Goal: Information Seeking & Learning: Learn about a topic

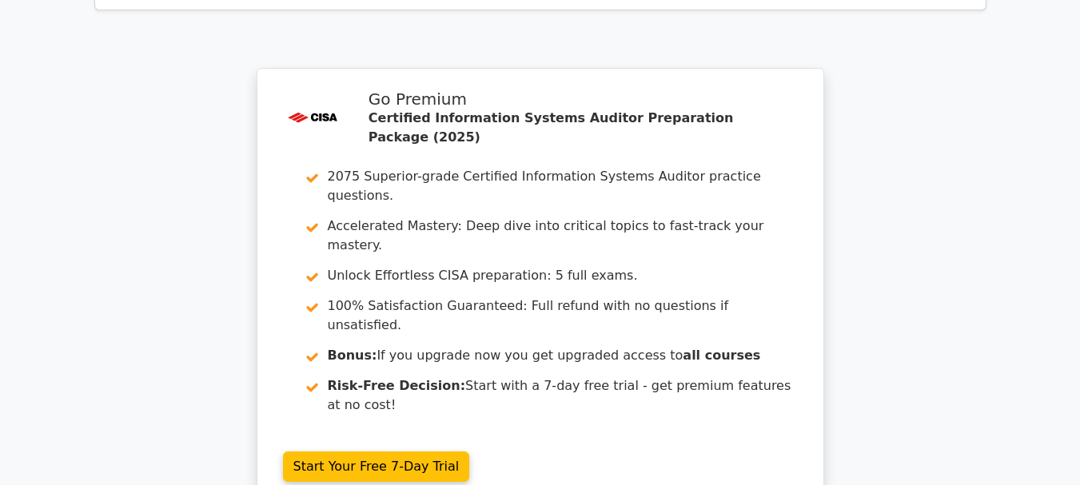
scroll to position [6796, 0]
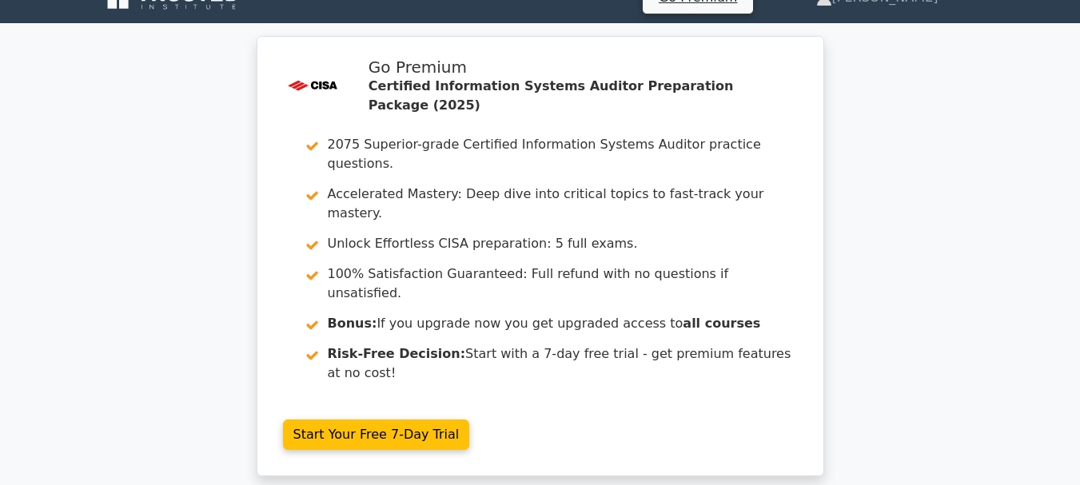
scroll to position [0, 0]
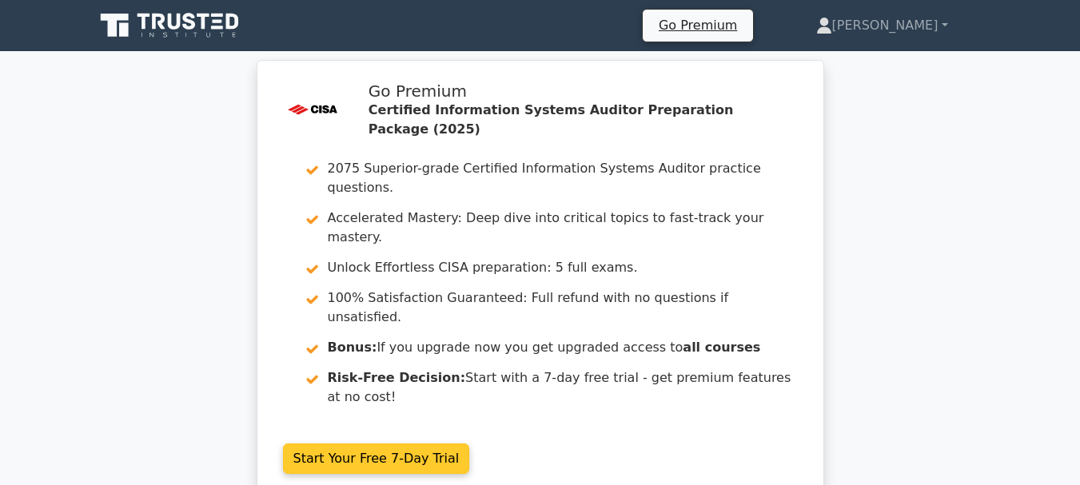
click at [354, 444] on link "Start Your Free 7-Day Trial" at bounding box center [376, 459] width 187 height 30
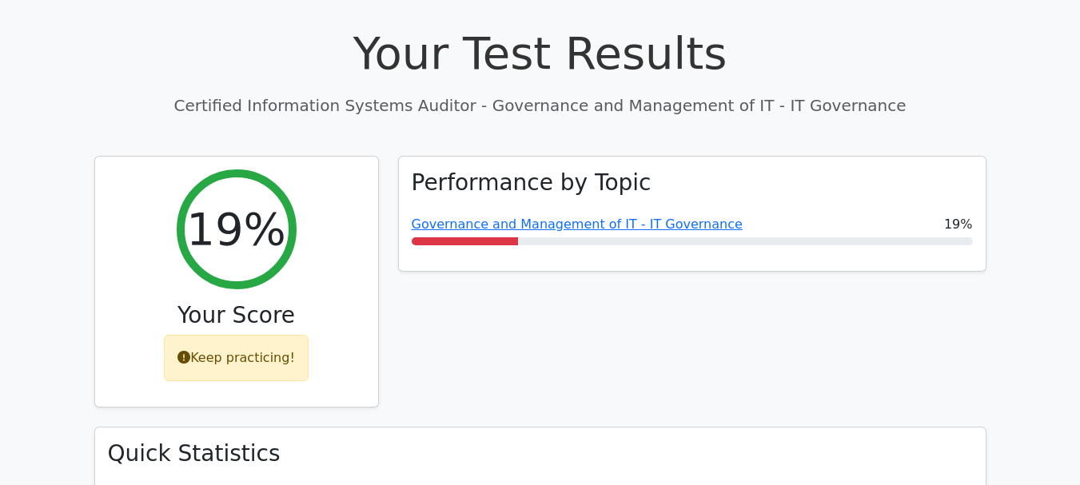
scroll to position [560, 0]
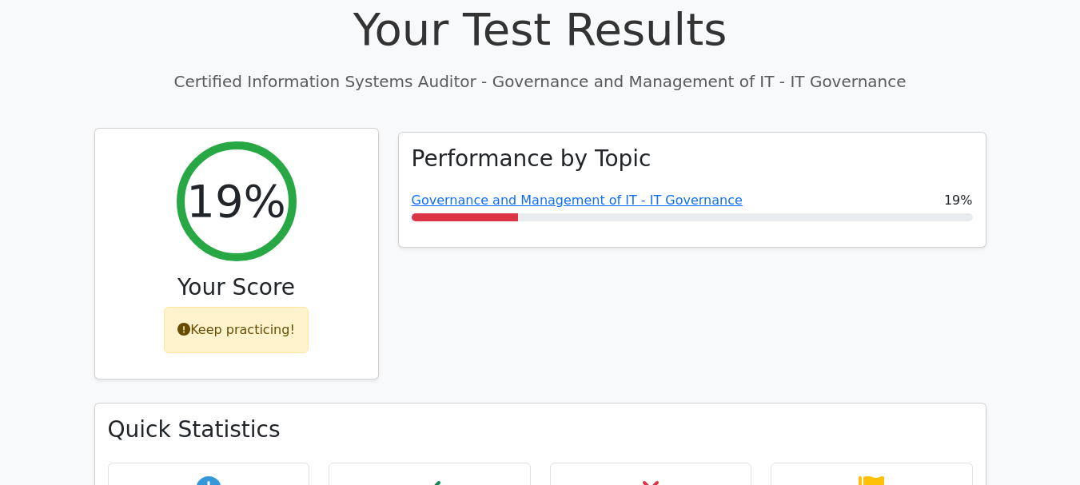
click at [251, 307] on div "Keep practicing!" at bounding box center [236, 330] width 145 height 46
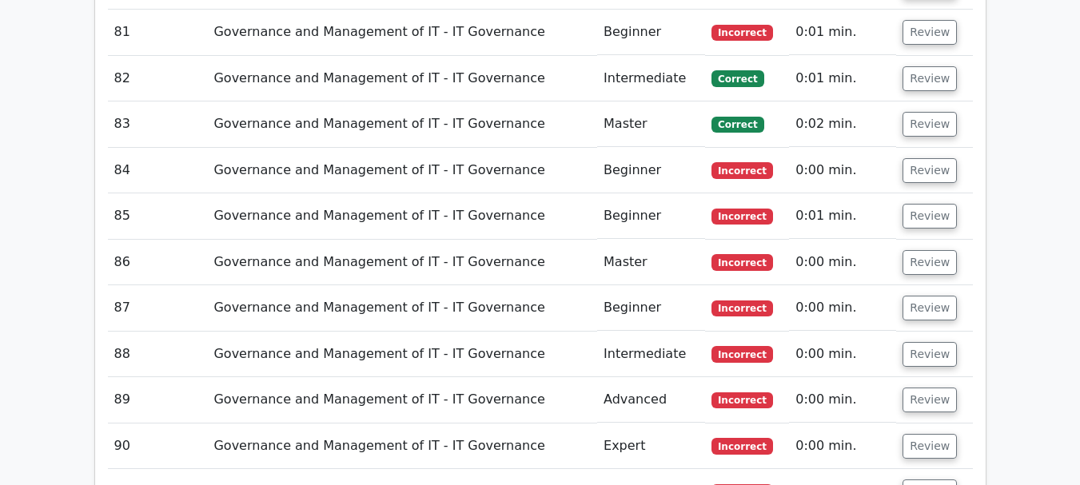
scroll to position [6958, 0]
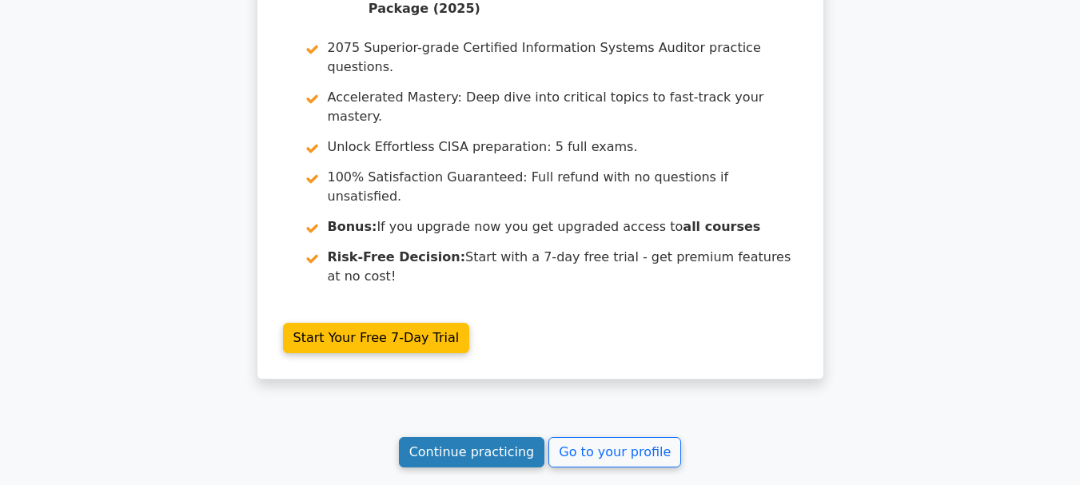
click at [476, 437] on link "Continue practicing" at bounding box center [472, 452] width 146 height 30
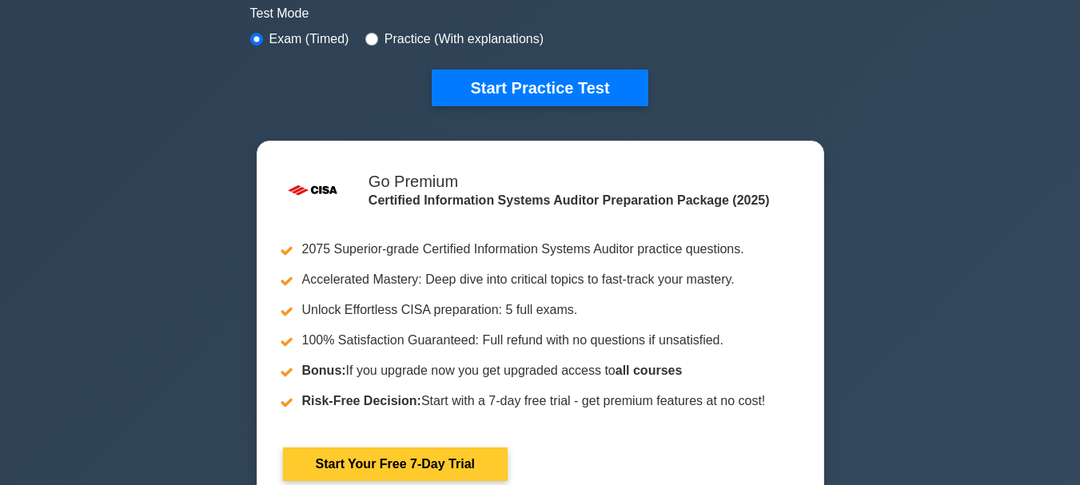
scroll to position [560, 0]
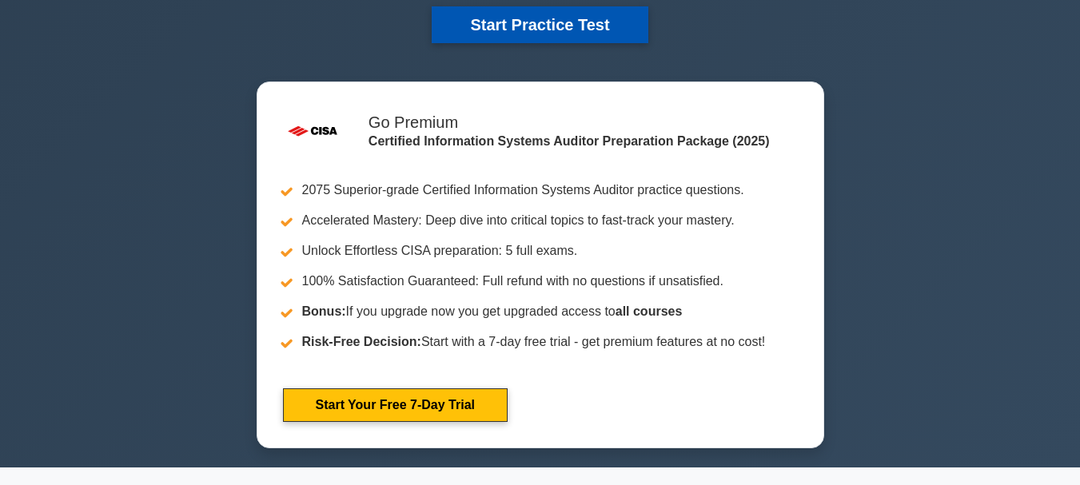
click at [523, 29] on button "Start Practice Test" at bounding box center [540, 24] width 216 height 37
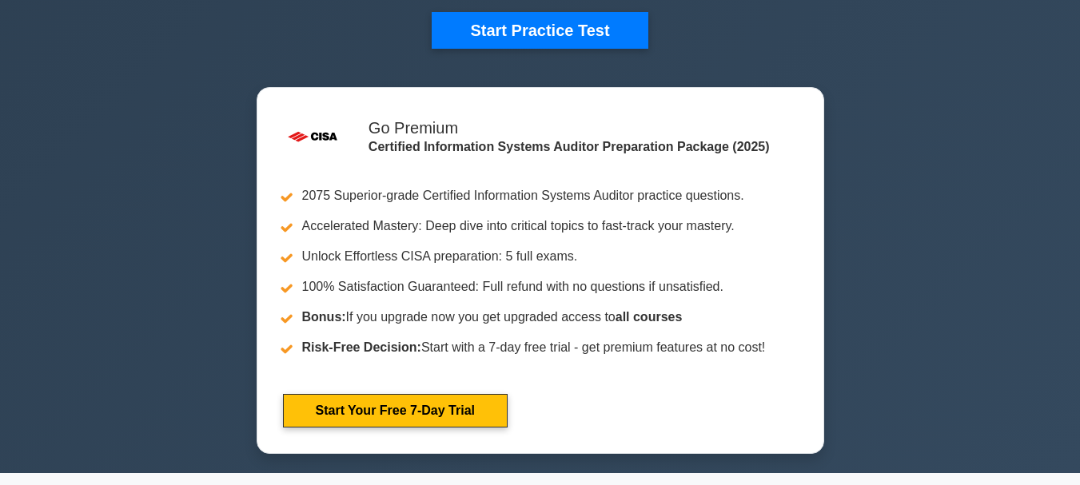
scroll to position [560, 0]
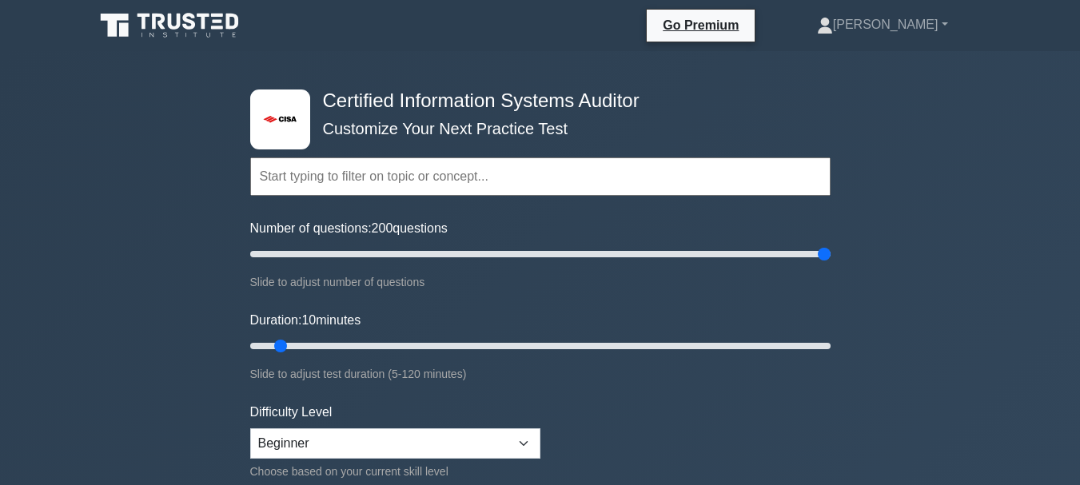
drag, startPoint x: 273, startPoint y: 256, endPoint x: 824, endPoint y: 293, distance: 552.2
type input "200"
click at [824, 264] on input "Number of questions: 200 questions" at bounding box center [540, 254] width 580 height 19
click at [824, 293] on form "Topics Information System Auditing Process - Planning Information System Auditi…" at bounding box center [540, 356] width 580 height 494
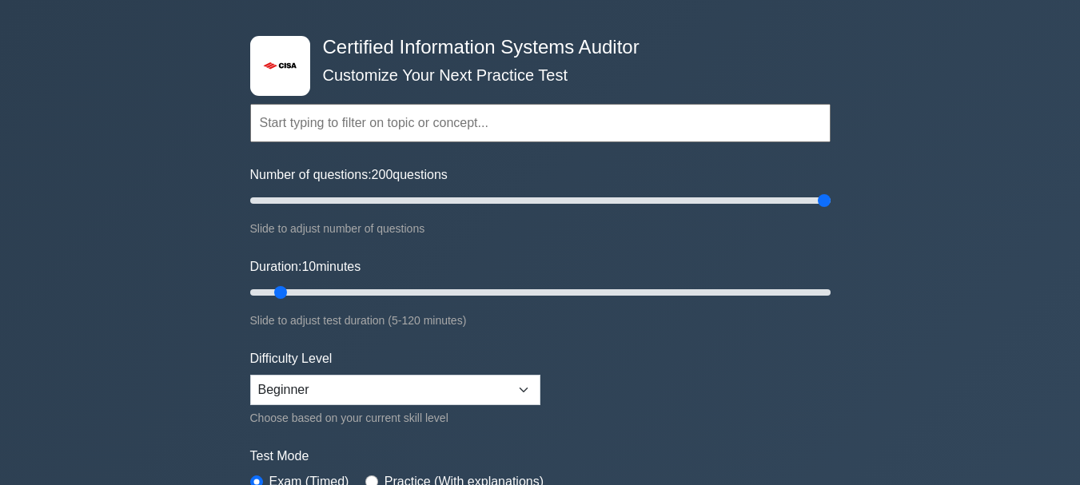
scroll to position [80, 0]
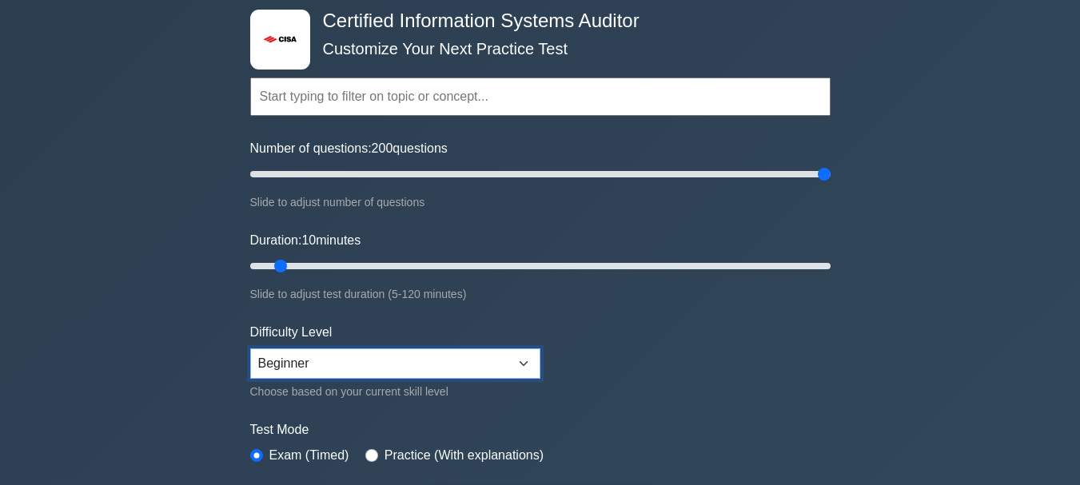
click at [527, 359] on select "Beginner Intermediate Expert" at bounding box center [395, 364] width 290 height 30
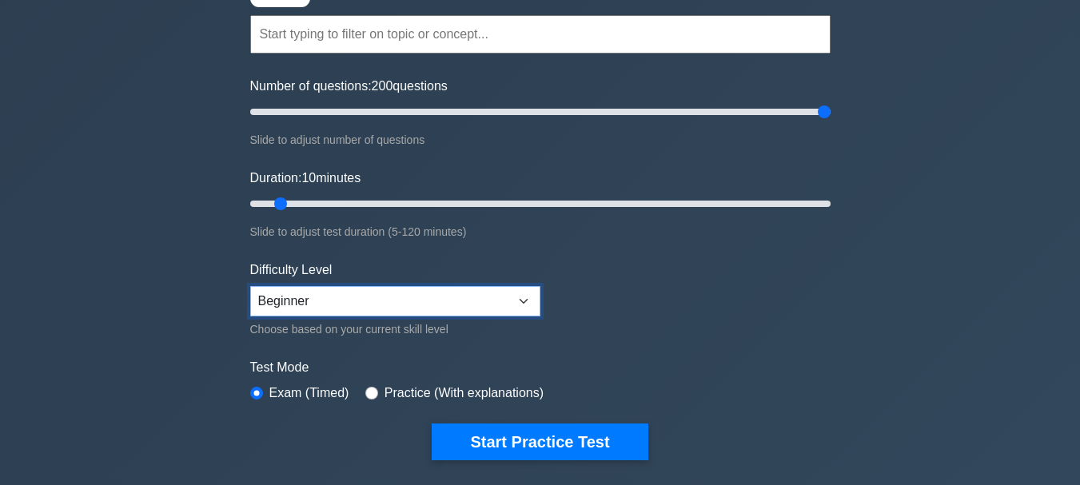
scroll to position [160, 0]
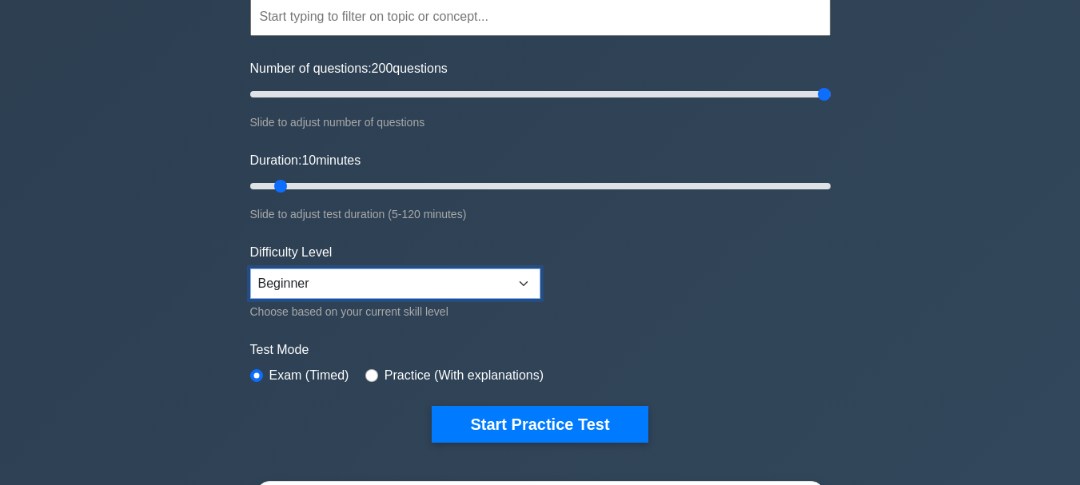
click at [528, 282] on select "Beginner Intermediate Expert" at bounding box center [395, 284] width 290 height 30
select select "expert"
click at [250, 269] on select "Beginner Intermediate Expert" at bounding box center [395, 284] width 290 height 30
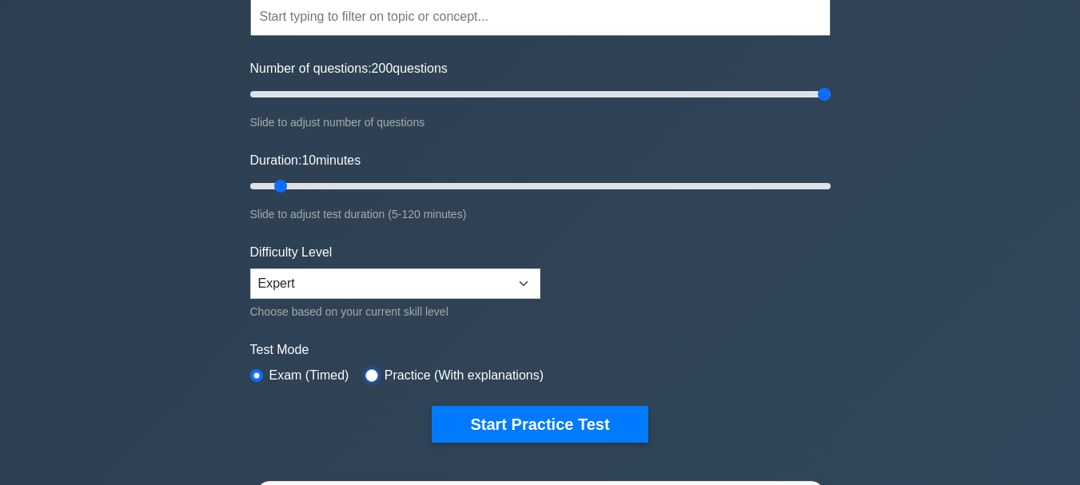
click at [370, 374] on input "radio" at bounding box center [371, 375] width 13 height 13
radio input "true"
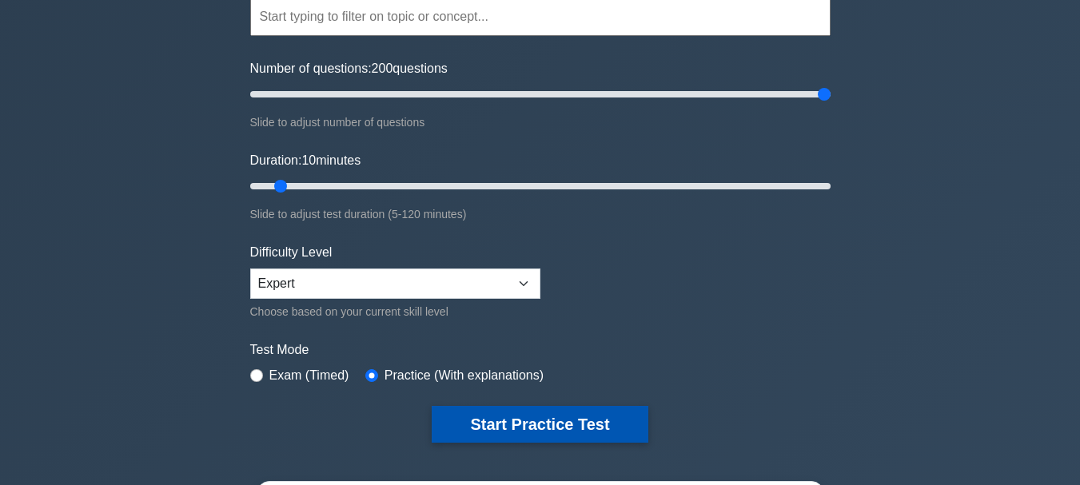
click at [500, 421] on button "Start Practice Test" at bounding box center [540, 424] width 216 height 37
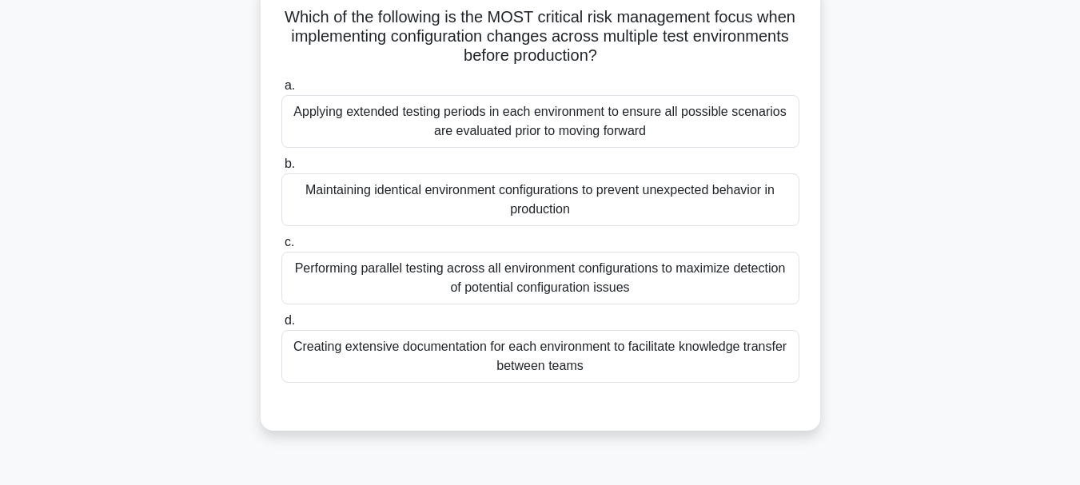
scroll to position [80, 0]
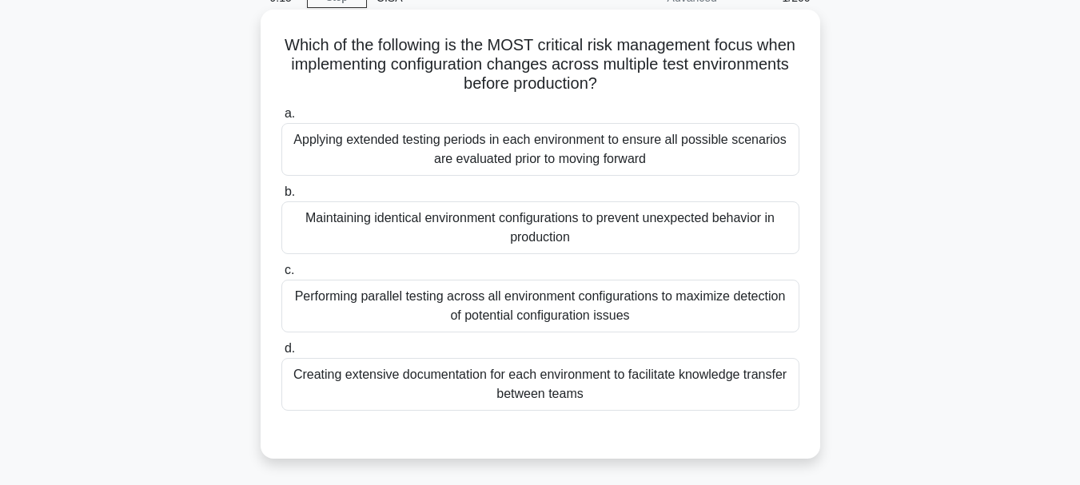
click at [515, 316] on div "Performing parallel testing across all environment configurations to maximize d…" at bounding box center [540, 306] width 518 height 53
click at [458, 296] on div "Performing parallel testing across all environment configurations to maximize d…" at bounding box center [540, 306] width 518 height 53
click at [281, 276] on input "c. Performing parallel testing across all environment configurations to maximiz…" at bounding box center [281, 270] width 0 height 10
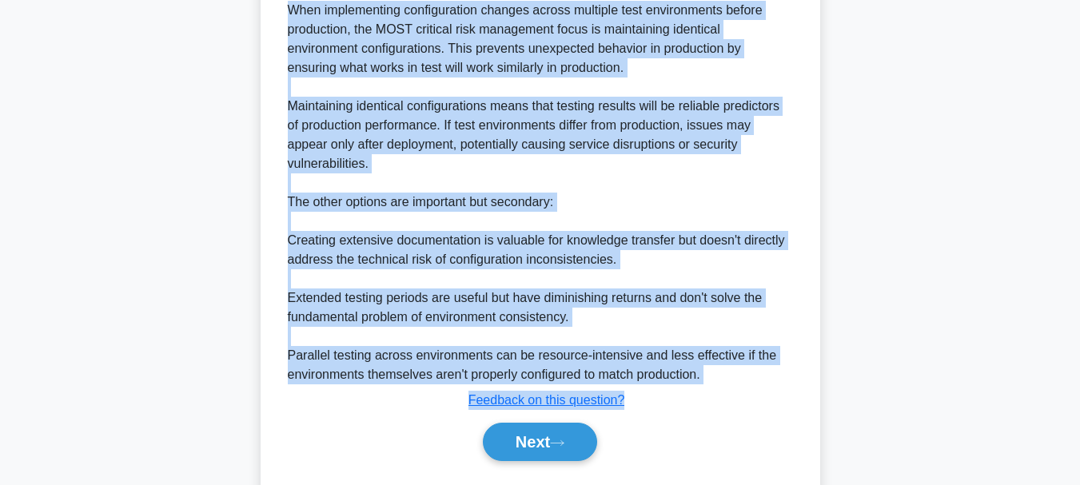
scroll to position [599, 0]
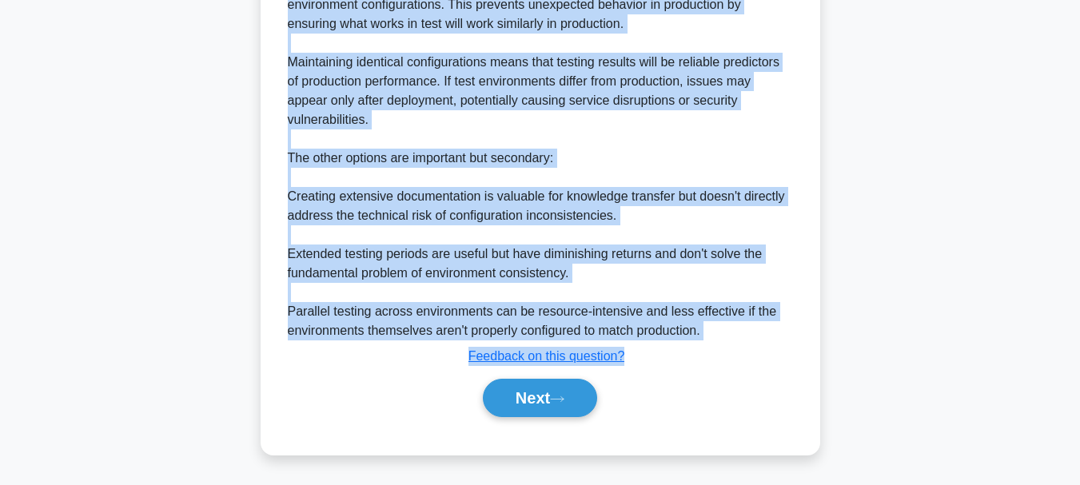
drag, startPoint x: 304, startPoint y: 84, endPoint x: 652, endPoint y: 339, distance: 431.9
copy div "Which of the following is the MOST critical risk management focus when implemen…"
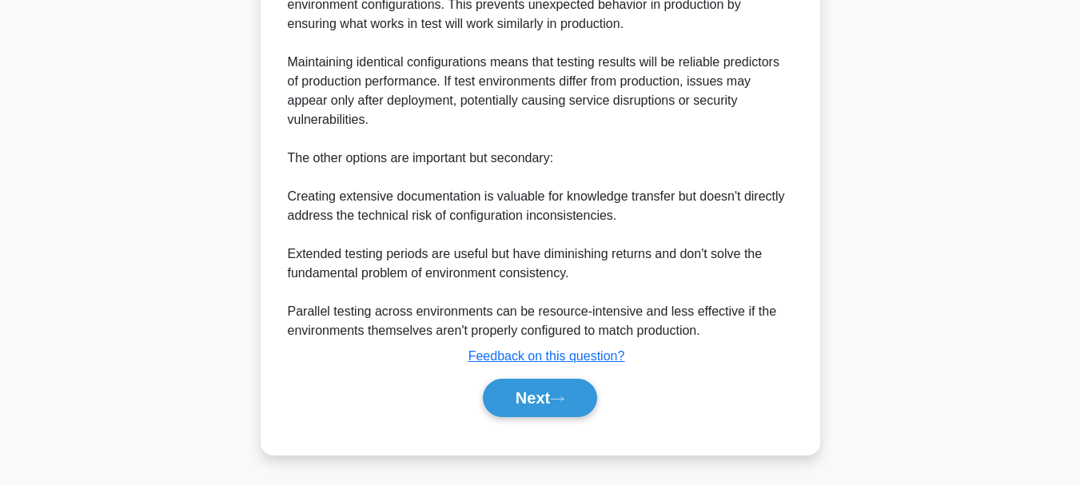
click at [672, 371] on div "Explanation When implementing configuration changes across multiple test enviro…" at bounding box center [540, 170] width 518 height 507
click at [530, 397] on button "Next" at bounding box center [540, 398] width 114 height 38
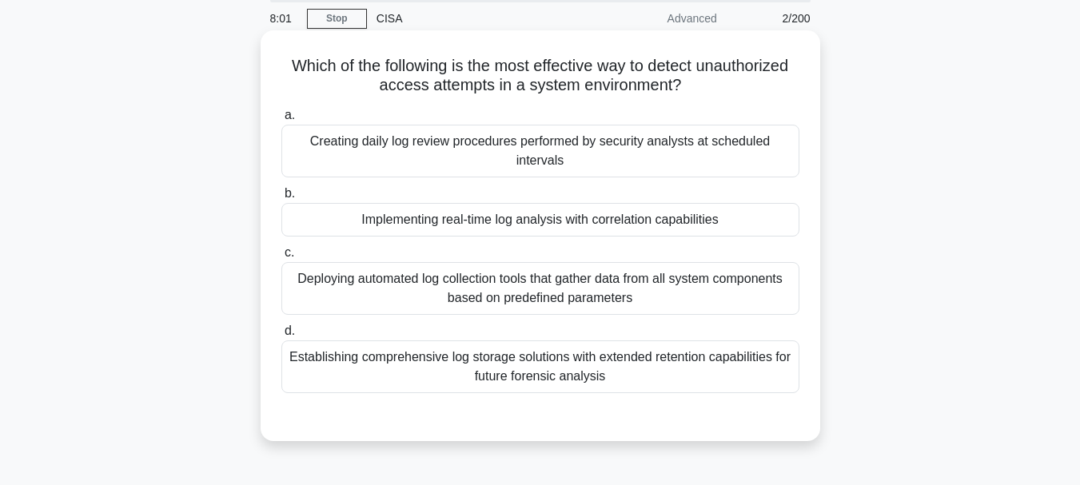
scroll to position [58, 0]
click at [565, 218] on div "Implementing real-time log analysis with correlation capabilities" at bounding box center [540, 221] width 518 height 34
click at [281, 200] on input "b. Implementing real-time log analysis with correlation capabilities" at bounding box center [281, 194] width 0 height 10
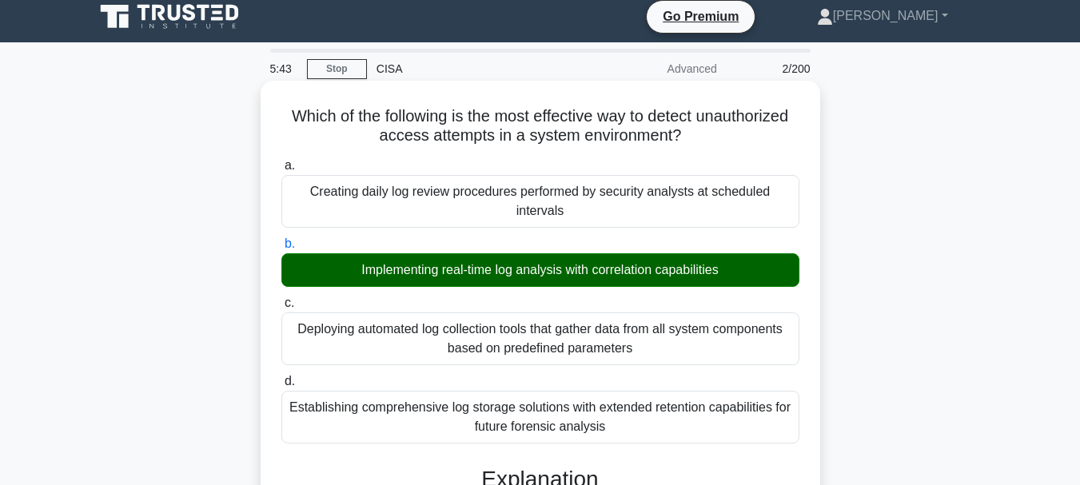
scroll to position [0, 0]
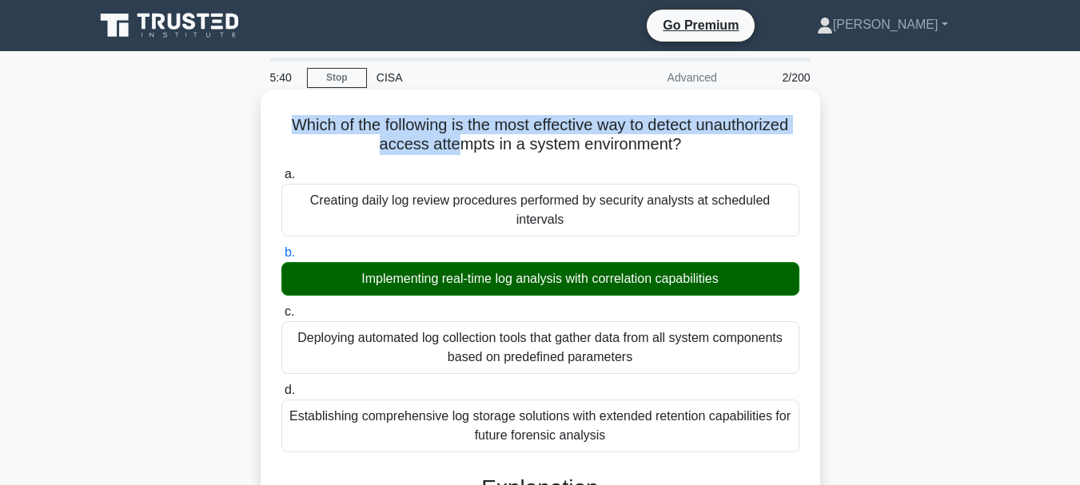
drag, startPoint x: 281, startPoint y: 123, endPoint x: 492, endPoint y: 136, distance: 210.7
click at [461, 136] on h5 "Which of the following is the most effective way to detect unauthorized access …" at bounding box center [540, 135] width 521 height 40
drag, startPoint x: 492, startPoint y: 136, endPoint x: 561, endPoint y: 133, distance: 69.6
click at [558, 133] on h5 "Which of the following is the most effective way to detect unauthorized access …" at bounding box center [540, 135] width 521 height 40
click at [676, 146] on h5 "Which of the following is the most effective way to detect unauthorized access …" at bounding box center [540, 135] width 521 height 40
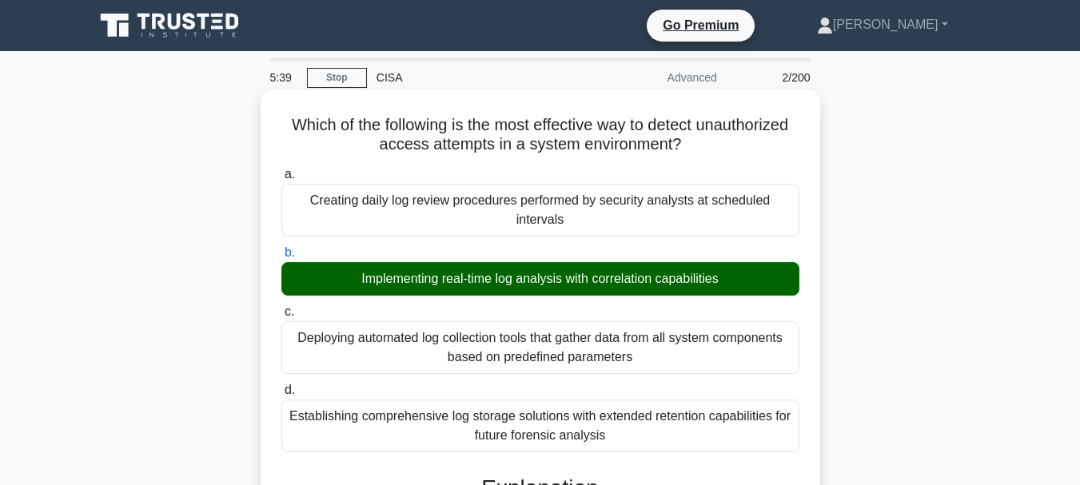
click at [676, 146] on h5 "Which of the following is the most effective way to detect unauthorized access …" at bounding box center [540, 135] width 521 height 40
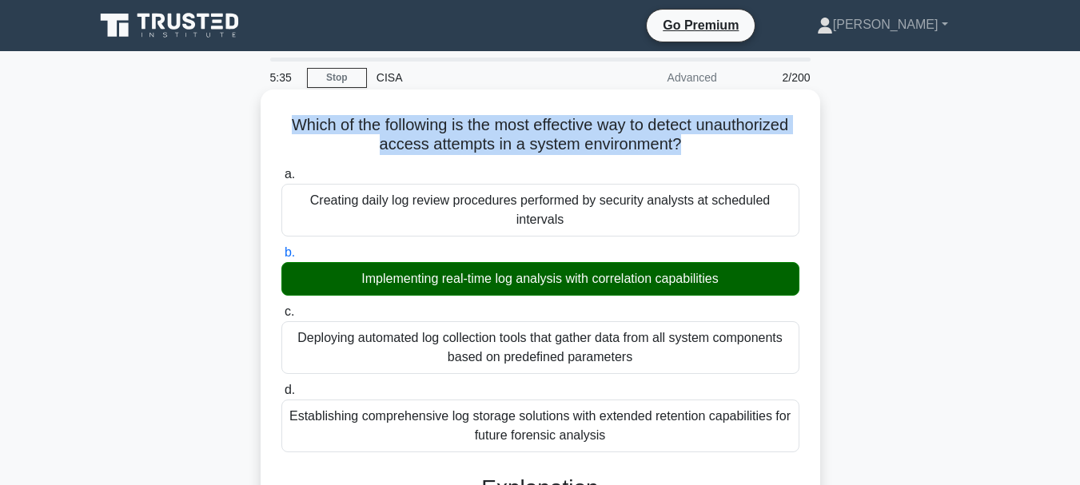
drag, startPoint x: 283, startPoint y: 124, endPoint x: 677, endPoint y: 152, distance: 395.2
click at [677, 152] on h5 "Which of the following is the most effective way to detect unauthorized access …" at bounding box center [540, 135] width 521 height 40
copy h5 "Which of the following is the most effective way to detect unauthorized access …"
click at [305, 155] on h5 "Which of the following is the most effective way to detect unauthorized access …" at bounding box center [540, 135] width 521 height 40
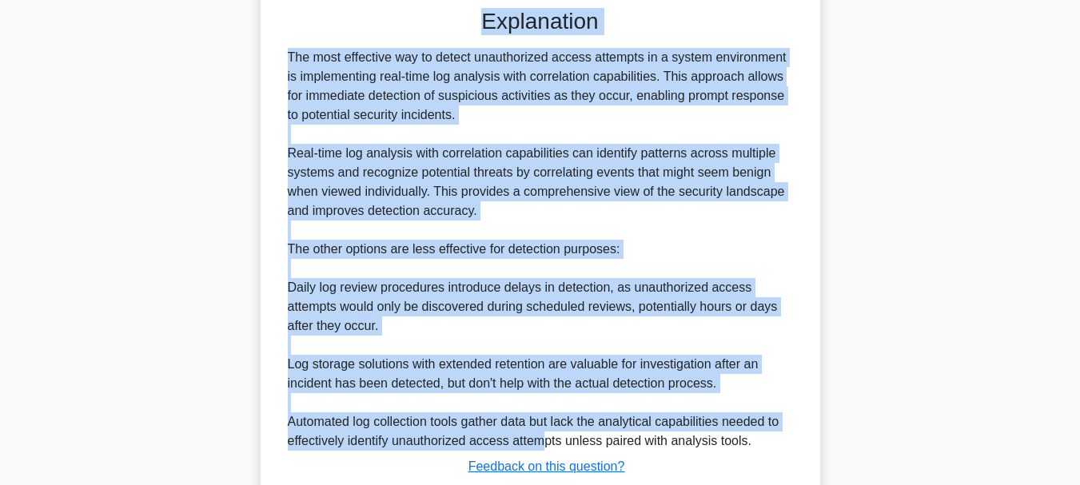
scroll to position [469, 0]
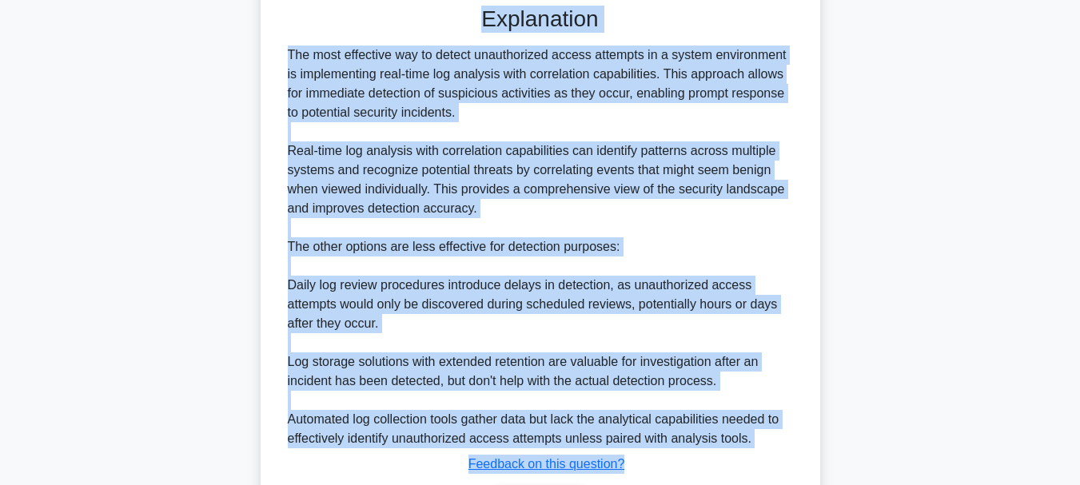
drag, startPoint x: 281, startPoint y: 129, endPoint x: 631, endPoint y: 457, distance: 480.2
click at [634, 460] on div "Which of the following is the most effective way to detect unauthorized access …" at bounding box center [540, 92] width 547 height 930
copy div "Which of the following is the most effective way to detect unauthorized access …"
click at [672, 247] on div "The most effective way to detect unauthorized access attempts in a system envir…" at bounding box center [540, 247] width 505 height 403
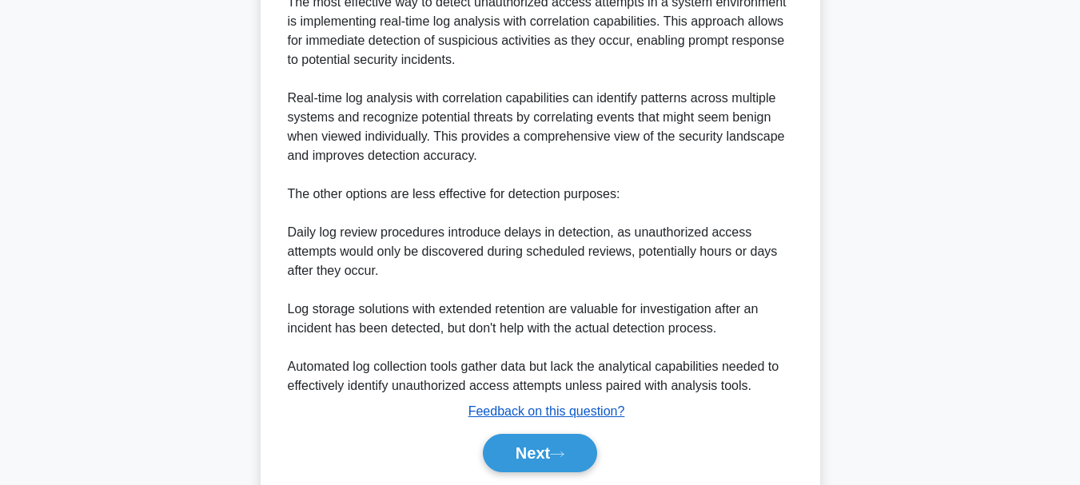
scroll to position [578, 0]
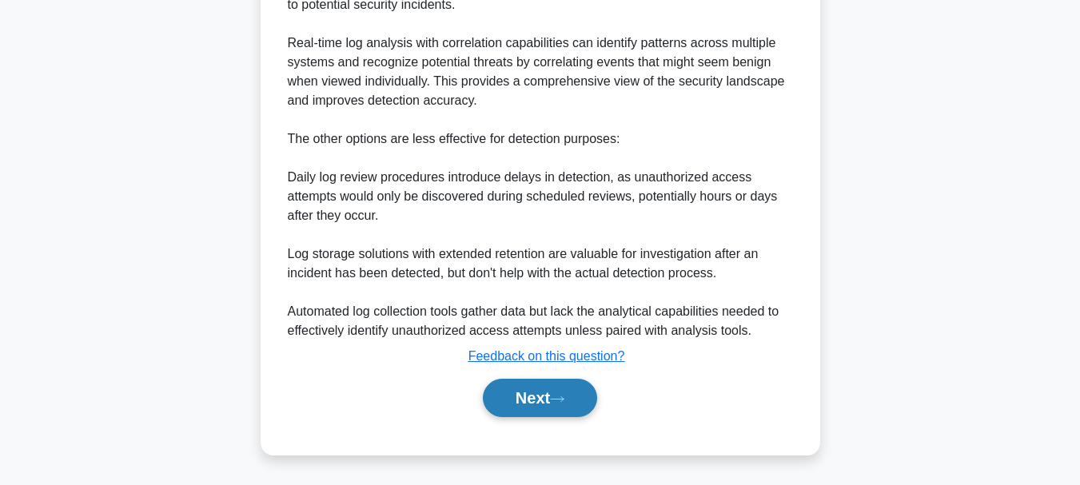
click at [535, 393] on button "Next" at bounding box center [540, 398] width 114 height 38
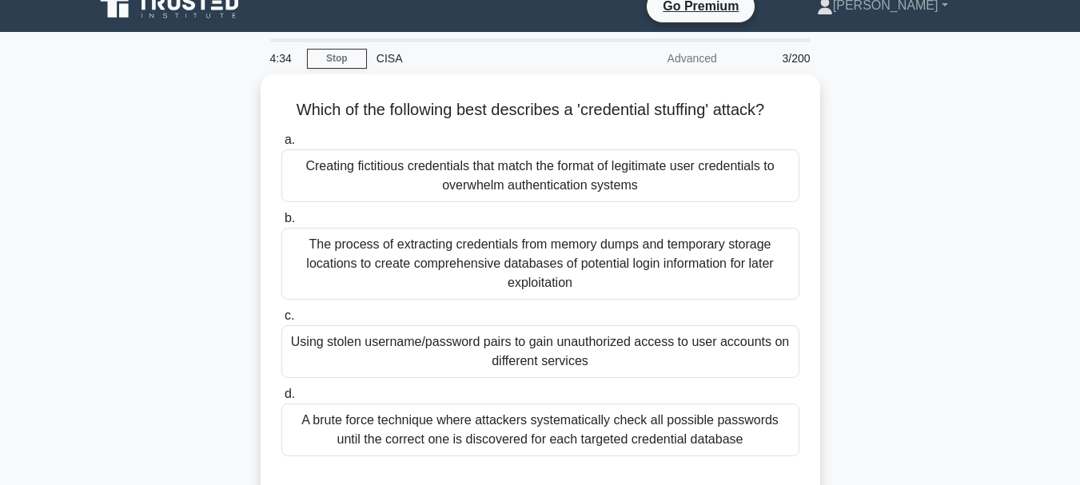
scroll to position [0, 0]
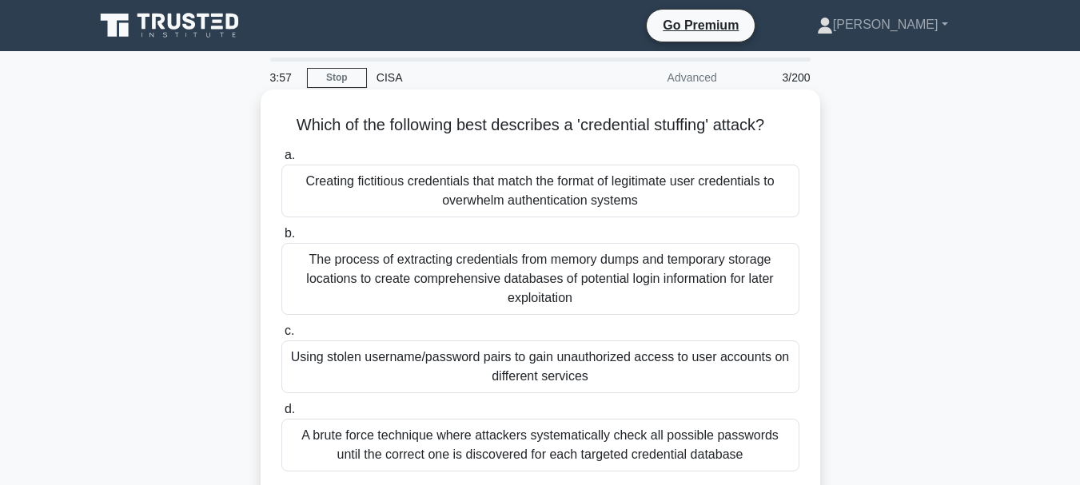
click at [461, 266] on div "The process of extracting credentials from memory dumps and temporary storage l…" at bounding box center [540, 279] width 518 height 72
click at [281, 239] on input "b. The process of extracting credentials from memory dumps and temporary storag…" at bounding box center [281, 234] width 0 height 10
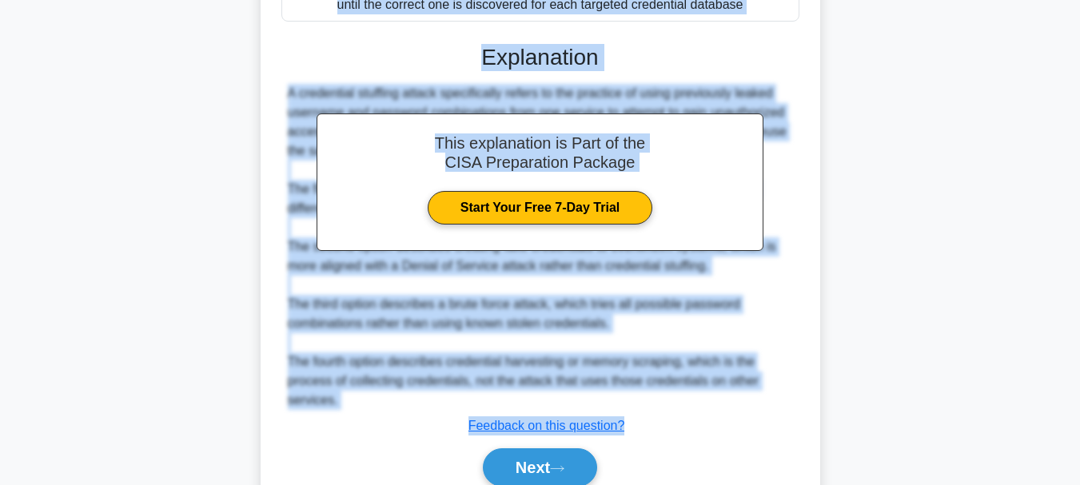
scroll to position [522, 0]
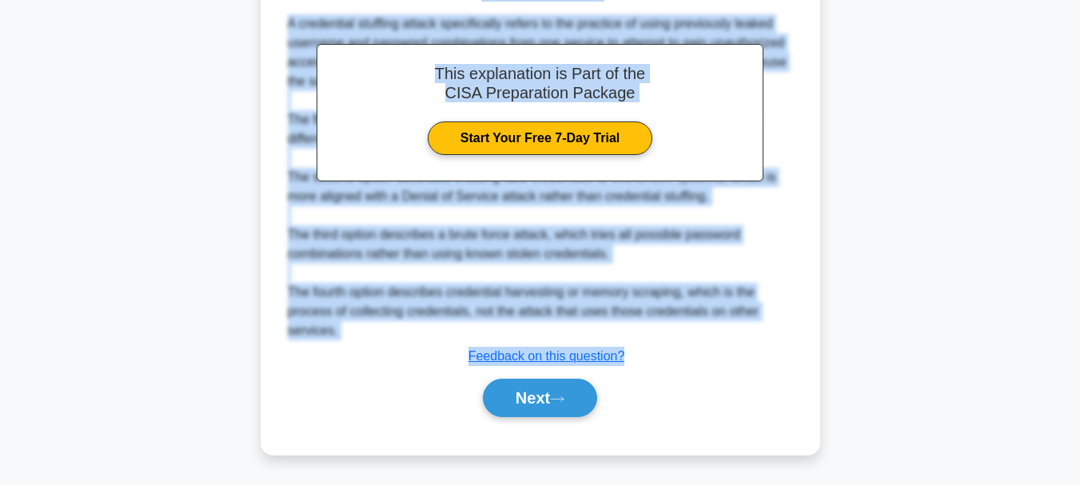
drag, startPoint x: 285, startPoint y: 126, endPoint x: 646, endPoint y: 353, distance: 426.8
click at [646, 353] on div "Which of the following best describes a 'credential stuffing' attack? .spinner_…" at bounding box center [540, 12] width 547 height 874
copy div "Which of the following best describes a 'credential stuffing' attack? .spinner_…"
click at [652, 309] on div "A credential stuffing attack specifically refers to the practice of using previ…" at bounding box center [540, 177] width 505 height 326
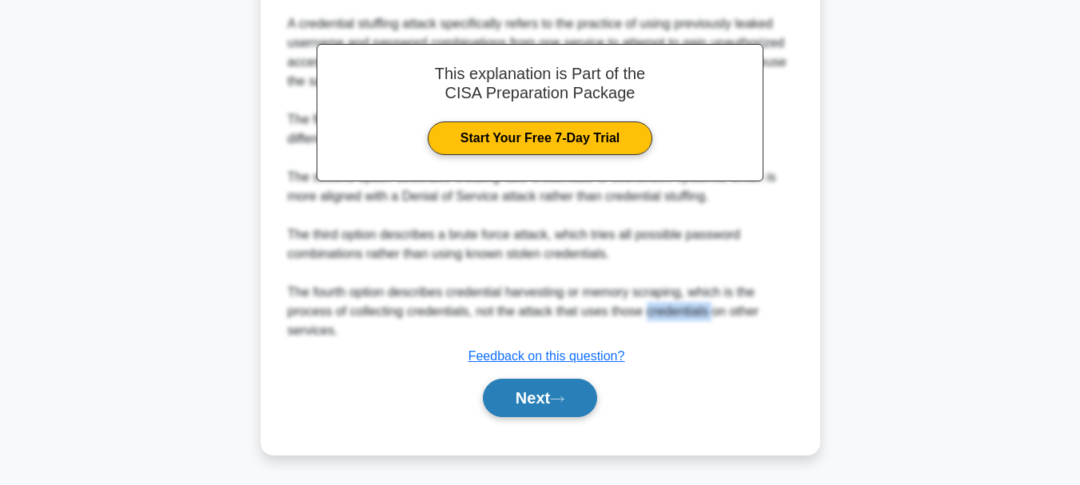
click at [526, 398] on button "Next" at bounding box center [540, 398] width 114 height 38
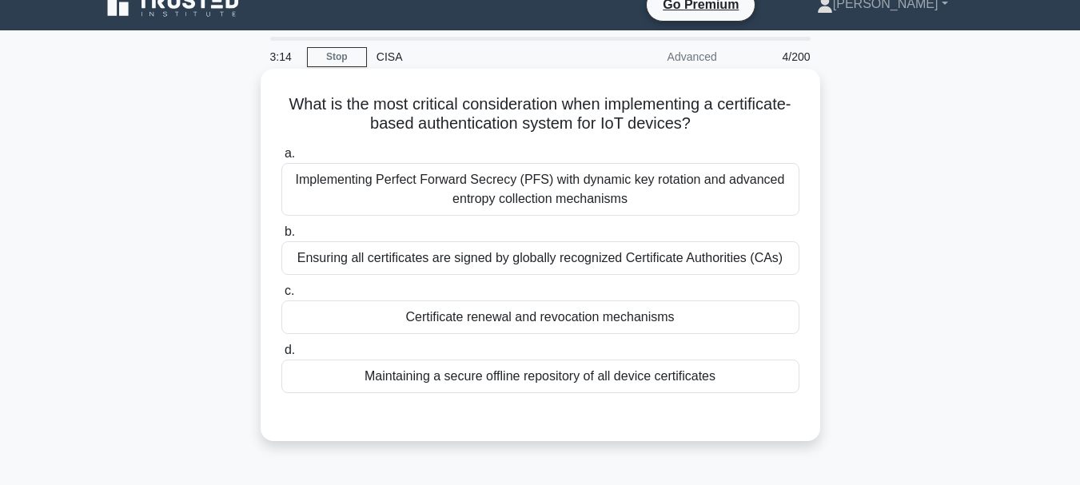
scroll to position [0, 0]
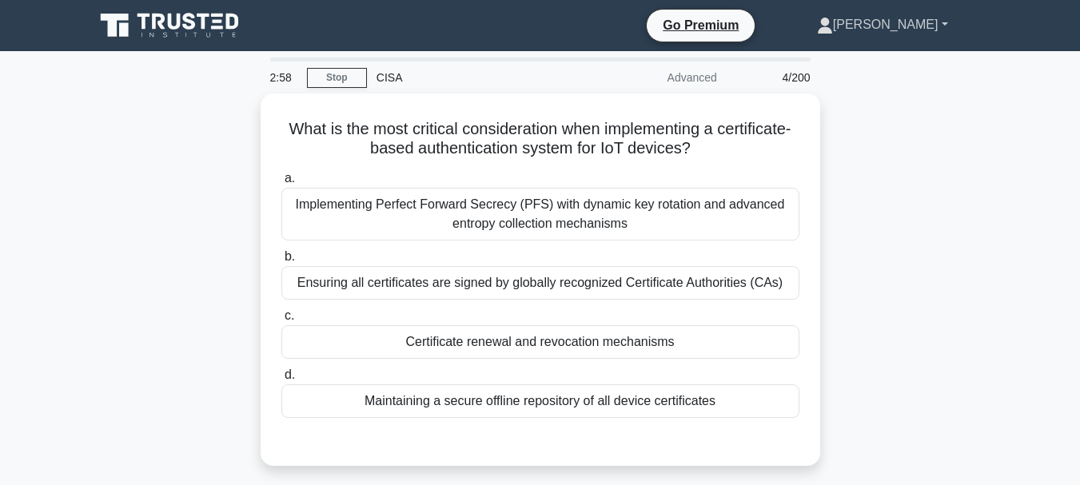
click at [940, 28] on link "[PERSON_NAME]" at bounding box center [883, 25] width 208 height 32
click at [870, 90] on link "Settings" at bounding box center [843, 88] width 126 height 26
click at [338, 78] on link "Stop" at bounding box center [337, 78] width 60 height 20
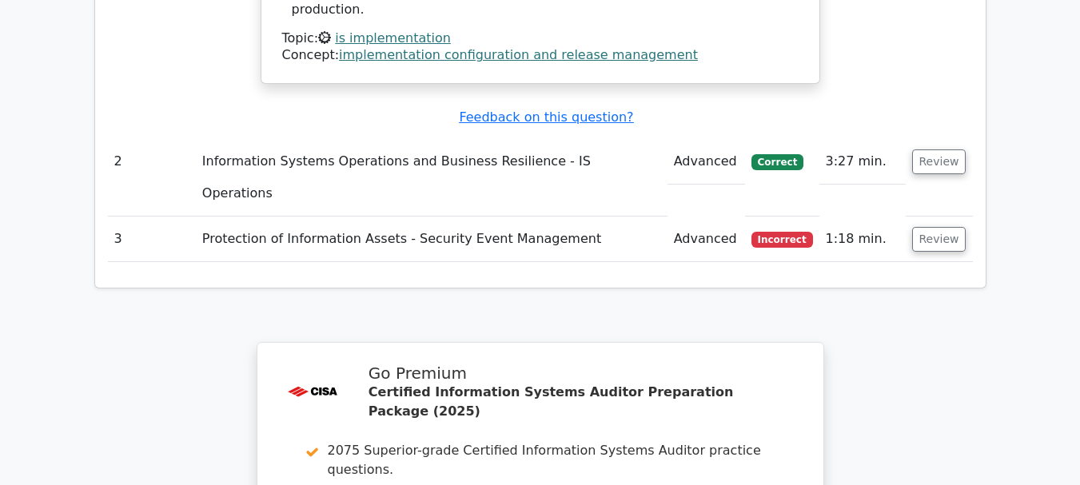
scroll to position [2144, 0]
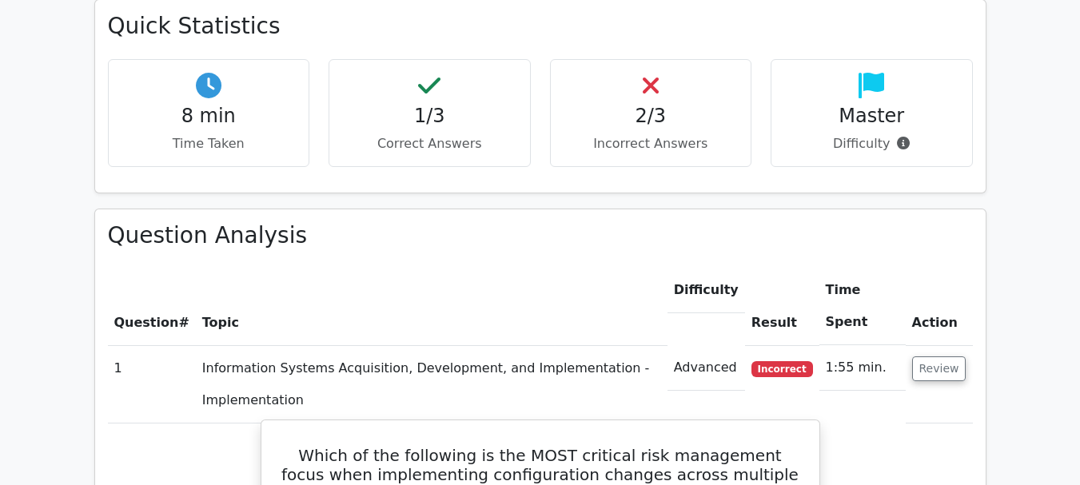
scroll to position [931, 0]
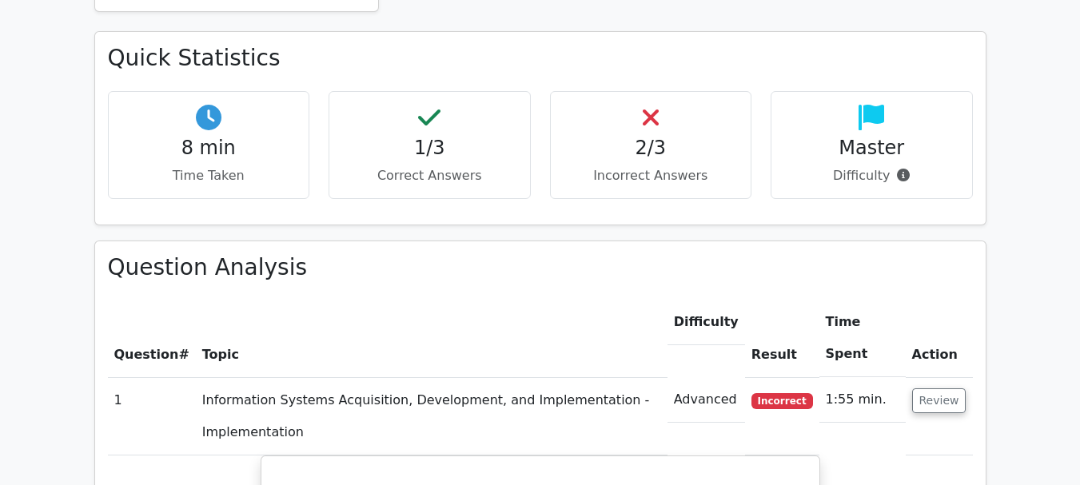
click at [154, 347] on span "Question" at bounding box center [146, 354] width 65 height 15
click at [209, 300] on th "Topic" at bounding box center [432, 339] width 472 height 78
click at [788, 300] on th "Result" at bounding box center [782, 339] width 74 height 78
click at [719, 300] on th "Difficulty" at bounding box center [707, 323] width 78 height 46
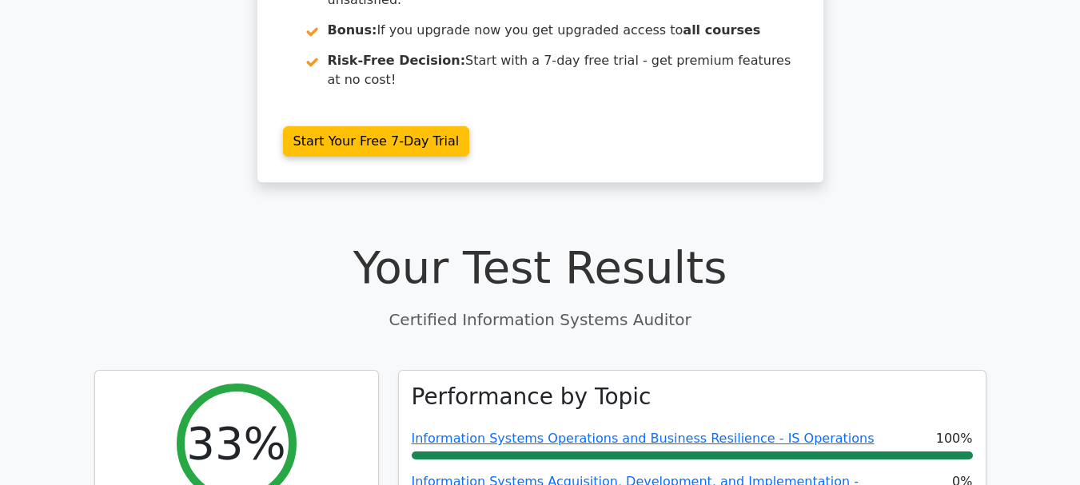
scroll to position [400, 0]
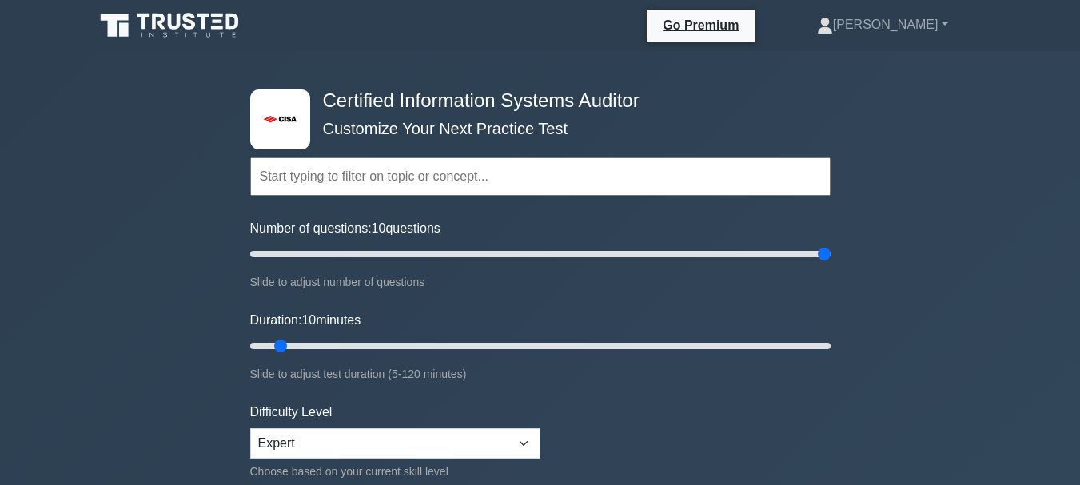
click at [296, 170] on input "text" at bounding box center [540, 177] width 580 height 38
click at [338, 175] on input "text" at bounding box center [540, 177] width 580 height 38
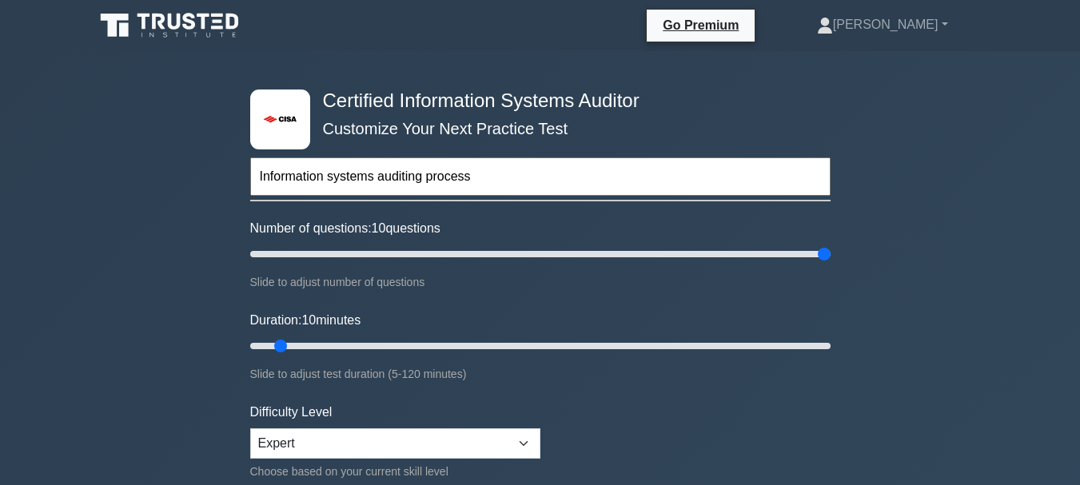
type input "Information systems auditing process"
type input "200"
drag, startPoint x: 821, startPoint y: 253, endPoint x: 841, endPoint y: 261, distance: 21.2
click at [831, 261] on input "Number of questions: 200 questions" at bounding box center [540, 254] width 580 height 19
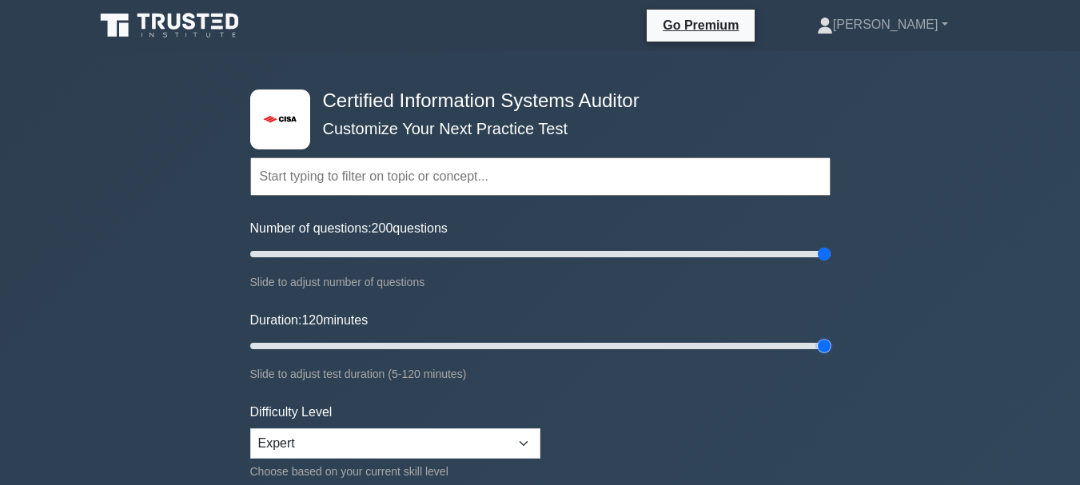
drag, startPoint x: 281, startPoint y: 346, endPoint x: 836, endPoint y: 363, distance: 555.1
type input "120"
click at [831, 356] on input "Duration: 120 minutes" at bounding box center [540, 346] width 580 height 19
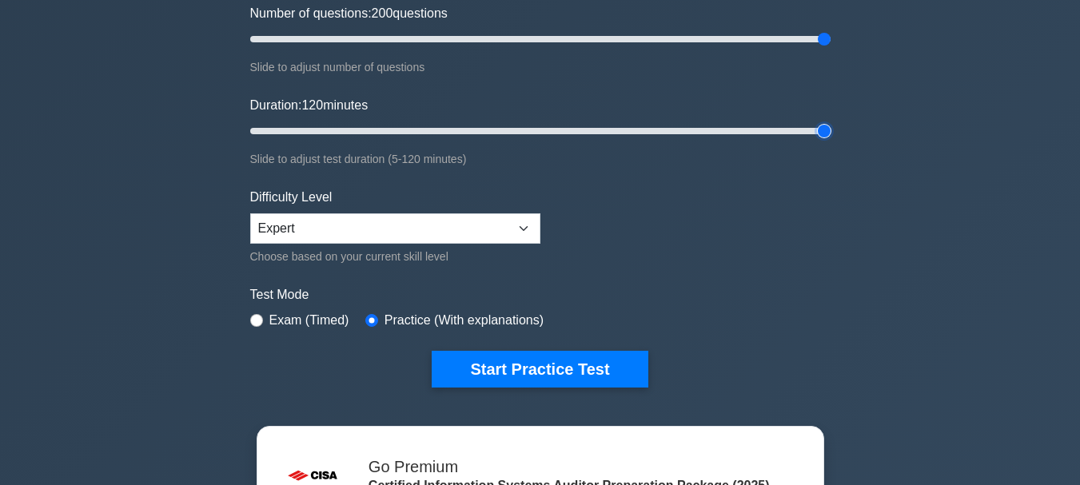
scroll to position [240, 0]
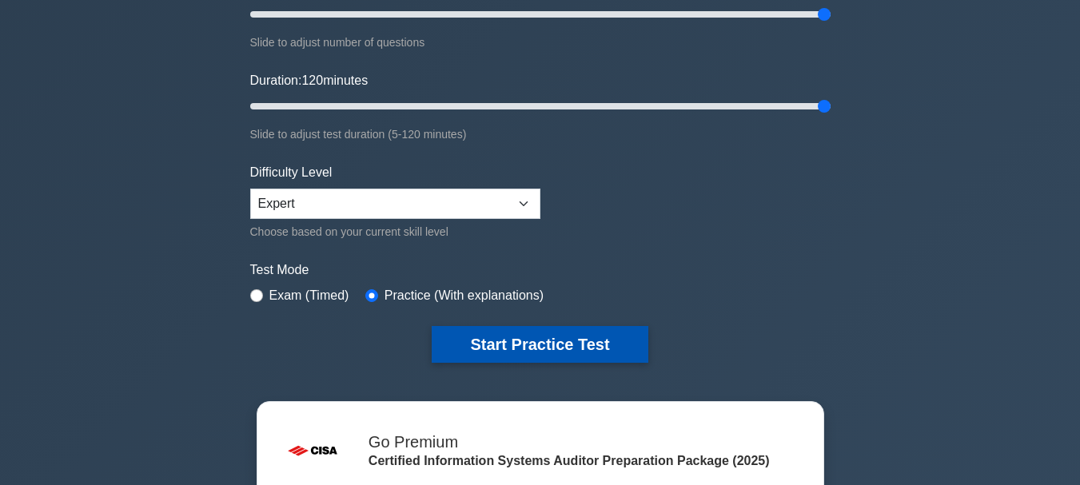
click at [521, 342] on button "Start Practice Test" at bounding box center [540, 344] width 216 height 37
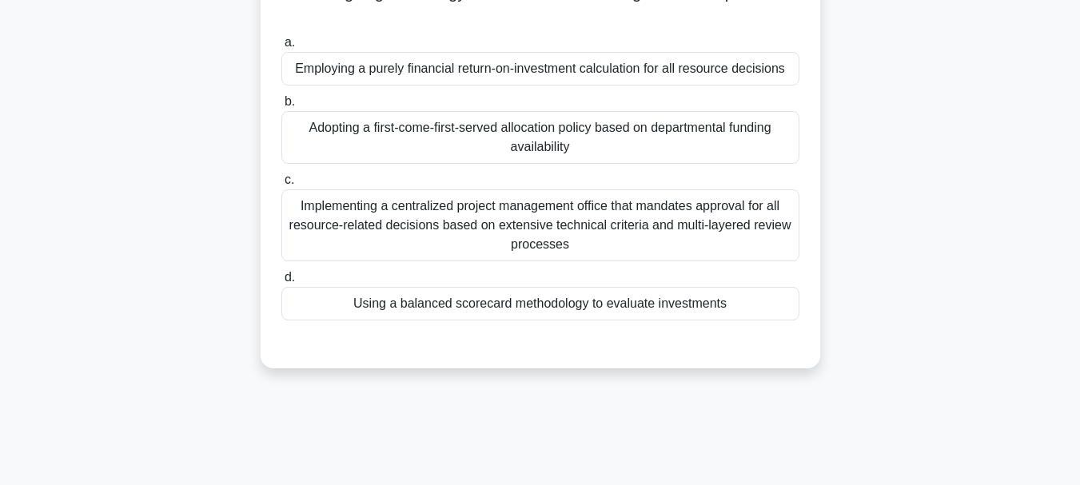
scroll to position [160, 0]
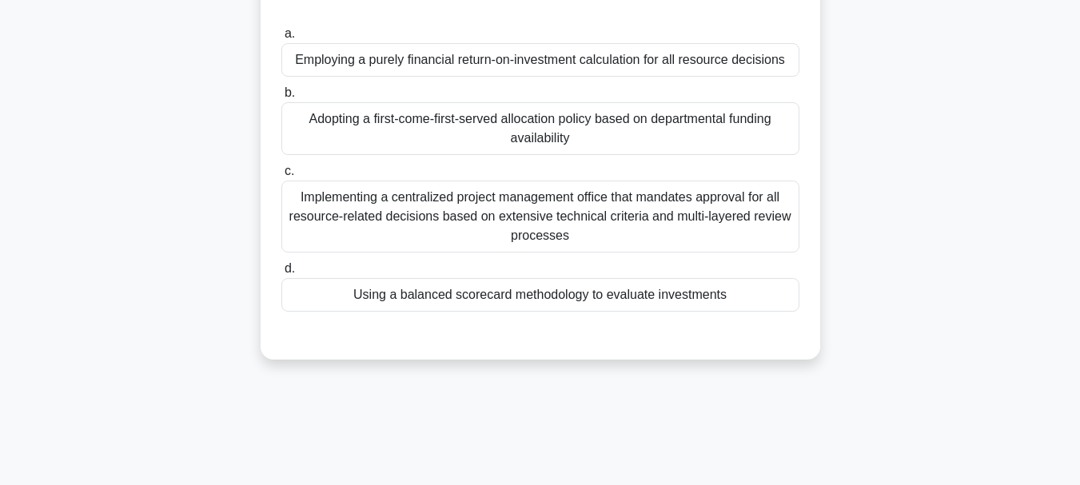
click at [517, 303] on div "Using a balanced scorecard methodology to evaluate investments" at bounding box center [540, 295] width 518 height 34
click at [281, 274] on input "d. Using a balanced scorecard methodology to evaluate investments" at bounding box center [281, 269] width 0 height 10
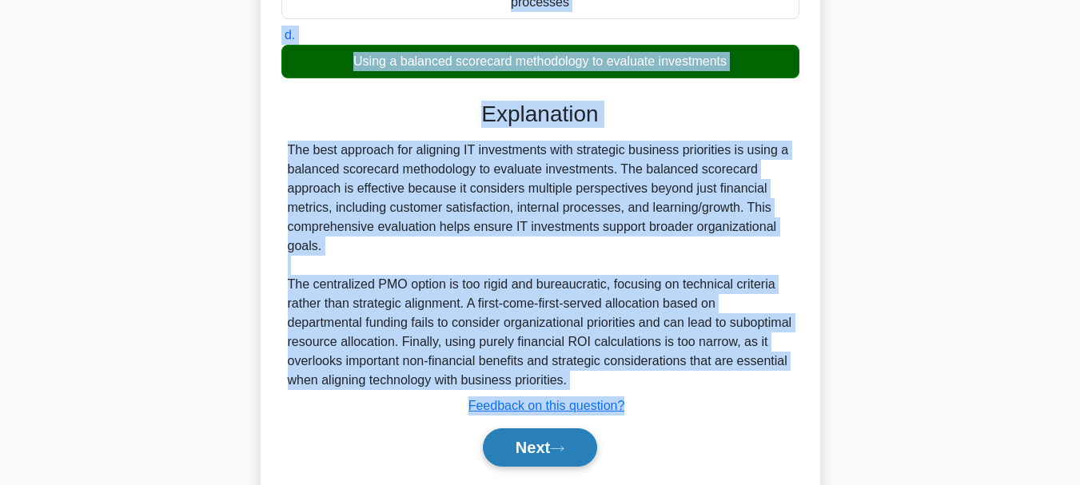
scroll to position [444, 0]
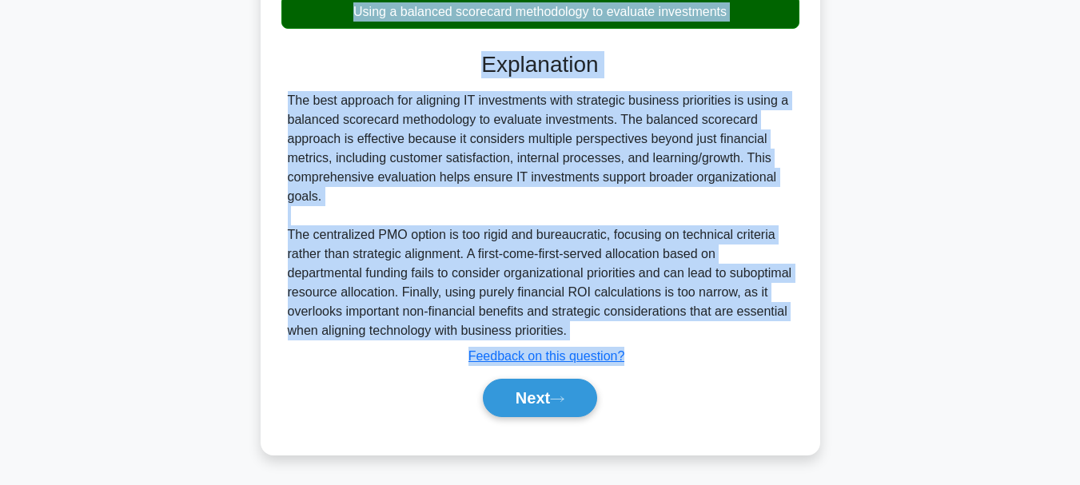
drag, startPoint x: 290, startPoint y: 126, endPoint x: 632, endPoint y: 342, distance: 404.6
click at [632, 342] on div "Which approach to IT Resource Management provides the BEST value when aligning …" at bounding box center [540, 51] width 547 height 796
copy div "Which approach to IT Resource Management provides the BEST value when aligning …"
click at [622, 322] on div "The best approach for aligning IT investments with strategic business prioritie…" at bounding box center [540, 215] width 505 height 249
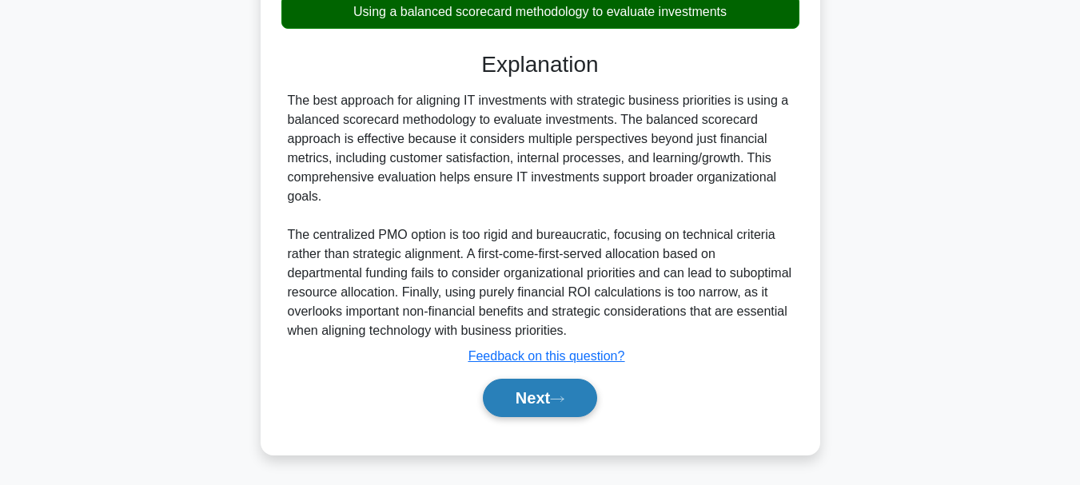
click at [541, 397] on button "Next" at bounding box center [540, 398] width 114 height 38
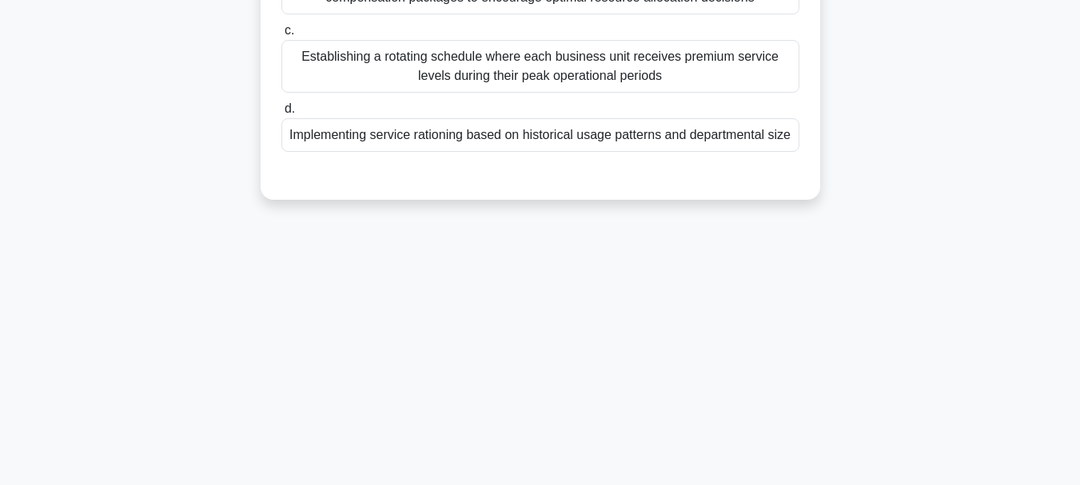
scroll to position [58, 0]
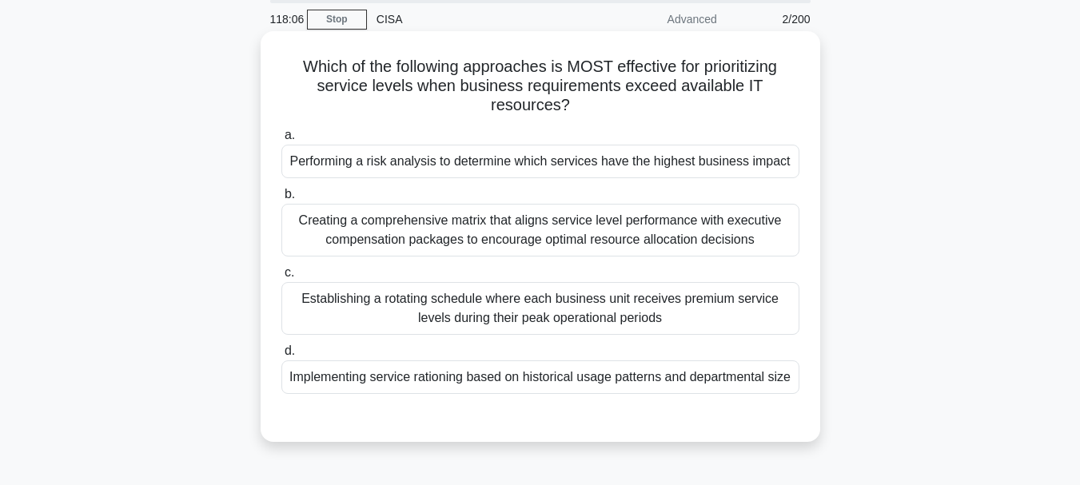
click at [510, 163] on div "Performing a risk analysis to determine which services have the highest busines…" at bounding box center [540, 162] width 518 height 34
click at [281, 141] on input "a. Performing a risk analysis to determine which services have the highest busi…" at bounding box center [281, 135] width 0 height 10
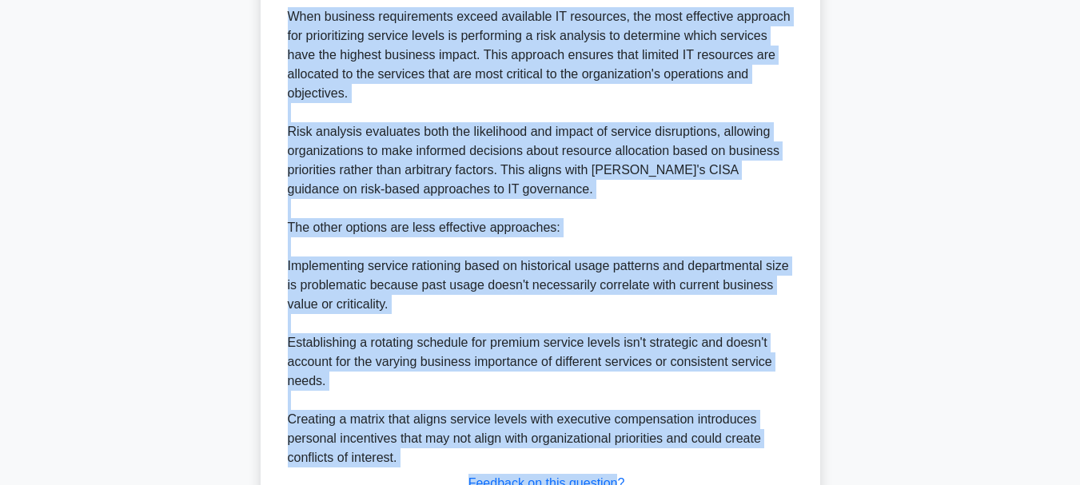
scroll to position [567, 0]
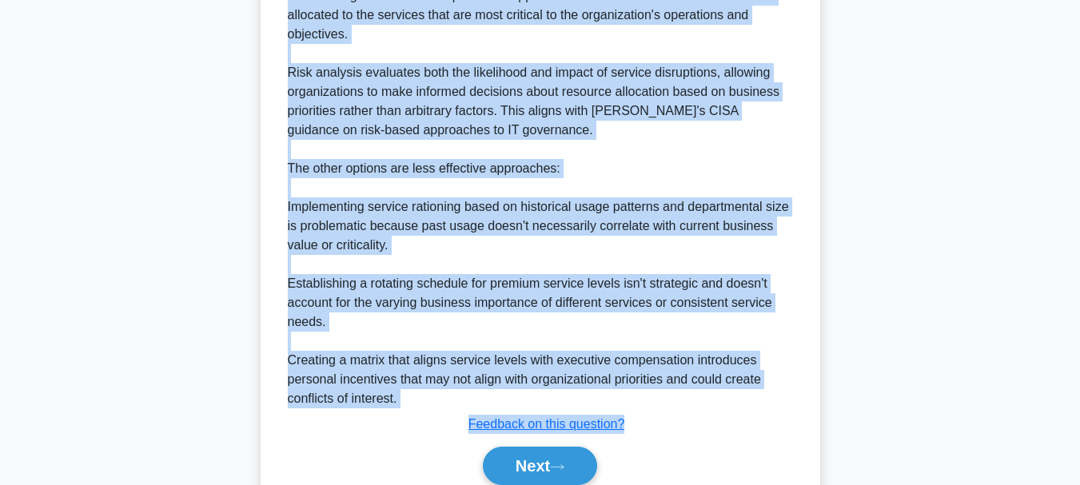
drag, startPoint x: 297, startPoint y: 66, endPoint x: 635, endPoint y: 437, distance: 500.9
click at [635, 437] on div "Which of the following approaches is MOST effective for prioritizing service le…" at bounding box center [540, 22] width 547 height 987
copy div "Which of the following approaches is MOST effective for prioritizing service le…"
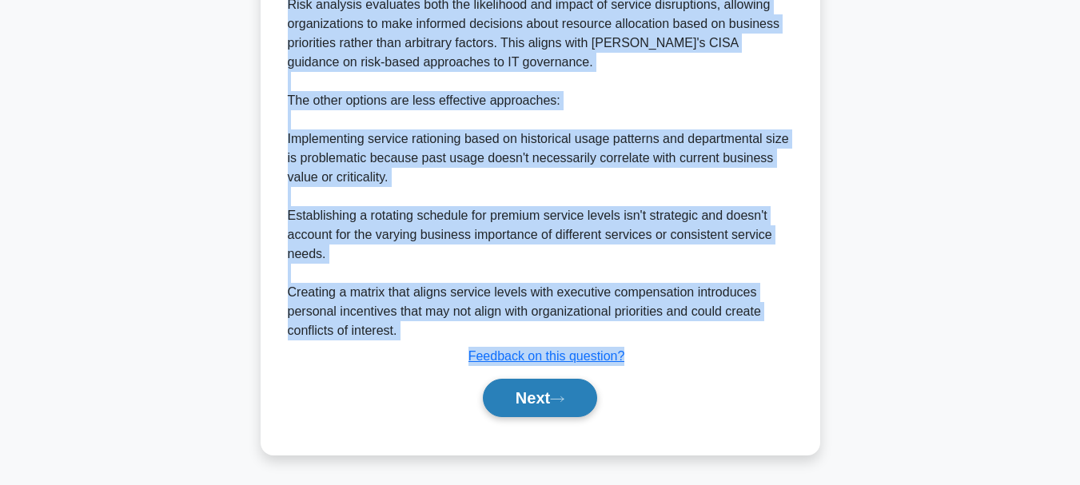
scroll to position [655, 0]
click at [536, 406] on button "Next" at bounding box center [540, 398] width 114 height 38
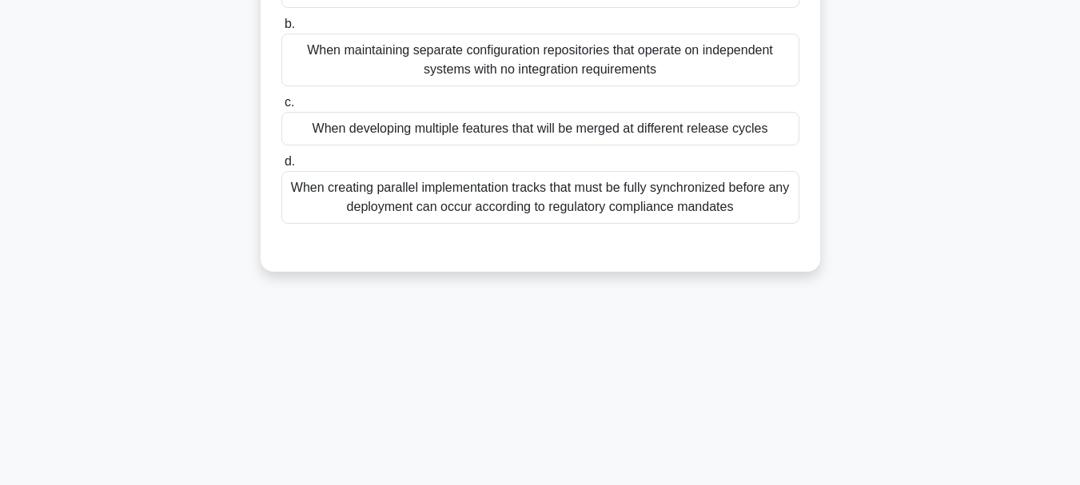
scroll to position [58, 0]
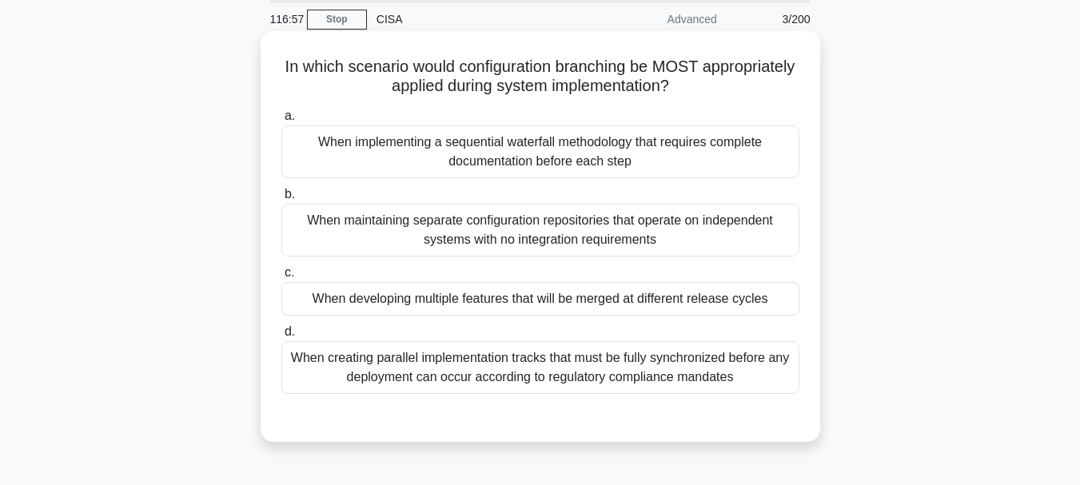
click at [498, 303] on div "When developing multiple features that will be merged at different release cycl…" at bounding box center [540, 299] width 518 height 34
click at [281, 278] on input "c. When developing multiple features that will be merged at different release c…" at bounding box center [281, 273] width 0 height 10
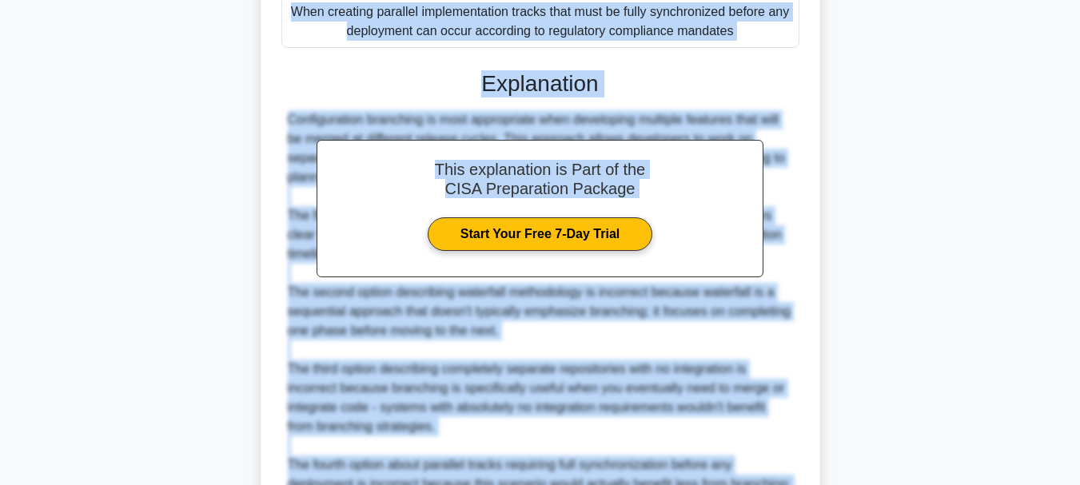
scroll to position [520, 0]
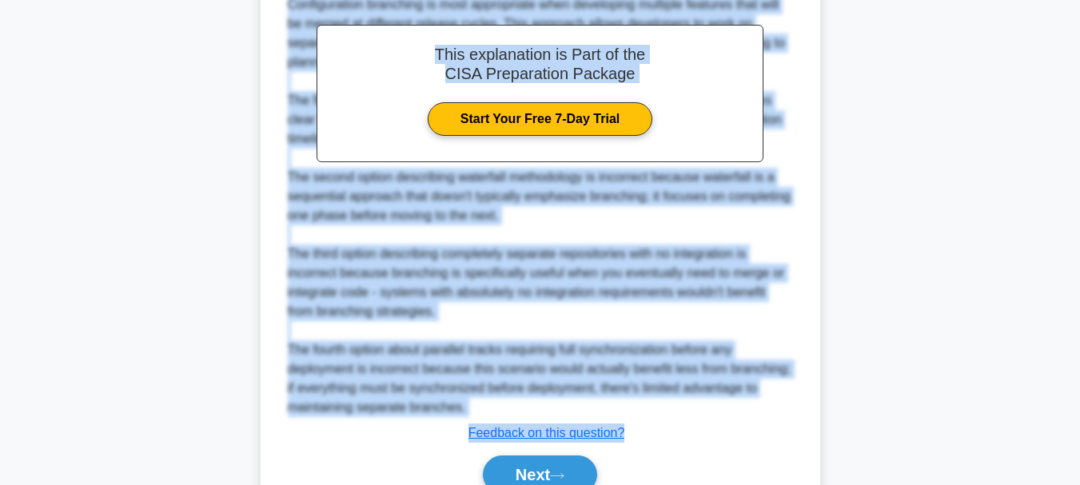
drag, startPoint x: 329, startPoint y: 129, endPoint x: 633, endPoint y: 434, distance: 431.4
click at [633, 434] on div "In which scenario would configuration branching be MOST appropriately applied d…" at bounding box center [540, 50] width 547 height 949
copy div "In which scenario would configuration branching be MOST appropriately applied d…"
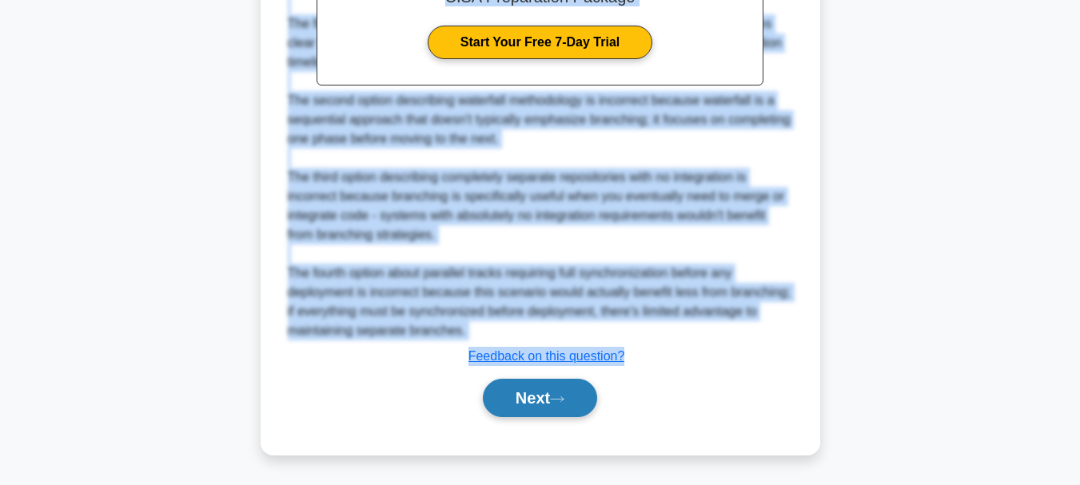
click at [528, 389] on button "Next" at bounding box center [540, 398] width 114 height 38
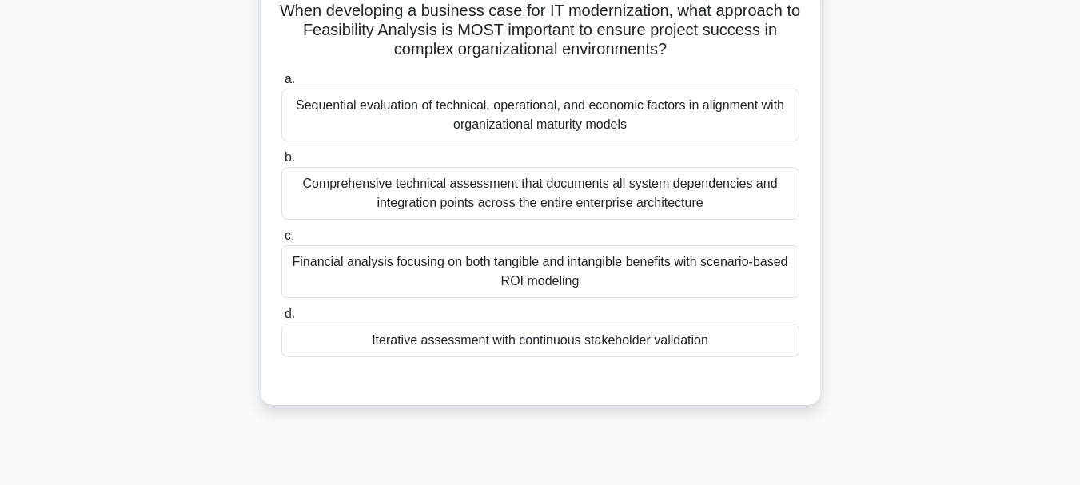
scroll to position [58, 0]
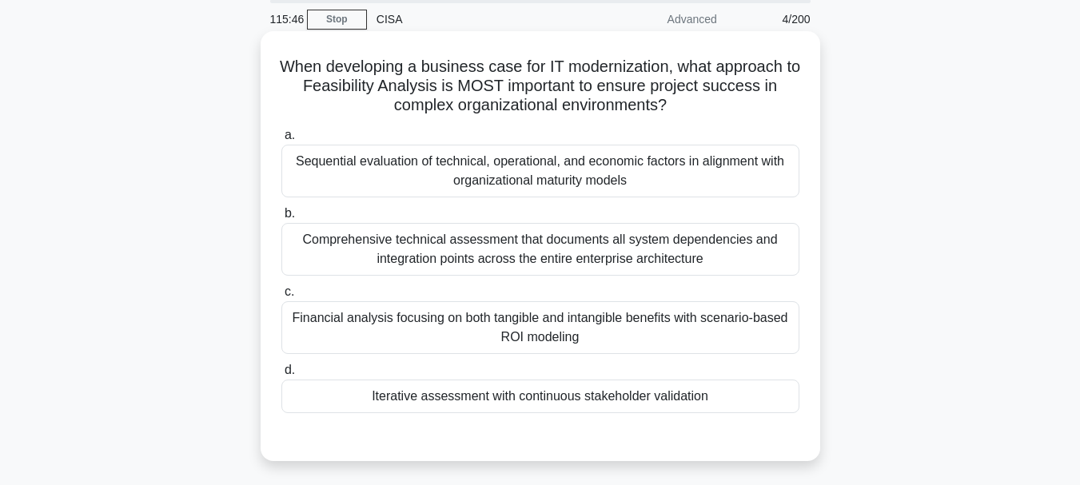
click at [525, 325] on div "Financial analysis focusing on both tangible and intangible benefits with scena…" at bounding box center [540, 327] width 518 height 53
click at [281, 297] on input "c. Financial analysis focusing on both tangible and intangible benefits with sc…" at bounding box center [281, 292] width 0 height 10
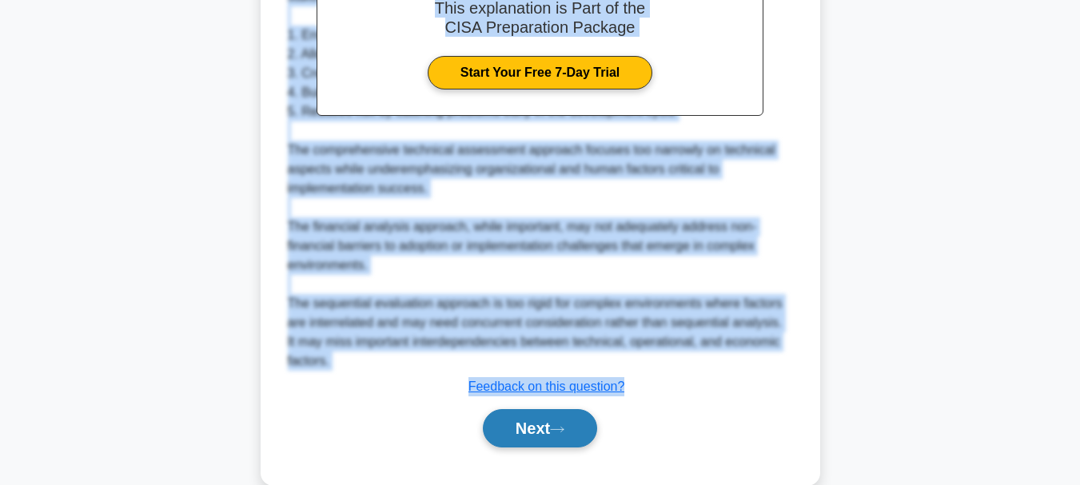
scroll to position [589, 0]
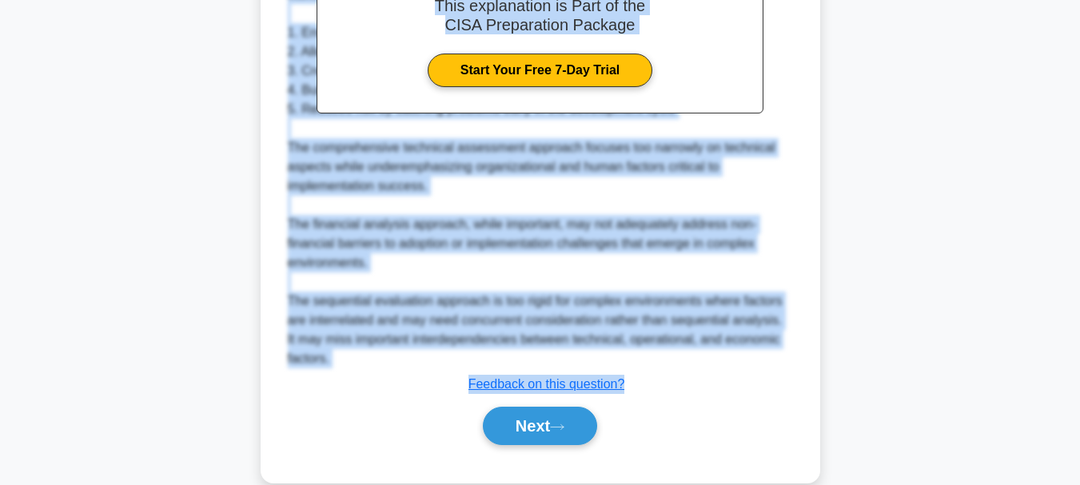
drag, startPoint x: 289, startPoint y: 70, endPoint x: 624, endPoint y: 381, distance: 457.1
copy div "When developing a business case for IT modernization, what approach to Feasibil…"
click at [532, 418] on button "Next" at bounding box center [540, 426] width 114 height 38
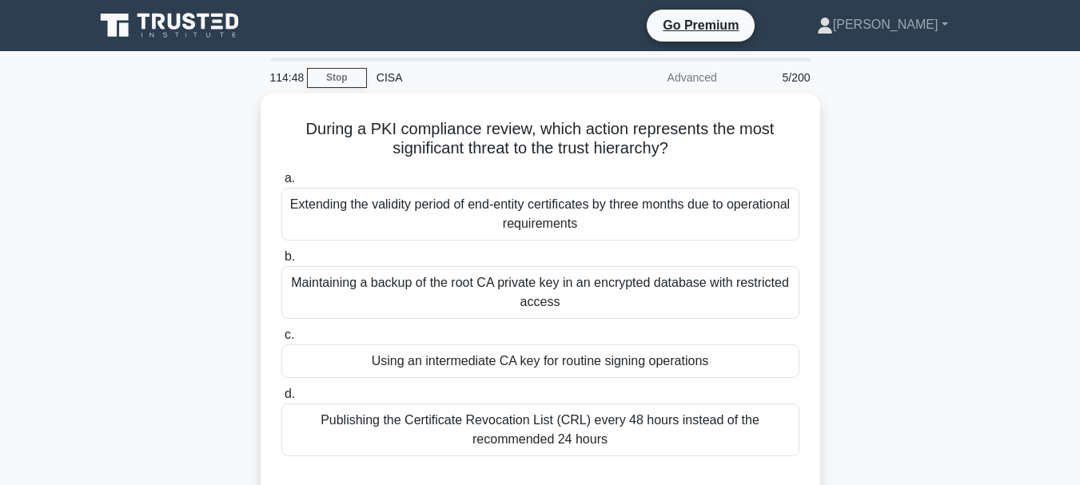
scroll to position [80, 0]
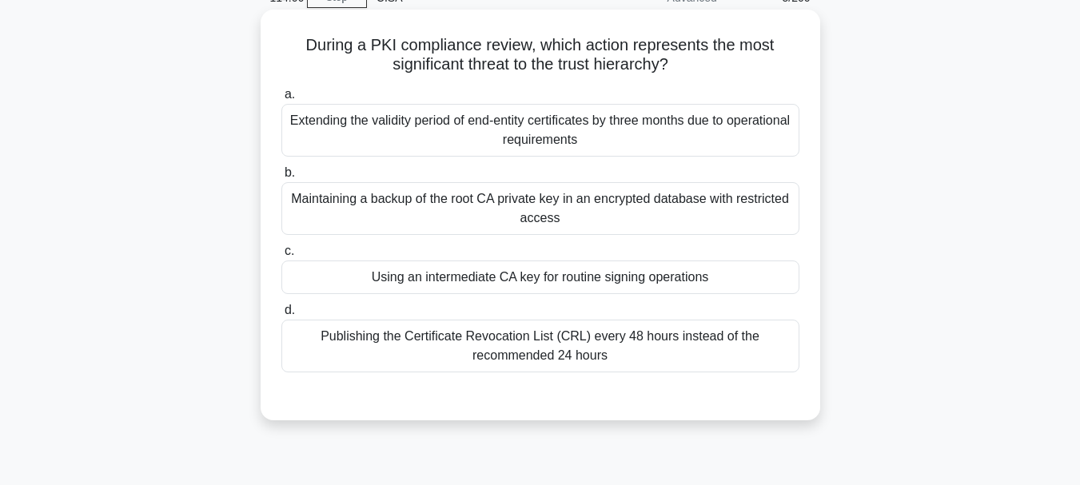
click at [505, 145] on div "Extending the validity period of end-entity certificates by three months due to…" at bounding box center [540, 130] width 518 height 53
click at [281, 100] on input "a. Extending the validity period of end-entity certificates by three months due…" at bounding box center [281, 95] width 0 height 10
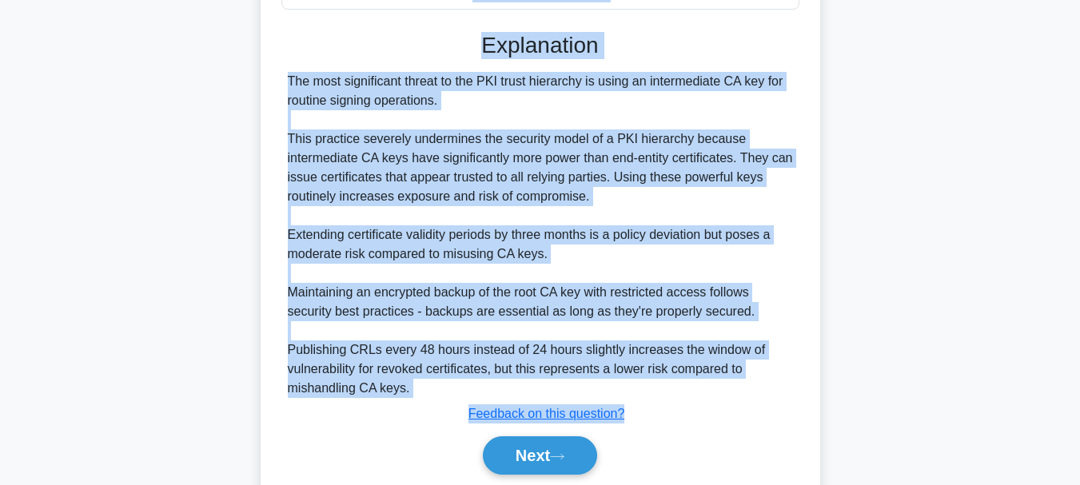
scroll to position [503, 0]
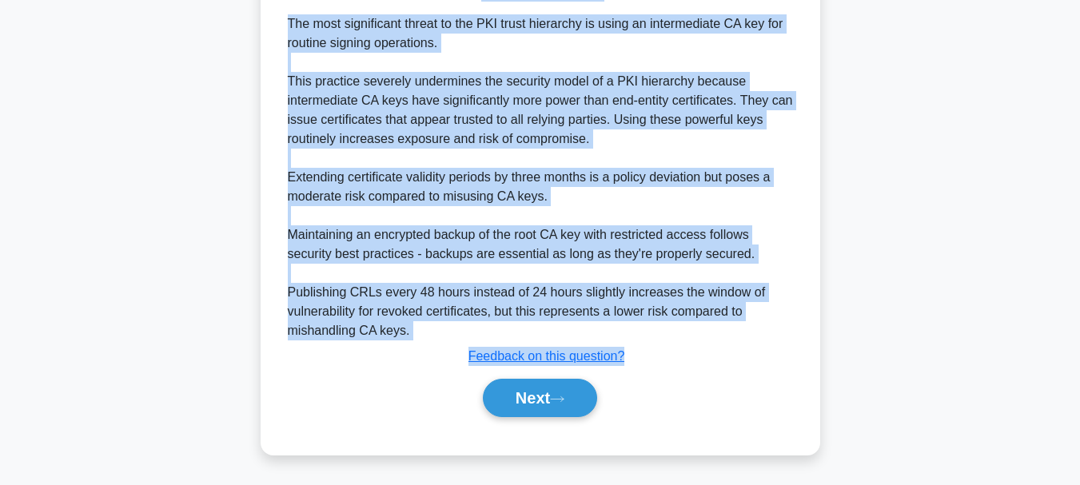
drag, startPoint x: 305, startPoint y: 46, endPoint x: 626, endPoint y: 357, distance: 447.3
click at [626, 357] on div "During a PKI compliance review, which action represents the most significant th…" at bounding box center [540, 21] width 547 height 855
copy div "During a PKI compliance review, which action represents the most significant th…"
click at [603, 306] on div "The most significant threat to the PKI trust hierarchy is using an intermediate…" at bounding box center [540, 177] width 505 height 326
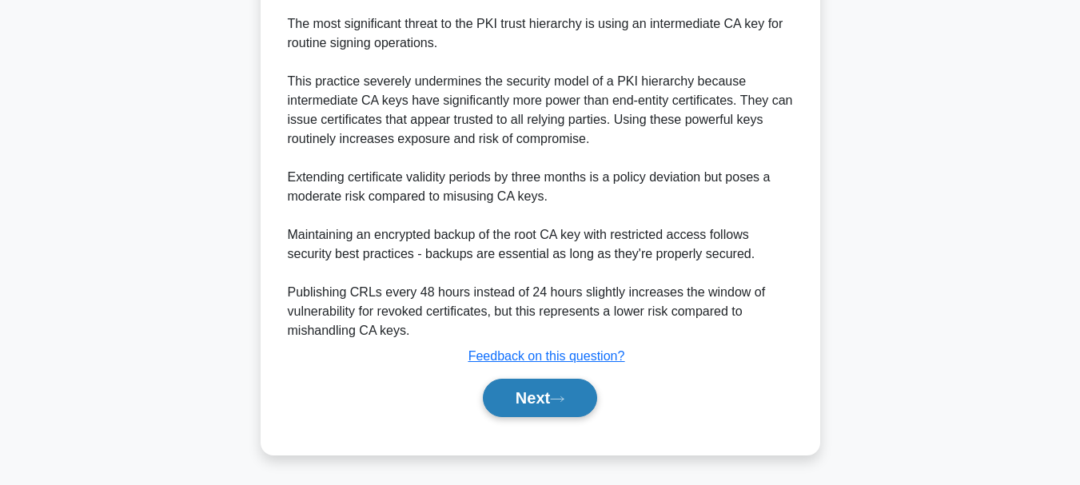
click at [528, 396] on button "Next" at bounding box center [540, 398] width 114 height 38
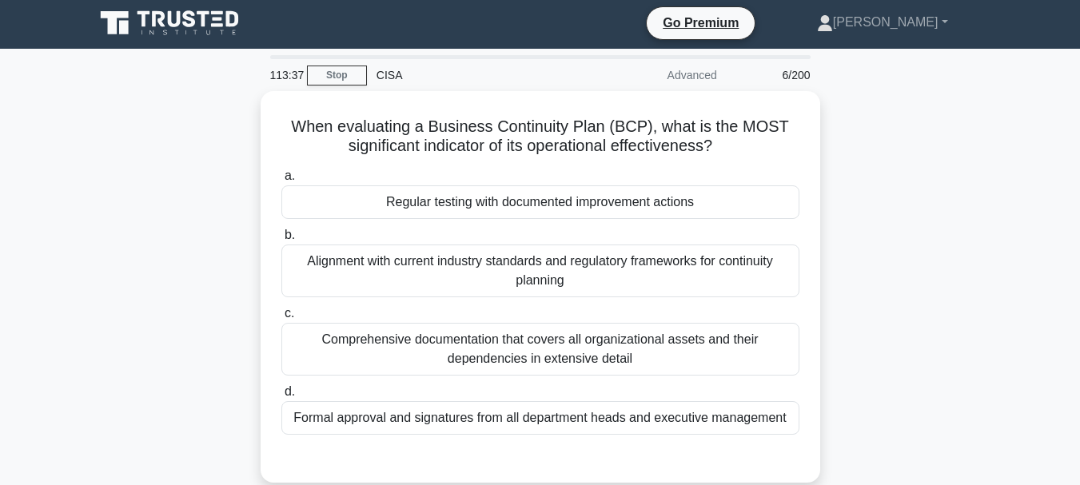
scroll to position [0, 0]
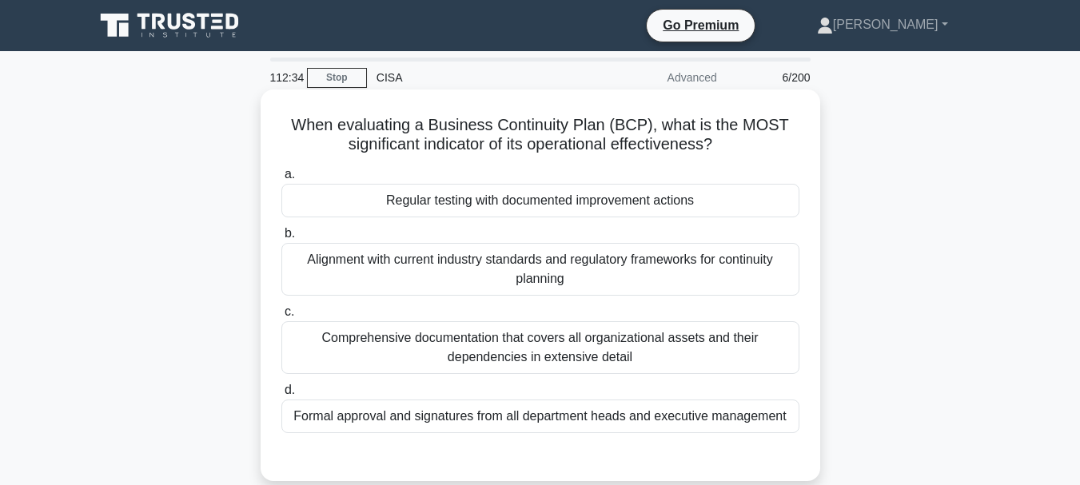
click at [536, 205] on div "Regular testing with documented improvement actions" at bounding box center [540, 201] width 518 height 34
click at [281, 180] on input "a. Regular testing with documented improvement actions" at bounding box center [281, 175] width 0 height 10
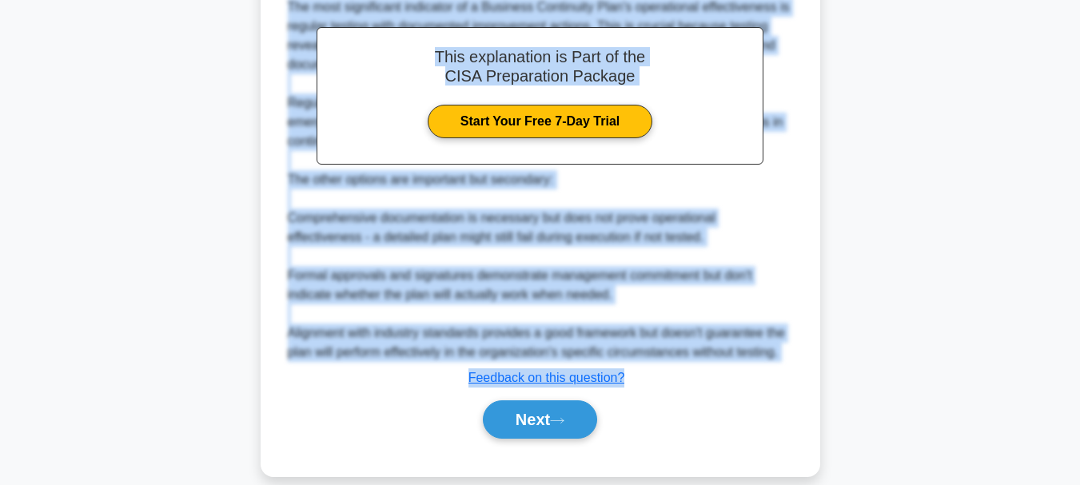
scroll to position [521, 0]
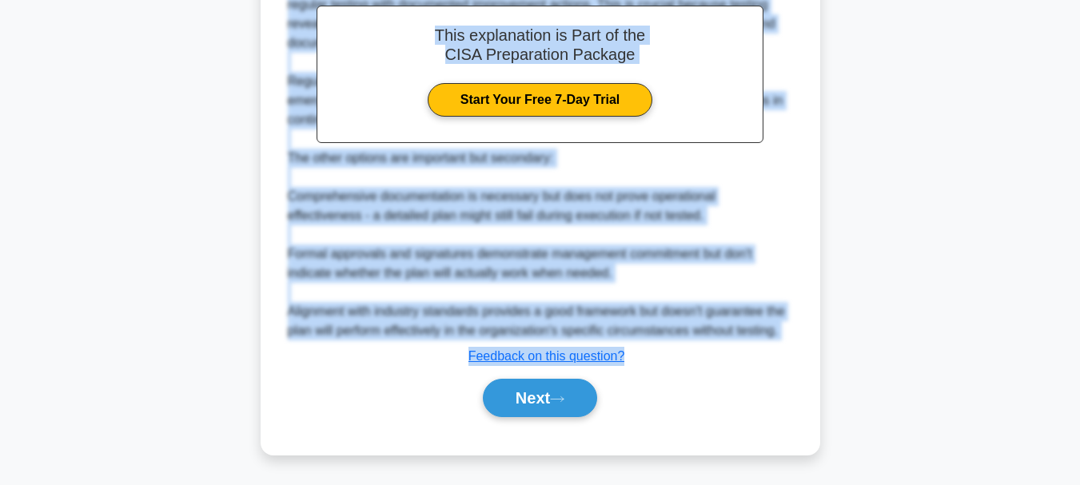
drag, startPoint x: 297, startPoint y: 123, endPoint x: 632, endPoint y: 358, distance: 409.9
click at [632, 358] on div "When evaluating a Business Continuity Plan (BCP), what is the MOST significant …" at bounding box center [540, 12] width 547 height 872
copy div "When evaluating a Business Continuity Plan (BCP), what is the MOST significant …"
click at [532, 395] on button "Next" at bounding box center [540, 398] width 114 height 38
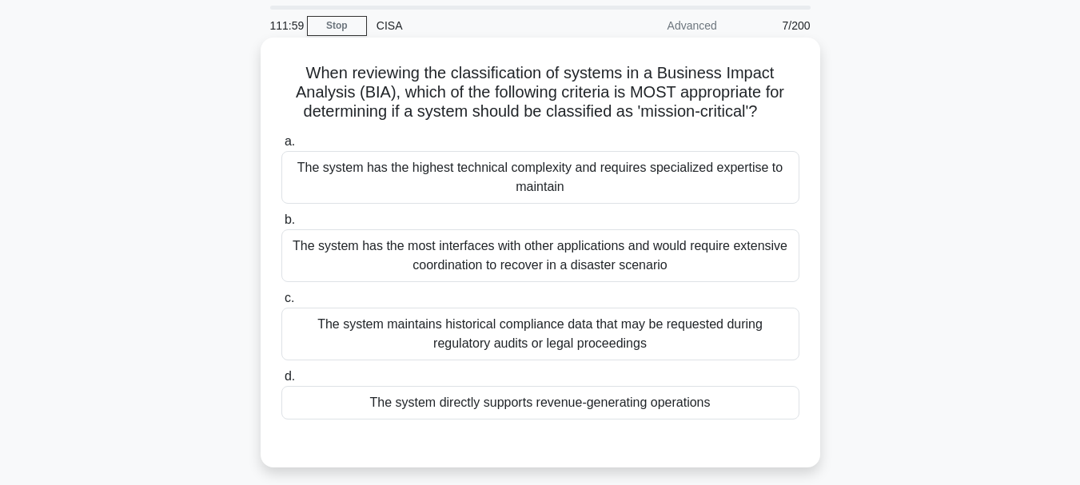
scroll to position [80, 0]
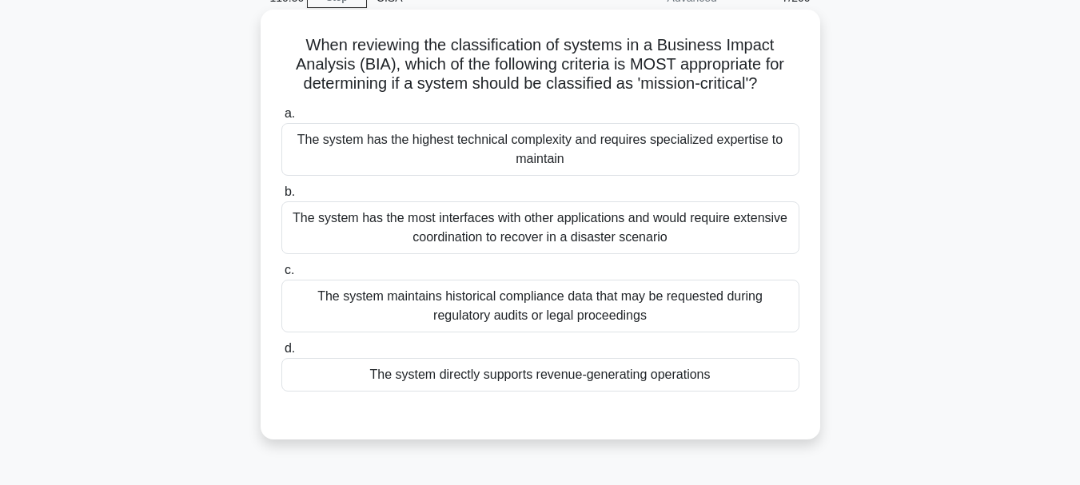
click at [539, 150] on div "The system has the highest technical complexity and requires specialized expert…" at bounding box center [540, 149] width 518 height 53
click at [281, 119] on input "a. The system has the highest technical complexity and requires specialized exp…" at bounding box center [281, 114] width 0 height 10
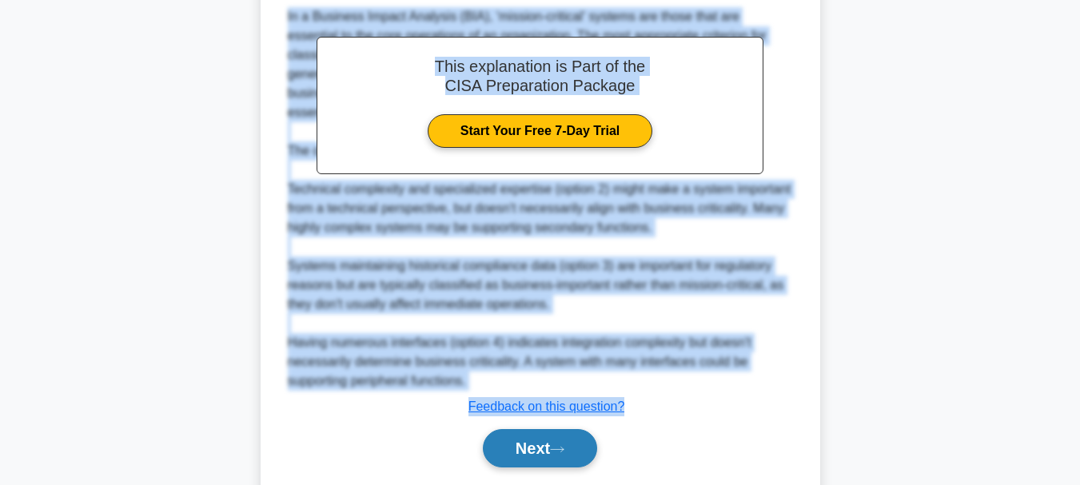
scroll to position [537, 0]
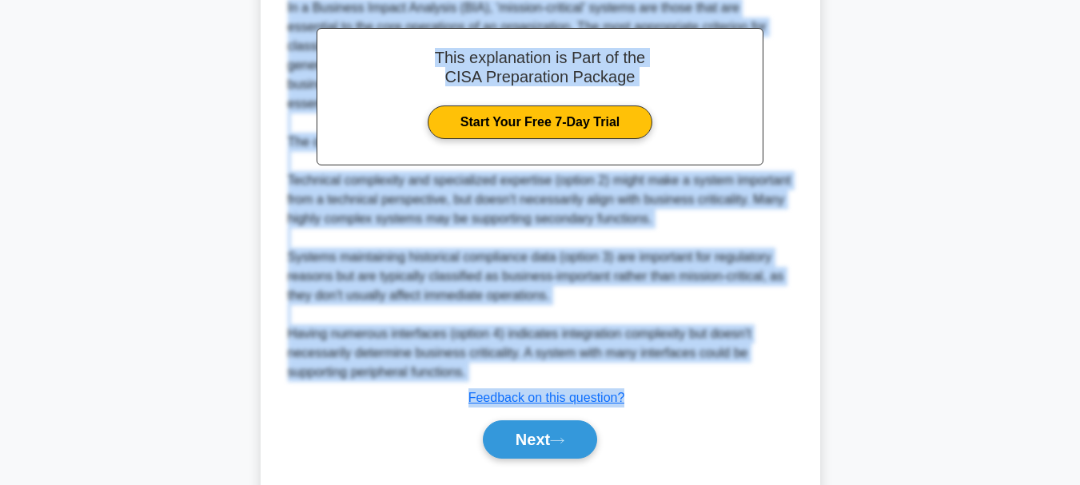
drag, startPoint x: 306, startPoint y: 46, endPoint x: 631, endPoint y: 403, distance: 482.8
click at [631, 403] on div "When reviewing the classification of systems in a Business Impact Analysis (BIA…" at bounding box center [540, 24] width 547 height 931
copy div "When reviewing the classification of systems in a Business Impact Analysis (BIA…"
click at [527, 434] on button "Next" at bounding box center [540, 440] width 114 height 38
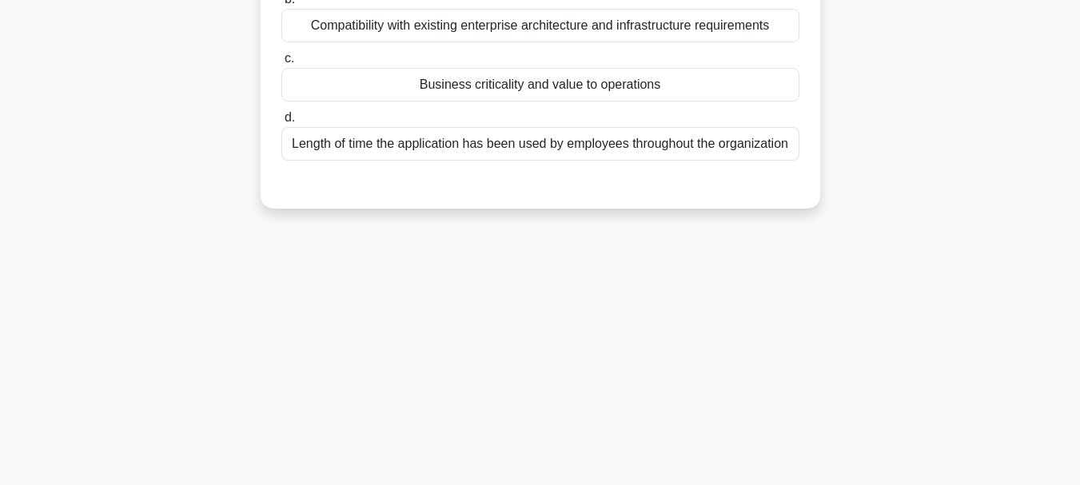
scroll to position [58, 0]
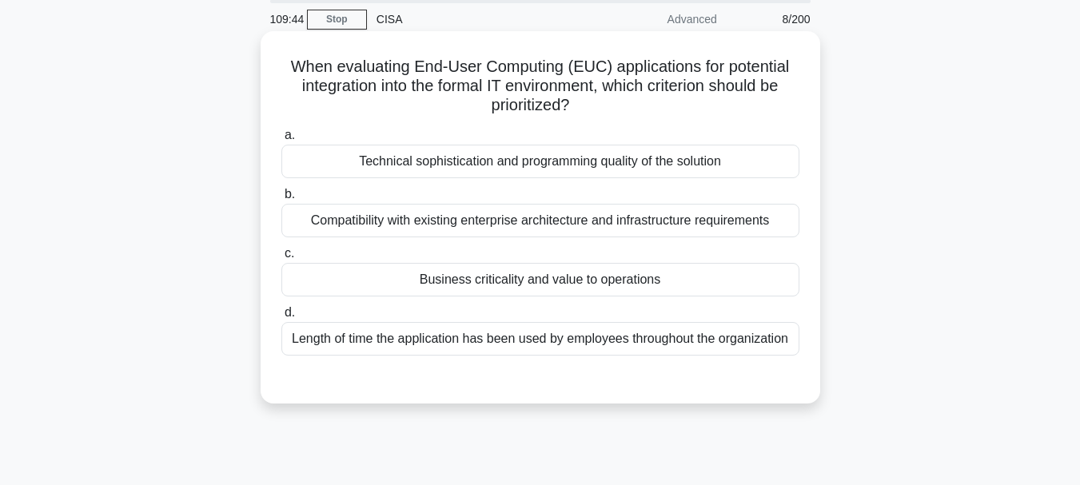
click at [469, 226] on div "Compatibility with existing enterprise architecture and infrastructure requirem…" at bounding box center [540, 221] width 518 height 34
click at [281, 200] on input "b. Compatibility with existing enterprise architecture and infrastructure requi…" at bounding box center [281, 194] width 0 height 10
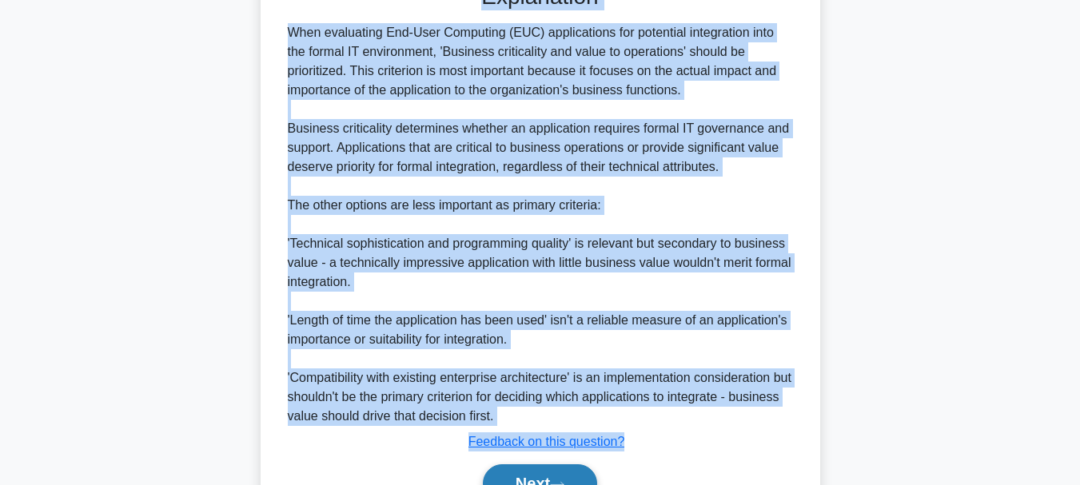
scroll to position [468, 0]
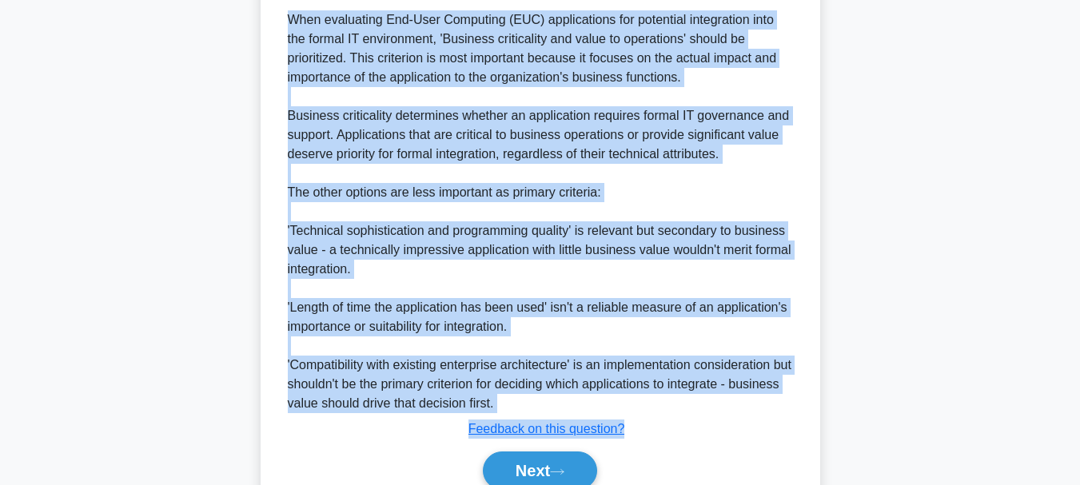
drag, startPoint x: 285, startPoint y: 65, endPoint x: 634, endPoint y: 430, distance: 505.0
click at [634, 430] on div "When evaluating End-User Computing (EUC) applications for potential integration…" at bounding box center [540, 74] width 547 height 893
copy div "When evaluating End-User Computing (EUC) applications for potential integration…"
click at [534, 469] on button "Next" at bounding box center [540, 471] width 114 height 38
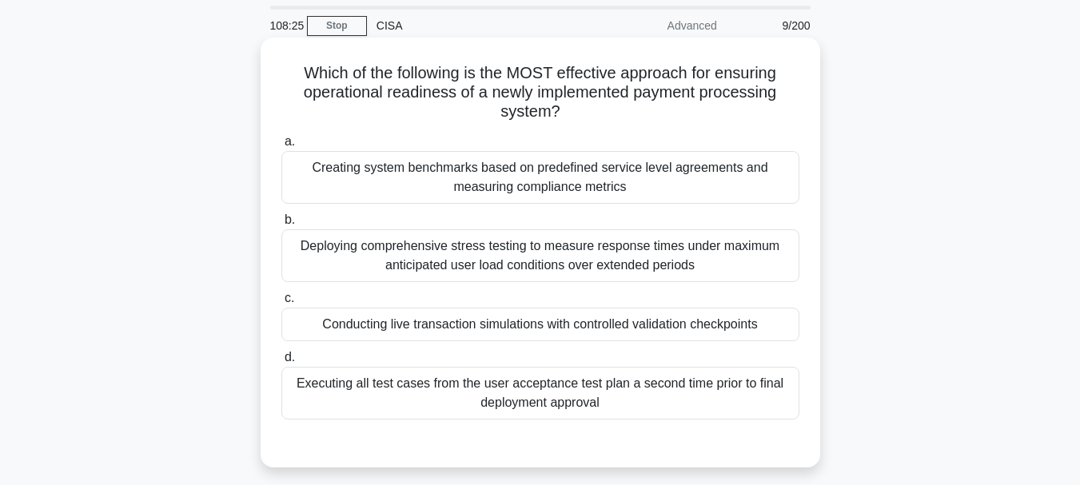
scroll to position [80, 0]
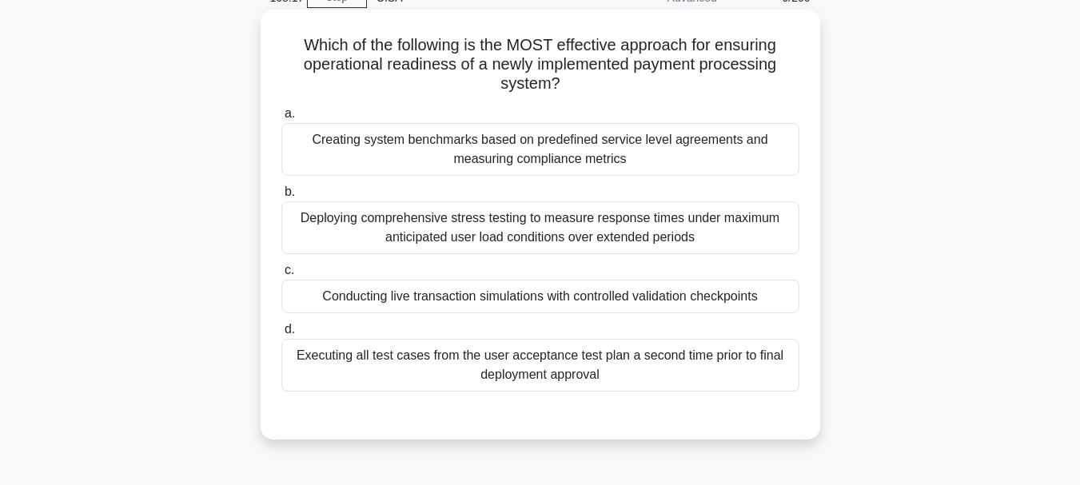
click at [470, 299] on div "Conducting live transaction simulations with controlled validation checkpoints" at bounding box center [540, 297] width 518 height 34
click at [281, 276] on input "c. Conducting live transaction simulations with controlled validation checkpoin…" at bounding box center [281, 270] width 0 height 10
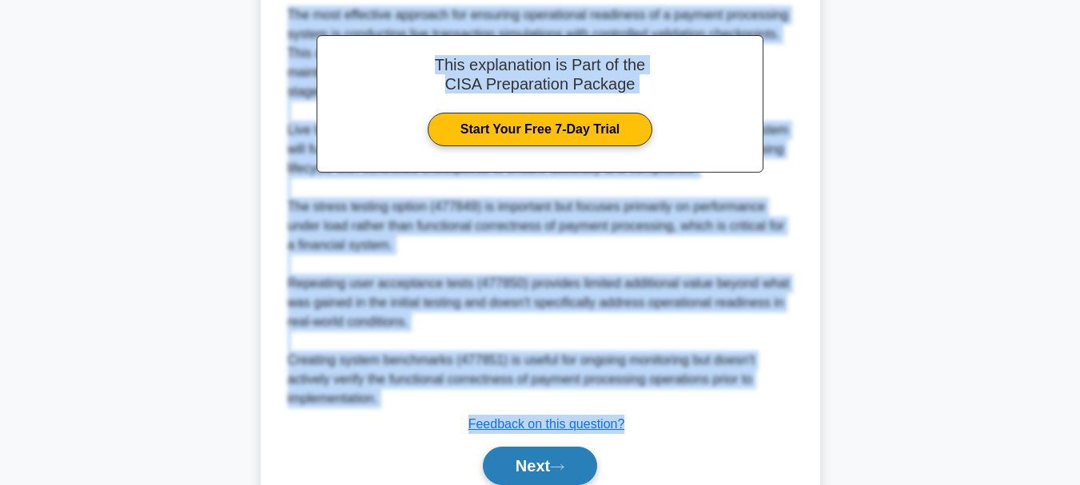
scroll to position [550, 0]
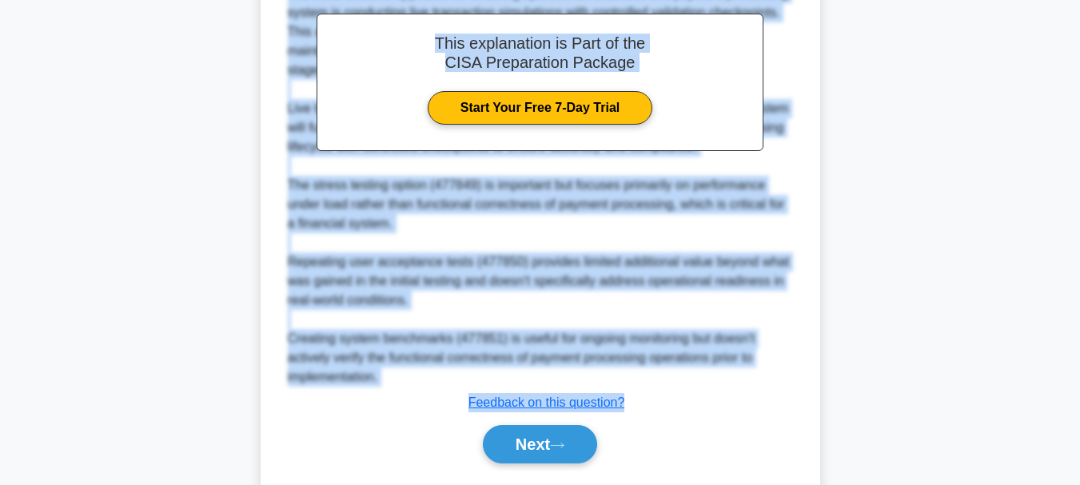
drag, startPoint x: 299, startPoint y: 44, endPoint x: 628, endPoint y: 411, distance: 492.6
click at [628, 411] on div "Which of the following is the MOST effective approach for ensuring operational …" at bounding box center [540, 20] width 547 height 949
copy div "Which of the following is the MOST effective approach for ensuring operational …"
click at [608, 188] on div "The most effective approach for ensuring operational readiness of a payment pro…" at bounding box center [540, 185] width 505 height 403
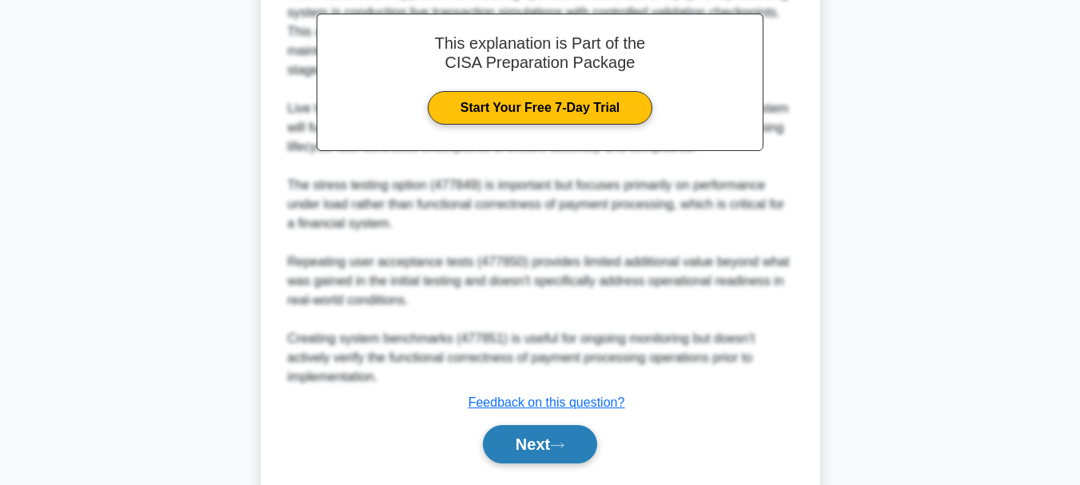
click at [524, 447] on button "Next" at bounding box center [540, 444] width 114 height 38
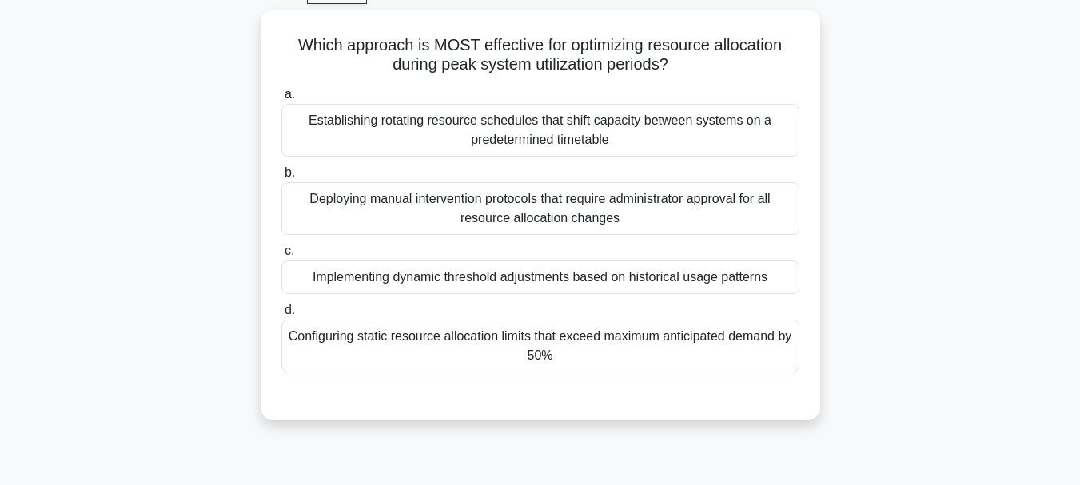
scroll to position [58, 0]
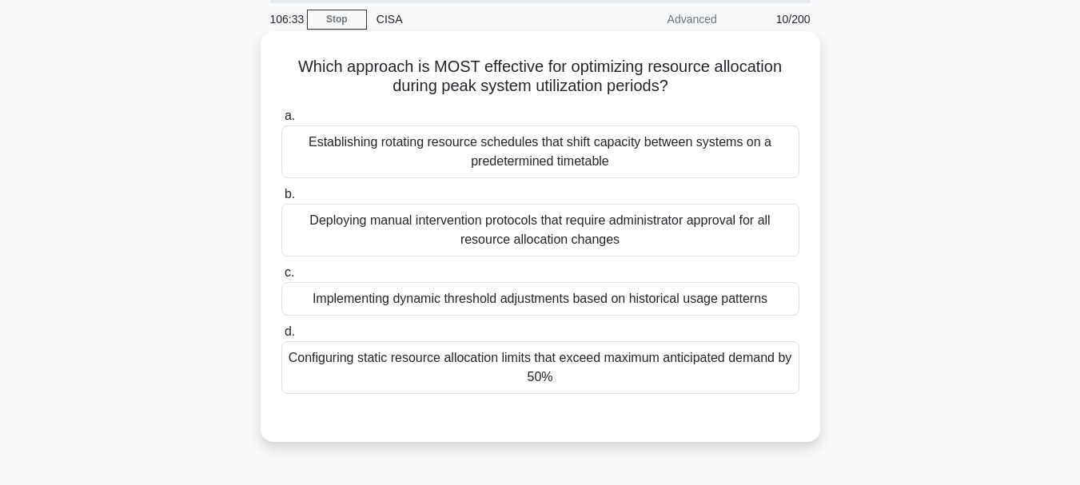
click at [506, 304] on div "Implementing dynamic threshold adjustments based on historical usage patterns" at bounding box center [540, 299] width 518 height 34
click at [281, 278] on input "c. Implementing dynamic threshold adjustments based on historical usage patterns" at bounding box center [281, 273] width 0 height 10
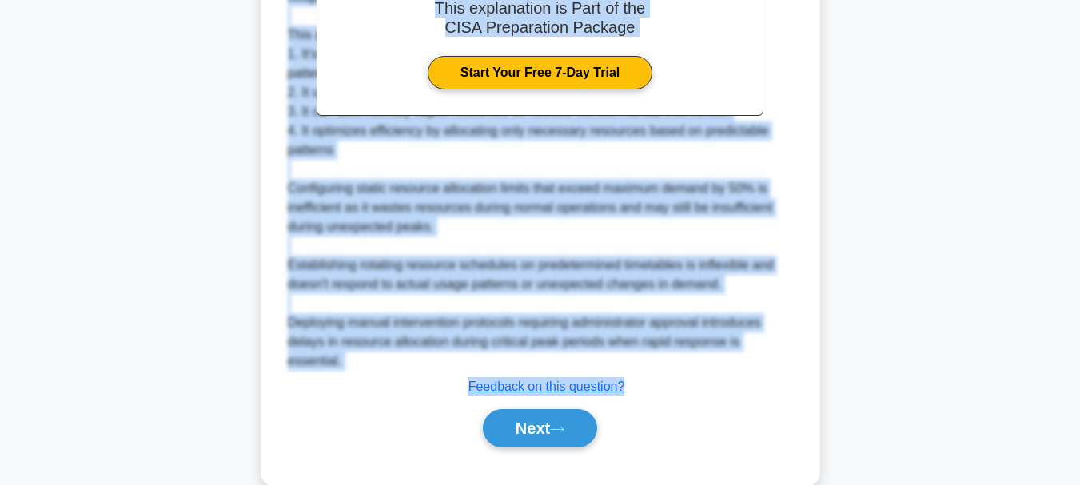
scroll to position [570, 0]
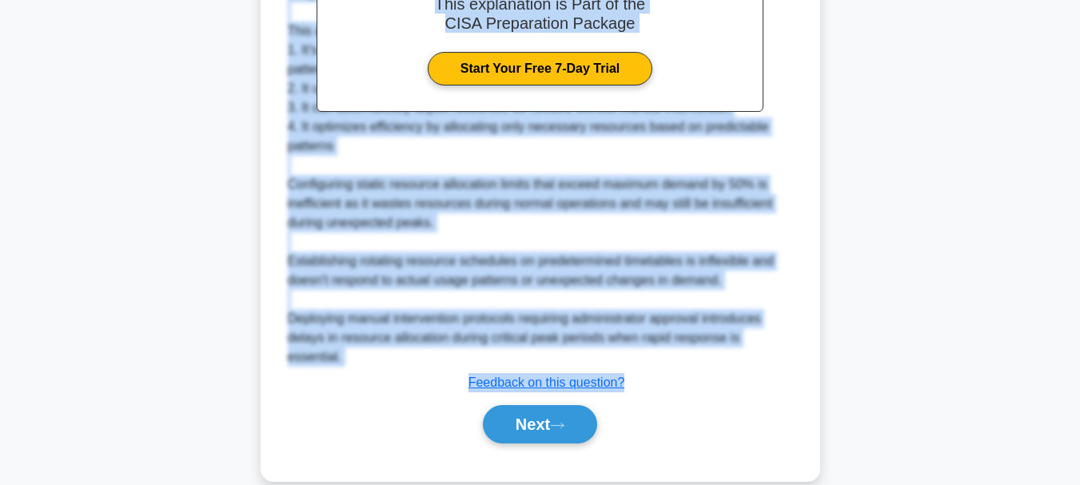
drag, startPoint x: 292, startPoint y: 61, endPoint x: 631, endPoint y: 361, distance: 452.6
click at [631, 361] on div "Which approach is MOST effective for optimizing resource allocation during peak…" at bounding box center [540, 0] width 547 height 949
click at [631, 373] on div "Submit feedback Feedback on this question?" at bounding box center [547, 382] width 518 height 19
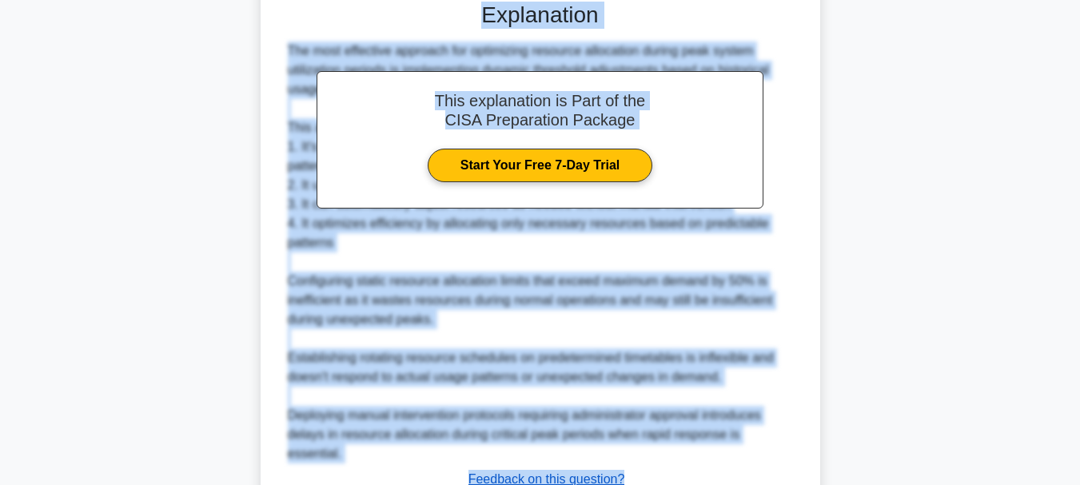
scroll to position [507, 0]
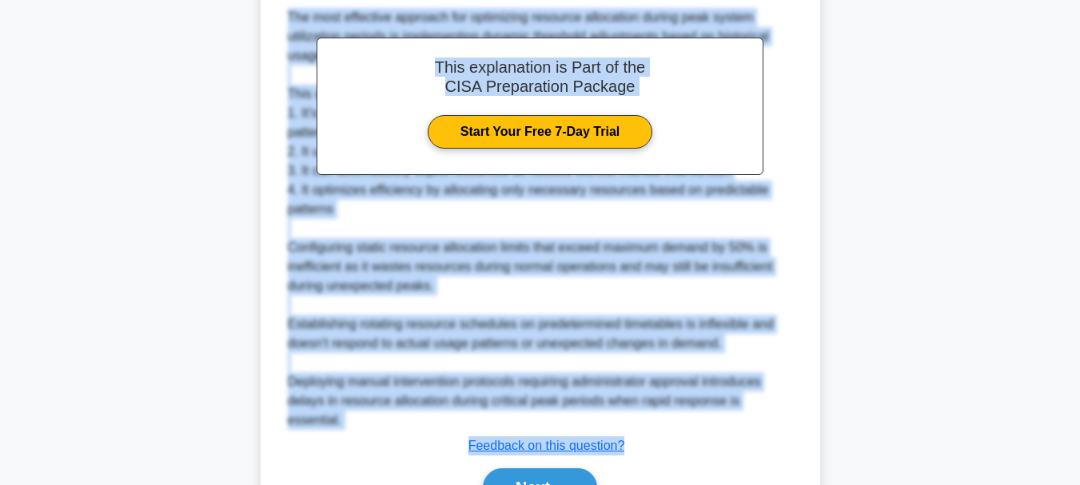
drag, startPoint x: 293, startPoint y: 38, endPoint x: 624, endPoint y: 429, distance: 512.4
click at [624, 429] on div "Which approach is MOST effective for optimizing resource allocation during peak…" at bounding box center [540, 63] width 547 height 949
copy div "Which approach is MOST effective for optimizing resource allocation during peak…"
click at [526, 469] on button "Next" at bounding box center [540, 488] width 114 height 38
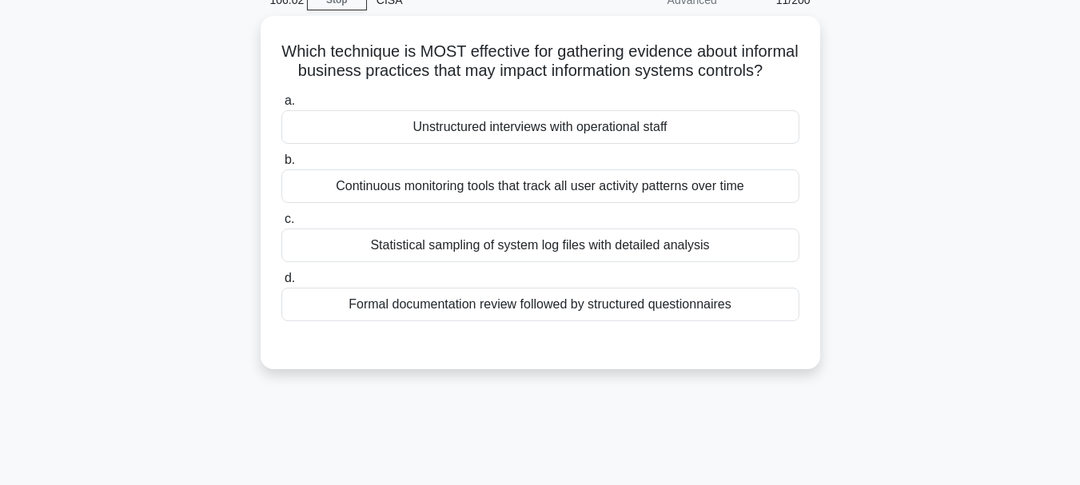
scroll to position [58, 0]
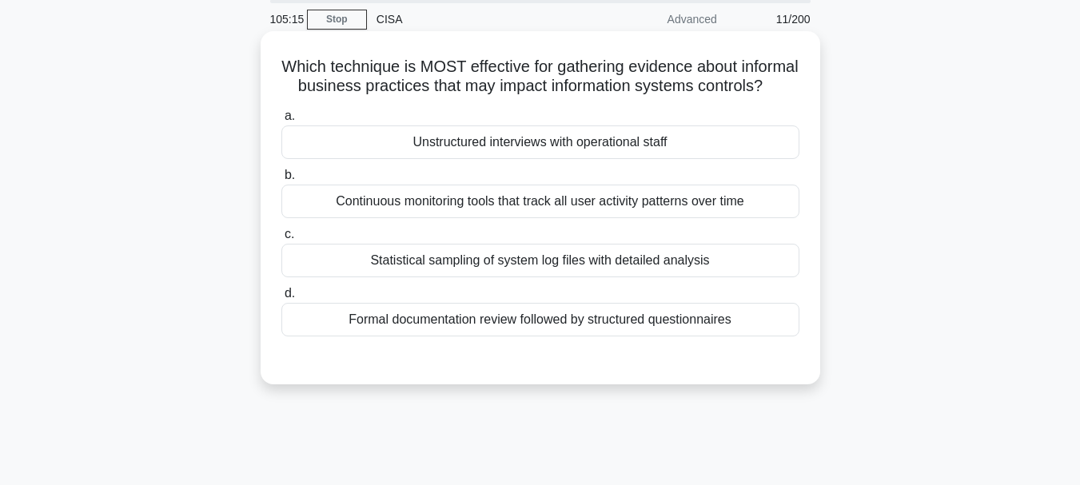
click at [524, 158] on div "Unstructured interviews with operational staff" at bounding box center [540, 143] width 518 height 34
click at [281, 122] on input "a. Unstructured interviews with operational staff" at bounding box center [281, 116] width 0 height 10
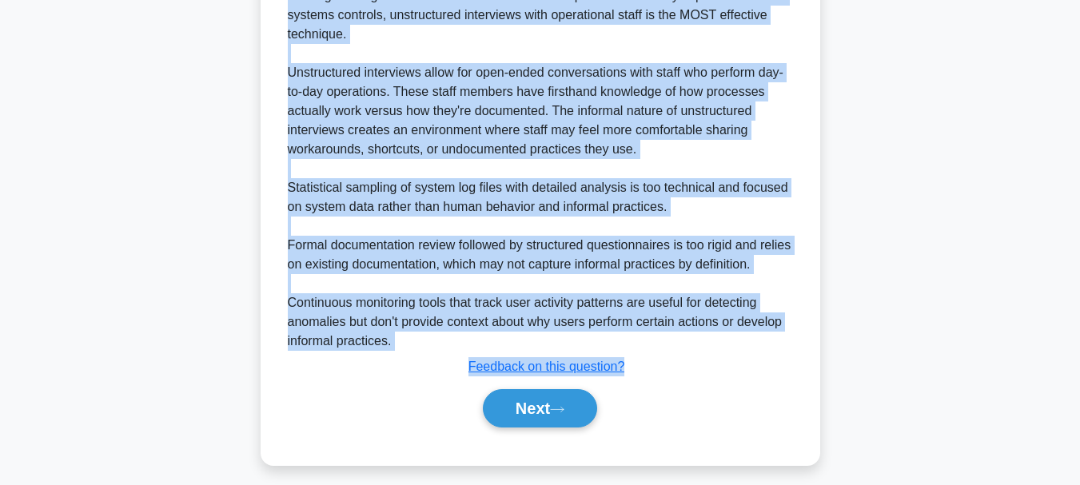
scroll to position [501, 0]
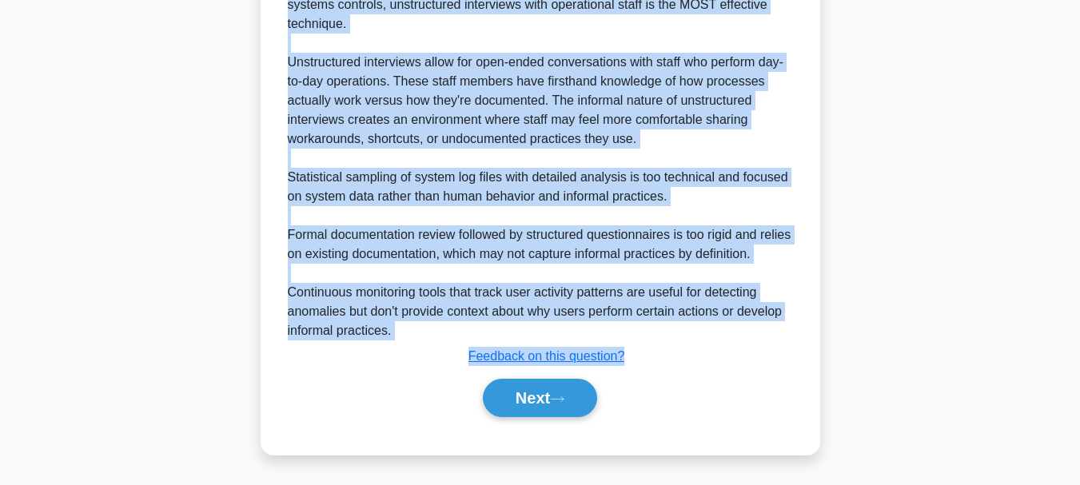
drag, startPoint x: 308, startPoint y: 64, endPoint x: 631, endPoint y: 353, distance: 433.7
click at [631, 353] on div "Which technique is MOST effective for gathering evidence about informal busines…" at bounding box center [540, 32] width 547 height 834
click at [535, 393] on button "Next" at bounding box center [540, 398] width 114 height 38
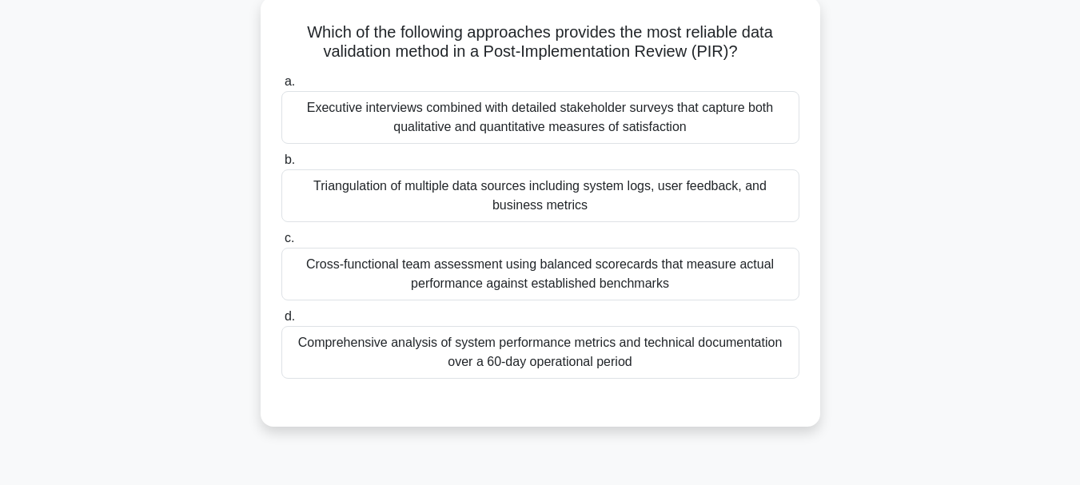
scroll to position [58, 0]
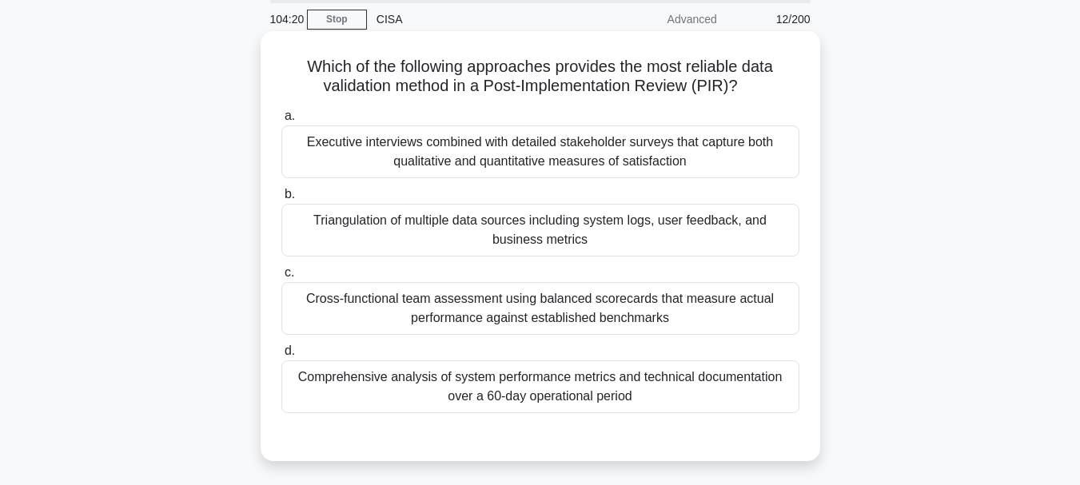
click at [525, 221] on div "Triangulation of multiple data sources including system logs, user feedback, an…" at bounding box center [540, 230] width 518 height 53
click at [281, 200] on input "b. Triangulation of multiple data sources including system logs, user feedback,…" at bounding box center [281, 194] width 0 height 10
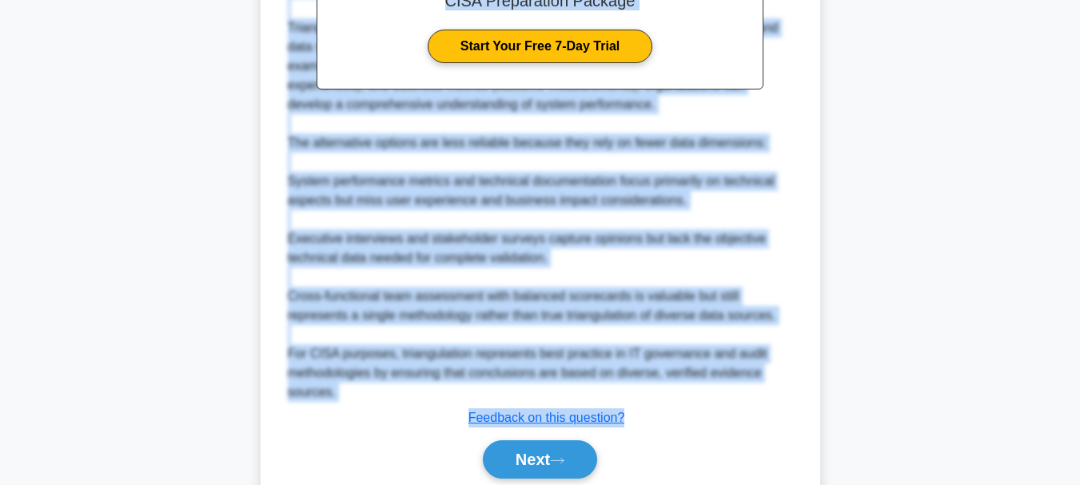
scroll to position [630, 0]
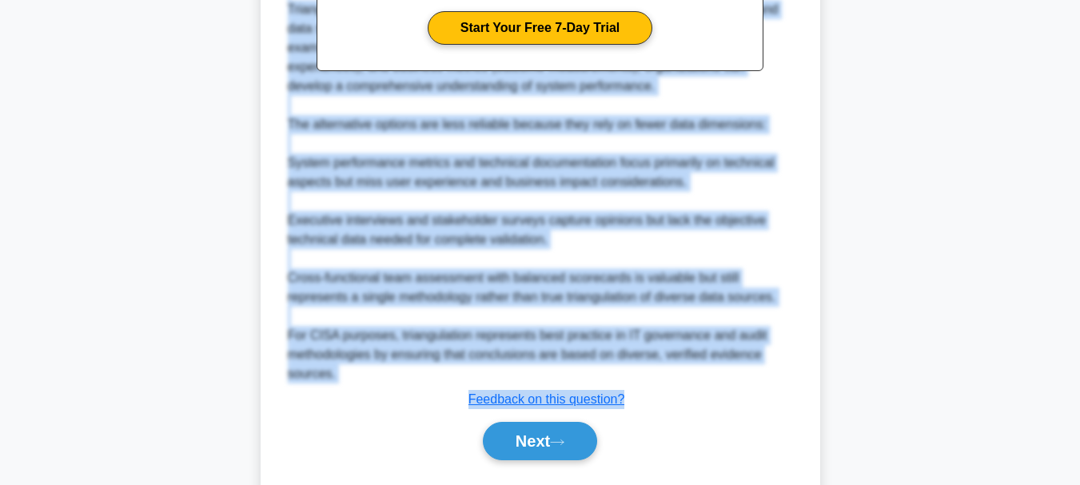
drag, startPoint x: 299, startPoint y: 66, endPoint x: 635, endPoint y: 398, distance: 472.1
click at [532, 438] on button "Next" at bounding box center [540, 441] width 114 height 38
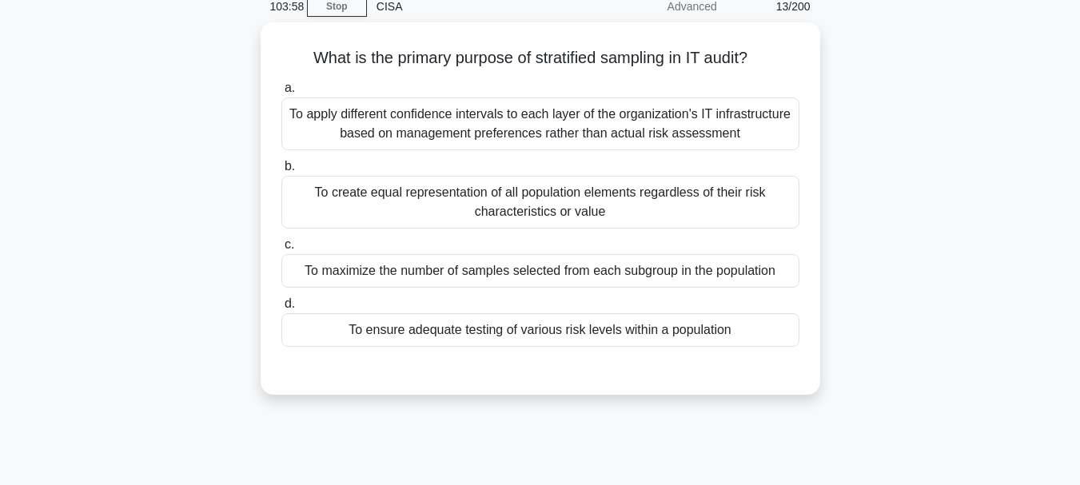
scroll to position [58, 0]
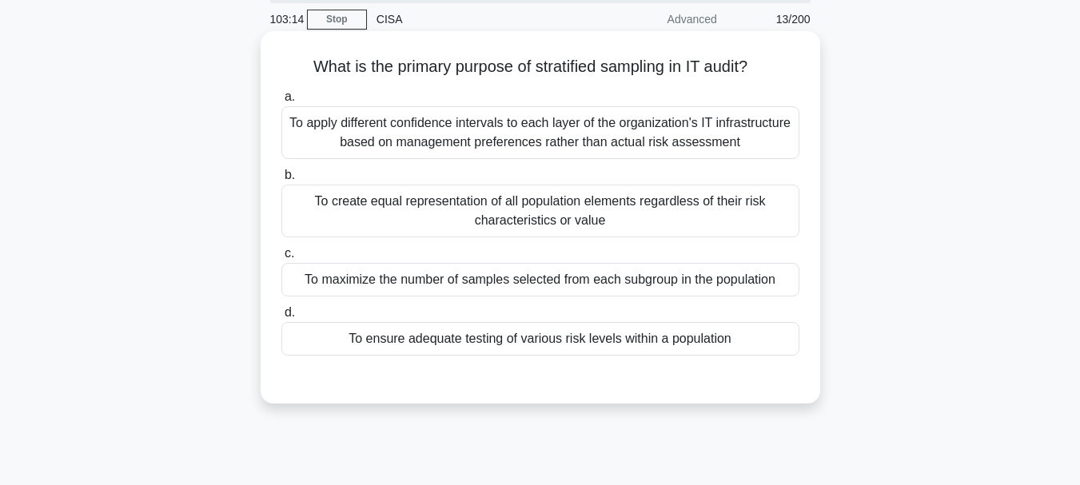
click at [534, 285] on div "To maximize the number of samples selected from each subgroup in the population" at bounding box center [540, 280] width 518 height 34
click at [281, 259] on input "c. To maximize the number of samples selected from each subgroup in the populat…" at bounding box center [281, 254] width 0 height 10
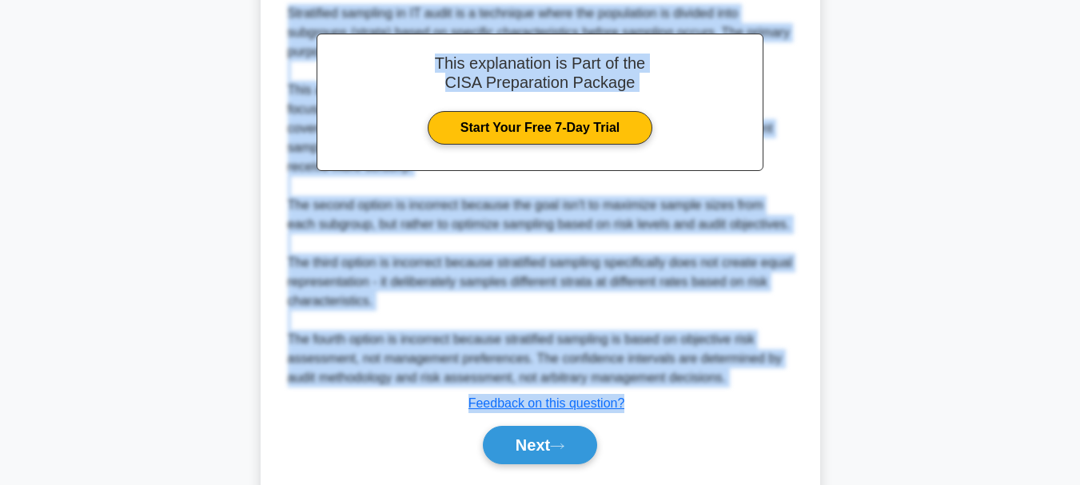
scroll to position [522, 0]
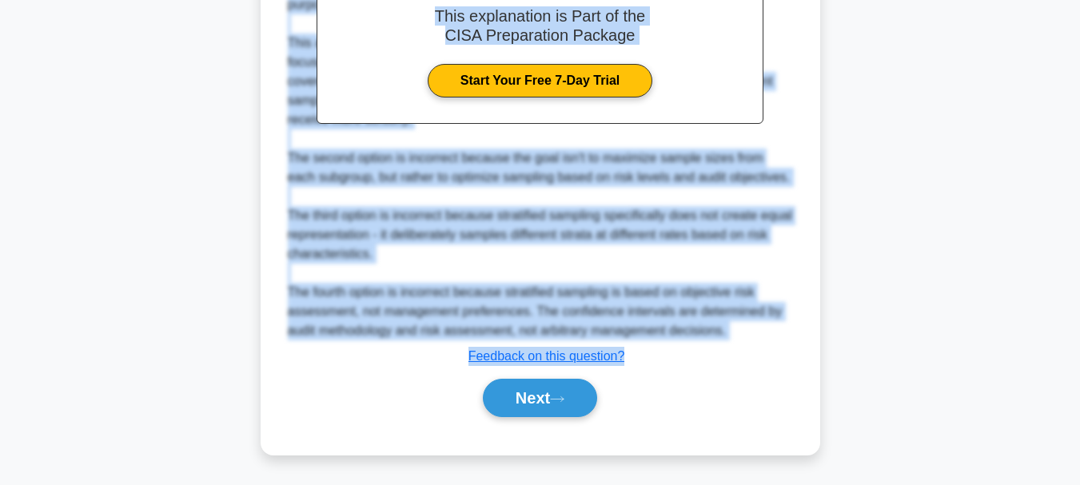
drag, startPoint x: 304, startPoint y: 70, endPoint x: 652, endPoint y: 359, distance: 453.1
click at [652, 359] on div "What is the primary purpose of stratified sampling in IT audit? .spinner_0XTQ{t…" at bounding box center [540, 12] width 547 height 874
click at [520, 393] on button "Next" at bounding box center [540, 398] width 114 height 38
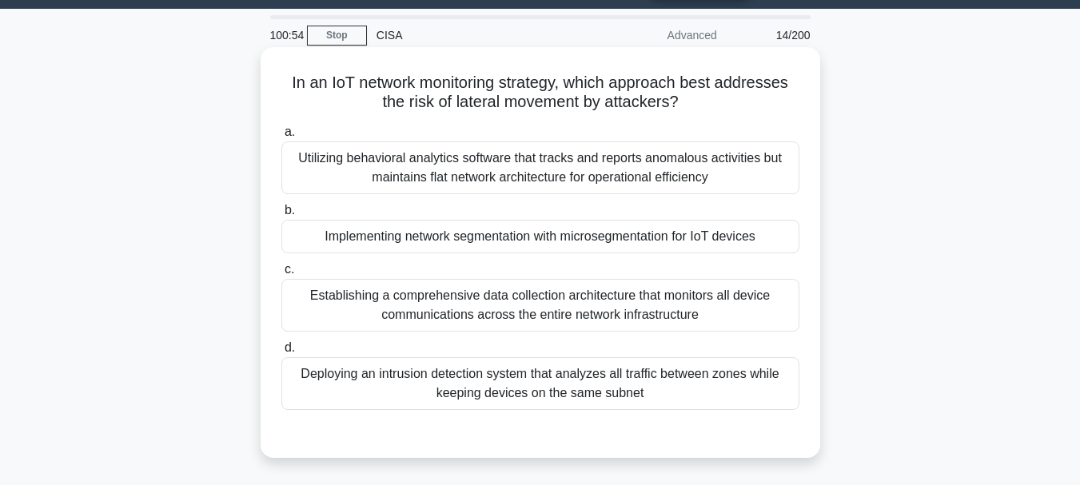
scroll to position [0, 0]
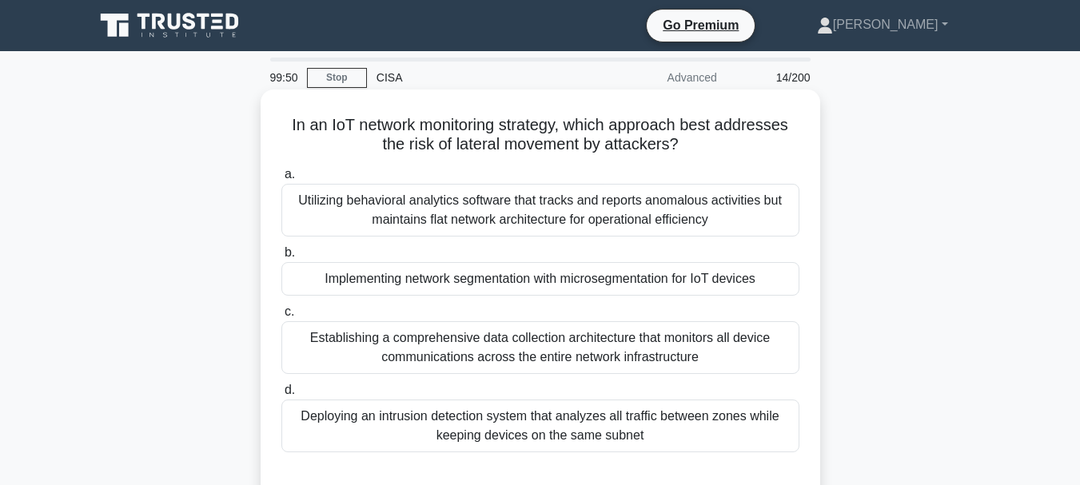
click at [523, 419] on div "Deploying an intrusion detection system that analyzes all traffic between zones…" at bounding box center [540, 426] width 518 height 53
click at [281, 396] on input "d. Deploying an intrusion detection system that analyzes all traffic between zo…" at bounding box center [281, 390] width 0 height 10
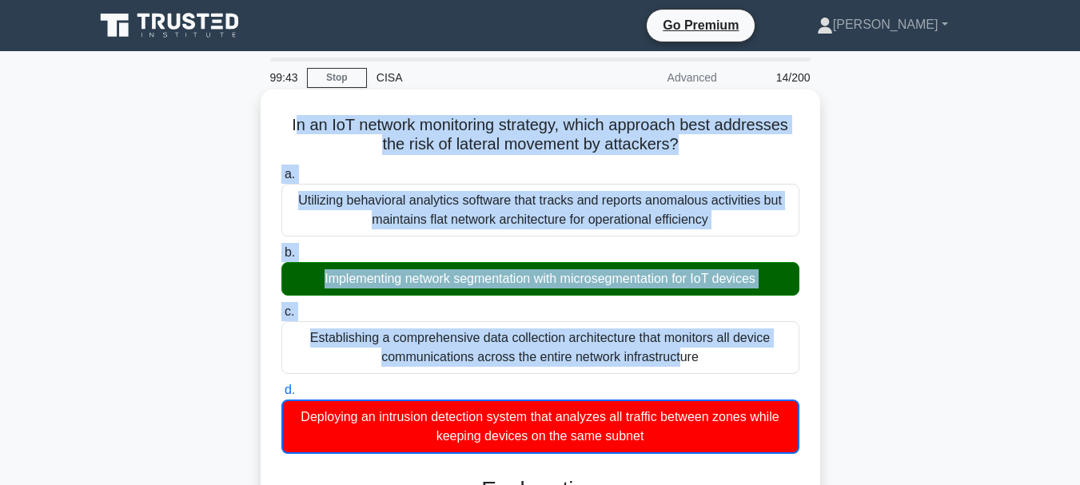
drag, startPoint x: 288, startPoint y: 125, endPoint x: 457, endPoint y: 325, distance: 262.7
click at [457, 325] on div "Establishing a comprehensive data collection architecture that monitors all dev…" at bounding box center [540, 347] width 518 height 53
click at [281, 317] on input "c. Establishing a comprehensive data collection architecture that monitors all …" at bounding box center [281, 312] width 0 height 10
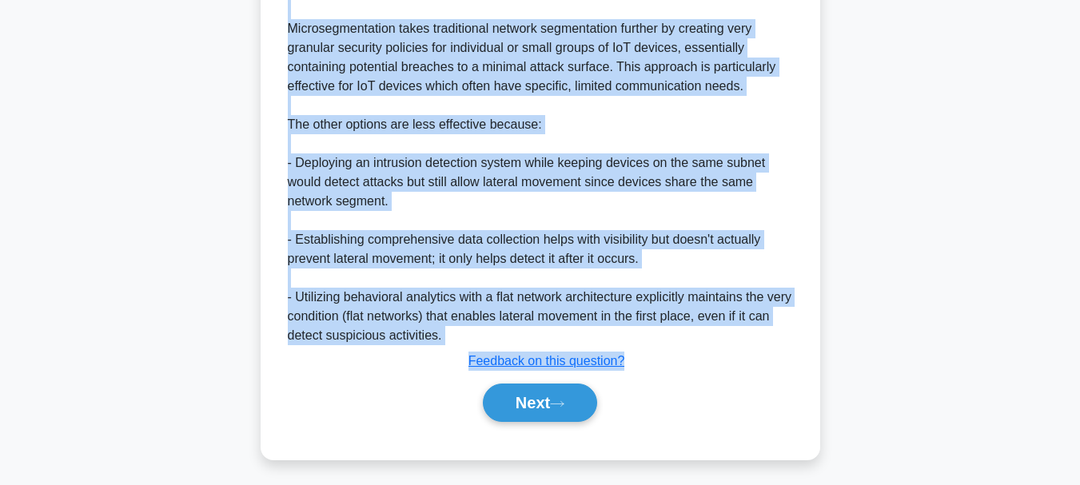
scroll to position [599, 0]
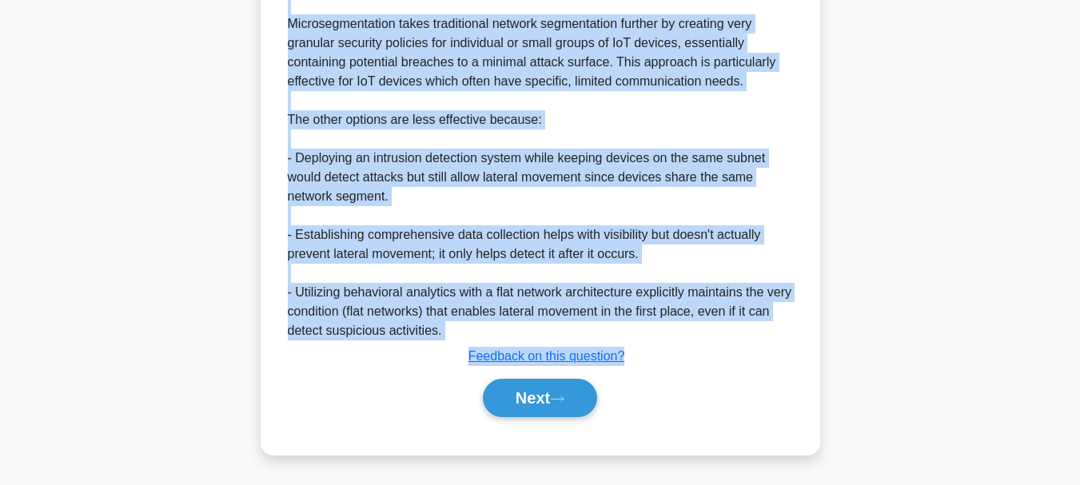
drag, startPoint x: 286, startPoint y: 126, endPoint x: 629, endPoint y: 354, distance: 411.8
click at [516, 398] on button "Next" at bounding box center [540, 398] width 114 height 38
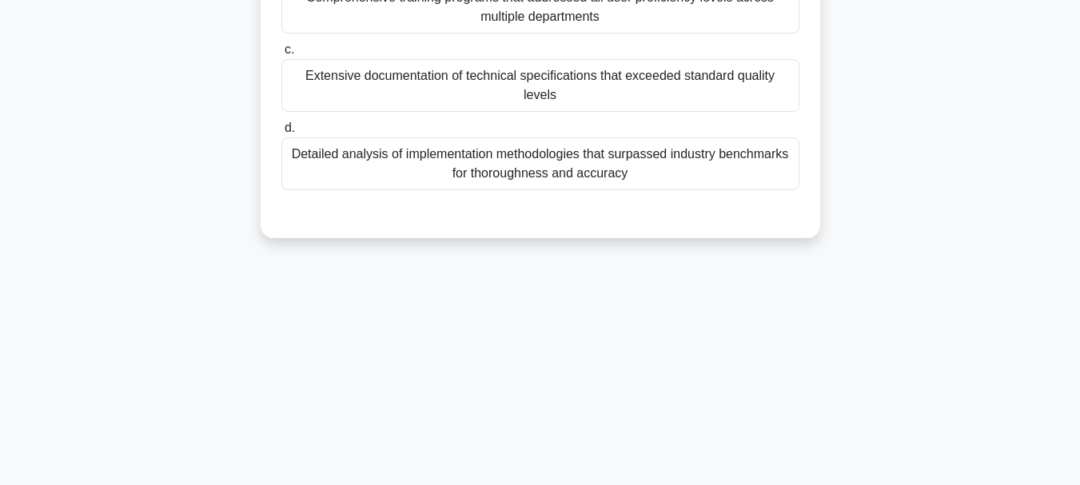
scroll to position [58, 0]
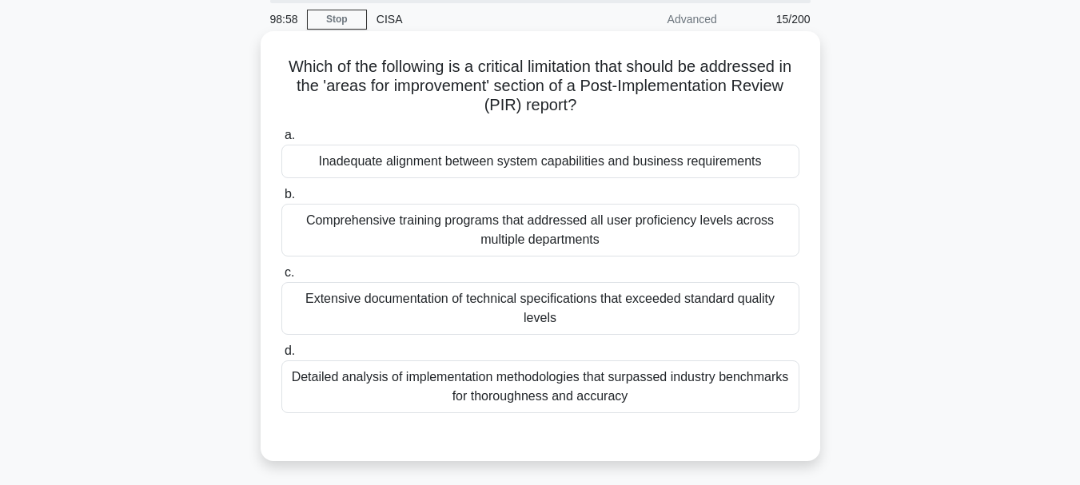
click at [489, 169] on div "Inadequate alignment between system capabilities and business requirements" at bounding box center [540, 162] width 518 height 34
click at [281, 141] on input "a. Inadequate alignment between system capabilities and business requirements" at bounding box center [281, 135] width 0 height 10
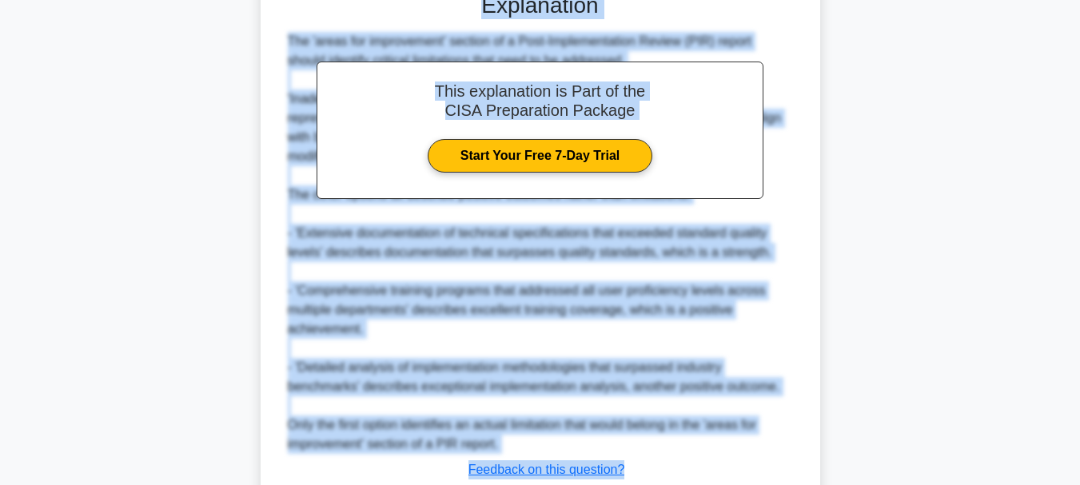
scroll to position [597, 0]
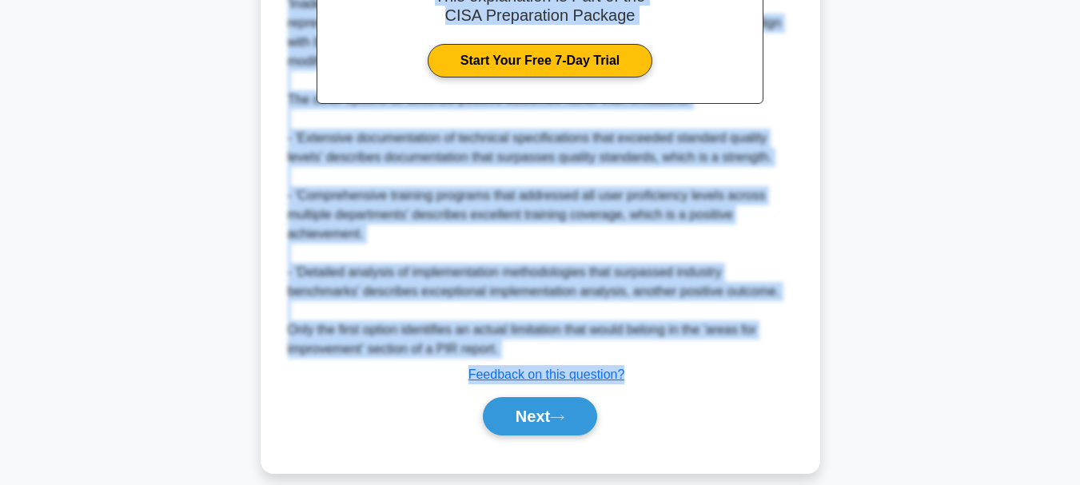
drag, startPoint x: 288, startPoint y: 69, endPoint x: 632, endPoint y: 342, distance: 439.9
click at [537, 397] on button "Next" at bounding box center [540, 416] width 114 height 38
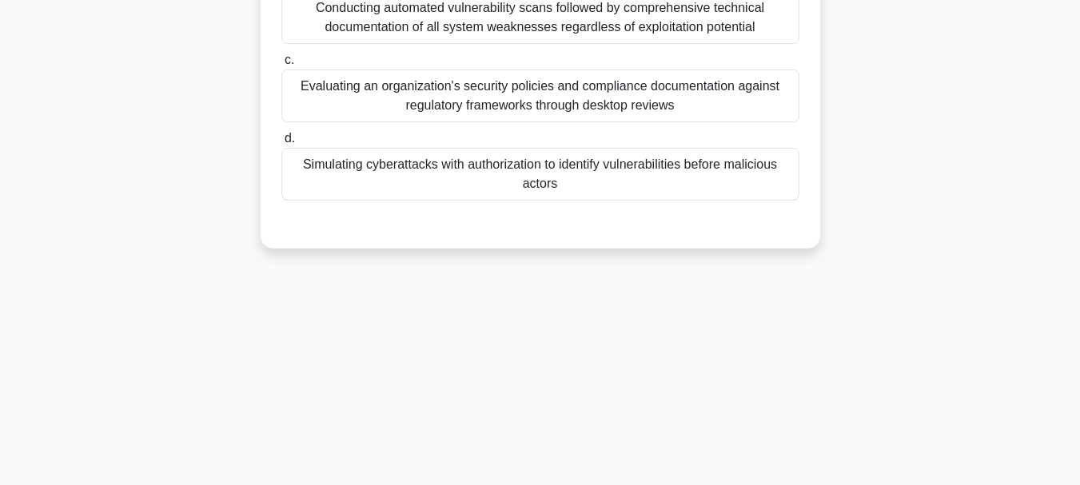
scroll to position [58, 0]
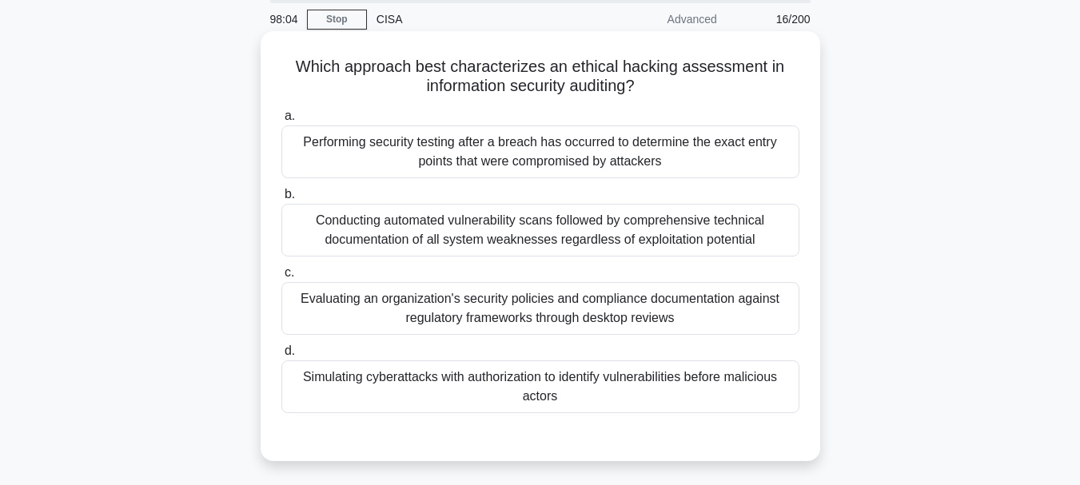
click at [557, 383] on div "Simulating cyberattacks with authorization to identify vulnerabilities before m…" at bounding box center [540, 387] width 518 height 53
click at [281, 357] on input "d. Simulating cyberattacks with authorization to identify vulnerabilities befor…" at bounding box center [281, 351] width 0 height 10
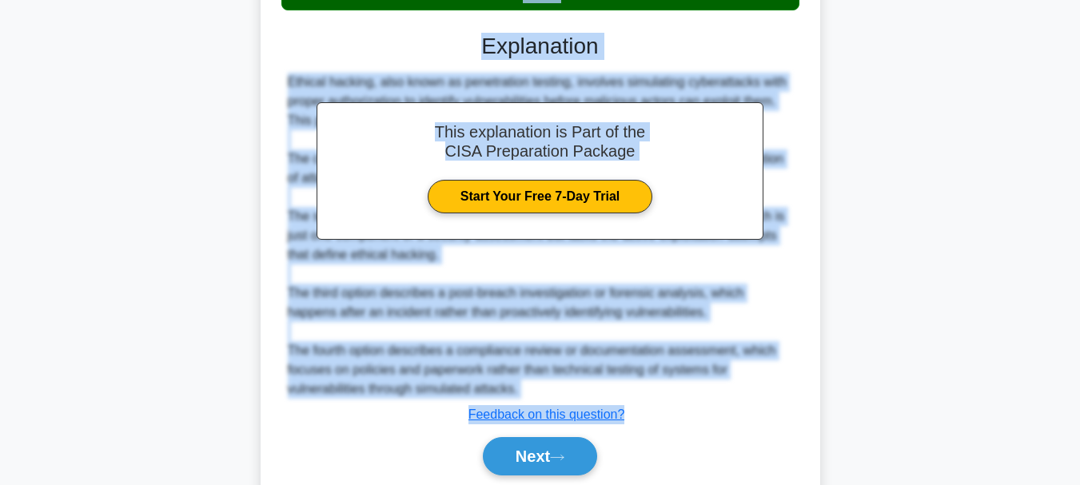
scroll to position [521, 0]
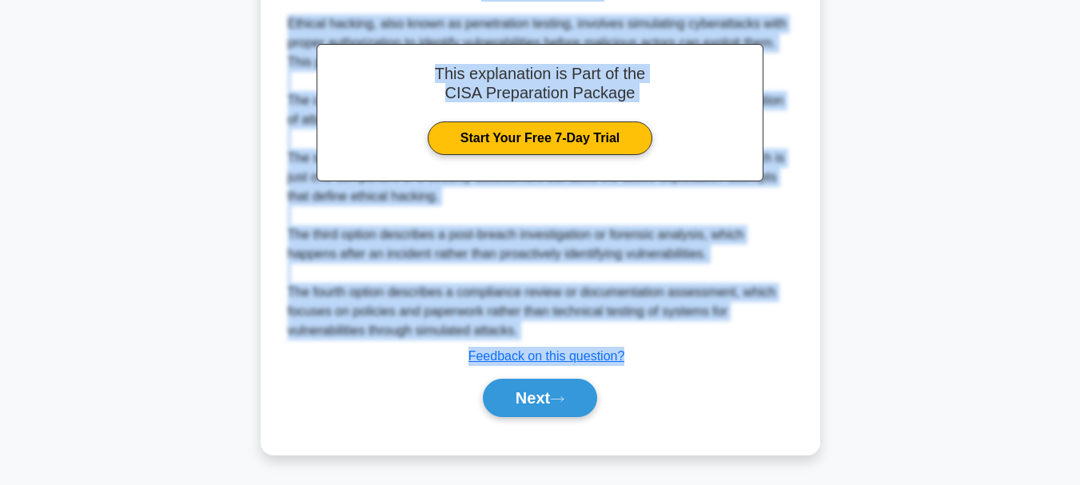
drag, startPoint x: 299, startPoint y: 67, endPoint x: 636, endPoint y: 368, distance: 451.3
click at [636, 368] on div "Which approach best characterizes an ethical hacking assessment in information …" at bounding box center [540, 12] width 547 height 872
click at [518, 392] on button "Next" at bounding box center [540, 398] width 114 height 38
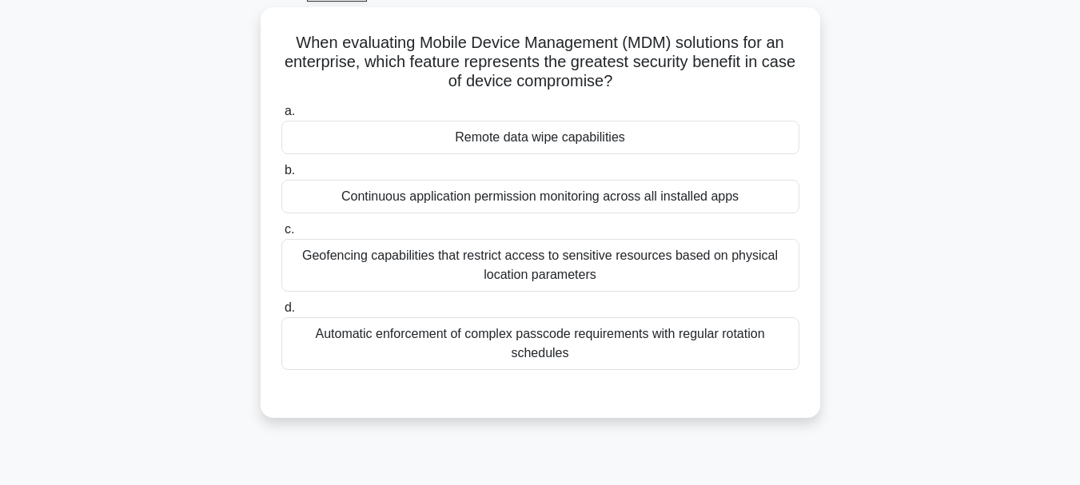
scroll to position [58, 0]
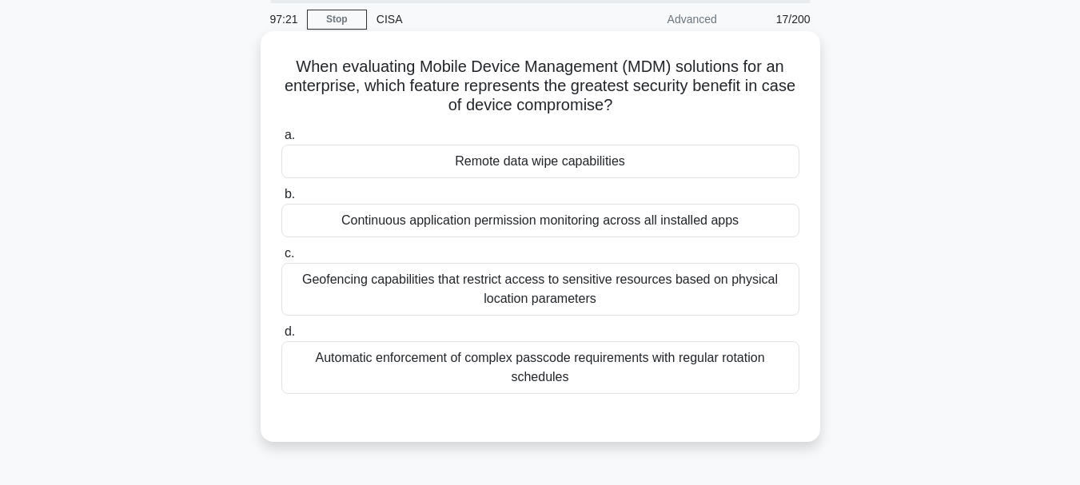
click at [577, 222] on div "Continuous application permission monitoring across all installed apps" at bounding box center [540, 221] width 518 height 34
click at [281, 200] on input "b. Continuous application permission monitoring across all installed apps" at bounding box center [281, 194] width 0 height 10
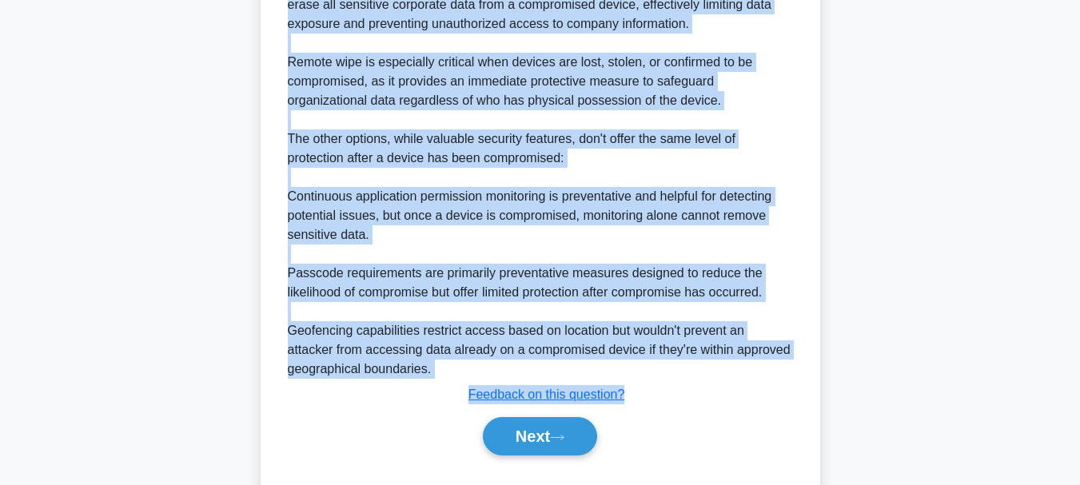
scroll to position [599, 0]
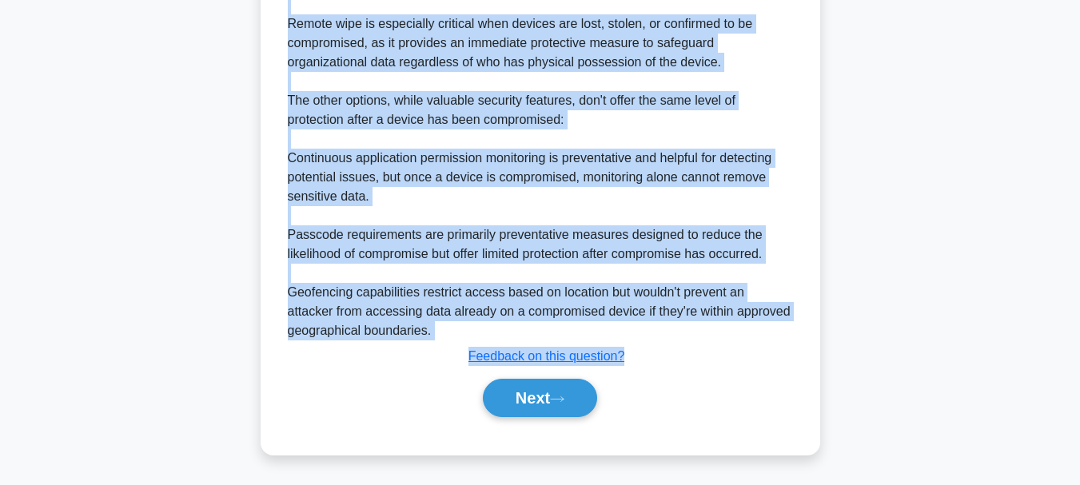
drag, startPoint x: 289, startPoint y: 66, endPoint x: 648, endPoint y: 360, distance: 464.3
click at [504, 389] on button "Next" at bounding box center [540, 398] width 114 height 38
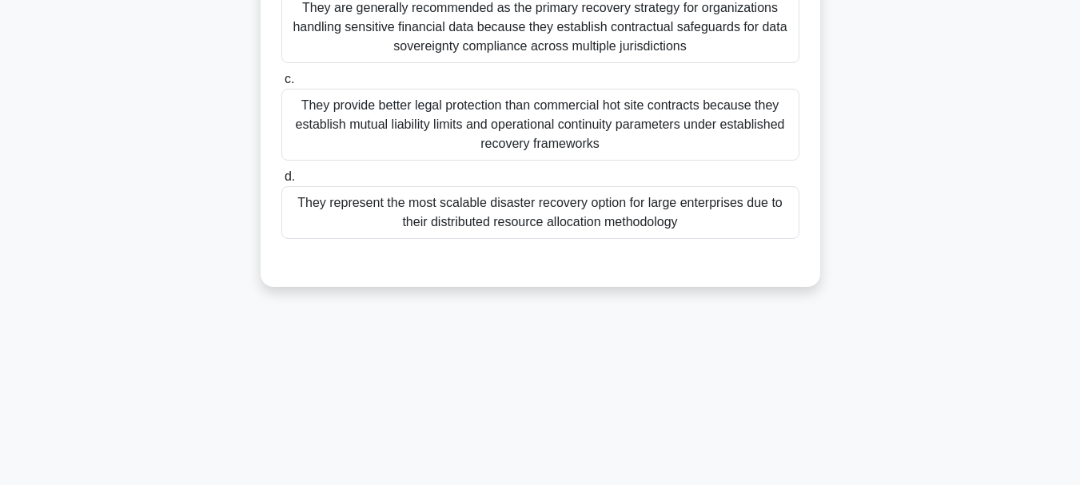
scroll to position [58, 0]
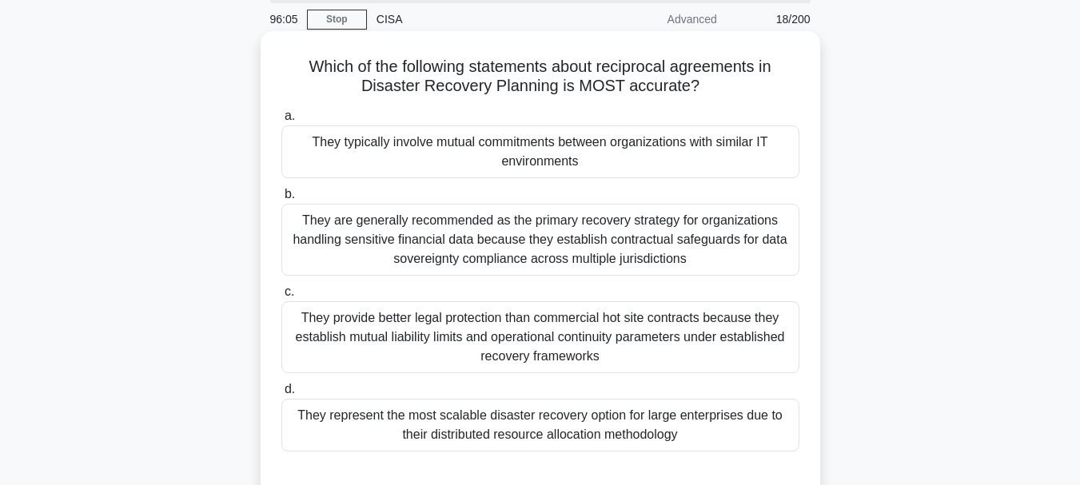
click at [551, 141] on div "They typically involve mutual commitments between organizations with similar IT…" at bounding box center [540, 152] width 518 height 53
click at [281, 122] on input "a. They typically involve mutual commitments between organizations with similar…" at bounding box center [281, 116] width 0 height 10
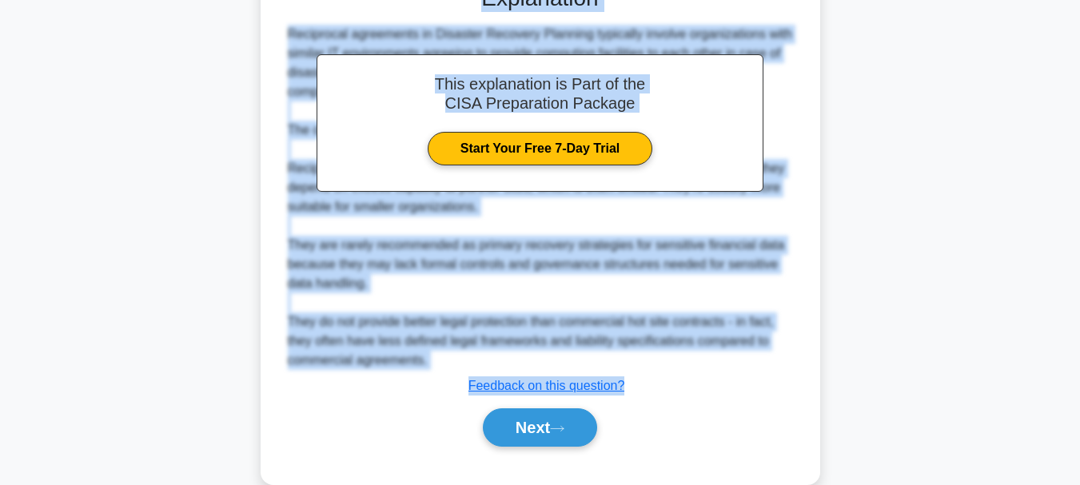
scroll to position [578, 0]
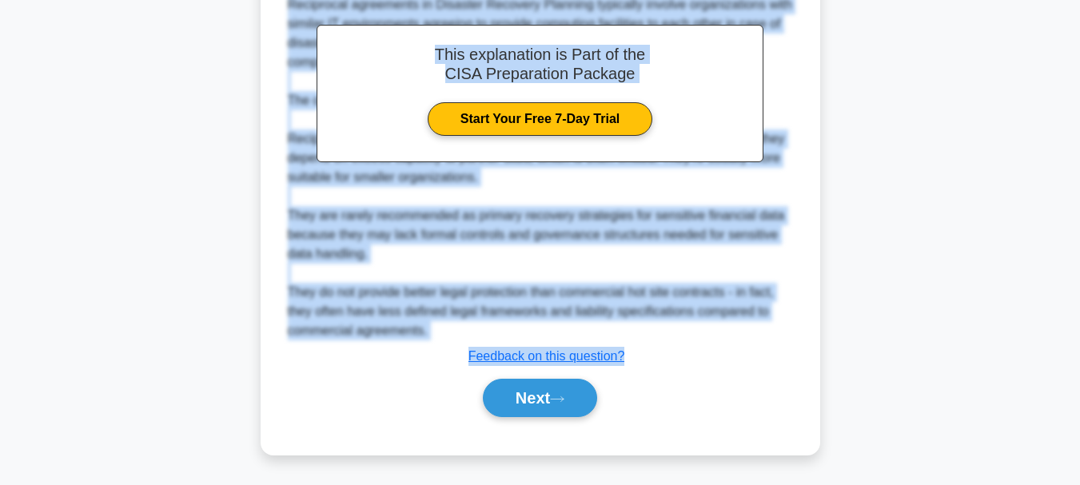
drag, startPoint x: 302, startPoint y: 68, endPoint x: 648, endPoint y: 348, distance: 444.5
click at [534, 398] on button "Next" at bounding box center [540, 398] width 114 height 38
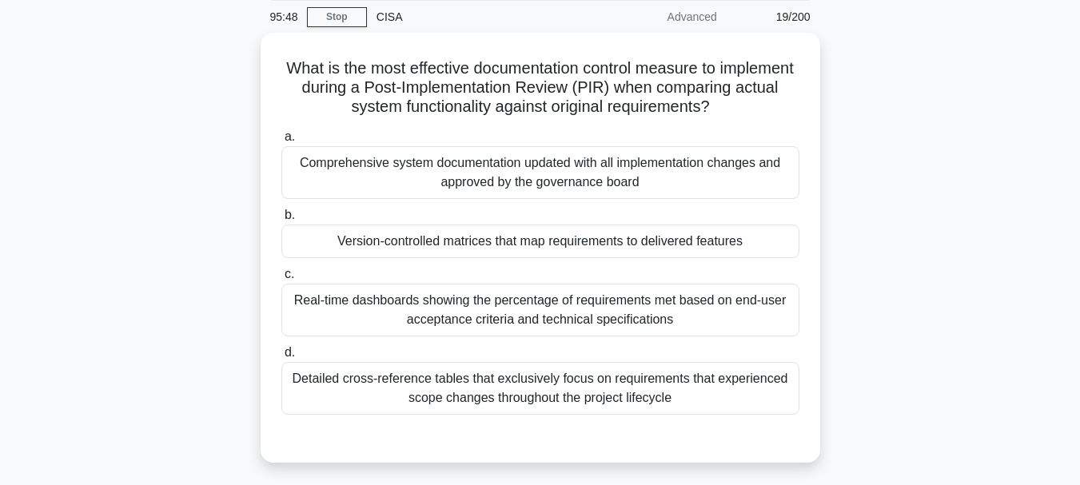
scroll to position [58, 0]
click at [568, 245] on div "Version-controlled matrices that map requirements to delivered features" at bounding box center [540, 240] width 518 height 34
click at [281, 219] on input "b. Version-controlled matrices that map requirements to delivered features" at bounding box center [281, 214] width 0 height 10
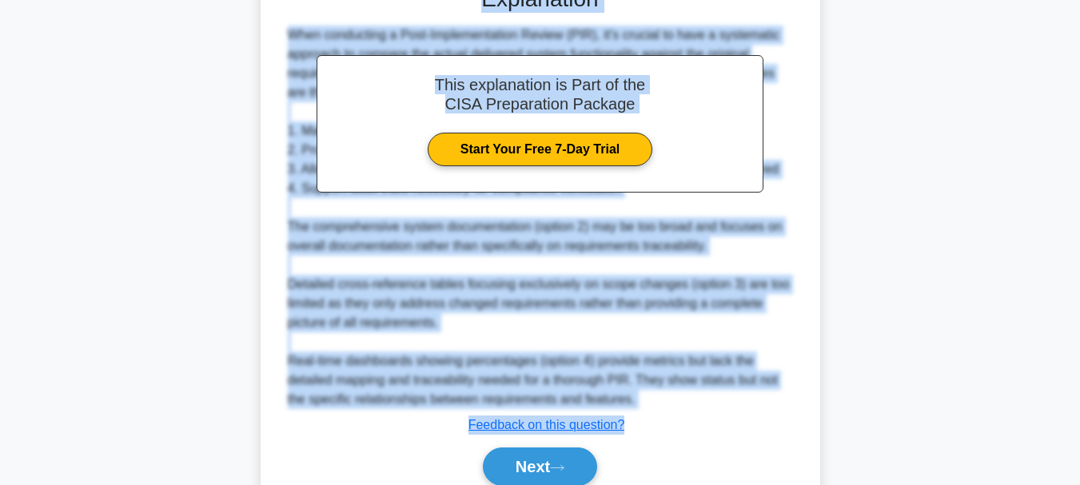
scroll to position [578, 0]
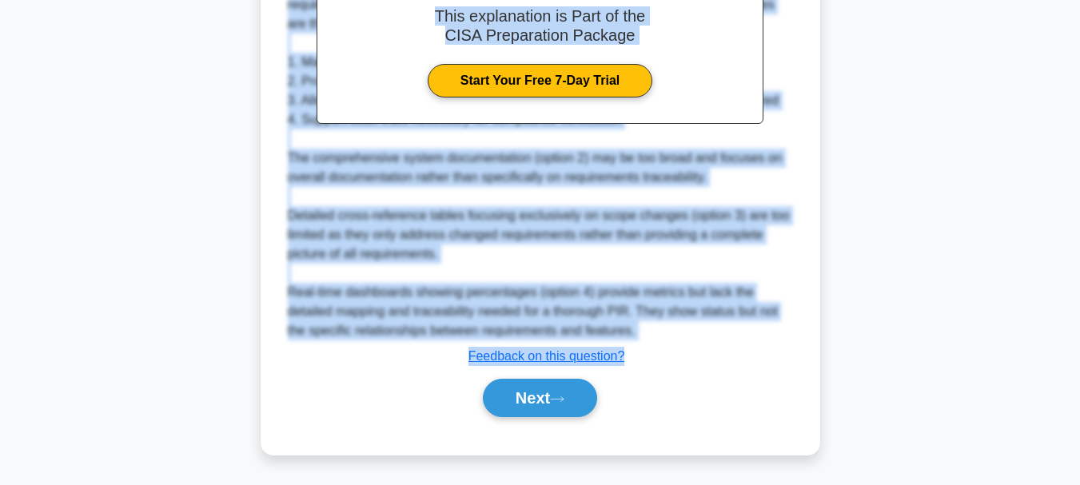
drag, startPoint x: 318, startPoint y: 63, endPoint x: 650, endPoint y: 353, distance: 440.8
click at [650, 353] on div "Submit feedback Feedback on this question?" at bounding box center [547, 356] width 518 height 19
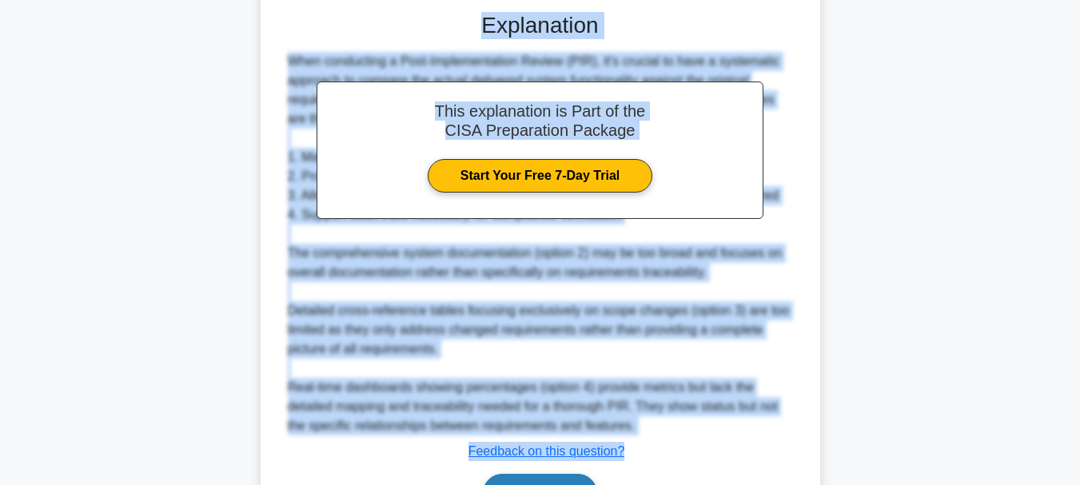
scroll to position [518, 0]
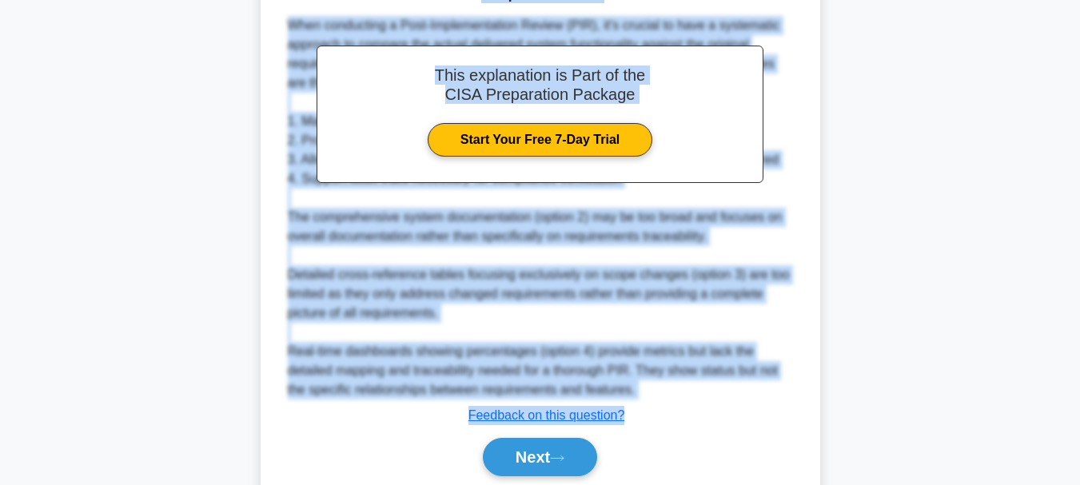
drag, startPoint x: 318, startPoint y: 24, endPoint x: 628, endPoint y: 417, distance: 501.0
click at [628, 417] on div "What is the most effective documentation control measure to implement during a …" at bounding box center [540, 43] width 547 height 930
drag, startPoint x: 596, startPoint y: 369, endPoint x: 630, endPoint y: 203, distance: 169.8
click at [631, 202] on div "When conducting a Post-Implementation Review (PIR), it's crucial to have a syst…" at bounding box center [540, 208] width 505 height 384
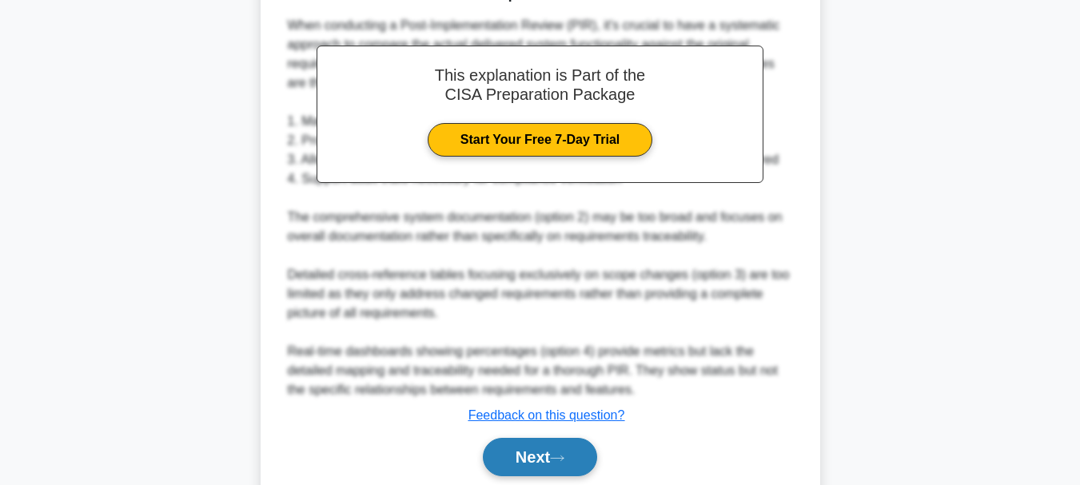
click at [528, 452] on button "Next" at bounding box center [540, 457] width 114 height 38
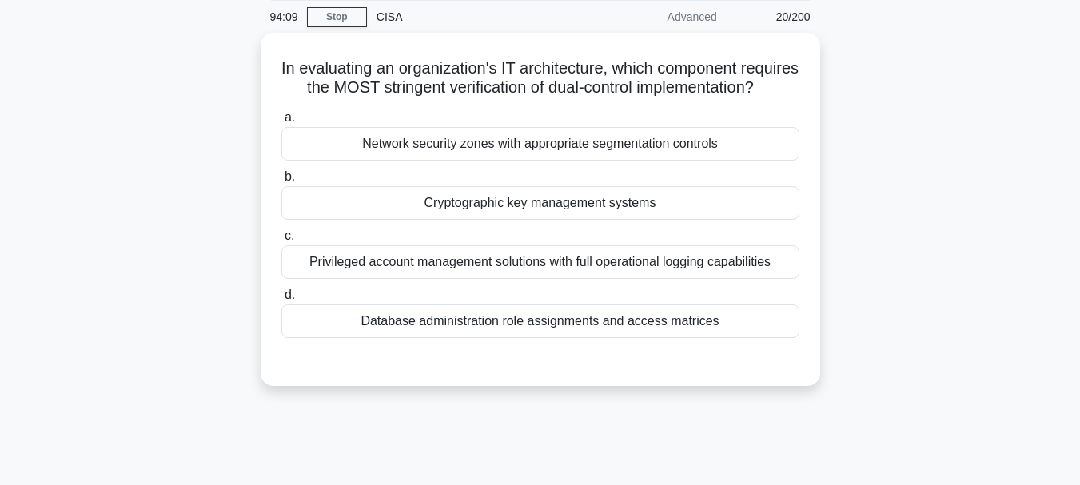
scroll to position [58, 0]
click at [495, 337] on div "Database administration role assignments and access matrices" at bounding box center [540, 320] width 518 height 34
click at [281, 299] on input "d. Database administration role assignments and access matrices" at bounding box center [281, 294] width 0 height 10
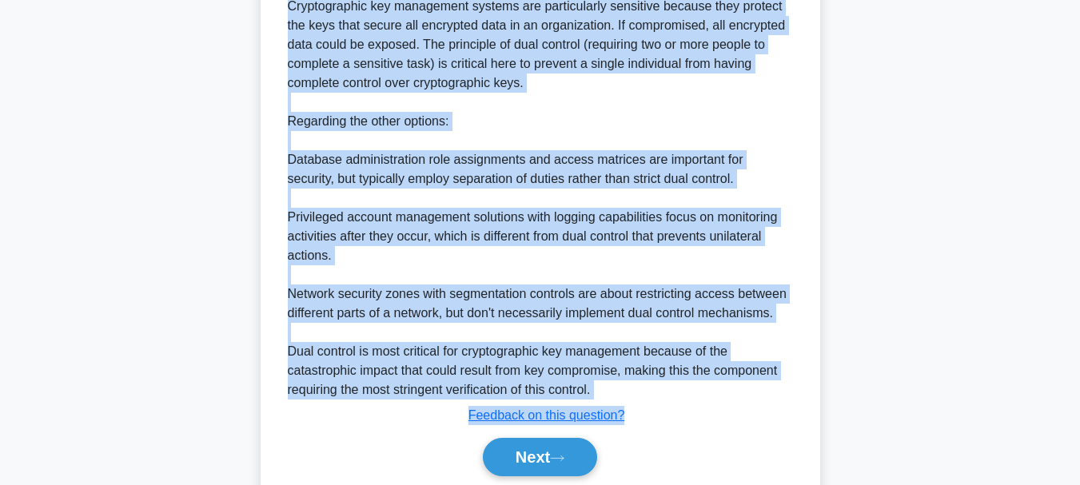
scroll to position [599, 0]
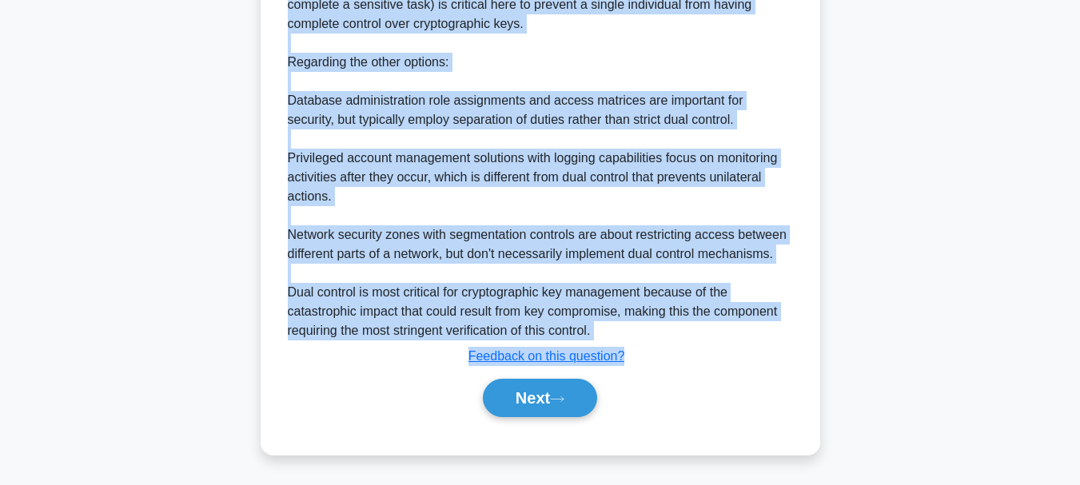
drag, startPoint x: 307, startPoint y: 64, endPoint x: 635, endPoint y: 346, distance: 432.6
click at [604, 318] on div "The most stringent verification of dual-control implementation would be require…" at bounding box center [540, 110] width 505 height 461
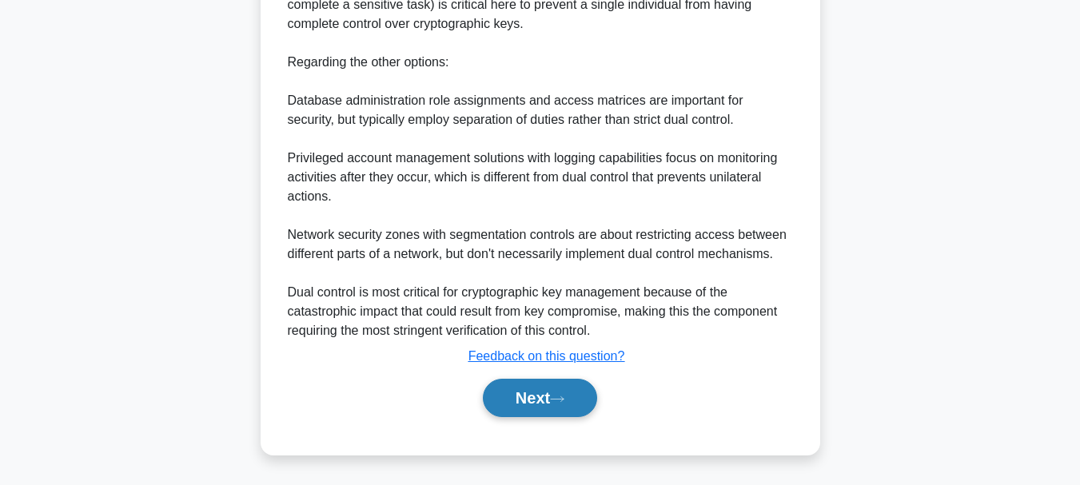
click at [515, 401] on button "Next" at bounding box center [540, 398] width 114 height 38
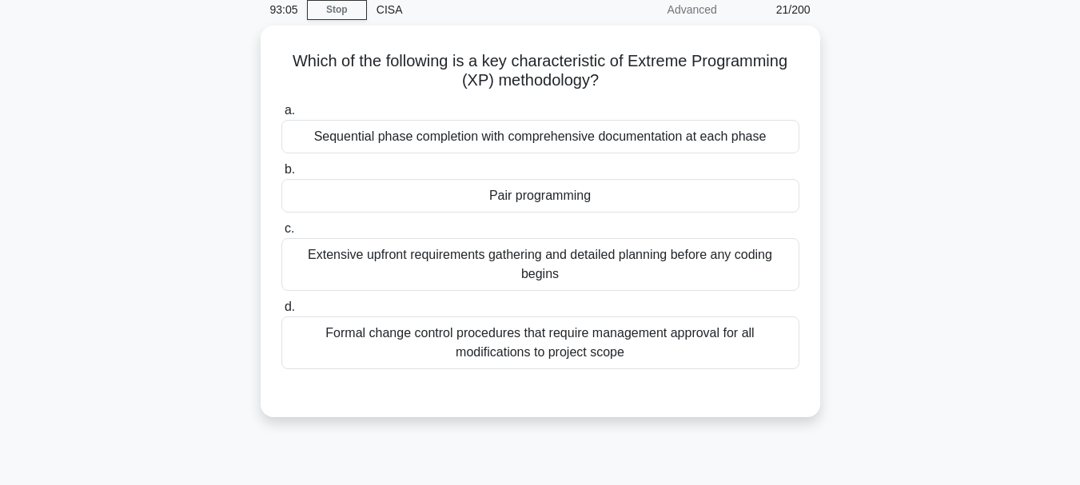
scroll to position [58, 0]
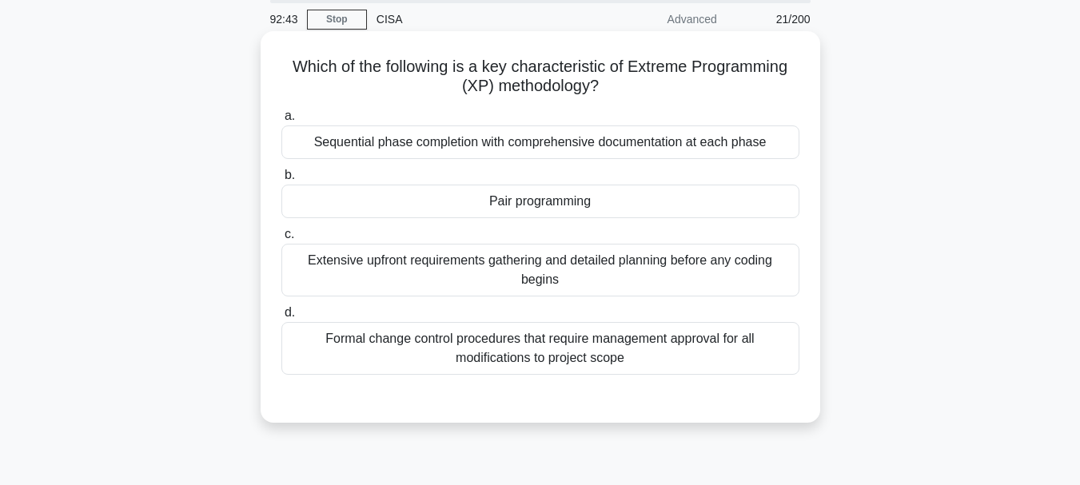
click at [502, 265] on div "Extensive upfront requirements gathering and detailed planning before any codin…" at bounding box center [540, 270] width 518 height 53
click at [281, 240] on input "c. Extensive upfront requirements gathering and detailed planning before any co…" at bounding box center [281, 234] width 0 height 10
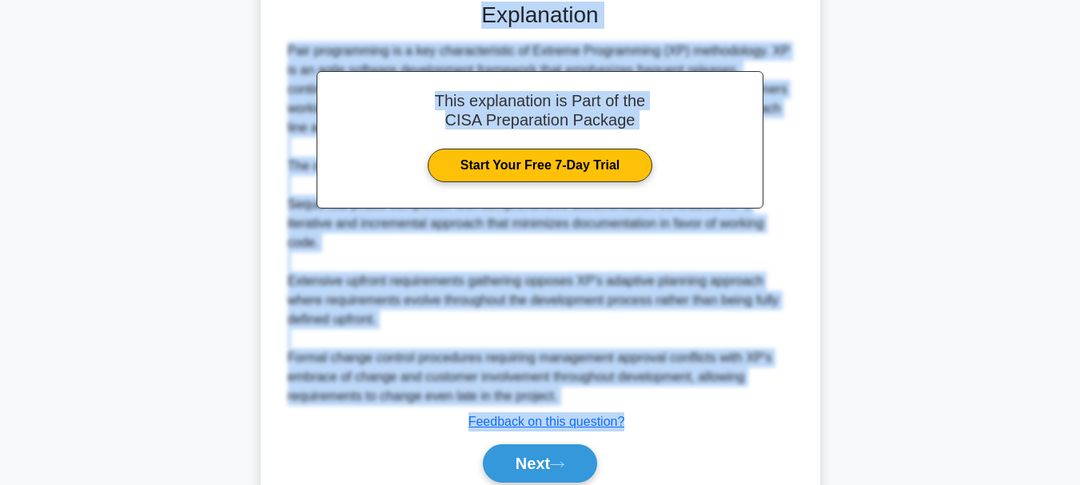
scroll to position [473, 0]
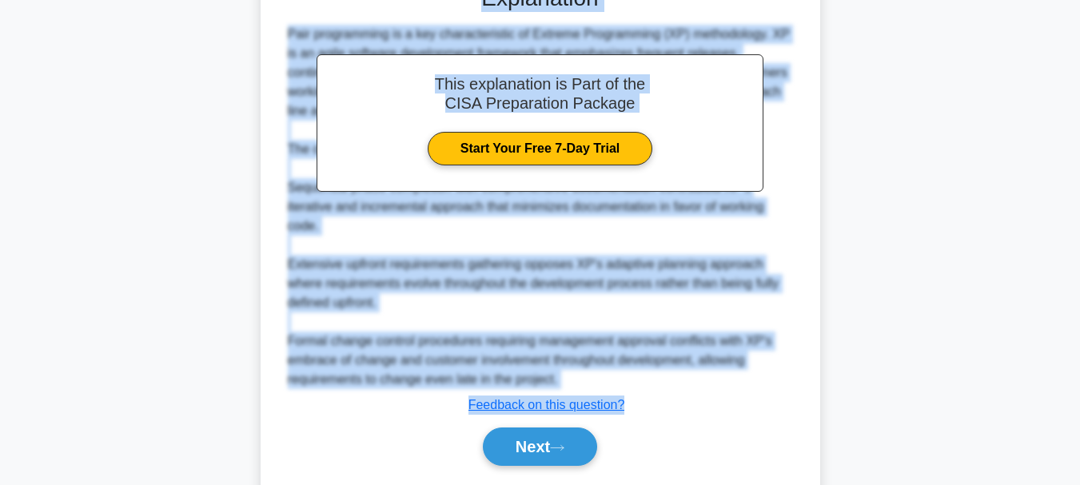
drag, startPoint x: 288, startPoint y: 66, endPoint x: 602, endPoint y: 391, distance: 452.4
click at [632, 405] on div "Which of the following is a key characteristic of Extreme Programming (XP) meth…" at bounding box center [540, 60] width 547 height 874
click at [538, 454] on button "Next" at bounding box center [540, 447] width 114 height 38
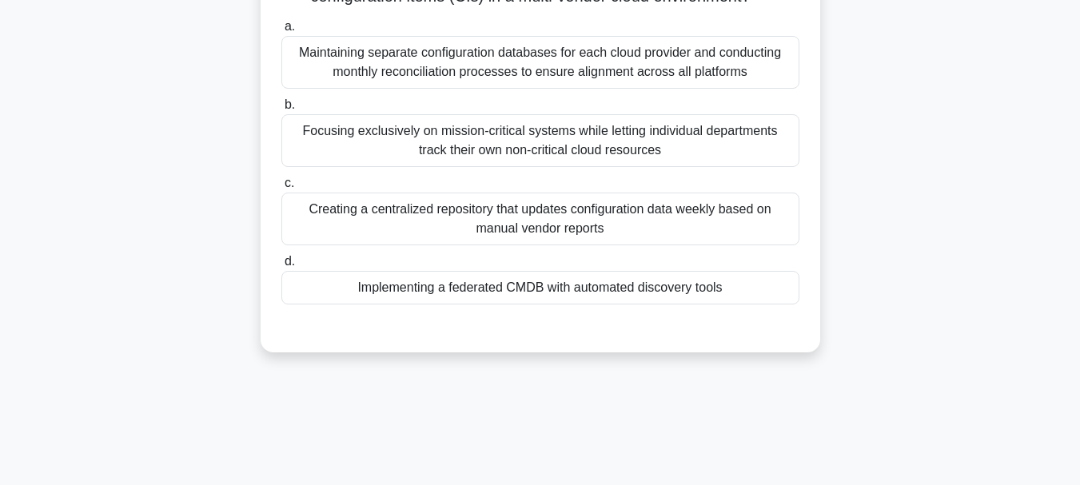
scroll to position [58, 0]
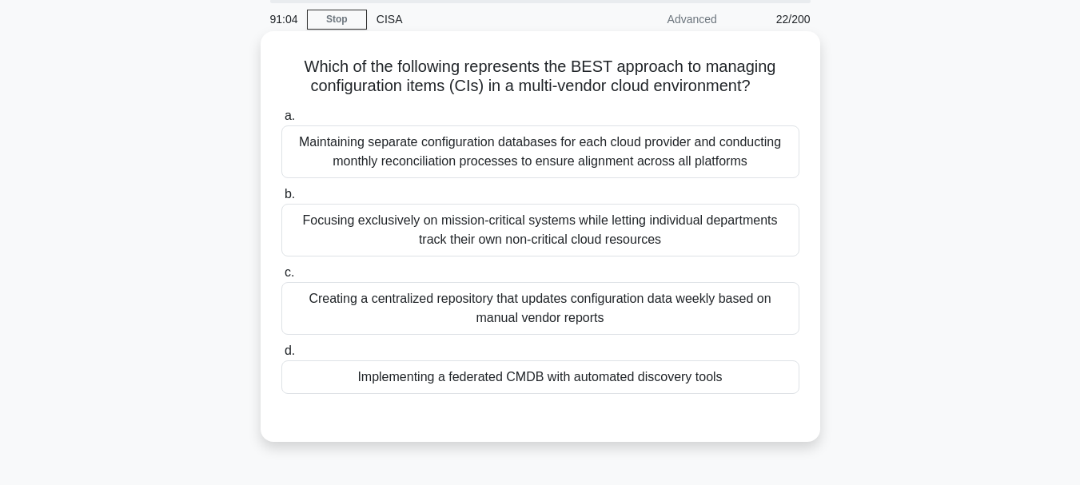
click at [531, 143] on div "Maintaining separate configuration databases for each cloud provider and conduc…" at bounding box center [540, 152] width 518 height 53
click at [281, 122] on input "a. Maintaining separate configuration databases for each cloud provider and con…" at bounding box center [281, 116] width 0 height 10
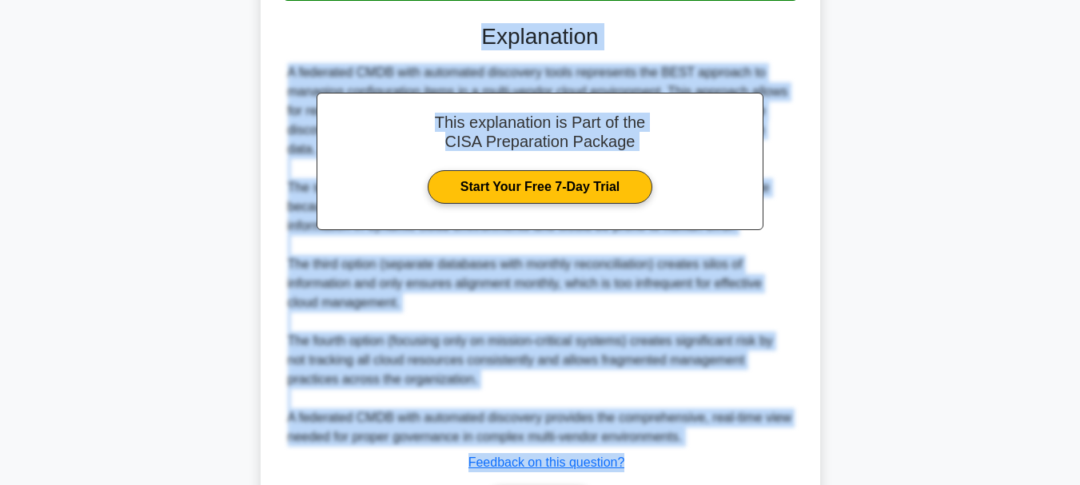
scroll to position [560, 0]
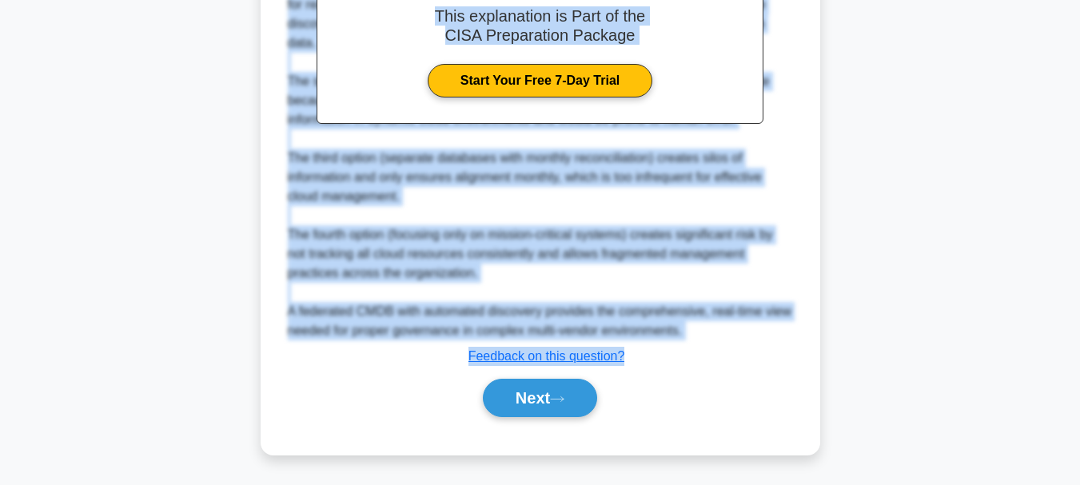
drag, startPoint x: 302, startPoint y: 66, endPoint x: 640, endPoint y: 365, distance: 451.4
click at [640, 365] on div "Submit feedback Feedback on this question?" at bounding box center [547, 356] width 518 height 19
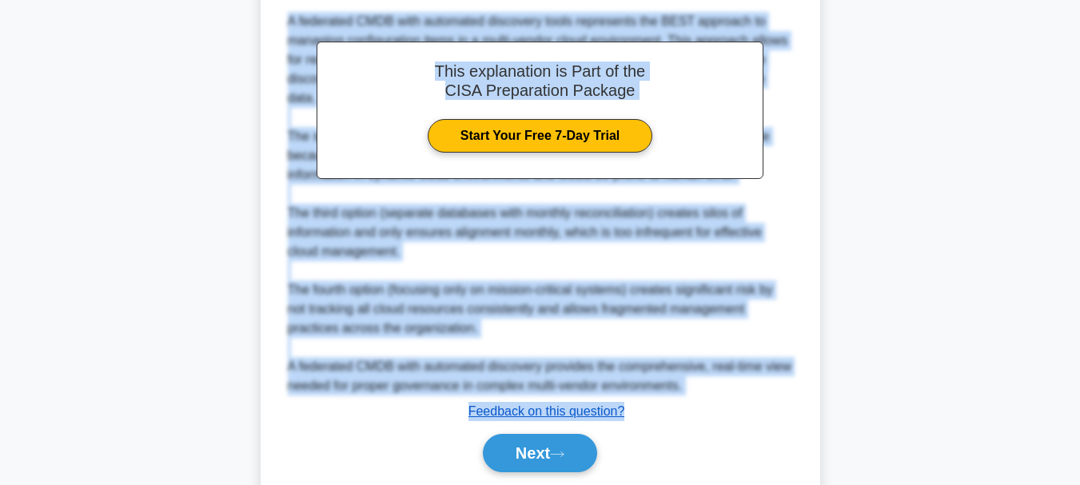
scroll to position [508, 0]
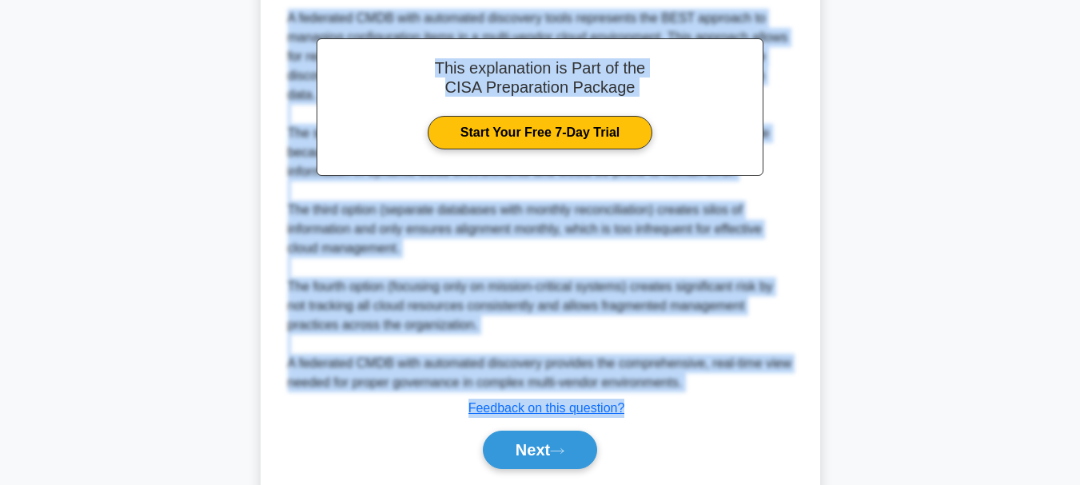
drag, startPoint x: 300, startPoint y: 120, endPoint x: 638, endPoint y: 406, distance: 443.1
click at [638, 406] on div "Which of the following represents the BEST approach to managing configuration i…" at bounding box center [540, 44] width 547 height 912
drag, startPoint x: 603, startPoint y: 293, endPoint x: 627, endPoint y: 317, distance: 33.9
click at [626, 315] on div "A federated CMDB with automated discovery tools represents the BEST approach to…" at bounding box center [540, 201] width 505 height 384
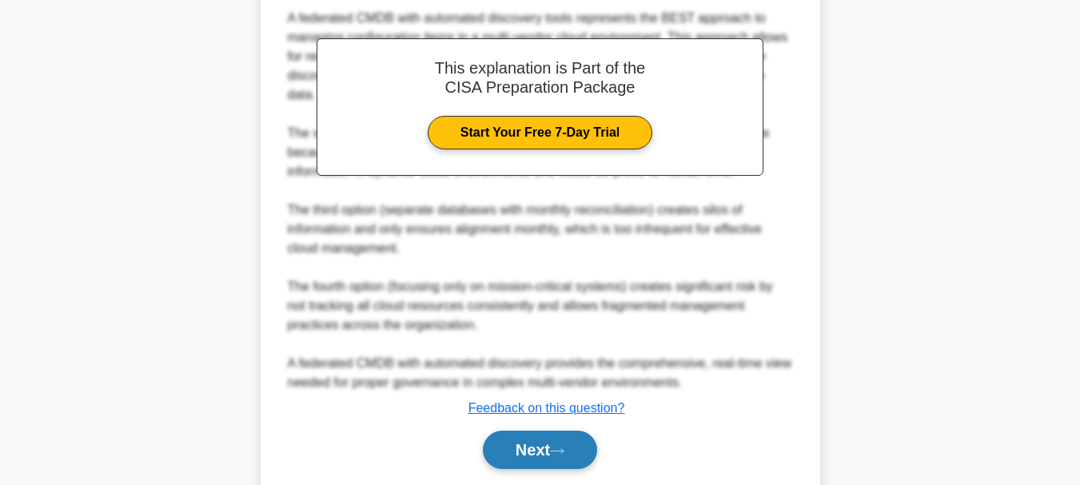
click at [518, 441] on button "Next" at bounding box center [540, 450] width 114 height 38
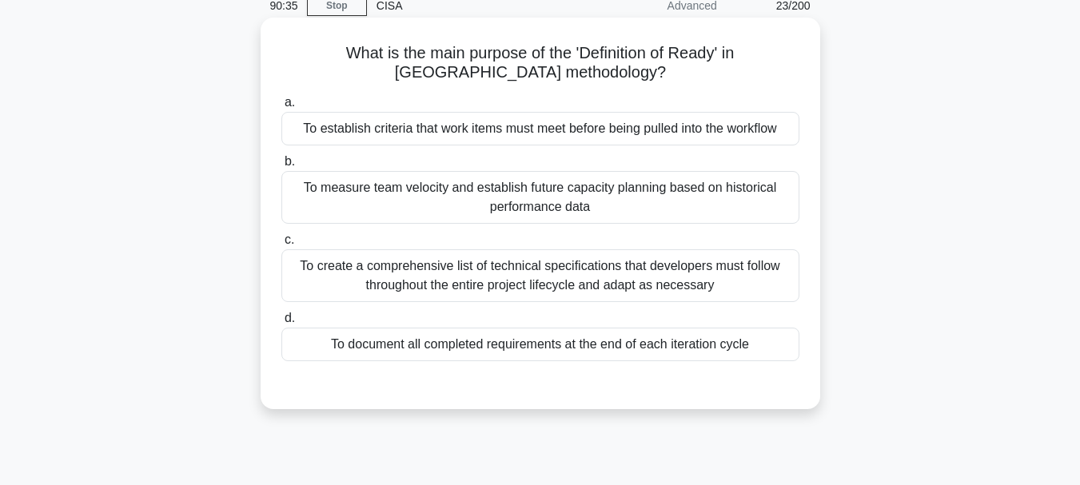
scroll to position [58, 0]
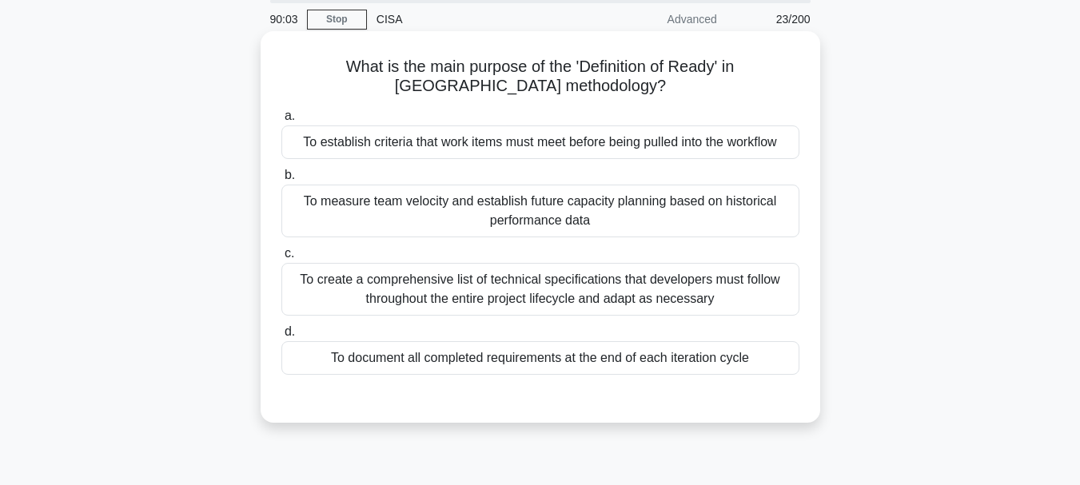
click at [511, 146] on div "To establish criteria that work items must meet before being pulled into the wo…" at bounding box center [540, 143] width 518 height 34
click at [281, 122] on input "a. To establish criteria that work items must meet before being pulled into the…" at bounding box center [281, 116] width 0 height 10
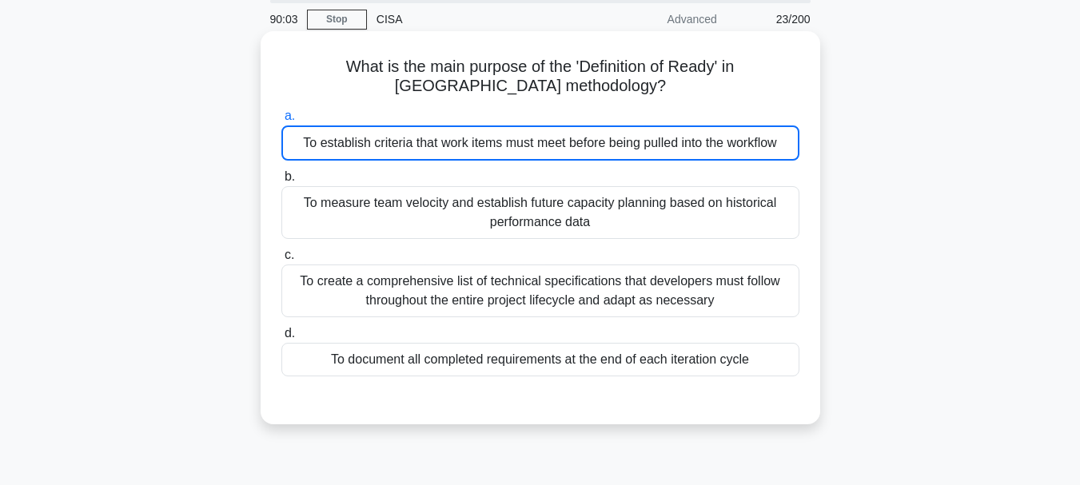
click at [511, 146] on div "To establish criteria that work items must meet before being pulled into the wo…" at bounding box center [540, 143] width 518 height 35
click at [281, 122] on input "a. To establish criteria that work items must meet before being pulled into the…" at bounding box center [281, 116] width 0 height 10
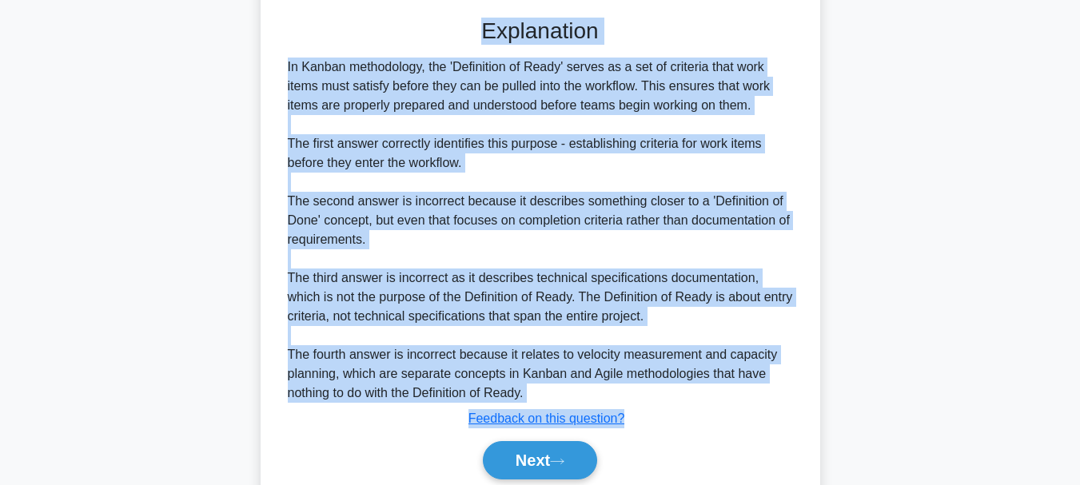
scroll to position [501, 0]
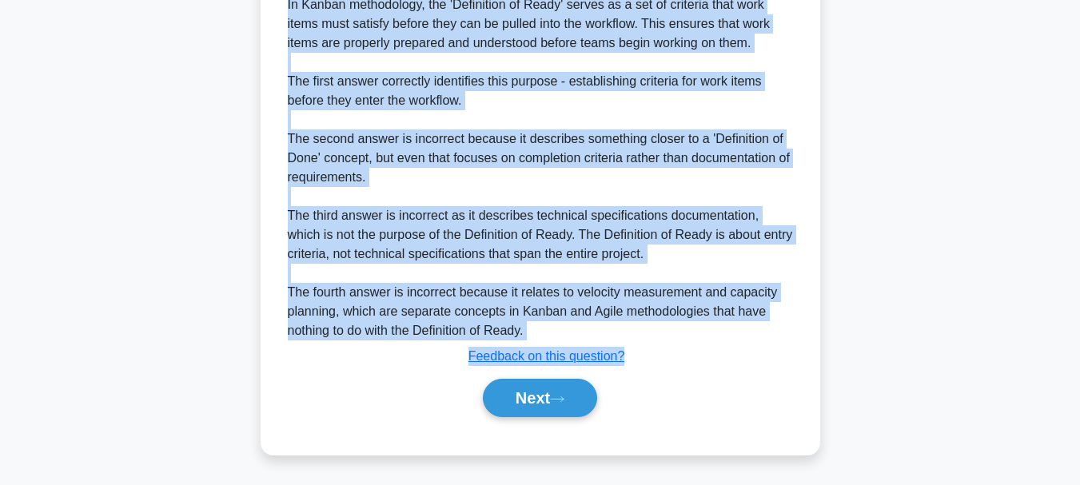
drag, startPoint x: 309, startPoint y: 61, endPoint x: 630, endPoint y: 356, distance: 436.3
click at [630, 356] on div "What is the main purpose of the 'Definition of Ready' in Kanban methodology? .s…" at bounding box center [540, 21] width 547 height 853
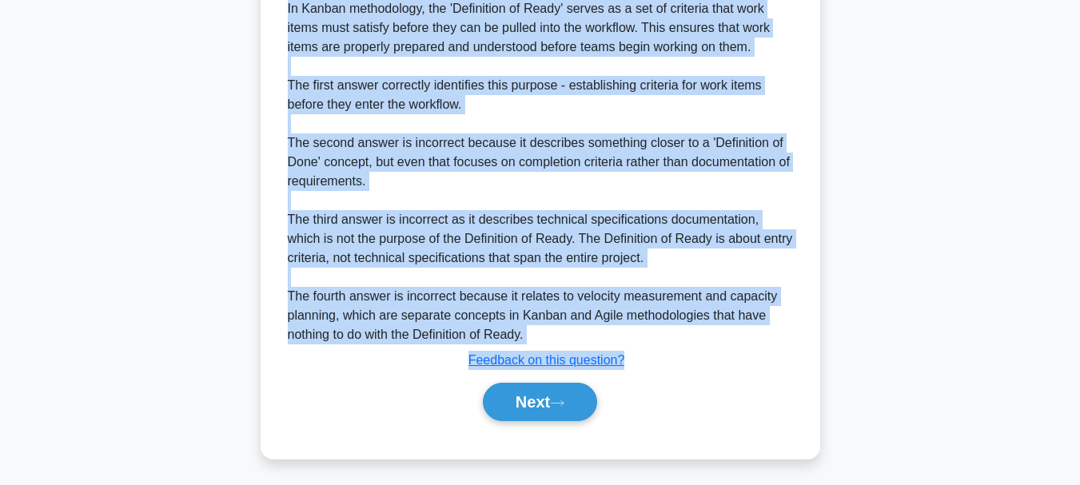
drag, startPoint x: 684, startPoint y: 485, endPoint x: 770, endPoint y: 447, distance: 93.4
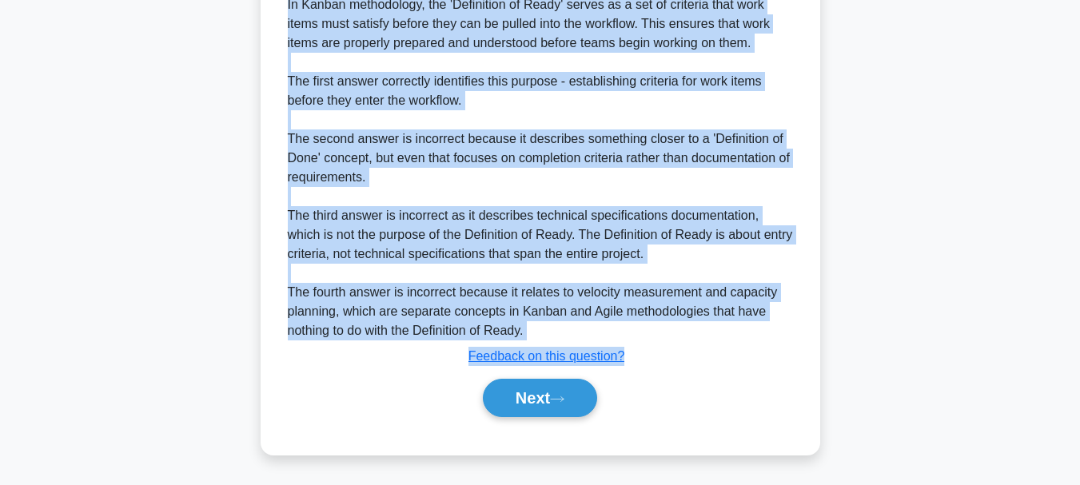
click at [774, 449] on div "What is the main purpose of the 'Definition of Ready' in Kanban methodology? .s…" at bounding box center [540, 21] width 547 height 853
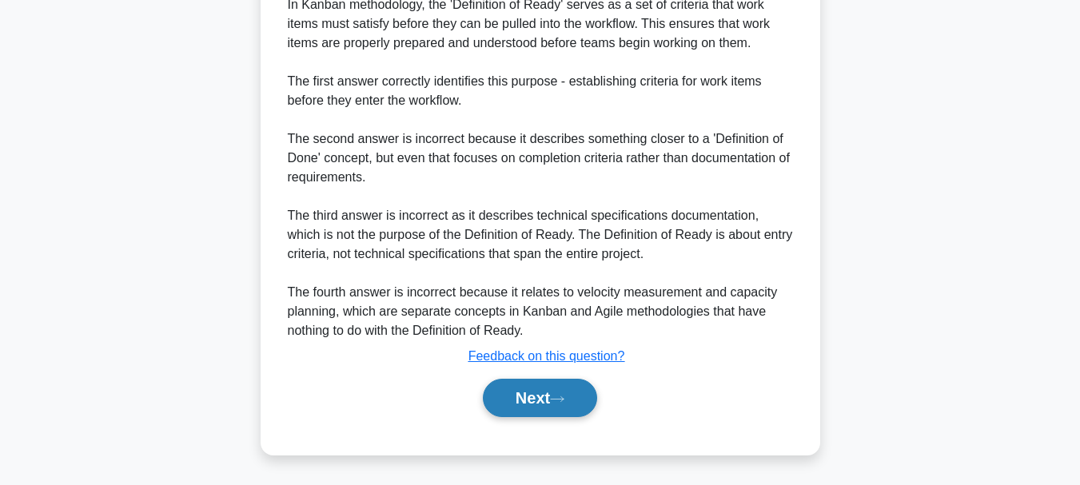
click at [530, 404] on button "Next" at bounding box center [540, 398] width 114 height 38
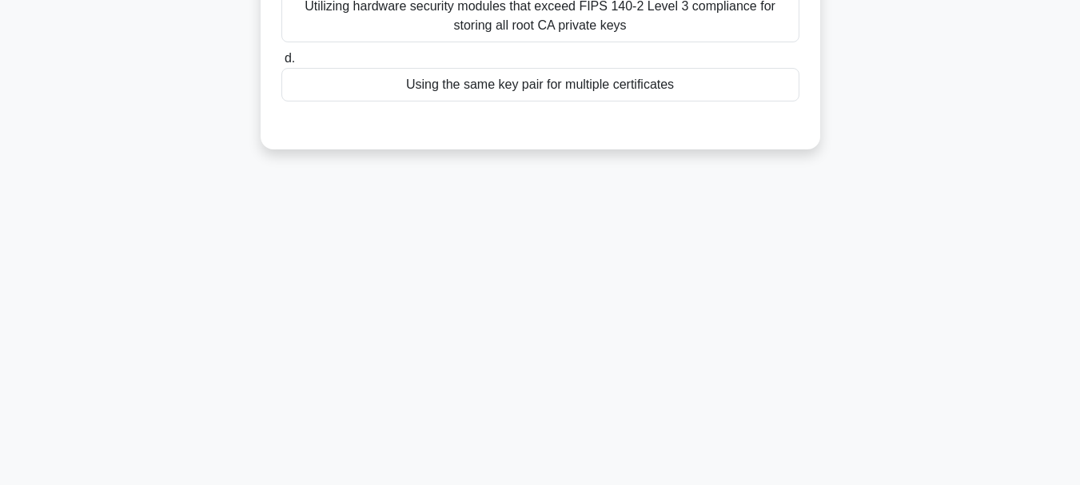
scroll to position [58, 0]
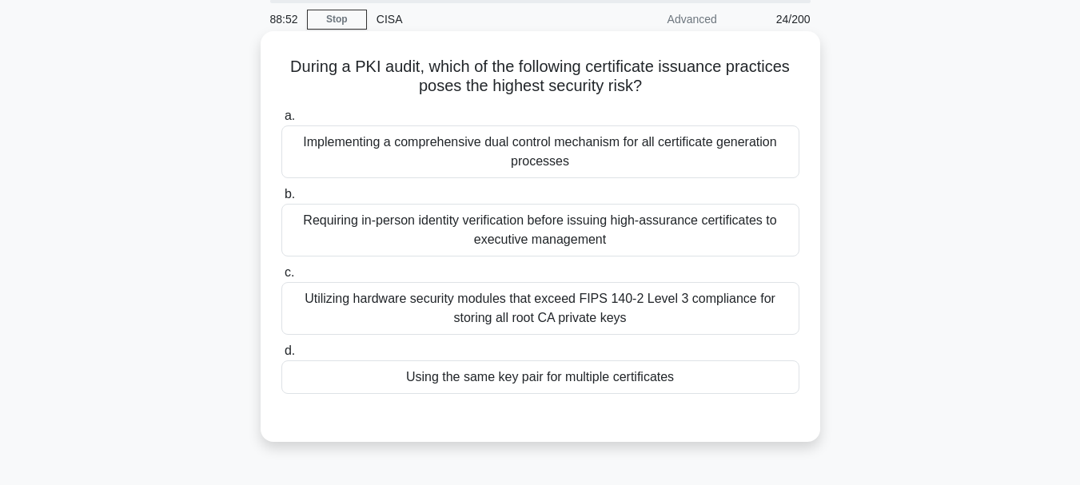
click at [562, 379] on div "Using the same key pair for multiple certificates" at bounding box center [540, 378] width 518 height 34
click at [281, 357] on input "d. Using the same key pair for multiple certificates" at bounding box center [281, 351] width 0 height 10
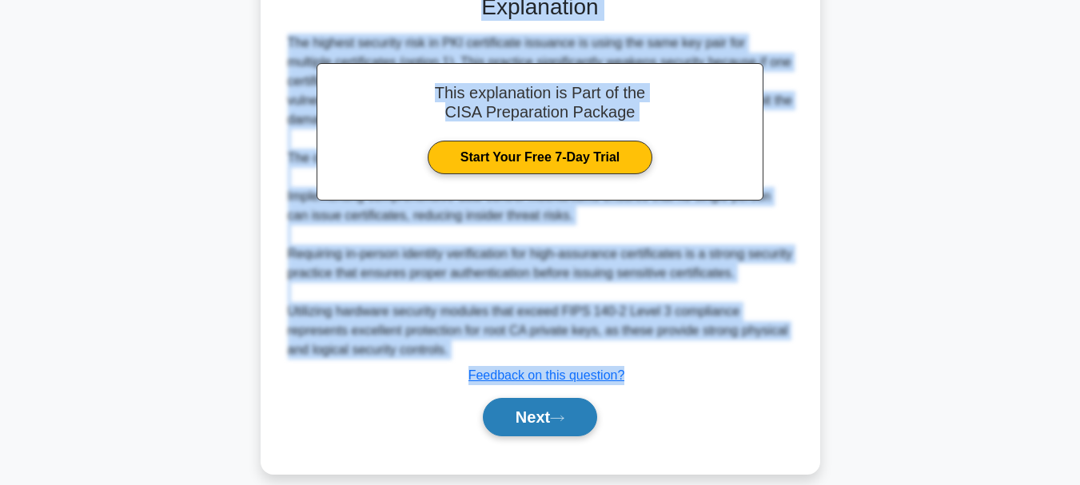
scroll to position [501, 0]
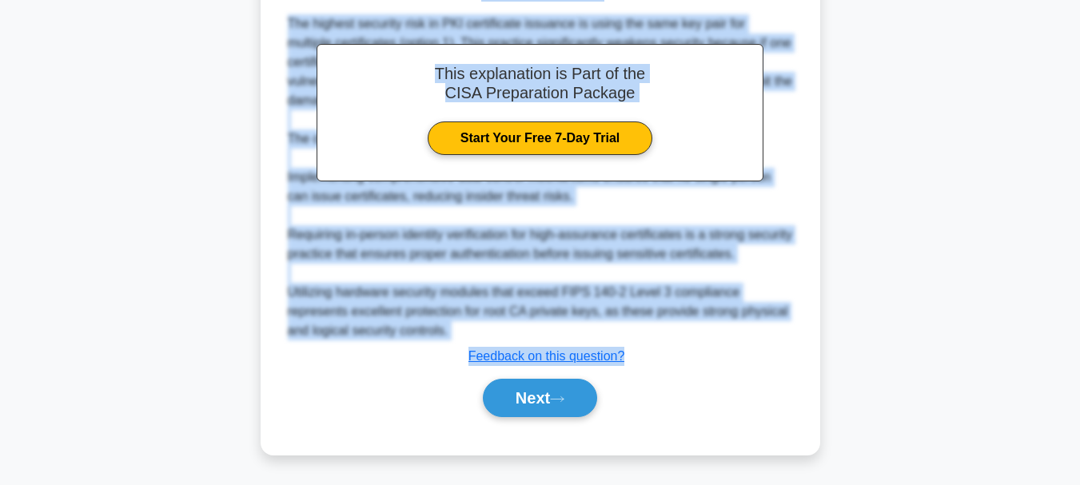
drag, startPoint x: 284, startPoint y: 66, endPoint x: 631, endPoint y: 345, distance: 445.8
click at [631, 345] on div "During a PKI audit, which of the following certificate issuance practices poses…" at bounding box center [540, 21] width 547 height 853
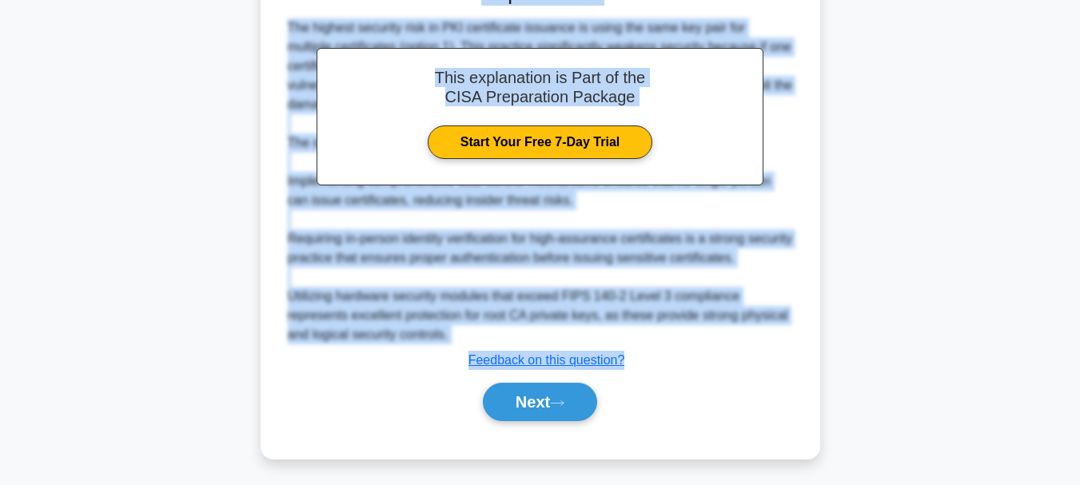
drag, startPoint x: 732, startPoint y: 482, endPoint x: 803, endPoint y: 439, distance: 82.6
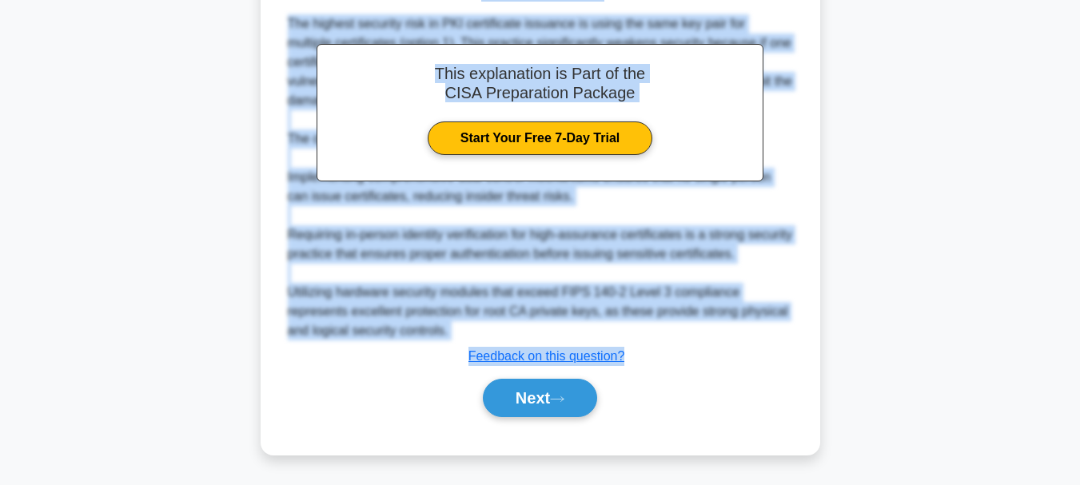
click at [803, 439] on div "During a PKI audit, which of the following certificate issuance practices poses…" at bounding box center [540, 21] width 547 height 853
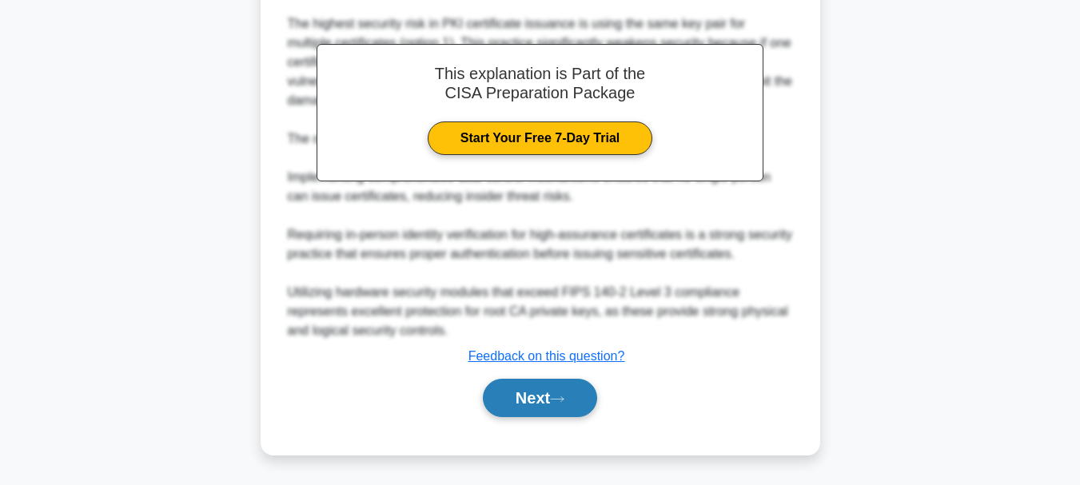
click at [536, 393] on button "Next" at bounding box center [540, 398] width 114 height 38
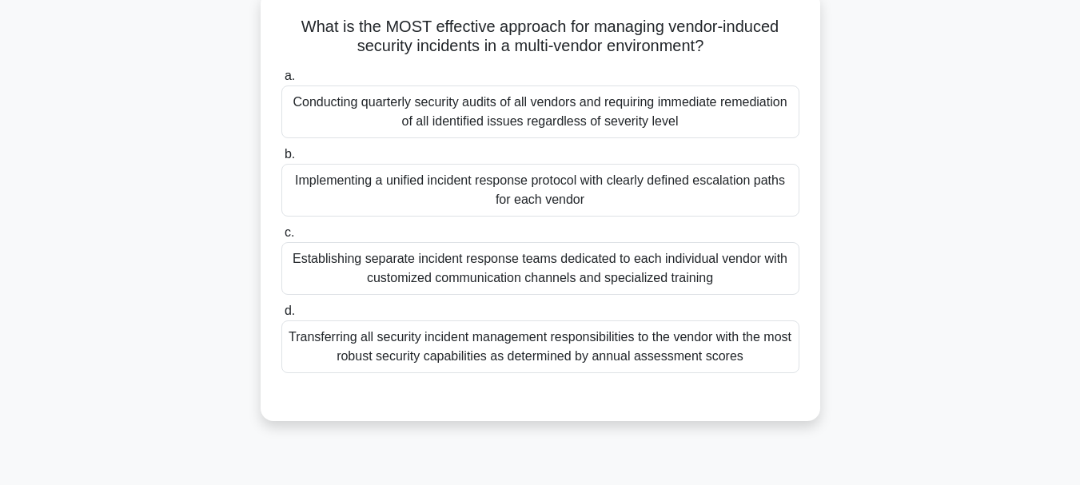
scroll to position [58, 0]
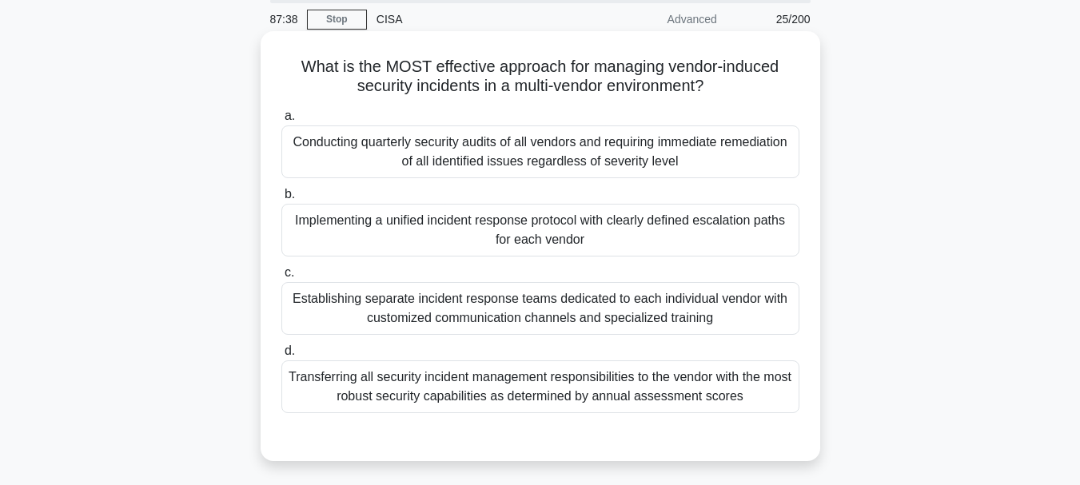
click at [510, 225] on div "Implementing a unified incident response protocol with clearly defined escalati…" at bounding box center [540, 230] width 518 height 53
click at [281, 200] on input "b. Implementing a unified incident response protocol with clearly defined escal…" at bounding box center [281, 194] width 0 height 10
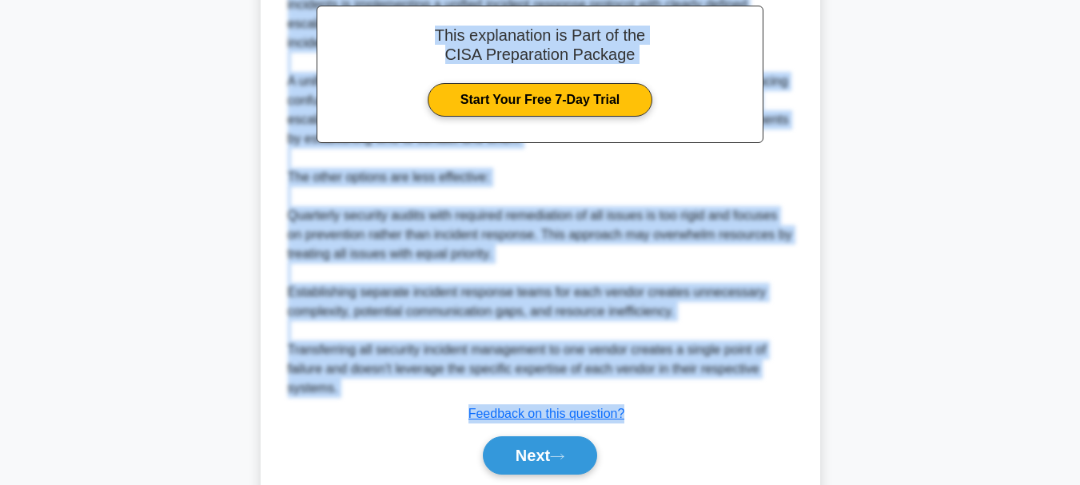
scroll to position [616, 0]
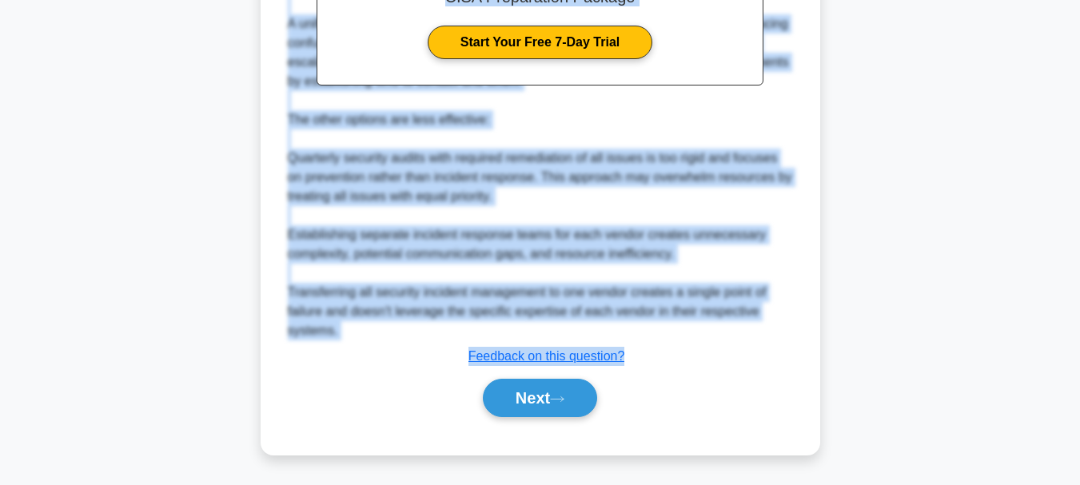
drag, startPoint x: 297, startPoint y: 66, endPoint x: 638, endPoint y: 349, distance: 442.3
click at [522, 396] on button "Next" at bounding box center [540, 398] width 114 height 38
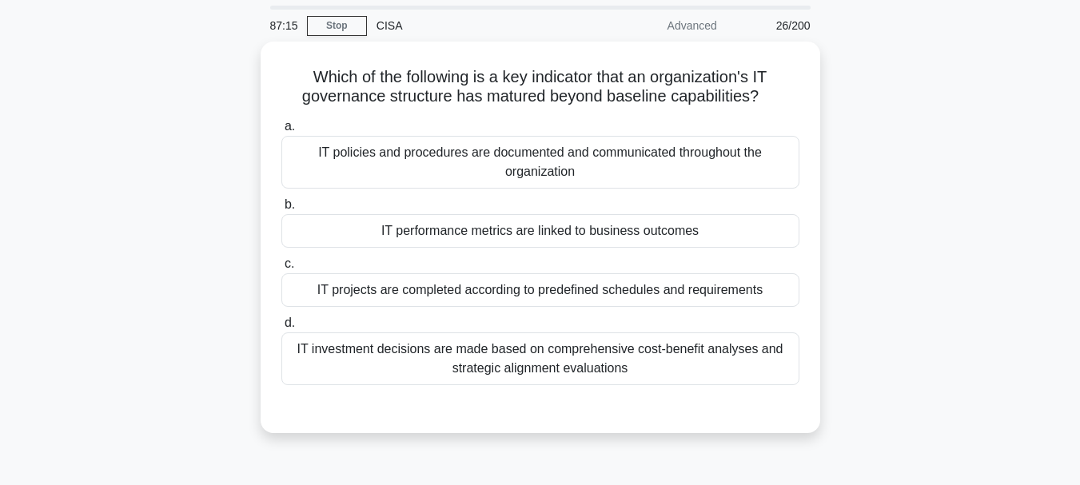
scroll to position [80, 0]
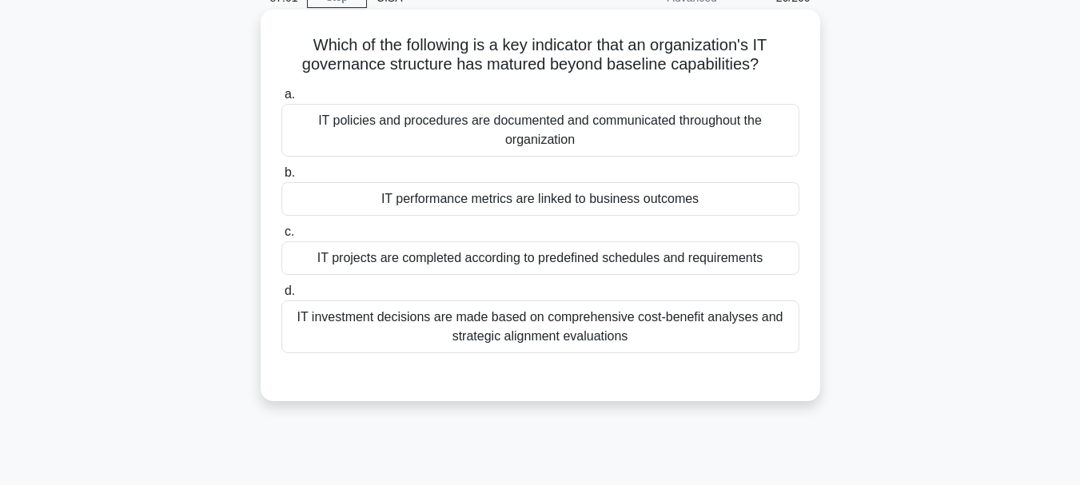
click at [494, 203] on div "IT performance metrics are linked to business outcomes" at bounding box center [540, 199] width 518 height 34
click at [281, 178] on input "b. IT performance metrics are linked to business outcomes" at bounding box center [281, 173] width 0 height 10
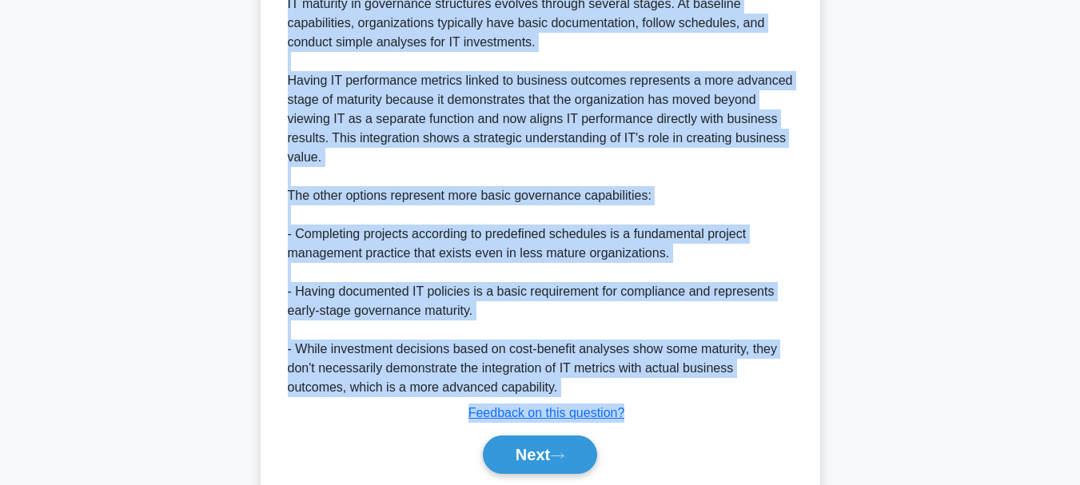
scroll to position [559, 0]
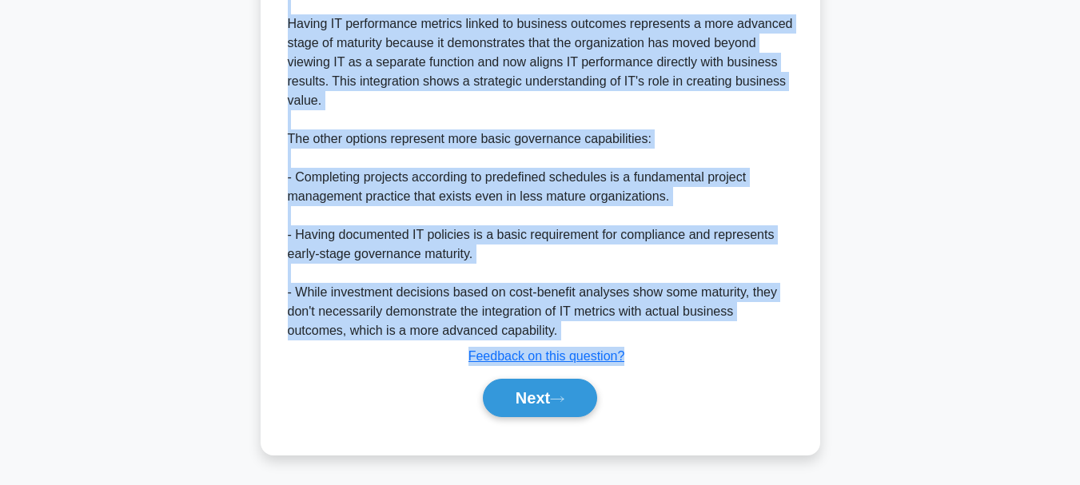
drag, startPoint x: 307, startPoint y: 44, endPoint x: 628, endPoint y: 365, distance: 453.4
click at [529, 405] on button "Next" at bounding box center [540, 398] width 114 height 38
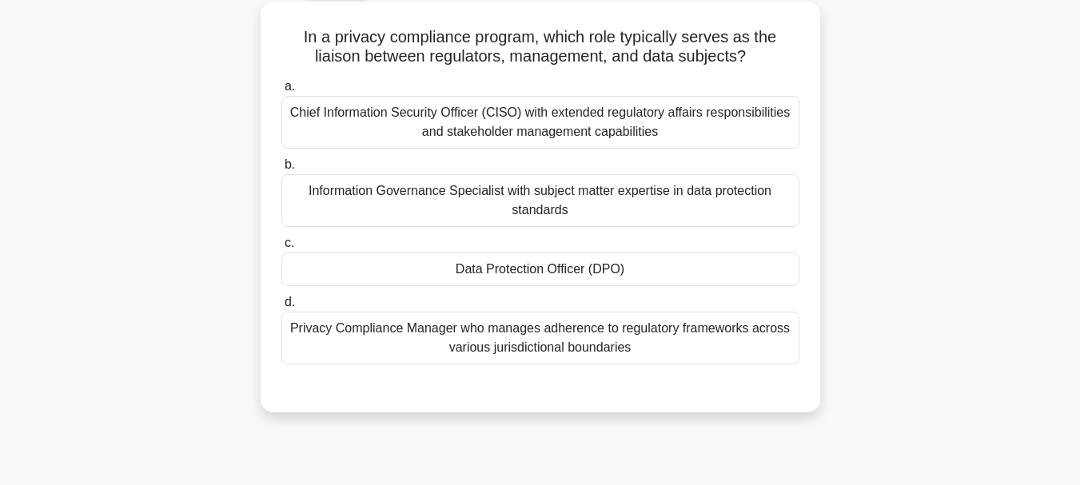
scroll to position [58, 0]
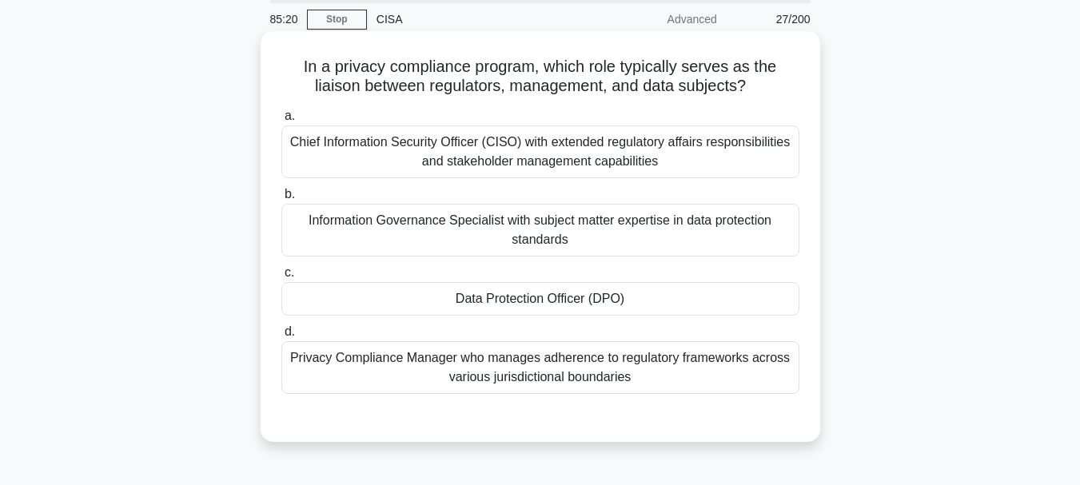
click at [513, 301] on div "Data Protection Officer (DPO)" at bounding box center [540, 299] width 518 height 34
click at [281, 278] on input "c. Data Protection Officer (DPO)" at bounding box center [281, 273] width 0 height 10
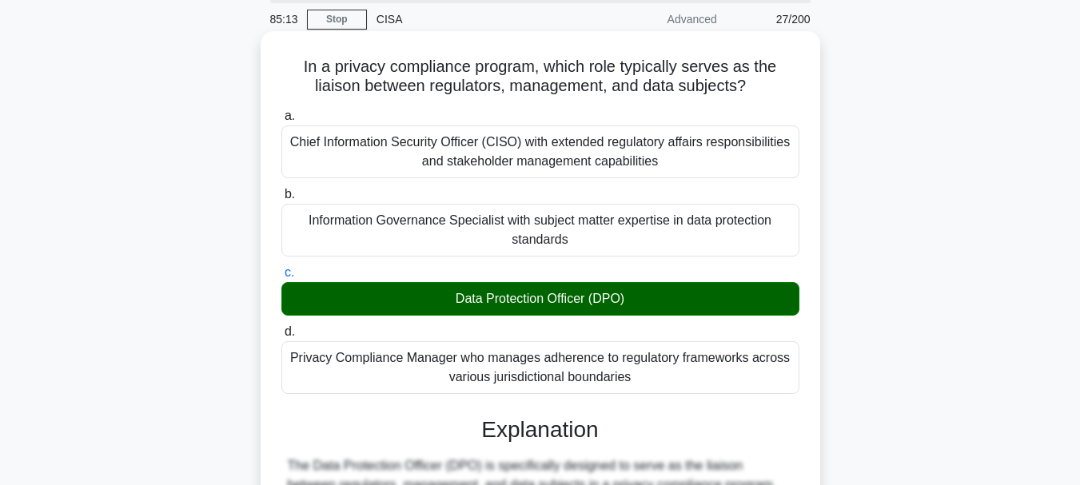
click at [298, 66] on h5 "In a privacy compliance program, which role typically serves as the liaison bet…" at bounding box center [540, 77] width 521 height 40
drag, startPoint x: 298, startPoint y: 66, endPoint x: 369, endPoint y: 86, distance: 73.4
click at [322, 75] on h5 "In a privacy compliance program, which role typically serves as the liaison bet…" at bounding box center [540, 77] width 521 height 40
click at [542, 175] on div "Chief Information Security Officer (CISO) with extended regulatory affairs resp…" at bounding box center [540, 152] width 518 height 53
click at [560, 190] on label "b. Information Governance Specialist with subject matter expertise in data prot…" at bounding box center [540, 221] width 518 height 72
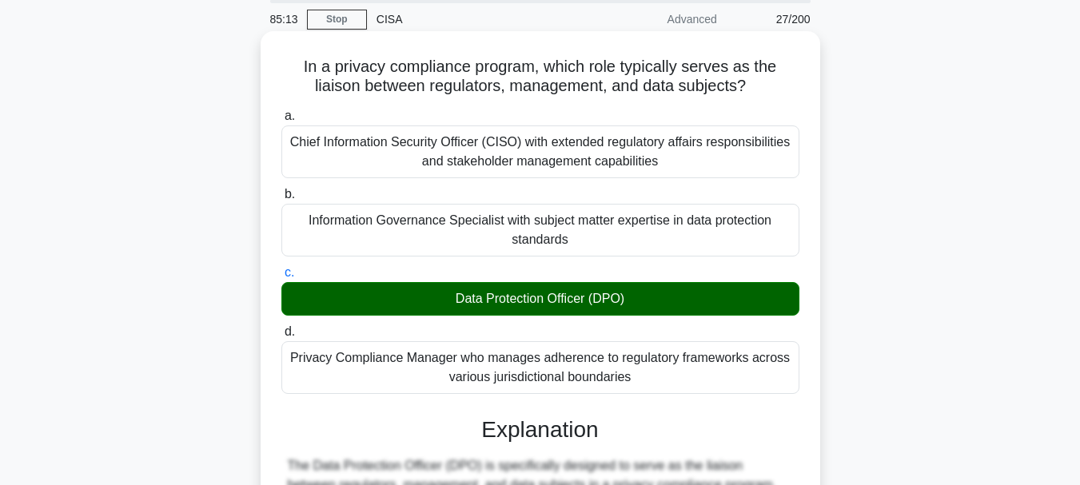
click at [281, 190] on input "b. Information Governance Specialist with subject matter expertise in data prot…" at bounding box center [281, 194] width 0 height 10
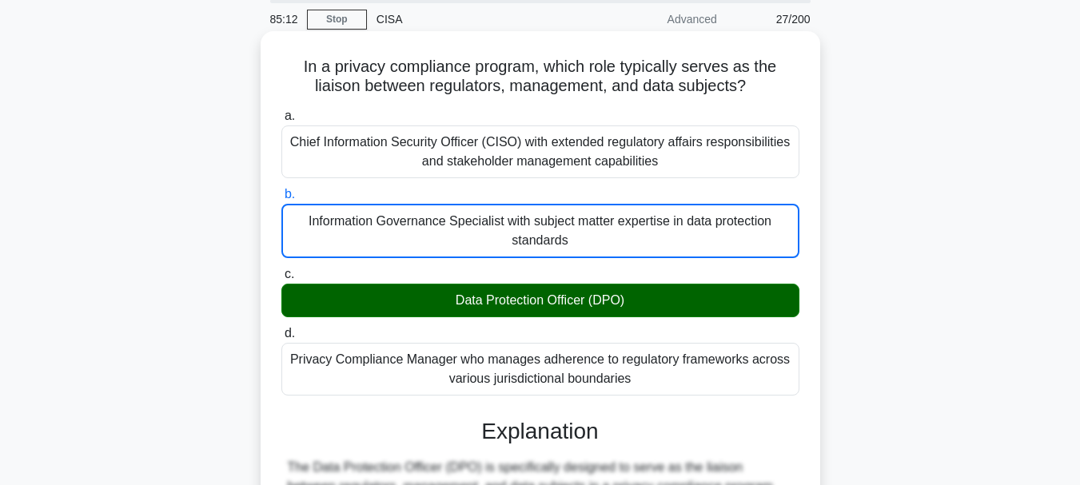
drag, startPoint x: 576, startPoint y: 208, endPoint x: 628, endPoint y: 293, distance: 99.0
click at [628, 291] on div "a. Chief Information Security Officer (CISO) with extended regulatory affairs r…" at bounding box center [540, 251] width 537 height 296
click at [628, 294] on div "Data Protection Officer (DPO)" at bounding box center [540, 301] width 518 height 34
click at [281, 280] on input "c. Data Protection Officer (DPO)" at bounding box center [281, 274] width 0 height 10
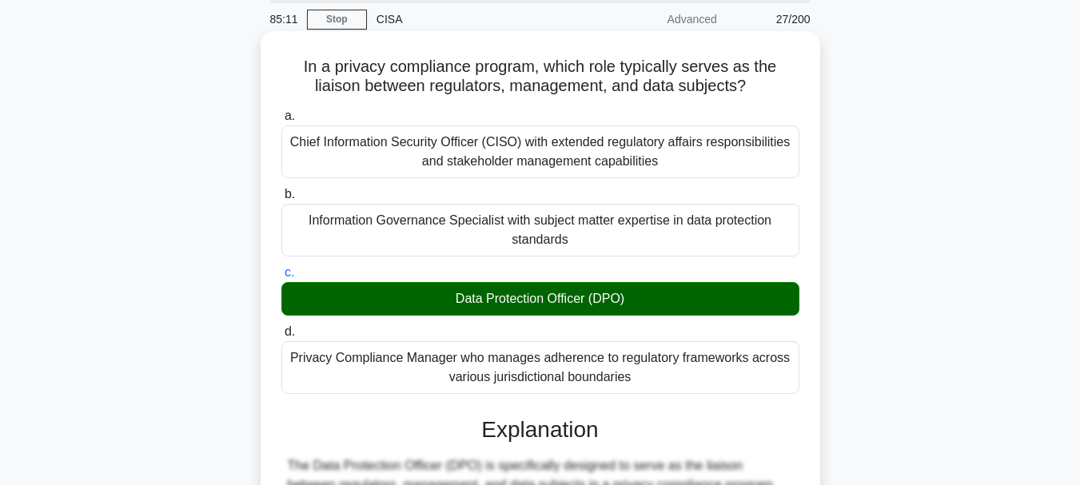
click at [445, 192] on label "b. Information Governance Specialist with subject matter expertise in data prot…" at bounding box center [540, 221] width 518 height 72
click at [281, 192] on input "b. Information Governance Specialist with subject matter expertise in data prot…" at bounding box center [281, 194] width 0 height 10
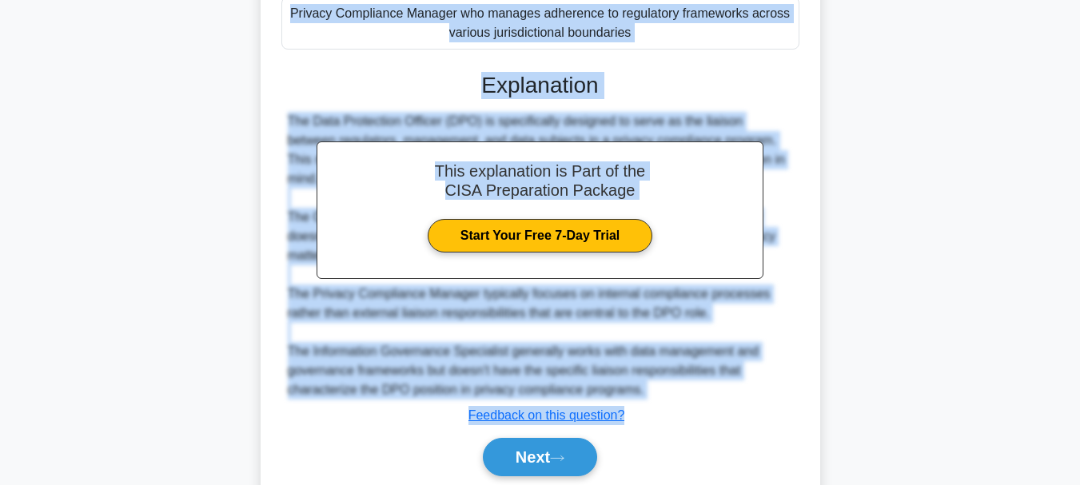
scroll to position [445, 0]
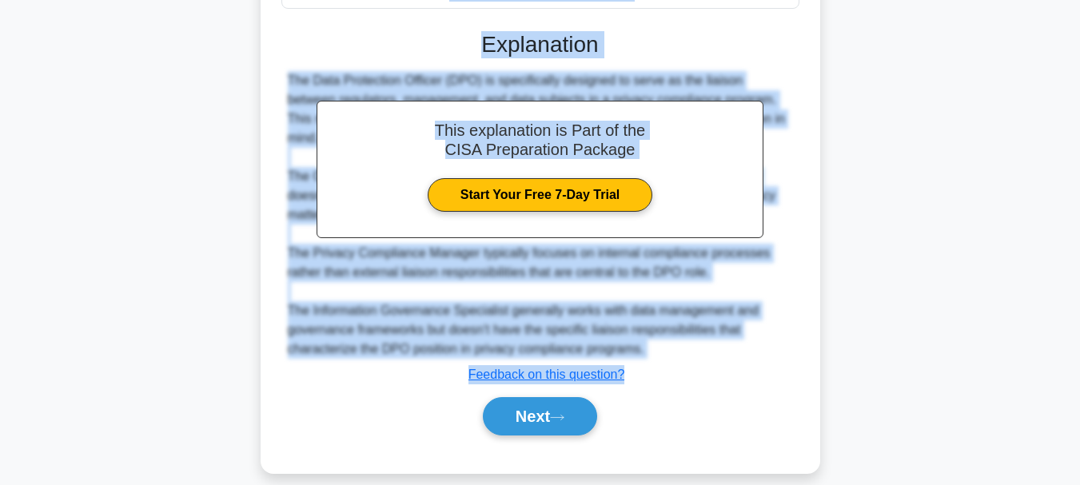
drag, startPoint x: 299, startPoint y: 62, endPoint x: 639, endPoint y: 356, distance: 449.0
click at [639, 356] on div "In a privacy compliance program, which role typically serves as the liaison bet…" at bounding box center [540, 59] width 547 height 816
click at [528, 398] on button "Next" at bounding box center [540, 416] width 114 height 38
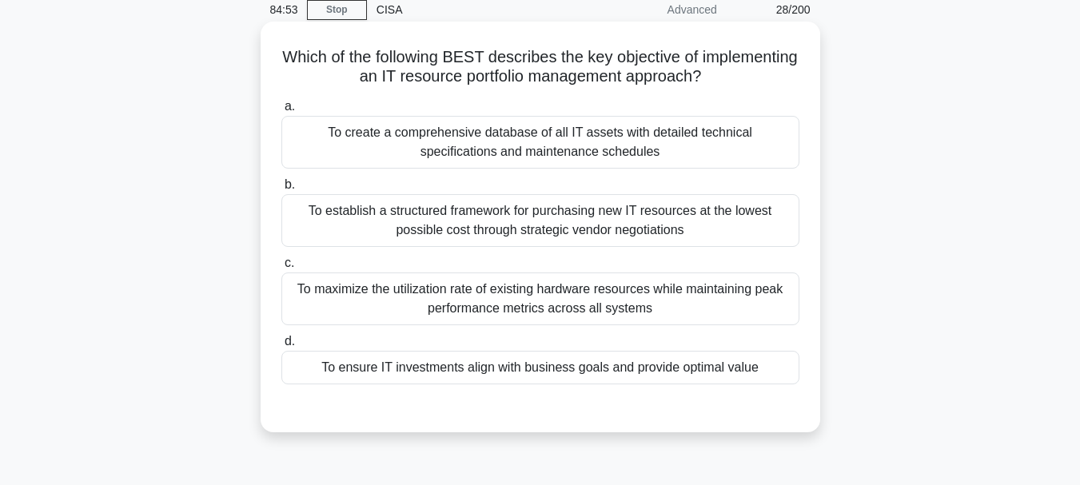
scroll to position [58, 0]
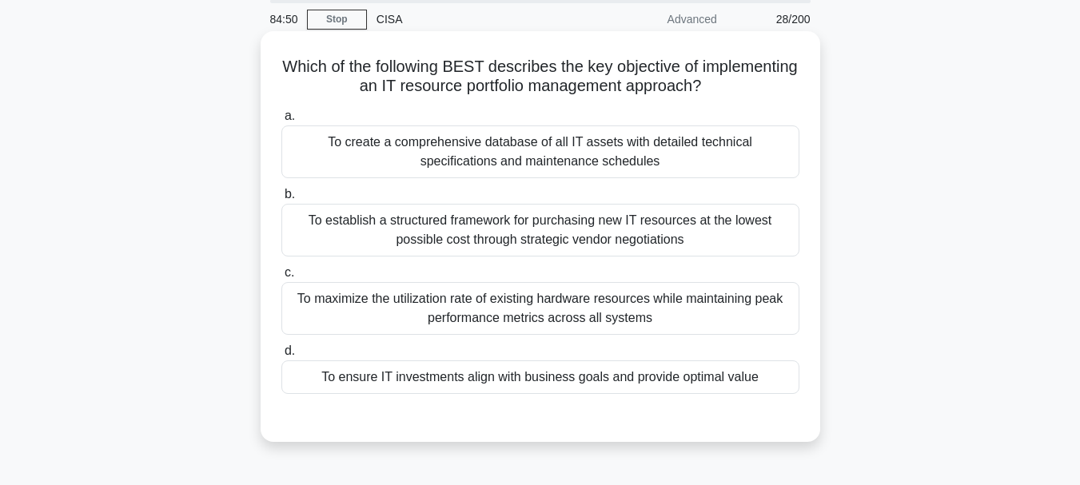
click at [531, 313] on div "To maximize the utilization rate of existing hardware resources while maintaini…" at bounding box center [540, 308] width 518 height 53
click at [281, 278] on input "c. To maximize the utilization rate of existing hardware resources while mainta…" at bounding box center [281, 273] width 0 height 10
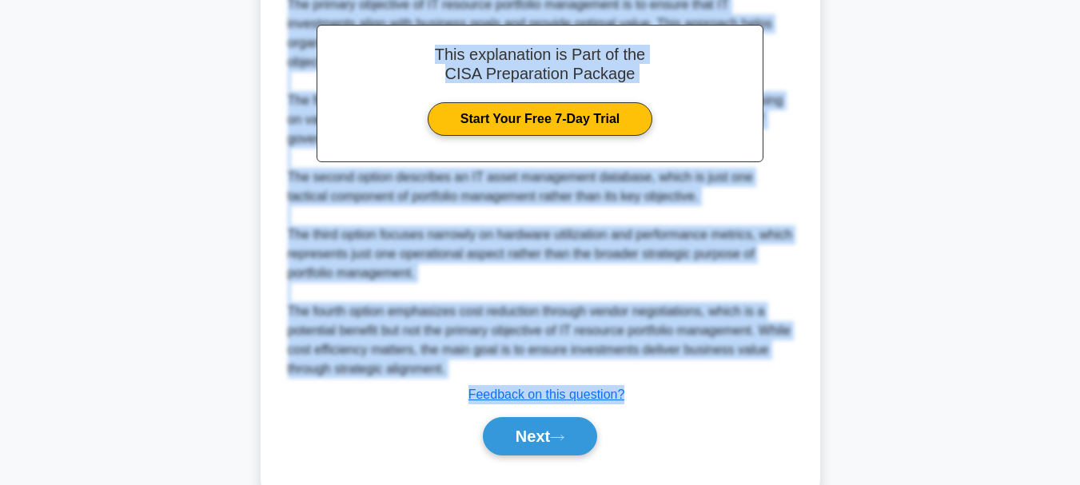
scroll to position [532, 0]
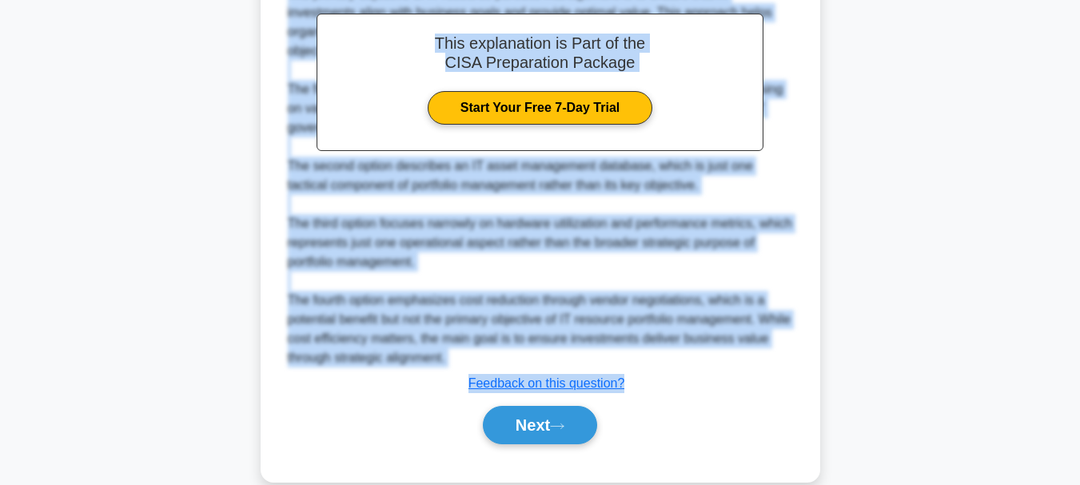
drag, startPoint x: 330, startPoint y: 67, endPoint x: 628, endPoint y: 381, distance: 432.6
click at [628, 381] on div "Which of the following BEST describes the key objective of implementing an IT r…" at bounding box center [540, 19] width 547 height 912
click at [691, 216] on div "The primary objective of IT resource portfolio management is to ensure that IT …" at bounding box center [540, 176] width 505 height 384
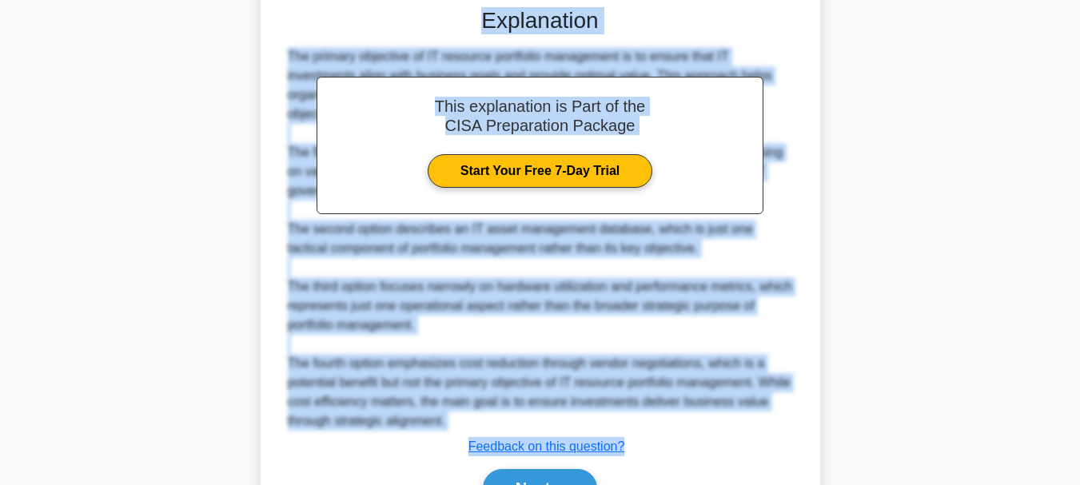
scroll to position [560, 0]
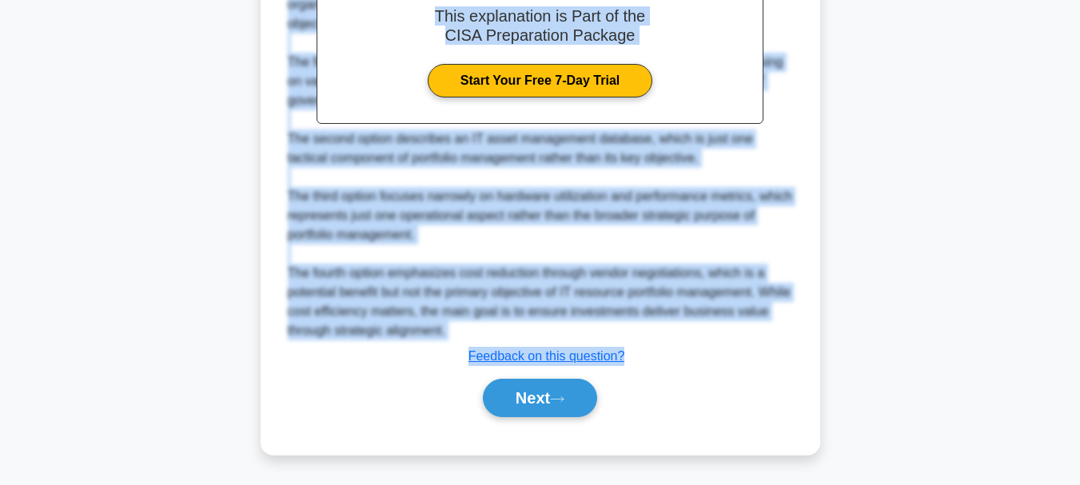
drag, startPoint x: 331, startPoint y: 126, endPoint x: 632, endPoint y: 358, distance: 379.7
click at [619, 128] on div "The primary objective of IT resource portfolio management is to ensure that IT …" at bounding box center [540, 149] width 505 height 384
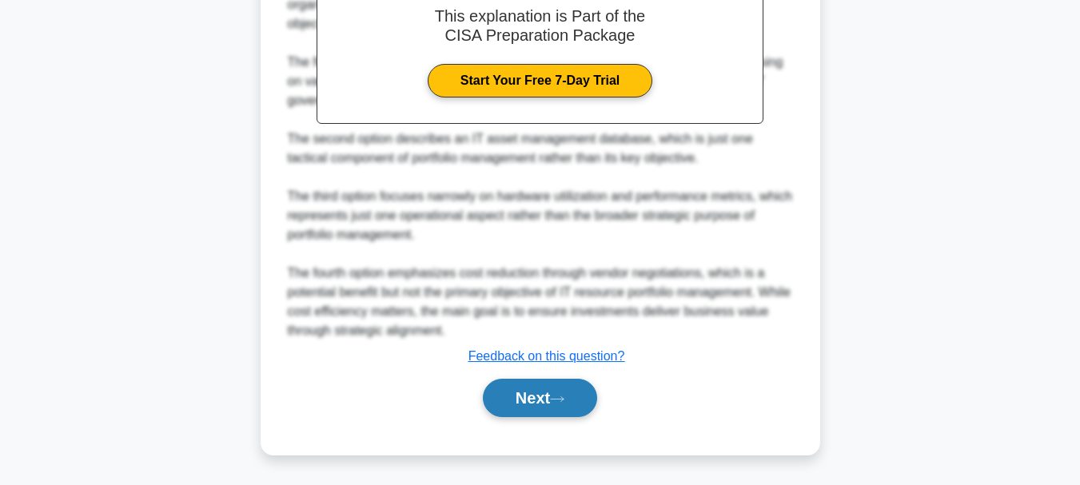
click at [528, 405] on button "Next" at bounding box center [540, 398] width 114 height 38
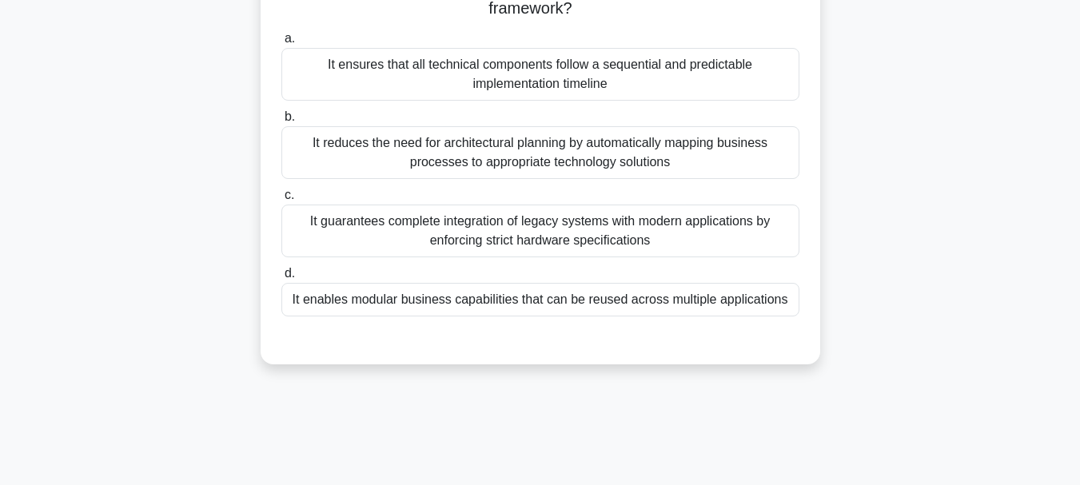
scroll to position [138, 0]
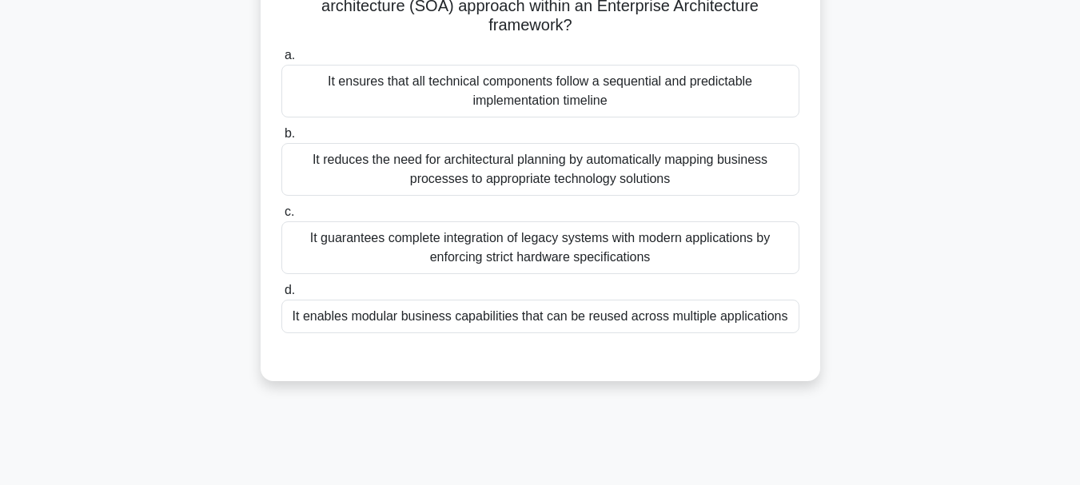
click at [504, 260] on div "It guarantees complete integration of legacy systems with modern applications b…" at bounding box center [540, 247] width 518 height 53
click at [281, 217] on input "c. It guarantees complete integration of legacy systems with modern application…" at bounding box center [281, 212] width 0 height 10
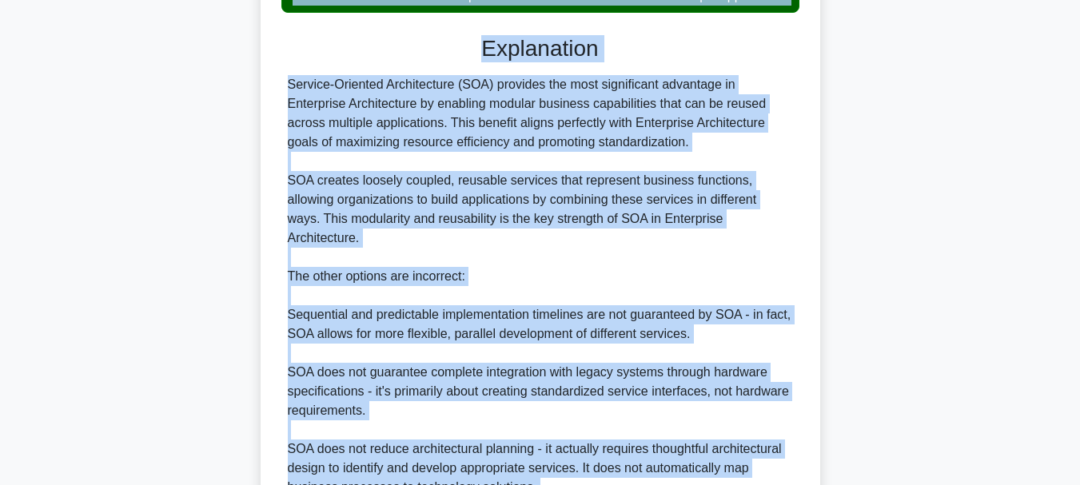
scroll to position [618, 0]
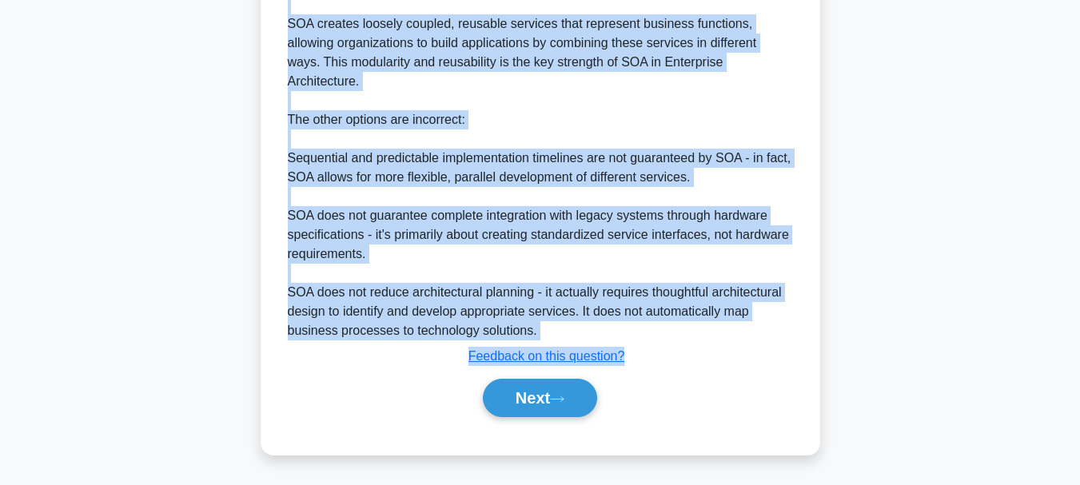
drag, startPoint x: 297, startPoint y: 122, endPoint x: 648, endPoint y: 362, distance: 425.6
click at [518, 399] on button "Next" at bounding box center [540, 398] width 114 height 38
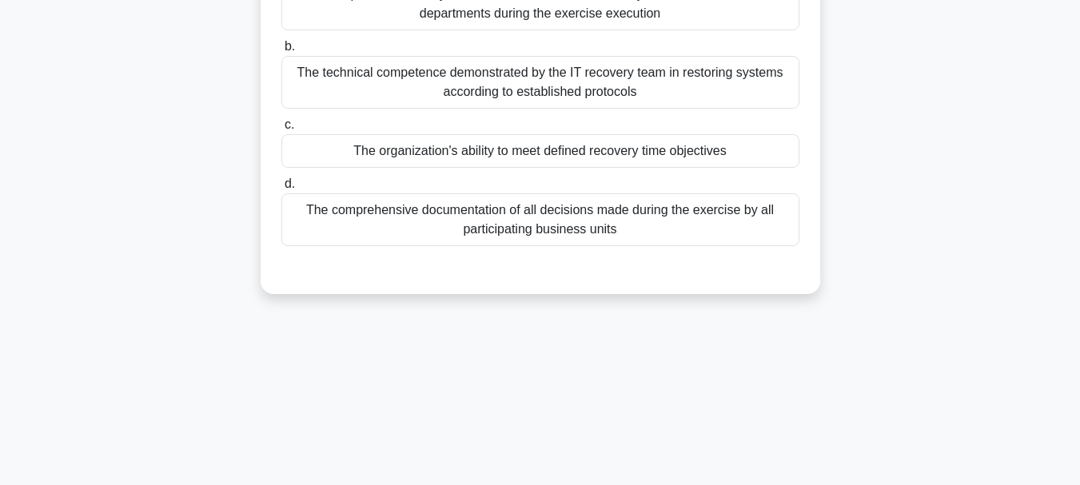
scroll to position [218, 0]
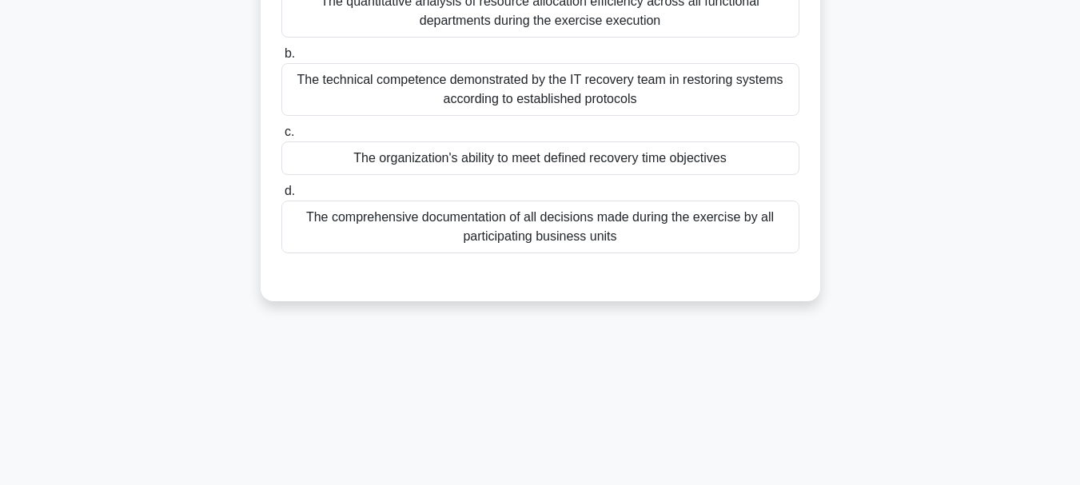
click at [491, 233] on div "The comprehensive documentation of all decisions made during the exercise by al…" at bounding box center [540, 227] width 518 height 53
click at [281, 197] on input "d. The comprehensive documentation of all decisions made during the exercise by…" at bounding box center [281, 191] width 0 height 10
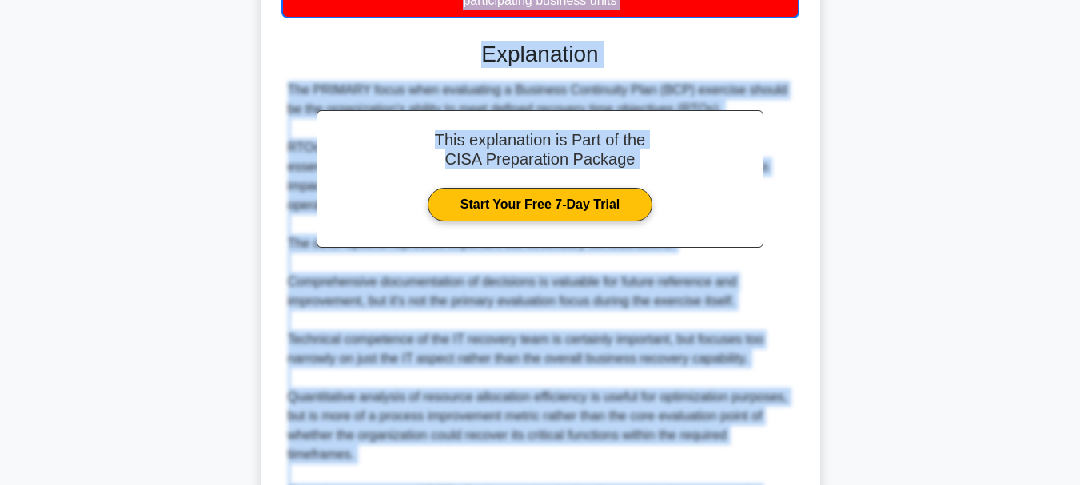
scroll to position [637, 0]
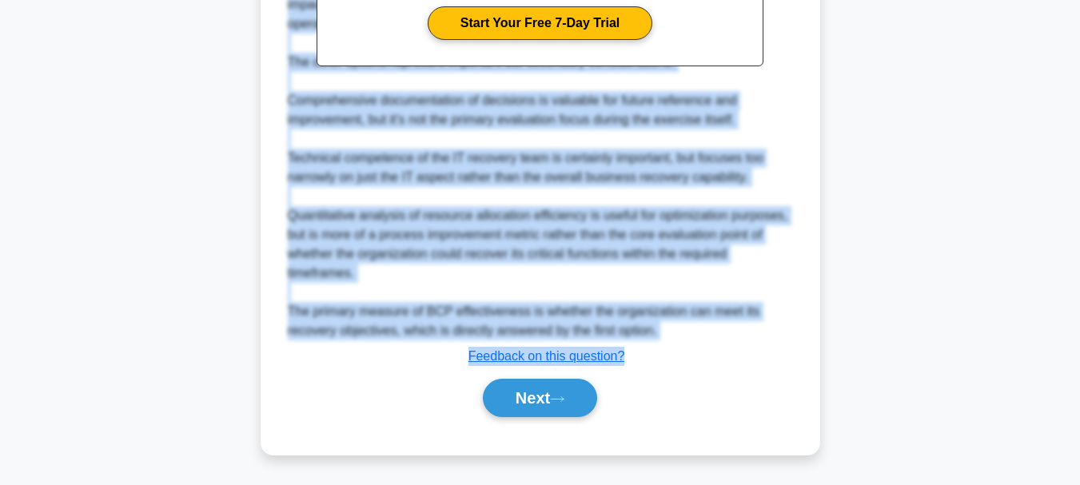
drag, startPoint x: 292, startPoint y: 125, endPoint x: 630, endPoint y: 357, distance: 410.5
click at [526, 395] on button "Next" at bounding box center [540, 398] width 114 height 38
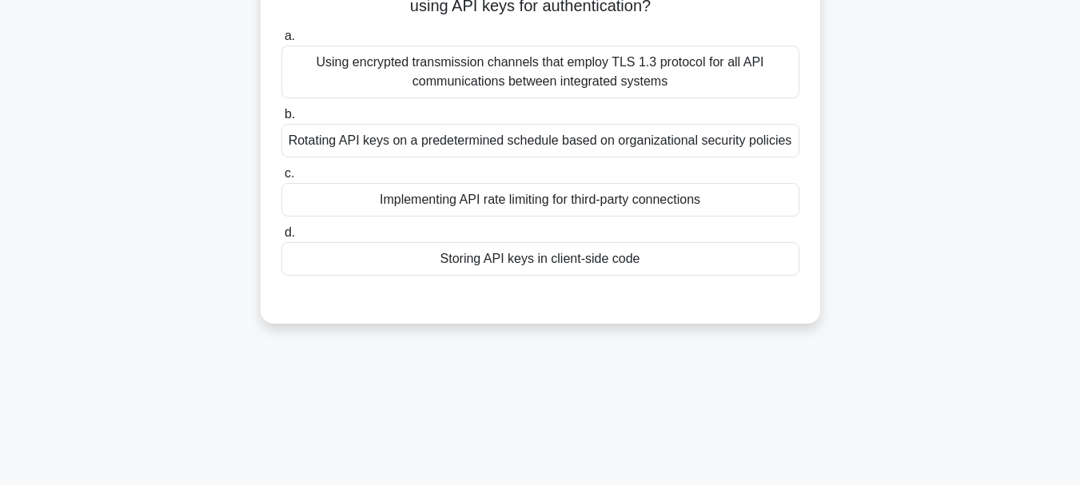
scroll to position [58, 0]
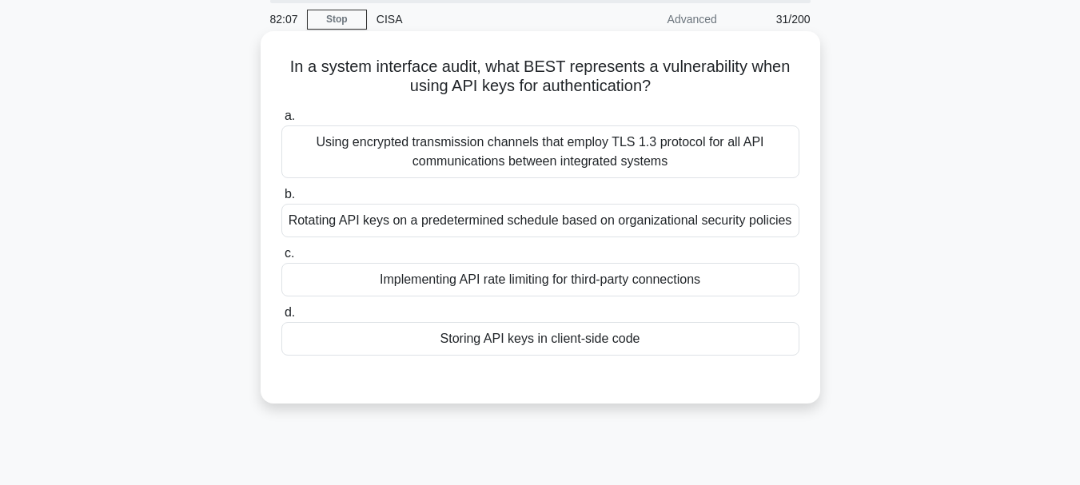
click at [477, 287] on div "Implementing API rate limiting for third-party connections" at bounding box center [540, 280] width 518 height 34
click at [281, 259] on input "c. Implementing API rate limiting for third-party connections" at bounding box center [281, 254] width 0 height 10
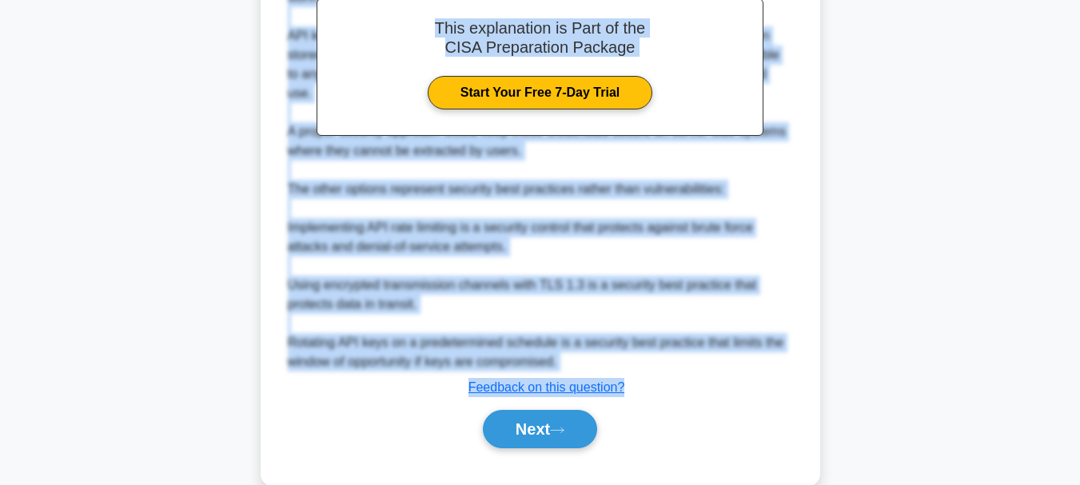
scroll to position [522, 0]
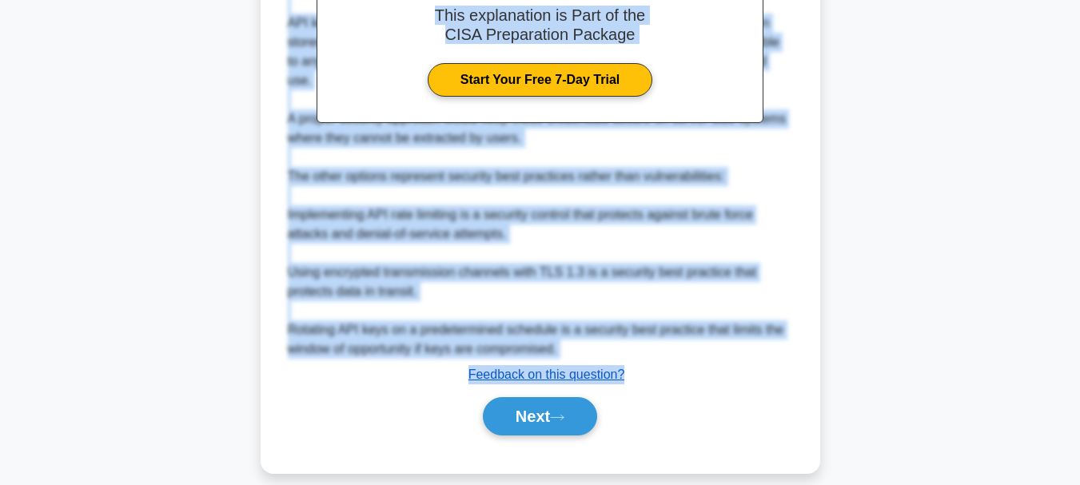
drag, startPoint x: 287, startPoint y: 67, endPoint x: 608, endPoint y: 357, distance: 433.1
click at [634, 356] on div "In a system interface audit, what BEST represents a vulnerability when using AP…" at bounding box center [540, 20] width 547 height 893
click at [543, 402] on button "Next" at bounding box center [540, 416] width 114 height 38
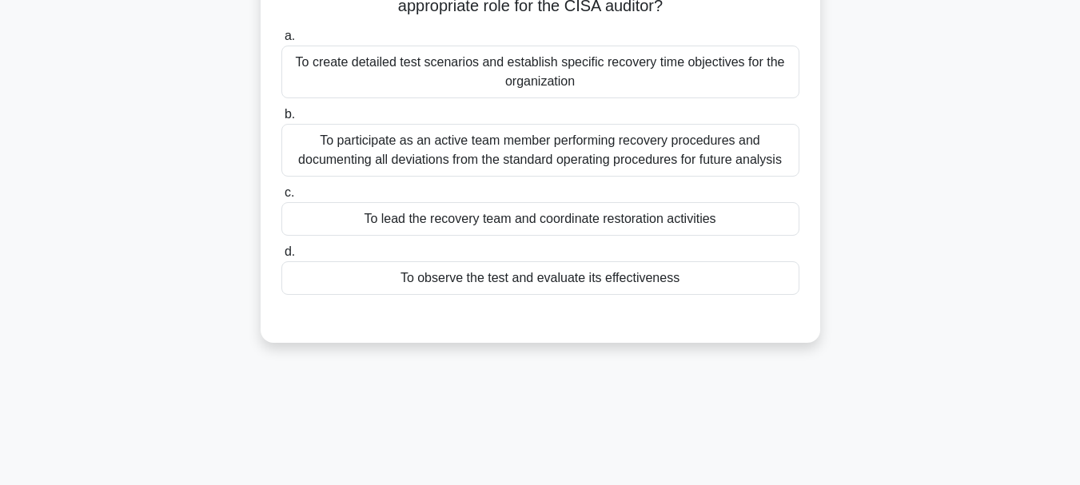
scroll to position [58, 0]
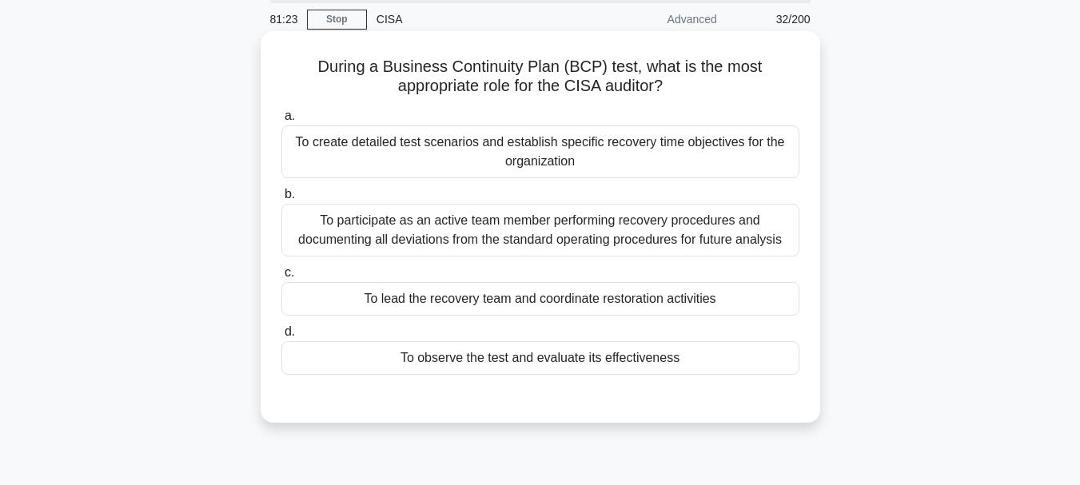
click at [486, 363] on div "To observe the test and evaluate its effectiveness" at bounding box center [540, 358] width 518 height 34
click at [281, 337] on input "d. To observe the test and evaluate its effectiveness" at bounding box center [281, 332] width 0 height 10
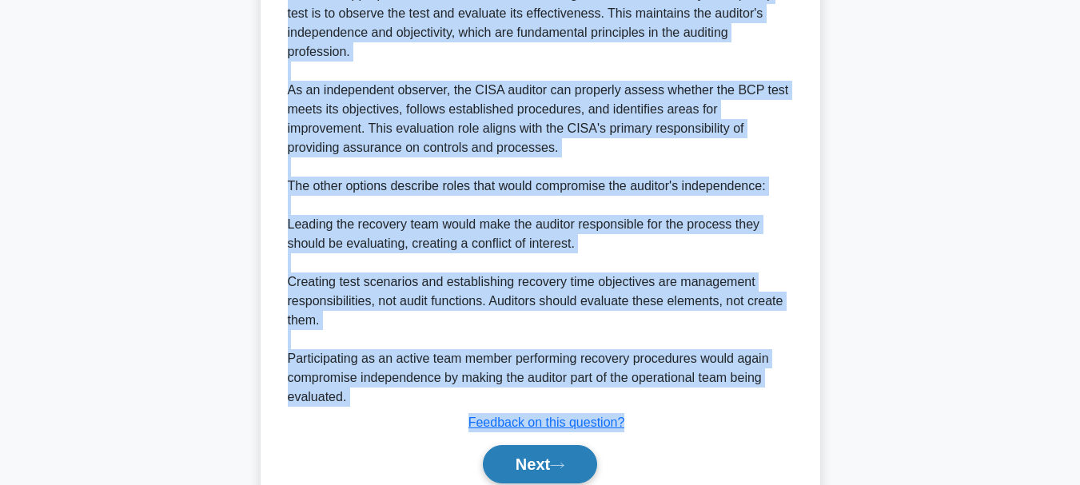
scroll to position [578, 0]
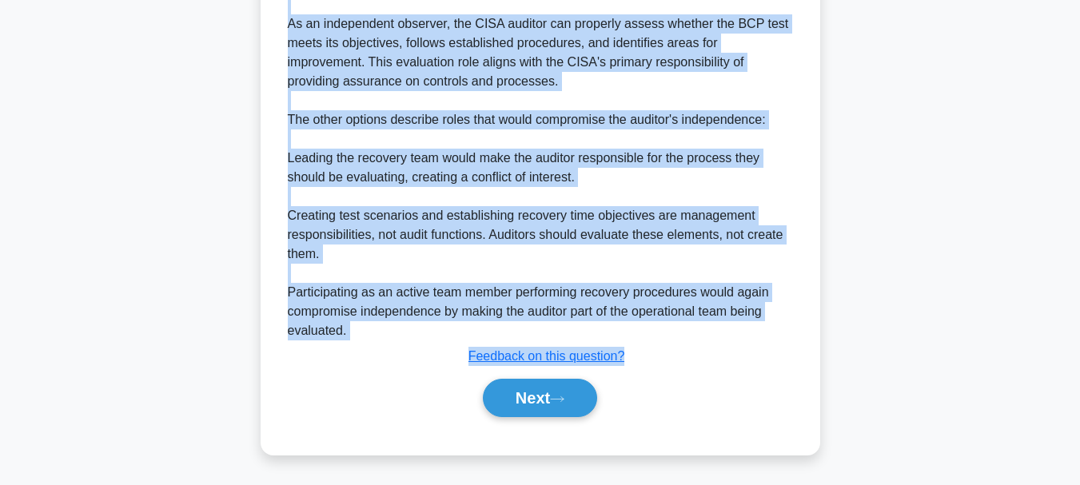
drag, startPoint x: 317, startPoint y: 65, endPoint x: 628, endPoint y: 347, distance: 419.4
click at [559, 392] on button "Next" at bounding box center [540, 398] width 114 height 38
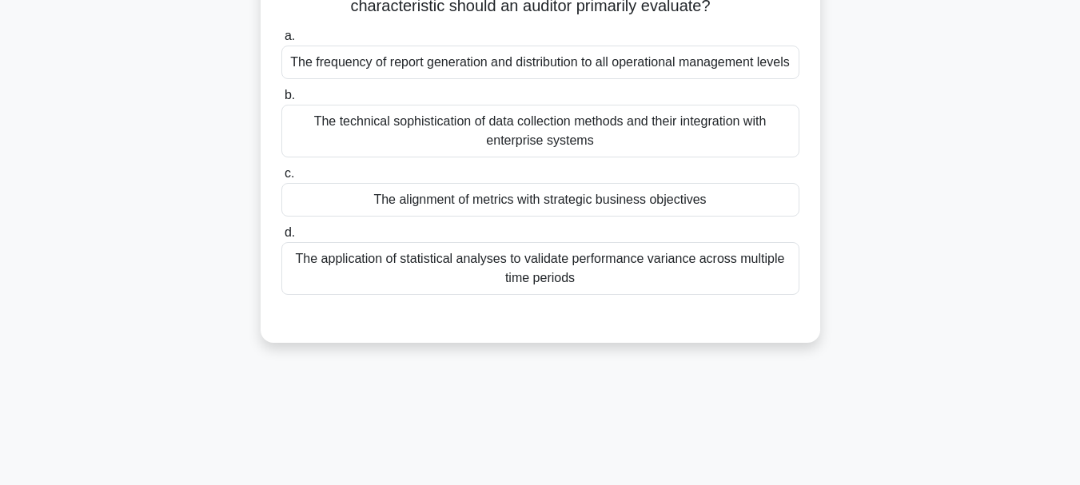
scroll to position [58, 0]
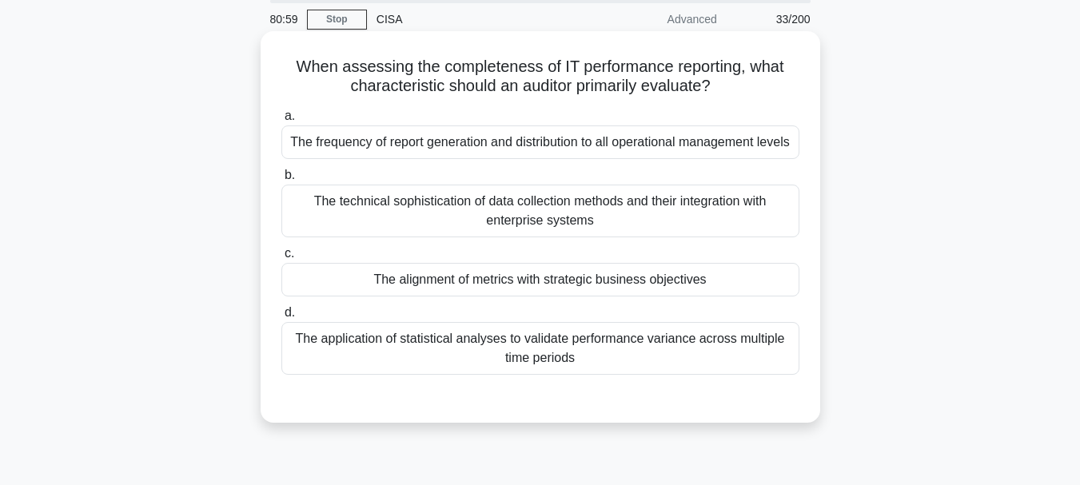
click at [525, 297] on div "The alignment of metrics with strategic business objectives" at bounding box center [540, 280] width 518 height 34
click at [281, 259] on input "c. The alignment of metrics with strategic business objectives" at bounding box center [281, 254] width 0 height 10
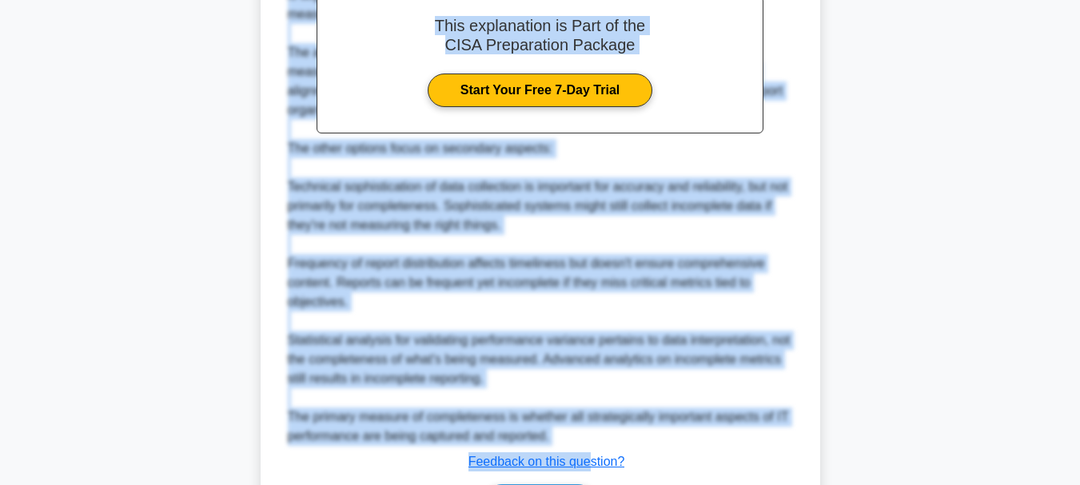
scroll to position [570, 0]
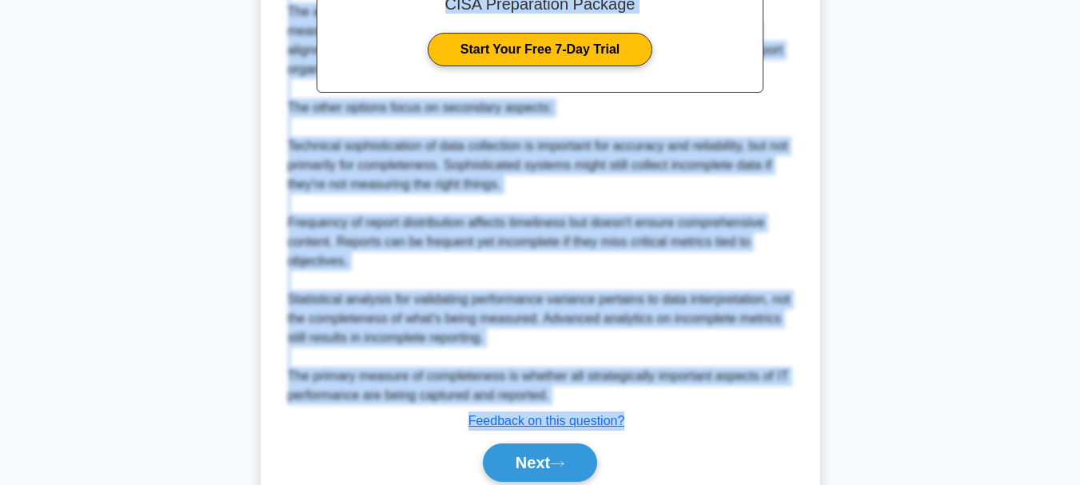
drag, startPoint x: 293, startPoint y: 65, endPoint x: 630, endPoint y: 441, distance: 505.6
click at [630, 441] on div "When assessing the completeness of IT performance reporting, what characteristi…" at bounding box center [540, 19] width 547 height 987
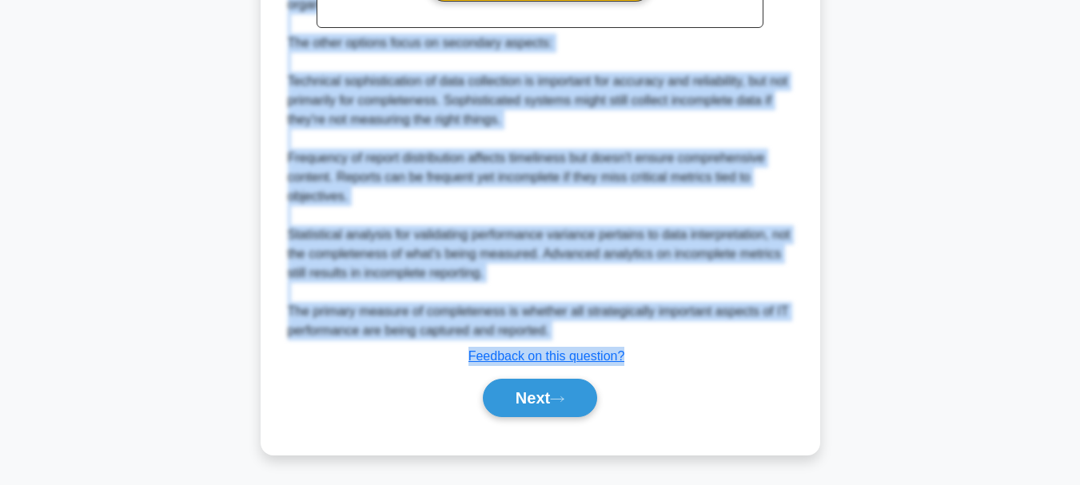
scroll to position [655, 0]
click at [536, 398] on button "Next" at bounding box center [540, 398] width 114 height 38
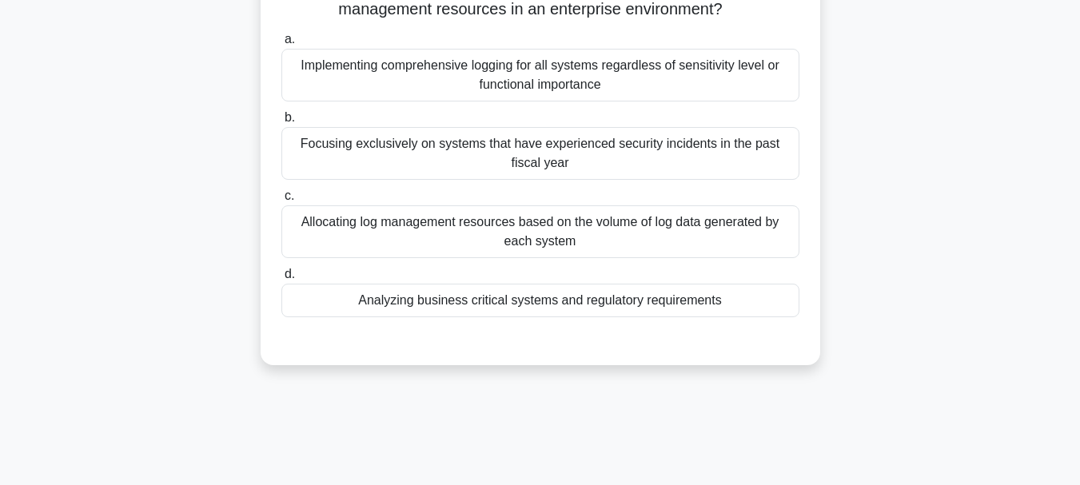
scroll to position [138, 0]
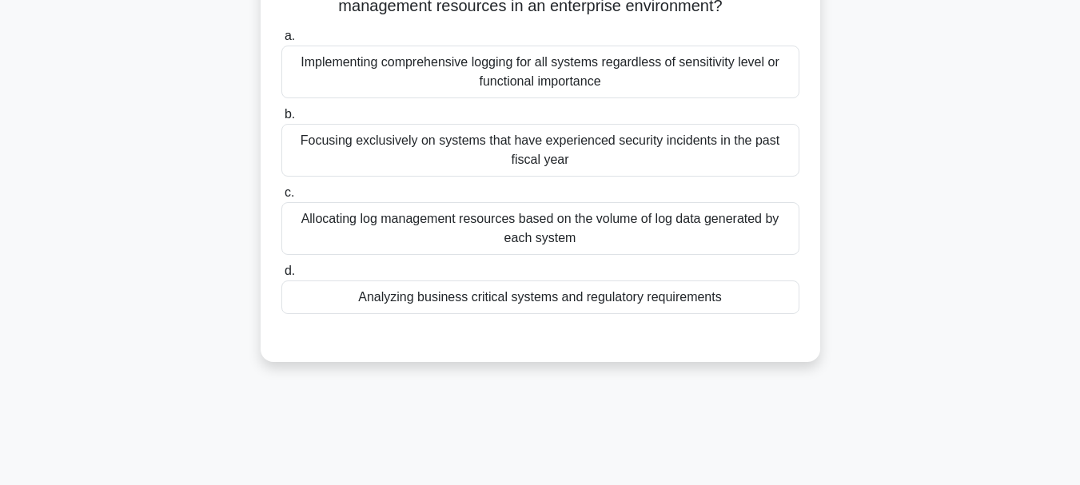
click at [532, 301] on div "Analyzing business critical systems and regulatory requirements" at bounding box center [540, 298] width 518 height 34
click at [281, 277] on input "d. Analyzing business critical systems and regulatory requirements" at bounding box center [281, 271] width 0 height 10
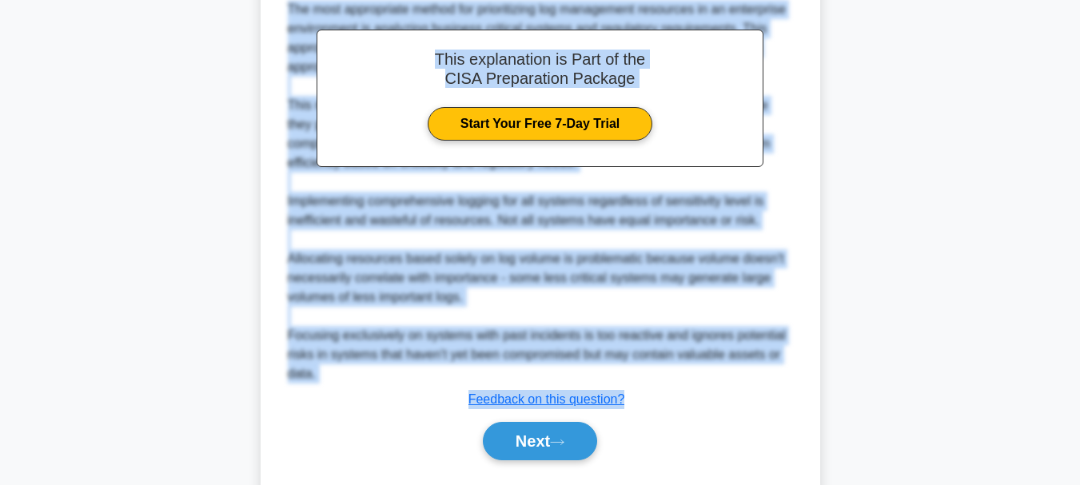
scroll to position [559, 0]
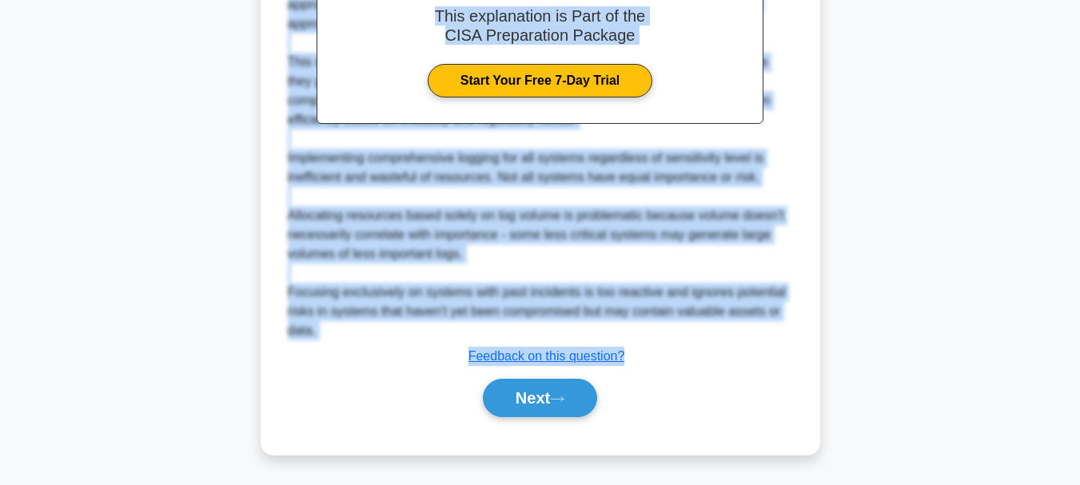
drag, startPoint x: 281, startPoint y: 119, endPoint x: 608, endPoint y: 337, distance: 393.8
click at [520, 397] on button "Next" at bounding box center [540, 398] width 114 height 38
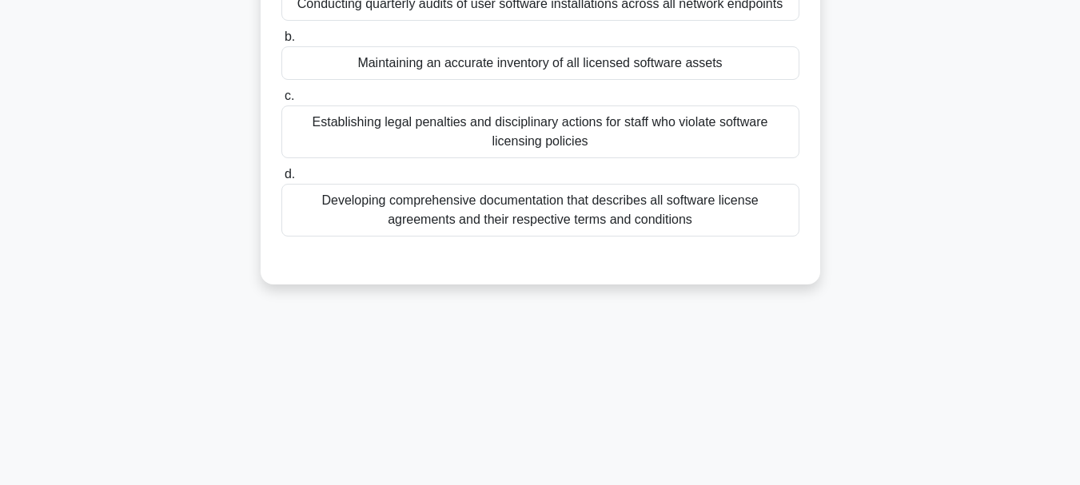
scroll to position [218, 0]
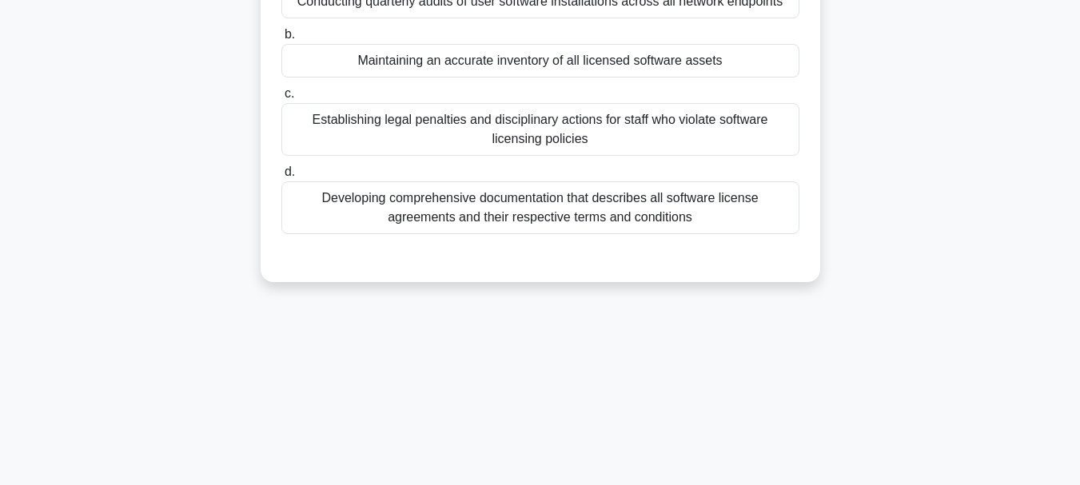
click at [528, 133] on div "Establishing legal penalties and disciplinary actions for staff who violate sof…" at bounding box center [540, 129] width 518 height 53
click at [281, 99] on input "c. Establishing legal penalties and disciplinary actions for staff who violate …" at bounding box center [281, 94] width 0 height 10
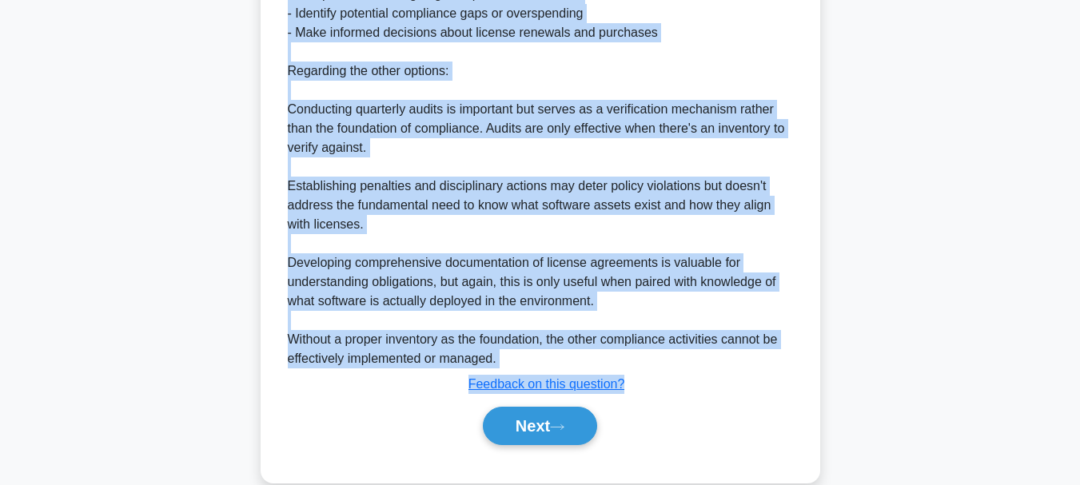
scroll to position [680, 0]
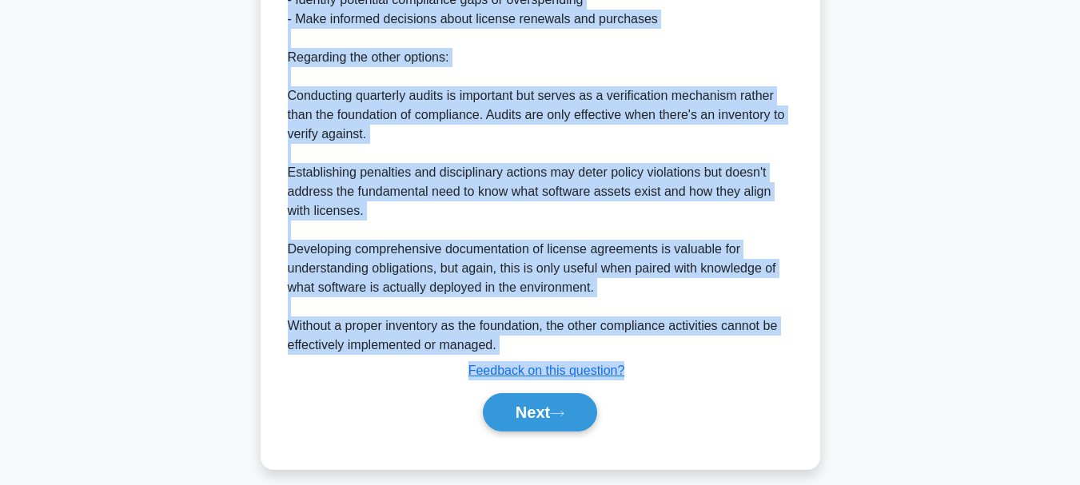
drag, startPoint x: 304, startPoint y: 120, endPoint x: 645, endPoint y: 365, distance: 420.0
click at [511, 403] on button "Next" at bounding box center [540, 412] width 114 height 38
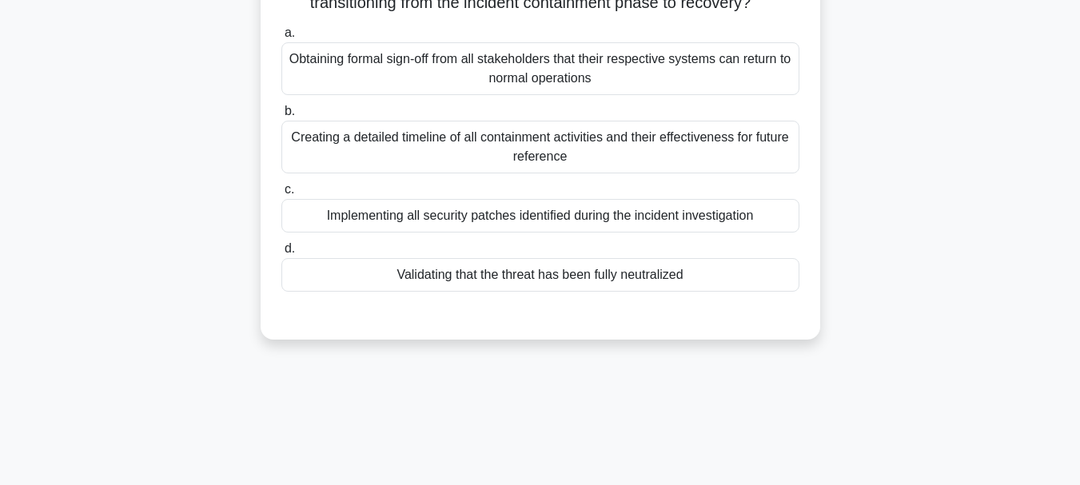
scroll to position [138, 0]
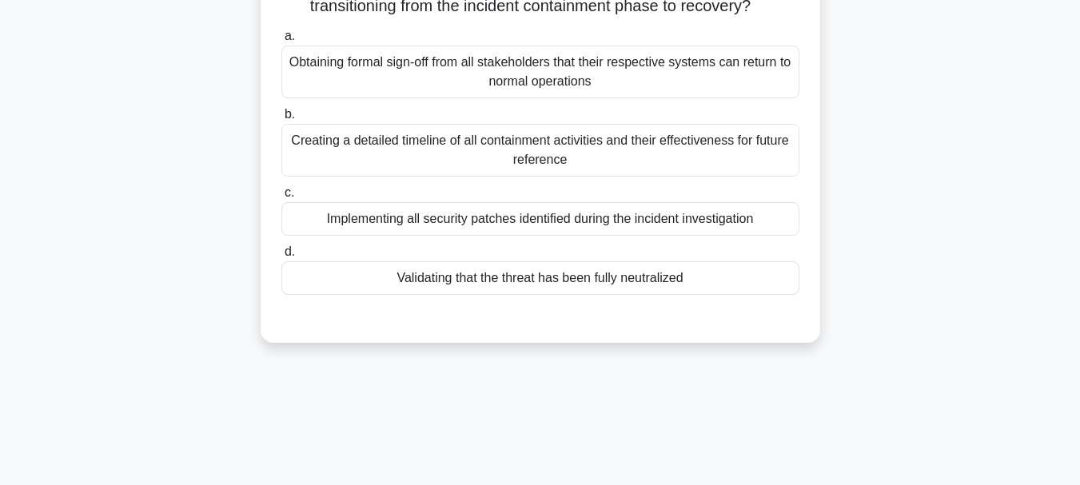
click at [455, 225] on div "Implementing all security patches identified during the incident investigation" at bounding box center [540, 219] width 518 height 34
click at [281, 198] on input "c. Implementing all security patches identified during the incident investigati…" at bounding box center [281, 193] width 0 height 10
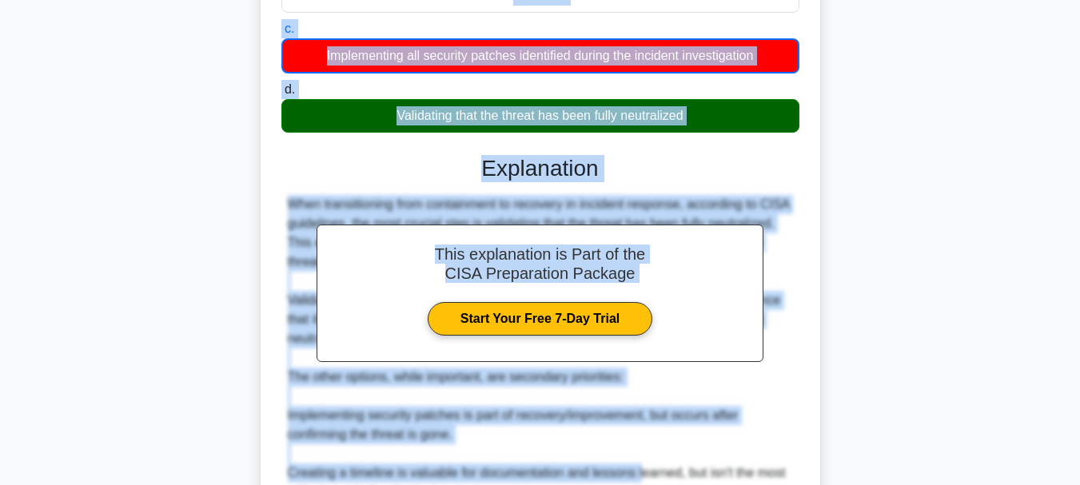
scroll to position [522, 0]
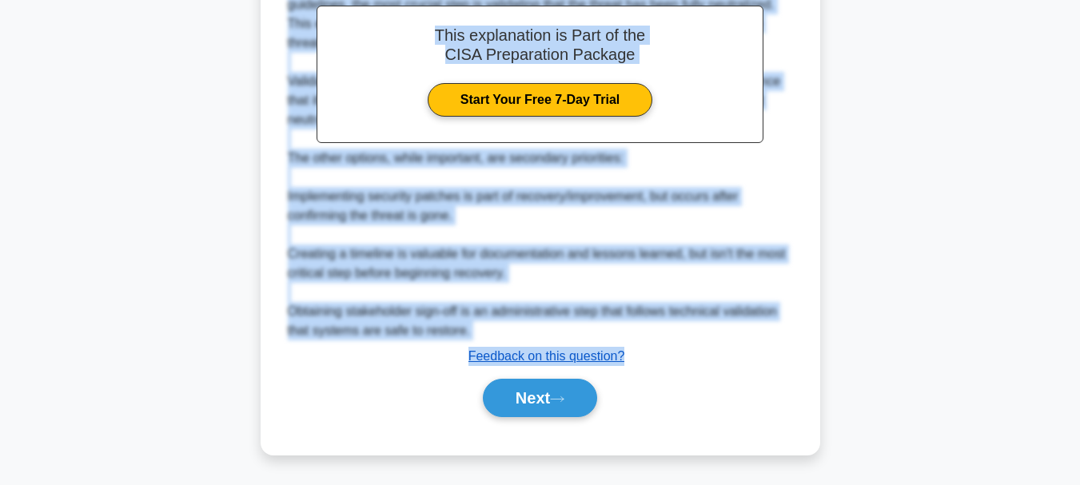
drag, startPoint x: 307, startPoint y: 124, endPoint x: 623, endPoint y: 354, distance: 390.9
click at [623, 354] on div "According to CISA guidelines, what is the most crucial step when transitioning …" at bounding box center [540, 12] width 547 height 874
click at [521, 397] on button "Next" at bounding box center [540, 398] width 114 height 38
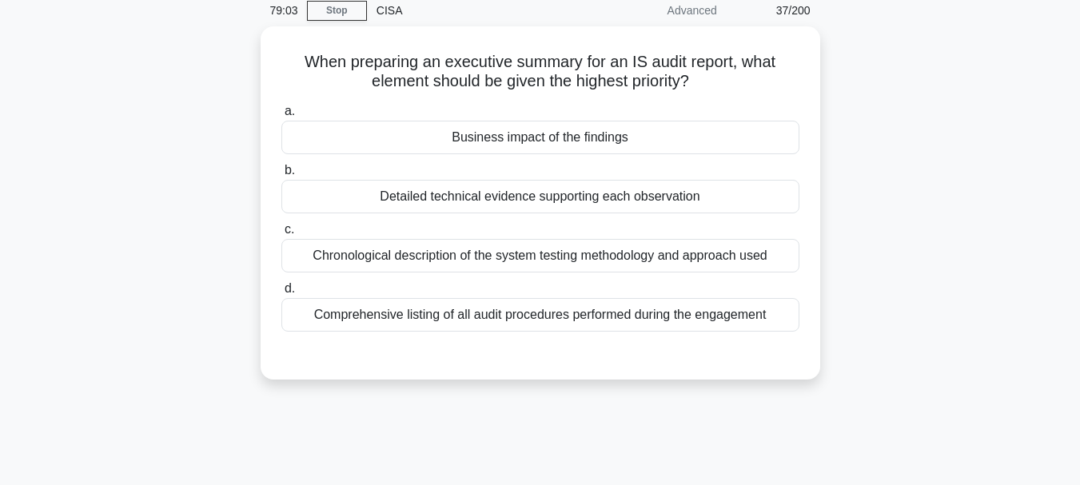
scroll to position [58, 0]
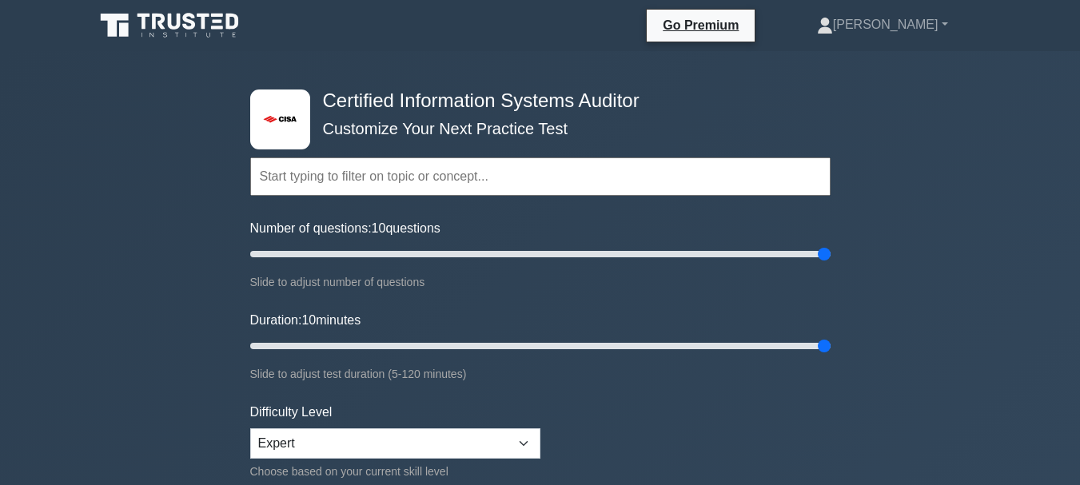
click at [495, 177] on input "text" at bounding box center [540, 177] width 580 height 38
click at [348, 181] on input "text" at bounding box center [540, 177] width 580 height 38
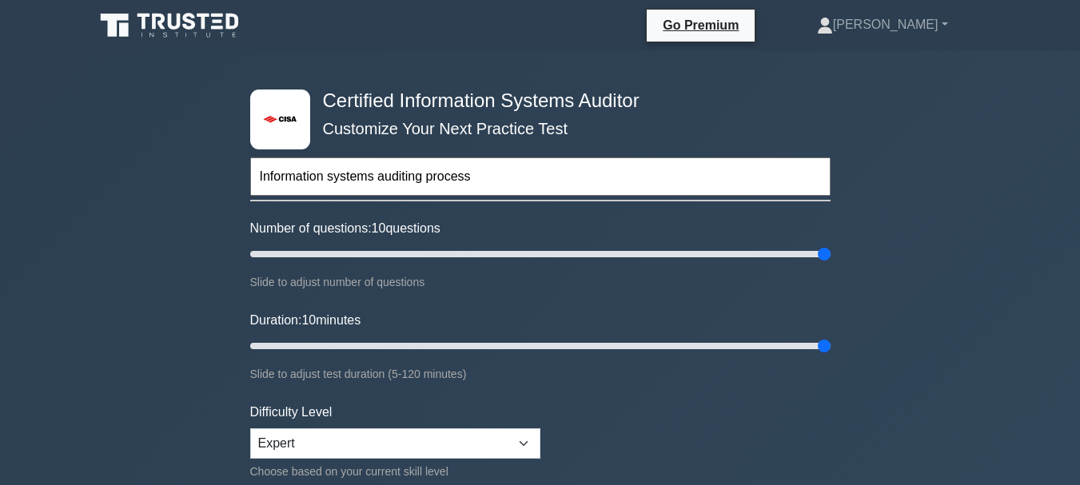
type input "Information systems auditing process"
click at [828, 254] on input "Number of questions: 10 questions" at bounding box center [540, 254] width 580 height 19
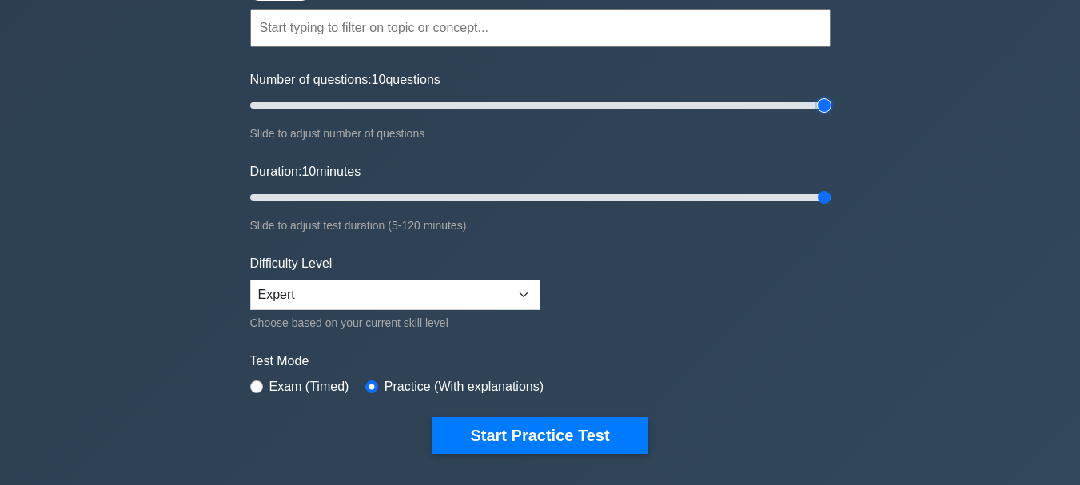
scroll to position [160, 0]
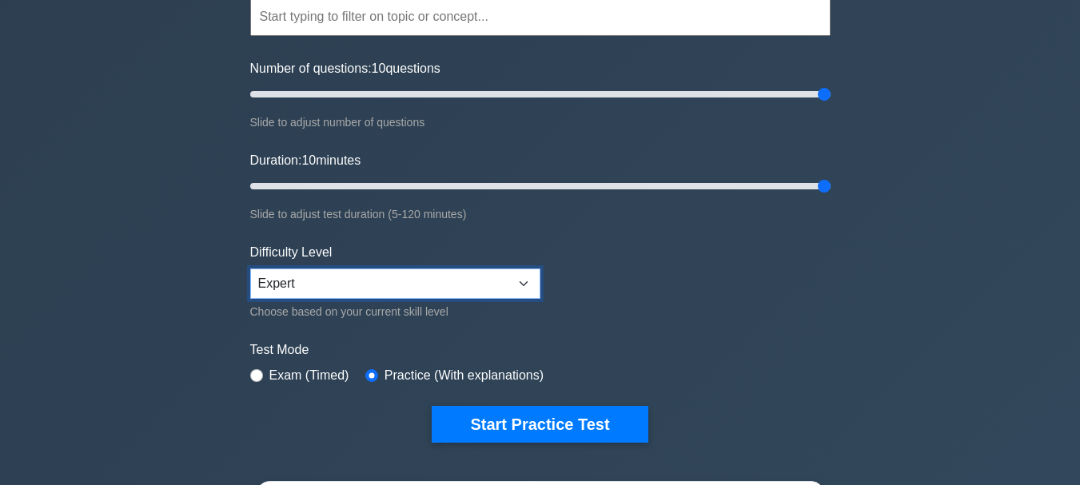
click at [525, 281] on select "Beginner Intermediate Expert" at bounding box center [395, 284] width 290 height 30
select select "beginner"
click at [250, 269] on select "Beginner Intermediate Expert" at bounding box center [395, 284] width 290 height 30
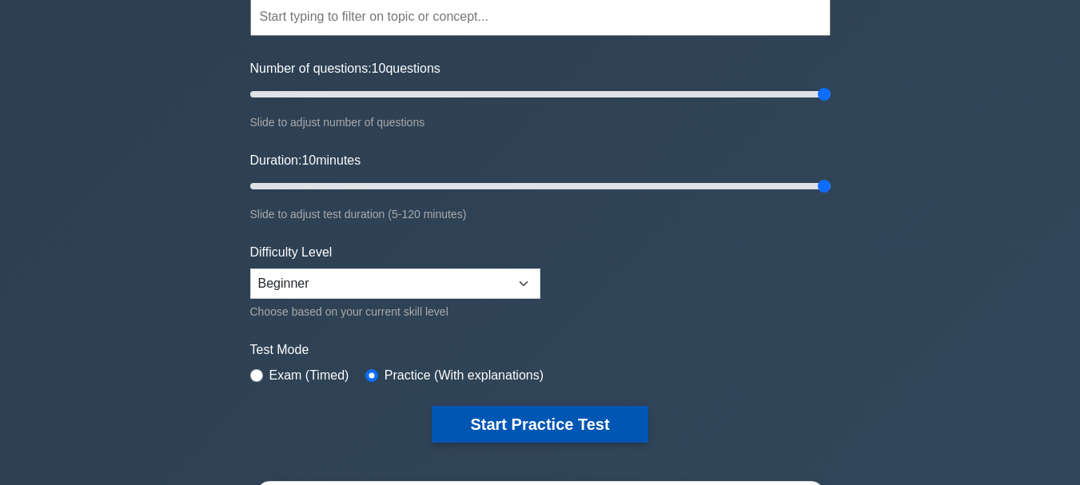
click at [498, 417] on button "Start Practice Test" at bounding box center [540, 424] width 216 height 37
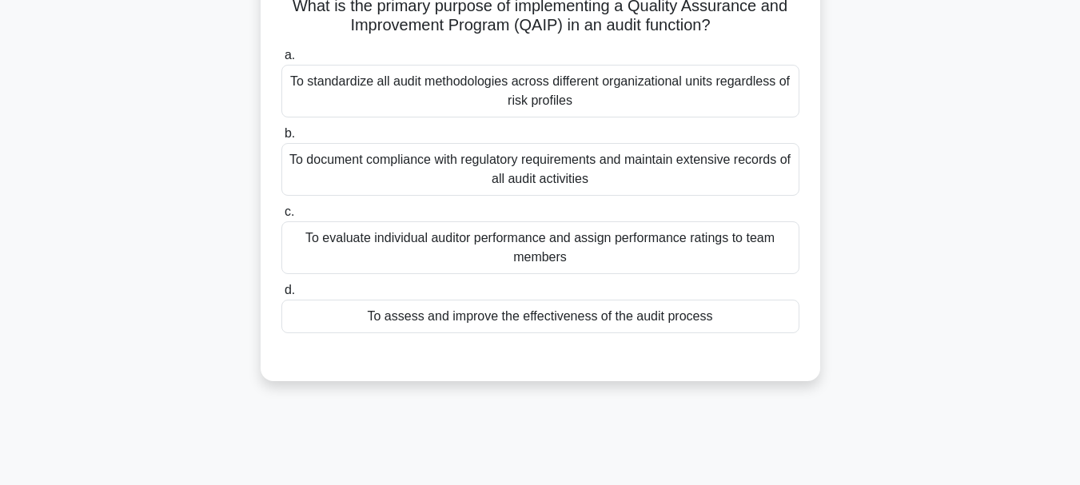
scroll to position [80, 0]
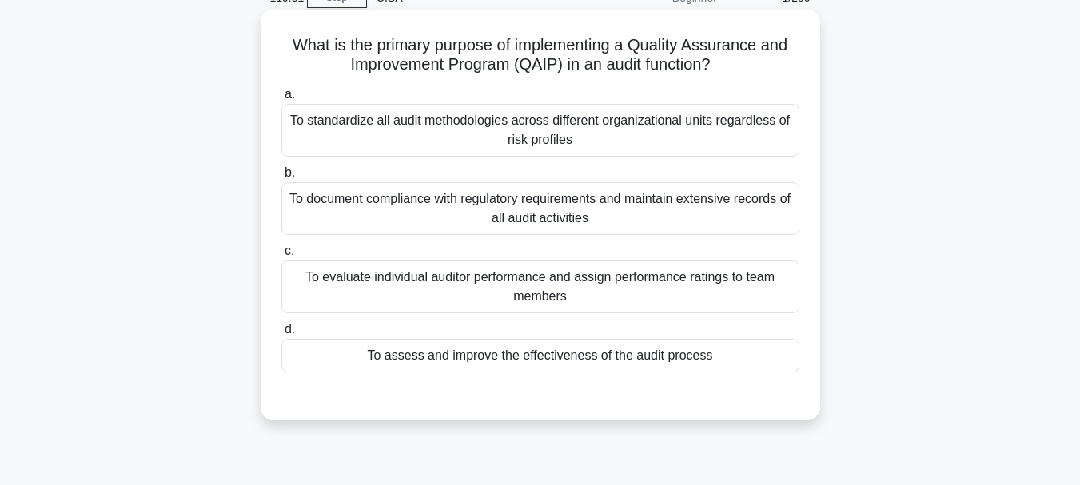
click at [537, 358] on div "To assess and improve the effectiveness of the audit process" at bounding box center [540, 356] width 518 height 34
click at [281, 335] on input "d. To assess and improve the effectiveness of the audit process" at bounding box center [281, 330] width 0 height 10
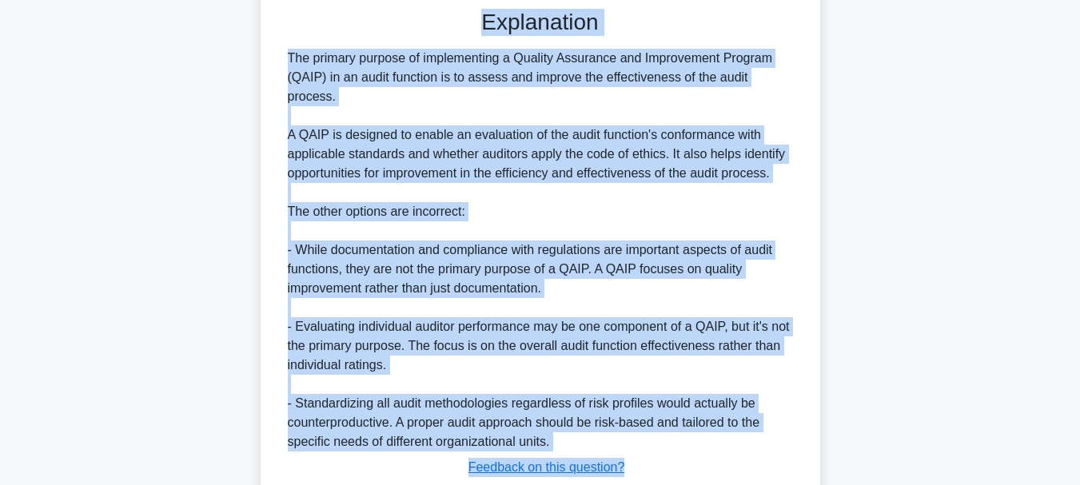
scroll to position [578, 0]
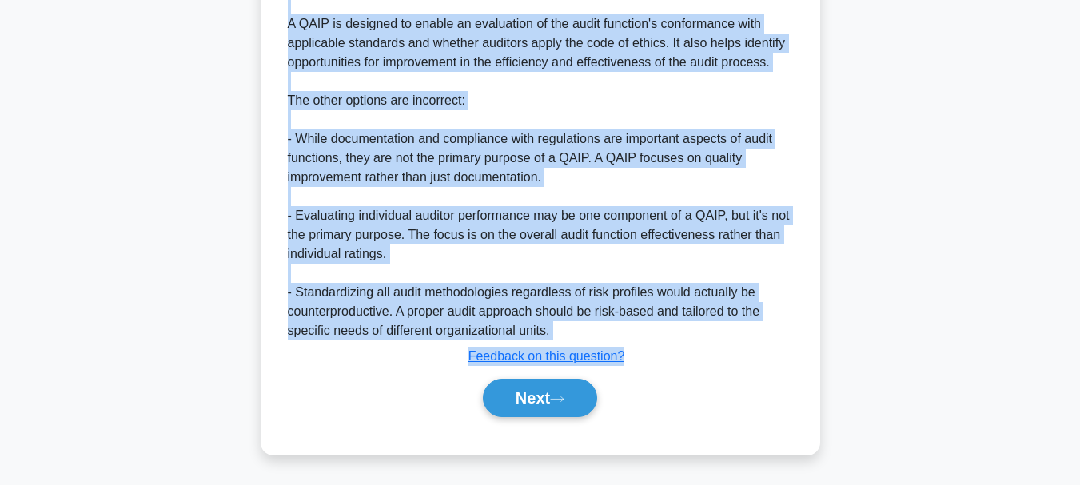
drag, startPoint x: 288, startPoint y: 44, endPoint x: 653, endPoint y: 354, distance: 479.3
copy div "What is the primary purpose of implementing a Quality Assurance and Improvement…"
click at [535, 398] on button "Next" at bounding box center [540, 398] width 114 height 38
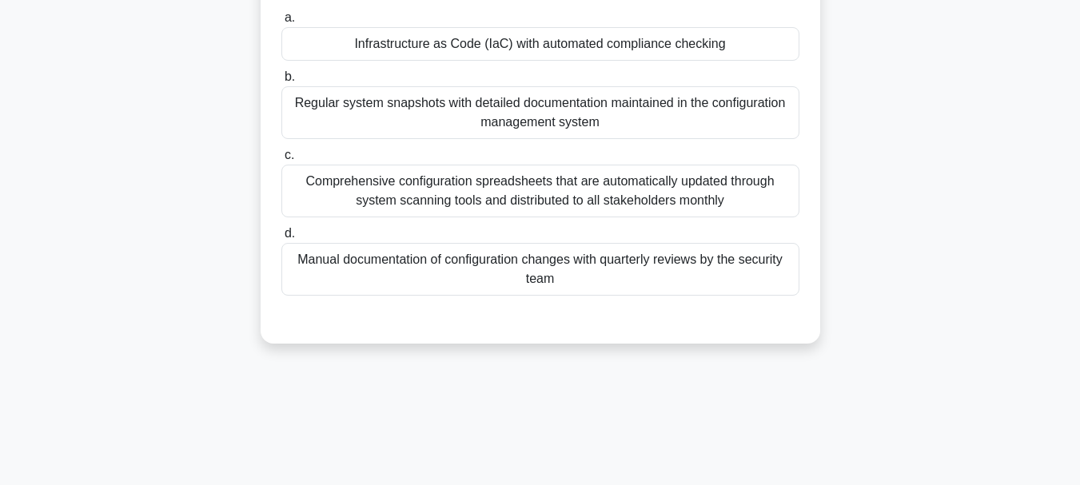
scroll to position [160, 0]
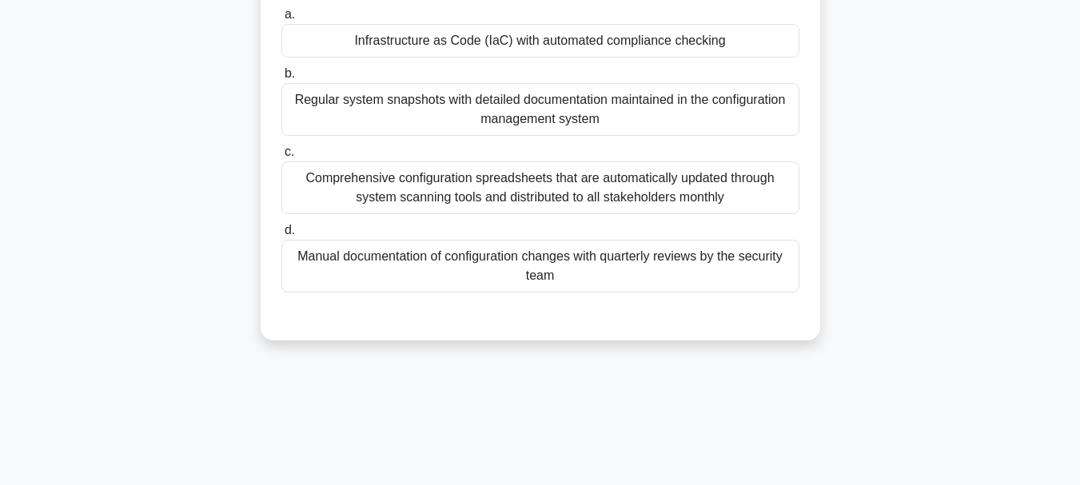
click at [471, 195] on div "Comprehensive configuration spreadsheets that are automatically updated through…" at bounding box center [540, 188] width 518 height 53
click at [281, 158] on input "c. Comprehensive configuration spreadsheets that are automatically updated thro…" at bounding box center [281, 152] width 0 height 10
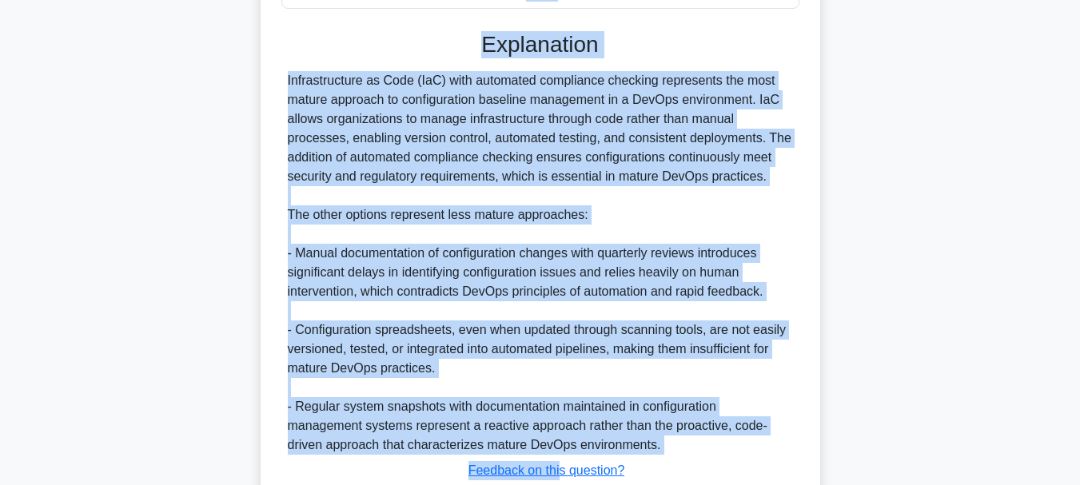
scroll to position [560, 0]
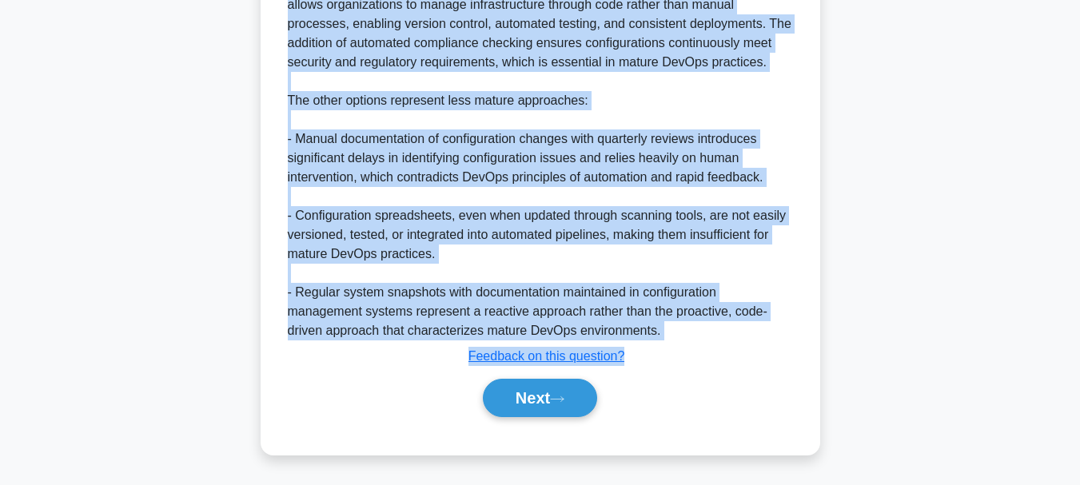
drag, startPoint x: 294, startPoint y: 120, endPoint x: 632, endPoint y: 361, distance: 414.4
copy div "What indicates the MOST mature approach to configuration baseline management in…"
click at [528, 397] on button "Next" at bounding box center [540, 398] width 114 height 38
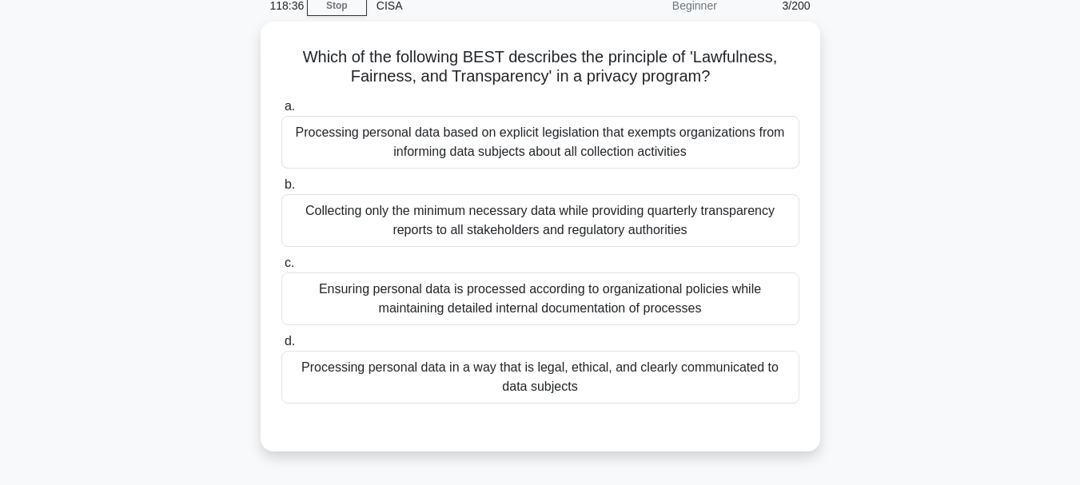
scroll to position [58, 0]
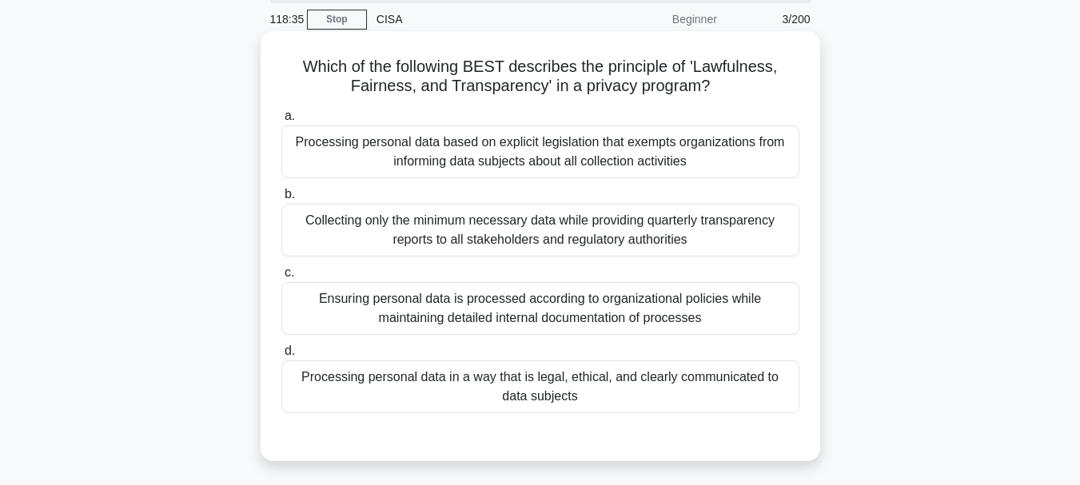
click at [446, 384] on div "Processing personal data in a way that is legal, ethical, and clearly communica…" at bounding box center [540, 387] width 518 height 53
click at [281, 357] on input "d. Processing personal data in a way that is legal, ethical, and clearly commun…" at bounding box center [281, 351] width 0 height 10
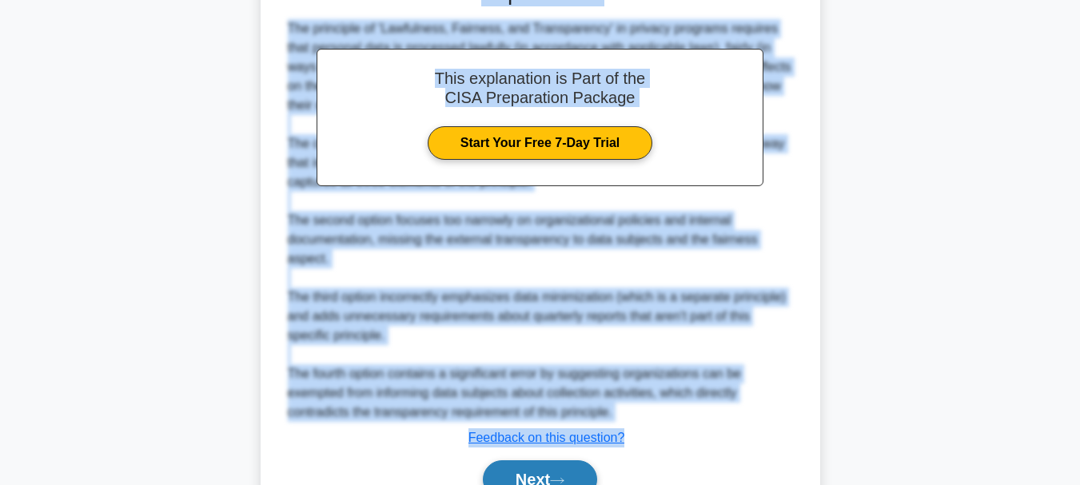
scroll to position [539, 0]
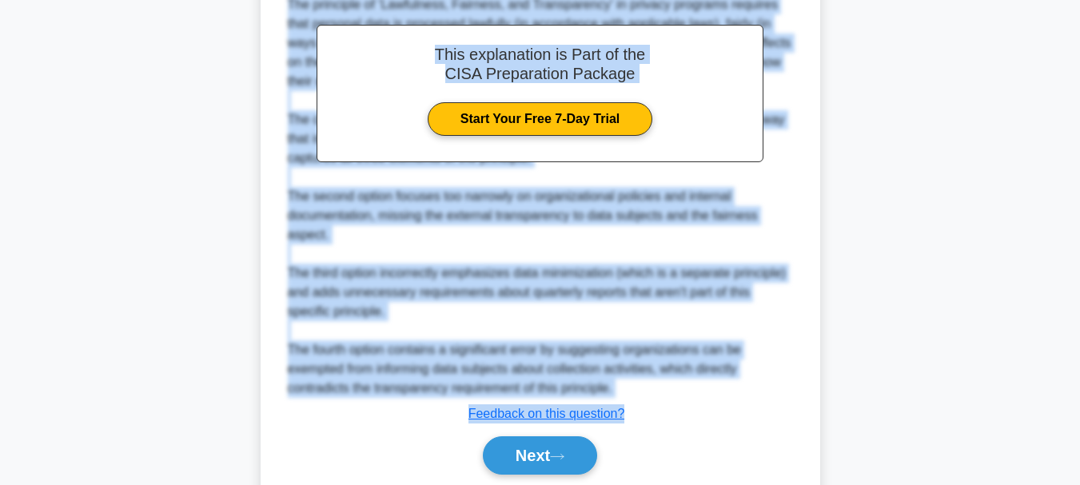
drag, startPoint x: 301, startPoint y: 68, endPoint x: 628, endPoint y: 416, distance: 476.8
click at [628, 416] on div "Which of the following BEST describes the principle of 'Lawfulness, Fairness, a…" at bounding box center [540, 31] width 547 height 949
copy div "Which of the following BEST describes the principle of 'Lawfulness, Fairness, a…"
click at [506, 453] on button "Next" at bounding box center [540, 456] width 114 height 38
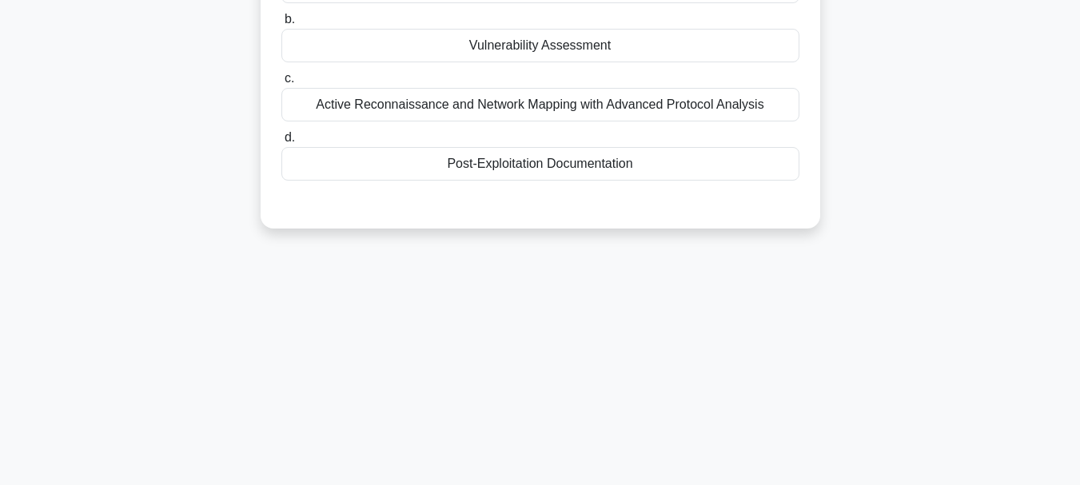
scroll to position [138, 0]
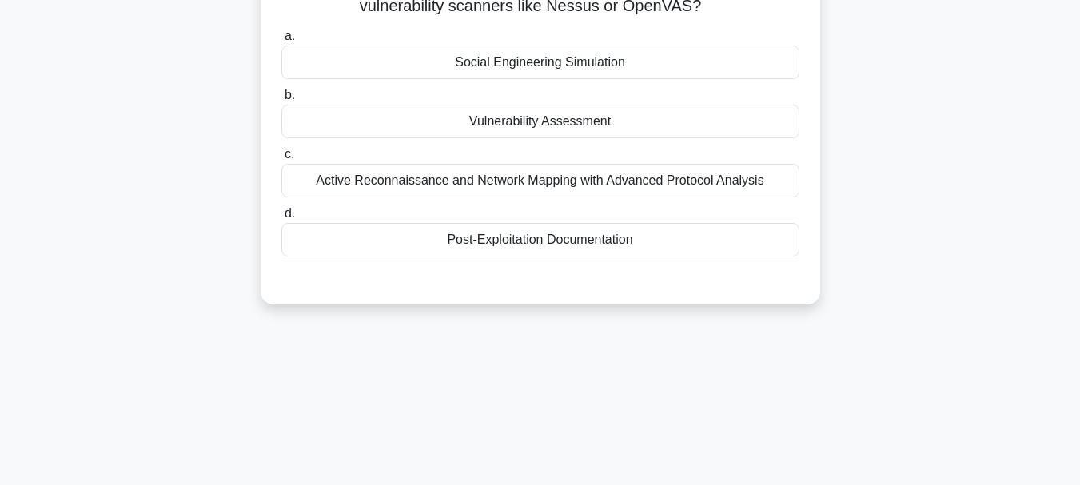
click at [522, 236] on div "Post-Exploitation Documentation" at bounding box center [540, 240] width 518 height 34
click at [281, 219] on input "d. Post-Exploitation Documentation" at bounding box center [281, 214] width 0 height 10
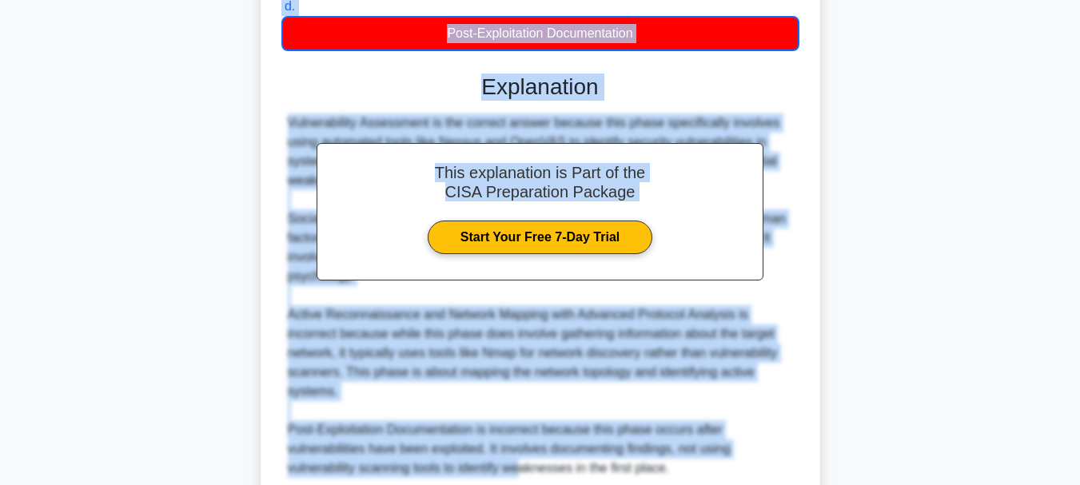
scroll to position [484, 0]
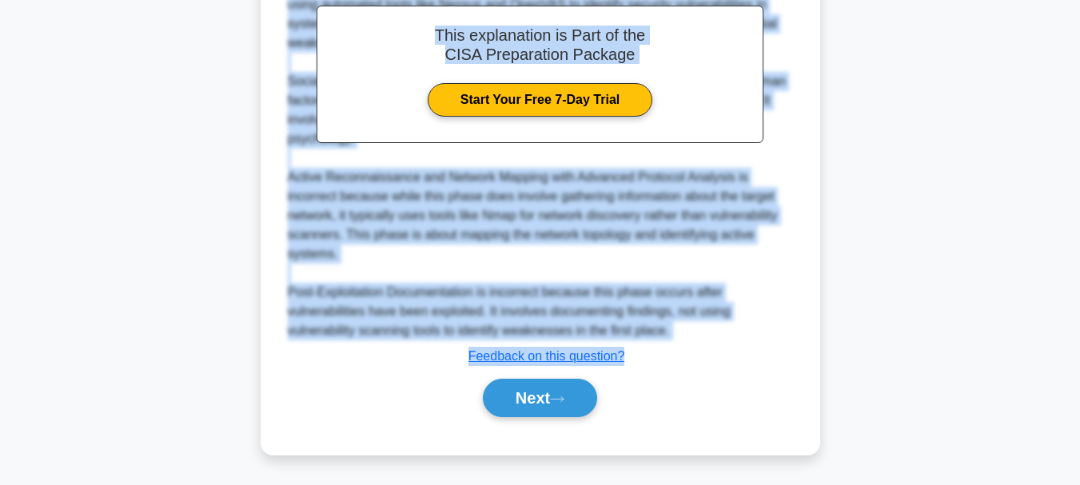
drag, startPoint x: 284, startPoint y: 122, endPoint x: 644, endPoint y: 364, distance: 434.0
click at [644, 364] on div "Which of the following ethical hacking phases typically includes the use of vul…" at bounding box center [540, 31] width 547 height 836
copy div "Which of the following ethical hacking phases typically includes the use of vul…"
drag, startPoint x: 595, startPoint y: 311, endPoint x: 616, endPoint y: 142, distance: 170.1
click at [616, 142] on div "This explanation is Part of the CISA Preparation Package Start Your Free 7-Day …" at bounding box center [540, 75] width 447 height 138
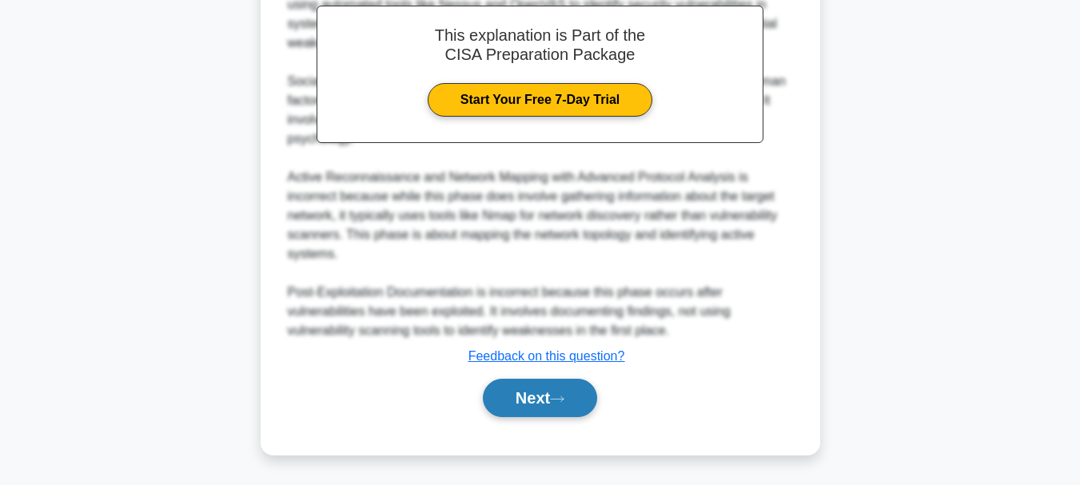
click at [533, 409] on button "Next" at bounding box center [540, 398] width 114 height 38
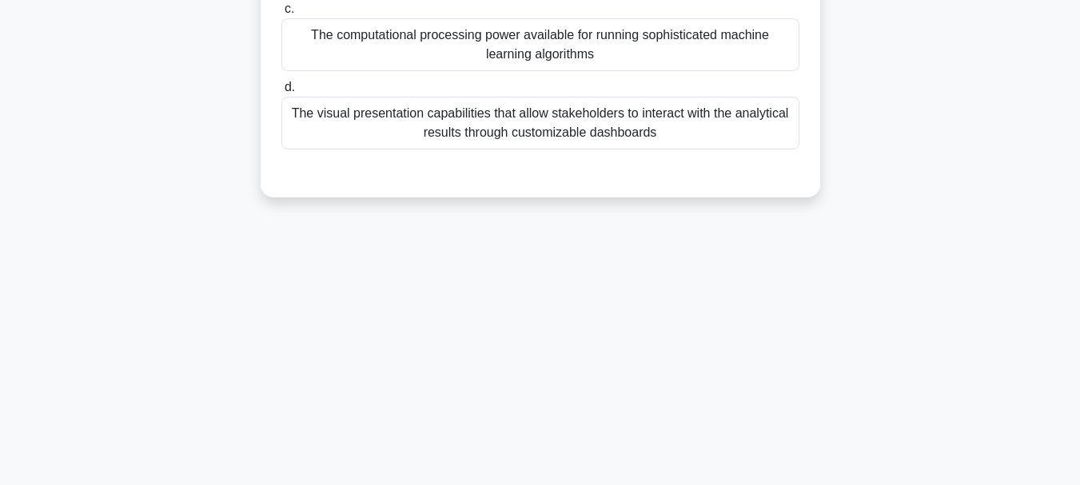
scroll to position [138, 0]
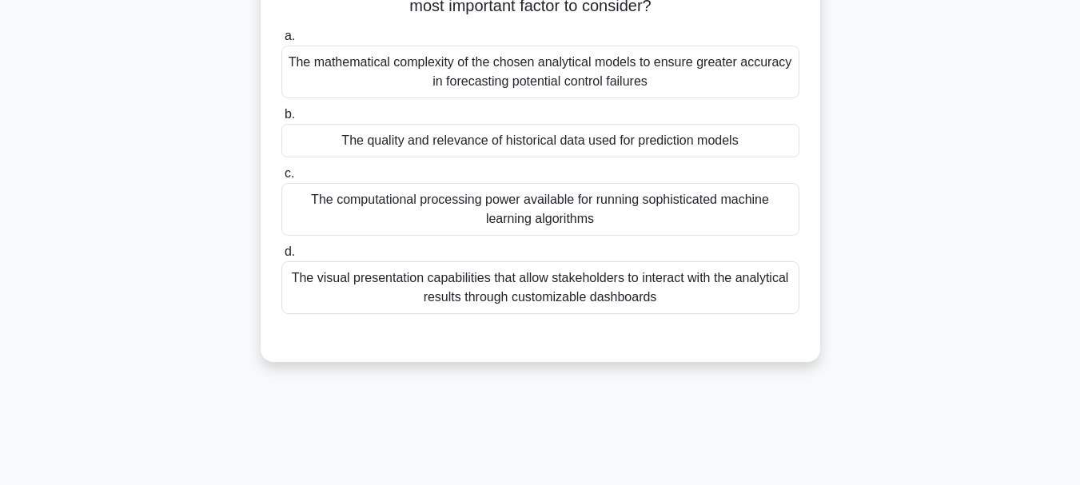
click at [512, 301] on div "The visual presentation capabilities that allow stakeholders to interact with t…" at bounding box center [540, 287] width 518 height 53
click at [281, 257] on input "d. The visual presentation capabilities that allow stakeholders to interact wit…" at bounding box center [281, 252] width 0 height 10
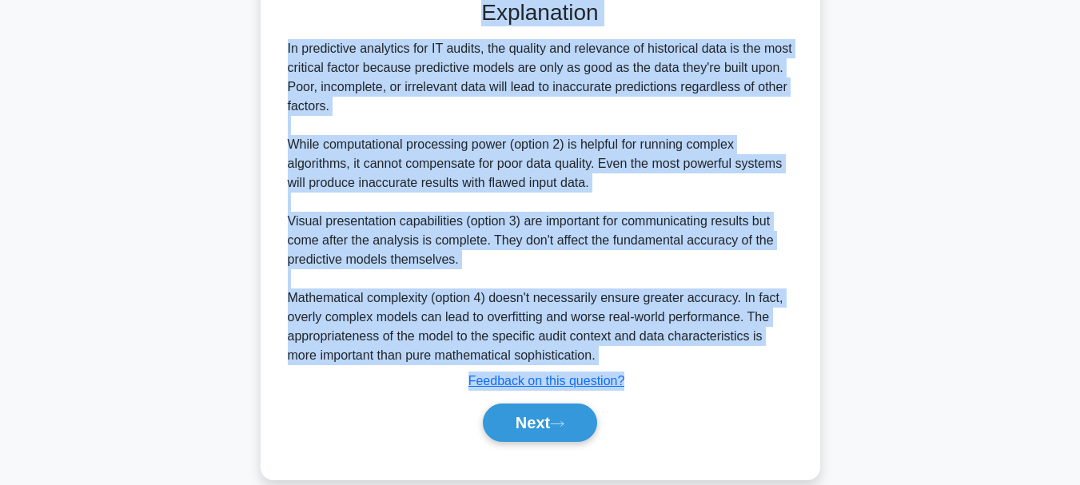
scroll to position [503, 0]
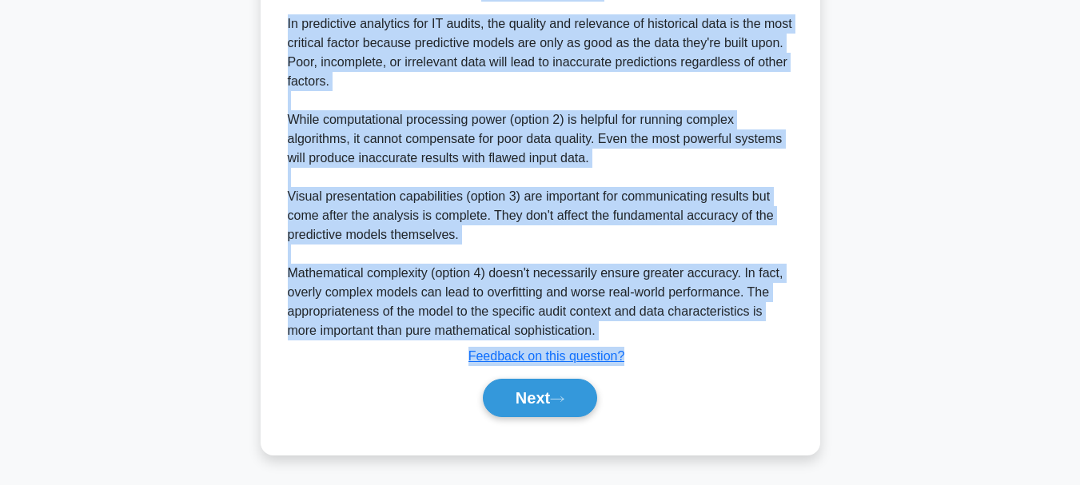
drag, startPoint x: 289, startPoint y: 126, endPoint x: 627, endPoint y: 354, distance: 408.3
click at [627, 354] on div "When implementing predictive analytics in an IT audit context, what is the most…" at bounding box center [540, 21] width 547 height 855
copy div "When implementing predictive analytics in an IT audit context, what is the most…"
click at [513, 400] on button "Next" at bounding box center [540, 398] width 114 height 38
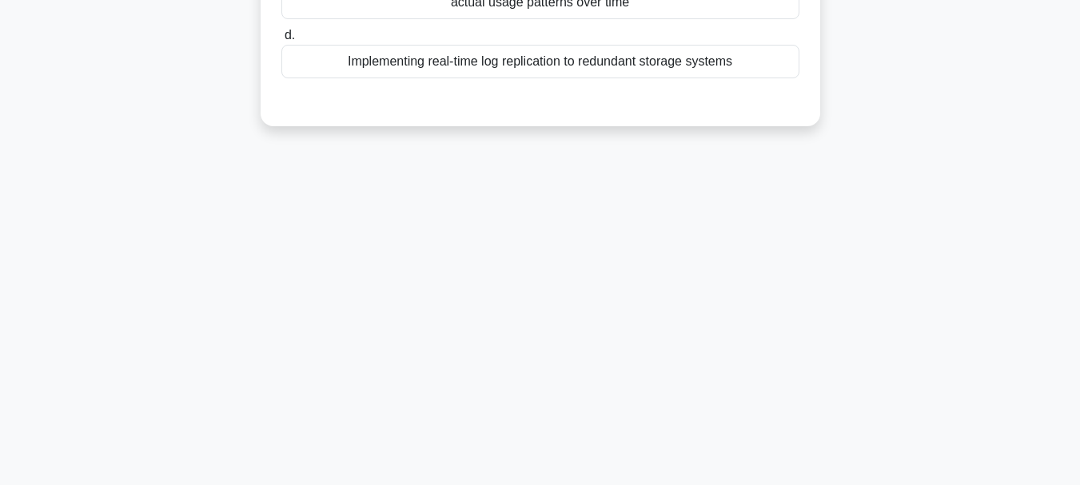
scroll to position [58, 0]
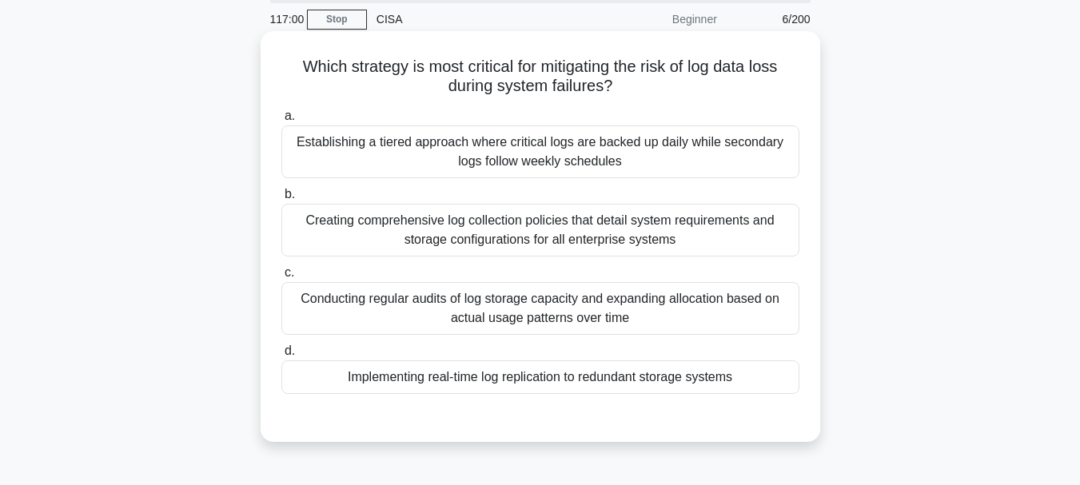
click at [545, 326] on div "Conducting regular audits of log storage capacity and expanding allocation base…" at bounding box center [540, 308] width 518 height 53
click at [281, 278] on input "c. Conducting regular audits of log storage capacity and expanding allocation b…" at bounding box center [281, 273] width 0 height 10
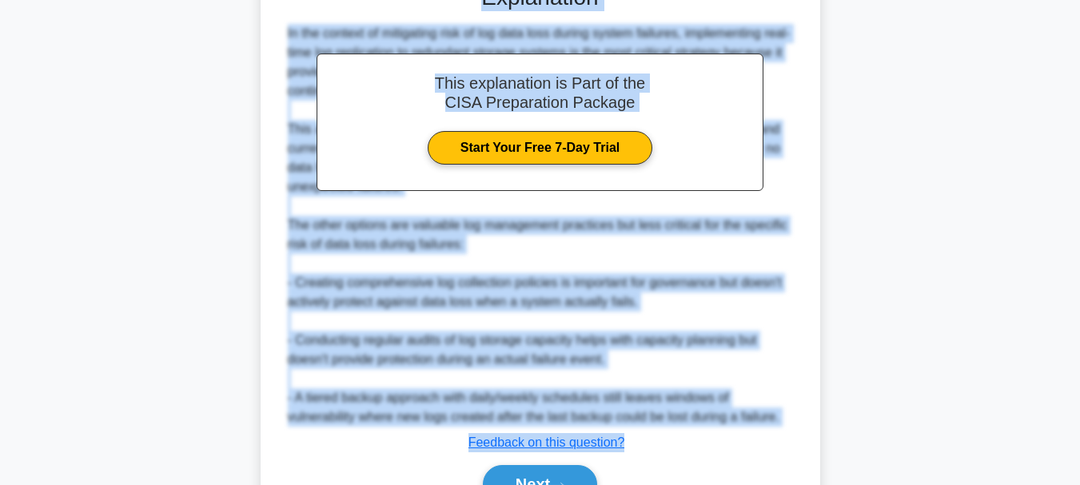
scroll to position [580, 0]
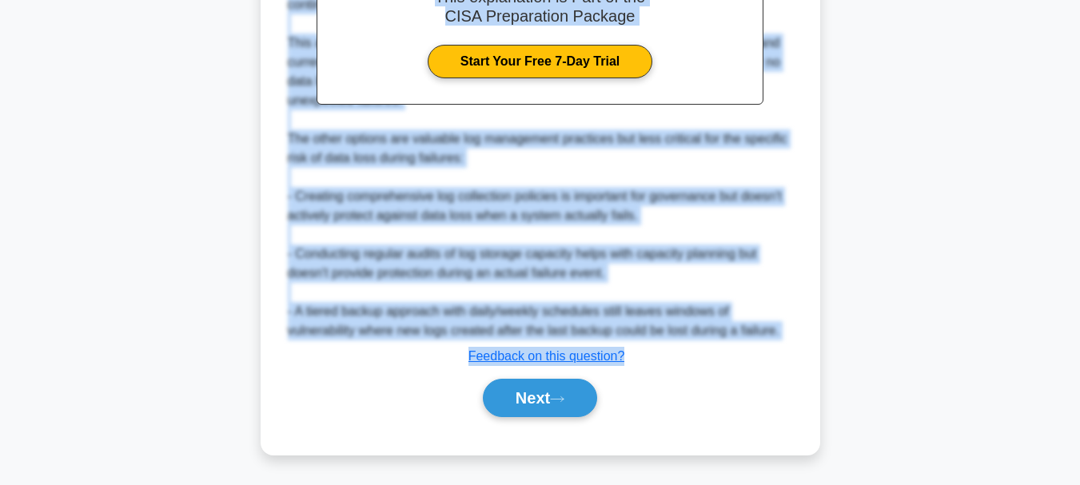
drag, startPoint x: 299, startPoint y: 66, endPoint x: 639, endPoint y: 357, distance: 447.9
copy div "Which strategy is most critical for mitigating the risk of log data loss during…"
click at [521, 394] on button "Next" at bounding box center [540, 398] width 114 height 38
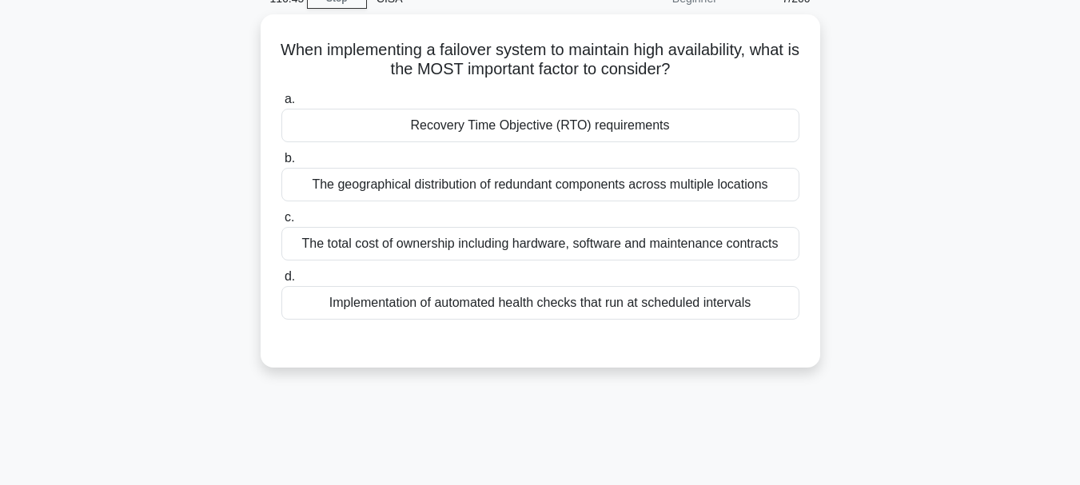
scroll to position [58, 0]
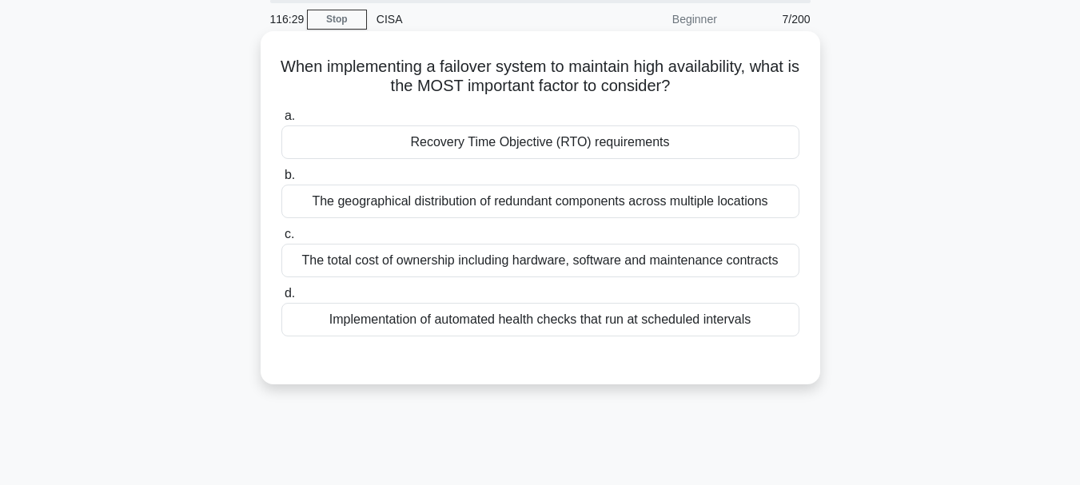
click at [512, 133] on div "Recovery Time Objective (RTO) requirements" at bounding box center [540, 143] width 518 height 34
click at [281, 122] on input "a. Recovery Time Objective (RTO) requirements" at bounding box center [281, 116] width 0 height 10
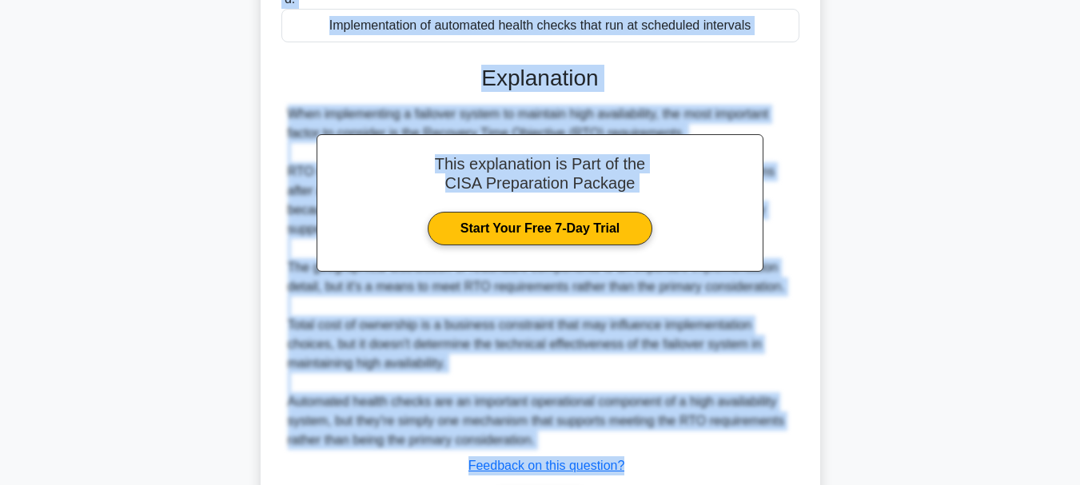
scroll to position [463, 0]
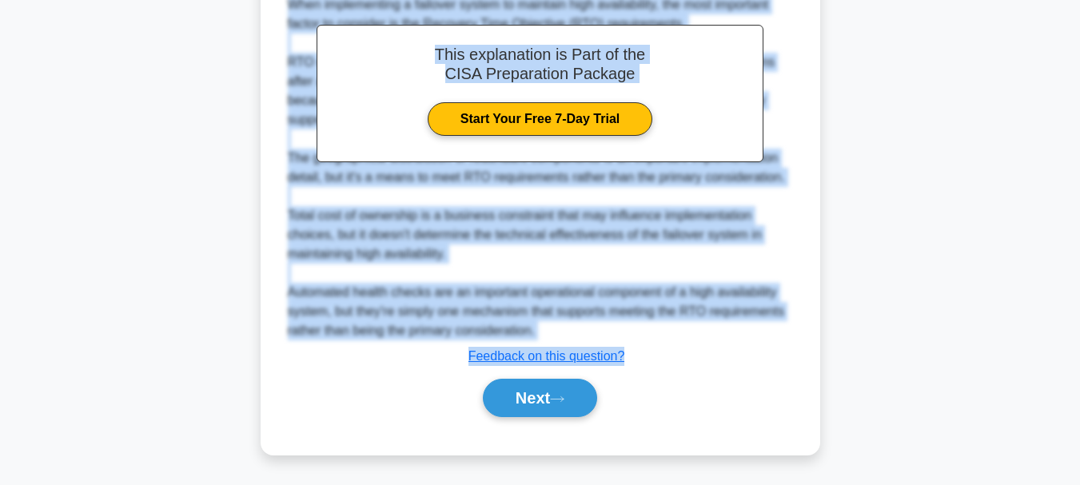
drag, startPoint x: 300, startPoint y: 64, endPoint x: 660, endPoint y: 377, distance: 476.6
click at [660, 377] on div "When implementing a failover system to maintain high availability, what is the …" at bounding box center [540, 41] width 547 height 815
click at [660, 377] on div "Next" at bounding box center [540, 398] width 518 height 51
drag, startPoint x: 301, startPoint y: 122, endPoint x: 633, endPoint y: 351, distance: 404.1
click at [633, 351] on div "When implementing a failover system to maintain high availability, what is the …" at bounding box center [540, 41] width 547 height 815
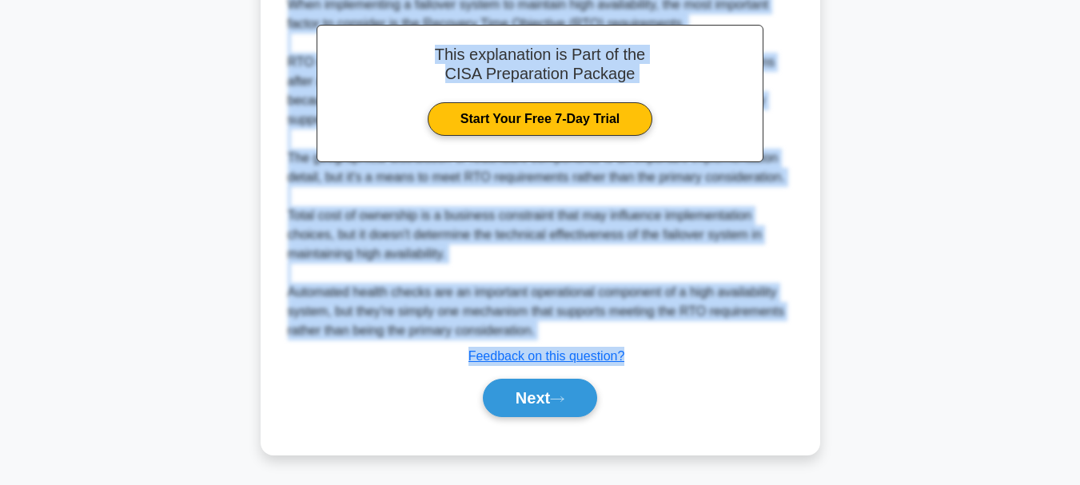
copy div "When implementing a failover system to maintain high availability, what is the …"
click at [530, 396] on button "Next" at bounding box center [540, 398] width 114 height 38
click at [532, 397] on button "Next" at bounding box center [540, 398] width 114 height 38
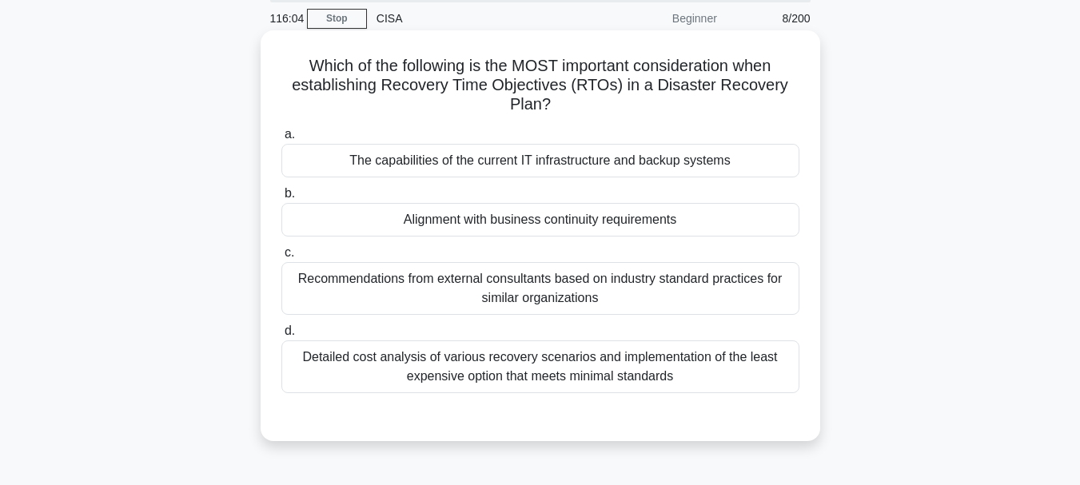
scroll to position [58, 0]
click at [552, 219] on div "Alignment with business continuity requirements" at bounding box center [540, 221] width 518 height 34
click at [281, 200] on input "b. Alignment with business continuity requirements" at bounding box center [281, 194] width 0 height 10
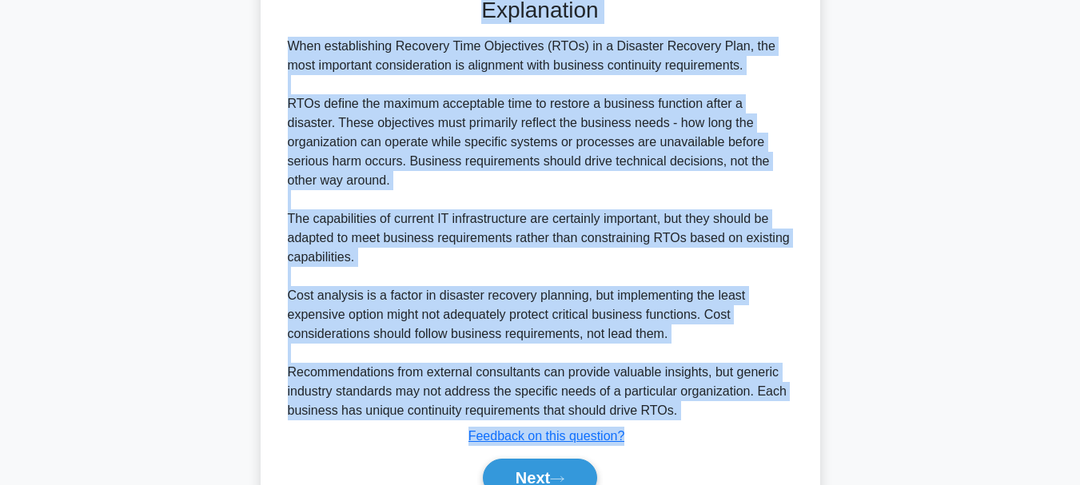
scroll to position [489, 0]
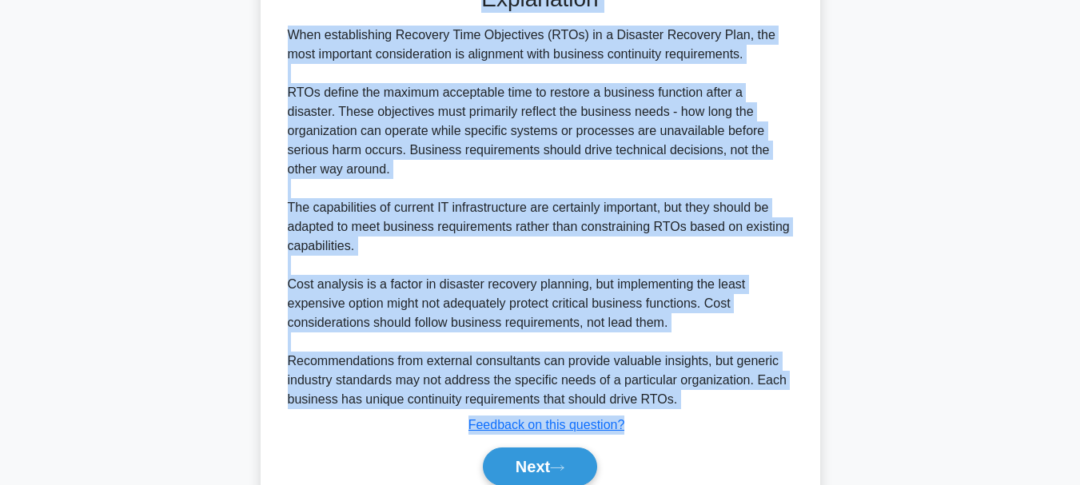
drag, startPoint x: 301, startPoint y: 64, endPoint x: 636, endPoint y: 401, distance: 475.5
click at [636, 401] on div "Which of the following is the MOST important consideration when establishing Re…" at bounding box center [540, 62] width 547 height 911
copy div "Which of the following is the MOST important consideration when establishing Re…"
click at [532, 448] on button "Next" at bounding box center [540, 467] width 114 height 38
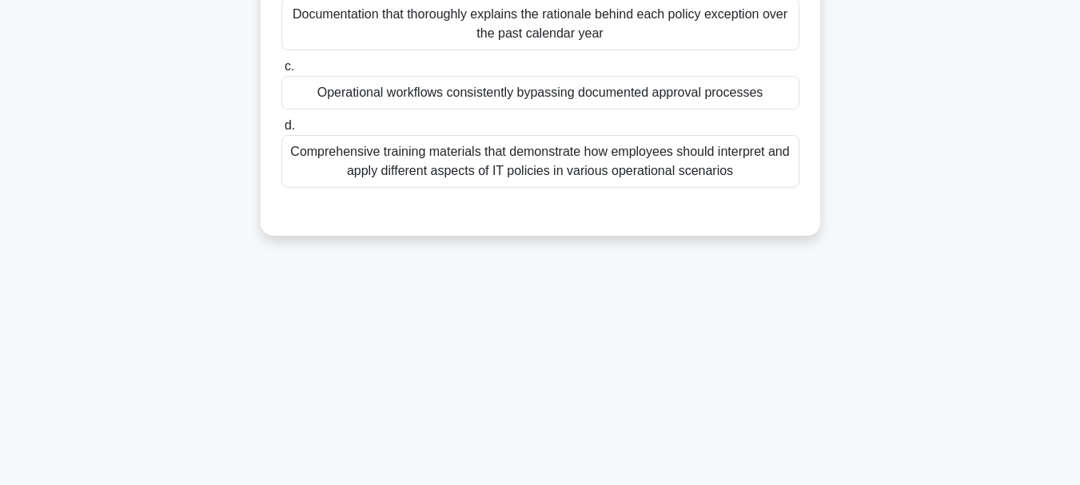
scroll to position [138, 0]
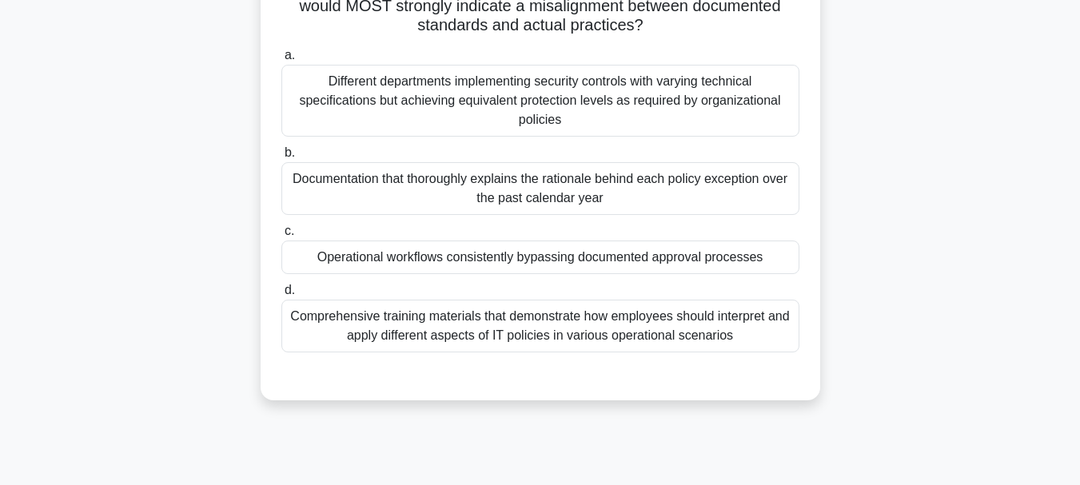
click at [570, 99] on div "Different departments implementing security controls with varying technical spe…" at bounding box center [540, 101] width 518 height 72
click at [281, 61] on input "a. Different departments implementing security controls with varying technical …" at bounding box center [281, 55] width 0 height 10
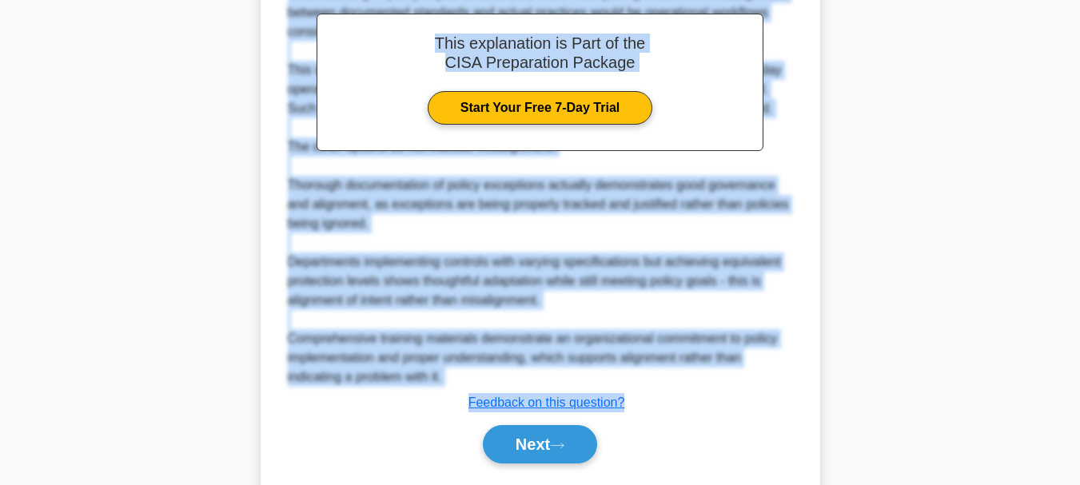
scroll to position [618, 0]
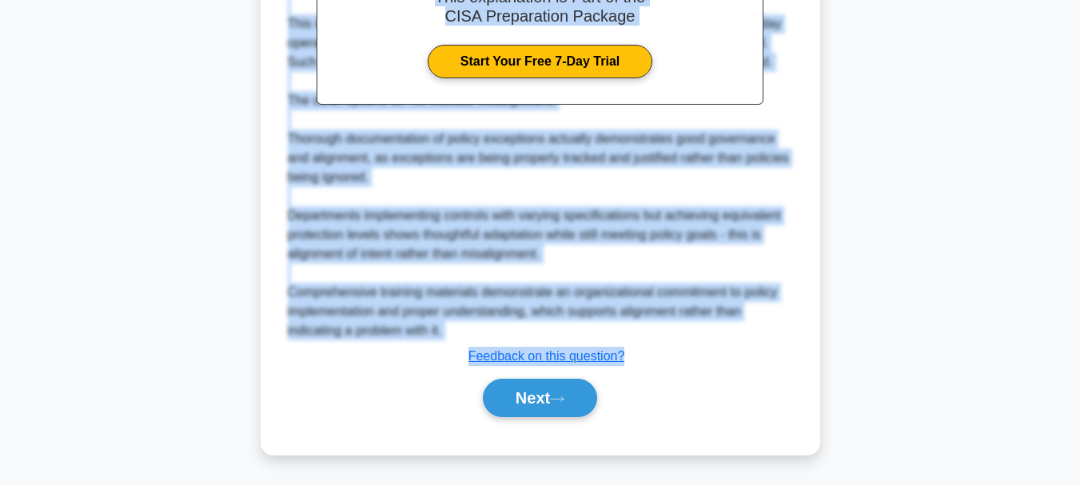
drag, startPoint x: 310, startPoint y: 67, endPoint x: 642, endPoint y: 361, distance: 442.9
copy div "When auditing an organization's IT policy implementation, what evidence would M…"
click at [528, 392] on button "Next" at bounding box center [540, 398] width 114 height 38
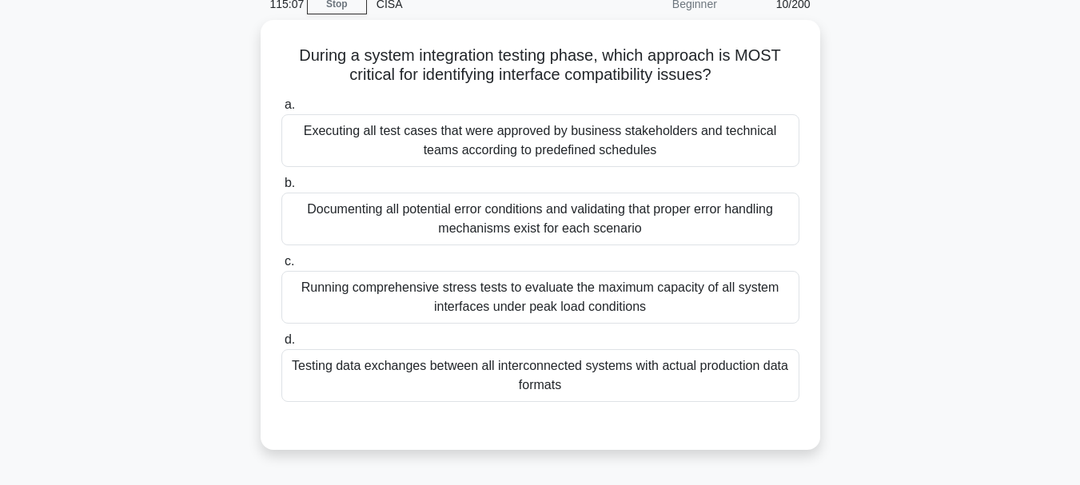
scroll to position [58, 0]
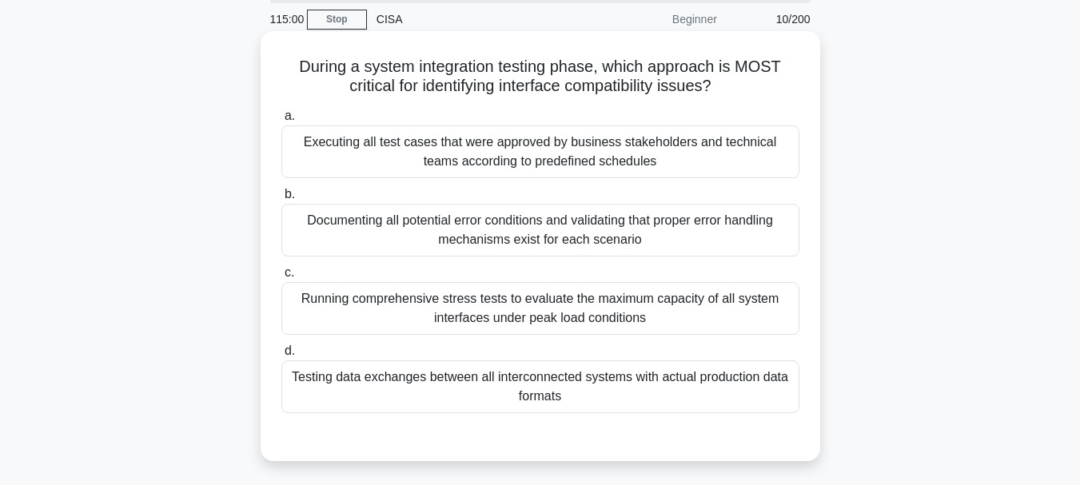
click at [533, 384] on div "Testing data exchanges between all interconnected systems with actual productio…" at bounding box center [540, 387] width 518 height 53
click at [281, 357] on input "d. Testing data exchanges between all interconnected systems with actual produc…" at bounding box center [281, 351] width 0 height 10
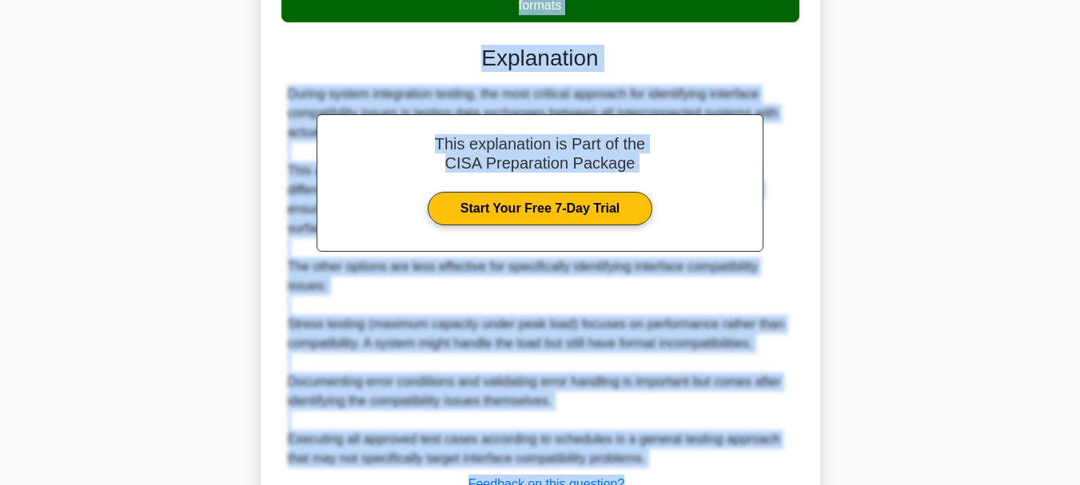
scroll to position [578, 0]
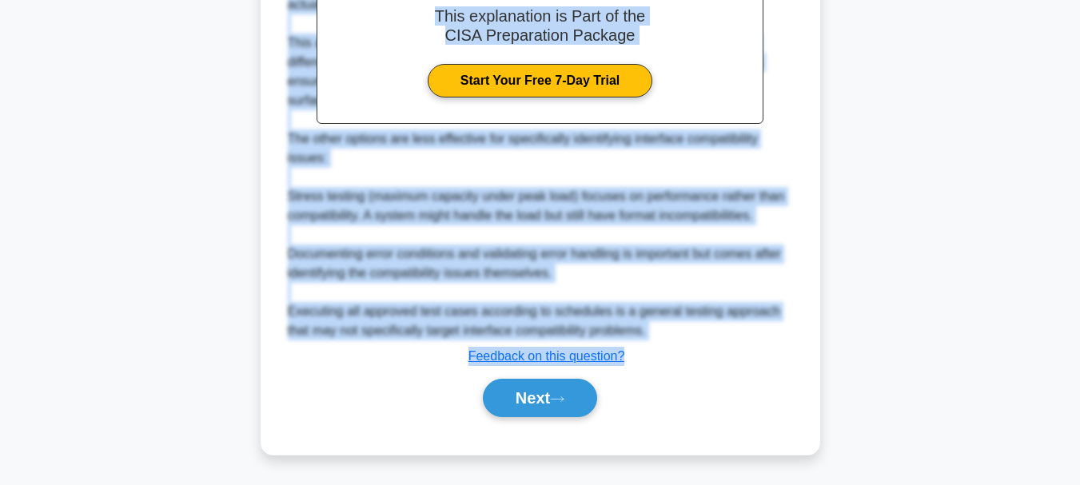
drag, startPoint x: 294, startPoint y: 66, endPoint x: 638, endPoint y: 361, distance: 452.5
copy div "During a system integration testing phase, which approach is MOST critical for …"
click at [520, 397] on button "Next" at bounding box center [540, 398] width 114 height 38
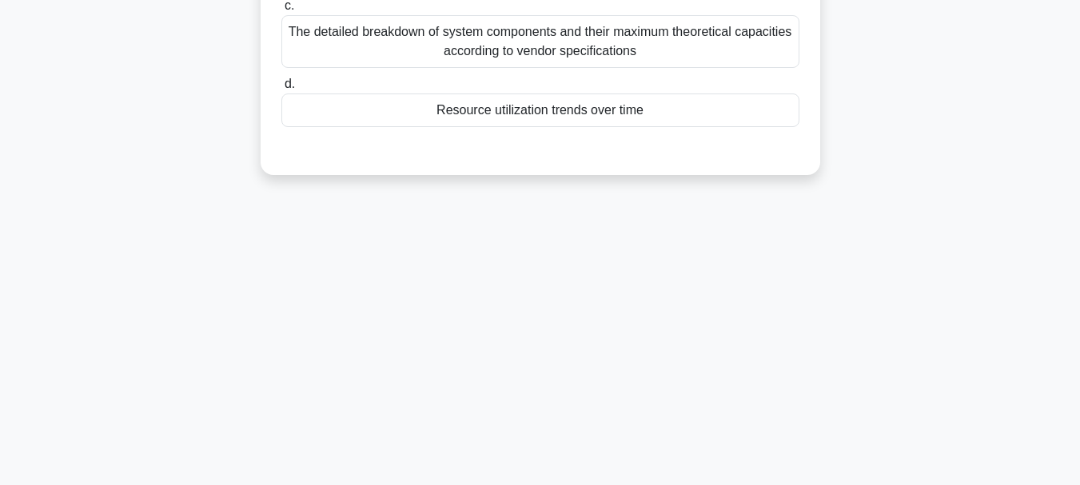
scroll to position [58, 0]
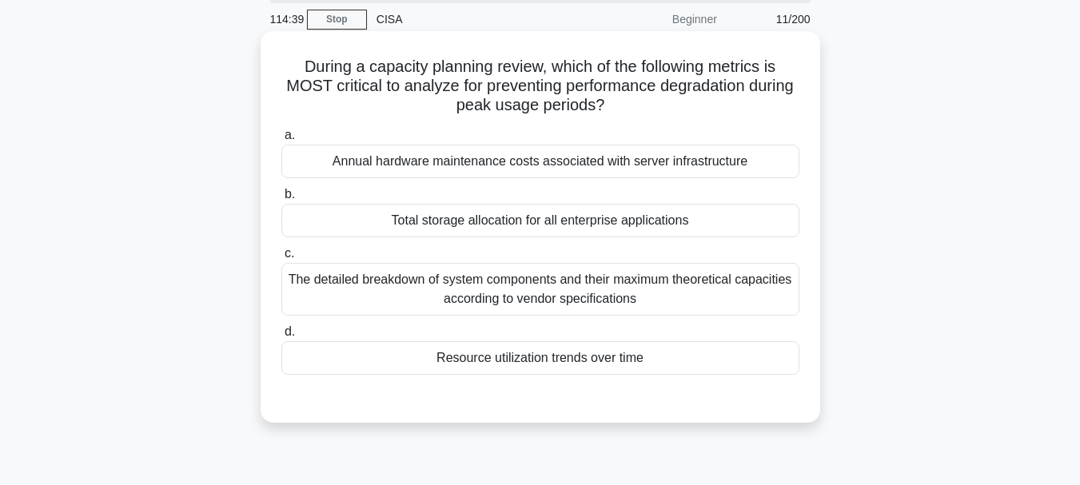
click at [515, 362] on div "Resource utilization trends over time" at bounding box center [540, 358] width 518 height 34
click at [281, 337] on input "d. Resource utilization trends over time" at bounding box center [281, 332] width 0 height 10
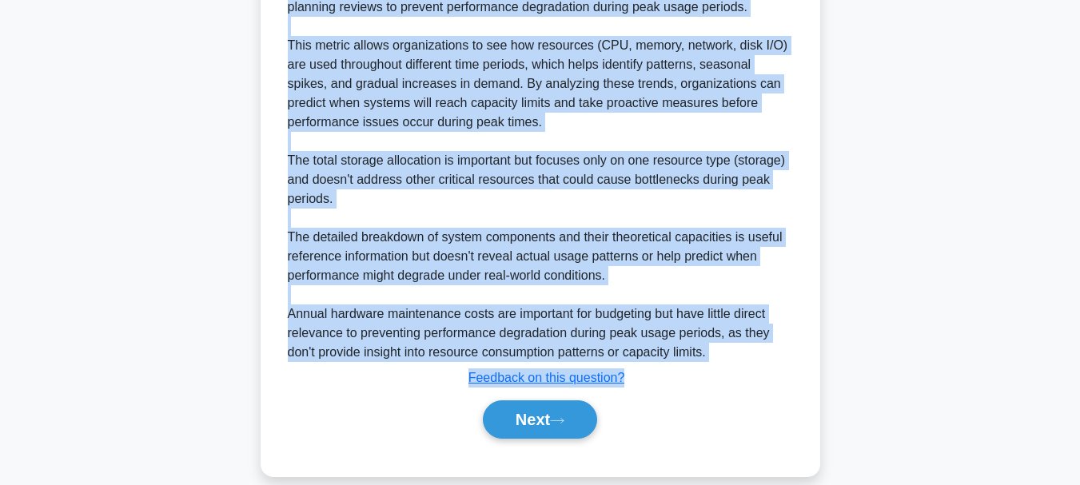
scroll to position [540, 0]
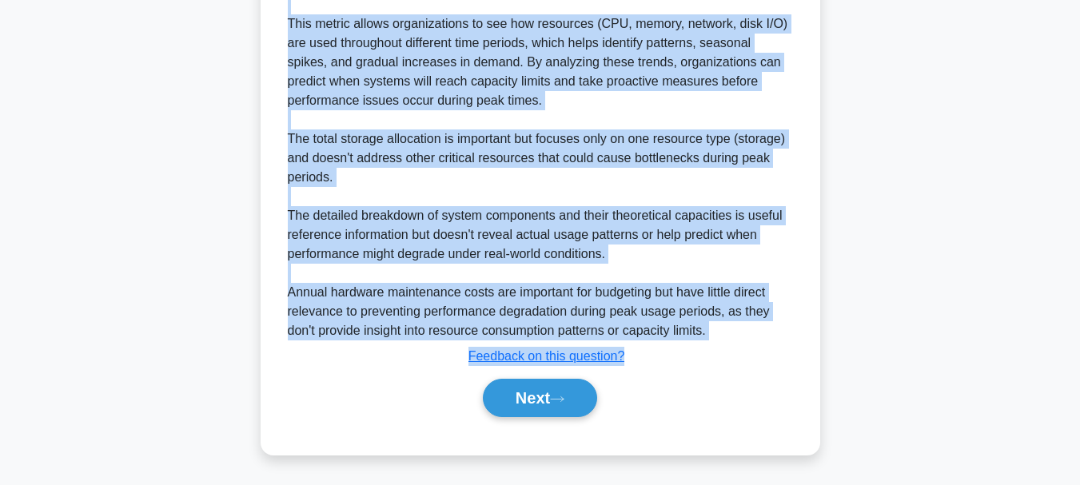
drag, startPoint x: 298, startPoint y: 63, endPoint x: 629, endPoint y: 354, distance: 440.8
click at [629, 354] on div "During a capacity planning review, which of the following metrics is MOST criti…" at bounding box center [540, 2] width 547 height 891
click at [532, 393] on button "Next" at bounding box center [540, 398] width 114 height 38
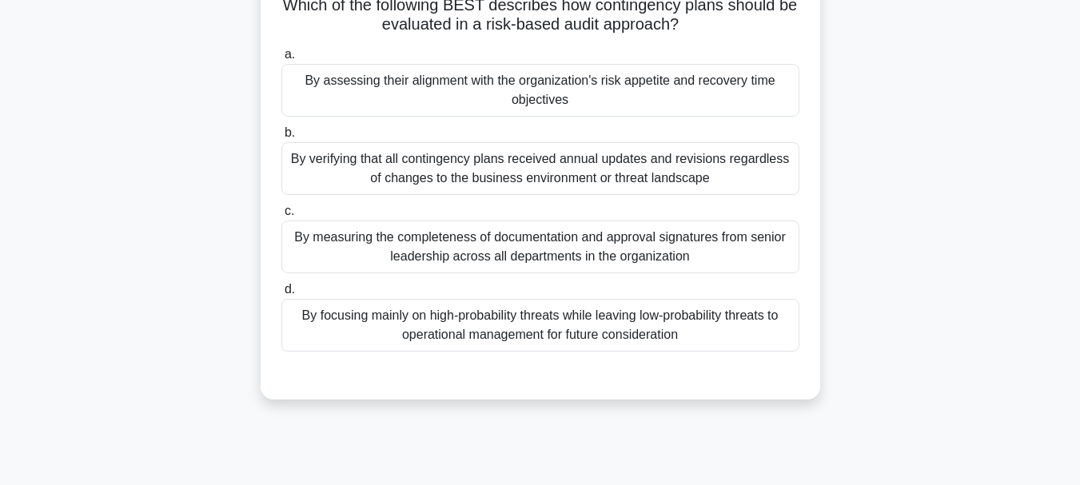
scroll to position [58, 0]
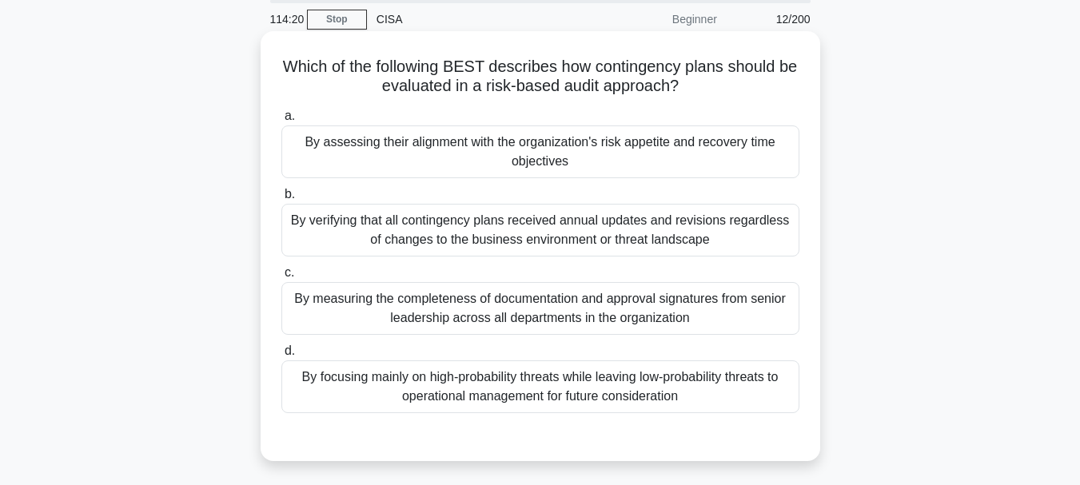
click at [514, 150] on div "By assessing their alignment with the organization's risk appetite and recovery…" at bounding box center [540, 152] width 518 height 53
click at [281, 122] on input "a. By assessing their alignment with the organization's risk appetite and recov…" at bounding box center [281, 116] width 0 height 10
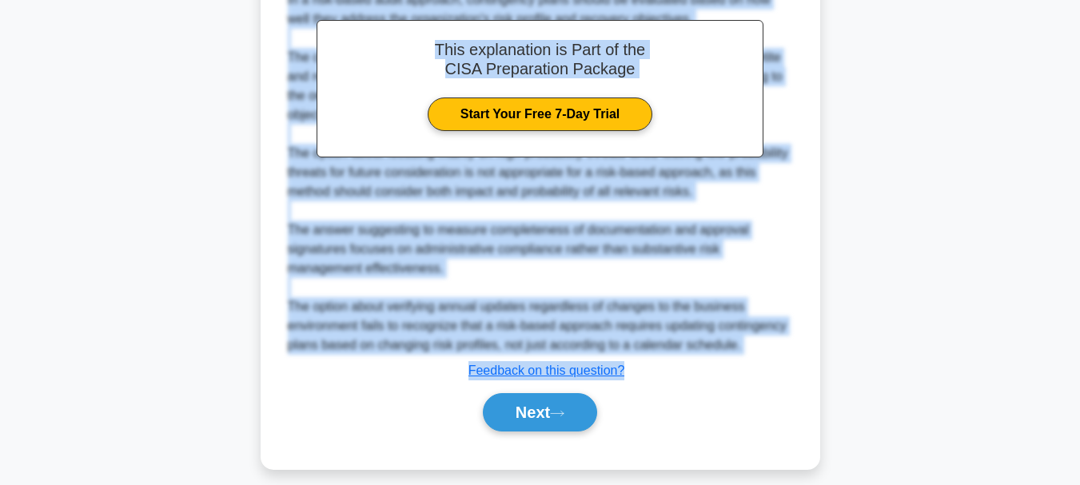
scroll to position [559, 0]
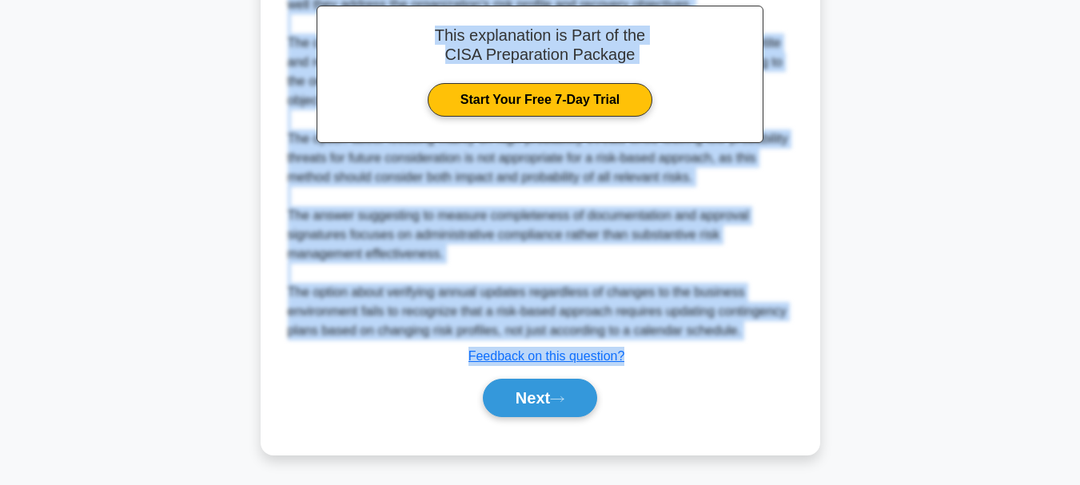
drag, startPoint x: 289, startPoint y: 68, endPoint x: 633, endPoint y: 359, distance: 450.4
click at [535, 400] on button "Next" at bounding box center [540, 398] width 114 height 38
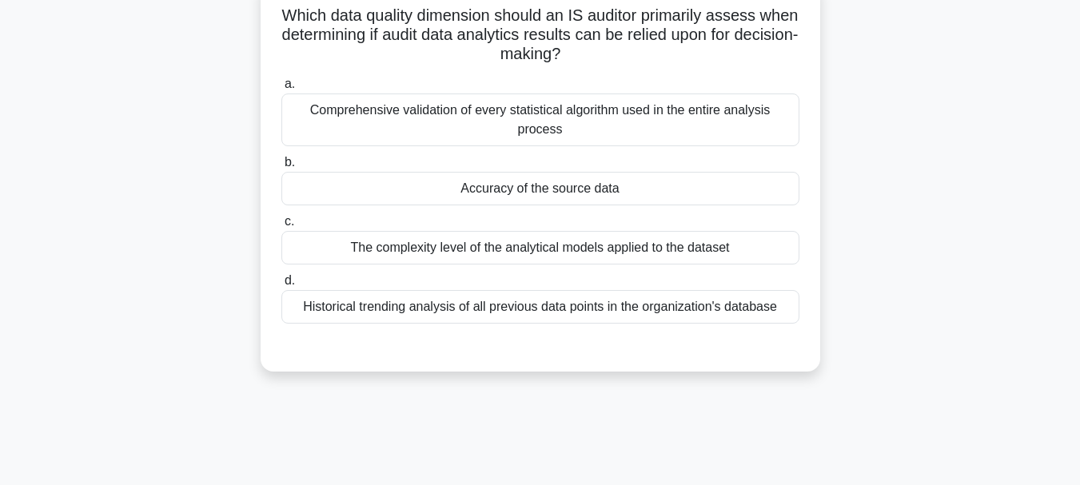
scroll to position [58, 0]
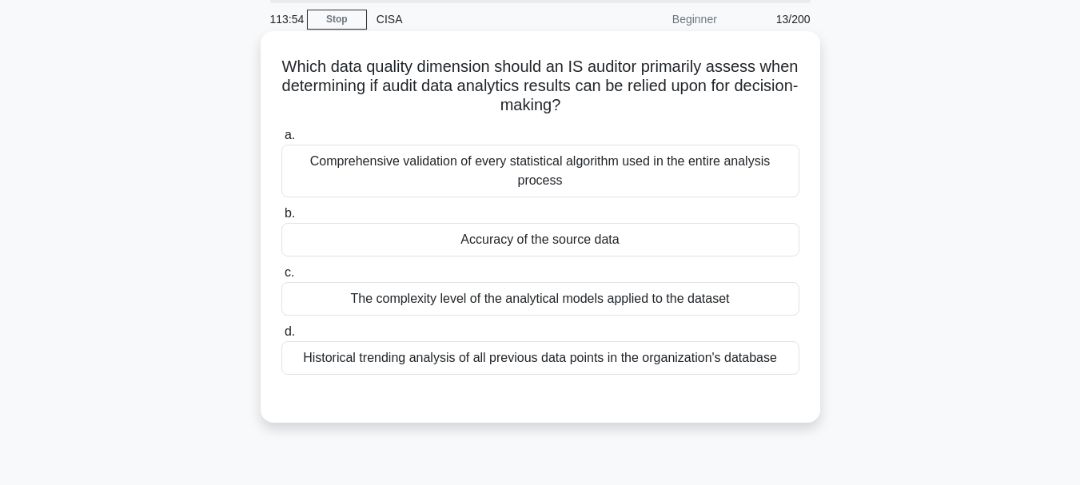
click at [520, 242] on div "Accuracy of the source data" at bounding box center [540, 240] width 518 height 34
click at [281, 219] on input "b. Accuracy of the source data" at bounding box center [281, 214] width 0 height 10
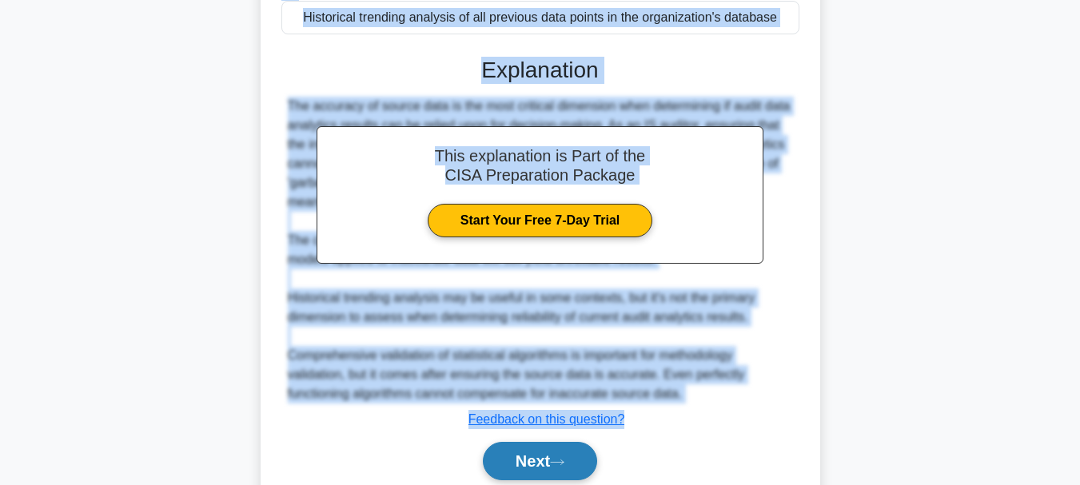
scroll to position [463, 0]
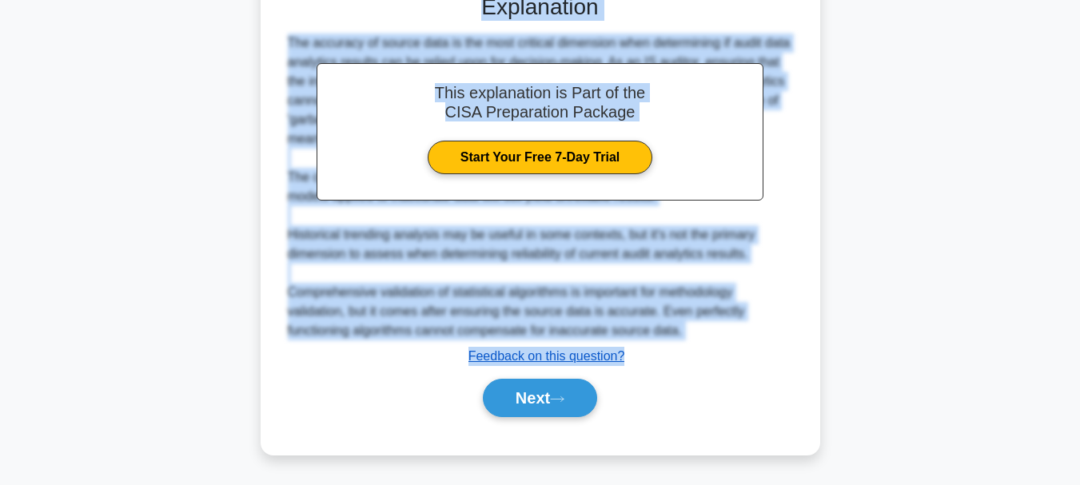
drag, startPoint x: 302, startPoint y: 62, endPoint x: 617, endPoint y: 359, distance: 432.7
click at [630, 362] on div "Which data quality dimension should an IS auditor primarily assess when determi…" at bounding box center [540, 41] width 547 height 815
click at [539, 401] on button "Next" at bounding box center [540, 398] width 114 height 38
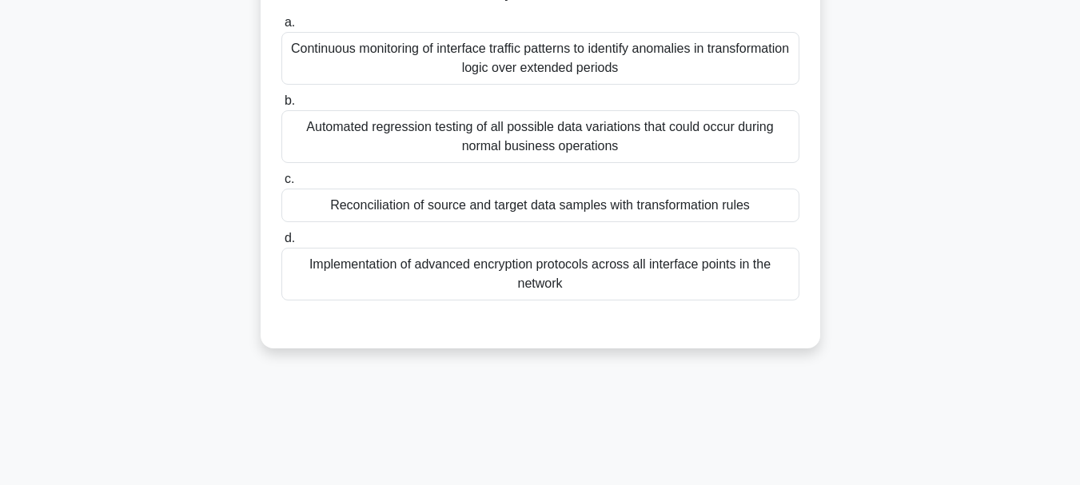
scroll to position [138, 0]
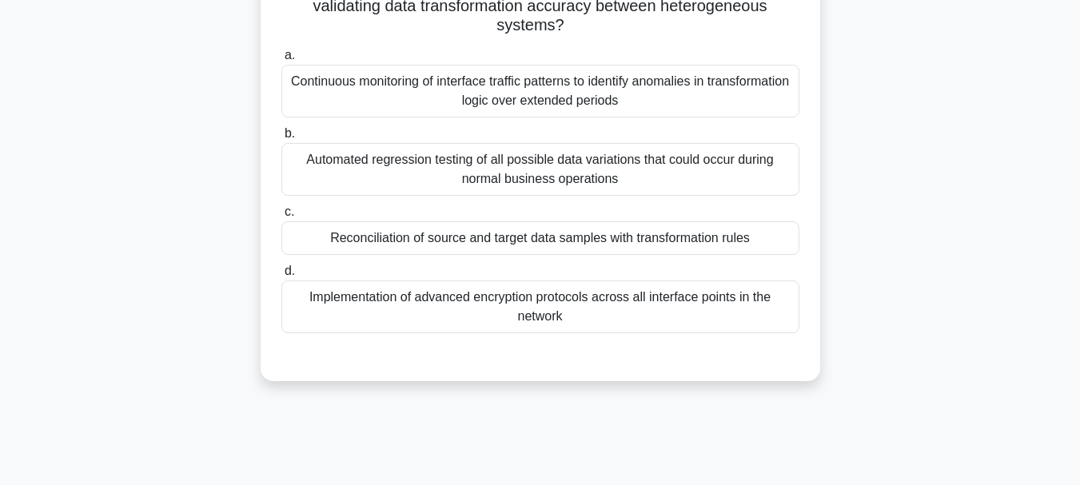
click at [530, 106] on div "Continuous monitoring of interface traffic patterns to identify anomalies in tr…" at bounding box center [540, 91] width 518 height 53
click at [281, 61] on input "a. Continuous monitoring of interface traffic patterns to identify anomalies in…" at bounding box center [281, 55] width 0 height 10
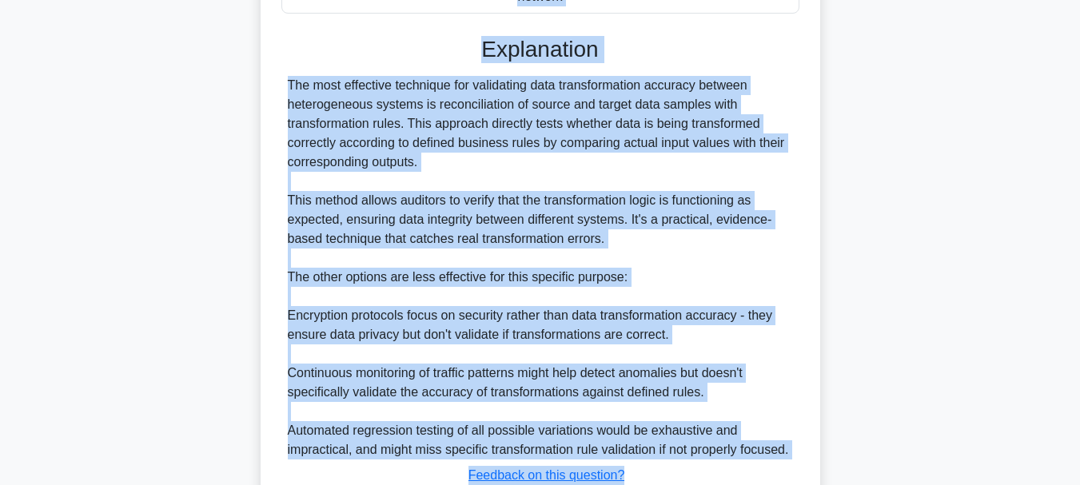
scroll to position [523, 0]
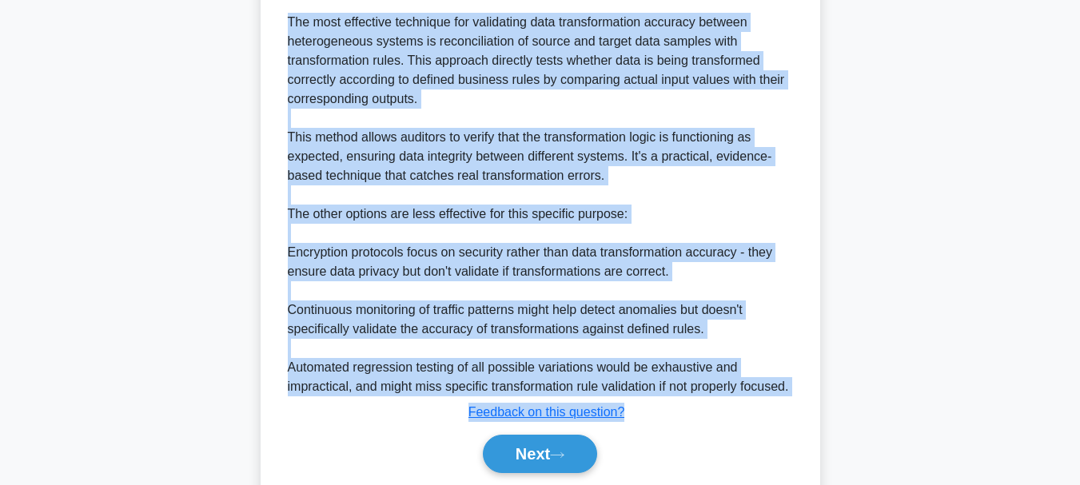
drag, startPoint x: 289, startPoint y: 126, endPoint x: 627, endPoint y: 423, distance: 449.9
click at [627, 423] on div "During a system interface audit, which technique is MOST effective for validati…" at bounding box center [540, 38] width 547 height 931
click at [538, 456] on button "Next" at bounding box center [540, 454] width 114 height 38
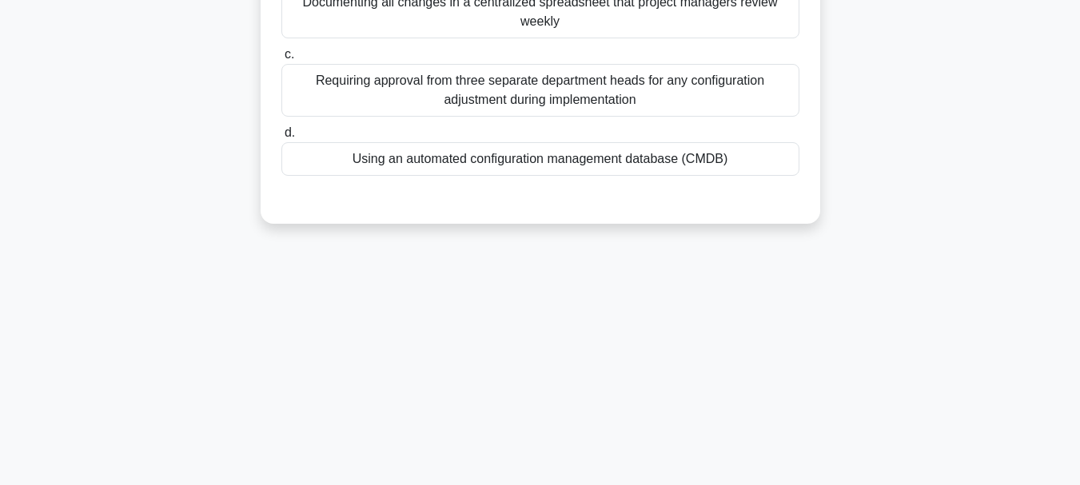
scroll to position [58, 0]
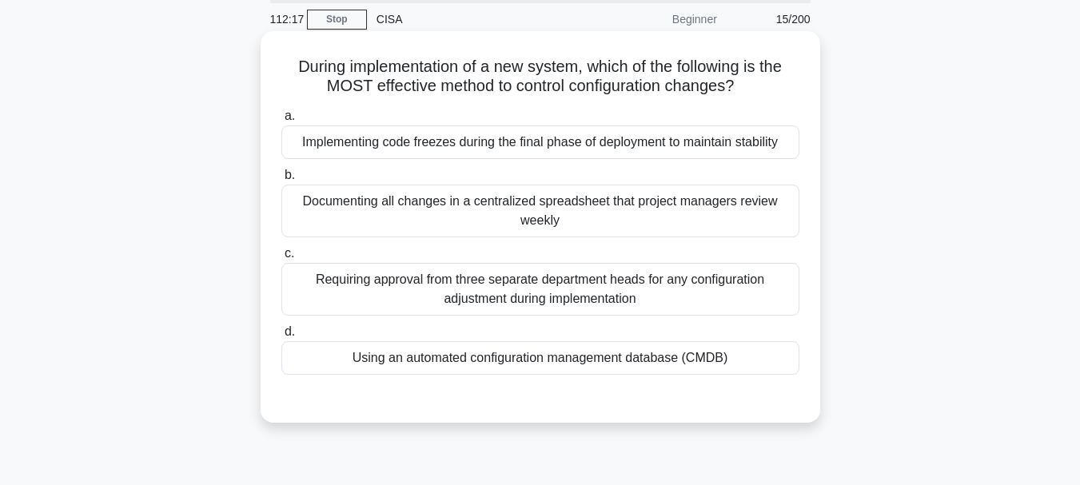
click at [517, 358] on div "Using an automated configuration management database (CMDB)" at bounding box center [540, 358] width 518 height 34
click at [281, 337] on input "d. Using an automated configuration management database (CMDB)" at bounding box center [281, 332] width 0 height 10
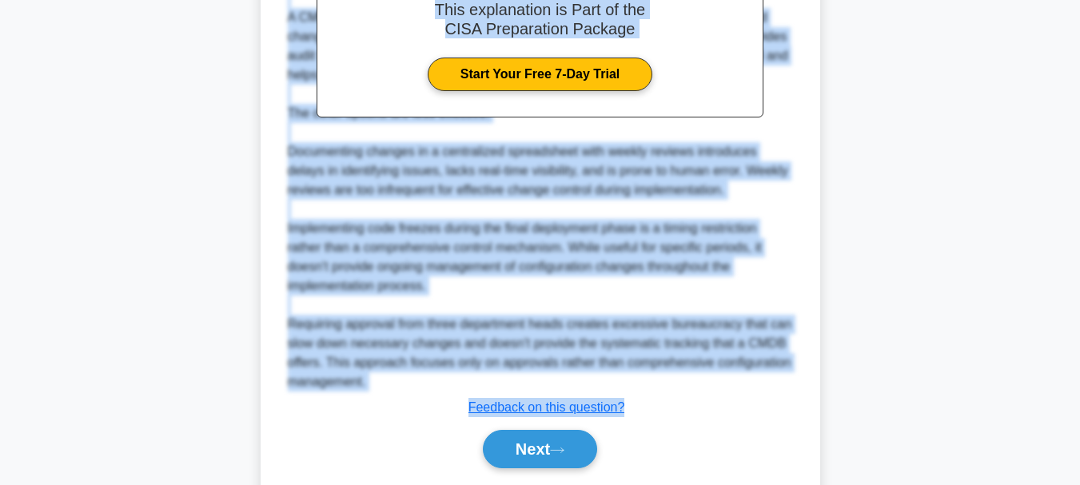
scroll to position [575, 0]
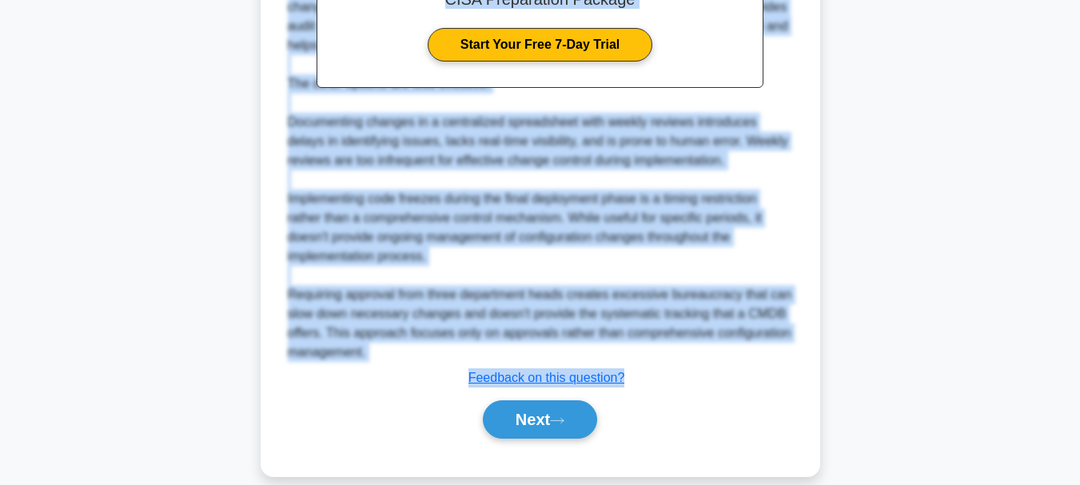
drag, startPoint x: 287, startPoint y: 66, endPoint x: 647, endPoint y: 379, distance: 477.2
click at [528, 419] on button "Next" at bounding box center [540, 420] width 114 height 38
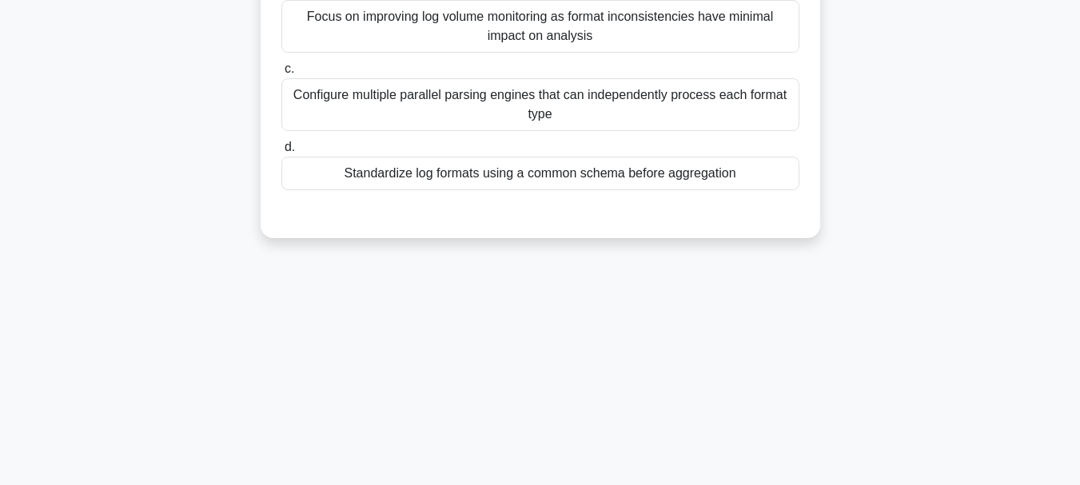
scroll to position [58, 0]
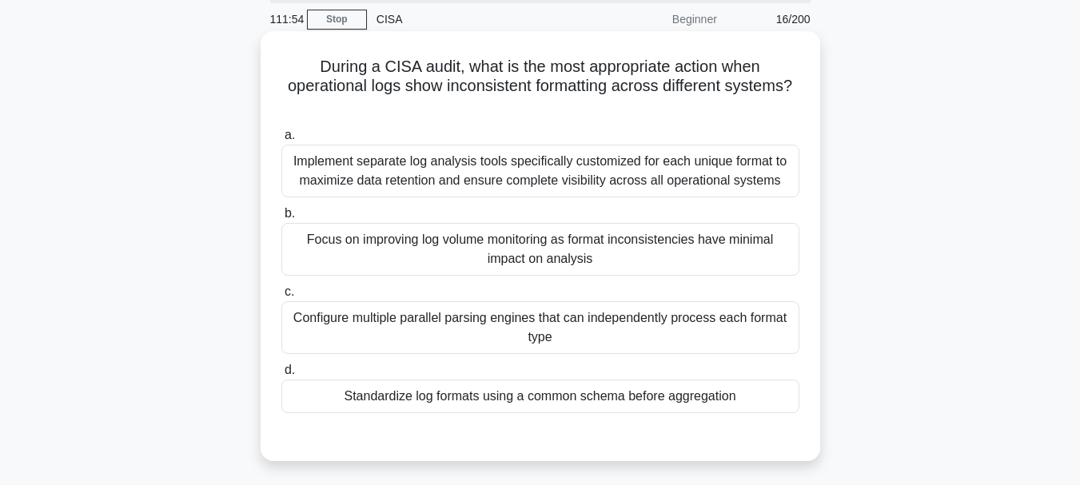
click at [540, 402] on div "Standardize log formats using a common schema before aggregation" at bounding box center [540, 397] width 518 height 34
click at [281, 376] on input "d. Standardize log formats using a common schema before aggregation" at bounding box center [281, 370] width 0 height 10
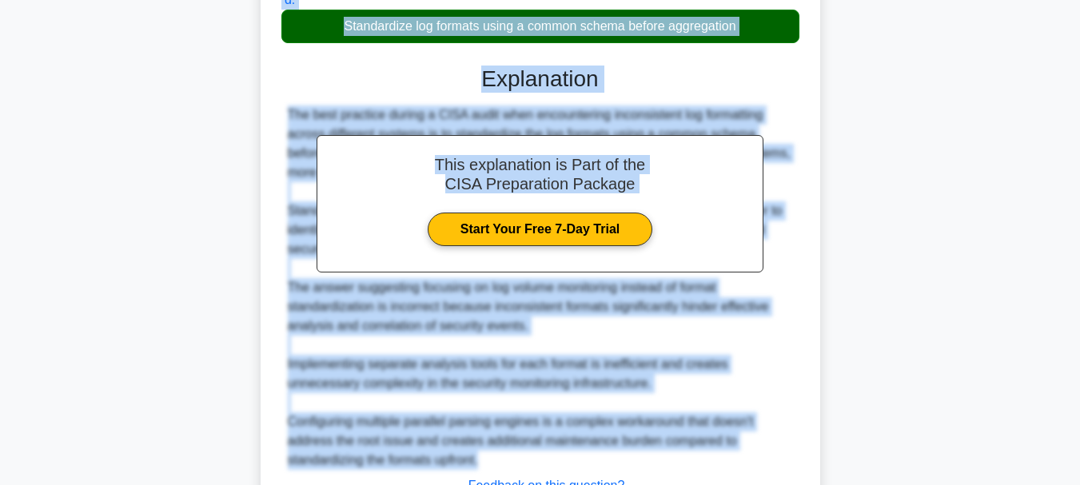
scroll to position [559, 0]
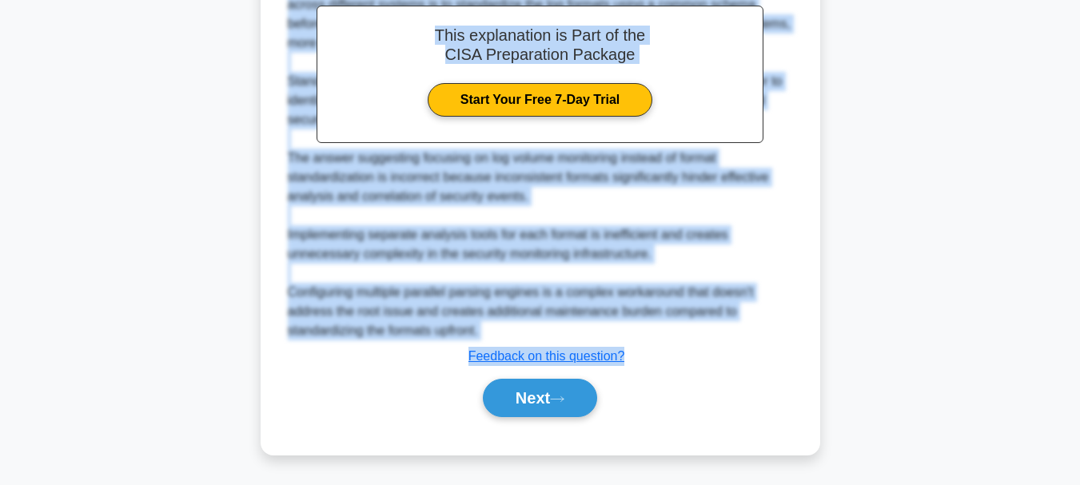
drag, startPoint x: 316, startPoint y: 66, endPoint x: 635, endPoint y: 363, distance: 435.6
click at [530, 398] on button "Next" at bounding box center [540, 398] width 114 height 38
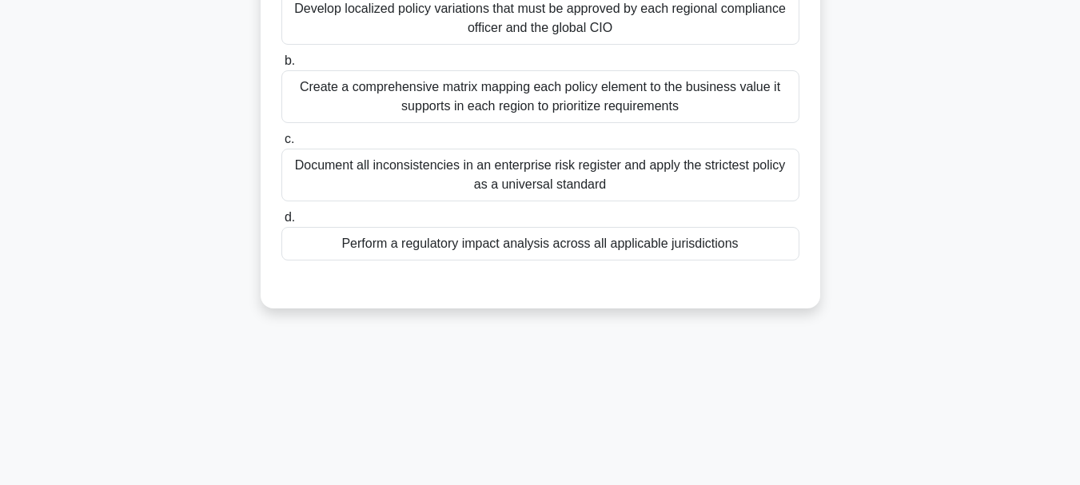
scroll to position [240, 0]
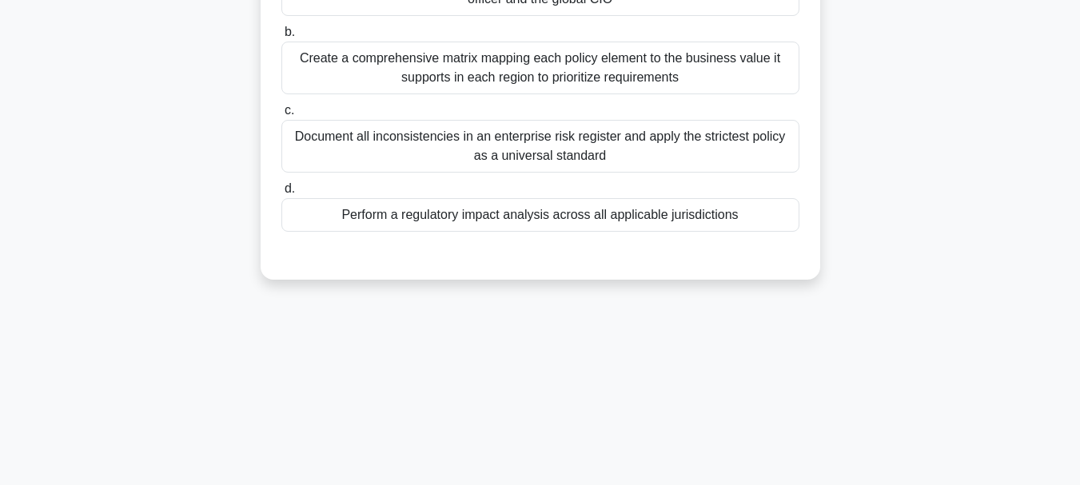
click at [535, 156] on div "Document all inconsistencies in an enterprise risk register and apply the stric…" at bounding box center [540, 146] width 518 height 53
click at [281, 116] on input "c. Document all inconsistencies in an enterprise risk register and apply the st…" at bounding box center [281, 111] width 0 height 10
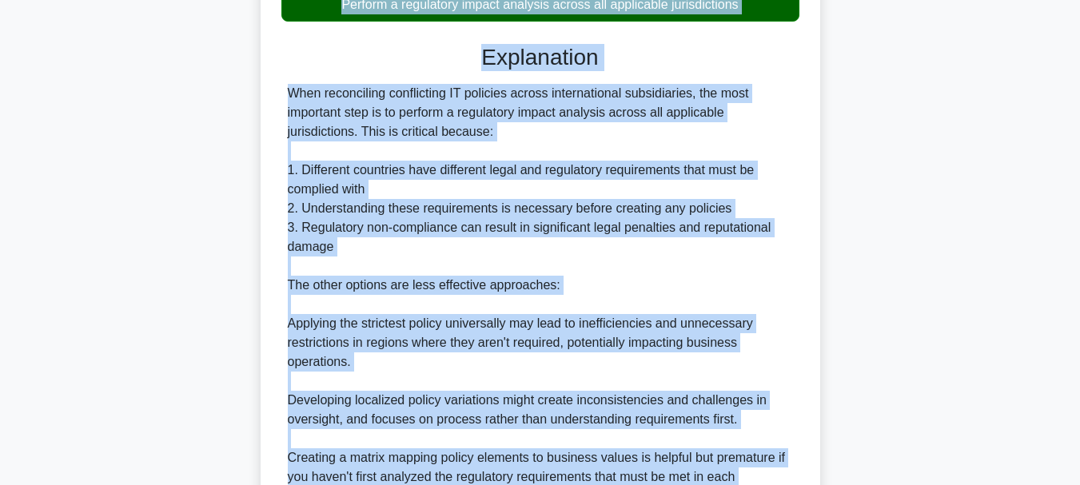
scroll to position [532, 0]
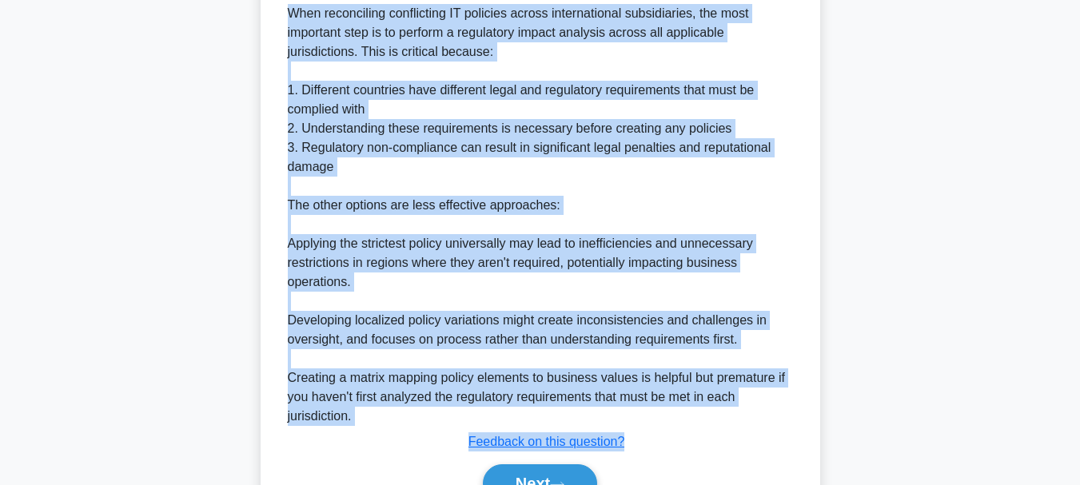
drag, startPoint x: 294, startPoint y: 126, endPoint x: 632, endPoint y: 442, distance: 462.7
click at [632, 442] on div "Which of the following is the MOST important step when reconciling conflicting …" at bounding box center [540, 49] width 547 height 970
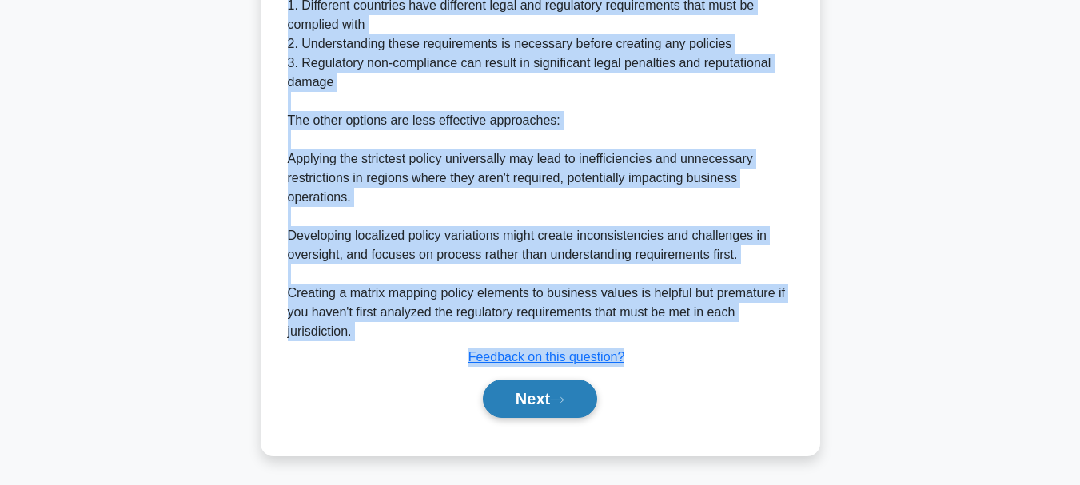
scroll to position [618, 0]
click at [531, 402] on button "Next" at bounding box center [540, 398] width 114 height 38
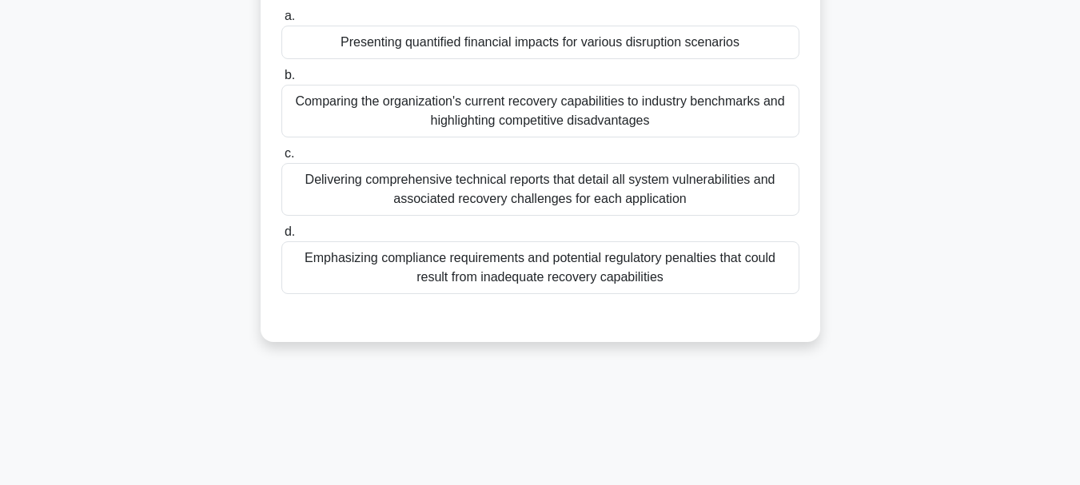
scroll to position [138, 0]
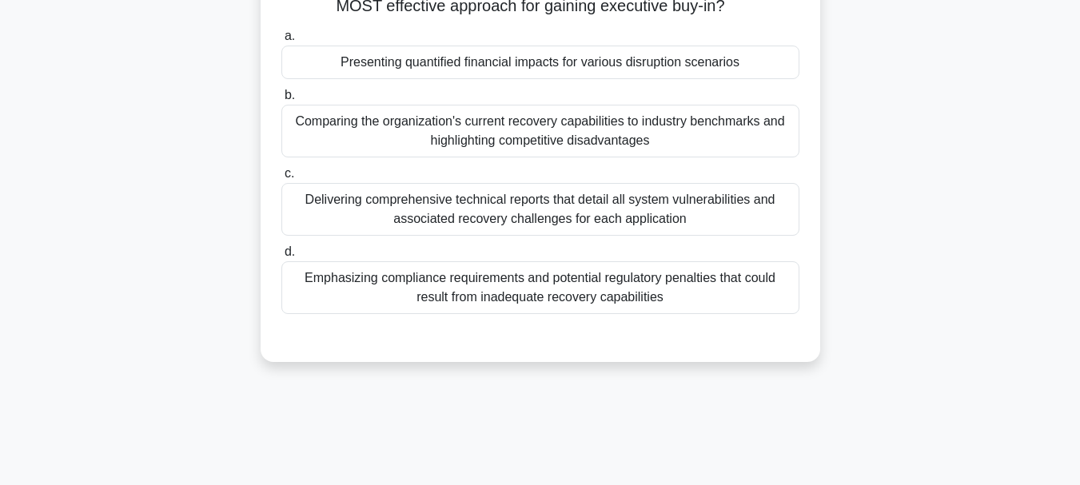
click at [524, 290] on div "Emphasizing compliance requirements and potential regulatory penalties that cou…" at bounding box center [540, 287] width 518 height 53
click at [281, 257] on input "d. Emphasizing compliance requirements and potential regulatory penalties that …" at bounding box center [281, 252] width 0 height 10
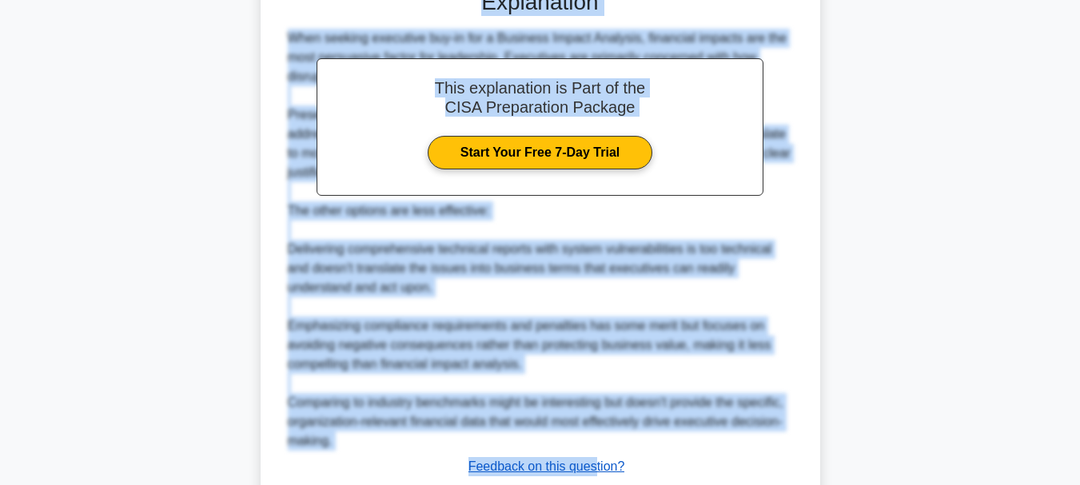
scroll to position [493, 0]
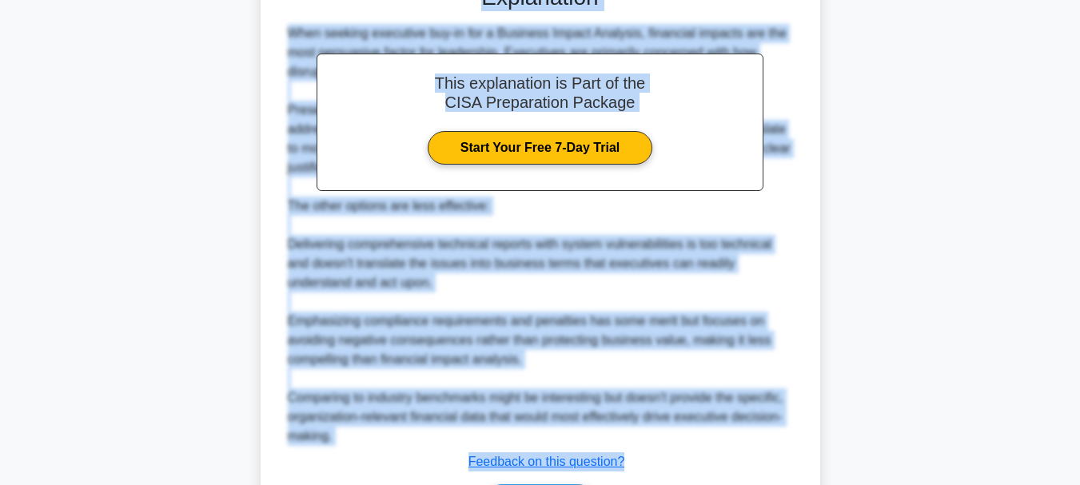
drag, startPoint x: 289, startPoint y: 125, endPoint x: 628, endPoint y: 467, distance: 482.3
click at [628, 467] on div "In a Business Impact Analysis (BIA), which of the following represents the MOST…" at bounding box center [540, 78] width 547 height 951
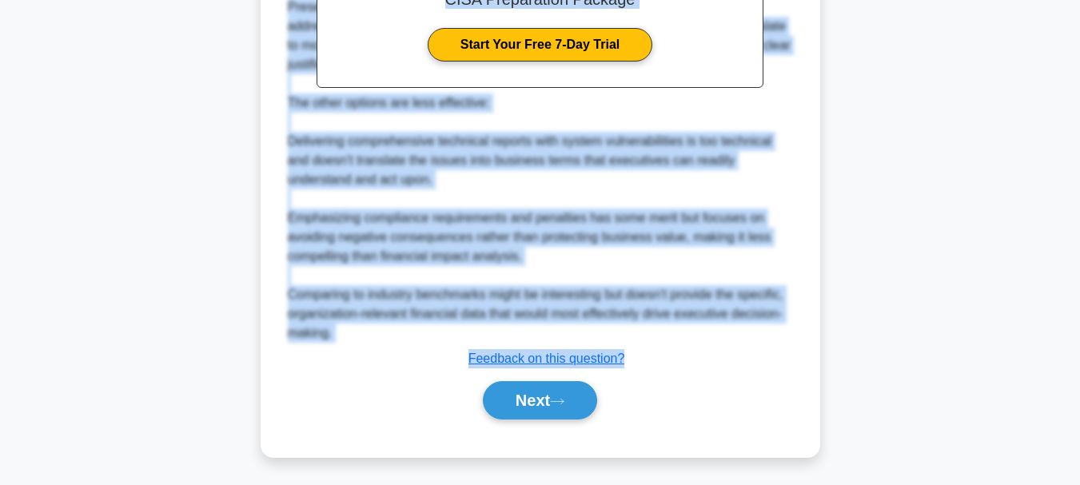
scroll to position [599, 0]
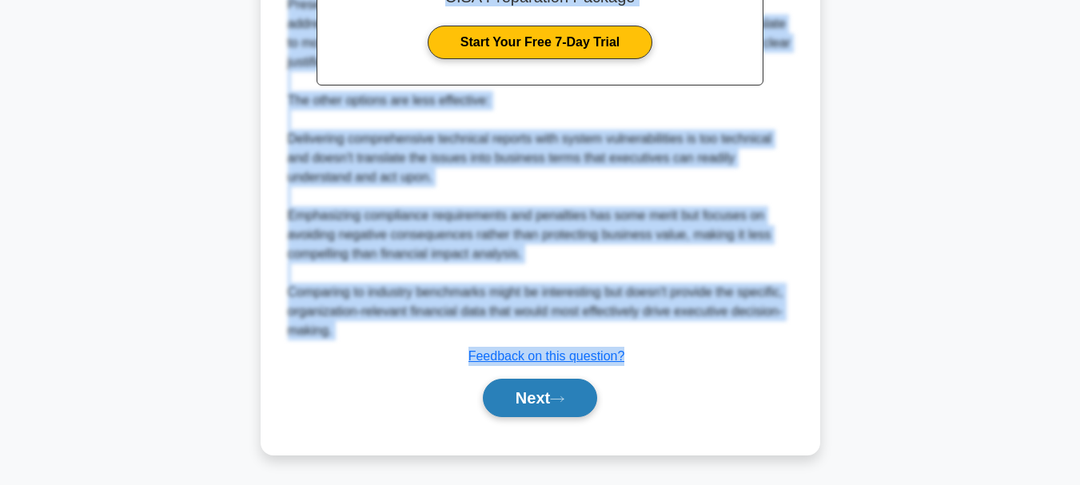
click at [506, 389] on button "Next" at bounding box center [540, 398] width 114 height 38
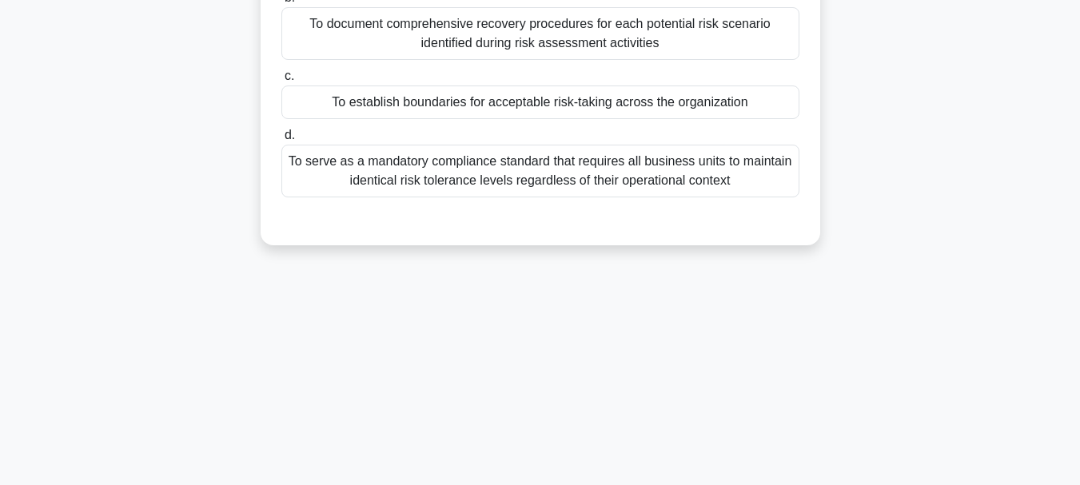
scroll to position [58, 0]
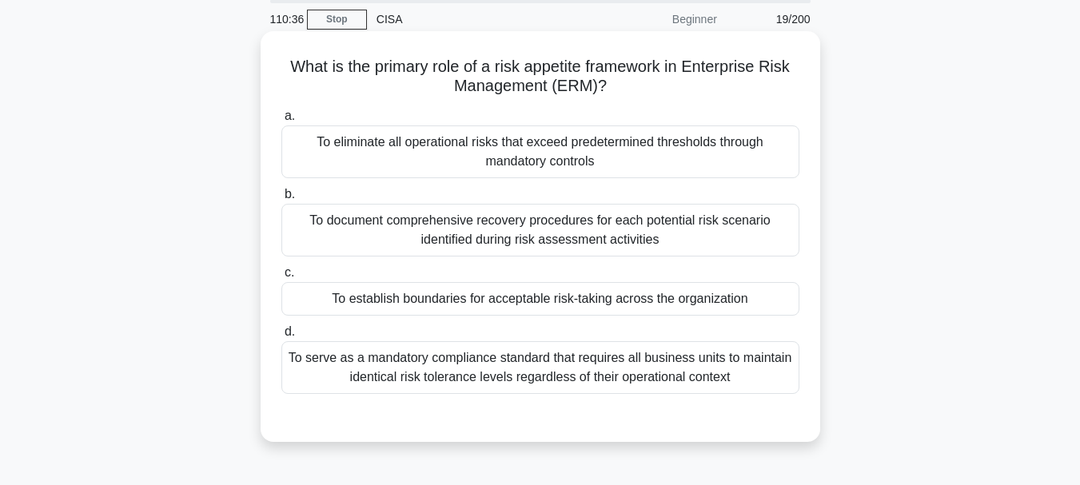
click at [484, 302] on div "To establish boundaries for acceptable risk-taking across the organization" at bounding box center [540, 299] width 518 height 34
click at [281, 278] on input "c. To establish boundaries for acceptable risk-taking across the organization" at bounding box center [281, 273] width 0 height 10
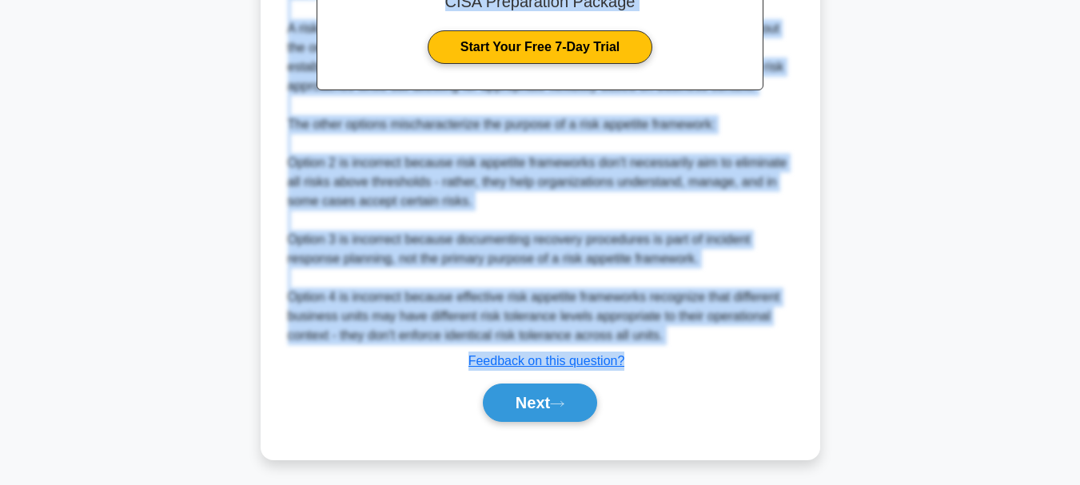
scroll to position [597, 0]
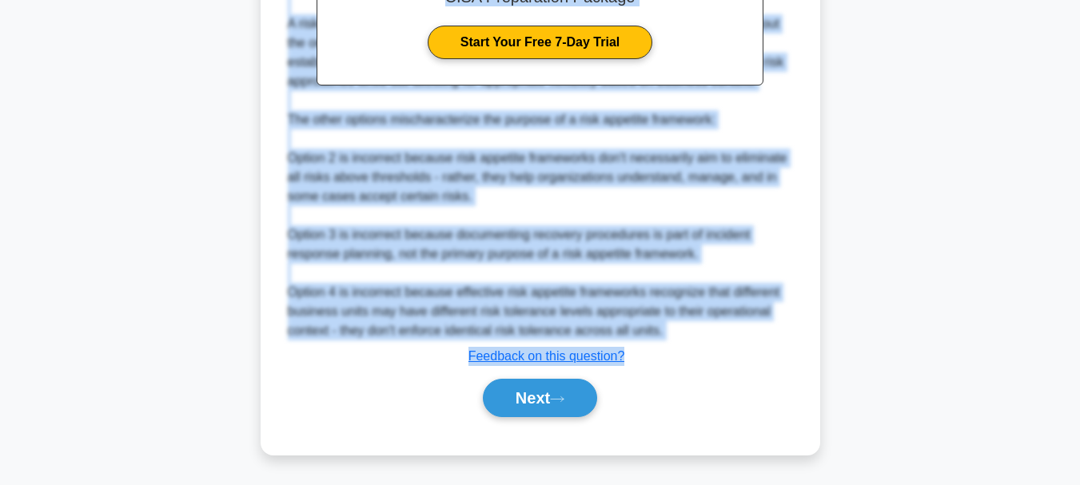
drag, startPoint x: 289, startPoint y: 65, endPoint x: 634, endPoint y: 352, distance: 449.1
click at [534, 393] on button "Next" at bounding box center [540, 398] width 114 height 38
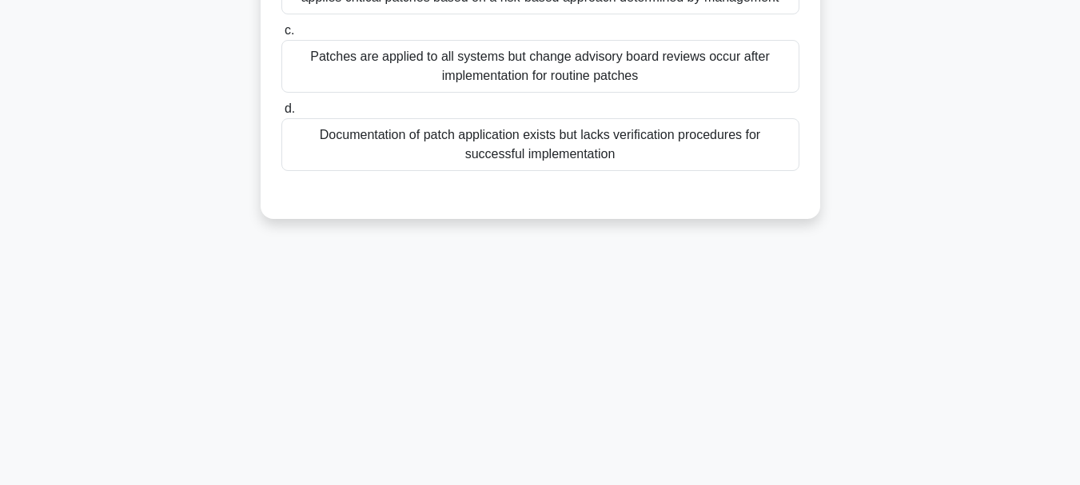
scroll to position [58, 0]
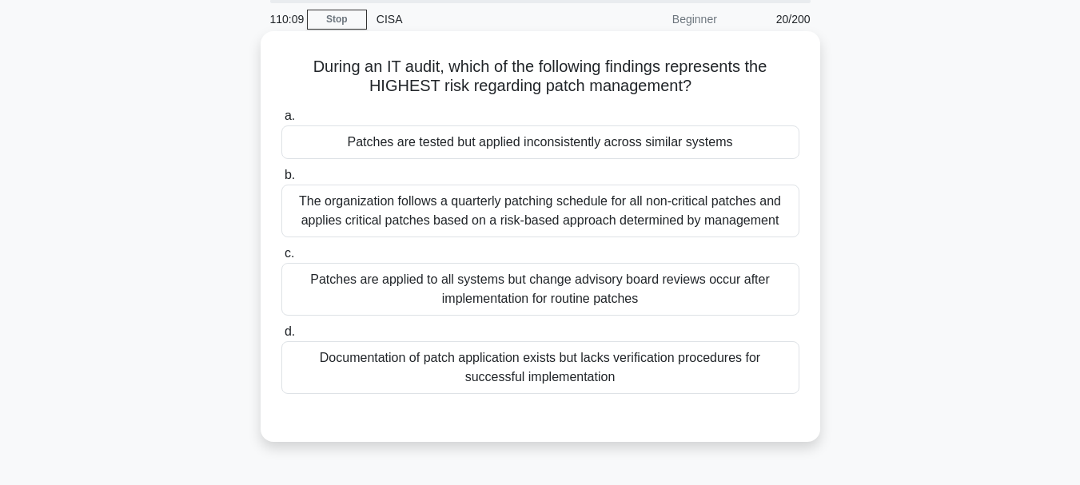
click at [500, 361] on div "Documentation of patch application exists but lacks verification procedures for…" at bounding box center [540, 367] width 518 height 53
click at [281, 337] on input "d. Documentation of patch application exists but lacks verification procedures …" at bounding box center [281, 332] width 0 height 10
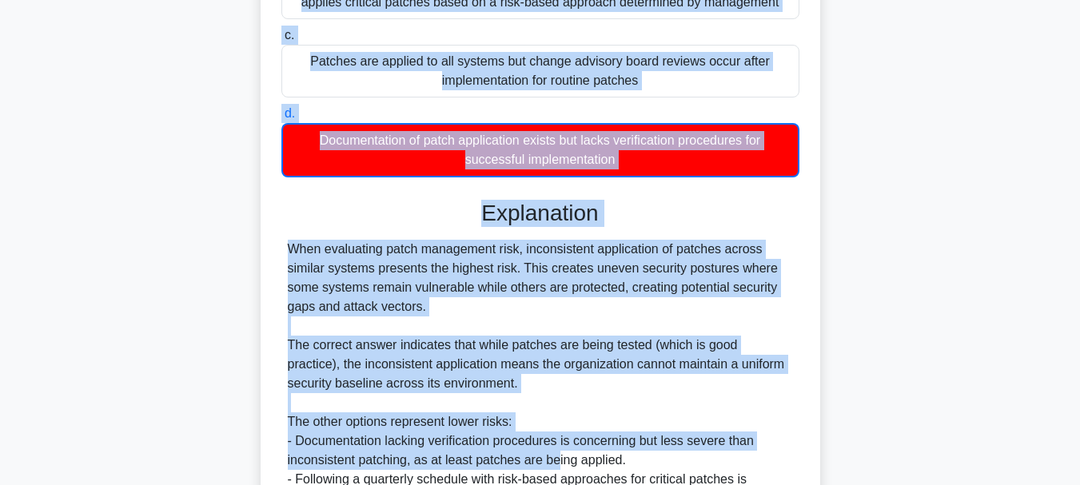
scroll to position [503, 0]
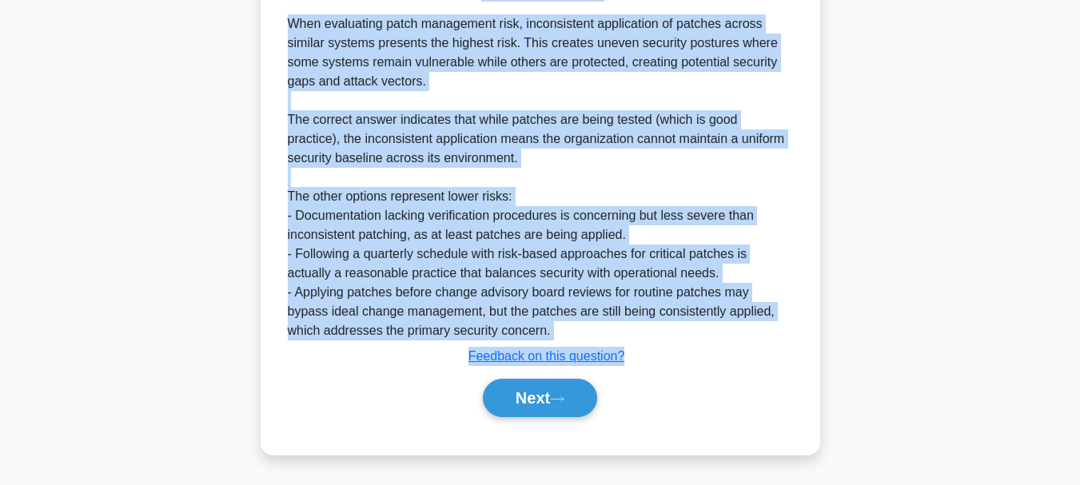
drag, startPoint x: 307, startPoint y: 67, endPoint x: 632, endPoint y: 358, distance: 436.6
click at [632, 361] on div "During an IT audit, which of the following findings represents the HIGHEST risk…" at bounding box center [540, 21] width 547 height 855
click at [625, 353] on div "Submit feedback Feedback on this question?" at bounding box center [547, 356] width 518 height 19
click at [528, 394] on button "Next" at bounding box center [540, 398] width 114 height 38
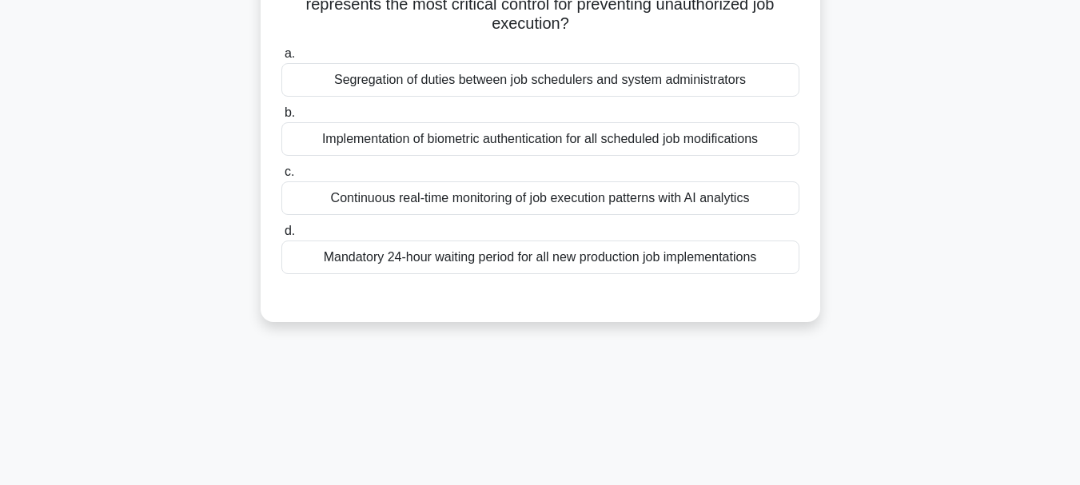
scroll to position [138, 0]
click at [488, 86] on div "Segregation of duties between job schedulers and system administrators" at bounding box center [540, 82] width 518 height 34
click at [281, 61] on input "a. Segregation of duties between job schedulers and system administrators" at bounding box center [281, 55] width 0 height 10
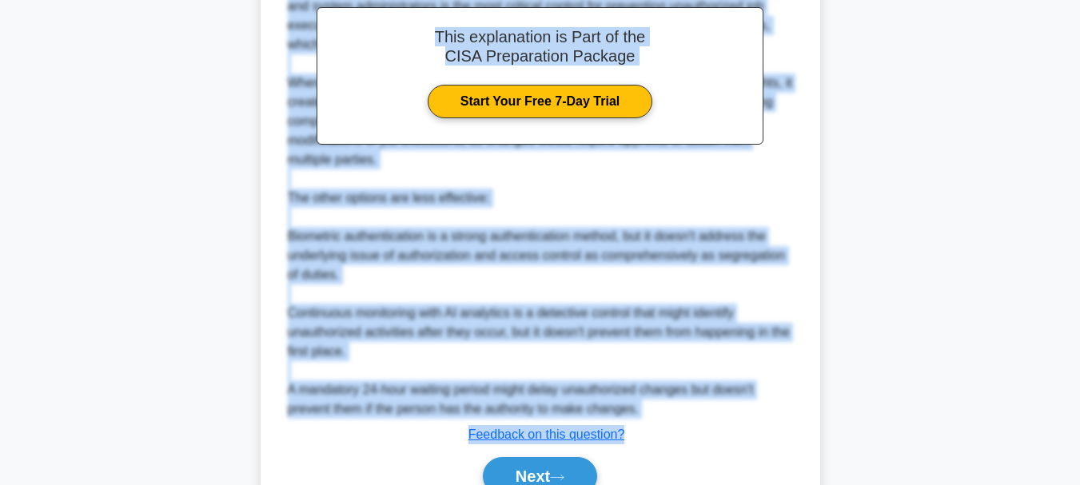
scroll to position [578, 0]
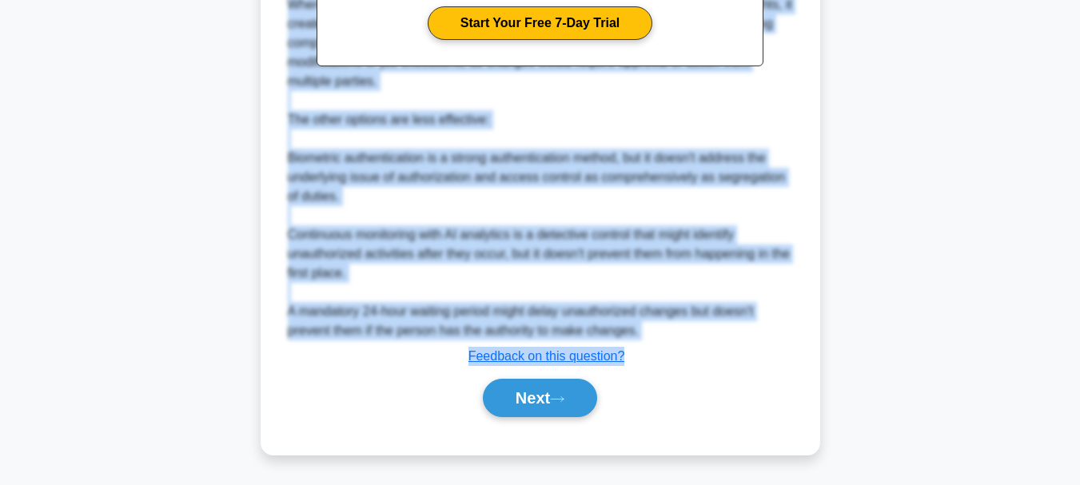
drag, startPoint x: 312, startPoint y: 126, endPoint x: 642, endPoint y: 362, distance: 405.8
click at [521, 402] on button "Next" at bounding box center [540, 398] width 114 height 38
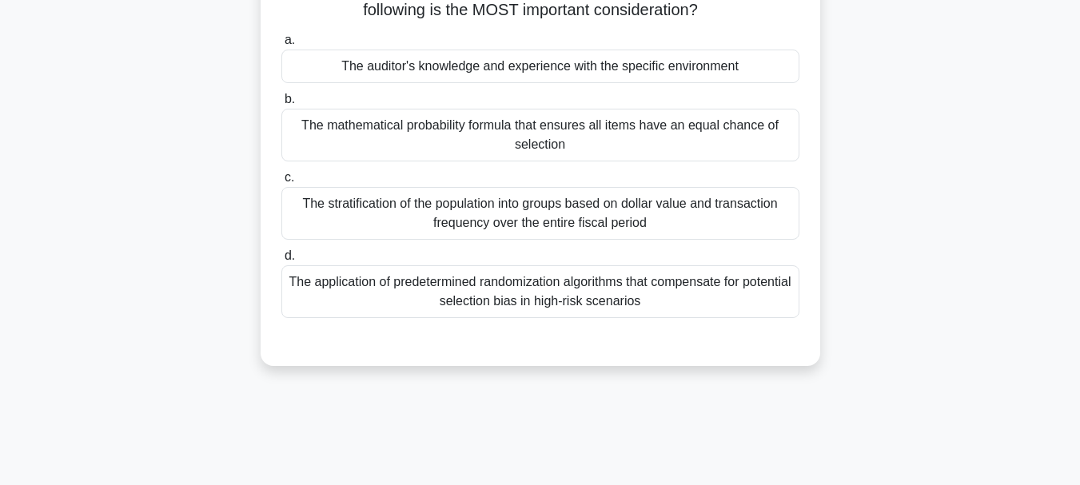
scroll to position [58, 0]
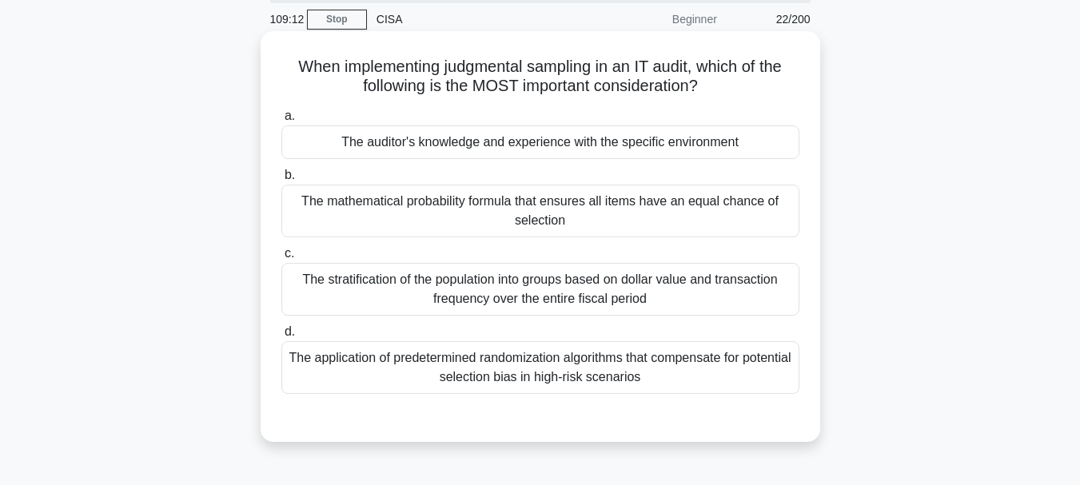
click at [528, 146] on div "The auditor's knowledge and experience with the specific environment" at bounding box center [540, 143] width 518 height 34
click at [281, 122] on input "a. The auditor's knowledge and experience with the specific environment" at bounding box center [281, 116] width 0 height 10
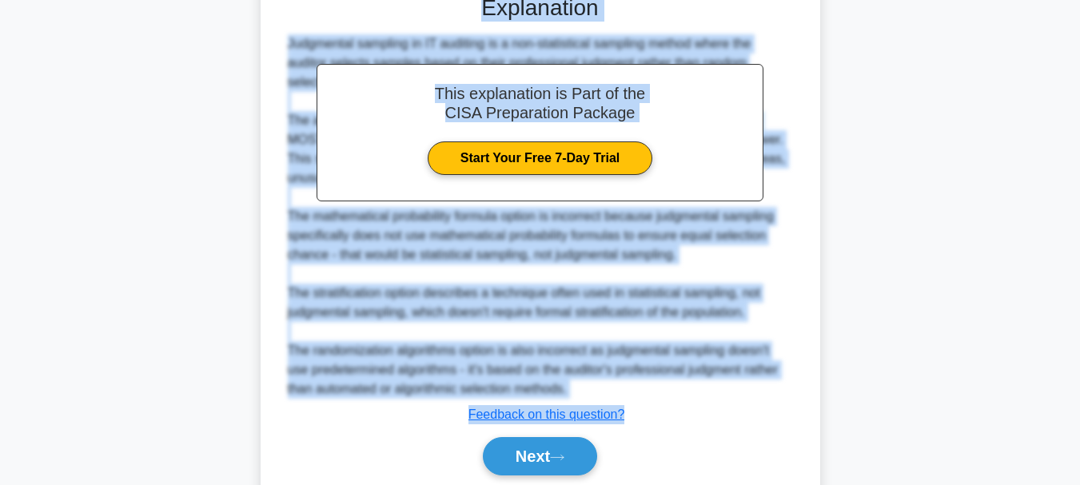
scroll to position [540, 0]
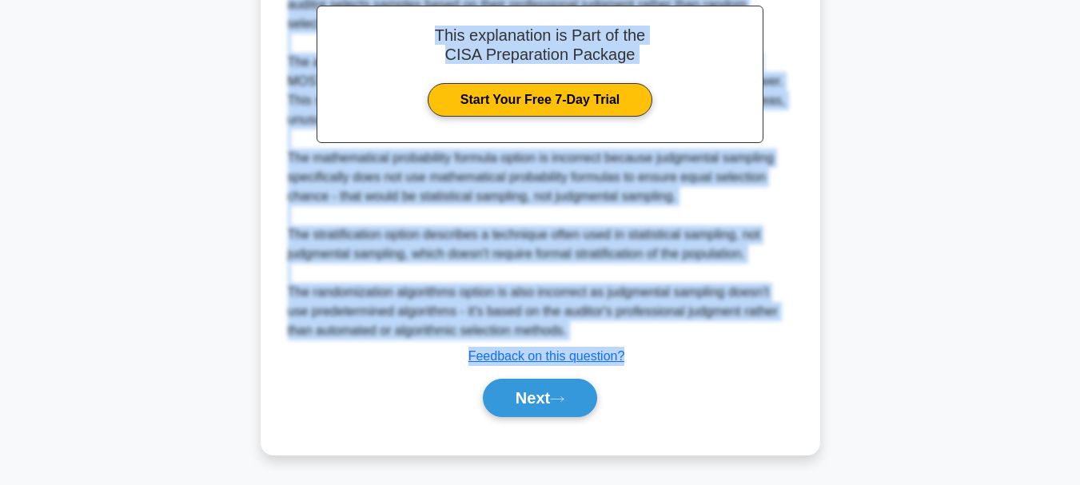
drag, startPoint x: 290, startPoint y: 66, endPoint x: 639, endPoint y: 356, distance: 453.1
click at [639, 356] on div "When implementing judgmental sampling in an IT audit, which of the following is…" at bounding box center [540, 2] width 547 height 891
click at [515, 388] on button "Next" at bounding box center [540, 398] width 114 height 38
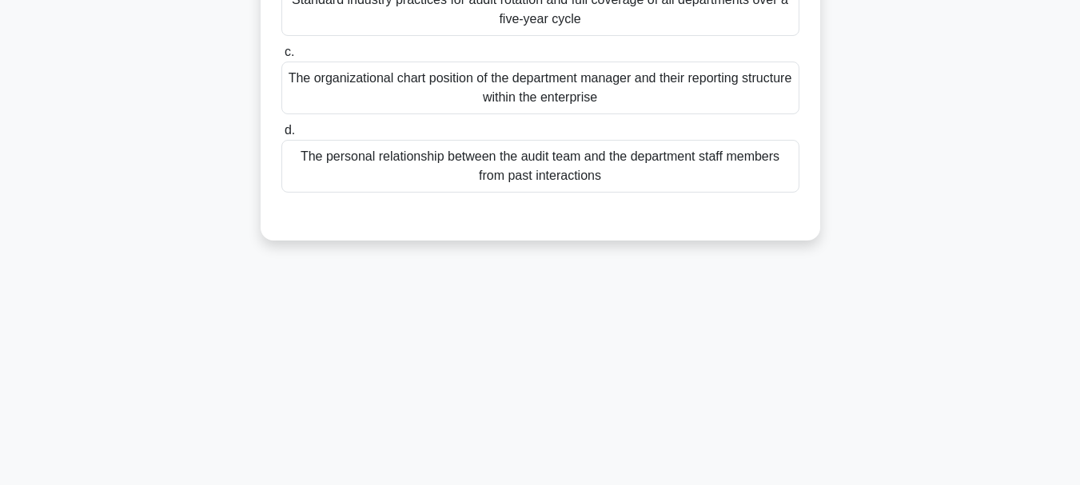
scroll to position [58, 0]
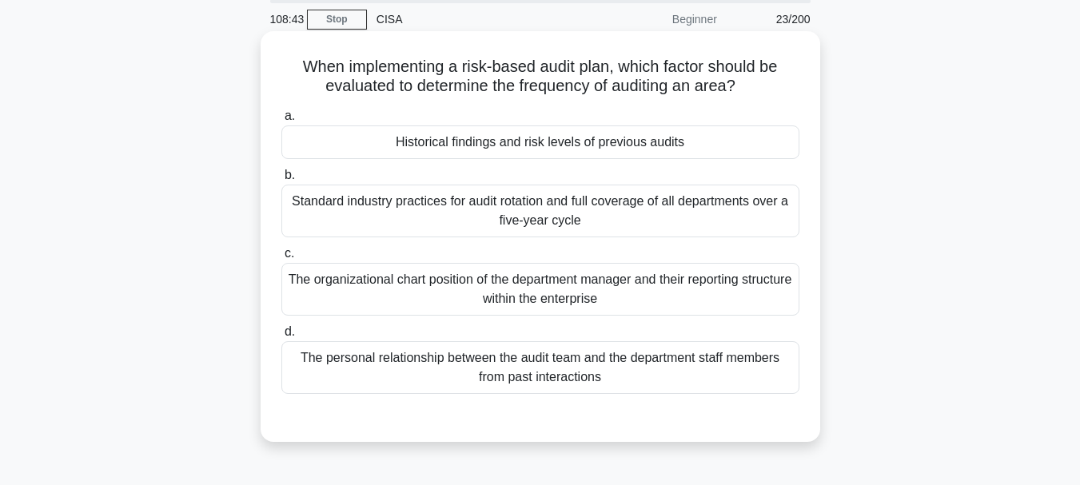
click at [548, 148] on div "Historical findings and risk levels of previous audits" at bounding box center [540, 143] width 518 height 34
click at [281, 122] on input "a. Historical findings and risk levels of previous audits" at bounding box center [281, 116] width 0 height 10
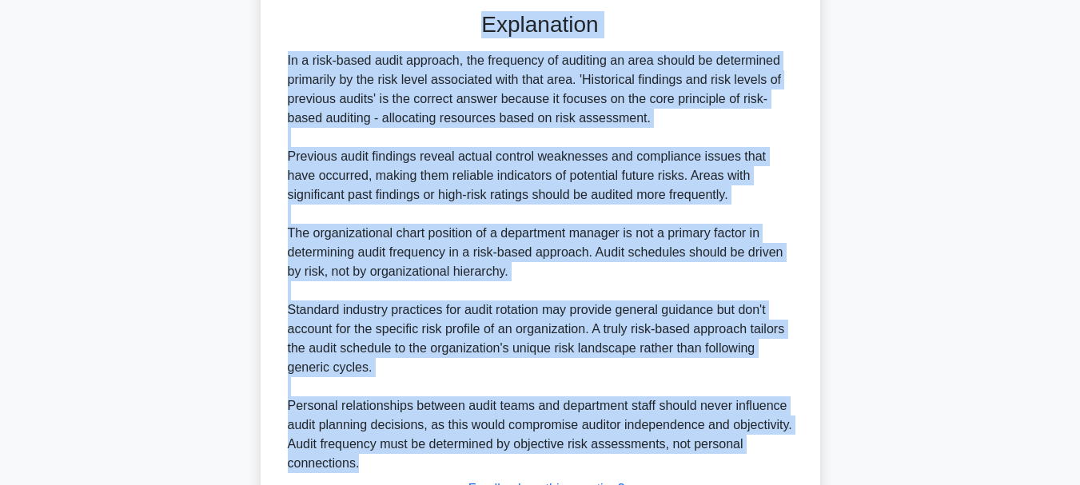
scroll to position [597, 0]
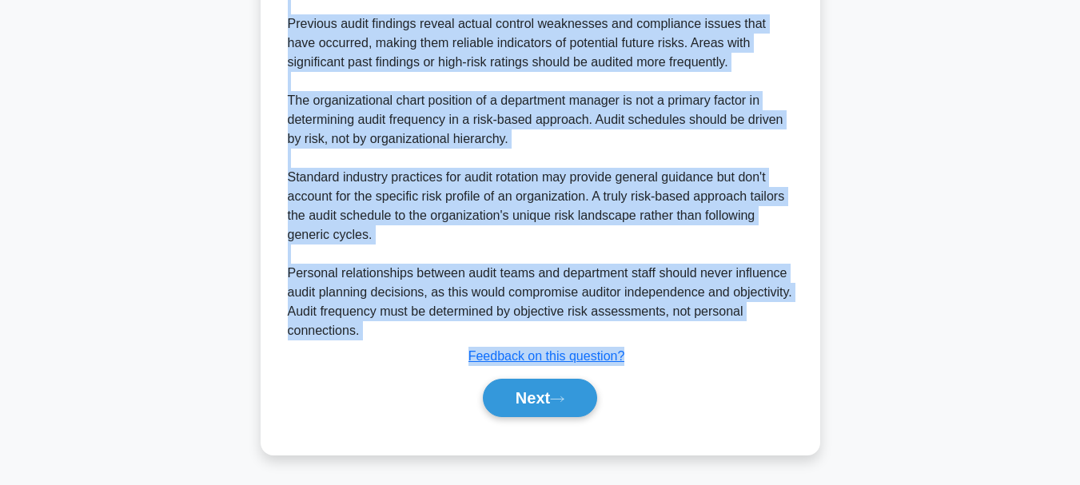
drag, startPoint x: 296, startPoint y: 64, endPoint x: 595, endPoint y: 369, distance: 427.4
click at [616, 353] on u "Feedback on this question?" at bounding box center [547, 356] width 157 height 14
click at [0, 0] on textarea at bounding box center [0, 0] width 0 height 0
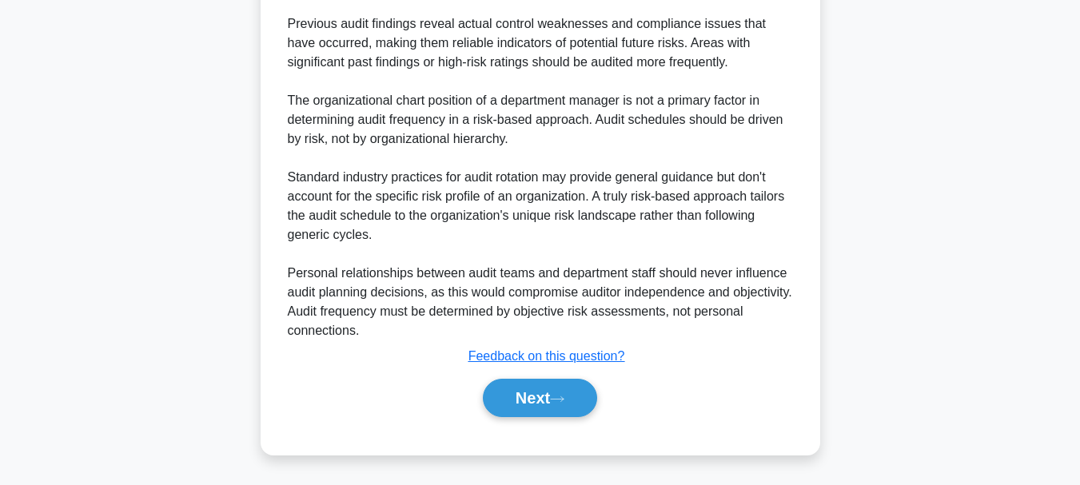
click at [0, 0] on textarea at bounding box center [0, 0] width 0 height 0
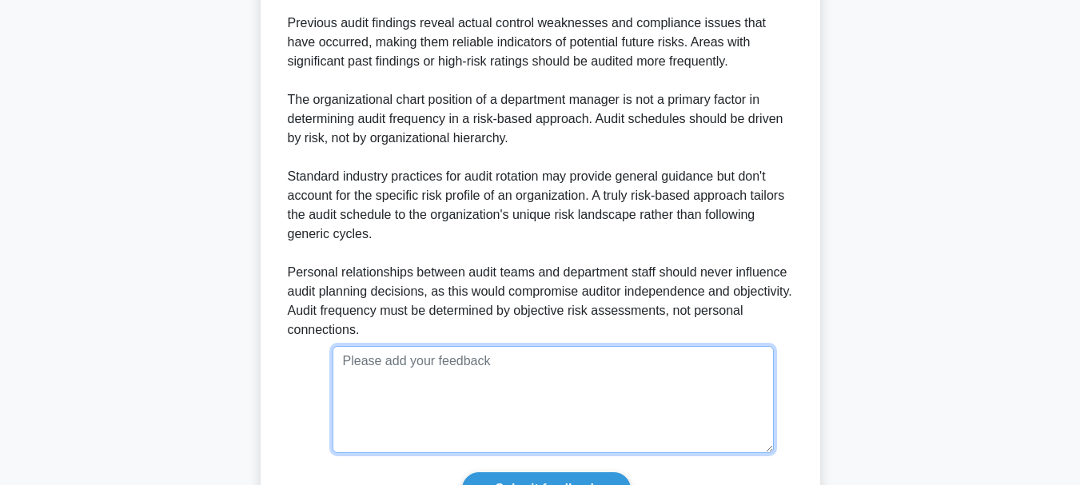
click at [625, 351] on textarea at bounding box center [553, 399] width 441 height 107
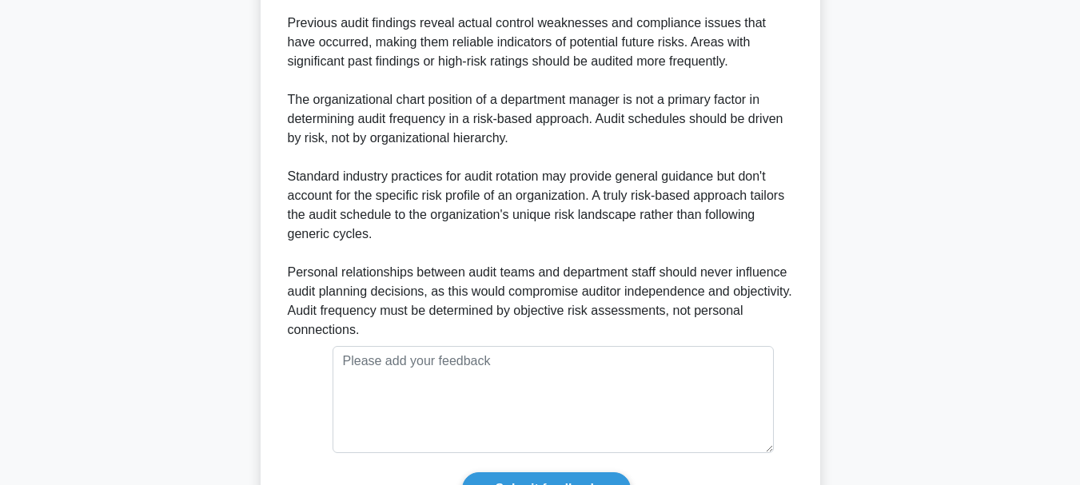
click at [315, 371] on div "Submit feedback Feedback on this question?" at bounding box center [547, 426] width 518 height 160
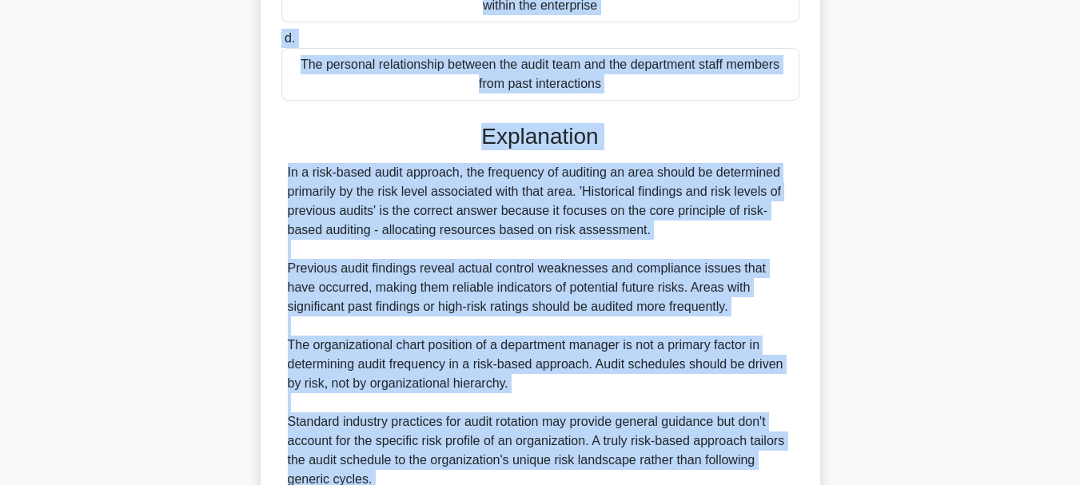
scroll to position [674, 0]
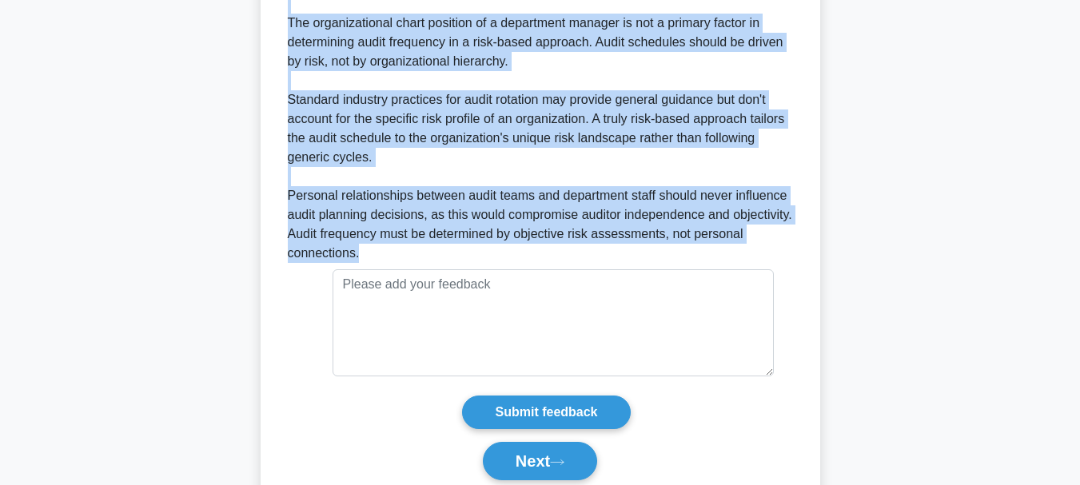
drag, startPoint x: 300, startPoint y: 86, endPoint x: 514, endPoint y: 249, distance: 269.3
click at [534, 462] on button "Next" at bounding box center [540, 461] width 114 height 38
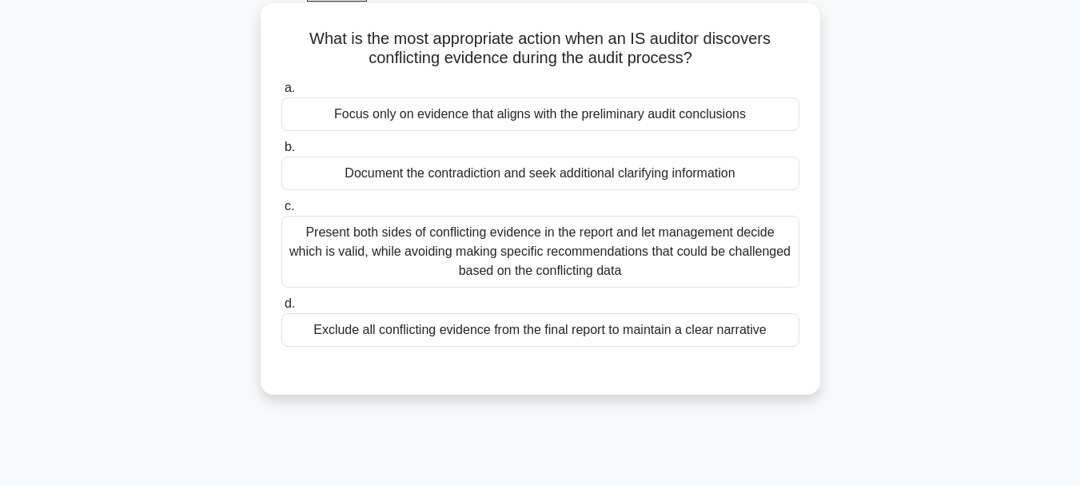
scroll to position [58, 0]
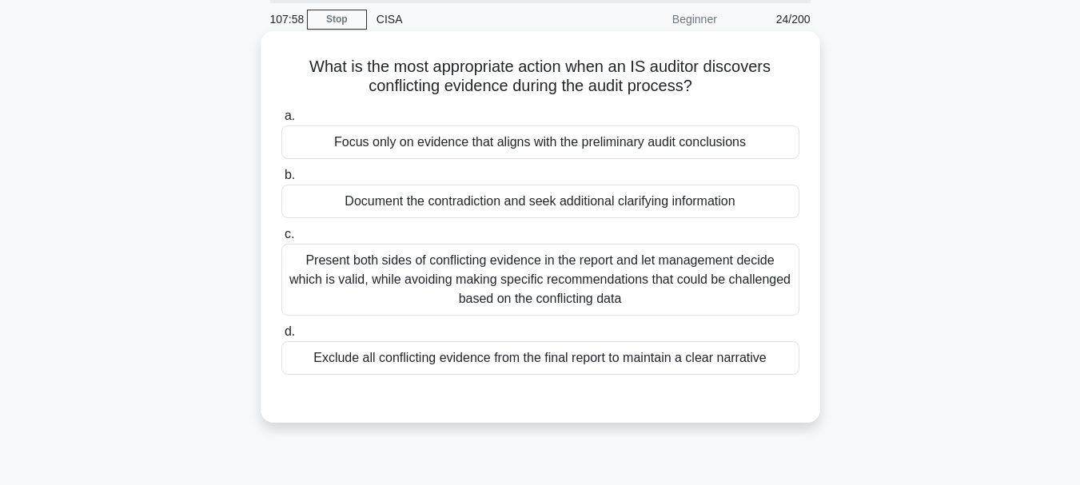
click at [517, 303] on div "Present both sides of conflicting evidence in the report and let management dec…" at bounding box center [540, 280] width 518 height 72
click at [281, 240] on input "c. Present both sides of conflicting evidence in the report and let management …" at bounding box center [281, 234] width 0 height 10
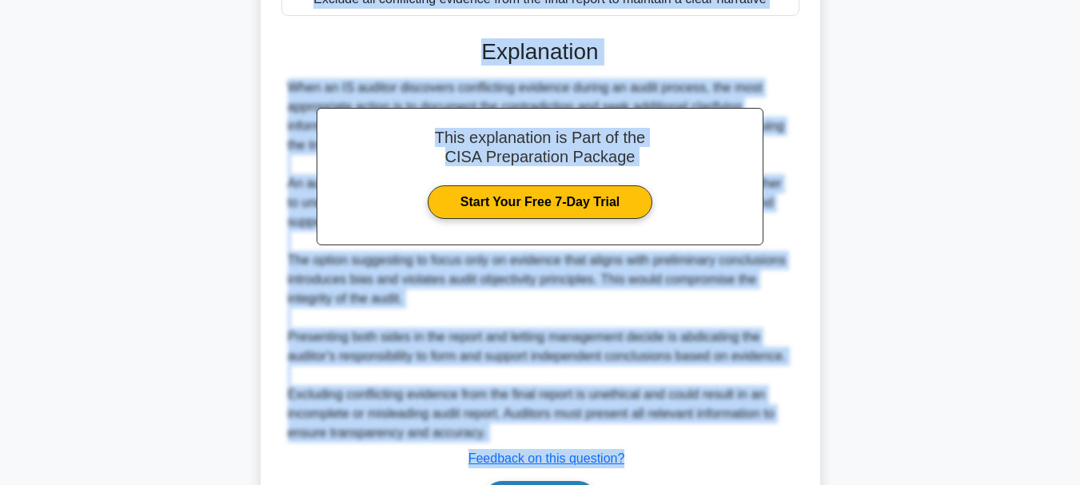
scroll to position [449, 0]
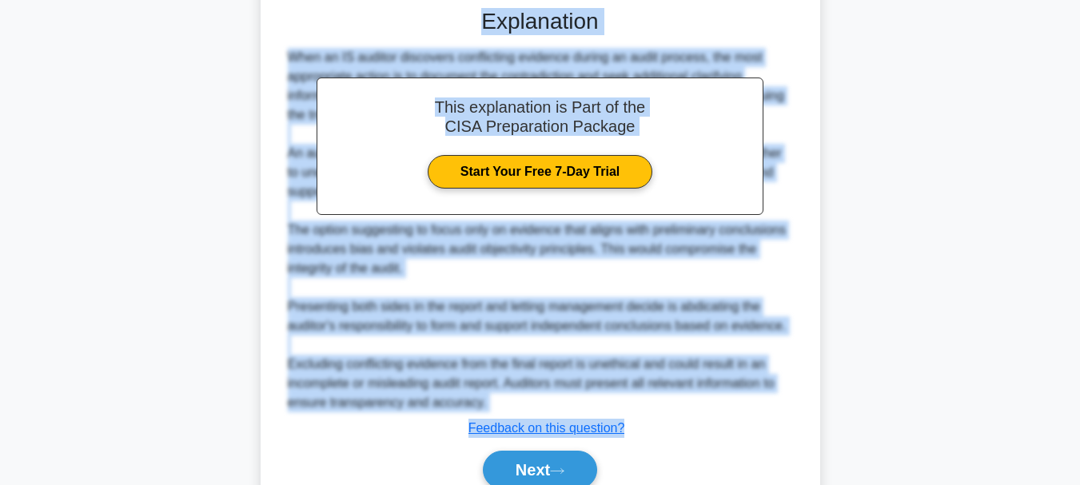
drag, startPoint x: 305, startPoint y: 70, endPoint x: 600, endPoint y: 395, distance: 439.2
click at [632, 426] on div "What is the most appropriate action when an IS auditor discovers conflicting ev…" at bounding box center [540, 84] width 547 height 874
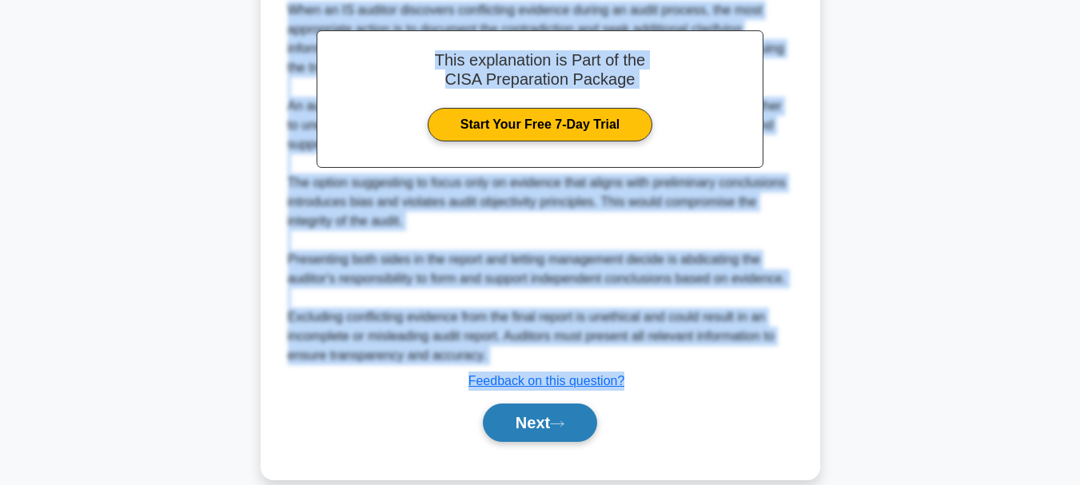
scroll to position [522, 0]
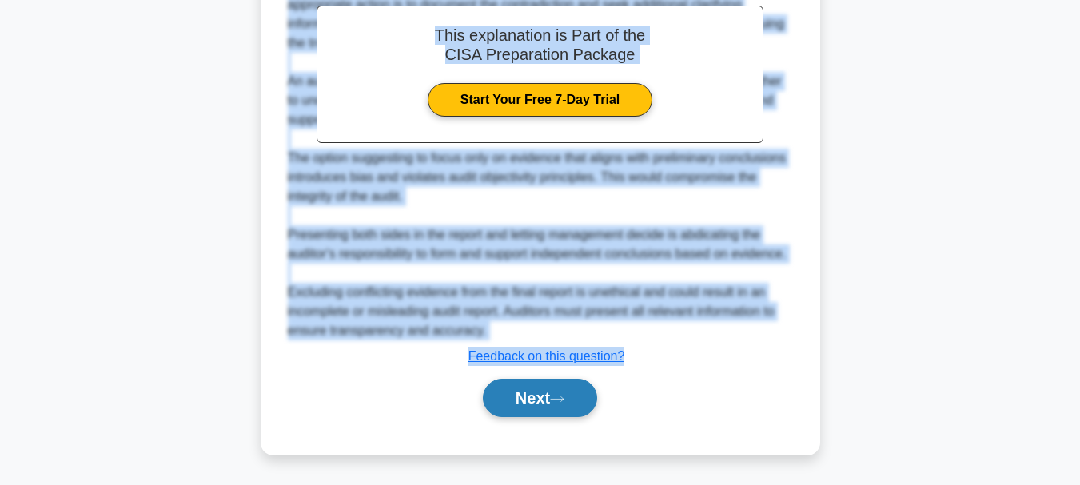
click at [524, 398] on button "Next" at bounding box center [540, 398] width 114 height 38
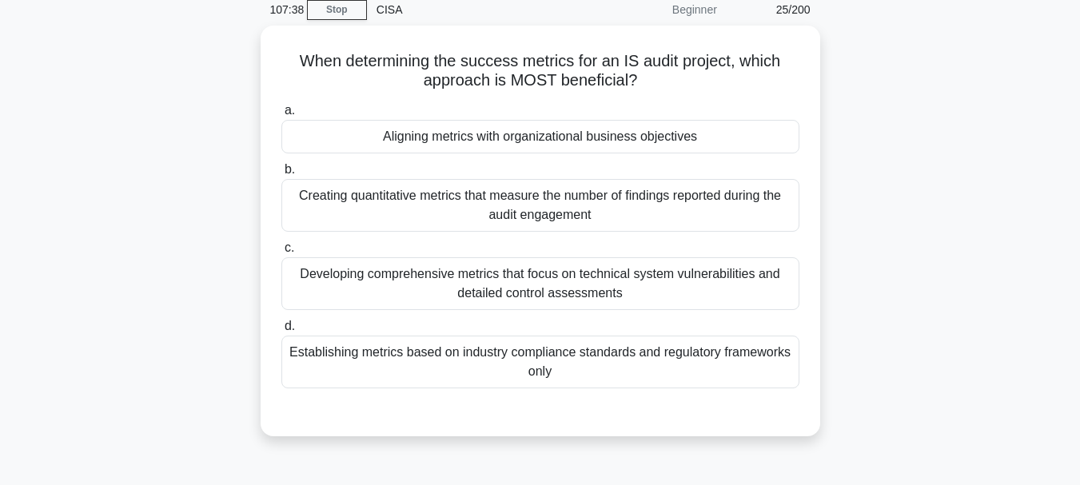
scroll to position [58, 0]
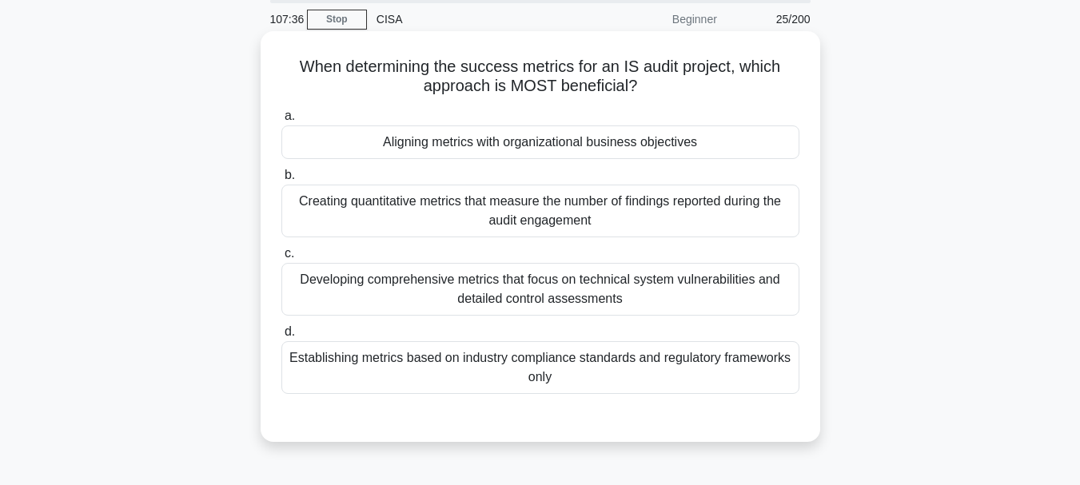
click at [517, 147] on div "Aligning metrics with organizational business objectives" at bounding box center [540, 143] width 518 height 34
click at [281, 122] on input "a. Aligning metrics with organizational business objectives" at bounding box center [281, 116] width 0 height 10
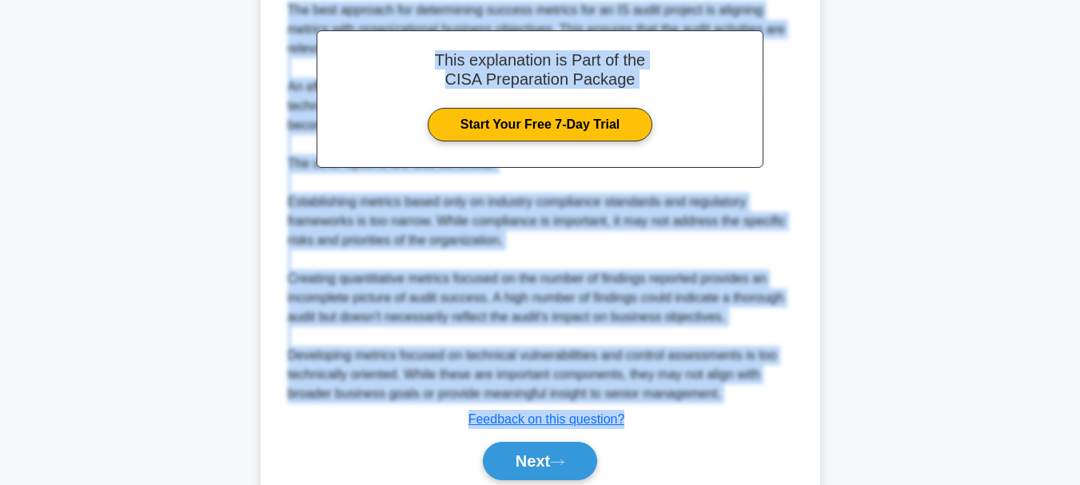
scroll to position [578, 0]
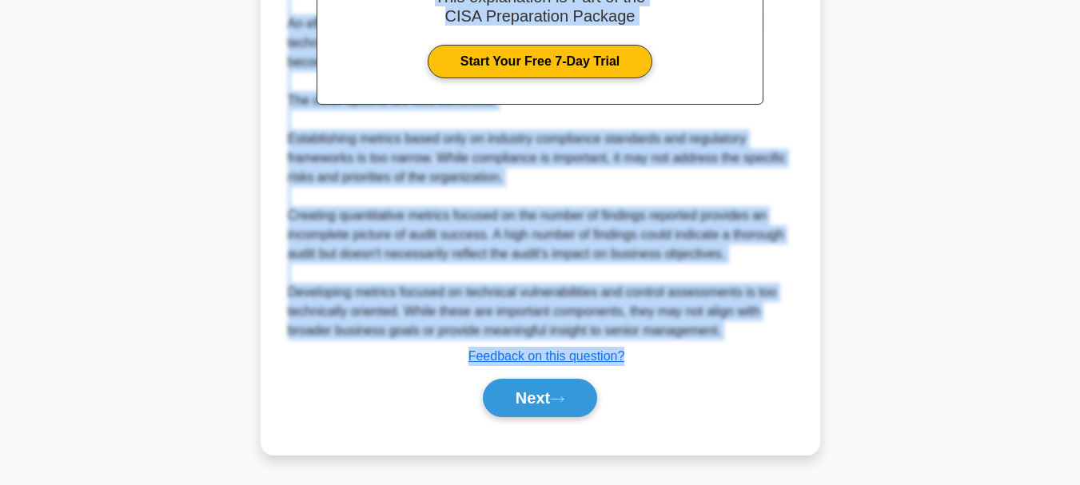
drag, startPoint x: 293, startPoint y: 69, endPoint x: 648, endPoint y: 357, distance: 456.9
click at [527, 400] on button "Next" at bounding box center [540, 398] width 114 height 38
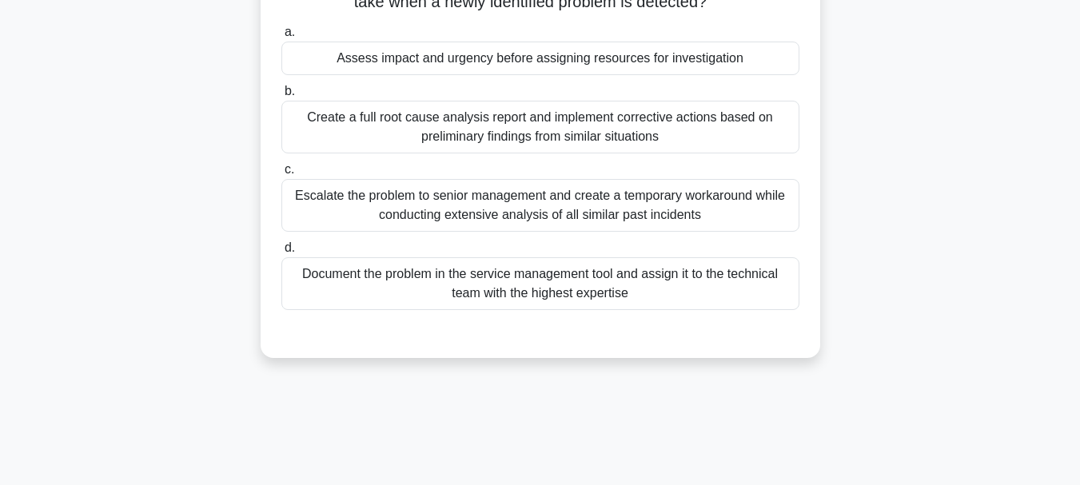
scroll to position [58, 0]
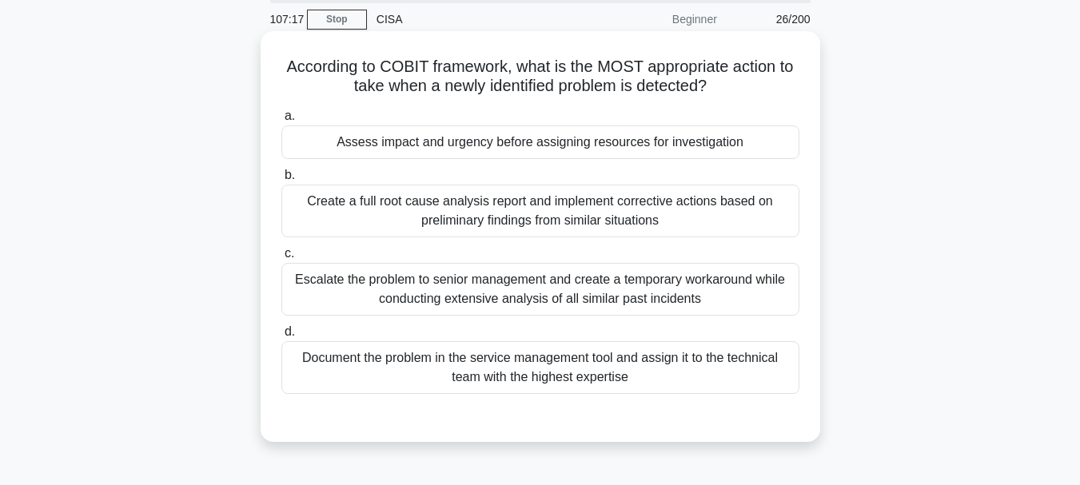
click at [524, 145] on div "Assess impact and urgency before assigning resources for investigation" at bounding box center [540, 143] width 518 height 34
click at [281, 122] on input "a. Assess impact and urgency before assigning resources for investigation" at bounding box center [281, 116] width 0 height 10
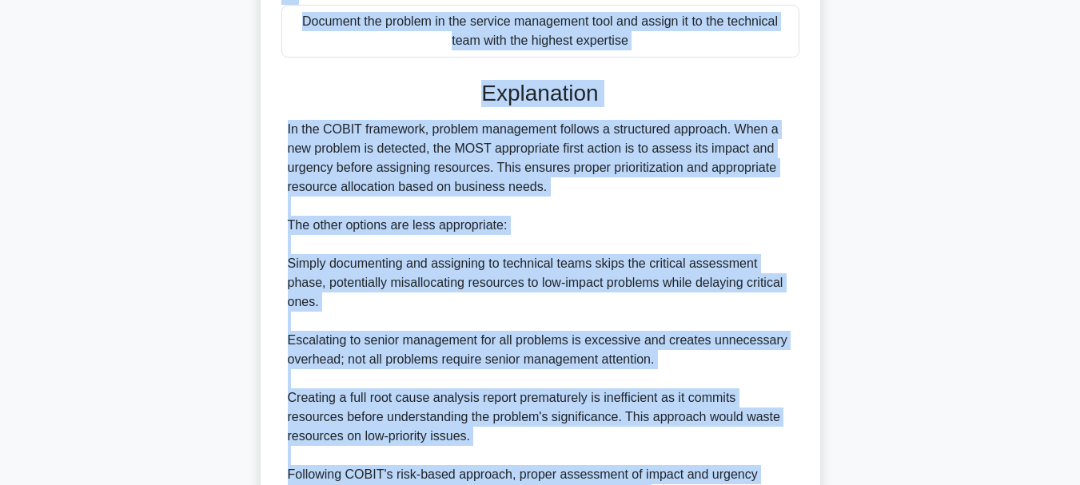
scroll to position [559, 0]
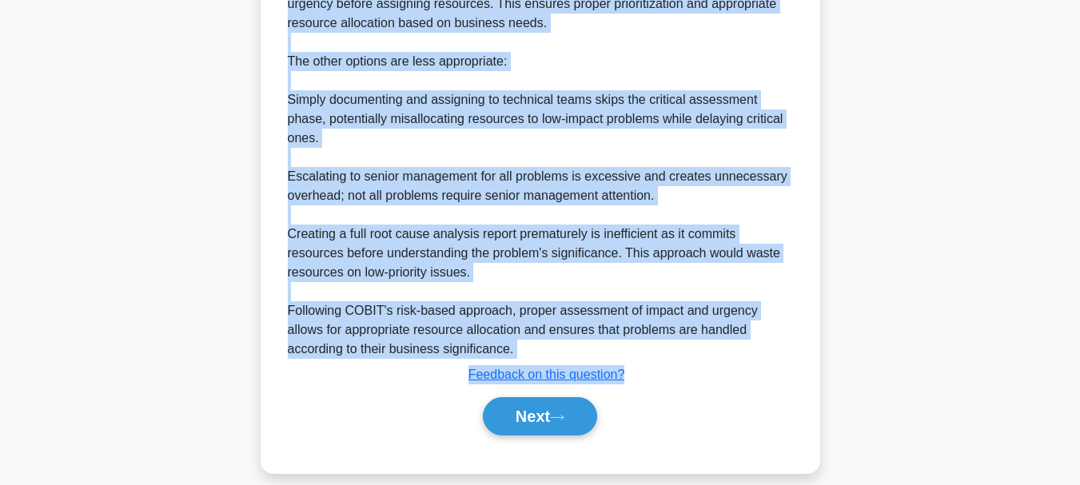
drag, startPoint x: 281, startPoint y: 63, endPoint x: 632, endPoint y: 353, distance: 455.5
click at [632, 353] on div "According to COBIT framework, what is the MOST appropriate action to take when …" at bounding box center [540, 2] width 547 height 930
click at [533, 408] on button "Next" at bounding box center [540, 416] width 114 height 38
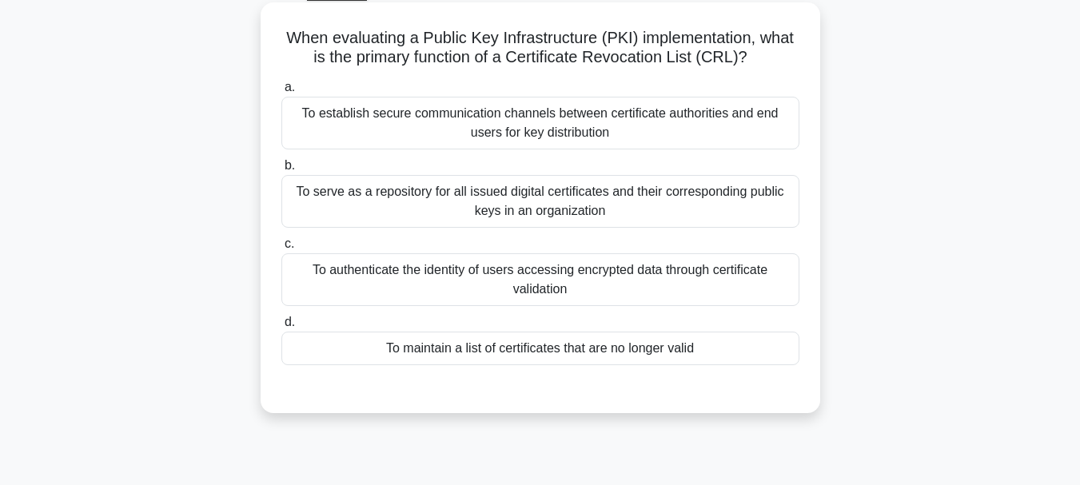
scroll to position [58, 0]
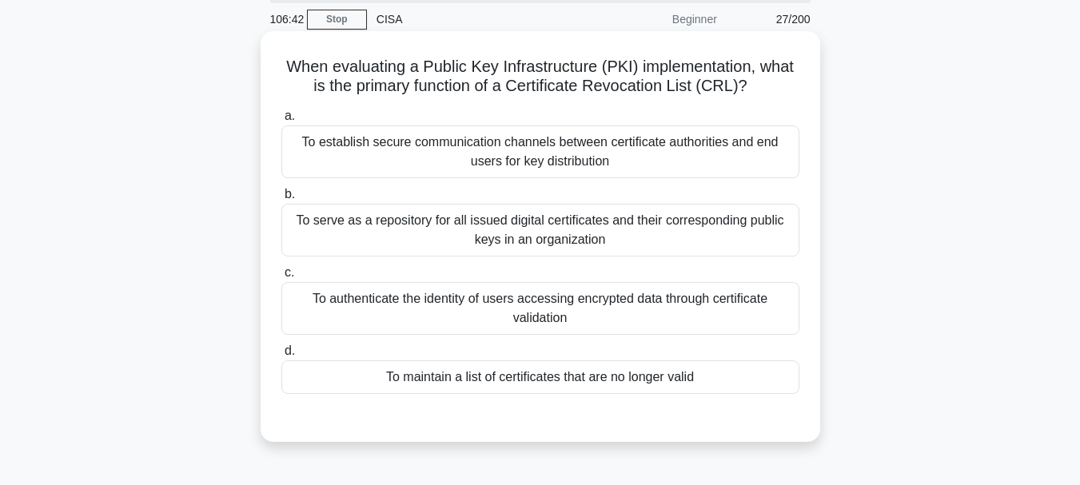
click at [513, 304] on div "To authenticate the identity of users accessing encrypted data through certific…" at bounding box center [540, 308] width 518 height 53
click at [281, 278] on input "c. To authenticate the identity of users accessing encrypted data through certi…" at bounding box center [281, 273] width 0 height 10
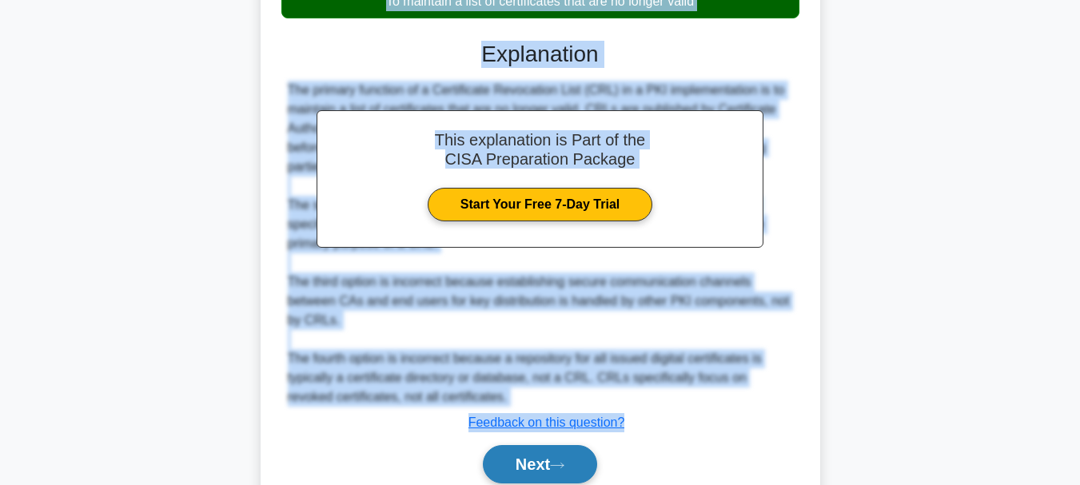
scroll to position [503, 0]
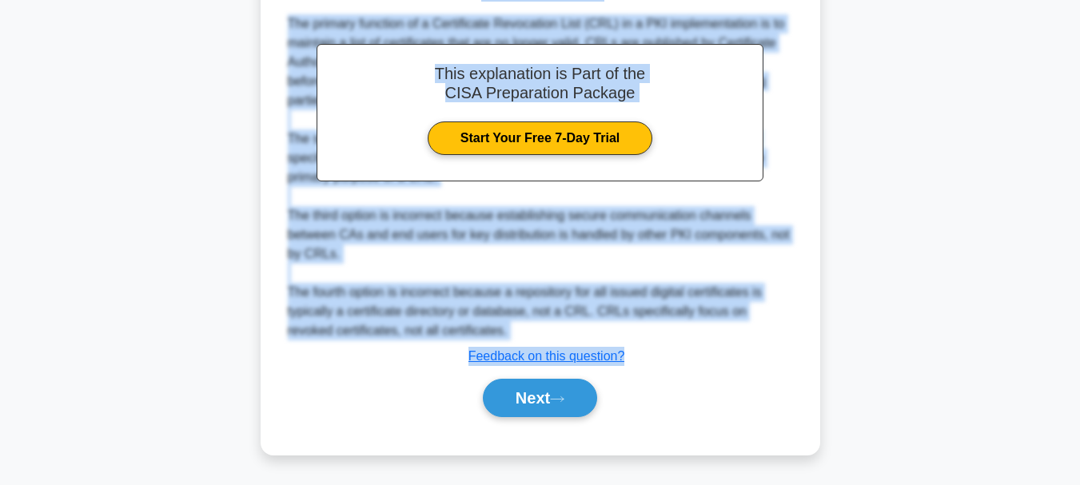
drag, startPoint x: 281, startPoint y: 64, endPoint x: 631, endPoint y: 357, distance: 456.4
click at [631, 357] on div "When evaluating a Public Key Infrastructure (PKI) implementation, what is the p…" at bounding box center [540, 21] width 547 height 855
click at [515, 401] on button "Next" at bounding box center [540, 398] width 114 height 38
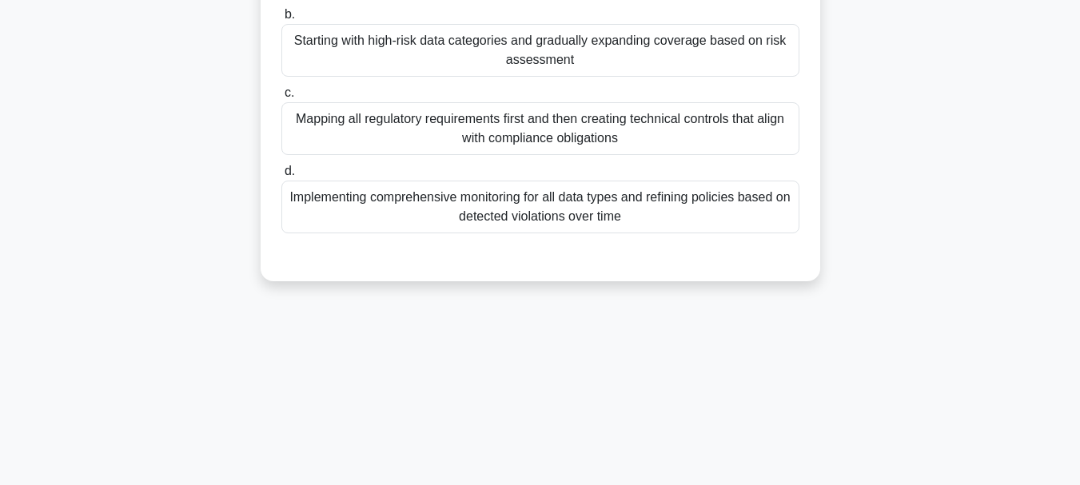
scroll to position [58, 0]
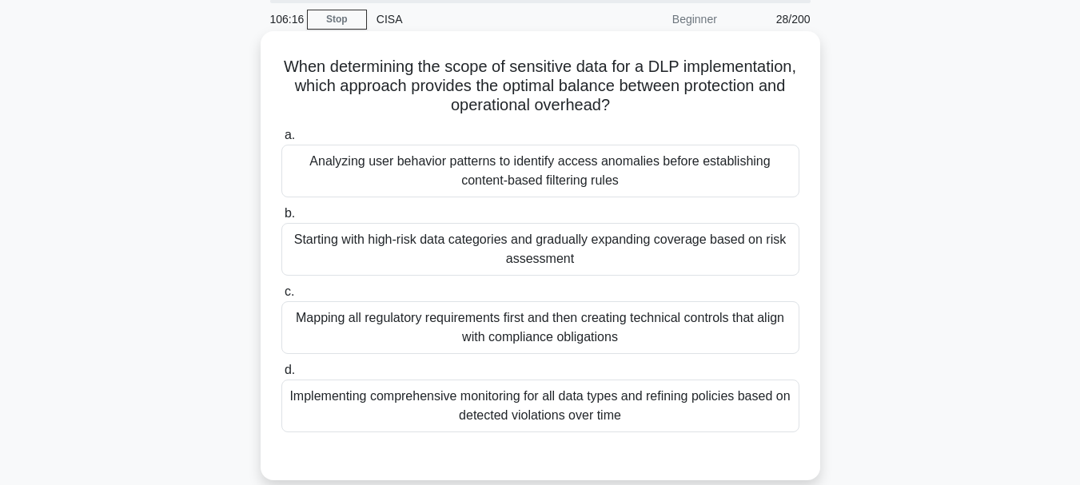
click at [534, 264] on div "Starting with high-risk data categories and gradually expanding coverage based …" at bounding box center [540, 249] width 518 height 53
click at [281, 219] on input "b. Starting with high-risk data categories and gradually expanding coverage bas…" at bounding box center [281, 214] width 0 height 10
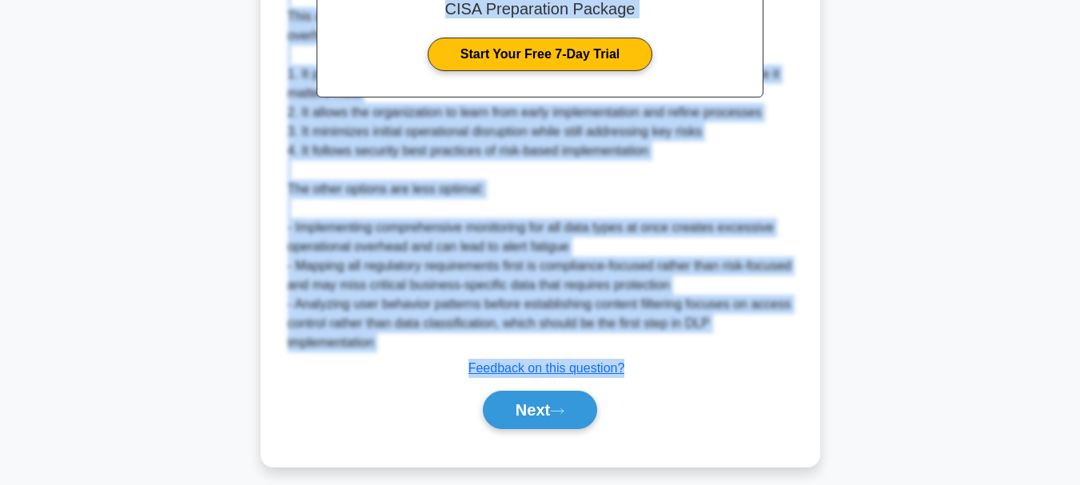
scroll to position [636, 0]
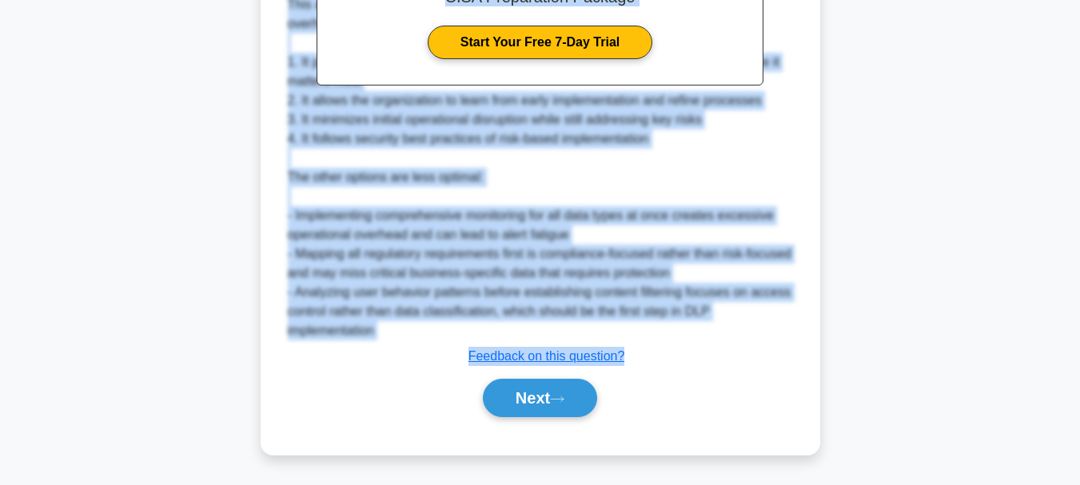
drag, startPoint x: 341, startPoint y: 66, endPoint x: 634, endPoint y: 353, distance: 409.9
click at [540, 395] on button "Next" at bounding box center [540, 398] width 114 height 38
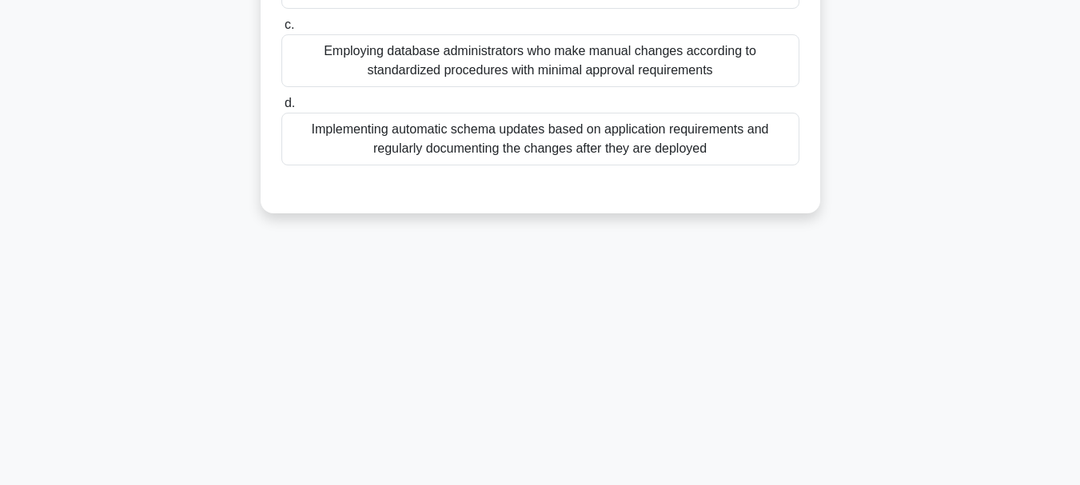
scroll to position [138, 0]
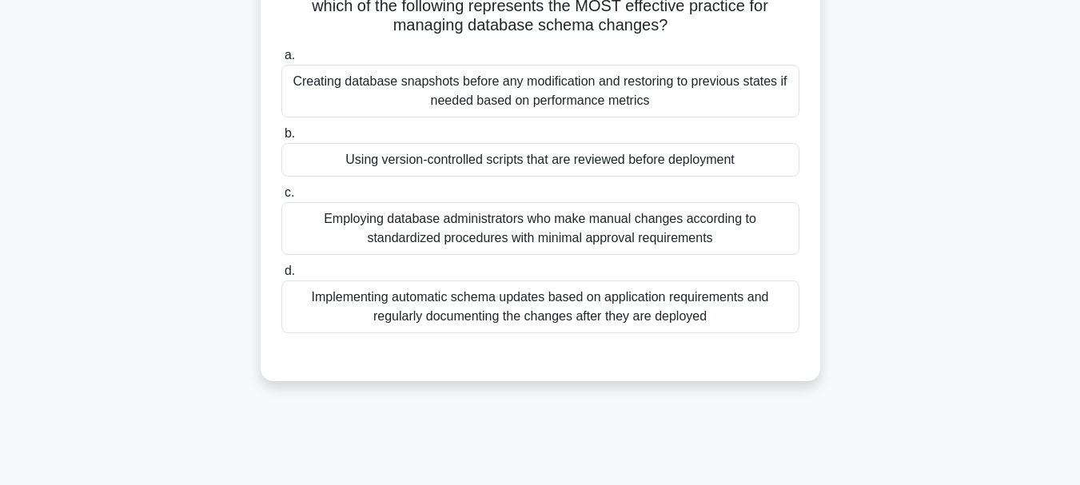
click at [465, 303] on div "Implementing automatic schema updates based on application requirements and reg…" at bounding box center [540, 307] width 518 height 53
click at [281, 277] on input "d. Implementing automatic schema updates based on application requirements and …" at bounding box center [281, 271] width 0 height 10
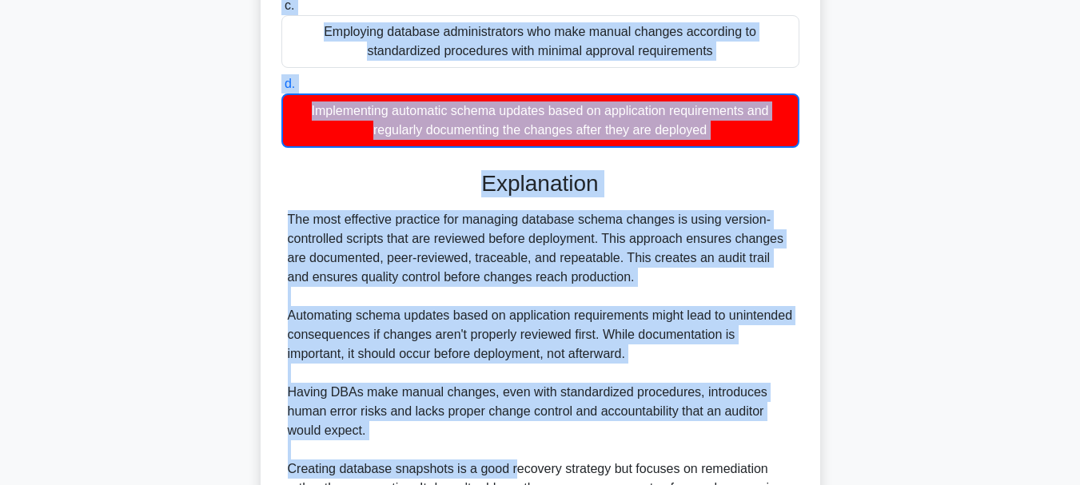
scroll to position [503, 0]
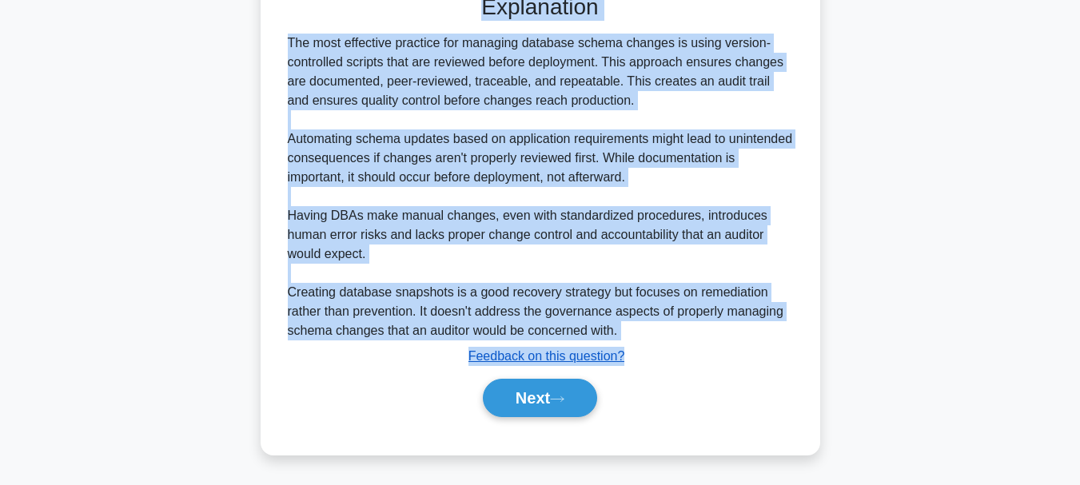
drag, startPoint x: 284, startPoint y: 123, endPoint x: 622, endPoint y: 357, distance: 411.4
click at [622, 357] on div "When evaluating database configuration management during an audit, which of the…" at bounding box center [540, 21] width 547 height 855
click at [524, 394] on button "Next" at bounding box center [540, 398] width 114 height 38
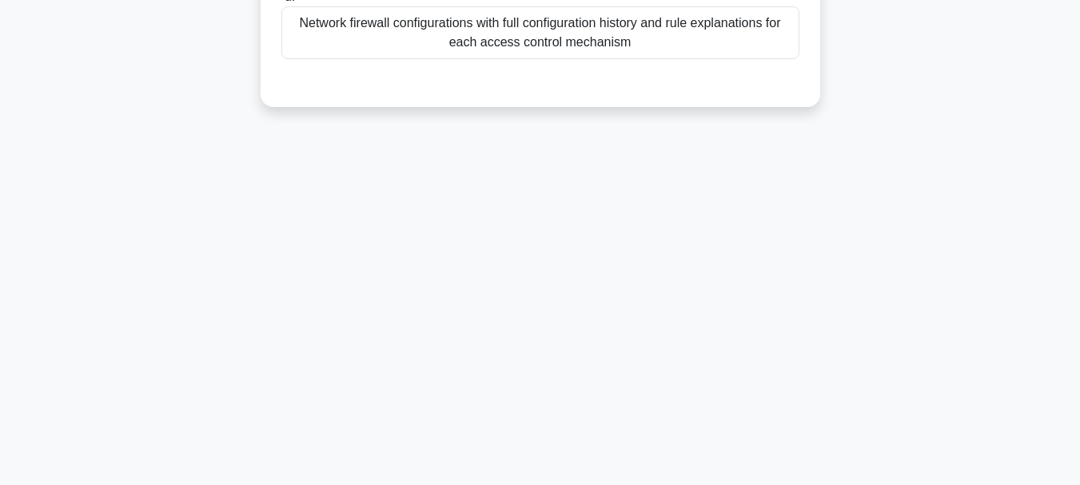
scroll to position [58, 0]
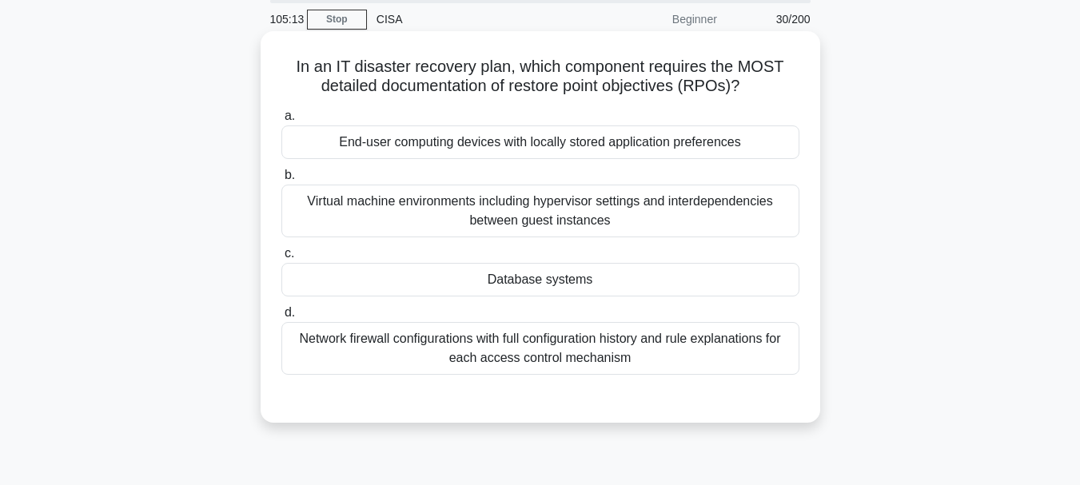
click at [511, 290] on div "Database systems" at bounding box center [540, 280] width 518 height 34
click at [281, 259] on input "c. Database systems" at bounding box center [281, 254] width 0 height 10
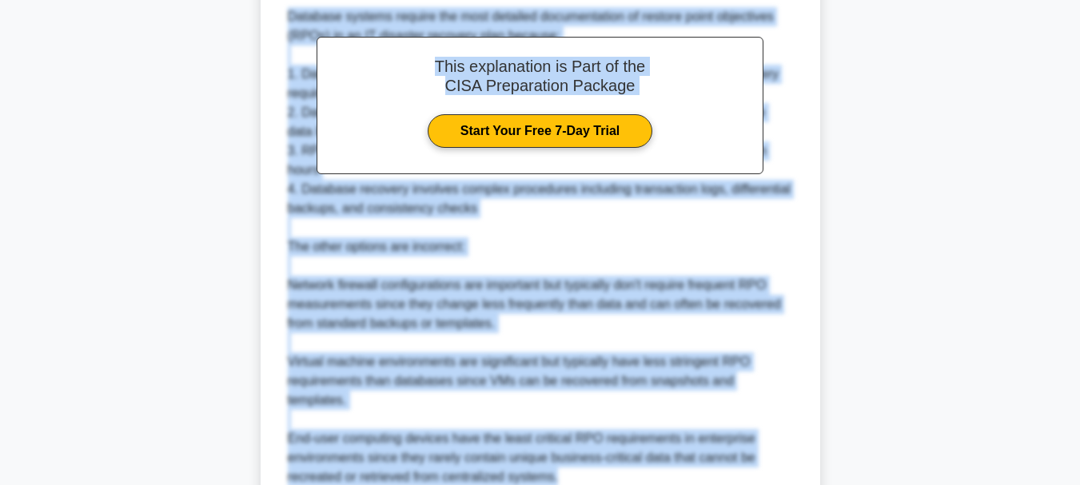
scroll to position [523, 0]
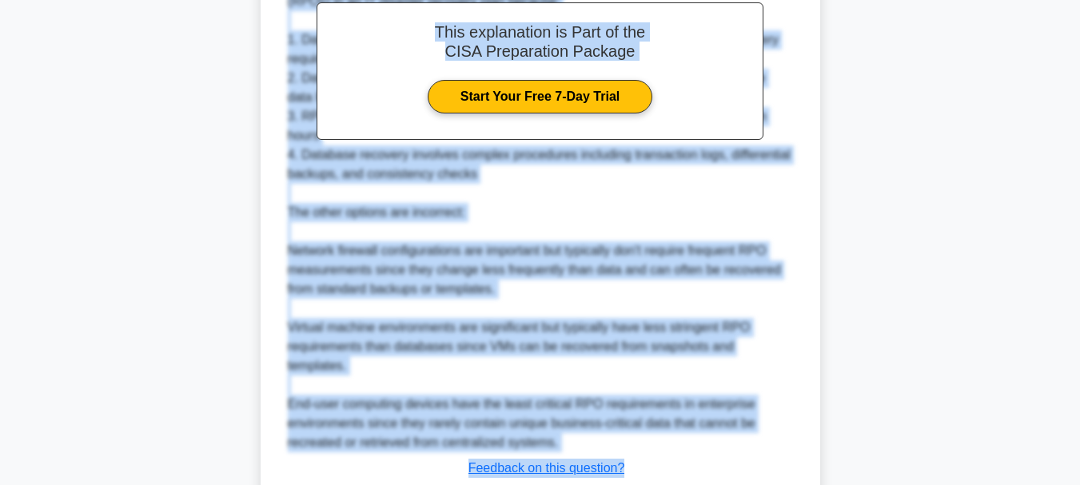
drag, startPoint x: 292, startPoint y: 64, endPoint x: 638, endPoint y: 448, distance: 516.9
click at [638, 448] on div "In an IT disaster recovery plan, which component requires the MOST detailed doc…" at bounding box center [540, 66] width 547 height 987
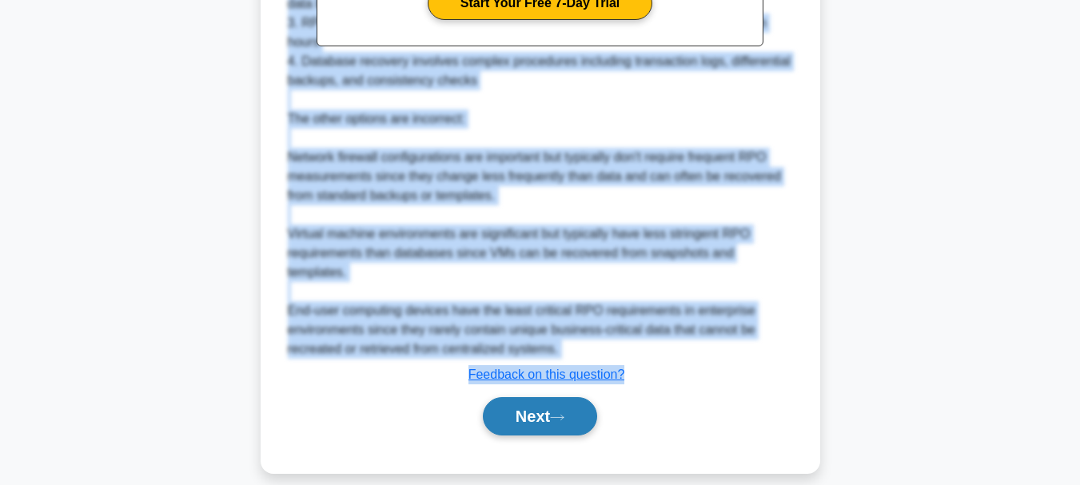
click at [532, 397] on button "Next" at bounding box center [540, 416] width 114 height 38
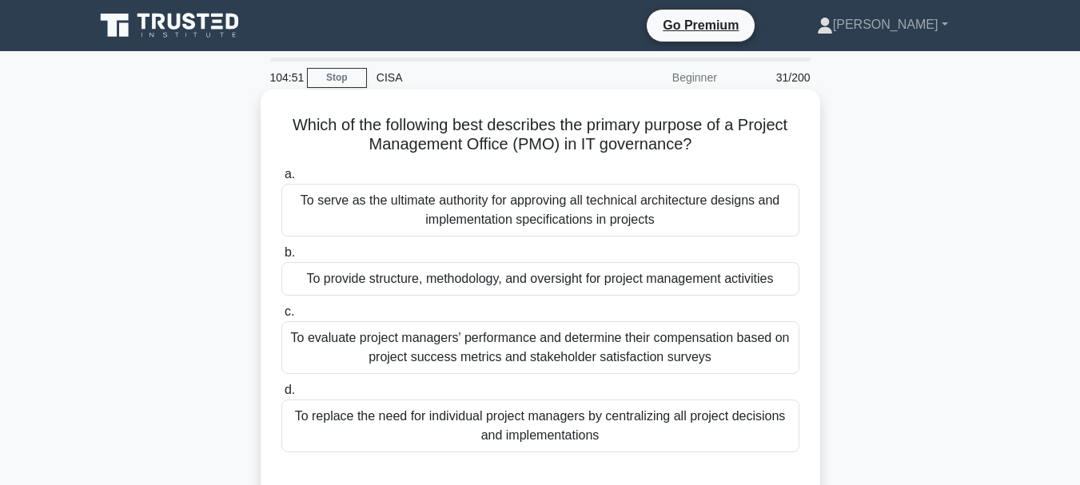
scroll to position [80, 0]
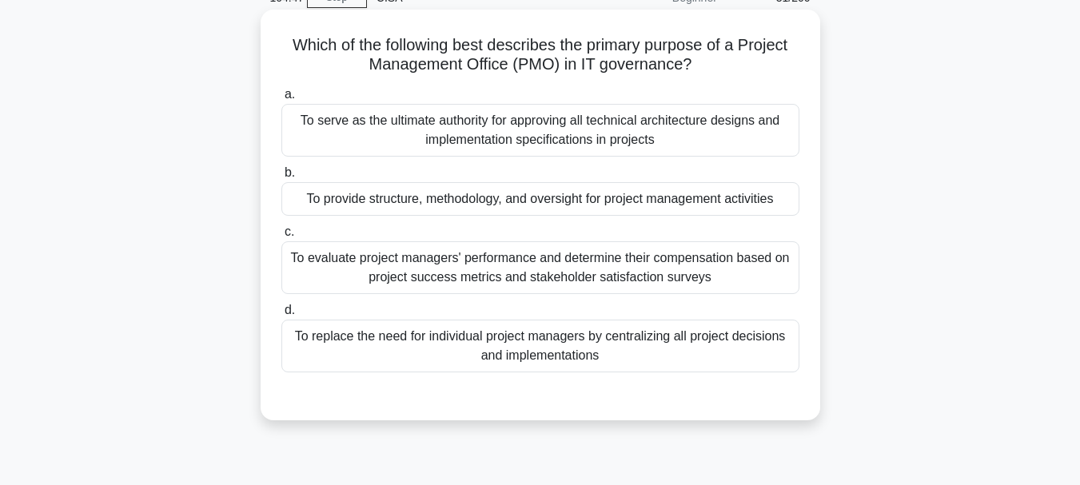
click at [524, 202] on div "To provide structure, methodology, and oversight for project management activit…" at bounding box center [540, 199] width 518 height 34
click at [281, 178] on input "b. To provide structure, methodology, and oversight for project management acti…" at bounding box center [281, 173] width 0 height 10
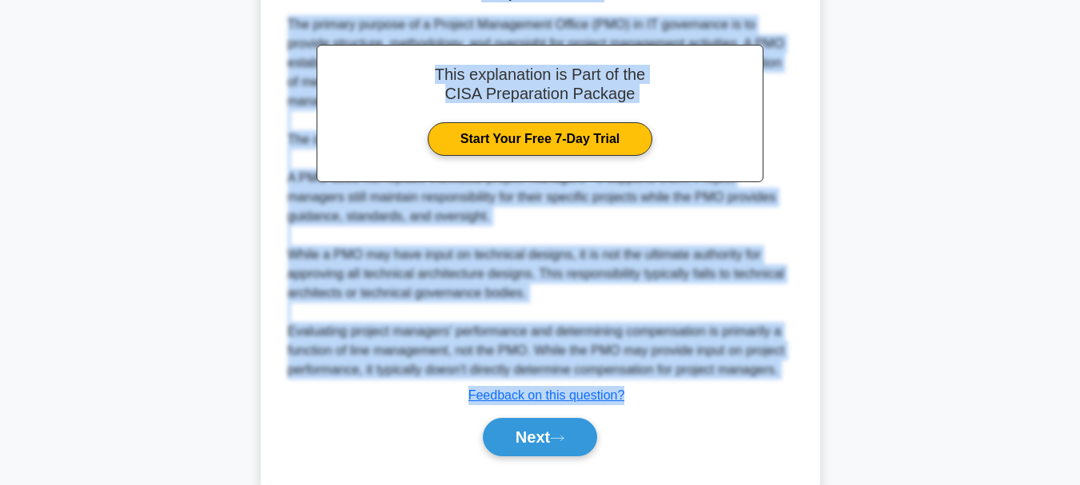
scroll to position [540, 0]
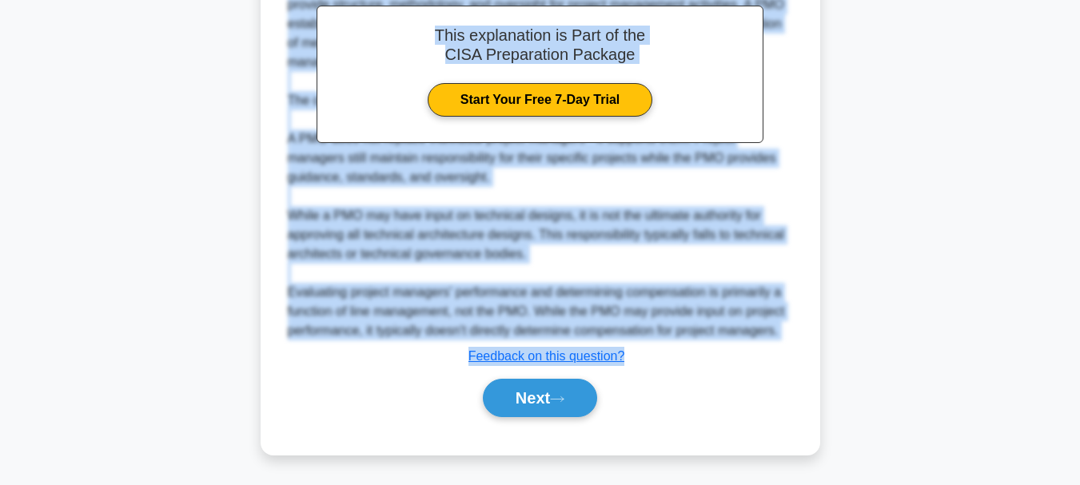
drag, startPoint x: 284, startPoint y: 43, endPoint x: 638, endPoint y: 348, distance: 467.2
click at [638, 348] on div "Which of the following best describes the primary purpose of a Project Manageme…" at bounding box center [540, 2] width 547 height 891
click at [511, 399] on button "Next" at bounding box center [540, 398] width 114 height 38
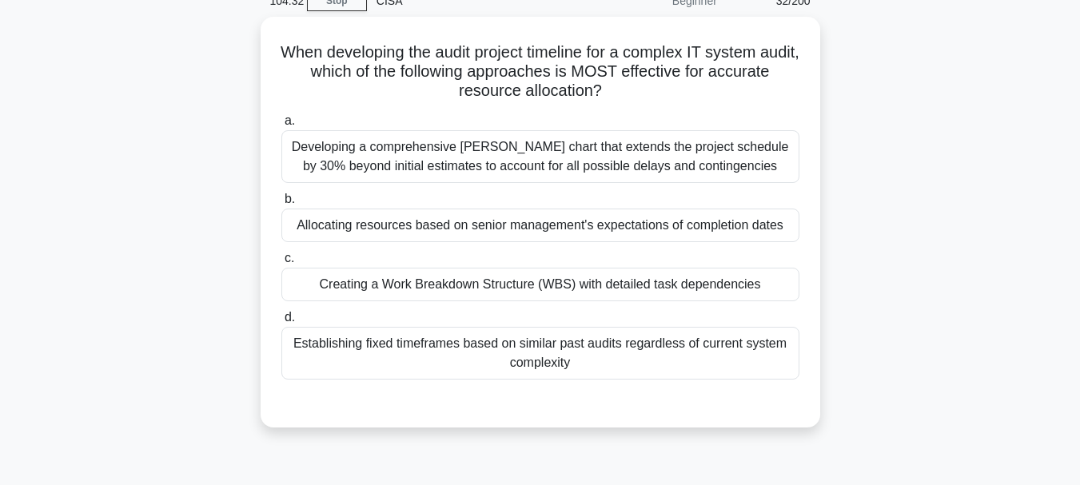
scroll to position [58, 0]
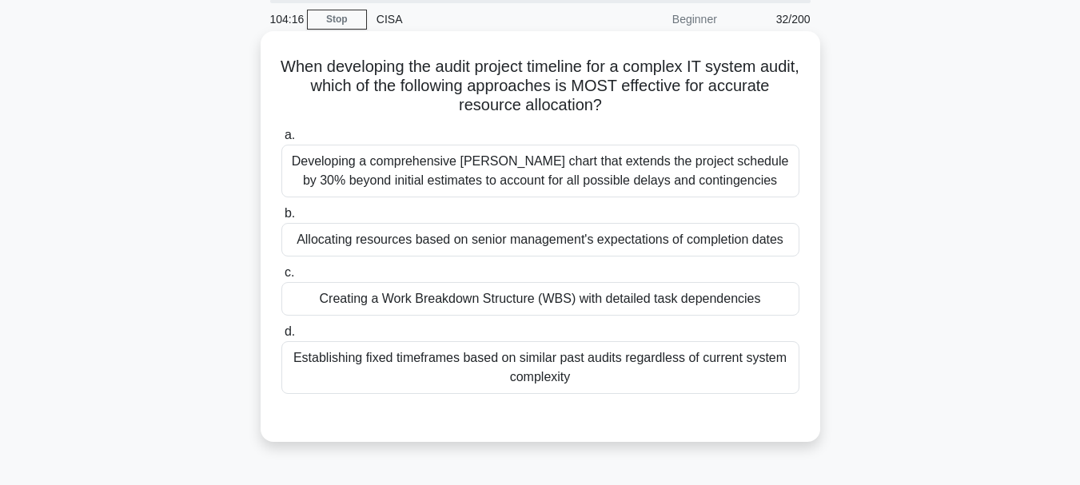
click at [501, 174] on div "Developing a comprehensive Gantt chart that extends the project schedule by 30%…" at bounding box center [540, 171] width 518 height 53
click at [281, 141] on input "a. Developing a comprehensive Gantt chart that extends the project schedule by …" at bounding box center [281, 135] width 0 height 10
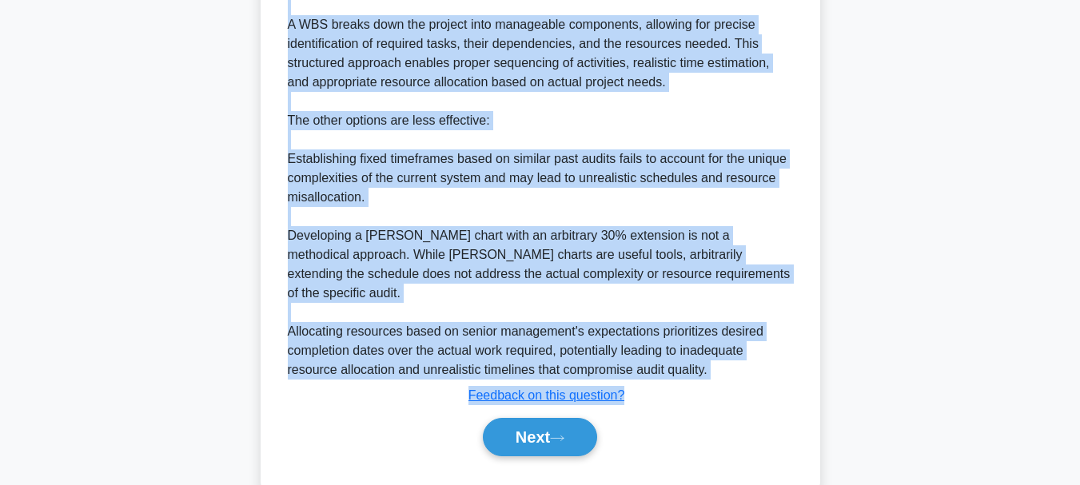
scroll to position [599, 0]
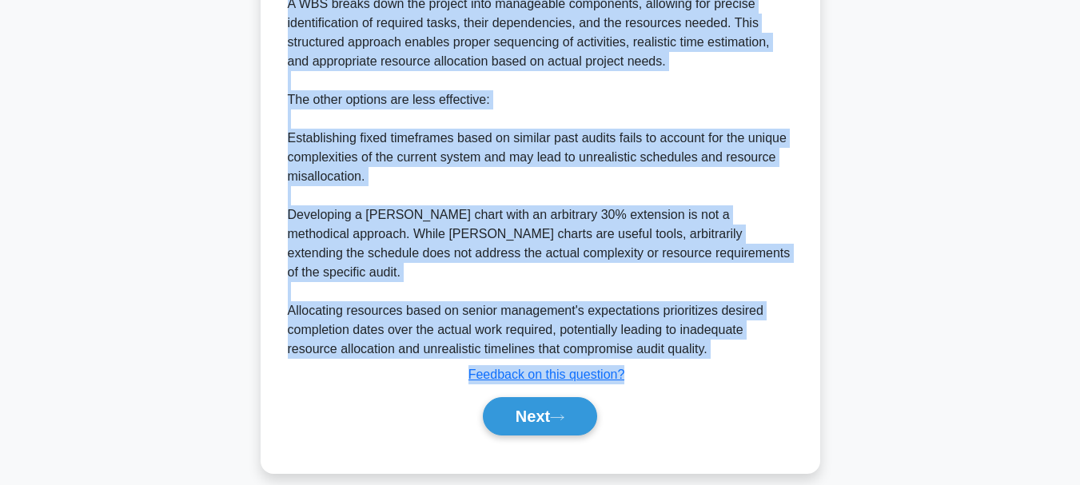
drag, startPoint x: 297, startPoint y: 67, endPoint x: 634, endPoint y: 358, distance: 445.6
click at [518, 397] on button "Next" at bounding box center [540, 416] width 114 height 38
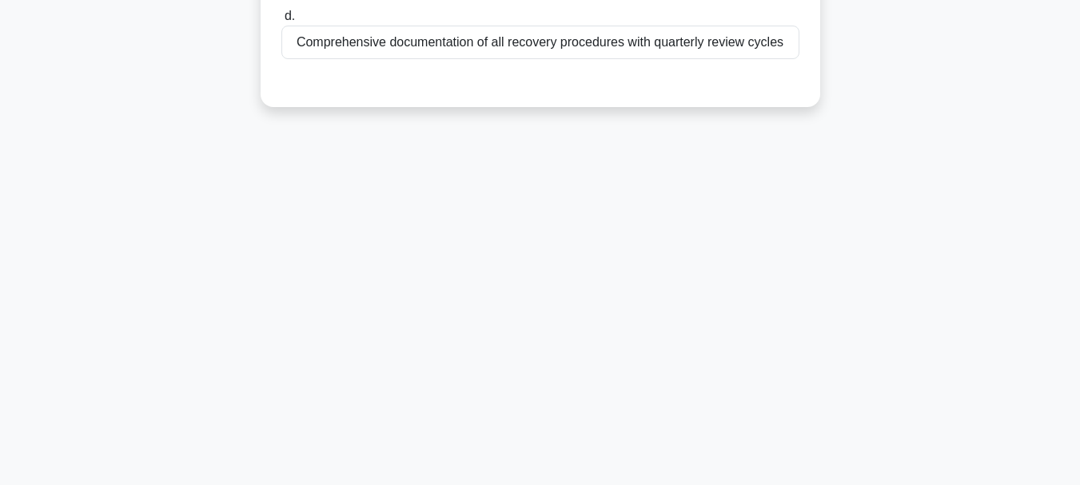
scroll to position [58, 0]
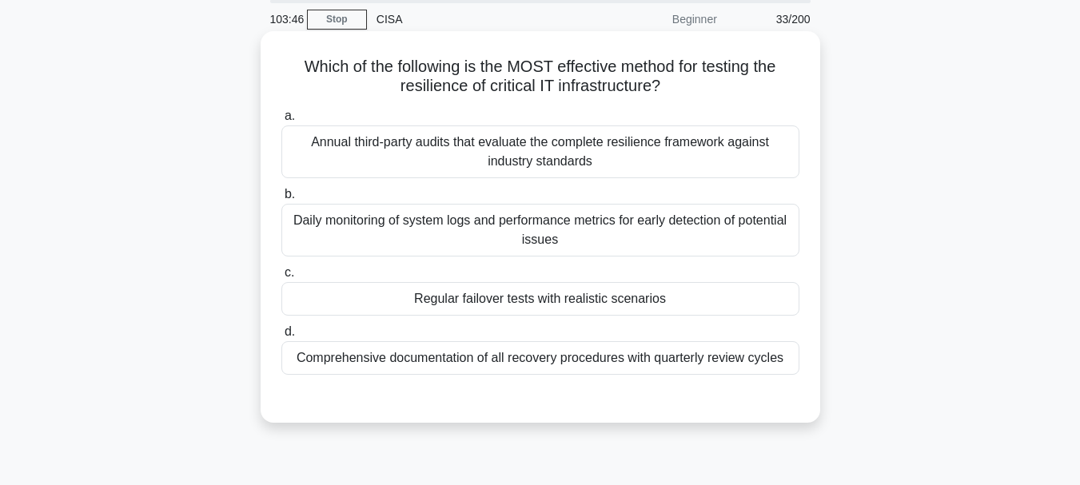
click at [524, 238] on div "Daily monitoring of system logs and performance metrics for early detection of …" at bounding box center [540, 230] width 518 height 53
click at [281, 200] on input "b. Daily monitoring of system logs and performance metrics for early detection …" at bounding box center [281, 194] width 0 height 10
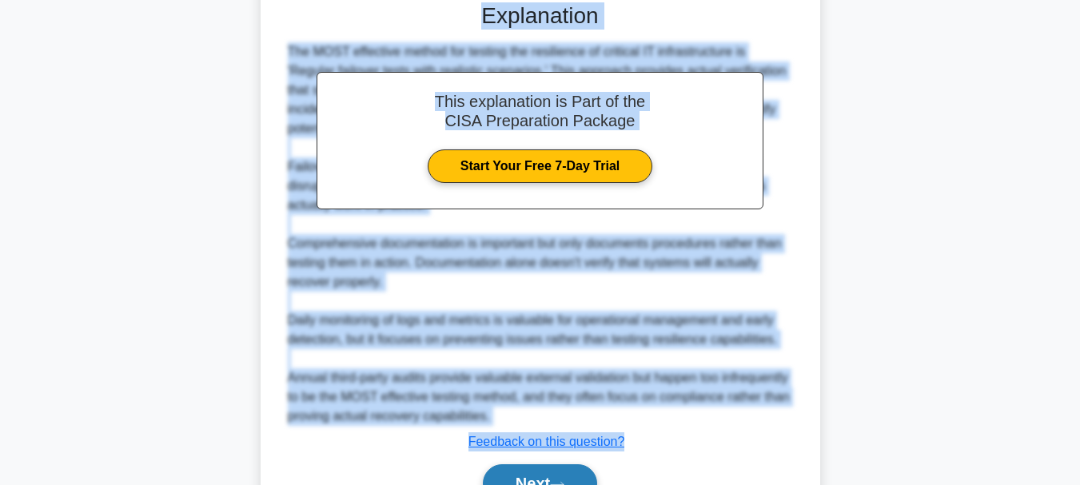
scroll to position [461, 0]
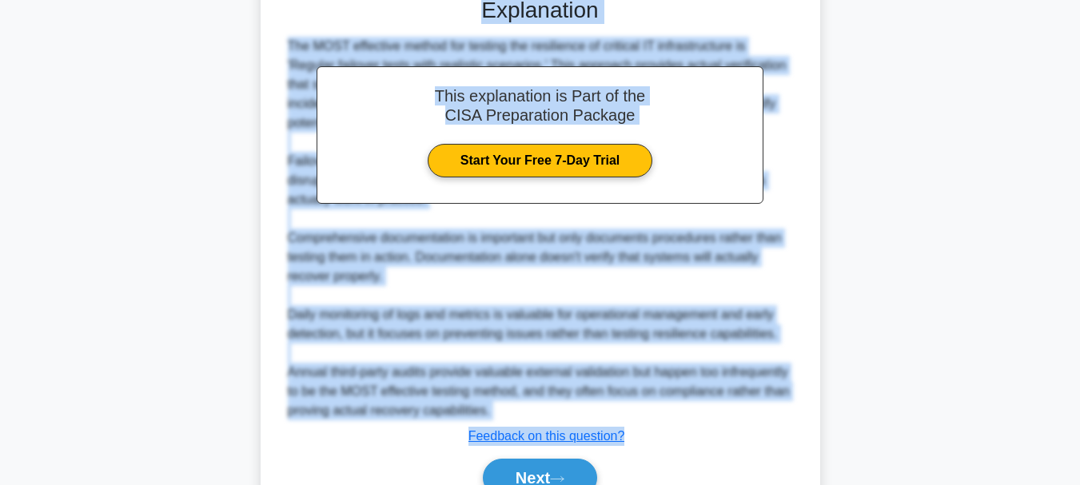
drag, startPoint x: 298, startPoint y: 69, endPoint x: 626, endPoint y: 438, distance: 493.9
click at [627, 440] on div "Which of the following is the MOST effective method for testing the resilience …" at bounding box center [540, 81] width 547 height 893
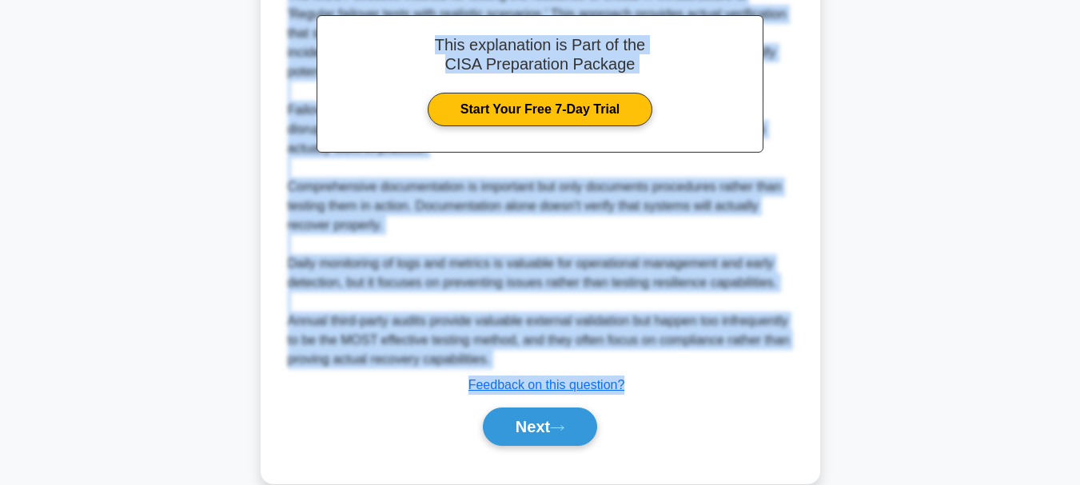
scroll to position [540, 0]
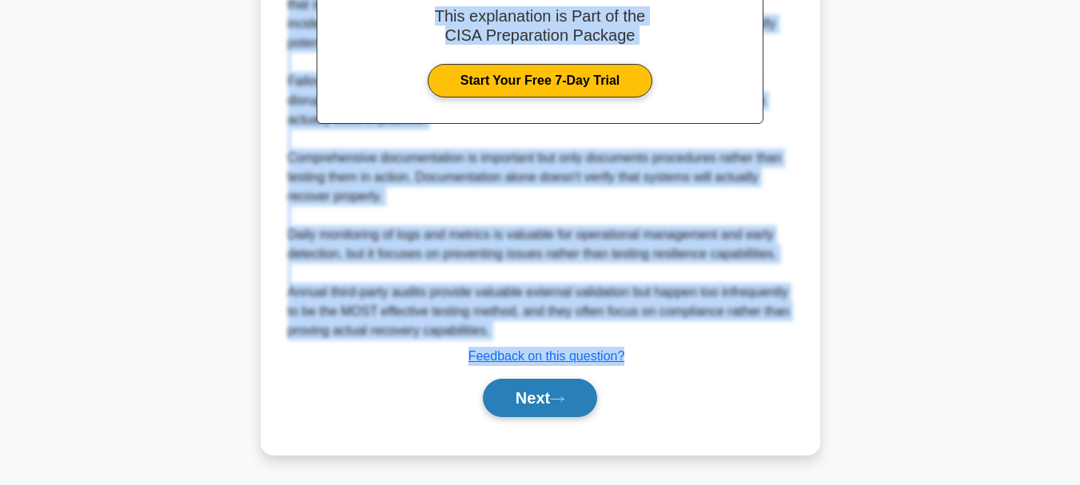
click at [522, 397] on button "Next" at bounding box center [540, 398] width 114 height 38
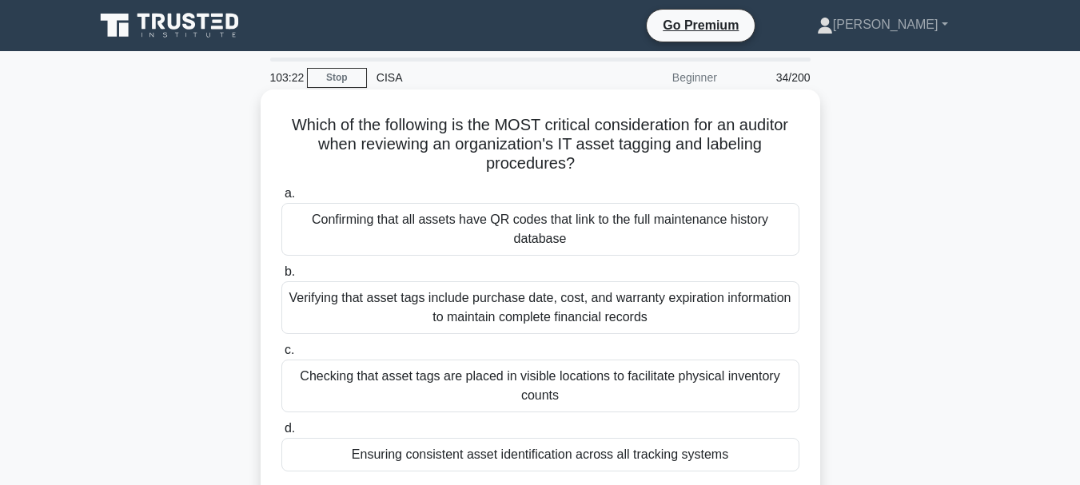
scroll to position [160, 0]
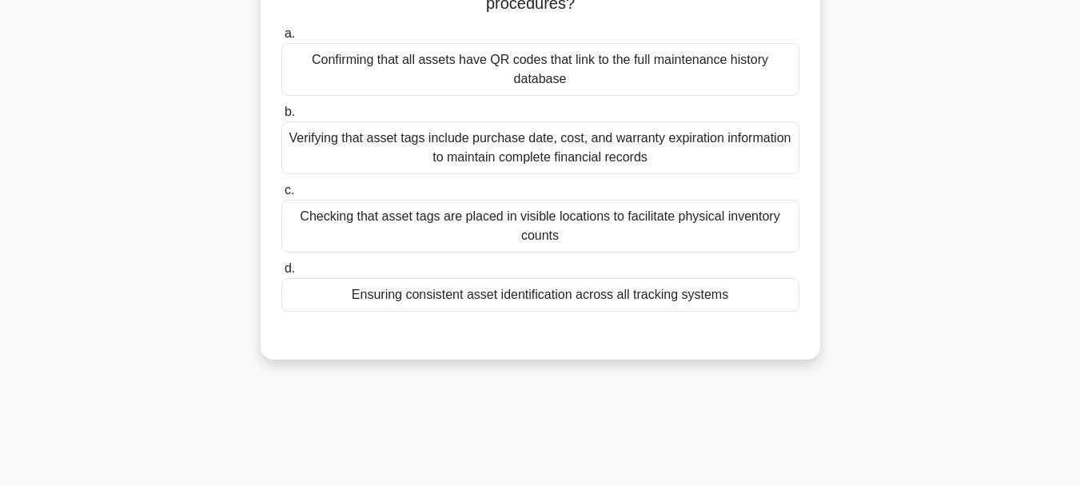
click at [486, 286] on div "Ensuring consistent asset identification across all tracking systems" at bounding box center [540, 295] width 518 height 34
click at [281, 274] on input "d. Ensuring consistent asset identification across all tracking systems" at bounding box center [281, 269] width 0 height 10
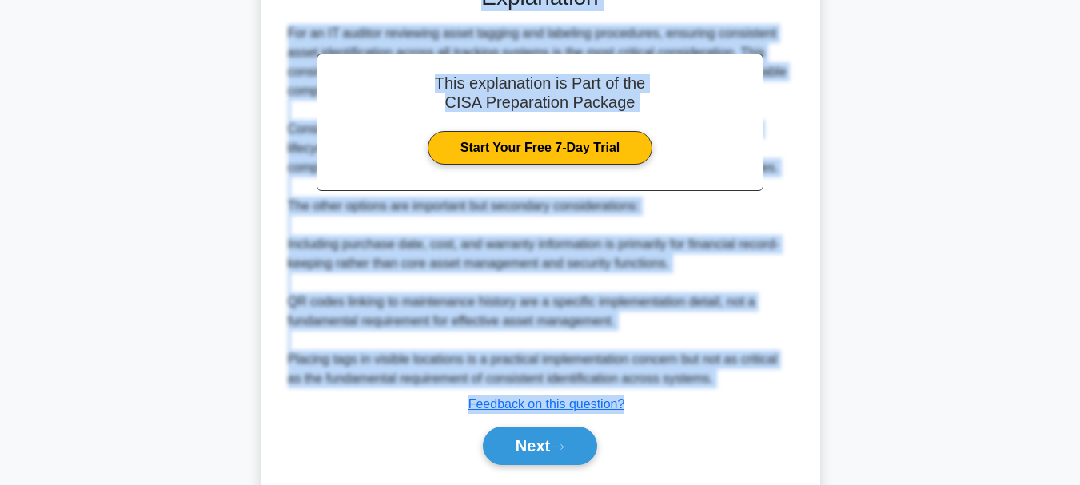
scroll to position [559, 0]
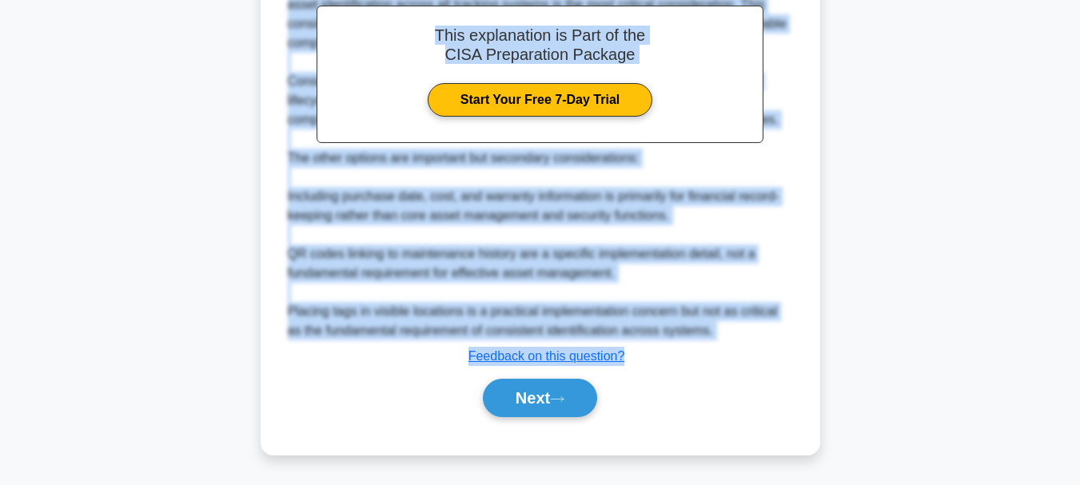
drag, startPoint x: 284, startPoint y: 128, endPoint x: 635, endPoint y: 361, distance: 421.1
click at [528, 403] on button "Next" at bounding box center [540, 398] width 114 height 38
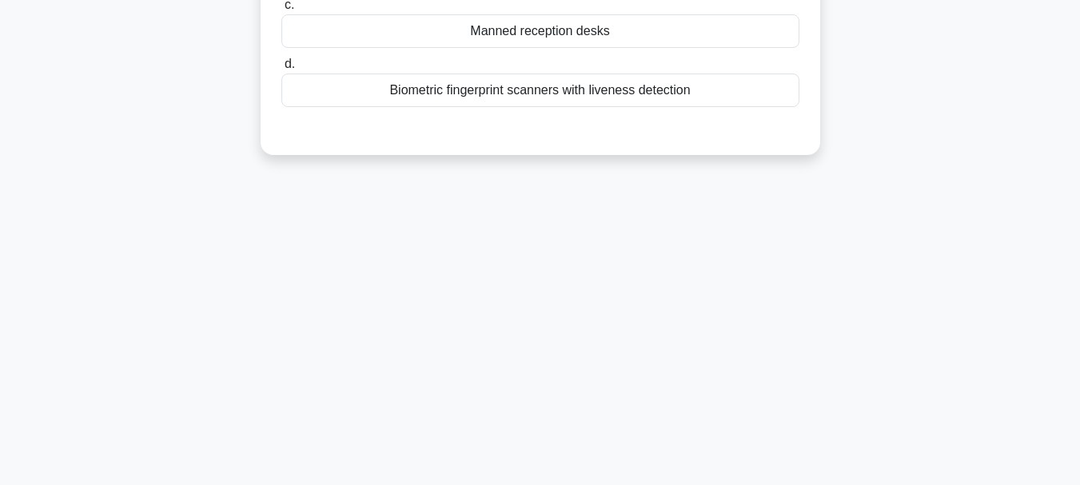
scroll to position [58, 0]
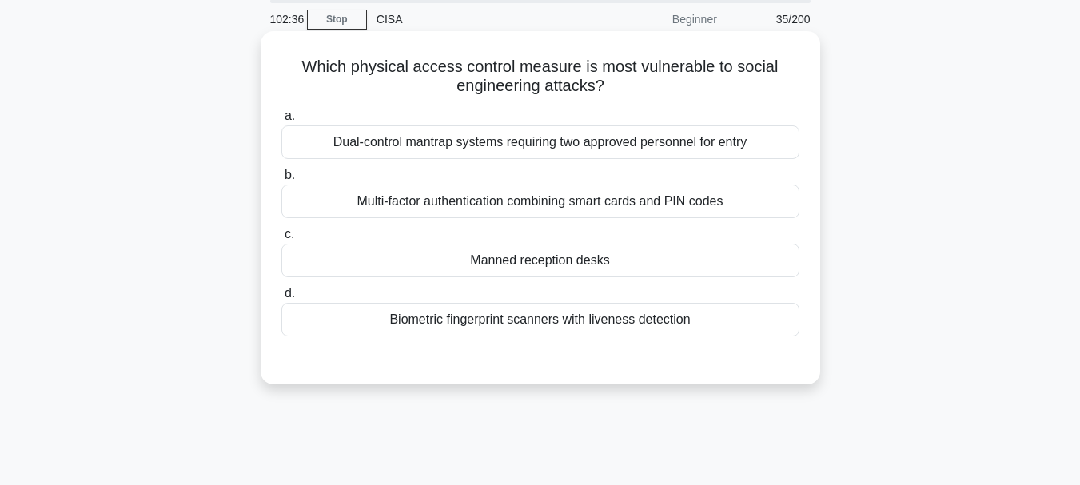
click at [533, 263] on div "Manned reception desks" at bounding box center [540, 261] width 518 height 34
click at [281, 240] on input "c. Manned reception desks" at bounding box center [281, 234] width 0 height 10
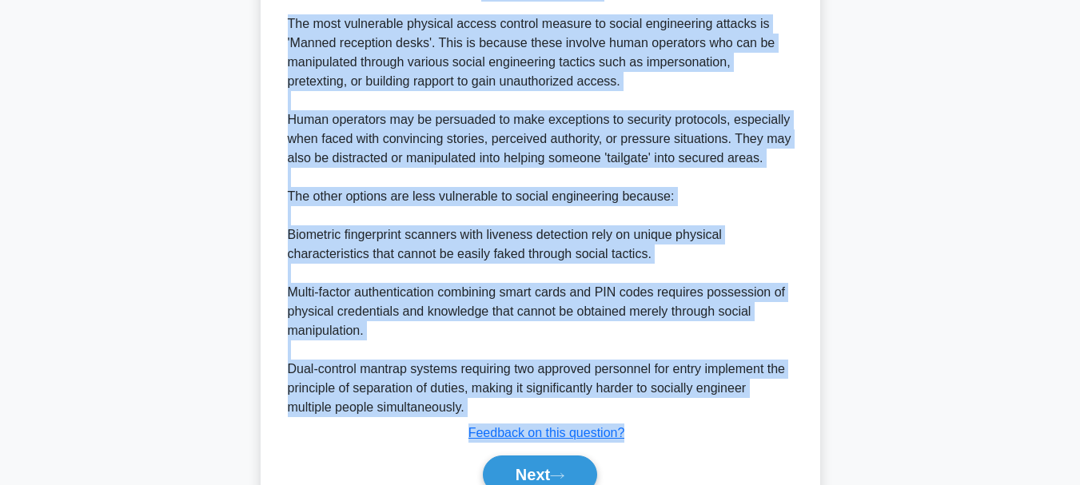
scroll to position [521, 0]
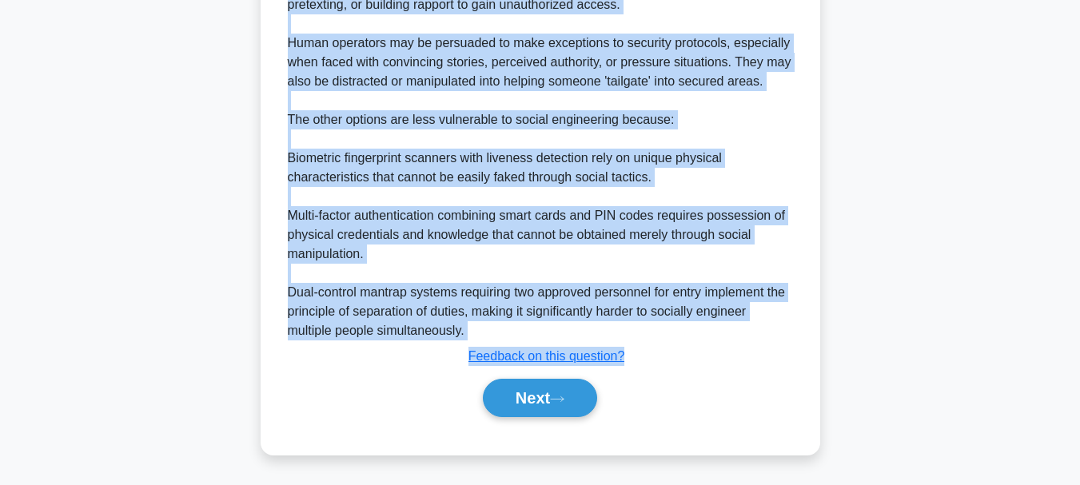
drag, startPoint x: 299, startPoint y: 66, endPoint x: 643, endPoint y: 370, distance: 459.3
click at [643, 370] on div "Which physical access control measure is most vulnerable to social engineering …" at bounding box center [540, 12] width 547 height 872
click at [524, 401] on button "Next" at bounding box center [540, 398] width 114 height 38
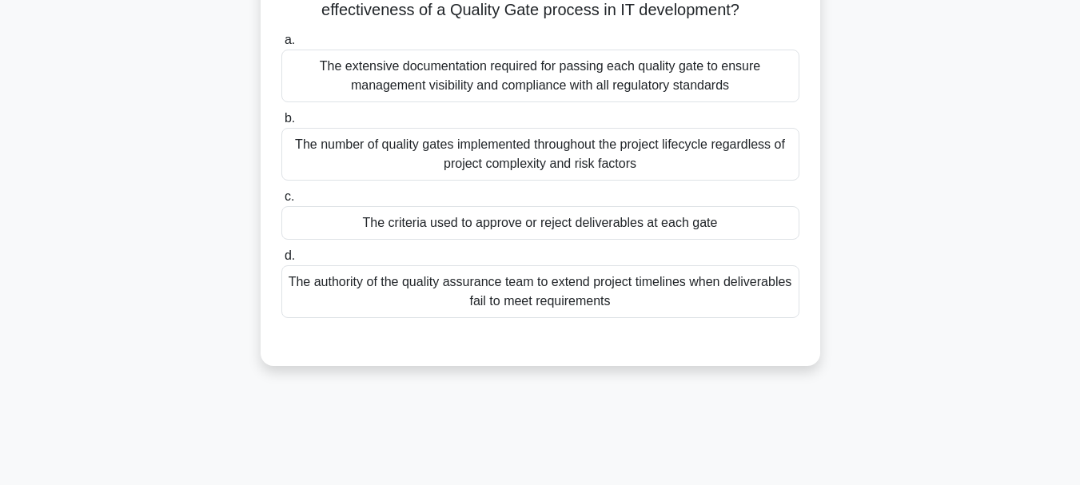
scroll to position [58, 0]
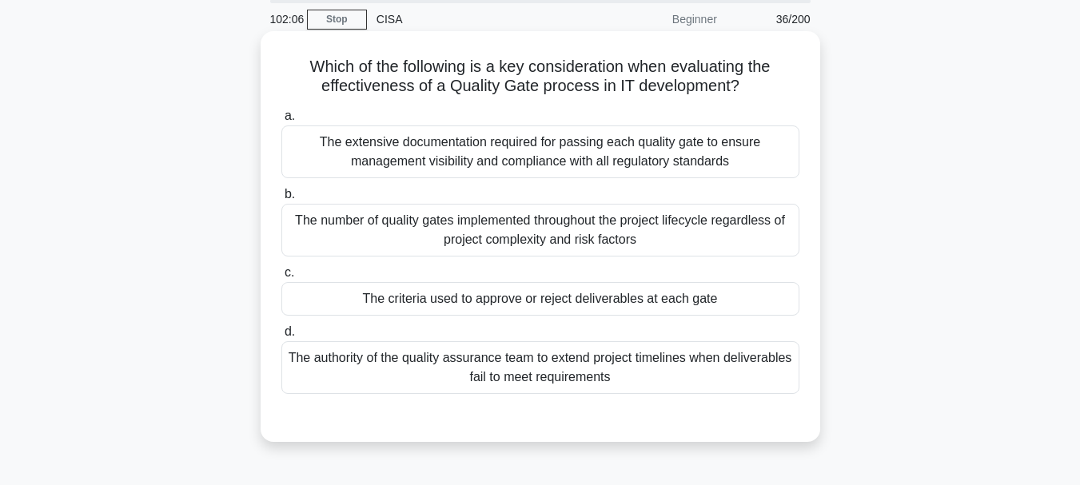
click at [480, 301] on div "The criteria used to approve or reject deliverables at each gate" at bounding box center [540, 299] width 518 height 34
click at [281, 278] on input "c. The criteria used to approve or reject deliverables at each gate" at bounding box center [281, 273] width 0 height 10
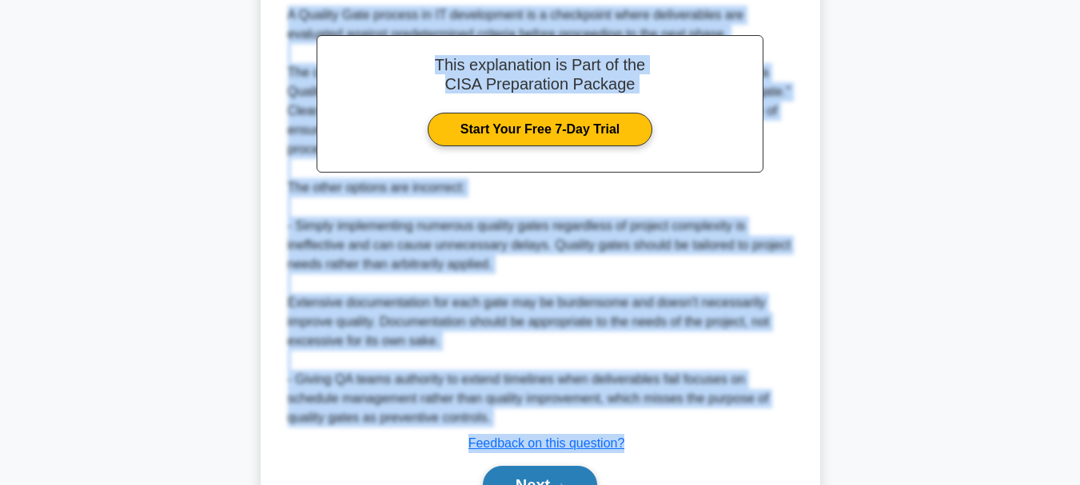
scroll to position [532, 0]
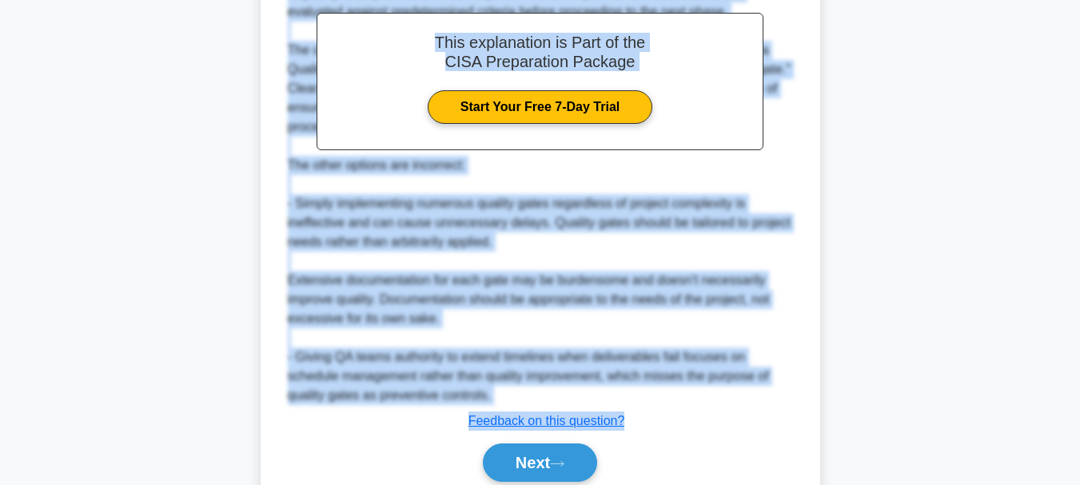
drag, startPoint x: 307, startPoint y: 66, endPoint x: 628, endPoint y: 417, distance: 475.9
click at [628, 417] on div "Which of the following is a key consideration when evaluating the effectiveness…" at bounding box center [540, 38] width 547 height 949
click at [528, 467] on button "Next" at bounding box center [540, 463] width 114 height 38
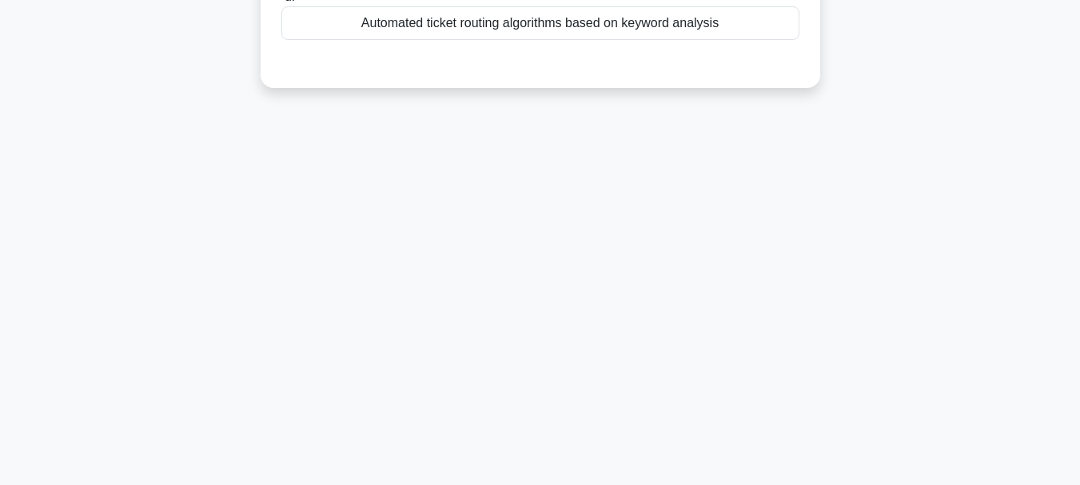
scroll to position [58, 0]
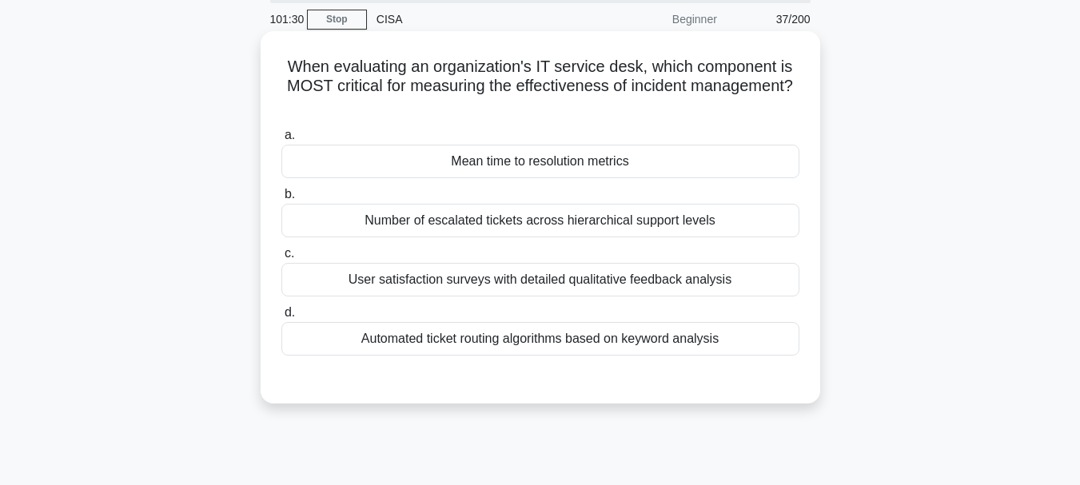
click at [512, 225] on div "Number of escalated tickets across hierarchical support levels" at bounding box center [540, 221] width 518 height 34
click at [281, 200] on input "b. Number of escalated tickets across hierarchical support levels" at bounding box center [281, 194] width 0 height 10
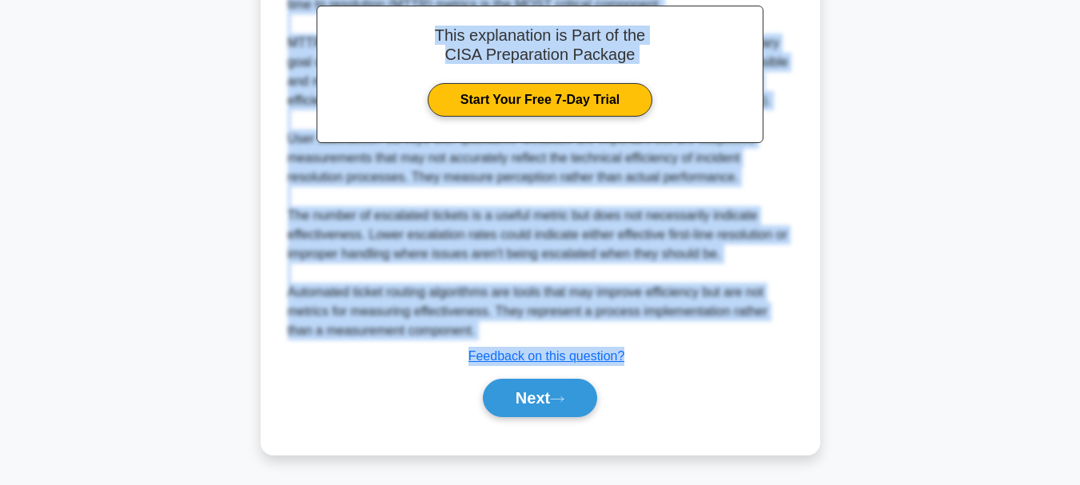
drag, startPoint x: 285, startPoint y: 66, endPoint x: 568, endPoint y: 420, distance: 452.8
click at [567, 421] on div "When evaluating an organization's IT service desk, which component is MOST crit…" at bounding box center [540, 21] width 547 height 855
click at [585, 395] on button "Next" at bounding box center [540, 398] width 114 height 38
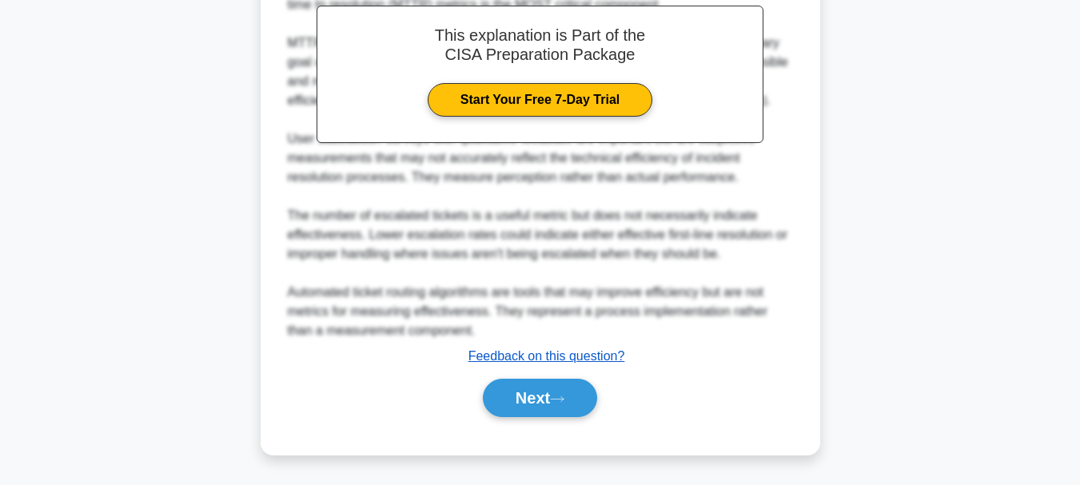
click at [605, 362] on div "This explanation is Part of the CISA Preparation Package Start Your Free 7-Day …" at bounding box center [540, 170] width 518 height 507
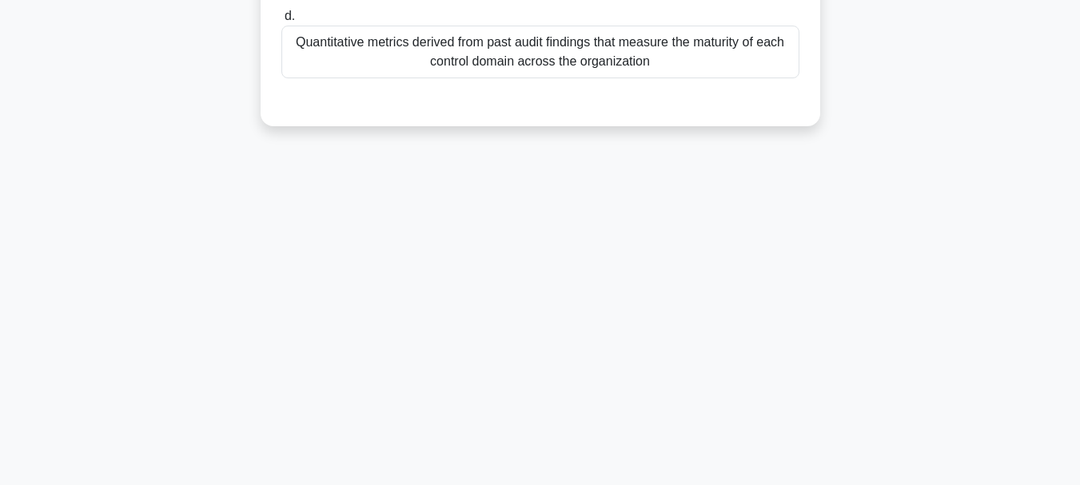
scroll to position [378, 0]
click at [623, 359] on div "101:24 Stop CISA Beginner 38/200 When integrating operational risks into a risk…" at bounding box center [540, 79] width 911 height 800
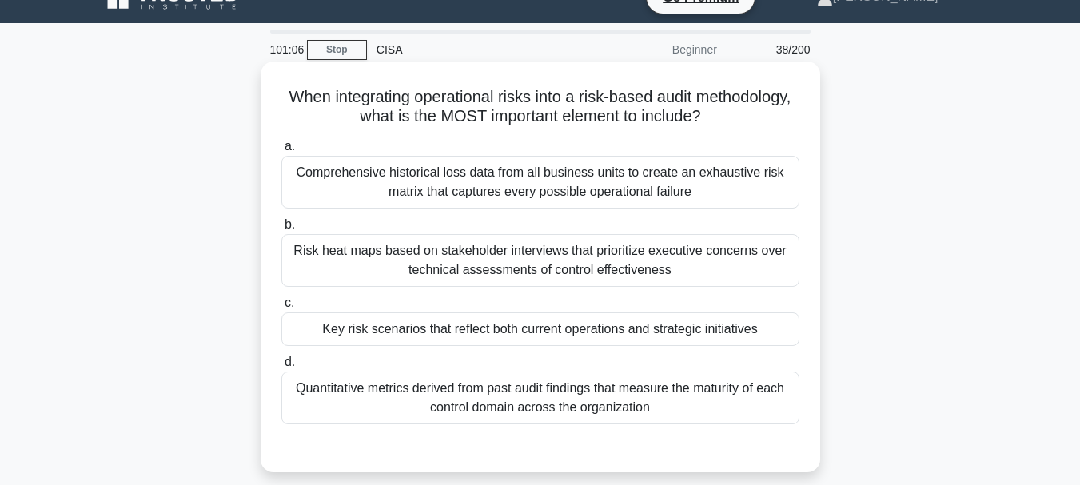
scroll to position [0, 0]
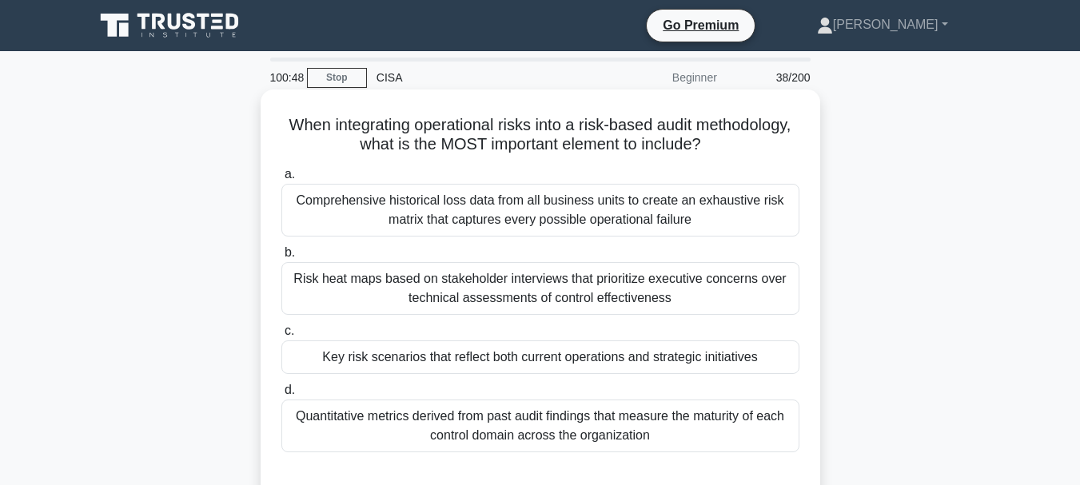
click at [462, 361] on div "Key risk scenarios that reflect both current operations and strategic initiativ…" at bounding box center [540, 358] width 518 height 34
click at [281, 337] on input "c. Key risk scenarios that reflect both current operations and strategic initia…" at bounding box center [281, 331] width 0 height 10
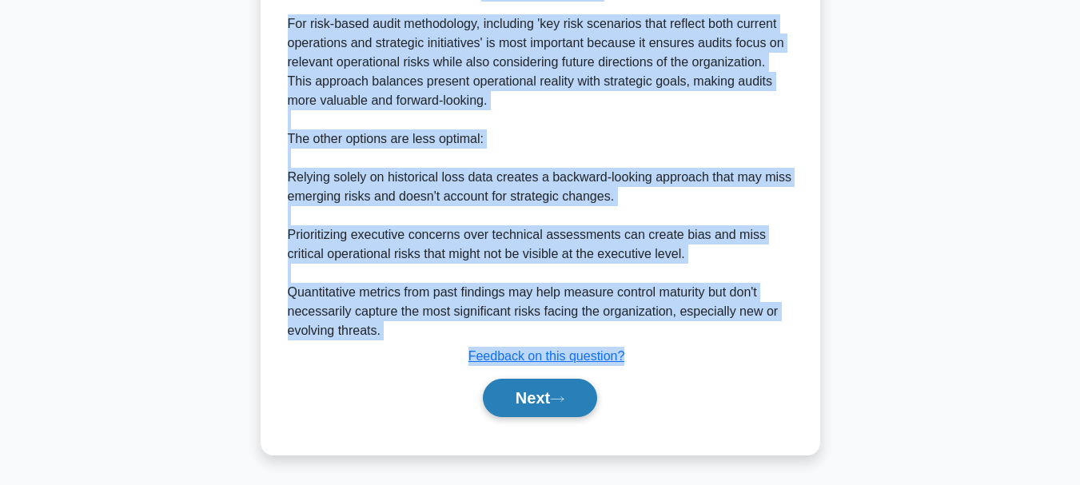
drag, startPoint x: 336, startPoint y: 134, endPoint x: 577, endPoint y: 403, distance: 361.8
click at [576, 405] on div "When integrating operational risks into a risk-based audit methodology, what is…" at bounding box center [540, 21] width 547 height 853
drag, startPoint x: 577, startPoint y: 403, endPoint x: 584, endPoint y: 385, distance: 18.7
click at [578, 399] on button "Next" at bounding box center [540, 398] width 114 height 38
drag, startPoint x: 584, startPoint y: 385, endPoint x: 605, endPoint y: 365, distance: 30.0
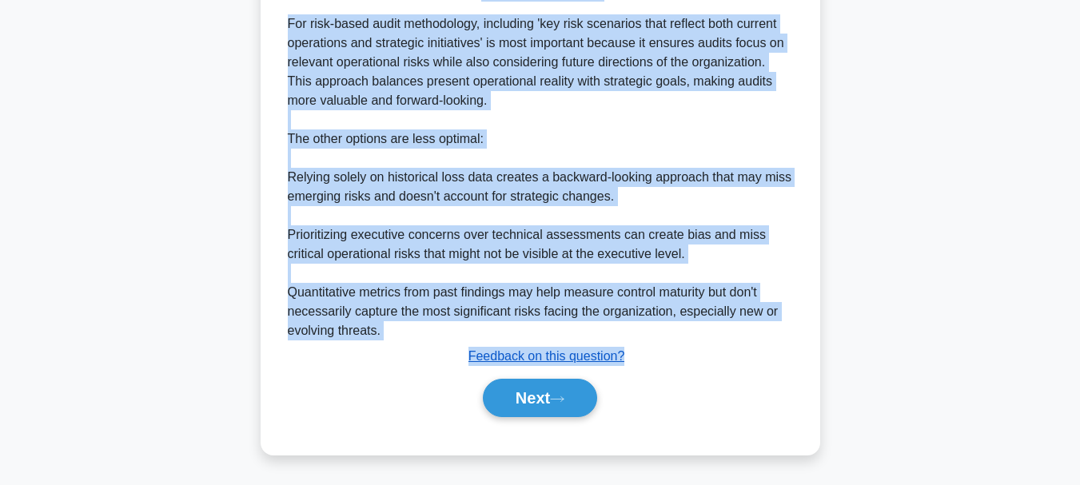
click at [602, 369] on div "Explanation For risk-based audit methodology, including 'key risk scenarios tha…" at bounding box center [540, 198] width 518 height 449
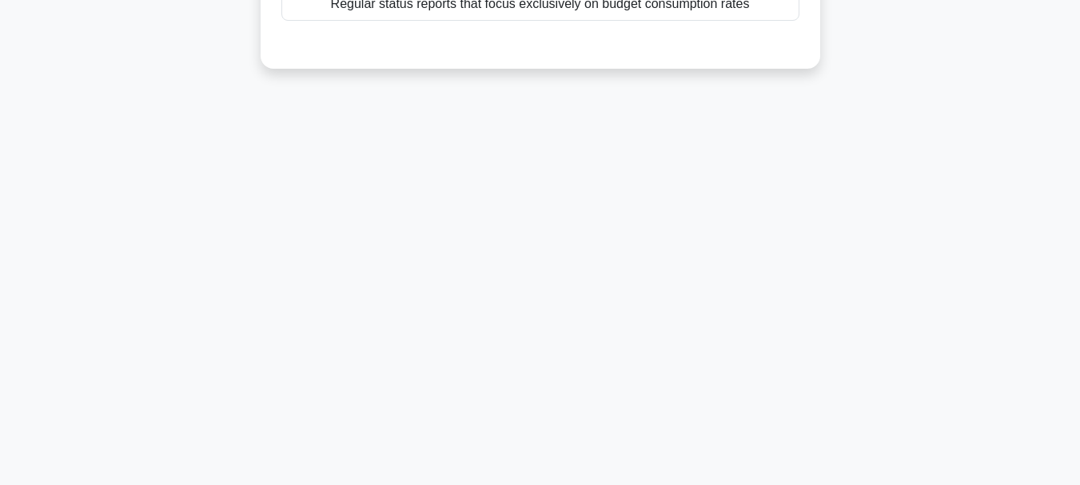
drag, startPoint x: 605, startPoint y: 365, endPoint x: 615, endPoint y: 361, distance: 10.4
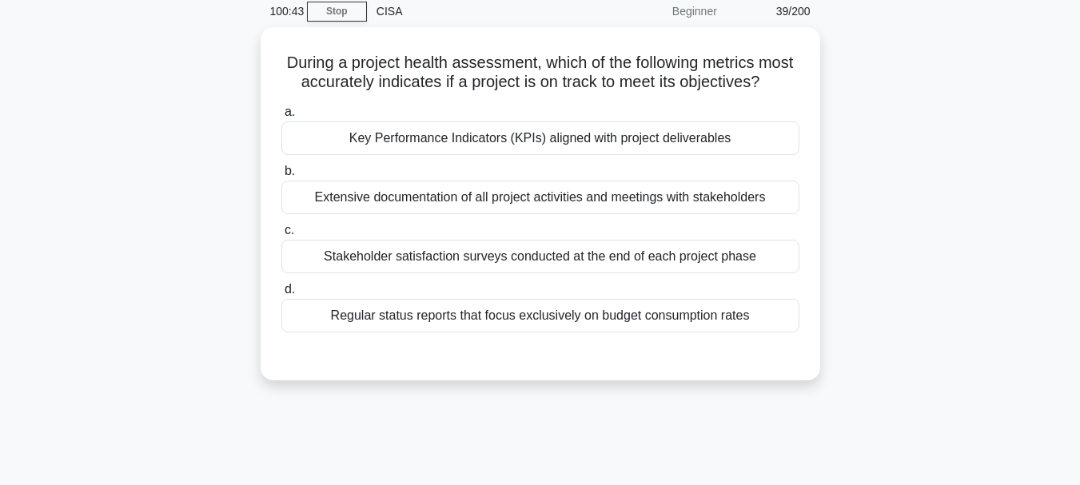
scroll to position [58, 0]
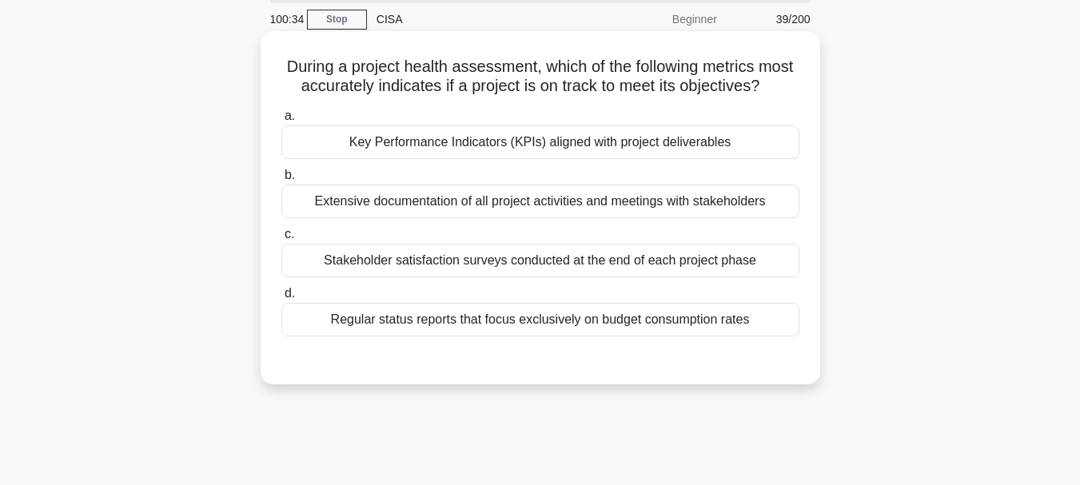
click at [437, 159] on div "Key Performance Indicators (KPIs) aligned with project deliverables" at bounding box center [540, 143] width 518 height 34
click at [281, 122] on input "a. Key Performance Indicators (KPIs) aligned with project deliverables" at bounding box center [281, 116] width 0 height 10
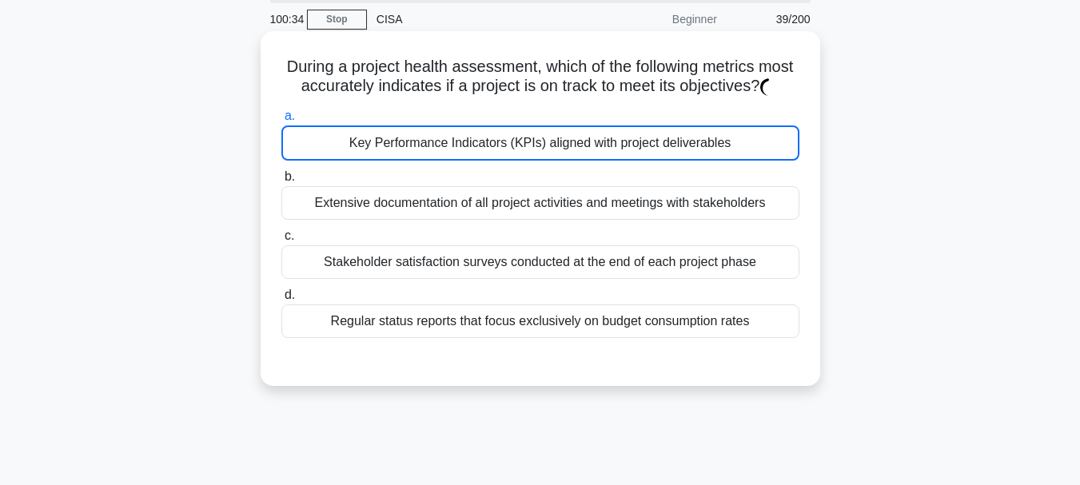
click at [437, 161] on div "Key Performance Indicators (KPIs) aligned with project deliverables" at bounding box center [540, 143] width 518 height 35
click at [281, 122] on input "a. Key Performance Indicators (KPIs) aligned with project deliverables" at bounding box center [281, 116] width 0 height 10
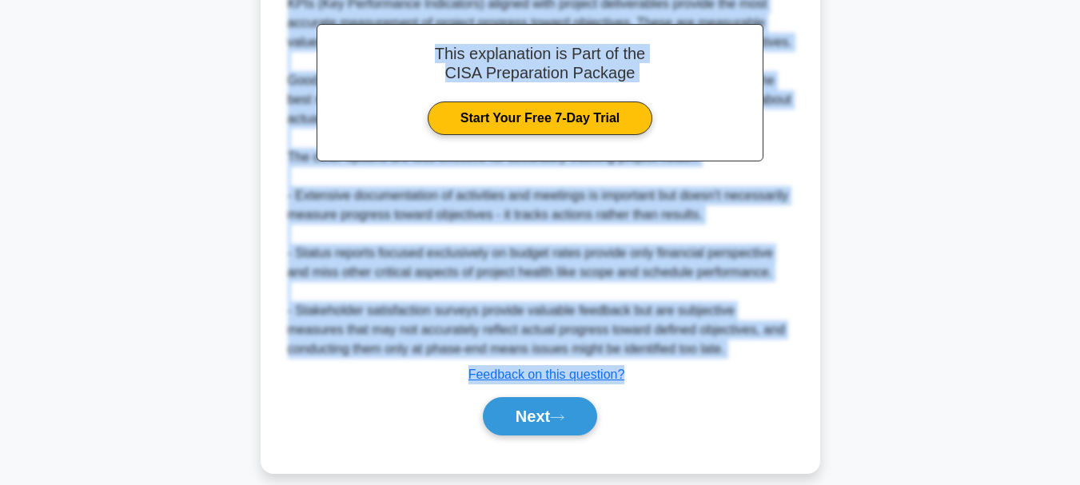
scroll to position [501, 0]
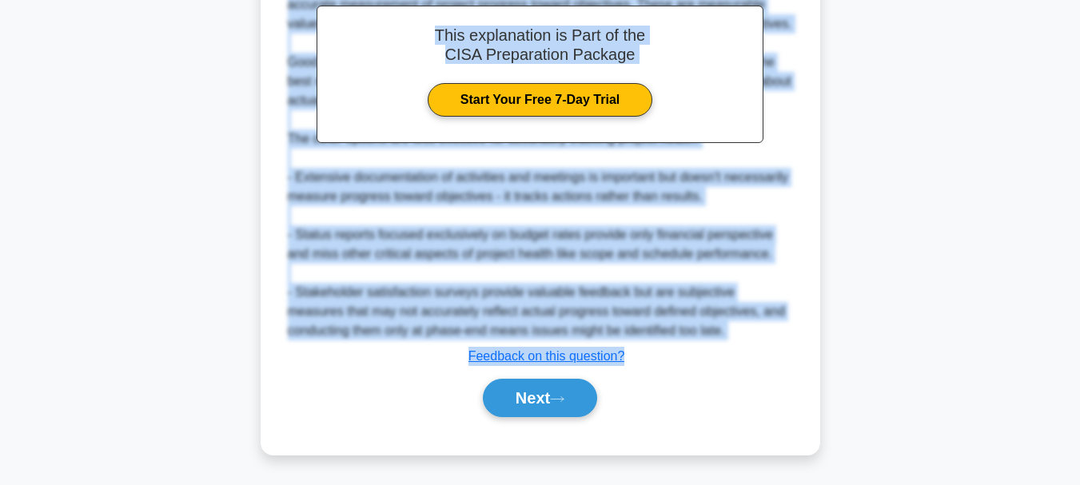
drag, startPoint x: 301, startPoint y: 66, endPoint x: 628, endPoint y: 342, distance: 428.9
click at [628, 342] on div "During a project health assessment, which of the following metrics most accurat…" at bounding box center [540, 32] width 547 height 834
drag, startPoint x: 592, startPoint y: 300, endPoint x: 620, endPoint y: 135, distance: 166.9
click at [620, 135] on div "This explanation is Part of the CISA Preparation Package Start Your Free 7-Day …" at bounding box center [540, 75] width 447 height 138
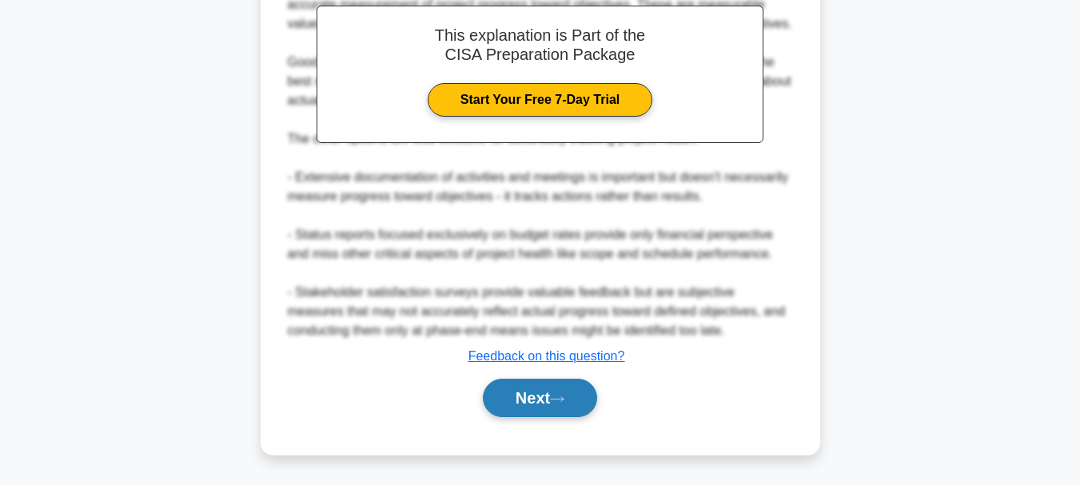
click at [524, 392] on button "Next" at bounding box center [540, 398] width 114 height 38
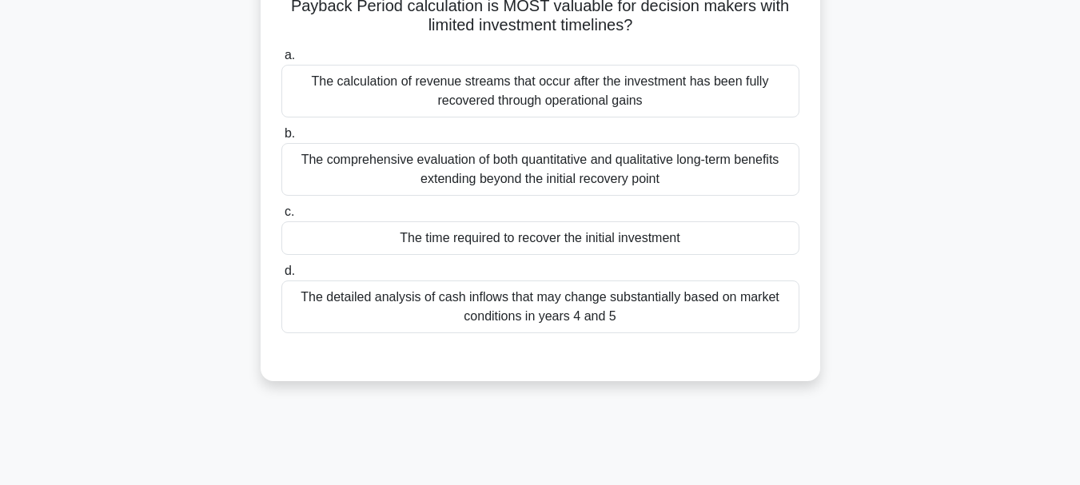
scroll to position [58, 0]
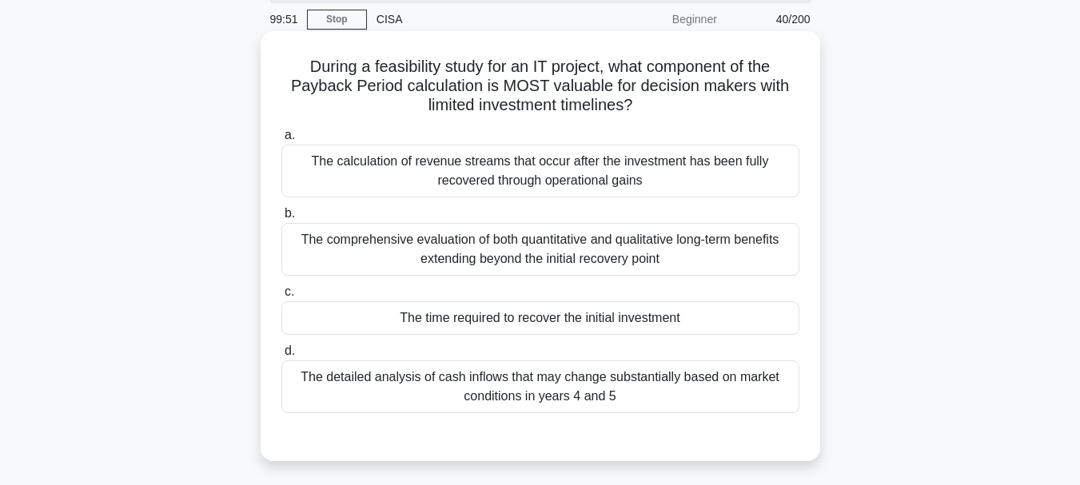
click at [481, 321] on div "The time required to recover the initial investment" at bounding box center [540, 318] width 518 height 34
click at [281, 297] on input "c. The time required to recover the initial investment" at bounding box center [281, 292] width 0 height 10
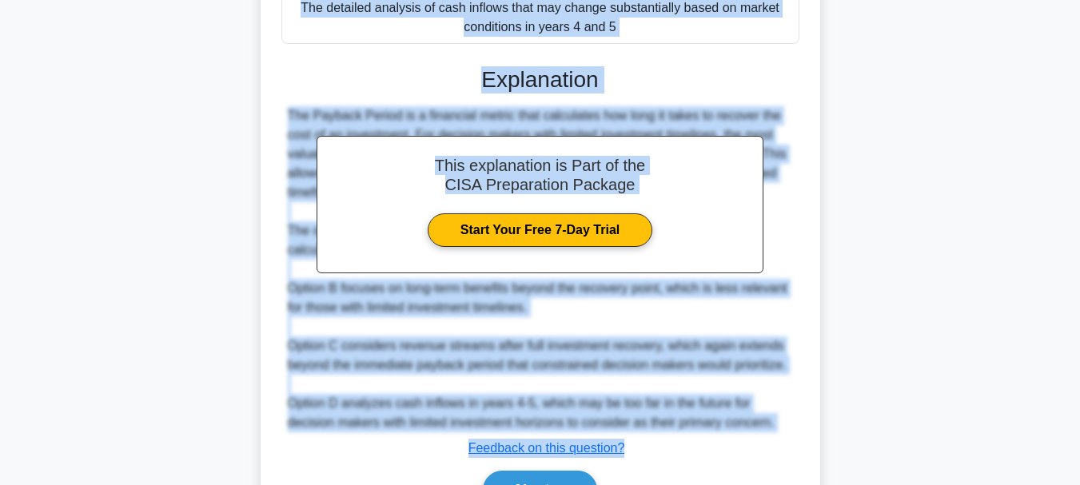
scroll to position [521, 0]
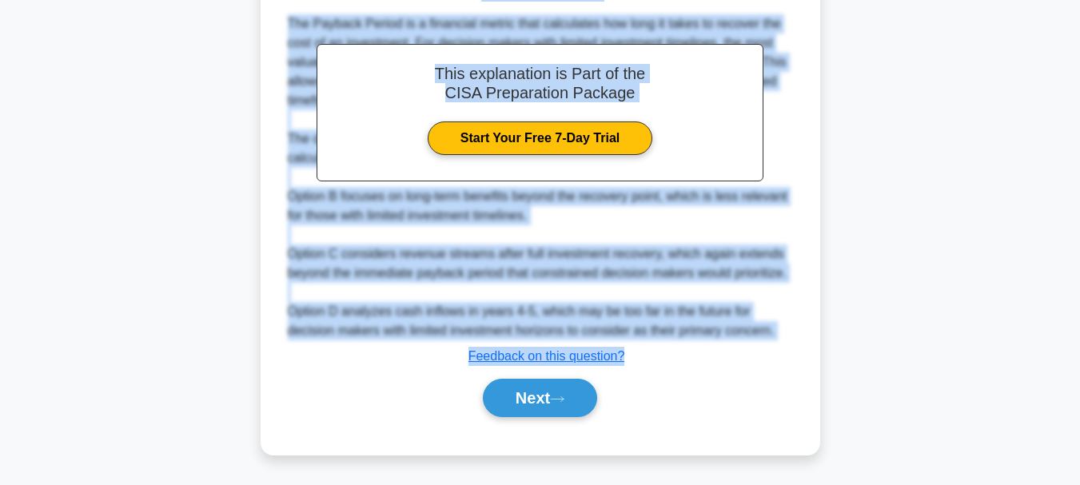
drag, startPoint x: 302, startPoint y: 66, endPoint x: 630, endPoint y: 353, distance: 435.2
click at [630, 353] on div "During a feasibility study for an IT project, what component of the Payback Per…" at bounding box center [540, 12] width 547 height 872
click at [519, 397] on button "Next" at bounding box center [540, 398] width 114 height 38
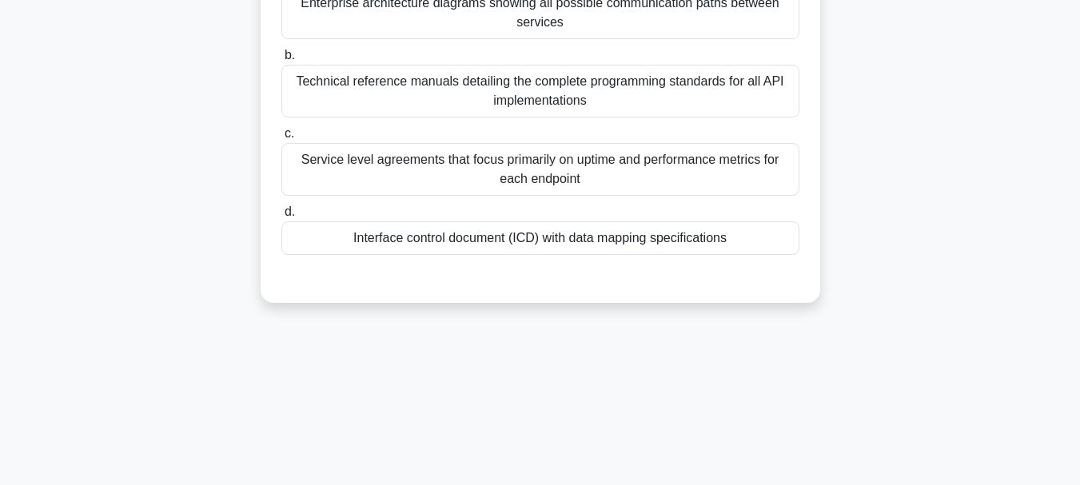
scroll to position [218, 0]
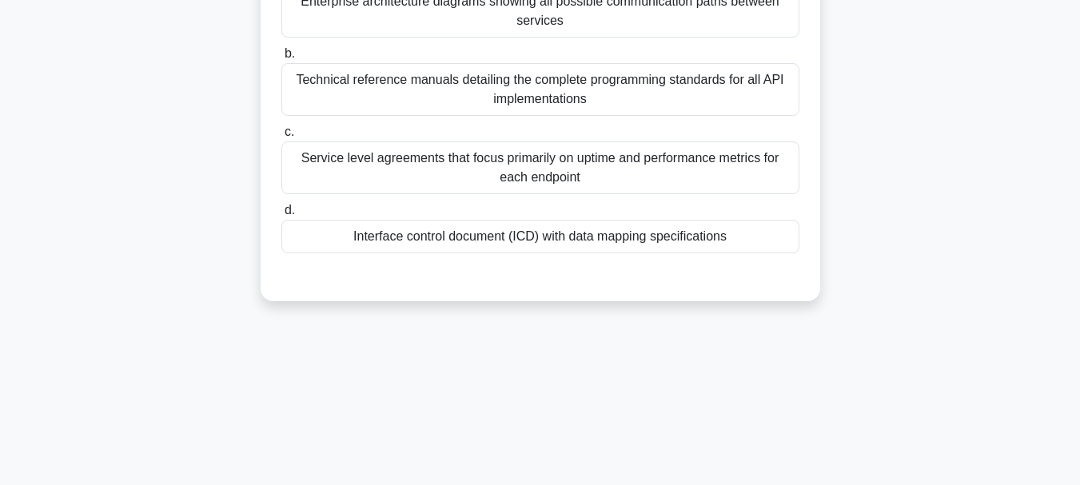
click at [478, 240] on div "Interface control document (ICD) with data mapping specifications" at bounding box center [540, 237] width 518 height 34
click at [281, 216] on input "d. Interface control document (ICD) with data mapping specifications" at bounding box center [281, 210] width 0 height 10
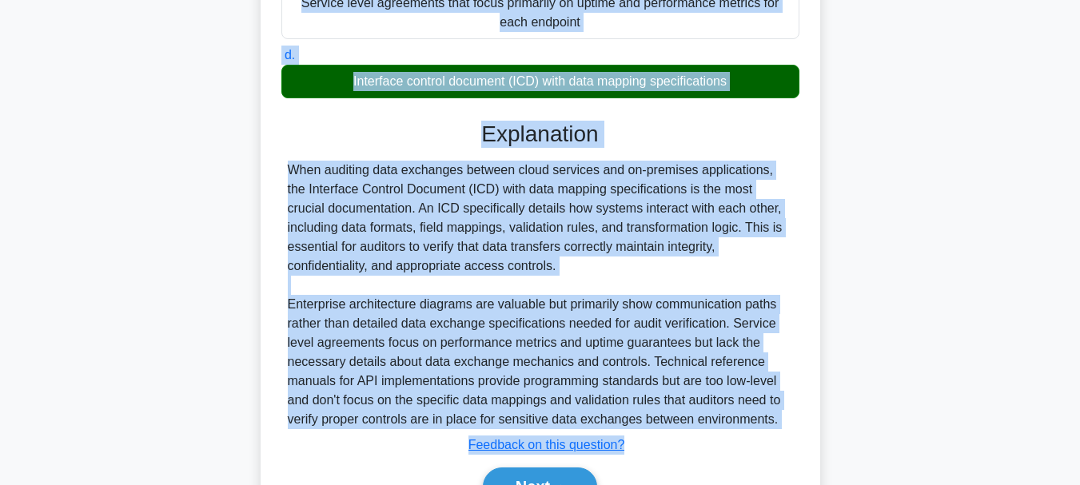
scroll to position [463, 0]
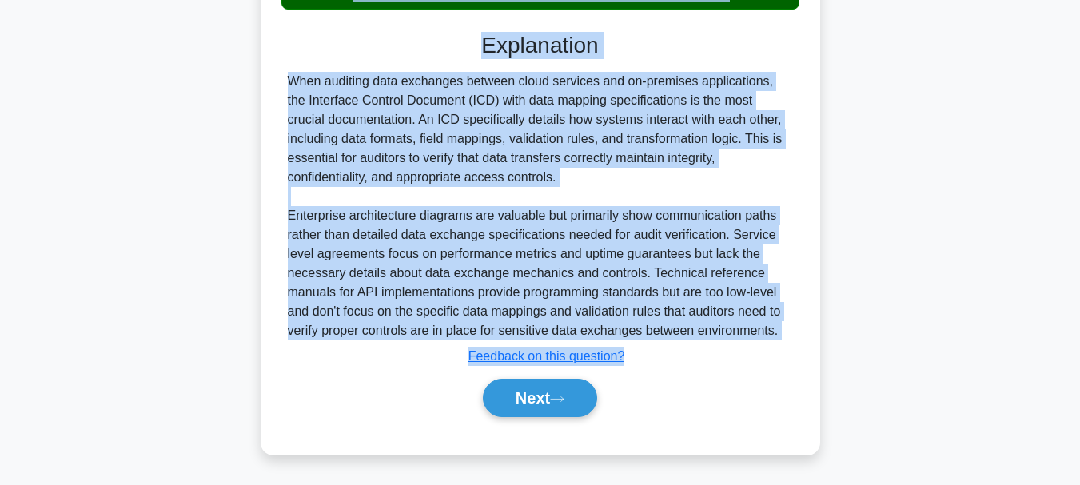
drag, startPoint x: 291, startPoint y: 122, endPoint x: 648, endPoint y: 346, distance: 421.0
click at [648, 346] on div "Which type of system interface documentation is MOST crucial when conducting an…" at bounding box center [540, 41] width 547 height 815
click at [532, 401] on button "Next" at bounding box center [540, 398] width 114 height 38
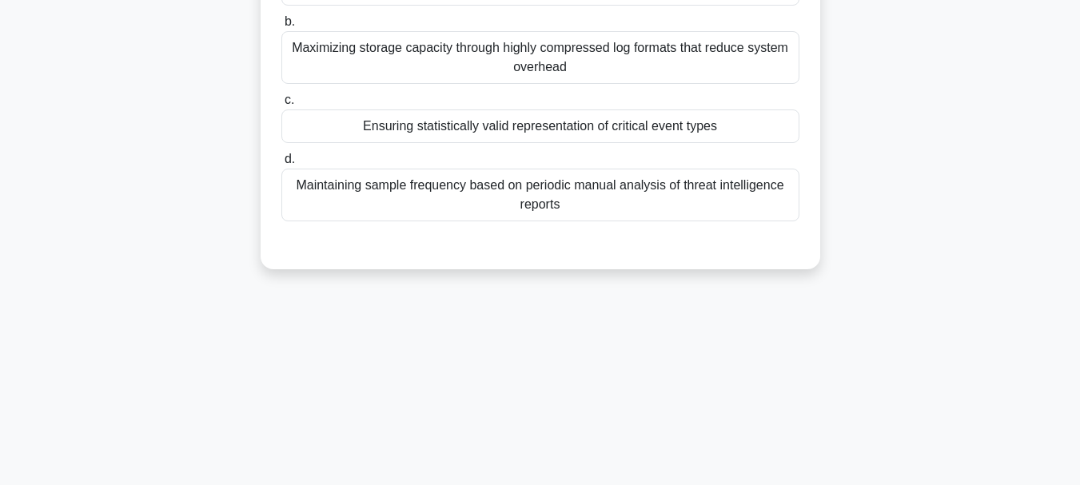
scroll to position [218, 0]
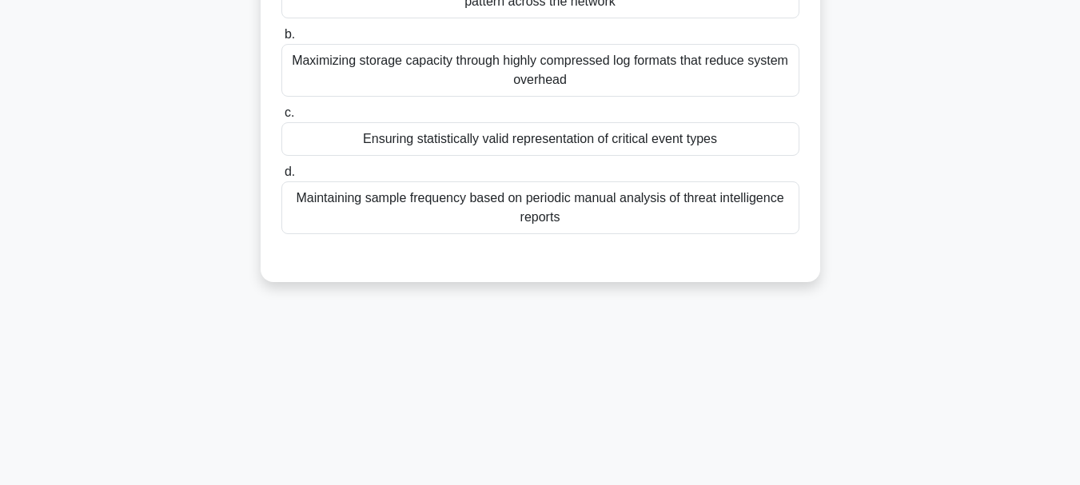
click at [505, 212] on div "Maintaining sample frequency based on periodic manual analysis of threat intell…" at bounding box center [540, 207] width 518 height 53
click at [281, 177] on input "d. Maintaining sample frequency based on periodic manual analysis of threat int…" at bounding box center [281, 172] width 0 height 10
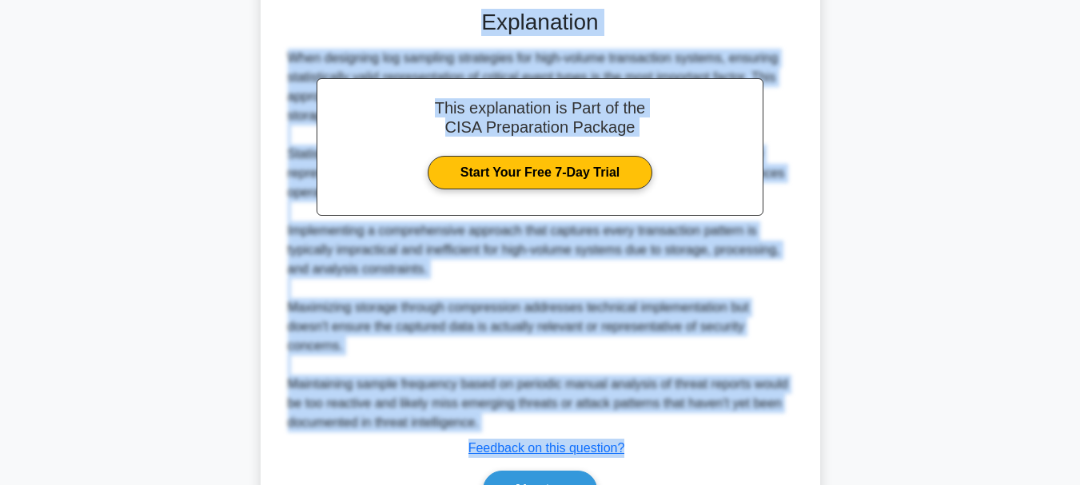
scroll to position [560, 0]
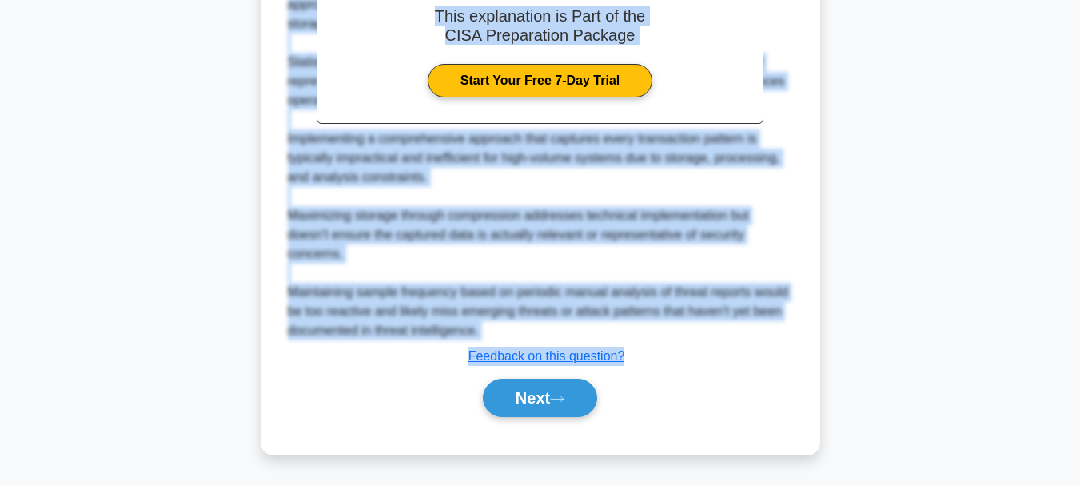
drag, startPoint x: 309, startPoint y: 69, endPoint x: 628, endPoint y: 361, distance: 432.4
click at [518, 392] on button "Next" at bounding box center [540, 398] width 114 height 38
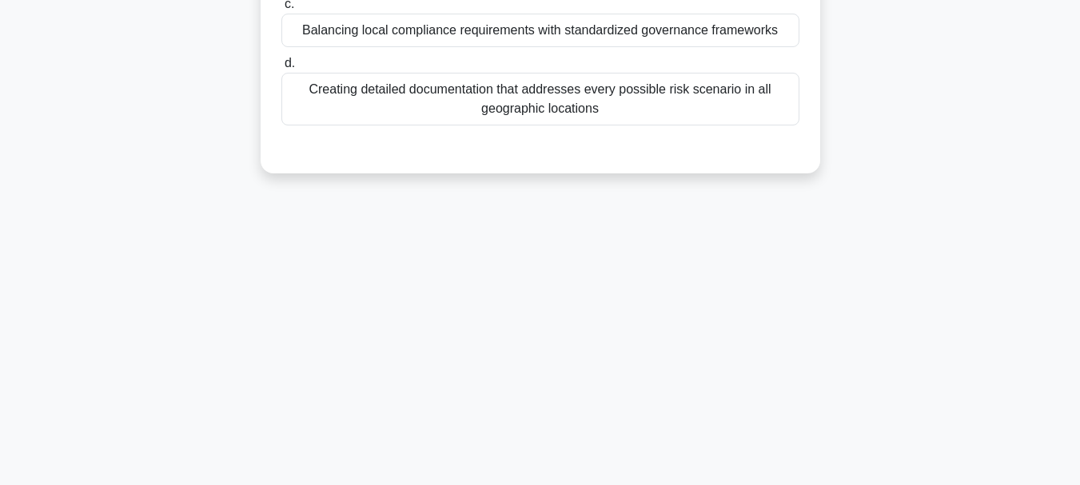
scroll to position [298, 0]
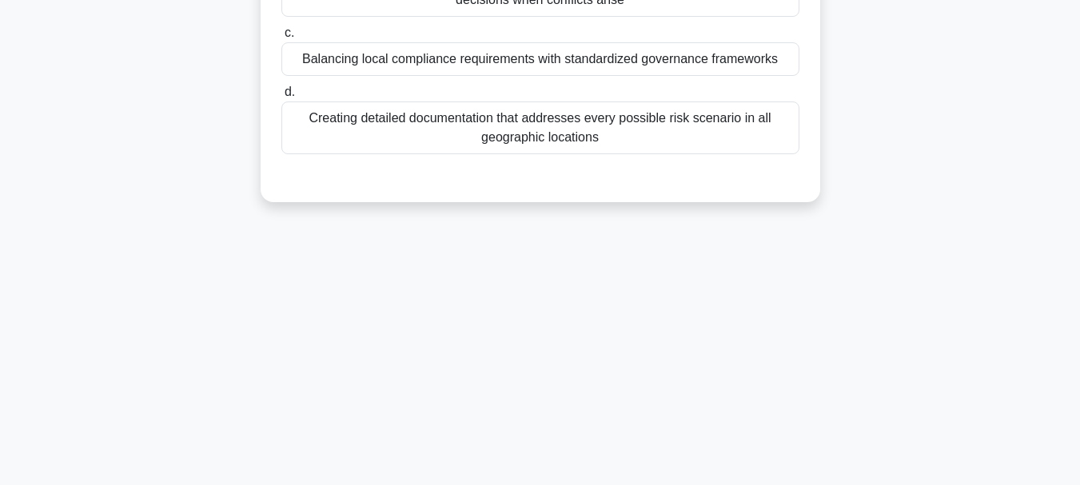
click at [426, 76] on div "Balancing local compliance requirements with standardized governance frameworks" at bounding box center [540, 59] width 518 height 34
click at [281, 38] on input "c. Balancing local compliance requirements with standardized governance framewo…" at bounding box center [281, 33] width 0 height 10
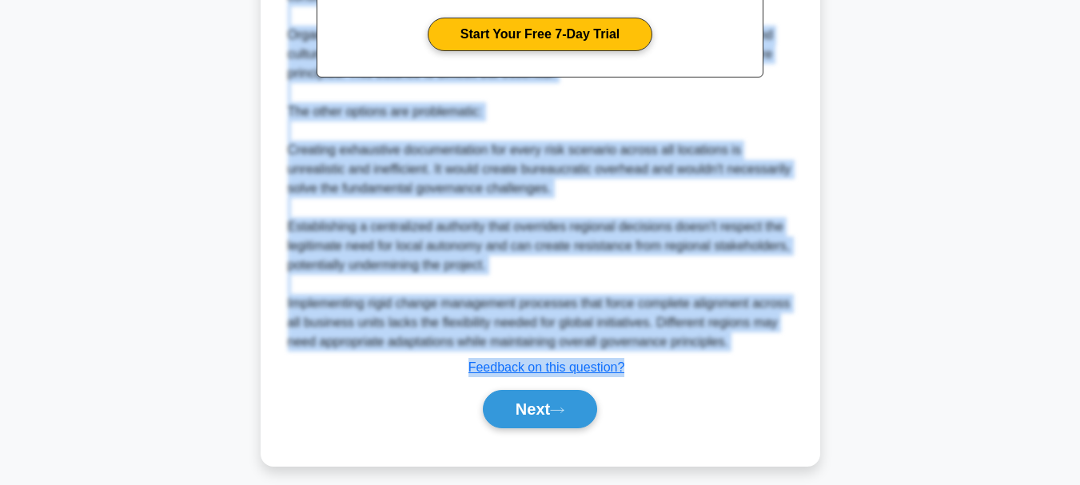
scroll to position [609, 0]
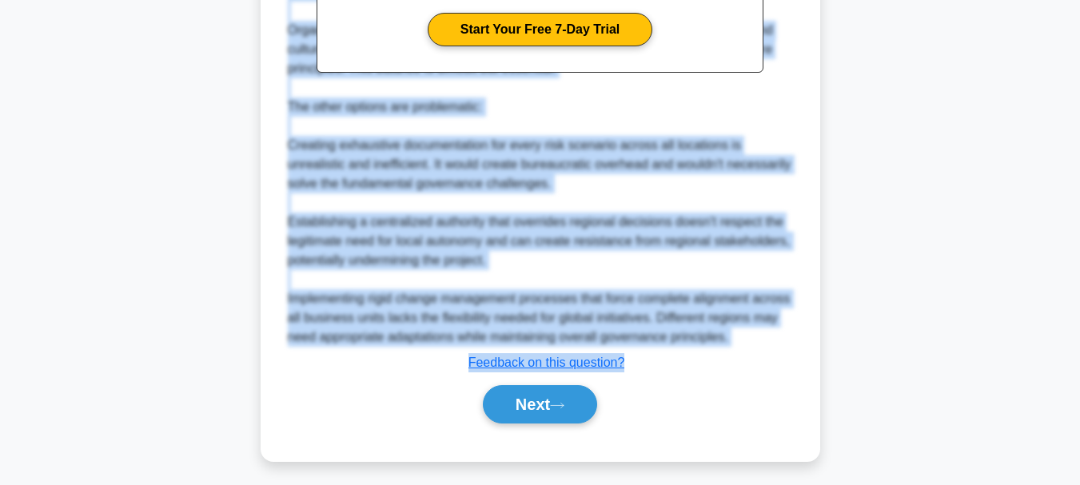
drag, startPoint x: 290, startPoint y: 67, endPoint x: 628, endPoint y: 378, distance: 459.5
click at [536, 424] on button "Next" at bounding box center [540, 404] width 114 height 38
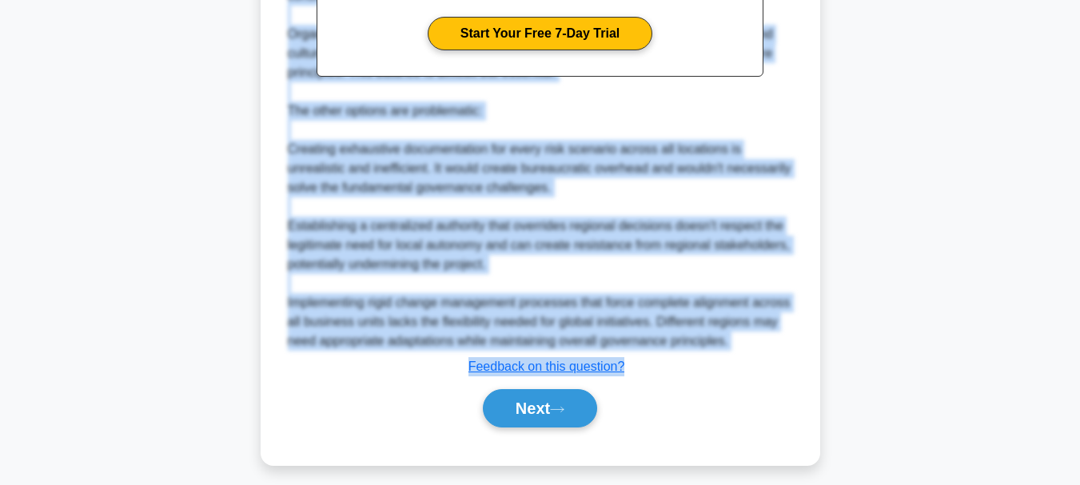
scroll to position [378, 0]
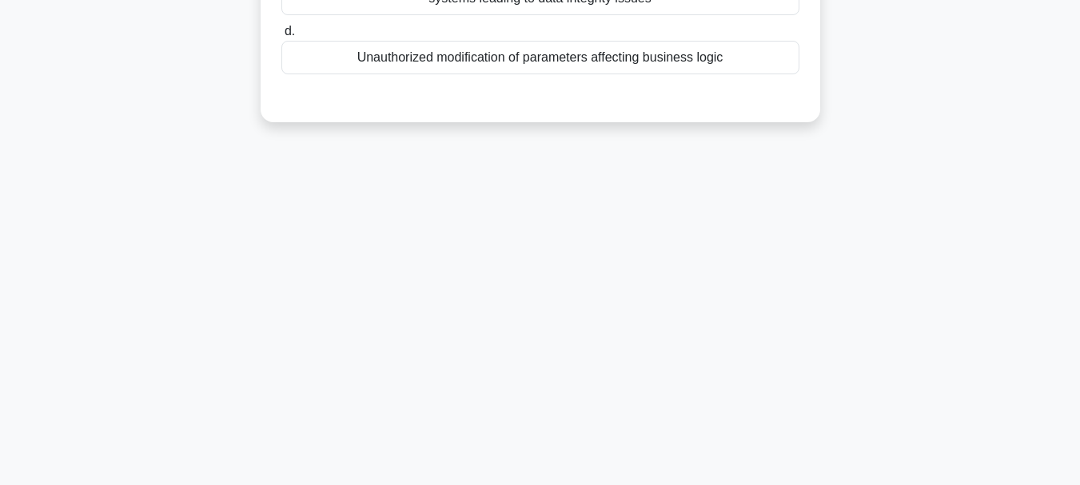
click at [445, 74] on div "Unauthorized modification of parameters affecting business logic" at bounding box center [540, 58] width 518 height 34
click at [281, 37] on input "d. Unauthorized modification of parameters affecting business logic" at bounding box center [281, 31] width 0 height 10
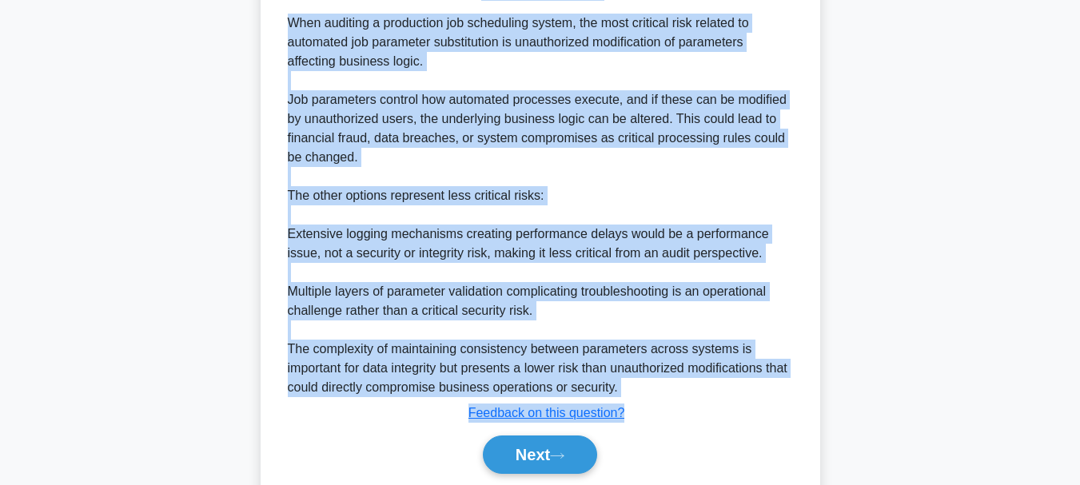
scroll to position [512, 0]
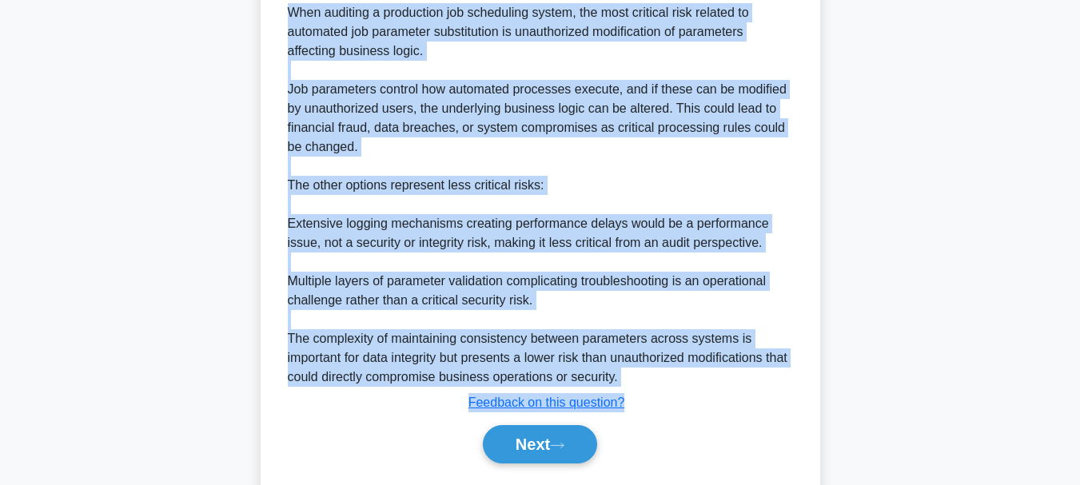
drag, startPoint x: 295, startPoint y: 66, endPoint x: 650, endPoint y: 413, distance: 497.0
click at [650, 413] on div "When auditing a production job scheduling system, what represents the MOST crit…" at bounding box center [540, 39] width 547 height 911
click at [545, 464] on button "Next" at bounding box center [540, 444] width 114 height 38
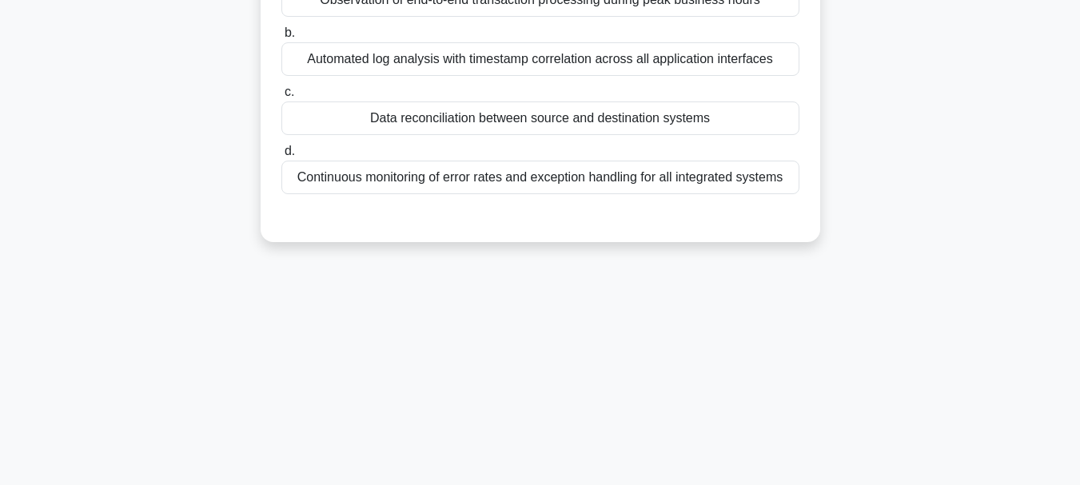
scroll to position [218, 0]
click at [437, 187] on div "Continuous monitoring of error rates and exception handling for all integrated …" at bounding box center [540, 179] width 518 height 34
click at [281, 158] on input "d. Continuous monitoring of error rates and exception handling for all integrat…" at bounding box center [281, 153] width 0 height 10
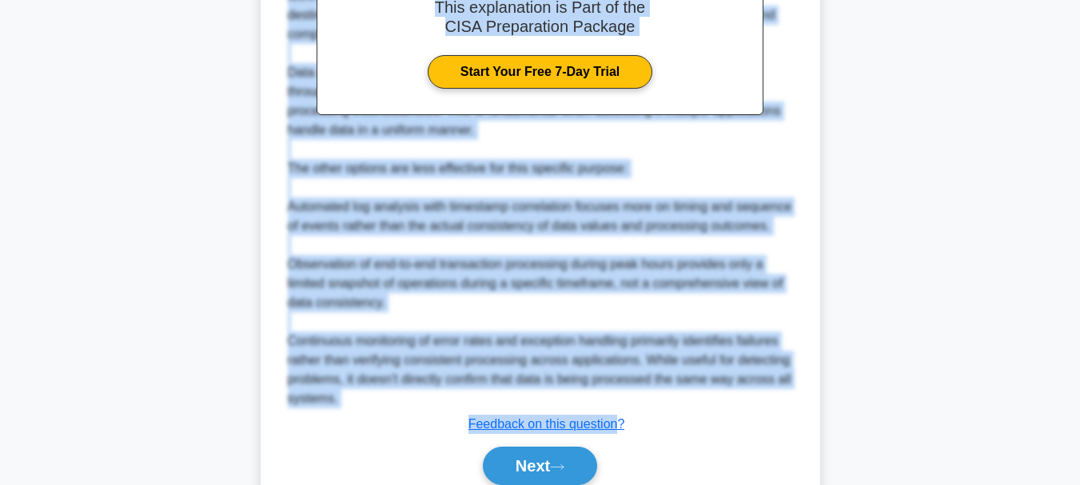
scroll to position [541, 0]
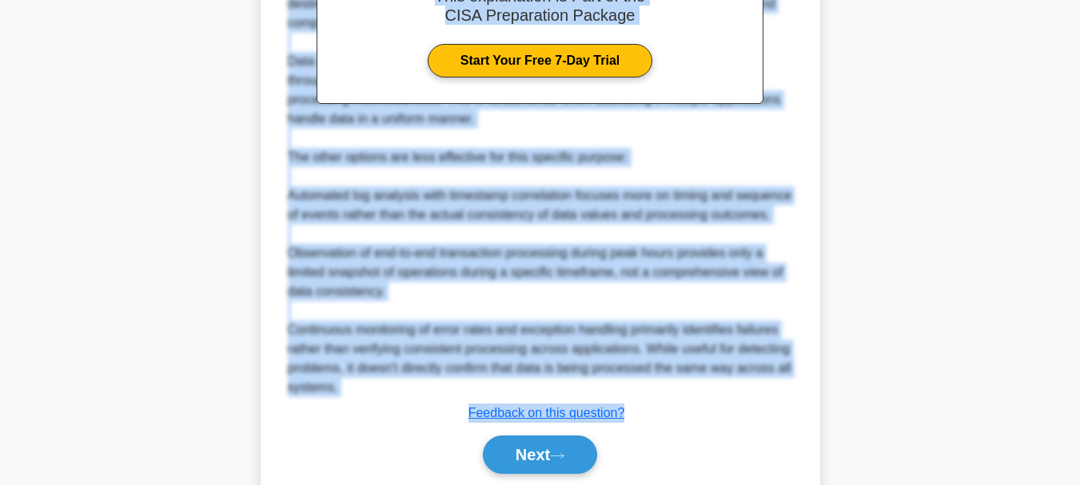
drag, startPoint x: 310, startPoint y: 67, endPoint x: 624, endPoint y: 431, distance: 480.2
click at [640, 447] on div "Which evidence collection technique is MOST appropriate when evaluating the con…" at bounding box center [540, 30] width 547 height 951
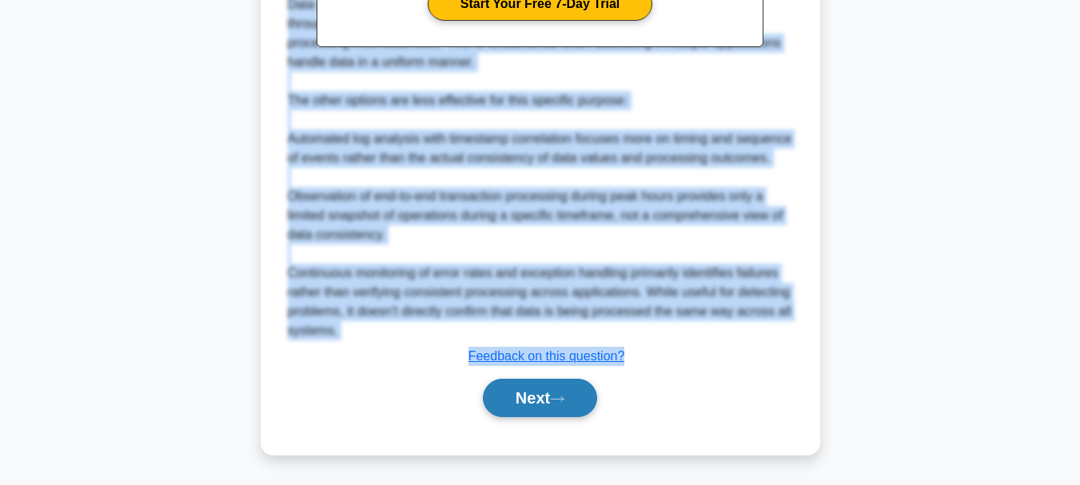
click at [541, 403] on button "Next" at bounding box center [540, 398] width 114 height 38
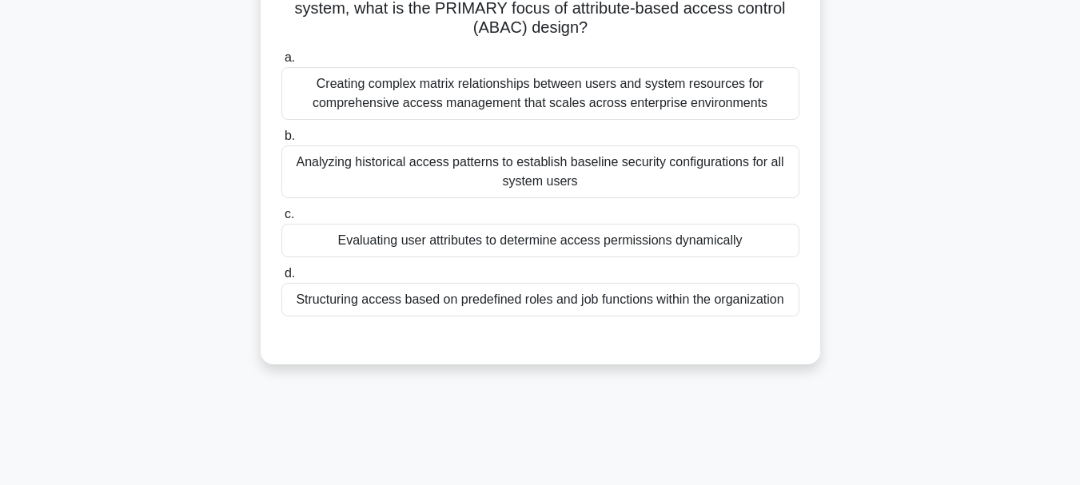
scroll to position [138, 0]
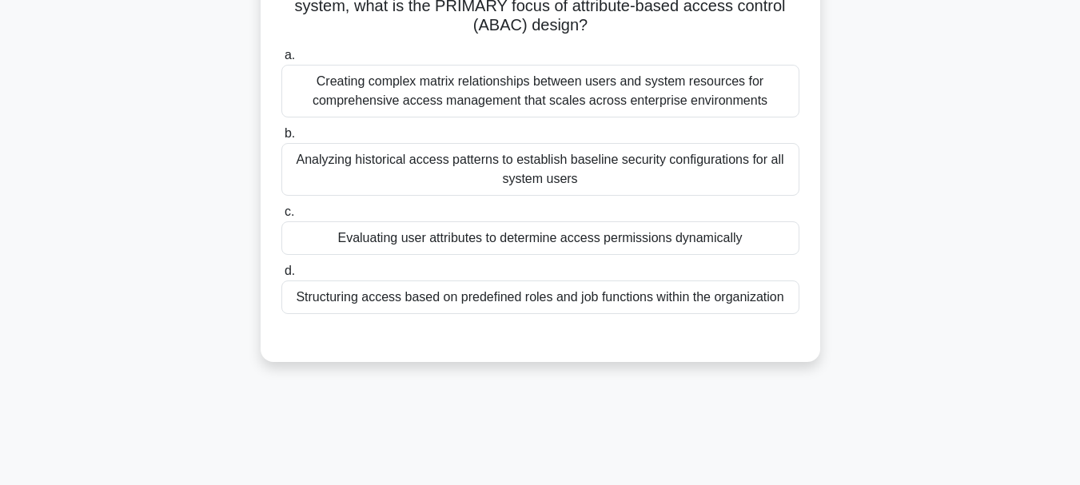
click at [411, 241] on div "Evaluating user attributes to determine access permissions dynamically" at bounding box center [540, 238] width 518 height 34
click at [281, 217] on input "c. Evaluating user attributes to determine access permissions dynamically" at bounding box center [281, 212] width 0 height 10
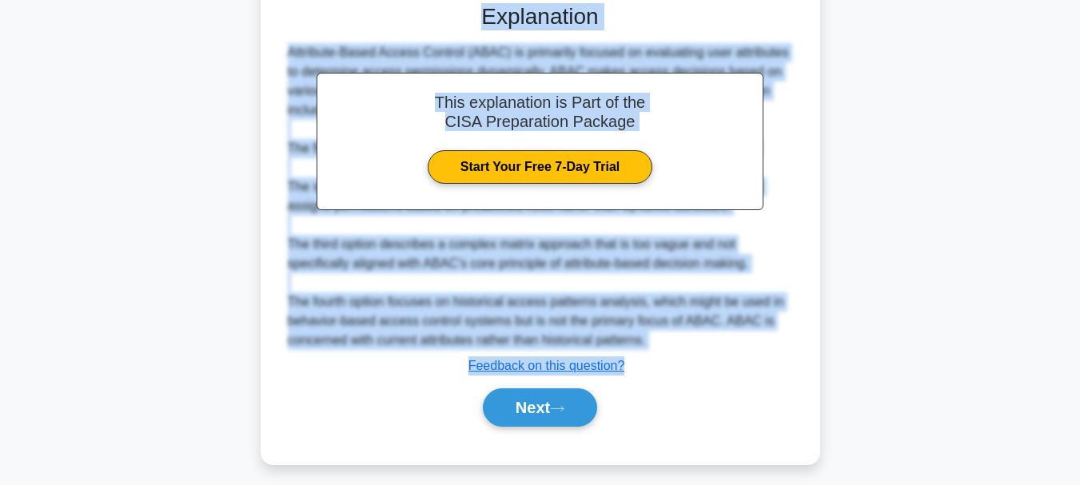
scroll to position [482, 0]
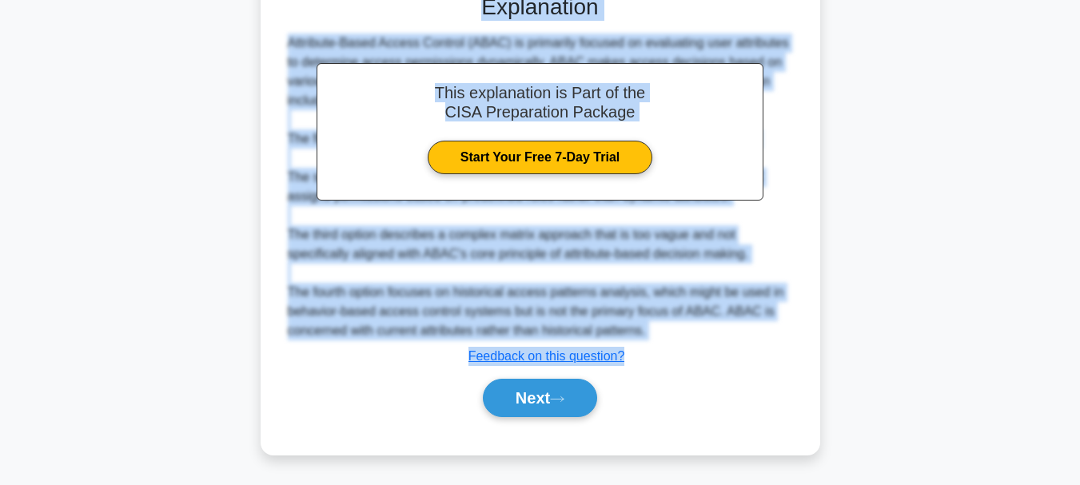
drag, startPoint x: 292, startPoint y: 128, endPoint x: 625, endPoint y: 359, distance: 405.7
click at [625, 359] on div "During the implementation of a new identity and access management system, what …" at bounding box center [540, 32] width 547 height 834
click at [537, 393] on button "Next" at bounding box center [540, 398] width 114 height 38
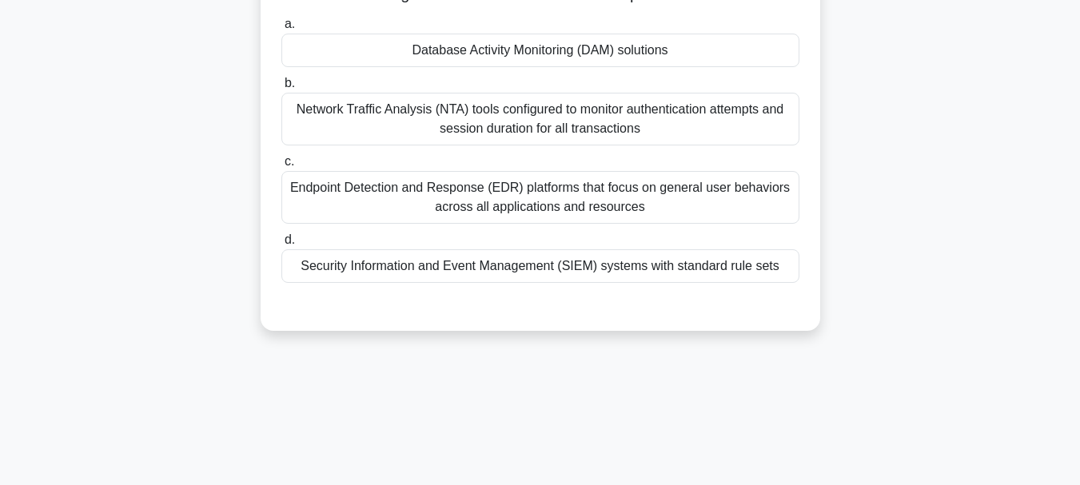
scroll to position [138, 0]
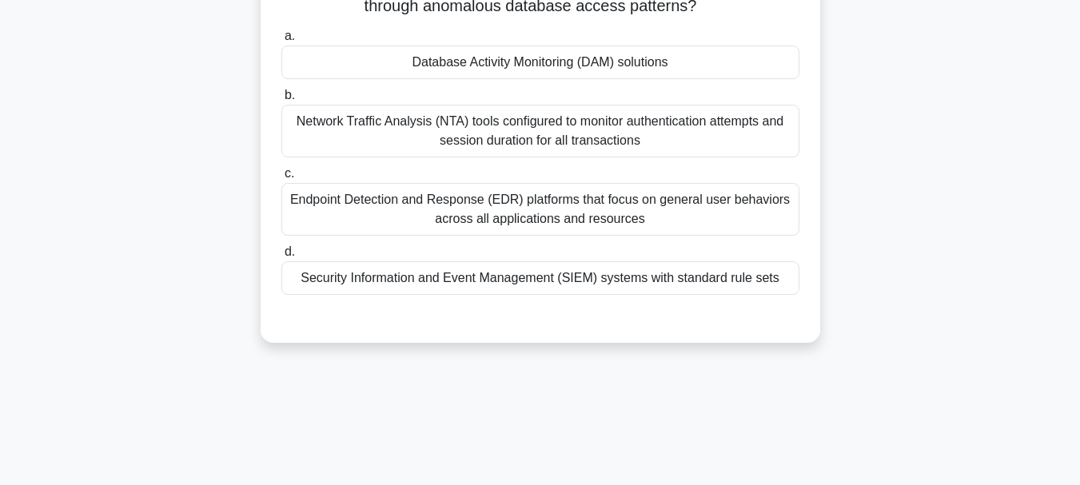
click at [513, 208] on div "Endpoint Detection and Response (EDR) platforms that focus on general user beha…" at bounding box center [540, 209] width 518 height 53
click at [281, 179] on input "c. Endpoint Detection and Response (EDR) platforms that focus on general user b…" at bounding box center [281, 174] width 0 height 10
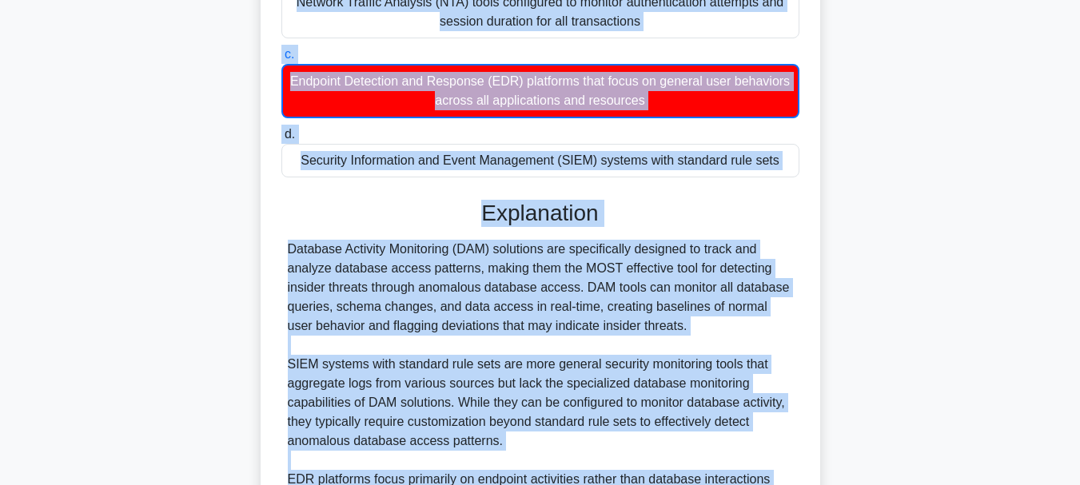
scroll to position [580, 0]
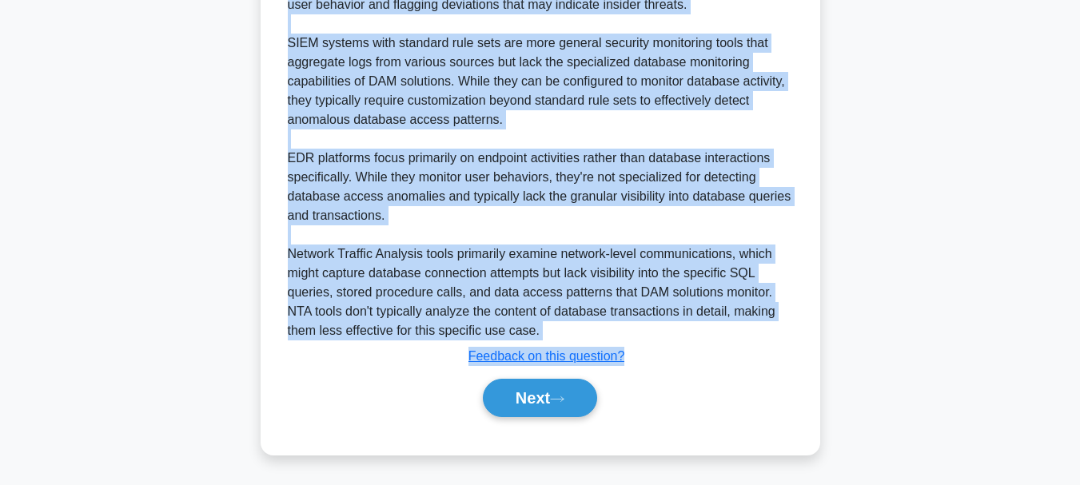
drag, startPoint x: 301, startPoint y: 124, endPoint x: 634, endPoint y: 359, distance: 407.9
click at [636, 317] on div "Database Activity Monitoring (DAM) solutions are specifically designed to track…" at bounding box center [540, 129] width 505 height 422
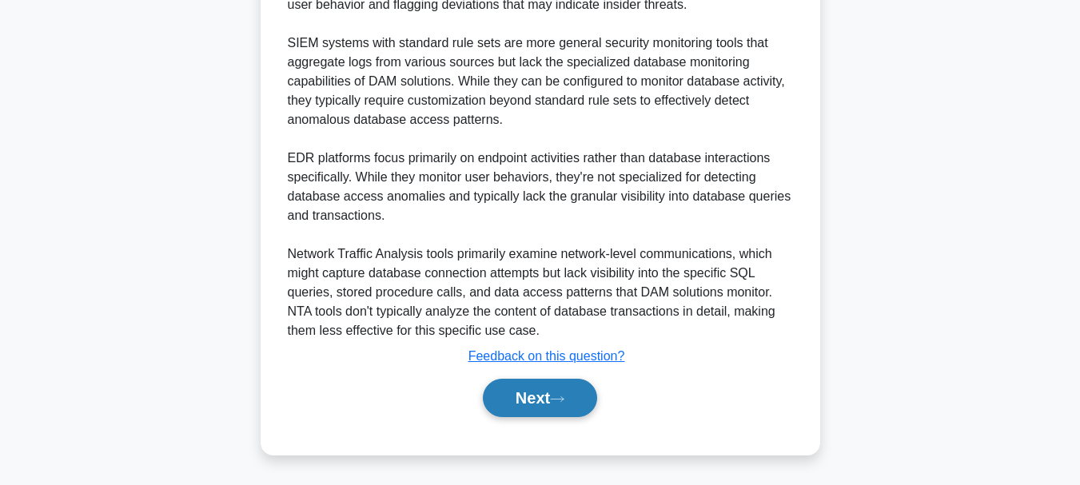
click at [527, 396] on button "Next" at bounding box center [540, 398] width 114 height 38
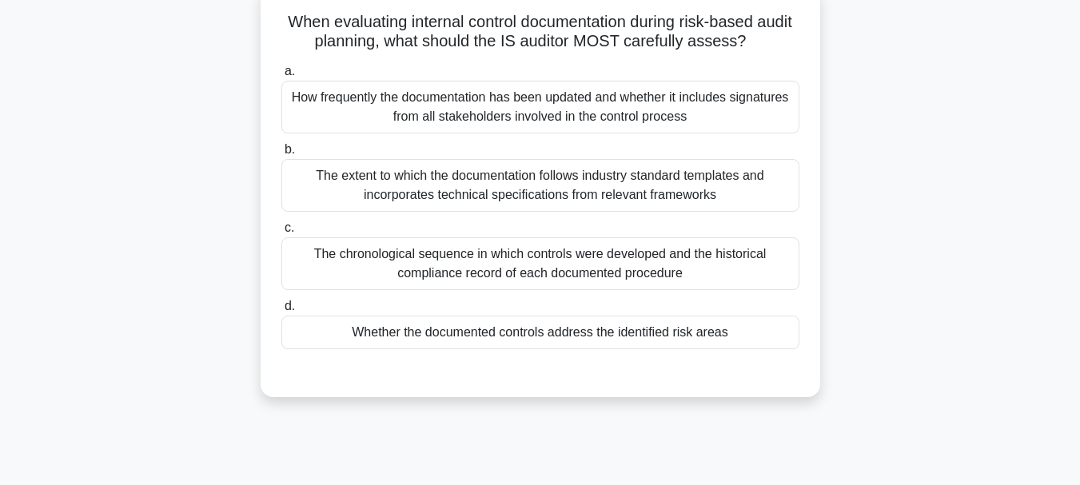
scroll to position [100, 0]
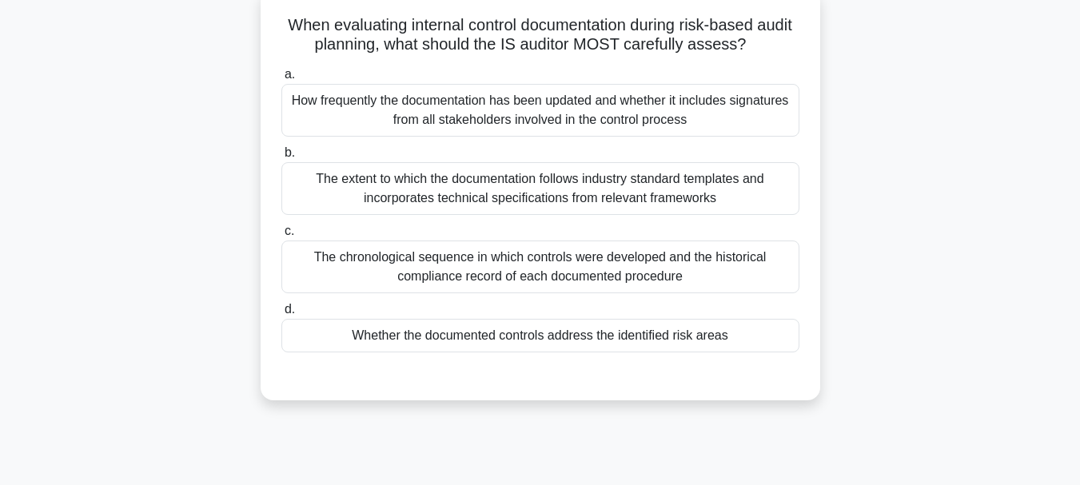
click at [553, 338] on div "Whether the documented controls address the identified risk areas" at bounding box center [540, 336] width 518 height 34
click at [281, 315] on input "d. Whether the documented controls address the identified risk areas" at bounding box center [281, 310] width 0 height 10
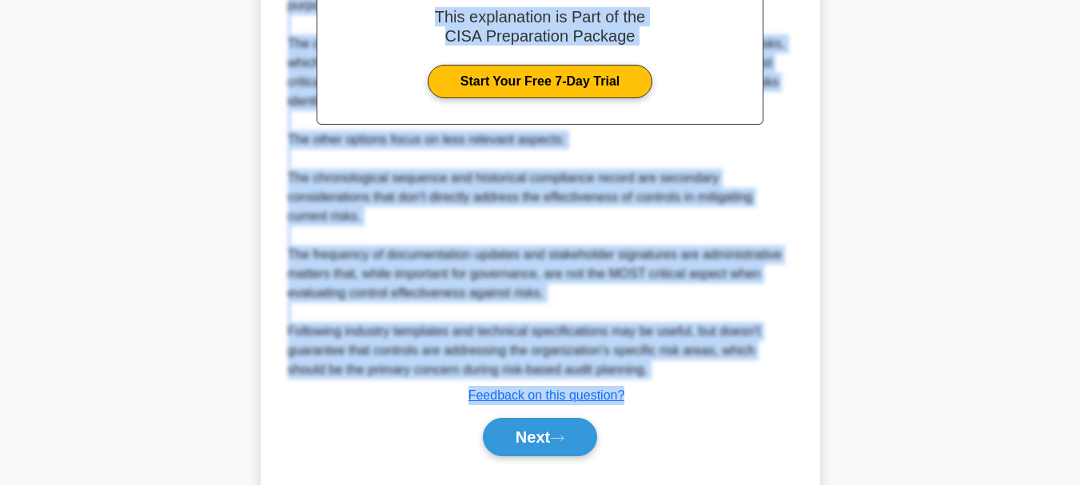
scroll to position [577, 0]
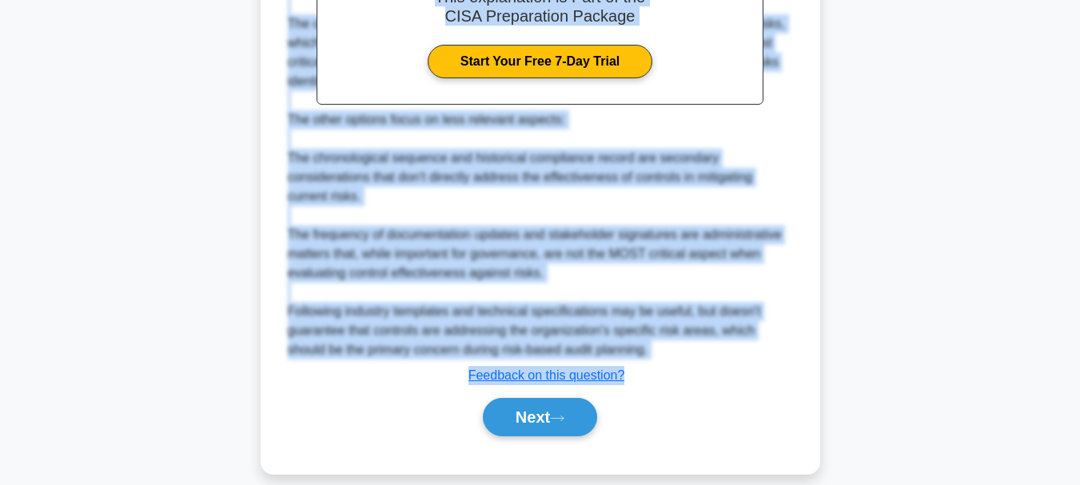
drag, startPoint x: 301, startPoint y: 25, endPoint x: 631, endPoint y: 370, distance: 477.9
click at [529, 417] on button "Next" at bounding box center [540, 417] width 114 height 38
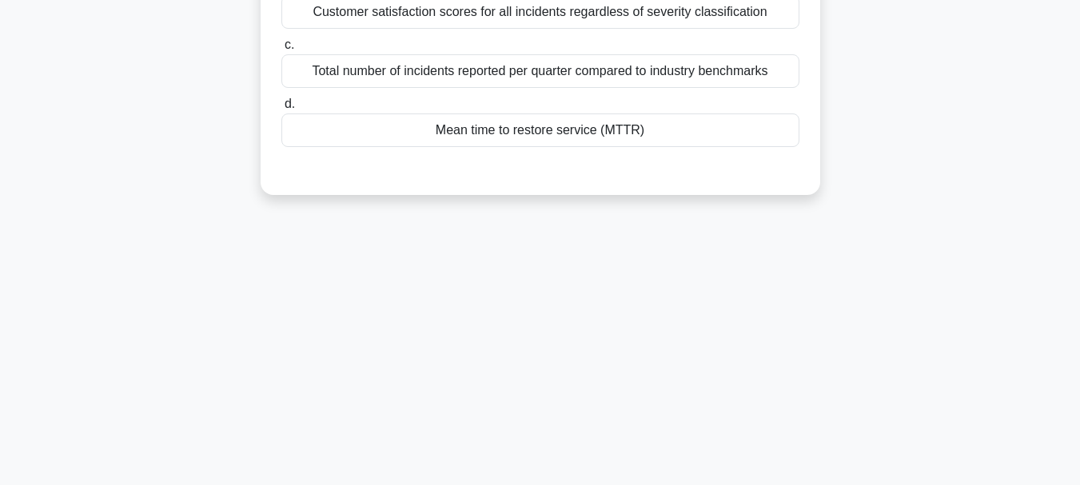
scroll to position [58, 0]
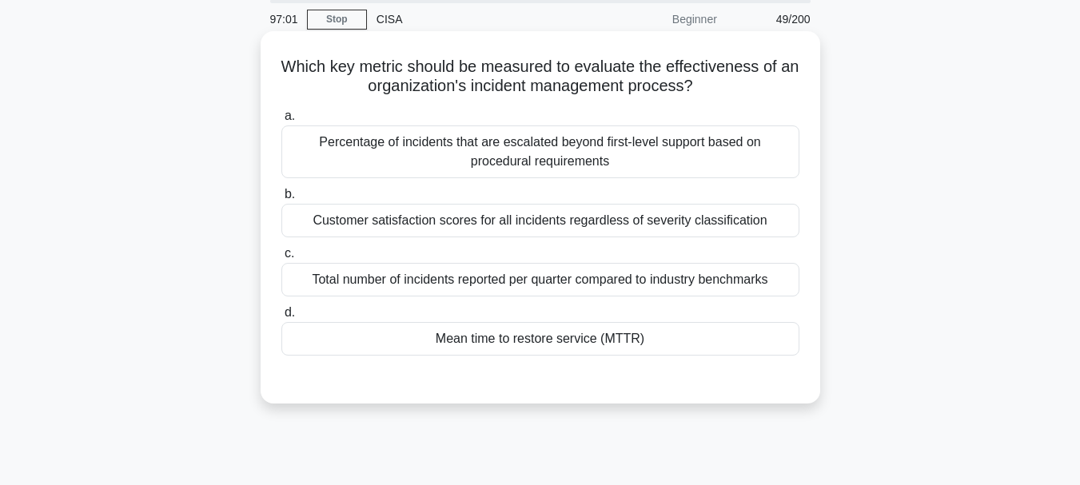
click at [501, 345] on div "Mean time to restore service (MTTR)" at bounding box center [540, 339] width 518 height 34
click at [281, 318] on input "d. Mean time to restore service (MTTR)" at bounding box center [281, 313] width 0 height 10
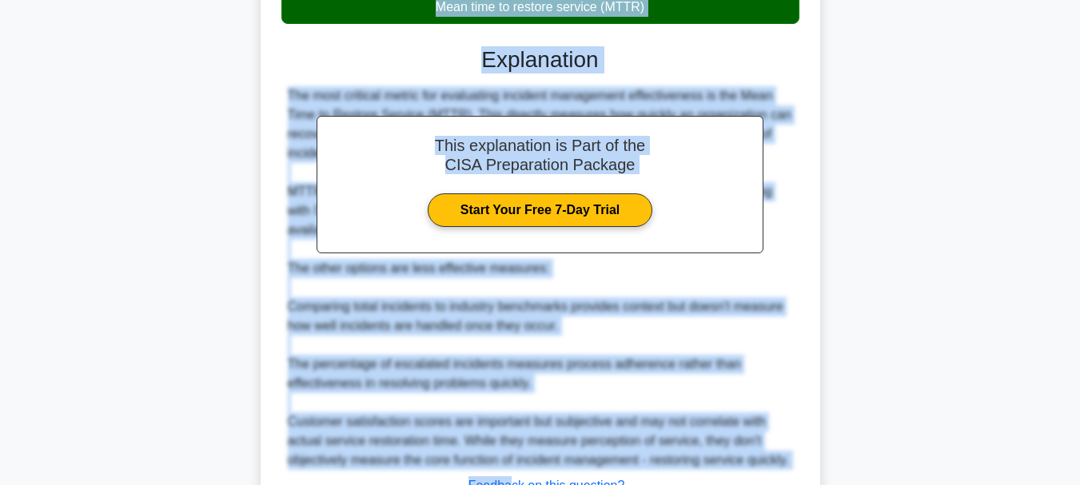
scroll to position [521, 0]
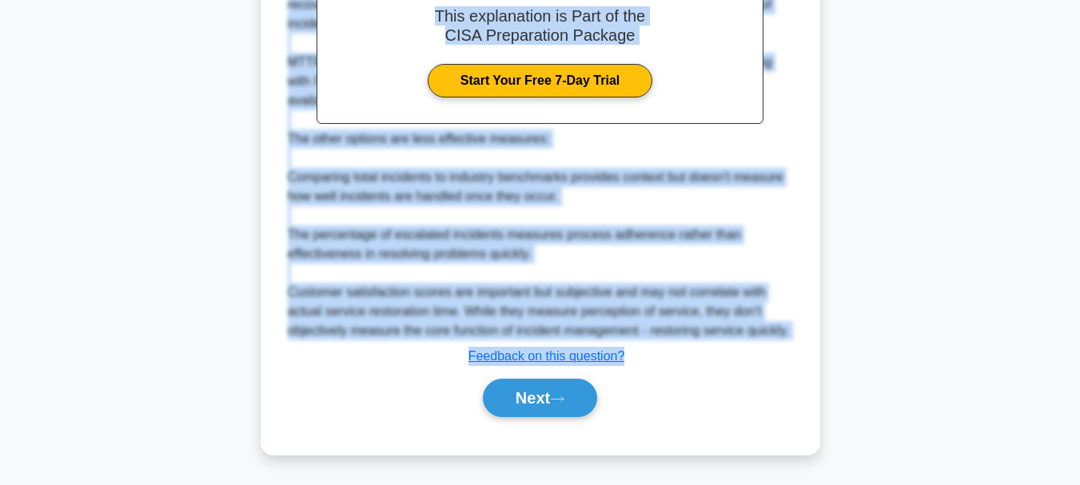
drag, startPoint x: 287, startPoint y: 64, endPoint x: 628, endPoint y: 357, distance: 449.6
click at [628, 357] on div "Which key metric should be measured to evaluate the effectiveness of an organiz…" at bounding box center [540, 12] width 547 height 872
drag, startPoint x: 609, startPoint y: 315, endPoint x: 641, endPoint y: 152, distance: 166.2
click at [635, 150] on div "The most critical metric for evaluating incident management effectiveness is th…" at bounding box center [540, 149] width 505 height 384
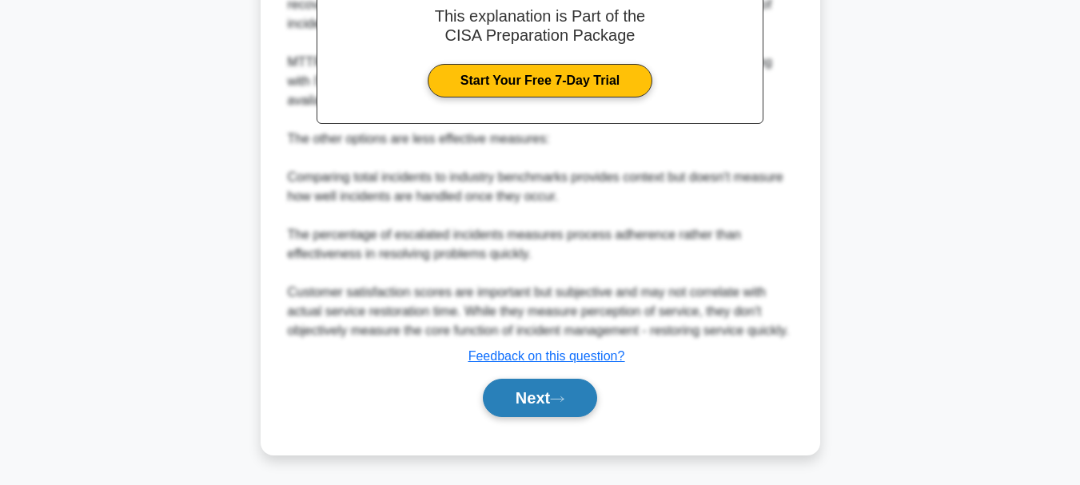
click at [539, 409] on button "Next" at bounding box center [540, 398] width 114 height 38
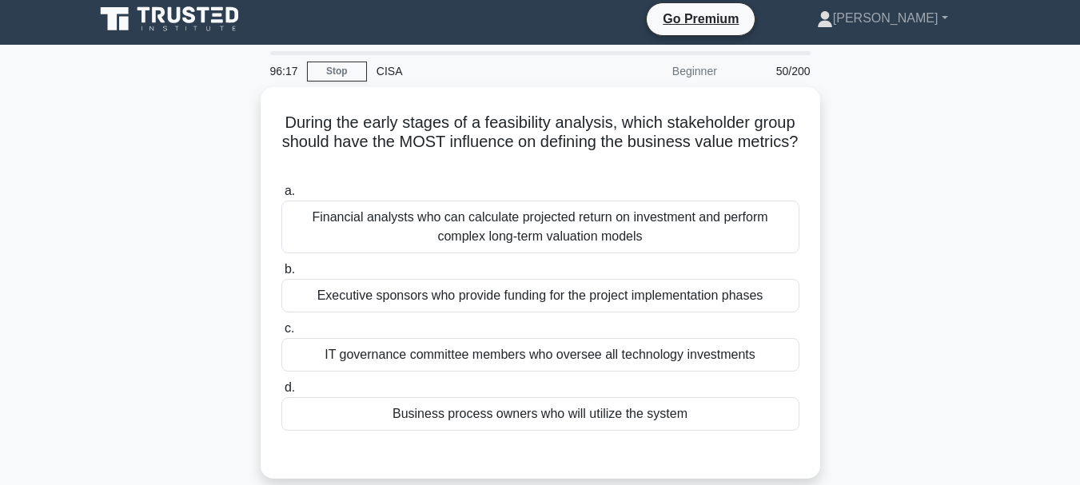
scroll to position [0, 0]
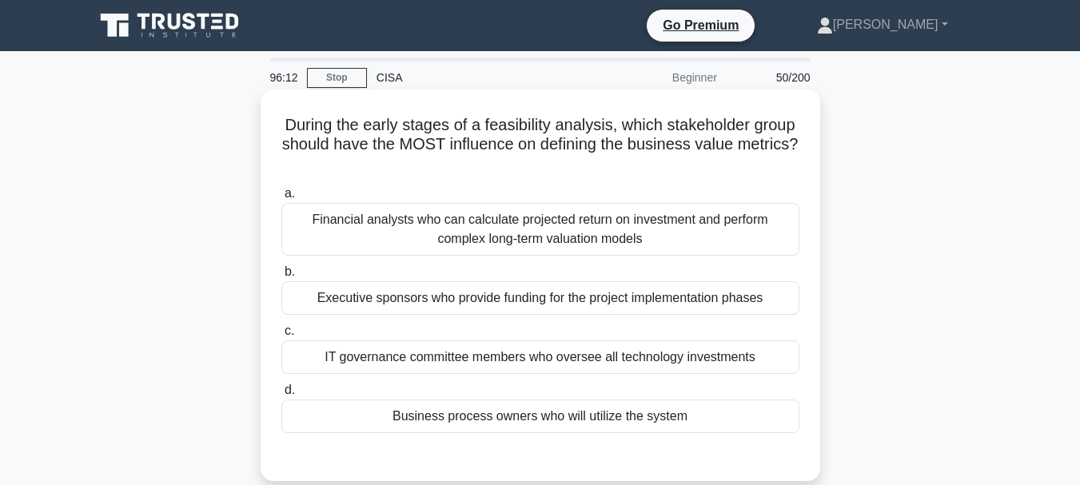
click at [542, 424] on div "Business process owners who will utilize the system" at bounding box center [540, 417] width 518 height 34
click at [281, 396] on input "d. Business process owners who will utilize the system" at bounding box center [281, 390] width 0 height 10
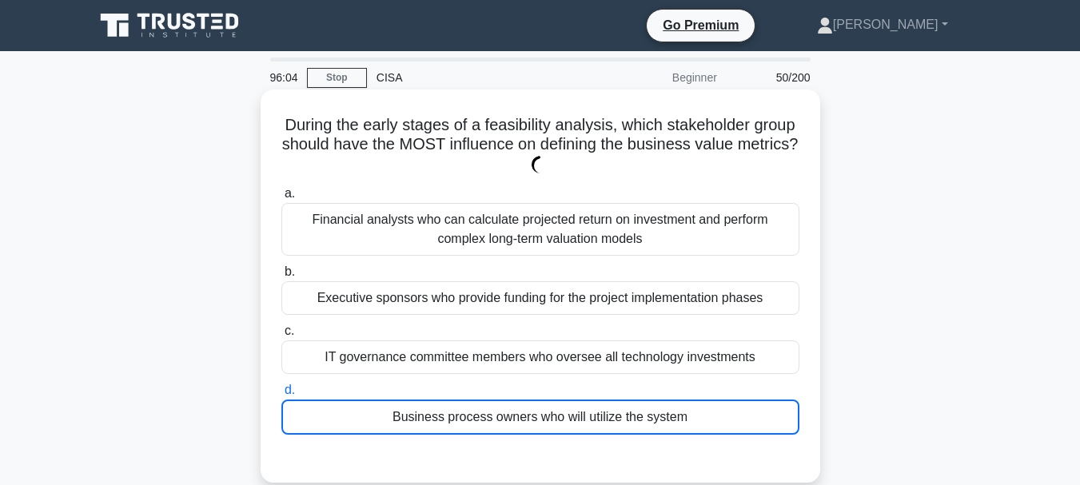
click at [524, 354] on div "IT governance committee members who oversee all technology investments" at bounding box center [540, 358] width 518 height 34
click at [281, 337] on input "c. IT governance committee members who oversee all technology investments" at bounding box center [281, 331] width 0 height 10
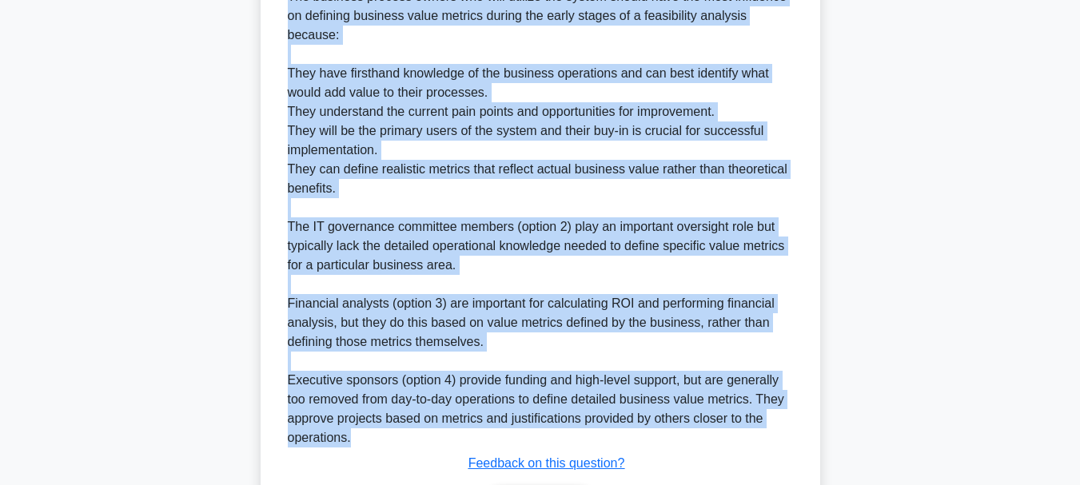
scroll to position [618, 0]
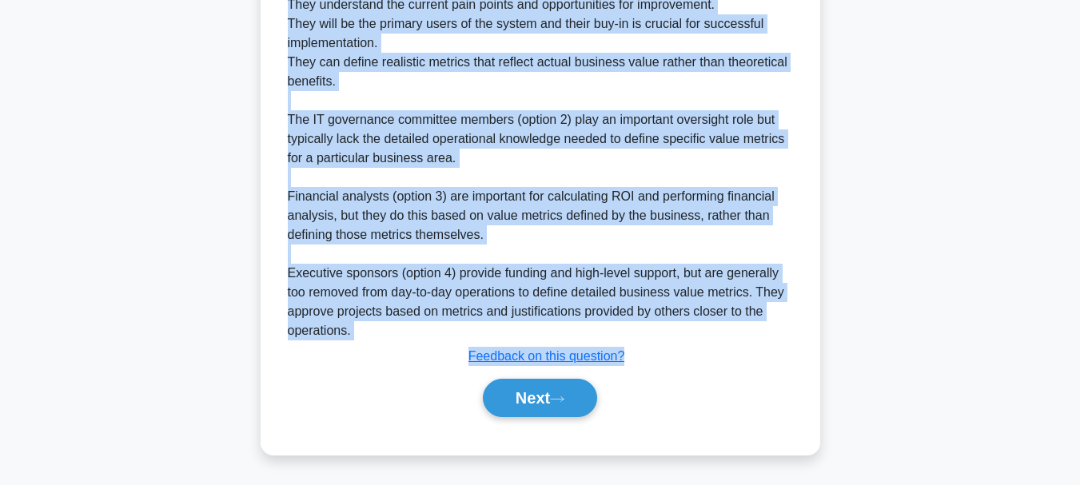
drag, startPoint x: 305, startPoint y: 116, endPoint x: 637, endPoint y: 361, distance: 412.3
click at [530, 397] on button "Next" at bounding box center [540, 398] width 114 height 38
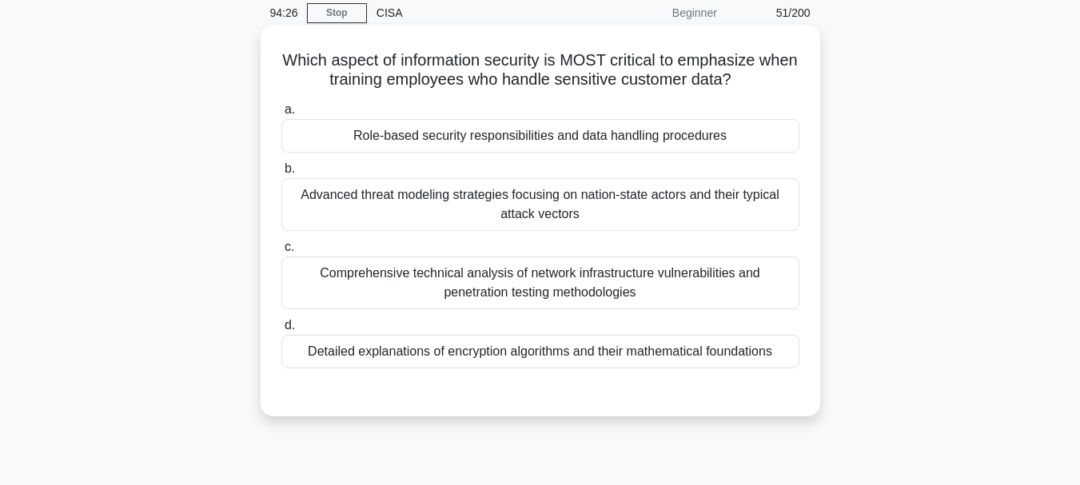
scroll to position [58, 0]
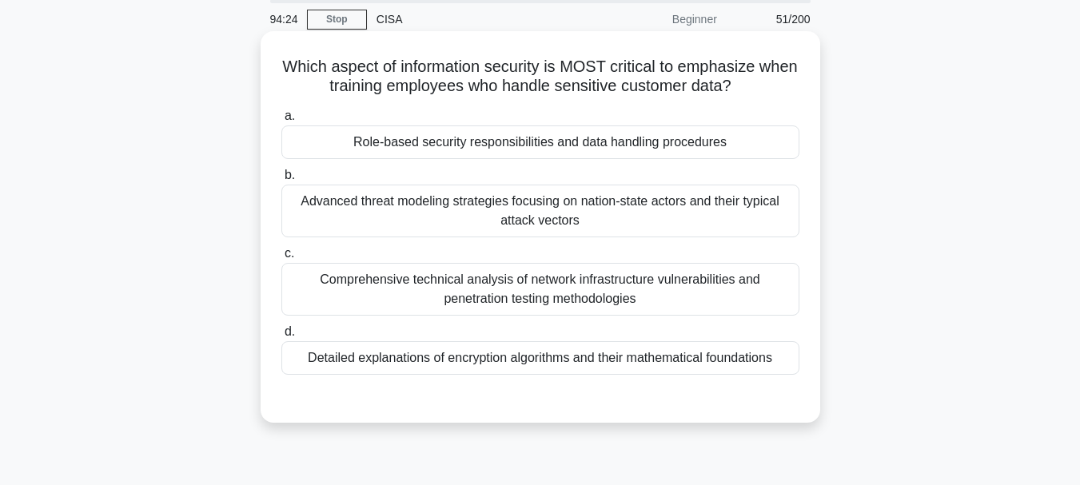
click at [551, 148] on div "Role-based security responsibilities and data handling procedures" at bounding box center [540, 143] width 518 height 34
click at [281, 122] on input "a. Role-based security responsibilities and data handling procedures" at bounding box center [281, 116] width 0 height 10
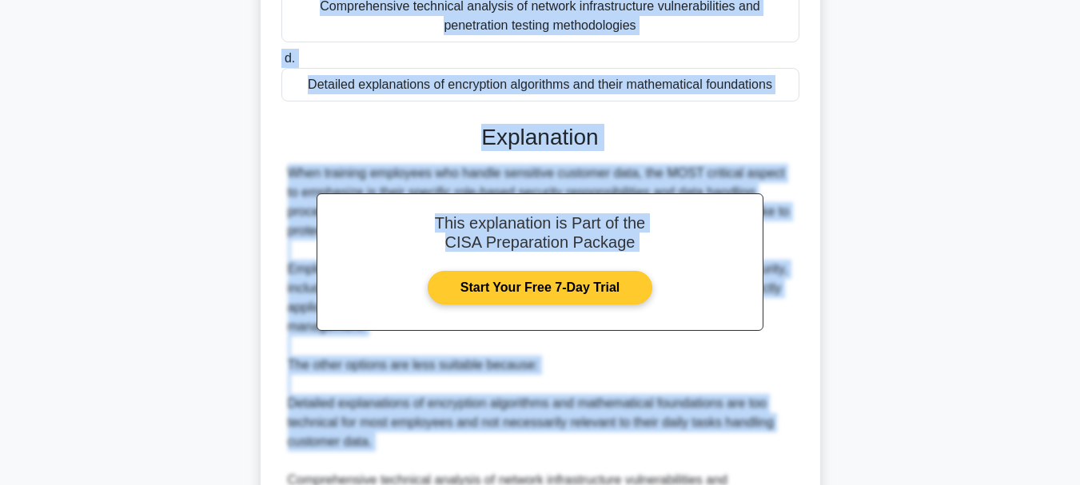
scroll to position [388, 0]
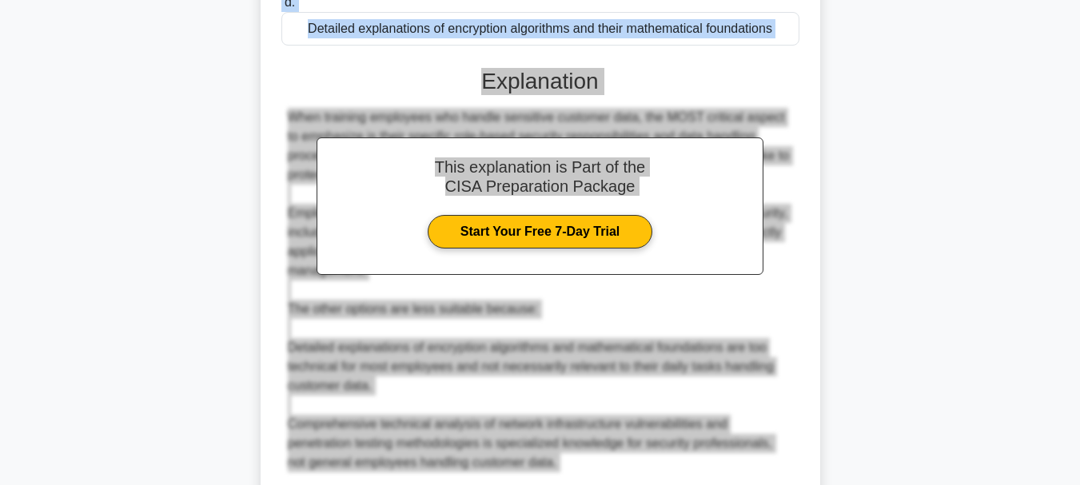
drag, startPoint x: 301, startPoint y: 65, endPoint x: 595, endPoint y: 464, distance: 495.7
click at [592, 471] on div "Which aspect of information security is MOST critical to emphasize when trainin…" at bounding box center [540, 182] width 547 height 949
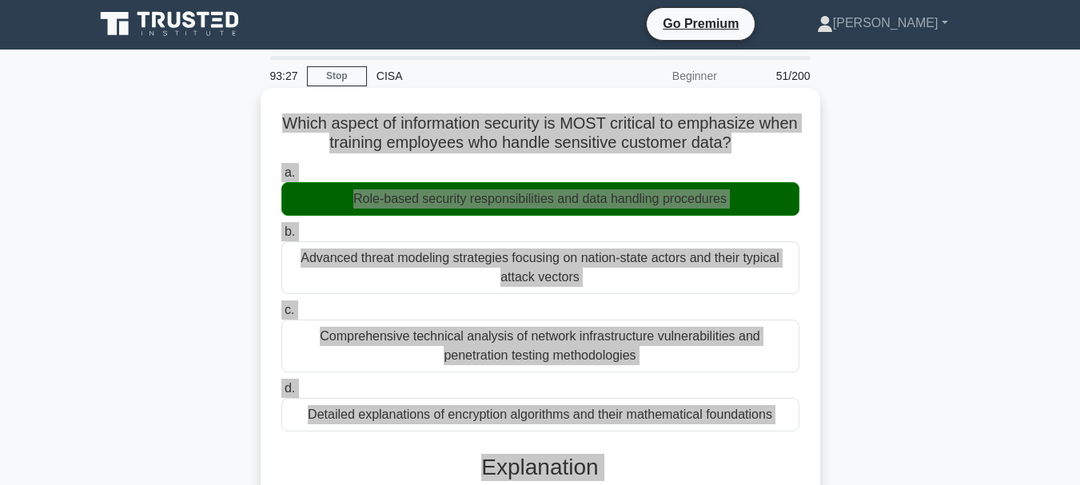
scroll to position [0, 0]
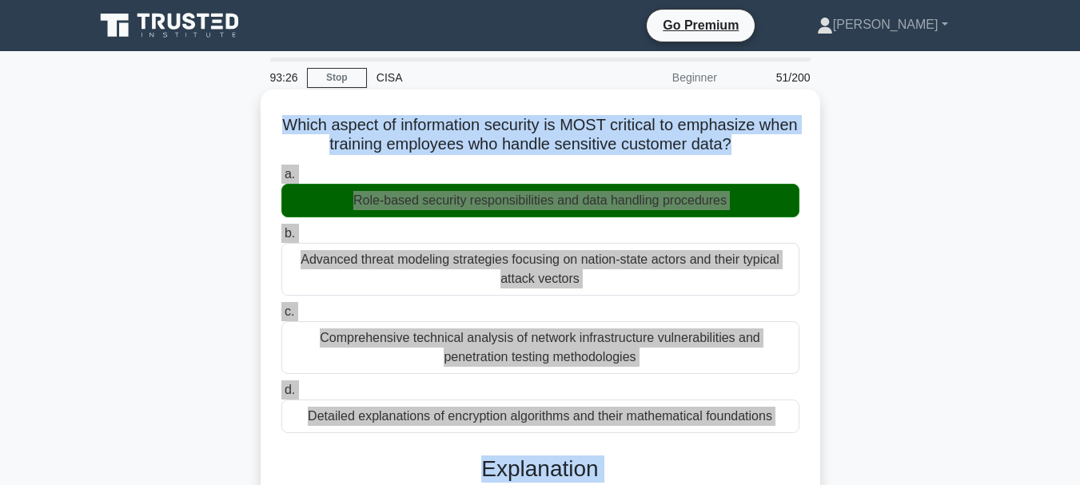
click at [455, 131] on h5 "Which aspect of information security is MOST critical to emphasize when trainin…" at bounding box center [540, 135] width 521 height 40
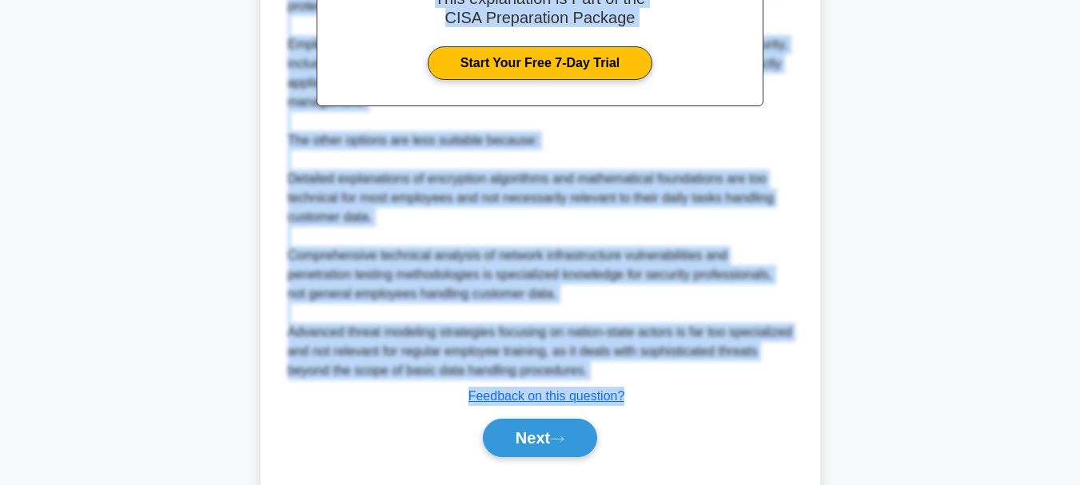
scroll to position [597, 0]
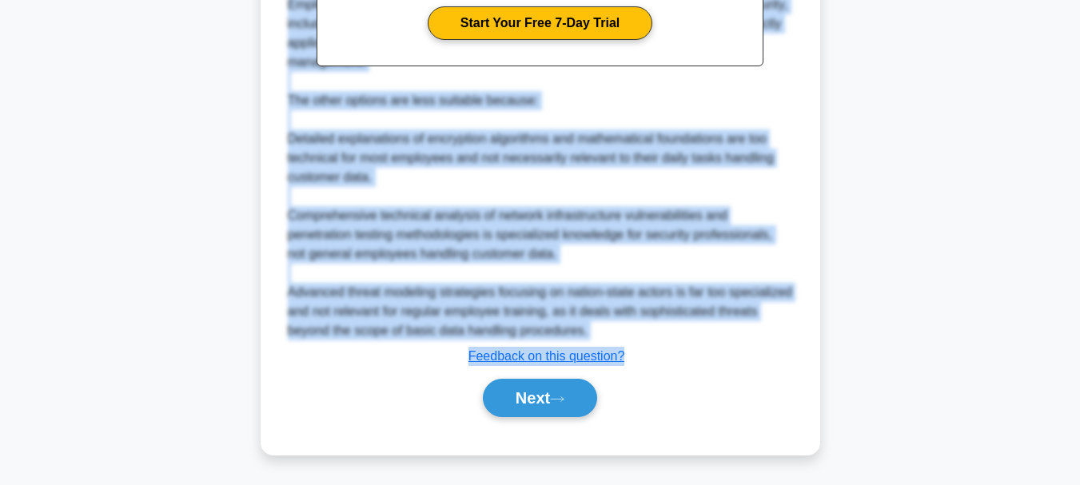
drag, startPoint x: 302, startPoint y: 122, endPoint x: 634, endPoint y: 353, distance: 404.8
click at [524, 390] on button "Next" at bounding box center [540, 398] width 114 height 38
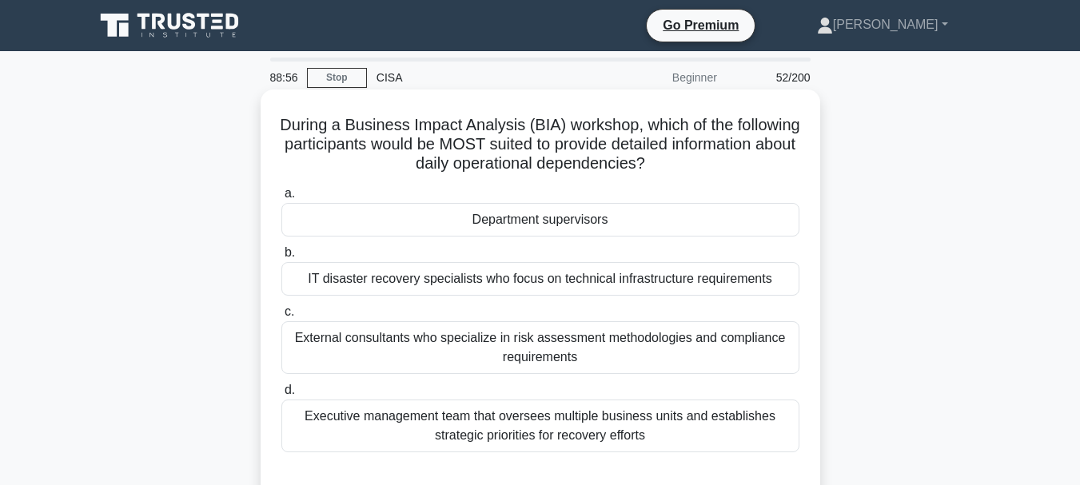
scroll to position [80, 0]
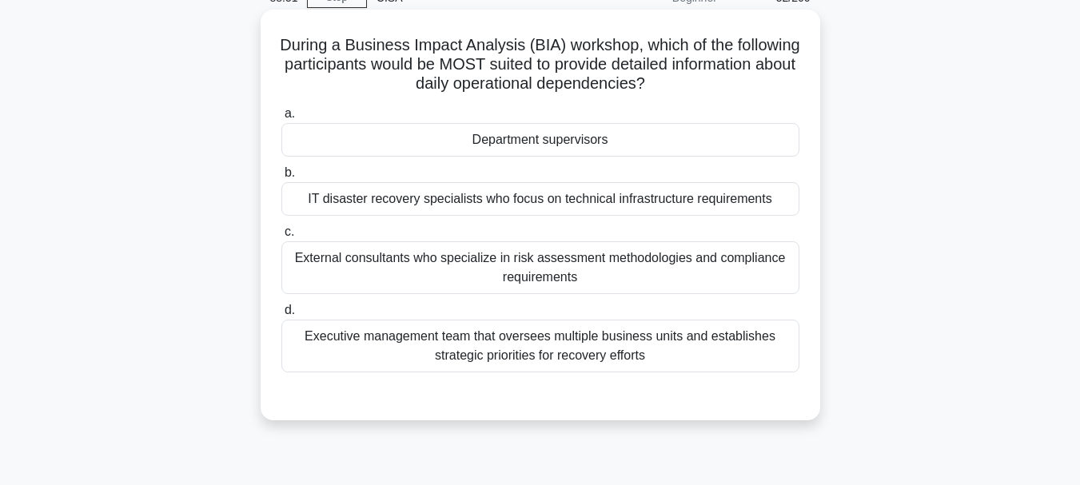
click at [534, 206] on div "IT disaster recovery specialists who focus on technical infrastructure requirem…" at bounding box center [540, 199] width 518 height 34
click at [281, 178] on input "b. IT disaster recovery specialists who focus on technical infrastructure requi…" at bounding box center [281, 173] width 0 height 10
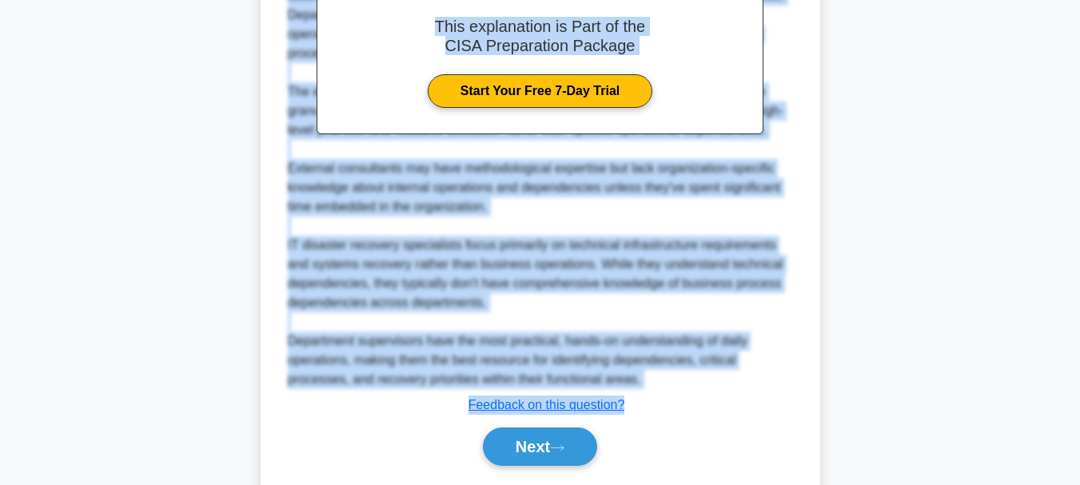
scroll to position [552, 0]
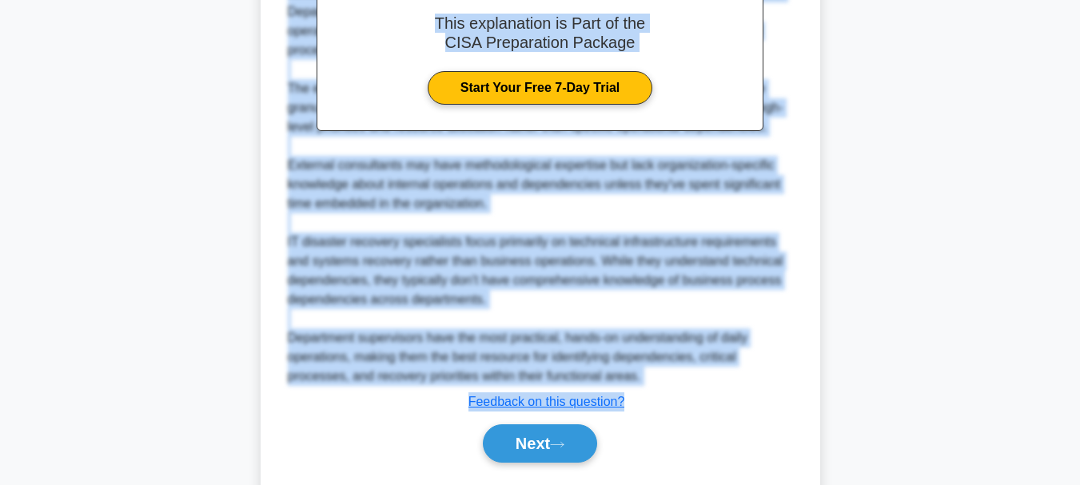
drag, startPoint x: 315, startPoint y: 44, endPoint x: 630, endPoint y: 406, distance: 480.0
click at [630, 406] on div "During a Business Impact Analysis (BIA) workshop, which of the following partic…" at bounding box center [540, 18] width 547 height 951
click at [524, 445] on button "Next" at bounding box center [540, 444] width 114 height 38
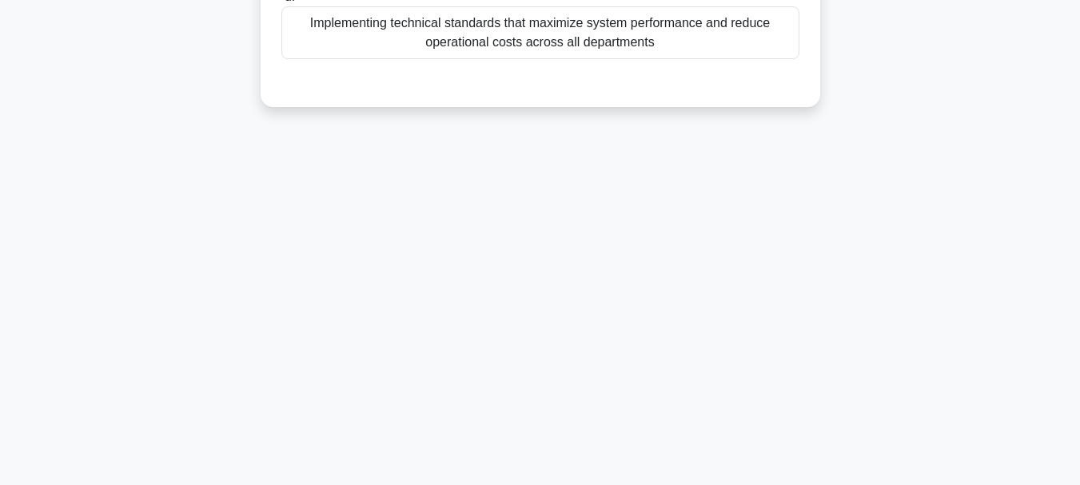
scroll to position [0, 0]
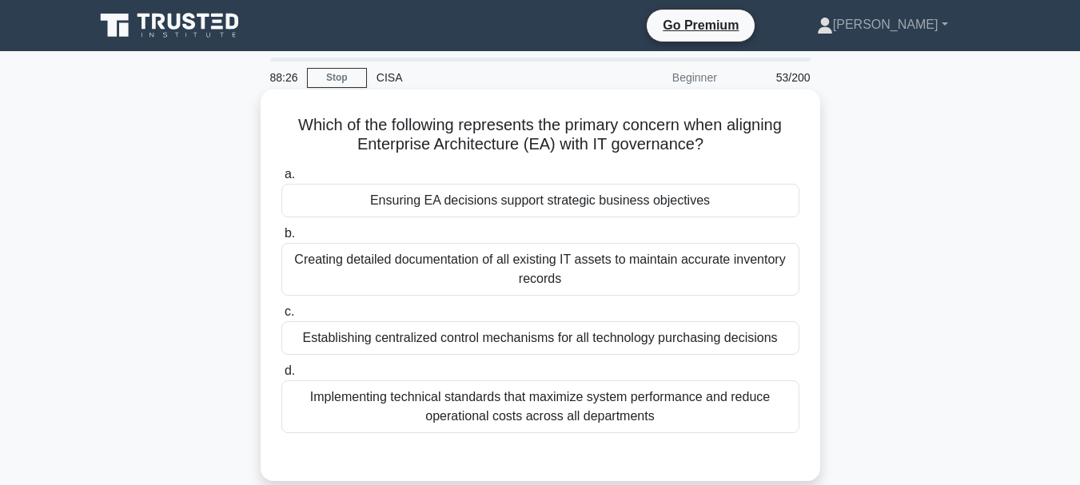
click at [524, 407] on div "Implementing technical standards that maximize system performance and reduce op…" at bounding box center [540, 407] width 518 height 53
click at [281, 377] on input "d. Implementing technical standards that maximize system performance and reduce…" at bounding box center [281, 371] width 0 height 10
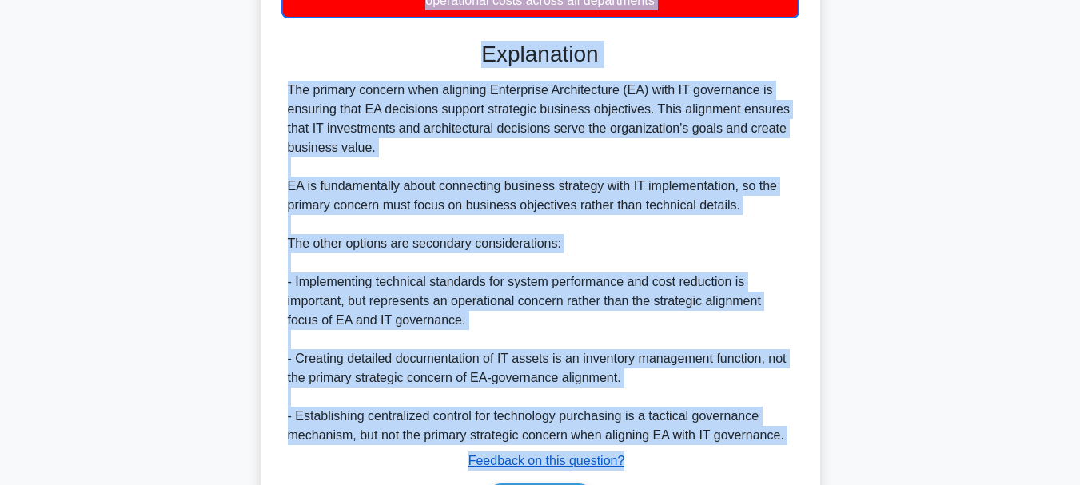
scroll to position [423, 0]
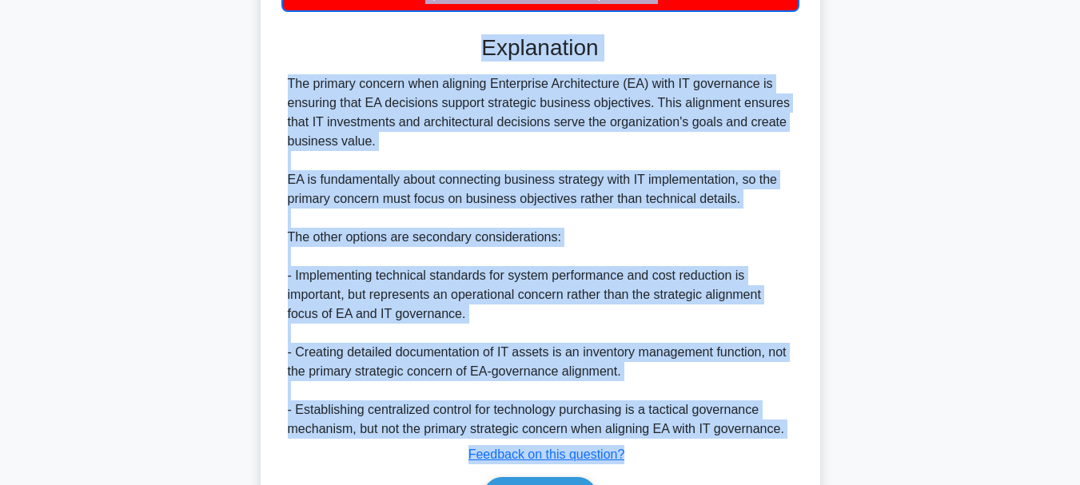
drag, startPoint x: 290, startPoint y: 123, endPoint x: 624, endPoint y: 441, distance: 460.9
click at [644, 449] on div "Which of the following represents the primary concern when aligning Enterprise …" at bounding box center [540, 110] width 547 height 874
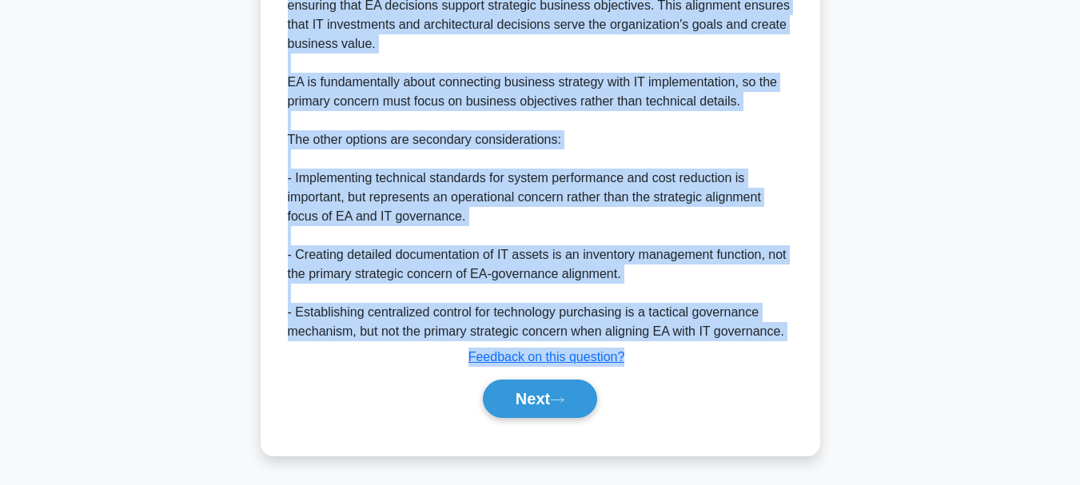
scroll to position [522, 0]
click at [521, 382] on button "Next" at bounding box center [540, 398] width 114 height 38
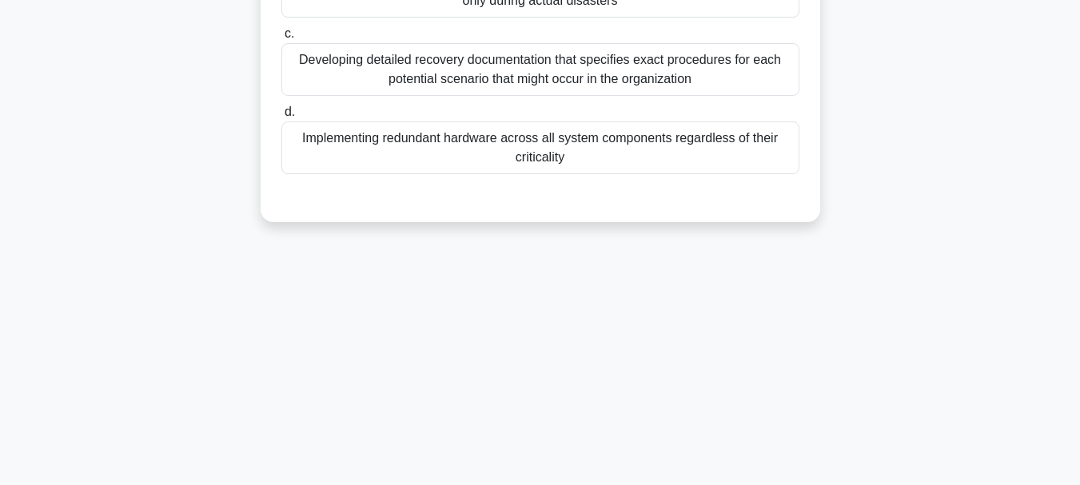
scroll to position [218, 0]
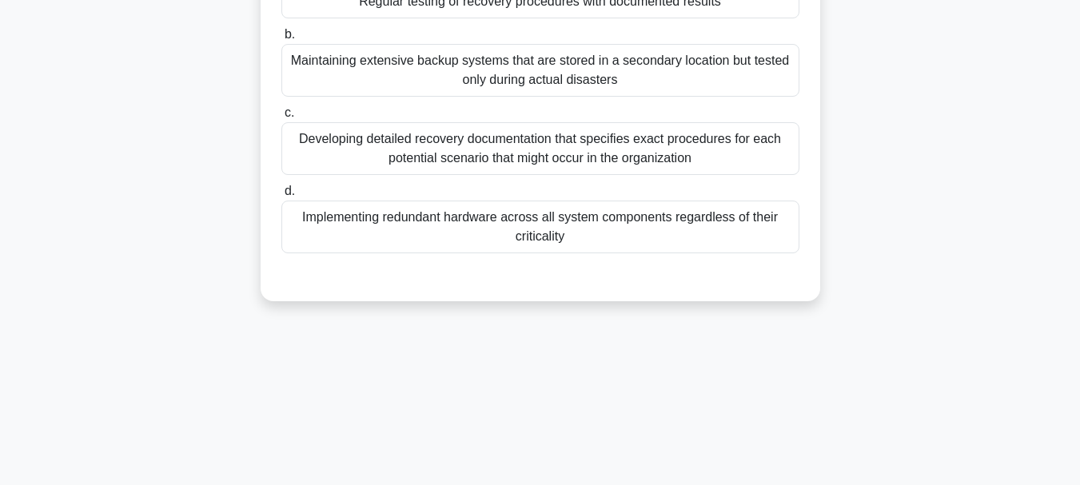
click at [396, 217] on div "Implementing redundant hardware across all system components regardless of thei…" at bounding box center [540, 227] width 518 height 53
click at [281, 197] on input "d. Implementing redundant hardware across all system components regardless of t…" at bounding box center [281, 191] width 0 height 10
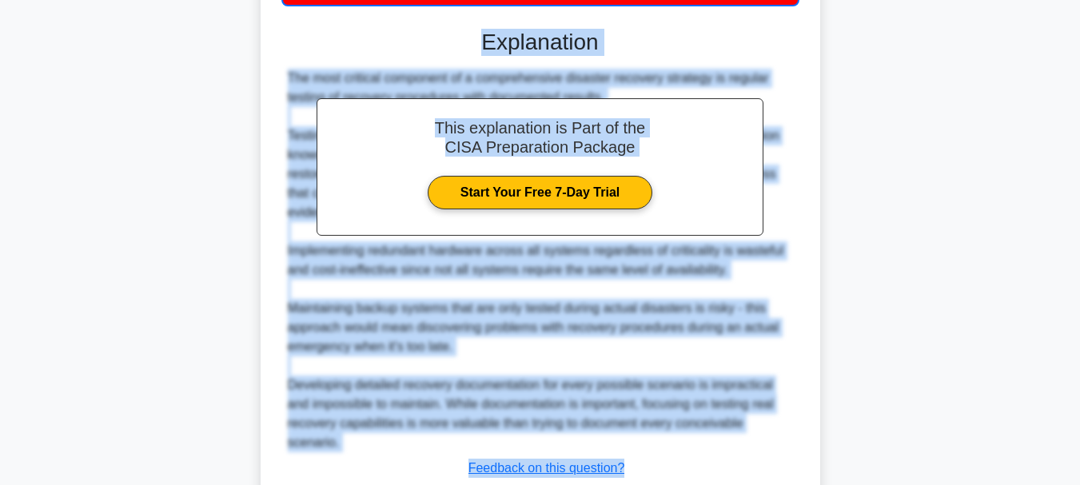
scroll to position [565, 0]
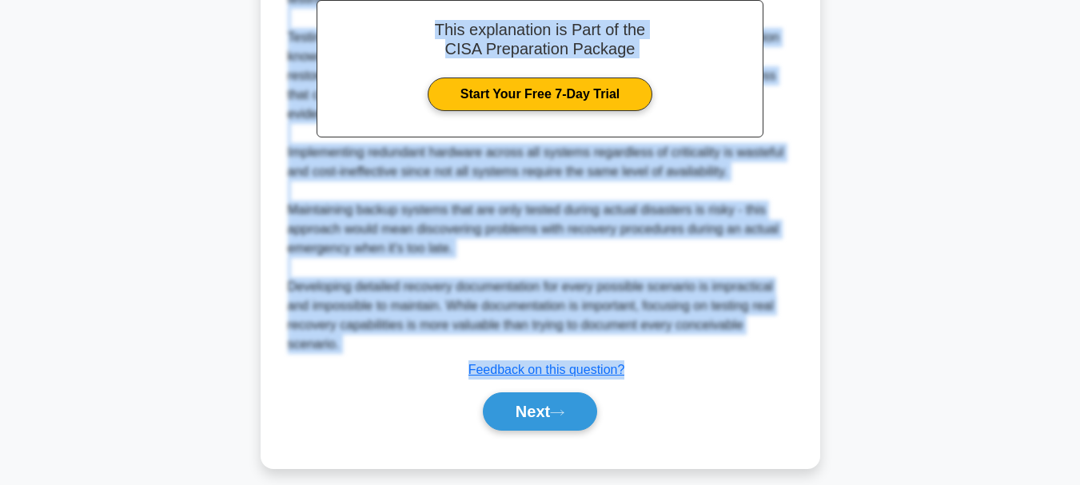
drag, startPoint x: 329, startPoint y: 129, endPoint x: 662, endPoint y: 373, distance: 413.1
click at [543, 412] on button "Next" at bounding box center [540, 412] width 114 height 38
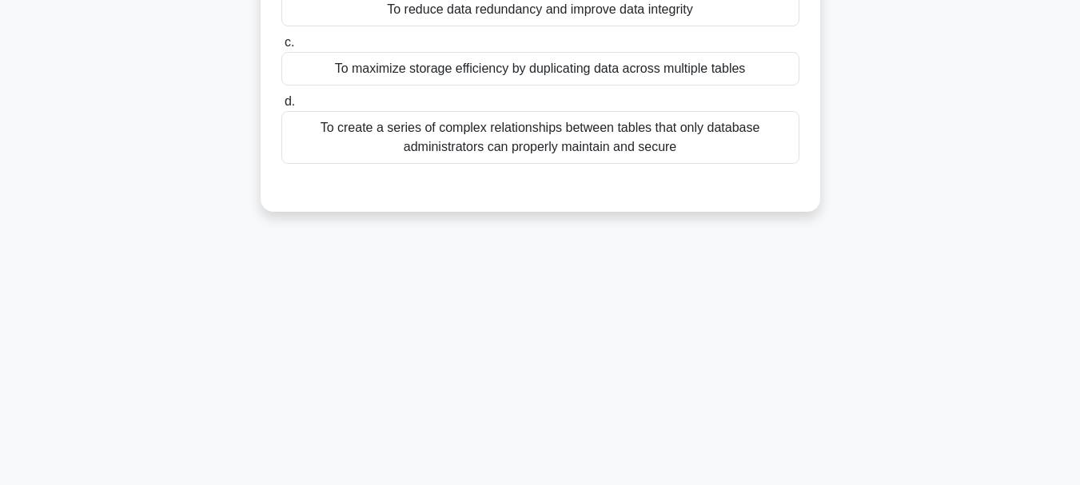
scroll to position [0, 0]
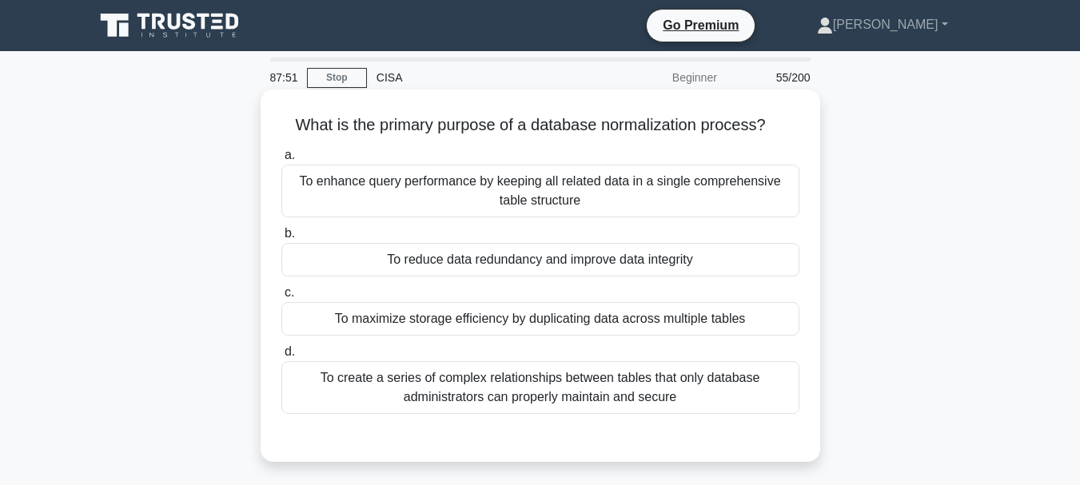
click at [433, 267] on div "To reduce data redundancy and improve data integrity" at bounding box center [540, 260] width 518 height 34
click at [281, 239] on input "b. To reduce data redundancy and improve data integrity" at bounding box center [281, 234] width 0 height 10
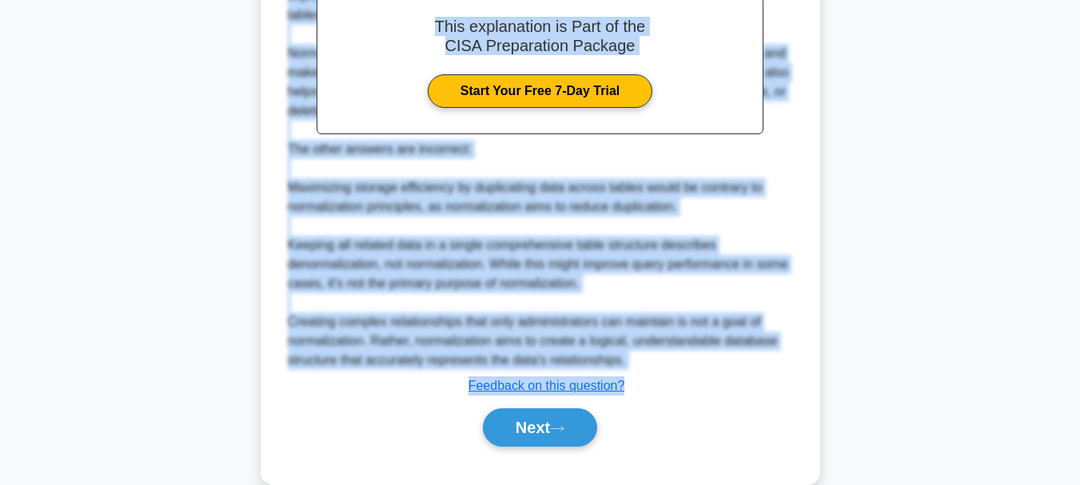
scroll to position [540, 0]
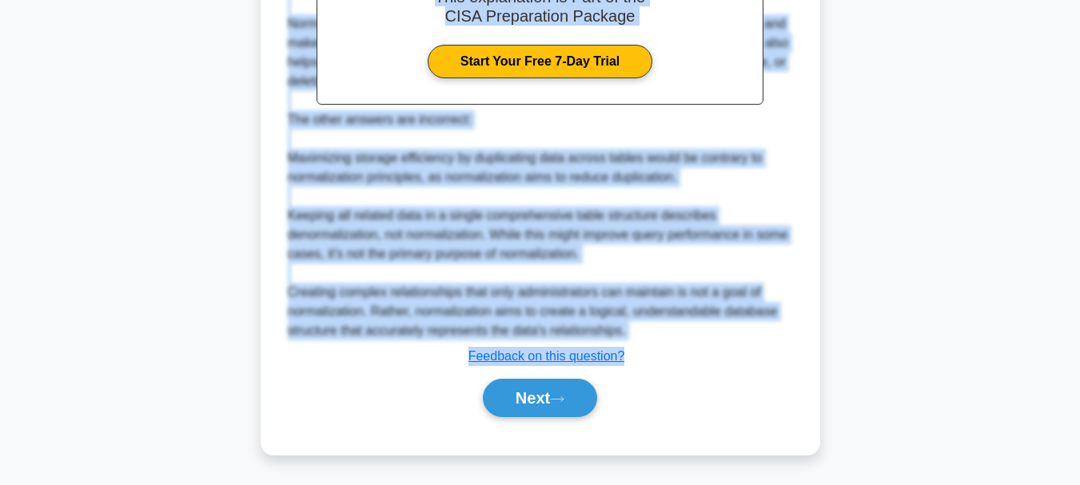
drag, startPoint x: 290, startPoint y: 122, endPoint x: 633, endPoint y: 361, distance: 418.1
click at [633, 361] on div "What is the primary purpose of a database normalization process? .spinner_0XTQ{…" at bounding box center [540, 2] width 547 height 891
click at [535, 409] on button "Next" at bounding box center [540, 398] width 114 height 38
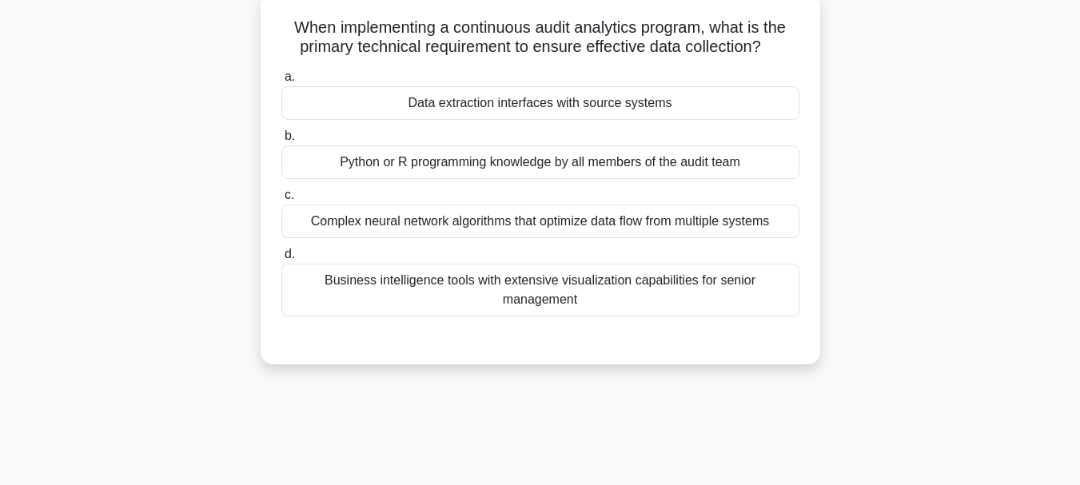
scroll to position [58, 0]
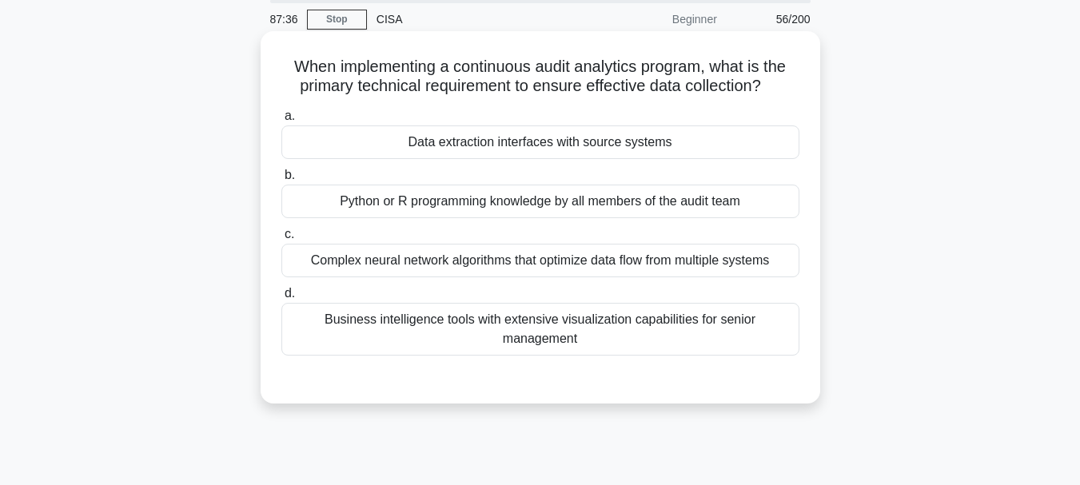
click at [500, 337] on div "Business intelligence tools with extensive visualization capabilities for senio…" at bounding box center [540, 329] width 518 height 53
click at [281, 299] on input "d. Business intelligence tools with extensive visualization capabilities for se…" at bounding box center [281, 294] width 0 height 10
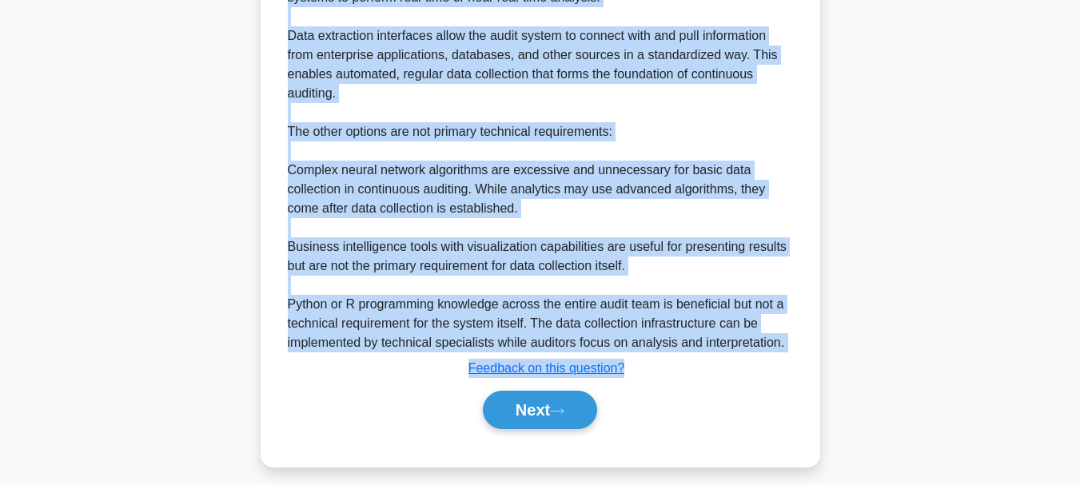
scroll to position [560, 0]
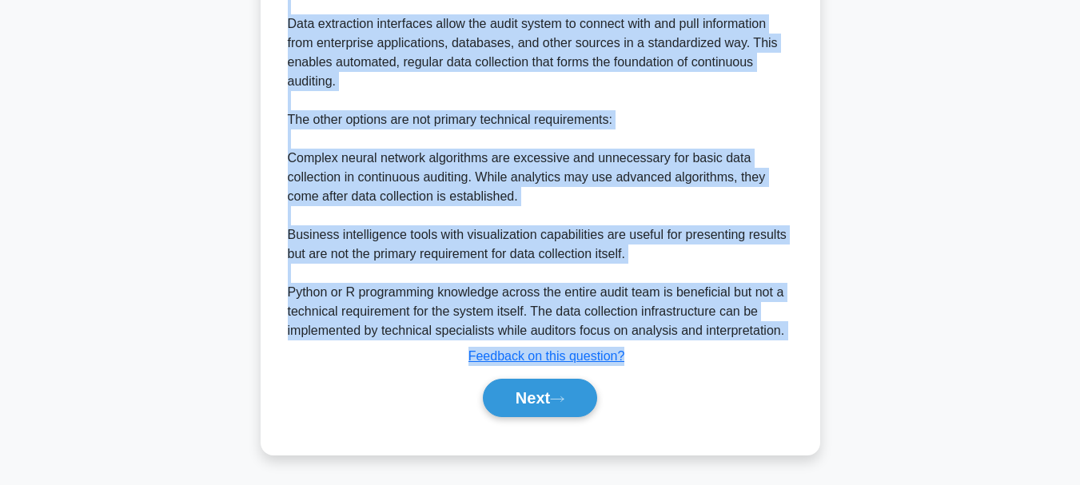
drag, startPoint x: 286, startPoint y: 61, endPoint x: 649, endPoint y: 345, distance: 461.3
click at [537, 401] on button "Next" at bounding box center [540, 398] width 114 height 38
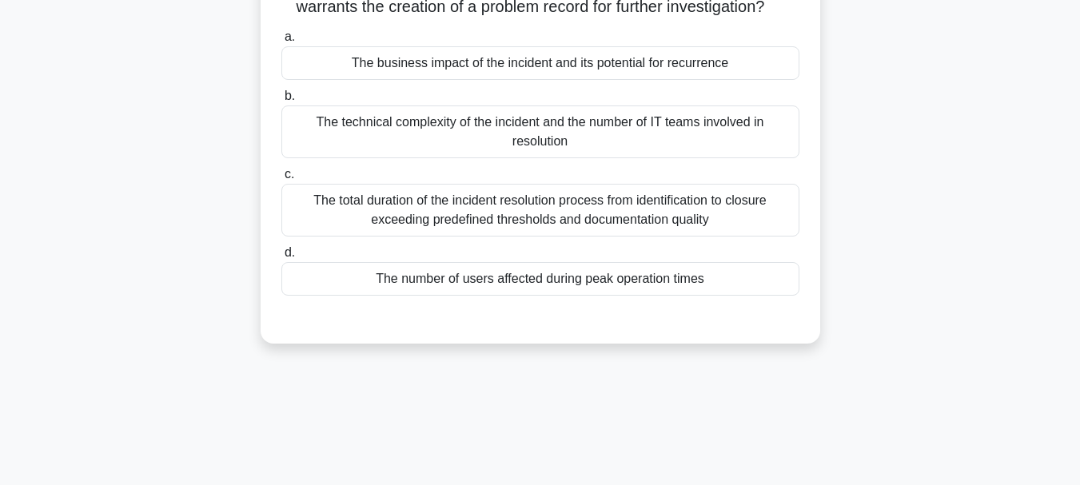
scroll to position [138, 0]
click at [470, 277] on div "The number of users affected during peak operation times" at bounding box center [540, 278] width 518 height 34
click at [281, 257] on input "d. The number of users affected during peak operation times" at bounding box center [281, 252] width 0 height 10
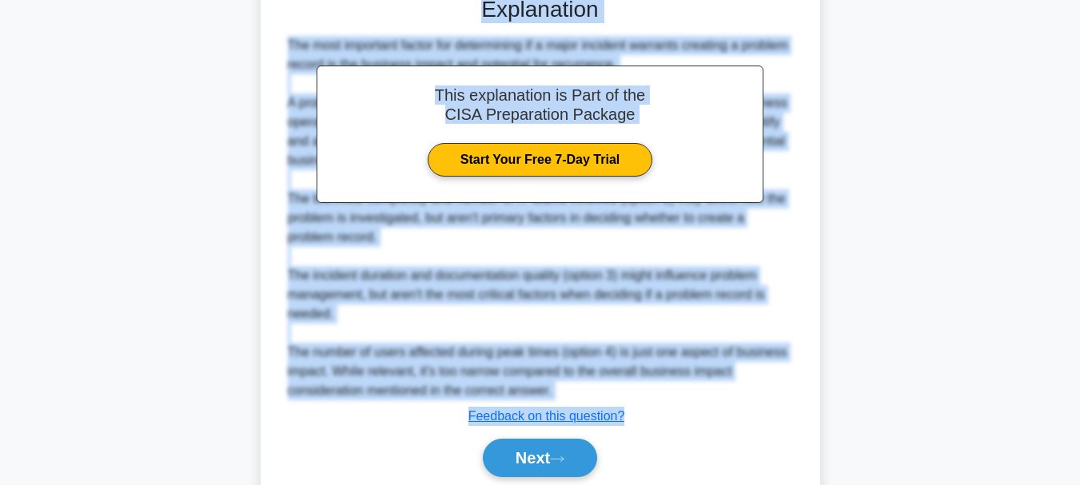
scroll to position [522, 0]
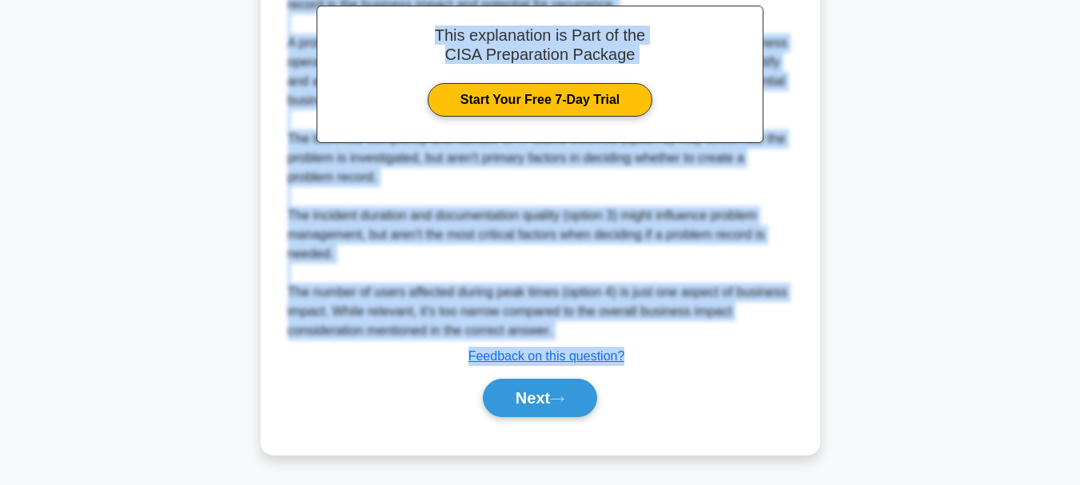
drag, startPoint x: 287, startPoint y: 121, endPoint x: 632, endPoint y: 349, distance: 414.2
click at [632, 349] on div "Which factor is MOST important when determining if a major incident warrants th…" at bounding box center [540, 12] width 547 height 874
click at [531, 404] on button "Next" at bounding box center [540, 398] width 114 height 38
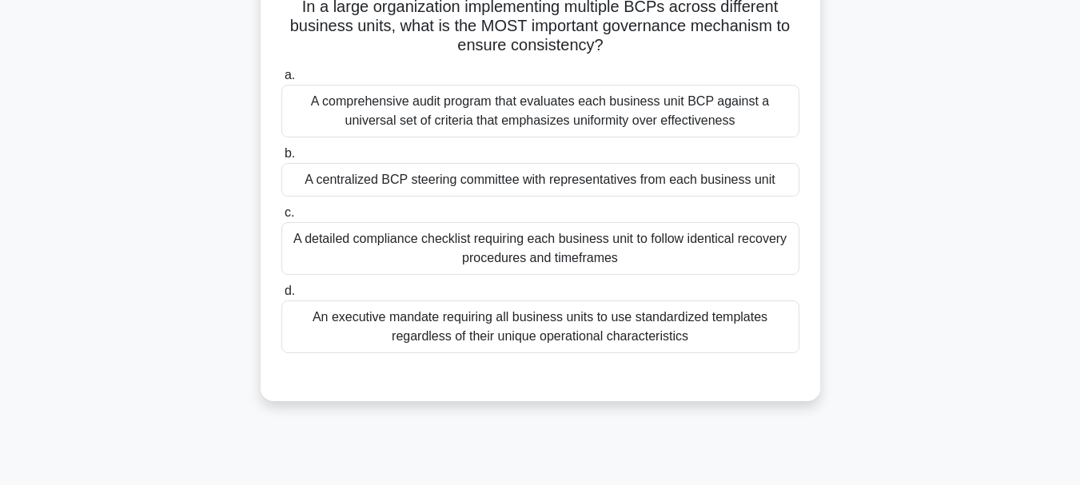
scroll to position [58, 0]
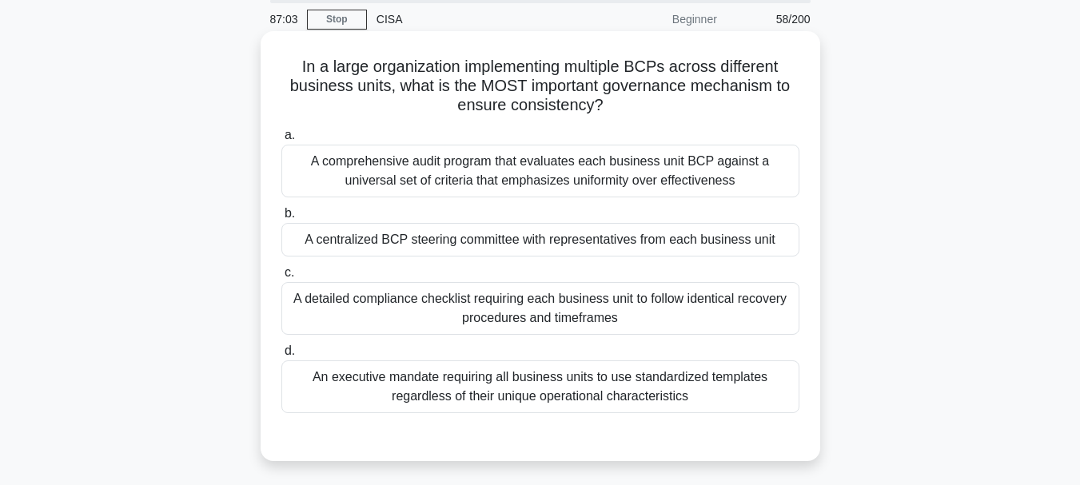
click at [421, 188] on div "A comprehensive audit program that evaluates each business unit BCP against a u…" at bounding box center [540, 171] width 518 height 53
click at [281, 141] on input "a. A comprehensive audit program that evaluates each business unit BCP against …" at bounding box center [281, 135] width 0 height 10
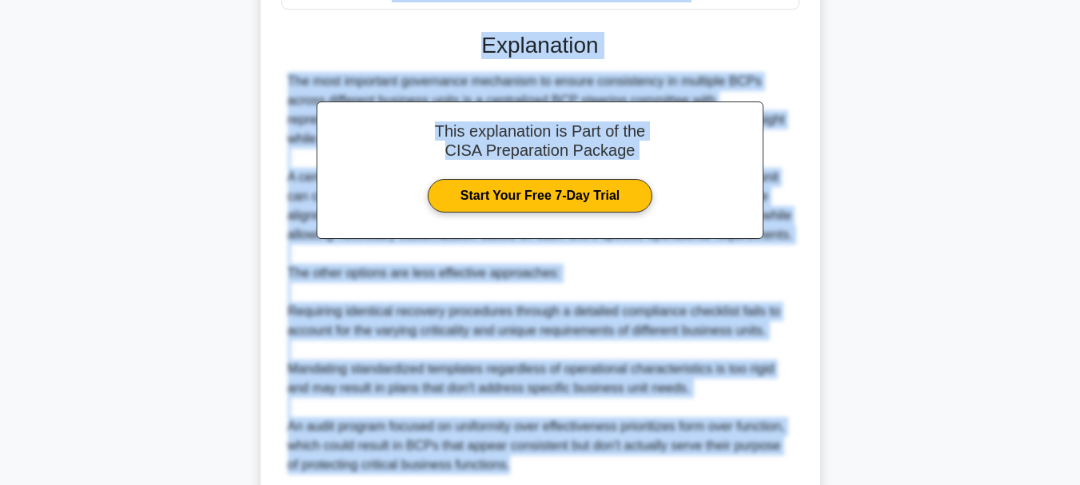
scroll to position [599, 0]
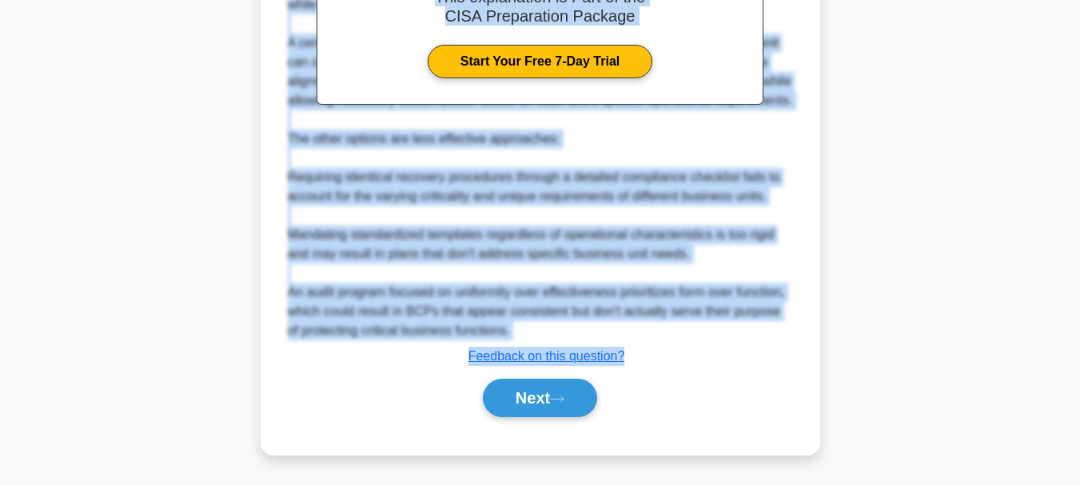
drag, startPoint x: 297, startPoint y: 68, endPoint x: 601, endPoint y: 327, distance: 399.9
click at [544, 396] on button "Next" at bounding box center [540, 398] width 114 height 38
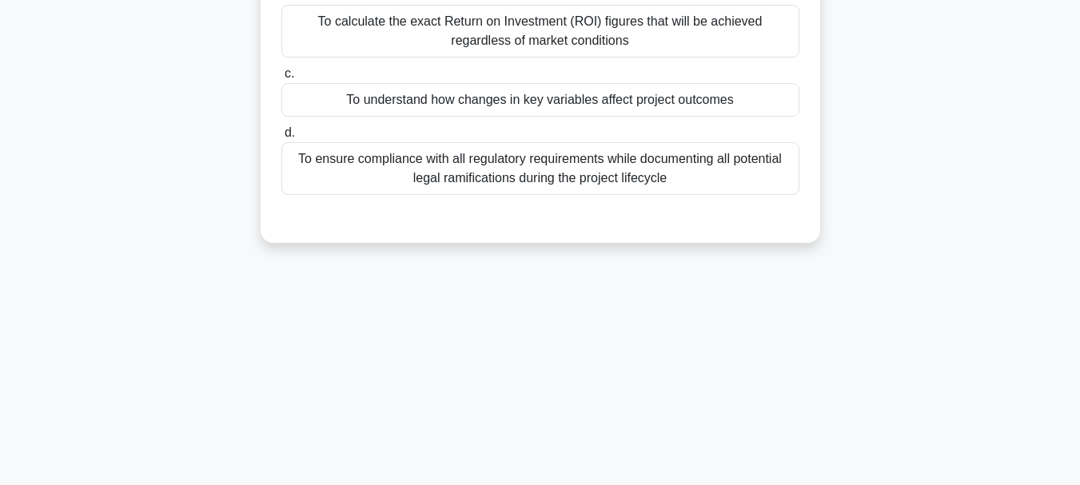
scroll to position [58, 0]
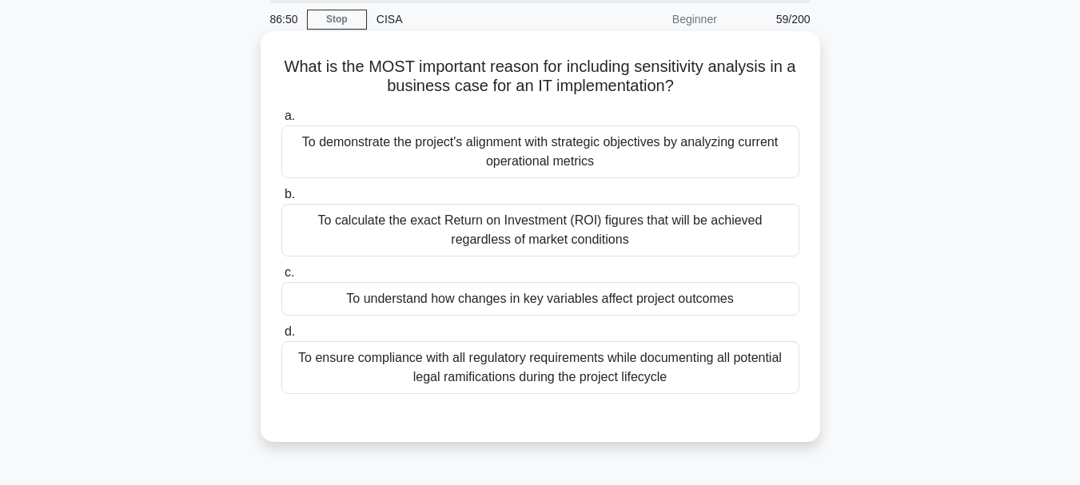
click at [437, 166] on div "To demonstrate the project's alignment with strategic objectives by analyzing c…" at bounding box center [540, 152] width 518 height 53
click at [281, 122] on input "a. To demonstrate the project's alignment with strategic objectives by analyzin…" at bounding box center [281, 116] width 0 height 10
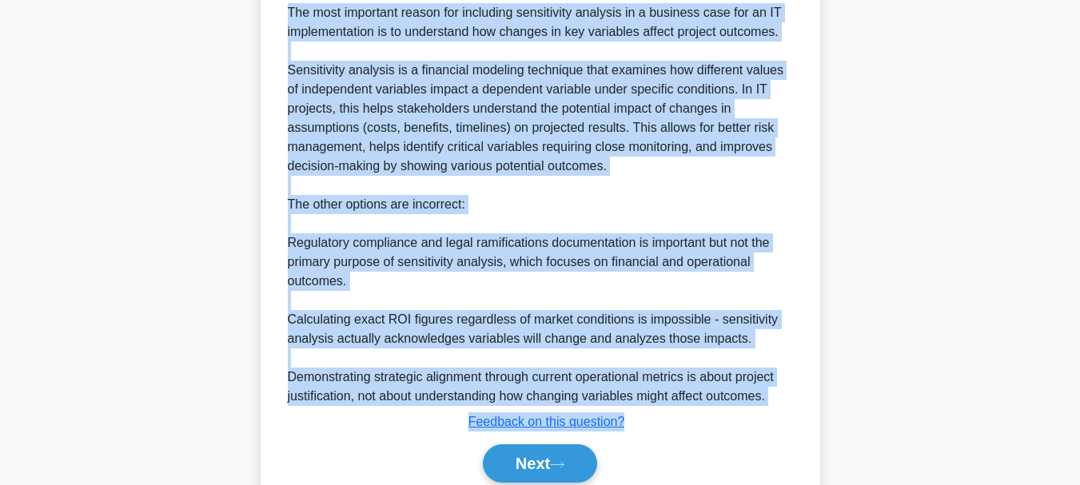
scroll to position [580, 0]
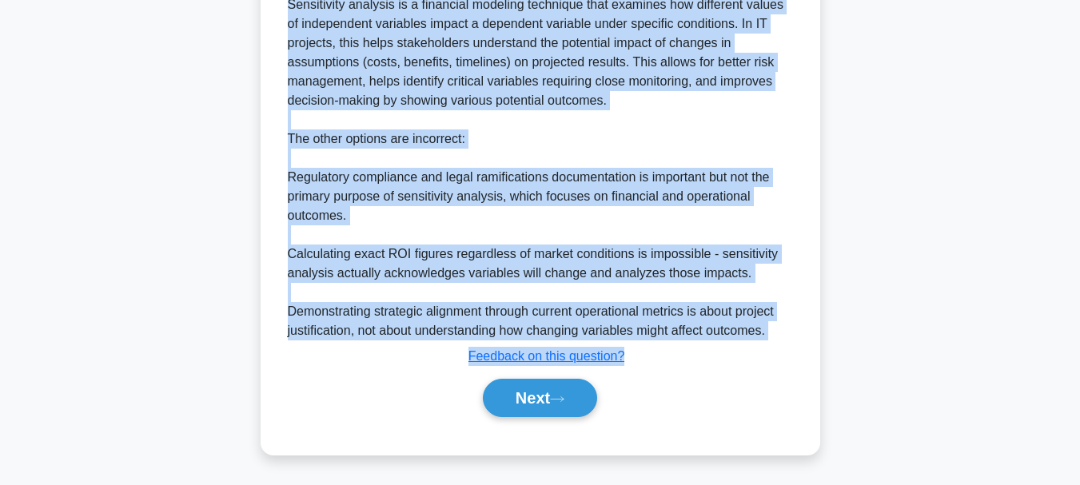
drag, startPoint x: 285, startPoint y: 61, endPoint x: 632, endPoint y: 357, distance: 456.5
click at [524, 401] on button "Next" at bounding box center [540, 398] width 114 height 38
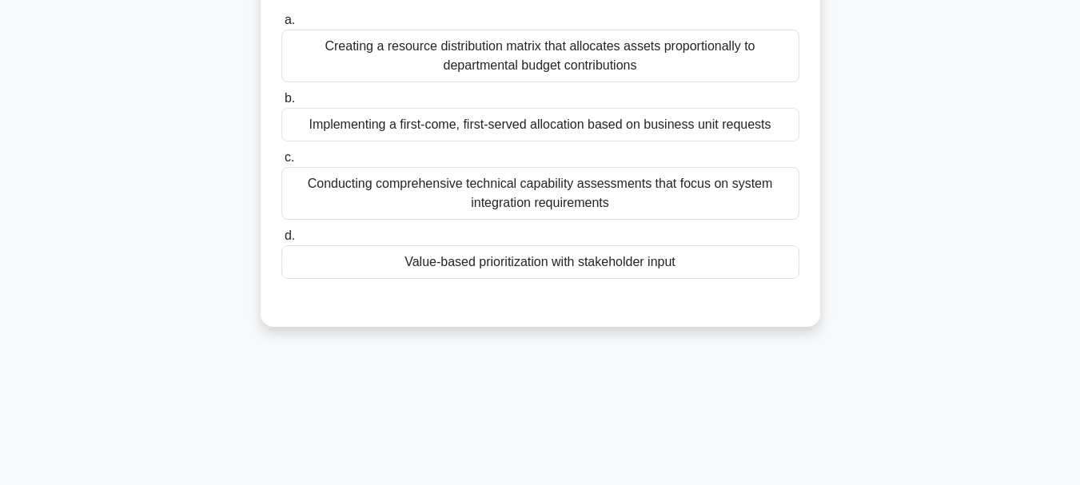
scroll to position [138, 0]
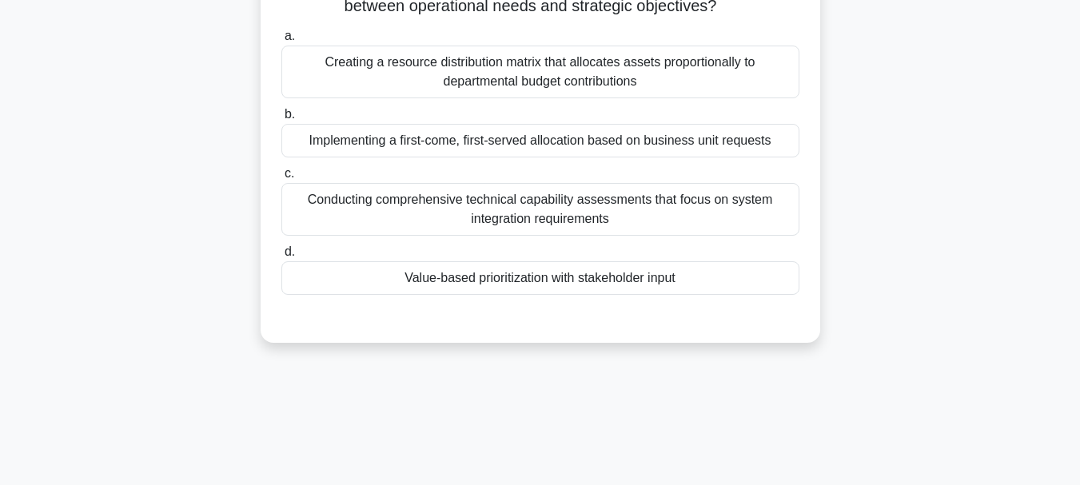
click at [477, 280] on div "Value-based prioritization with stakeholder input" at bounding box center [540, 278] width 518 height 34
click at [281, 257] on input "d. Value-based prioritization with stakeholder input" at bounding box center [281, 252] width 0 height 10
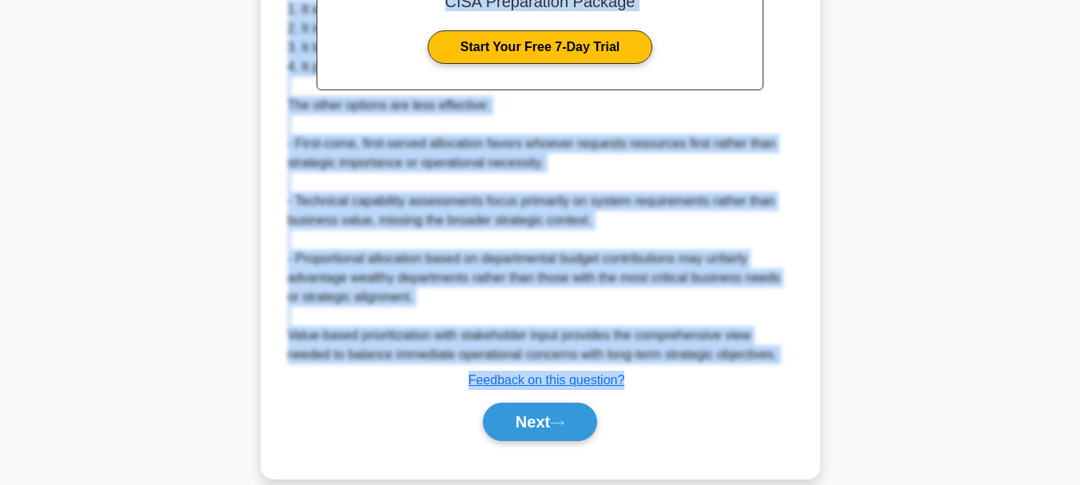
scroll to position [597, 0]
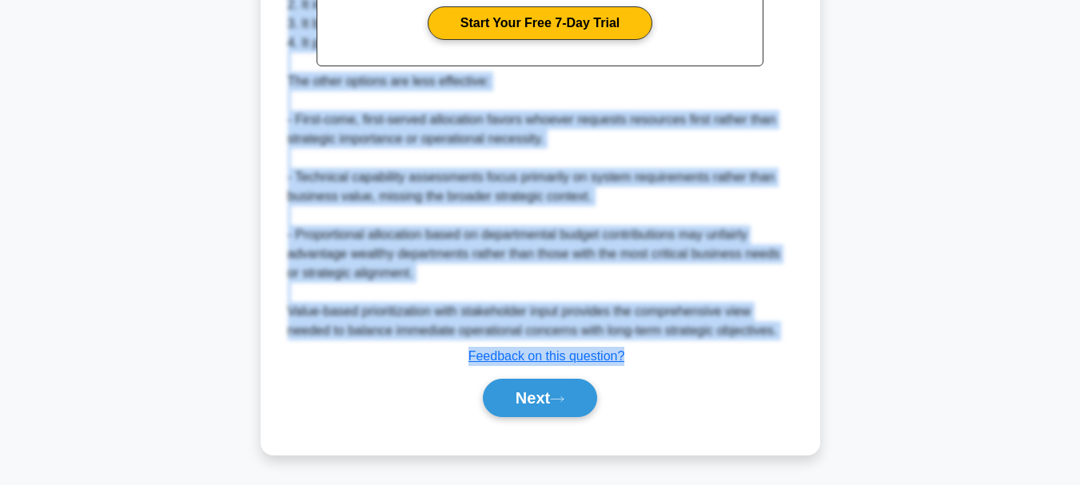
drag, startPoint x: 297, startPoint y: 127, endPoint x: 637, endPoint y: 356, distance: 410.2
click at [513, 395] on button "Next" at bounding box center [540, 398] width 114 height 38
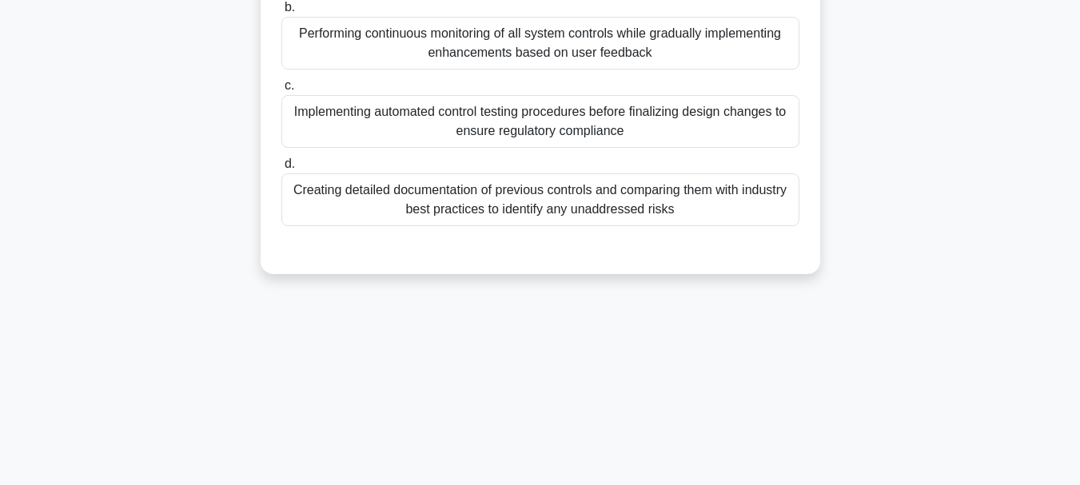
scroll to position [0, 0]
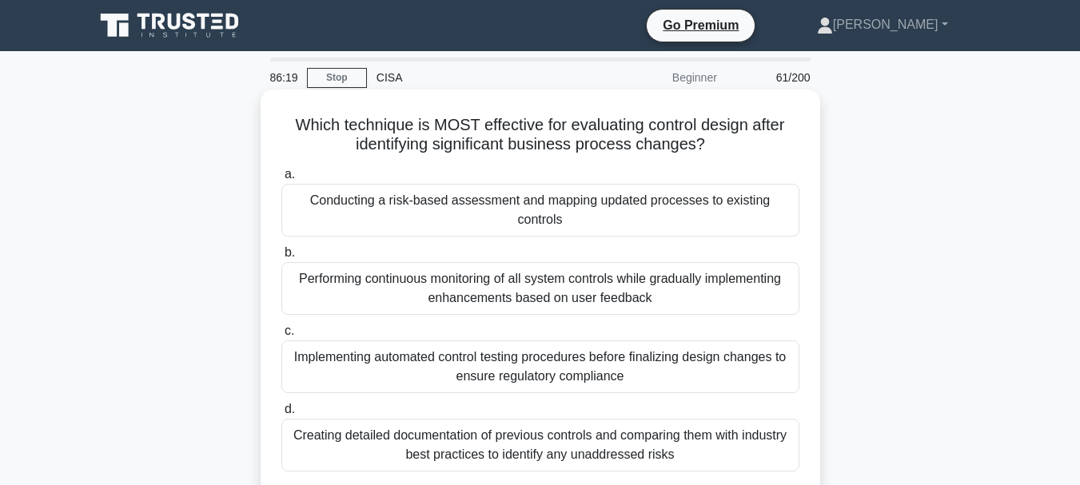
click at [481, 214] on div "Conducting a risk-based assessment and mapping updated processes to existing co…" at bounding box center [540, 210] width 518 height 53
click at [281, 180] on input "a. Conducting a risk-based assessment and mapping updated processes to existing…" at bounding box center [281, 175] width 0 height 10
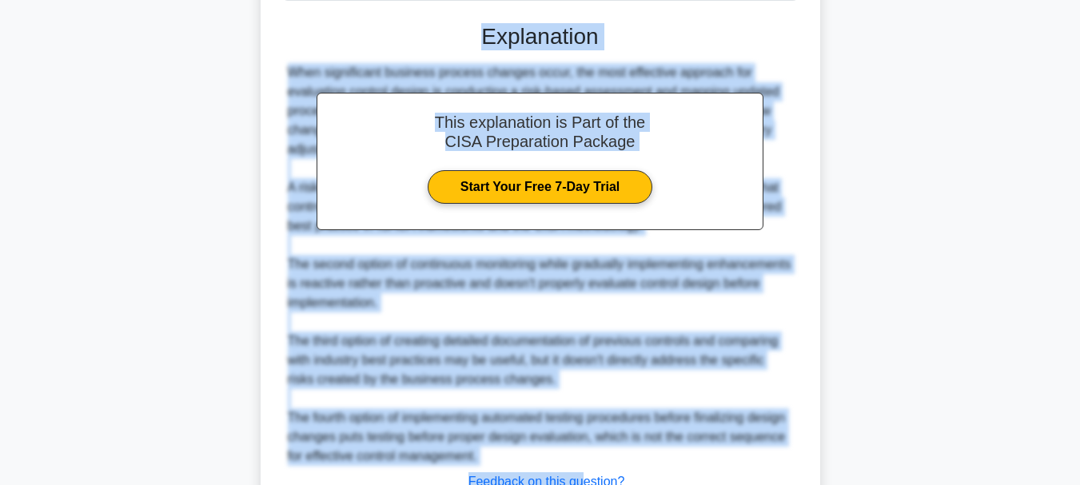
scroll to position [597, 0]
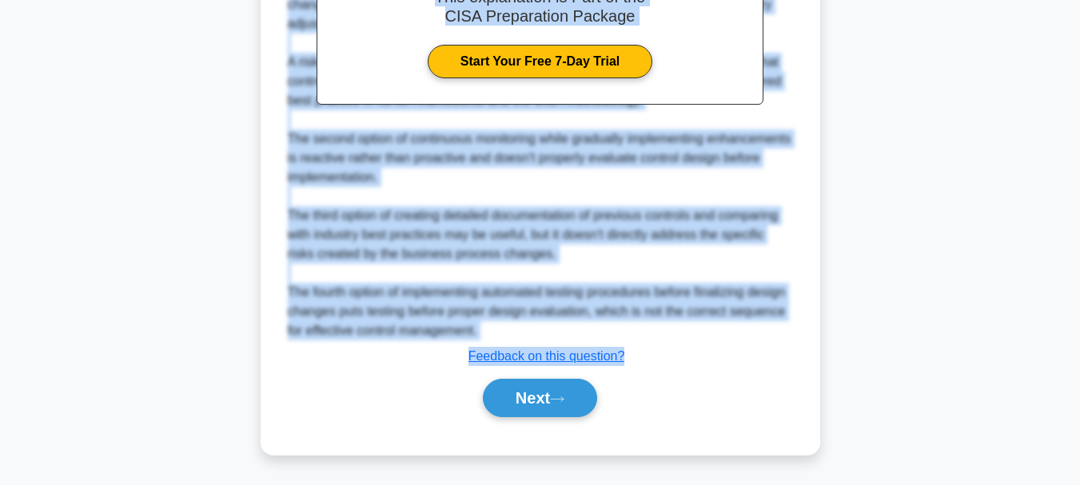
drag, startPoint x: 289, startPoint y: 123, endPoint x: 628, endPoint y: 356, distance: 410.5
click at [528, 387] on button "Next" at bounding box center [540, 398] width 114 height 38
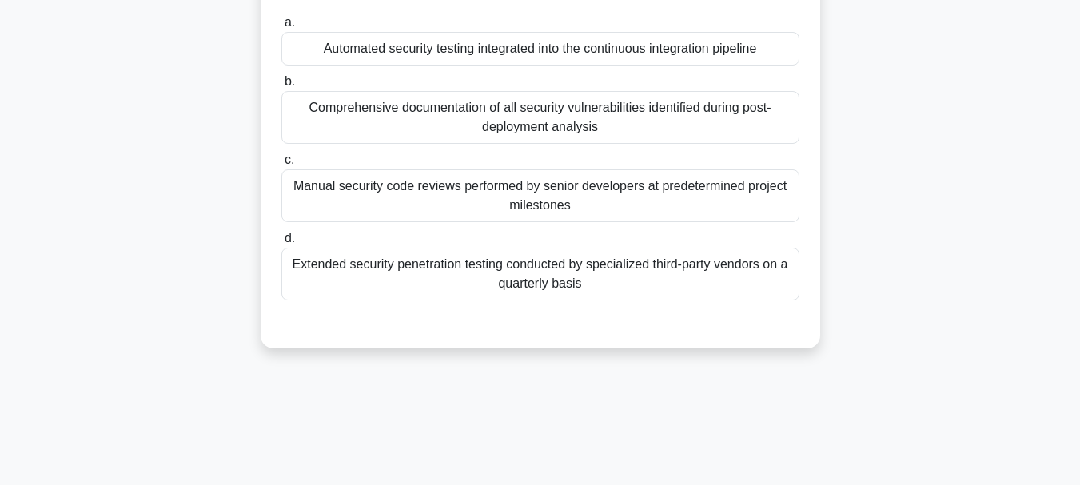
scroll to position [138, 0]
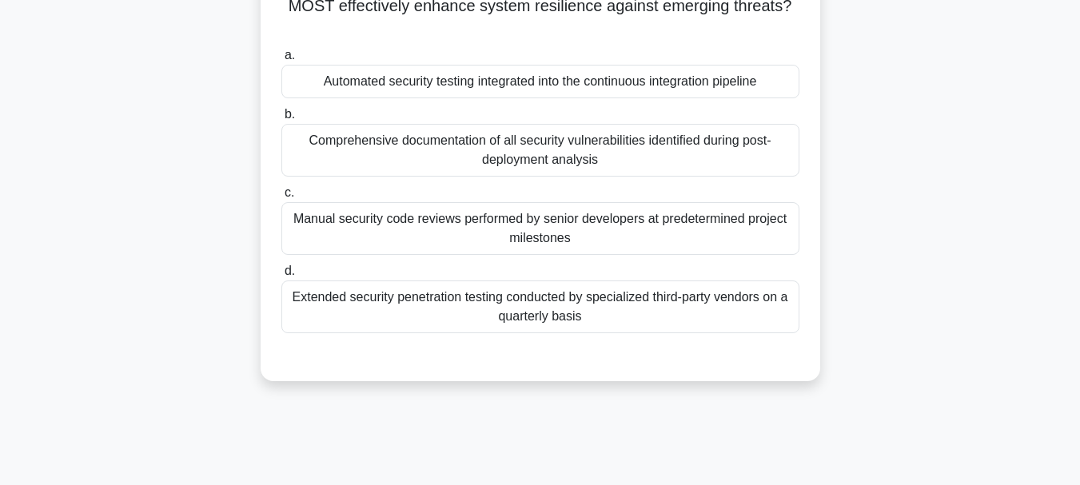
click at [485, 80] on div "Automated security testing integrated into the continuous integration pipeline" at bounding box center [540, 82] width 518 height 34
click at [281, 61] on input "a. Automated security testing integrated into the continuous integration pipeli…" at bounding box center [281, 55] width 0 height 10
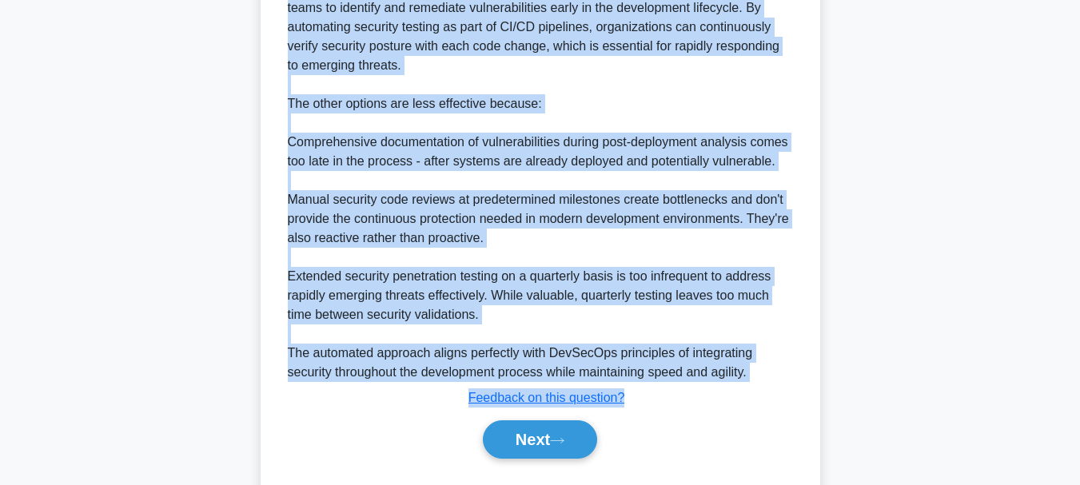
scroll to position [674, 0]
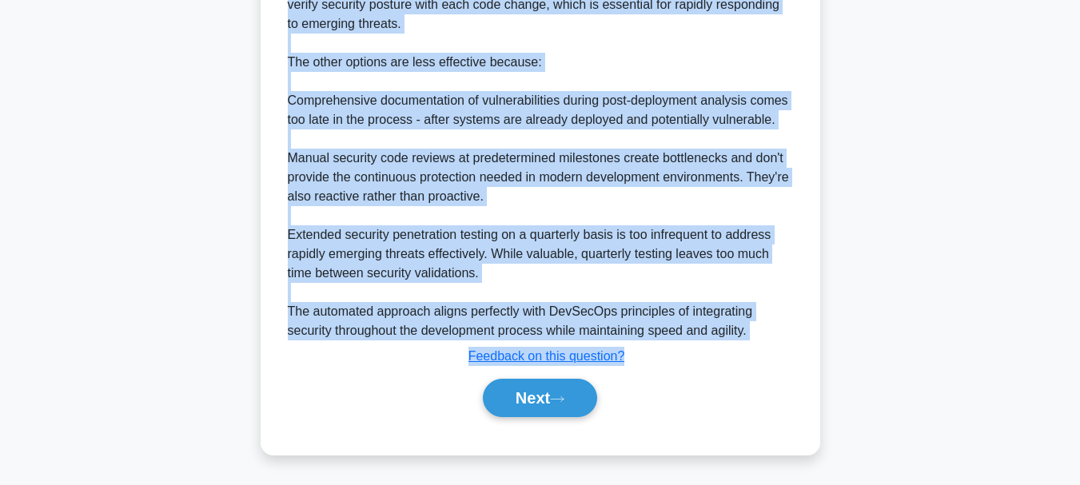
drag, startPoint x: 290, startPoint y: 127, endPoint x: 665, endPoint y: 357, distance: 440.0
click at [544, 409] on button "Next" at bounding box center [540, 398] width 114 height 38
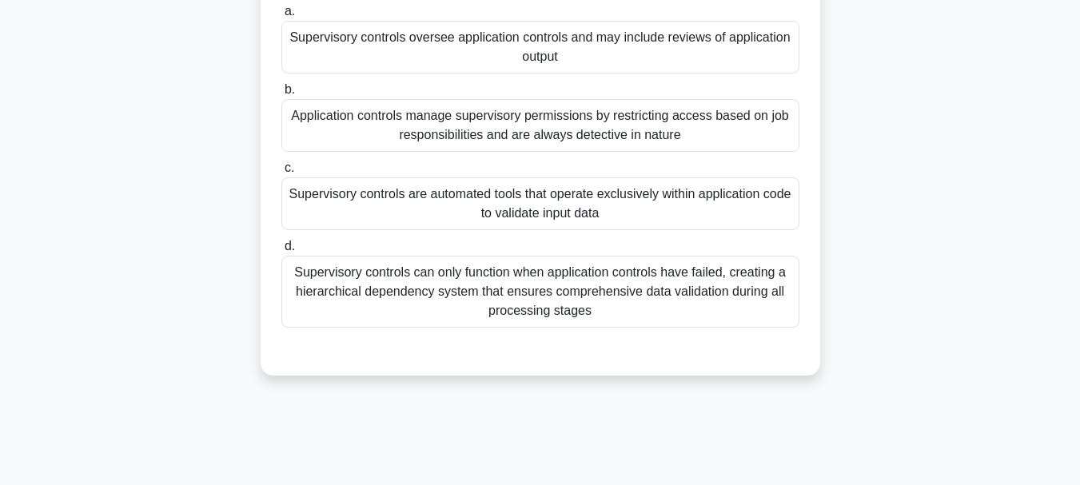
scroll to position [138, 0]
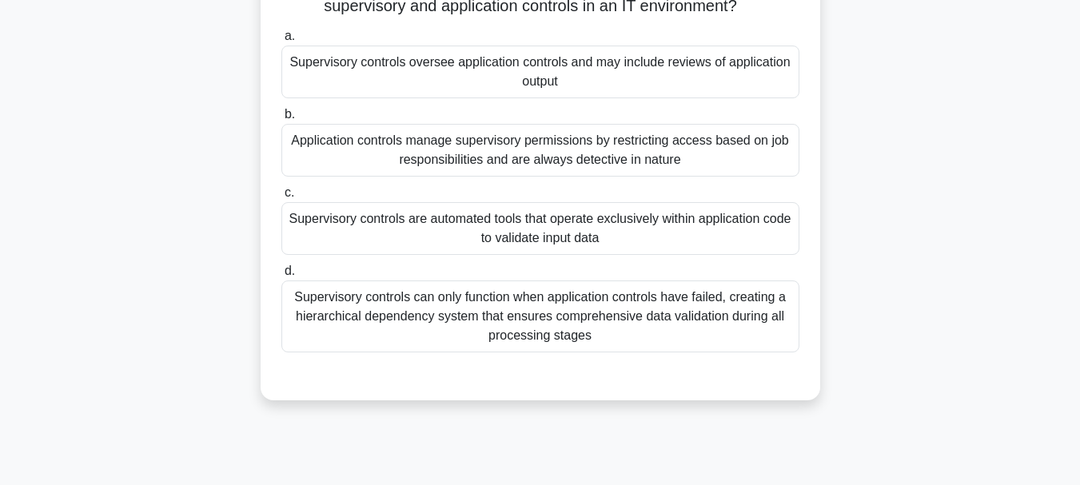
click at [487, 86] on div "Supervisory controls oversee application controls and may include reviews of ap…" at bounding box center [540, 72] width 518 height 53
click at [281, 42] on input "a. Supervisory controls oversee application controls and may include reviews of…" at bounding box center [281, 36] width 0 height 10
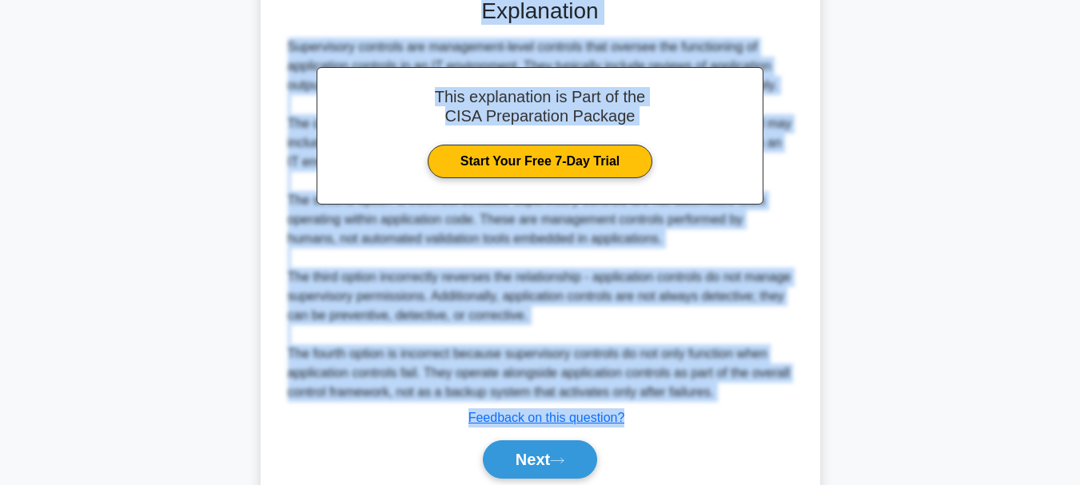
scroll to position [578, 0]
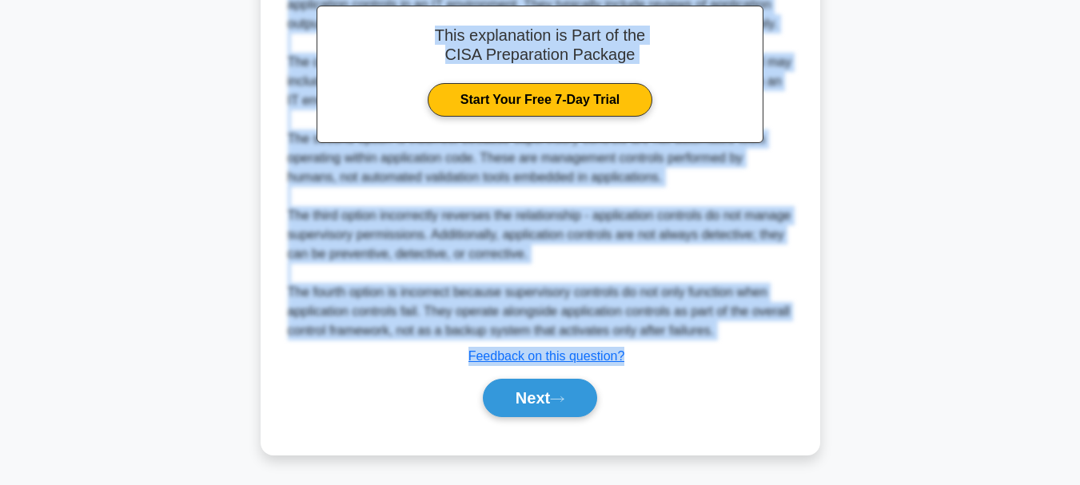
drag, startPoint x: 312, startPoint y: 126, endPoint x: 636, endPoint y: 357, distance: 398.5
click at [534, 394] on button "Next" at bounding box center [540, 398] width 114 height 38
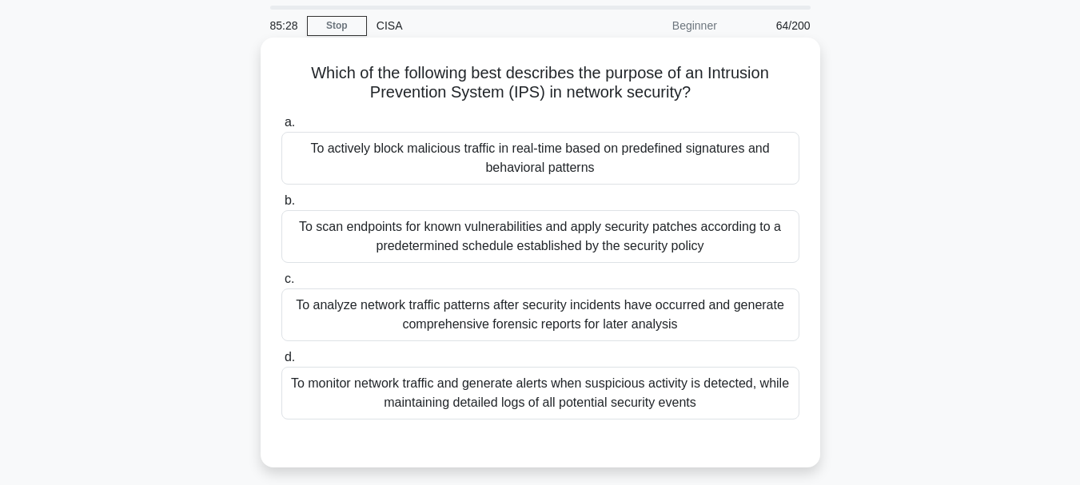
scroll to position [80, 0]
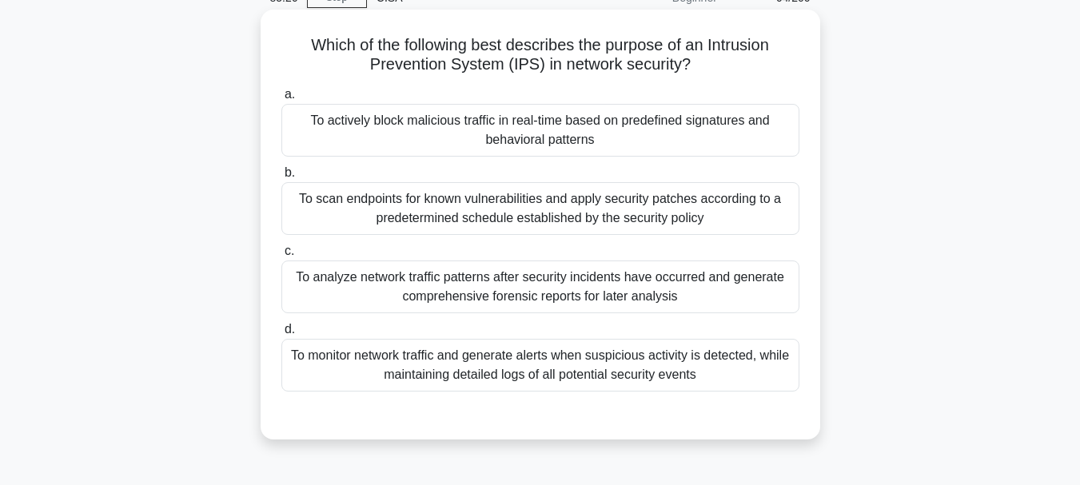
click at [532, 365] on div "To monitor network traffic and generate alerts when suspicious activity is dete…" at bounding box center [540, 365] width 518 height 53
click at [466, 373] on div "To monitor network traffic and generate alerts when suspicious activity is dete…" at bounding box center [540, 365] width 518 height 53
click at [281, 335] on input "d. To monitor network traffic and generate alerts when suspicious activity is d…" at bounding box center [281, 330] width 0 height 10
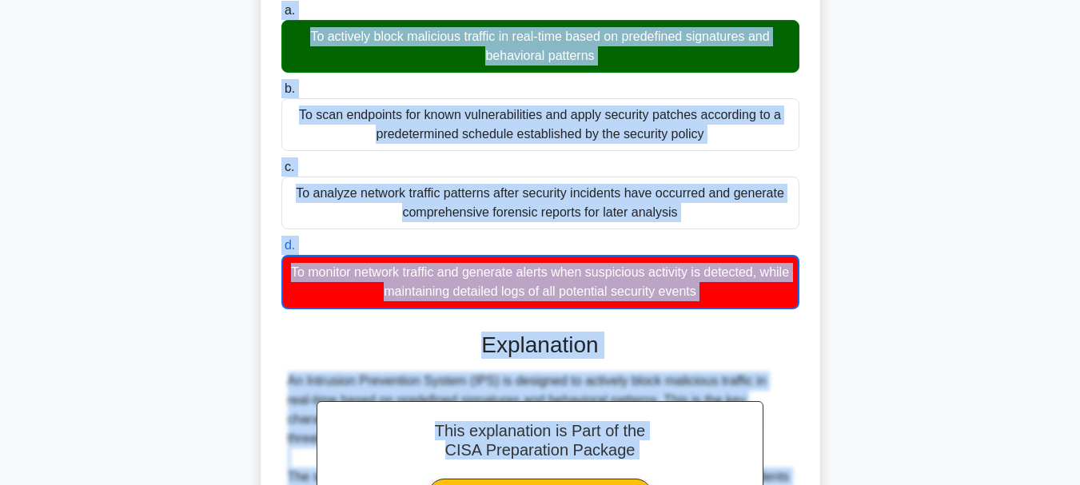
scroll to position [465, 0]
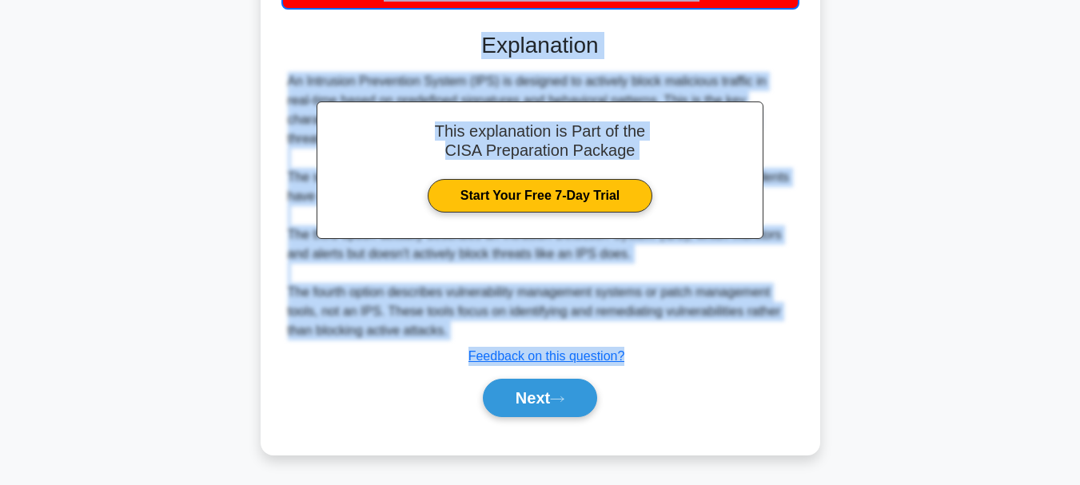
drag, startPoint x: 306, startPoint y: 124, endPoint x: 633, endPoint y: 355, distance: 400.4
click at [633, 355] on div "Which of the following best describes the purpose of an Intrusion Prevention Sy…" at bounding box center [540, 40] width 547 height 816
click at [539, 400] on button "Next" at bounding box center [540, 398] width 114 height 38
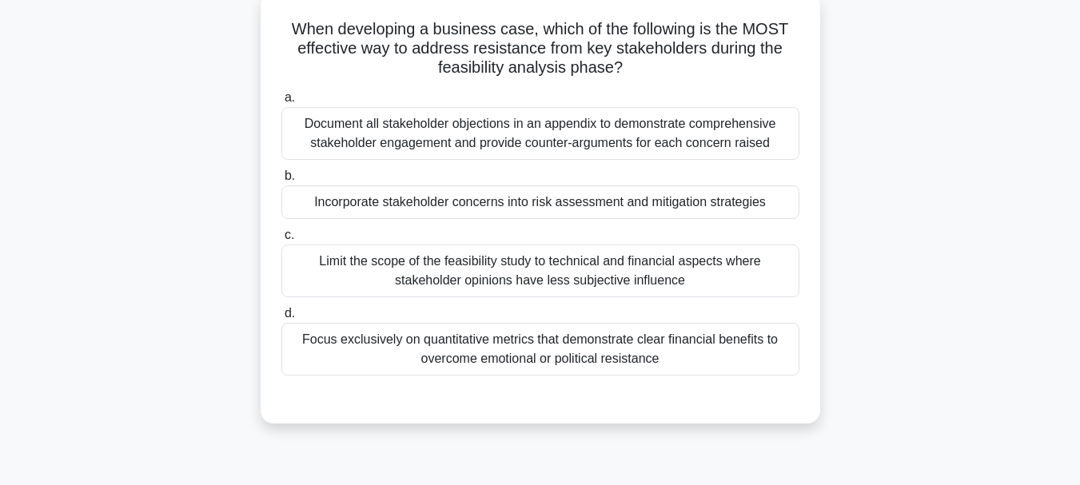
scroll to position [160, 0]
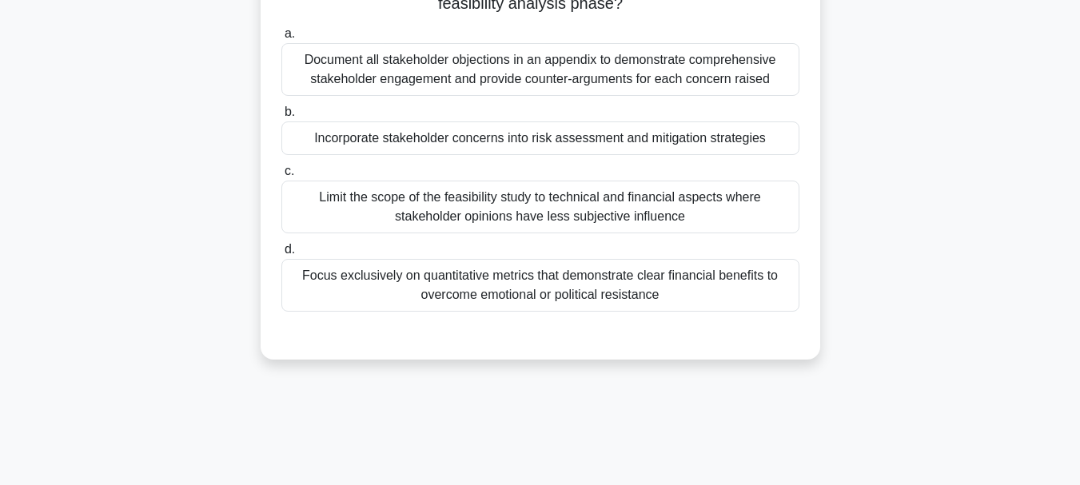
click at [512, 219] on div "Limit the scope of the feasibility study to technical and financial aspects whe…" at bounding box center [540, 207] width 518 height 53
click at [281, 177] on input "c. Limit the scope of the feasibility study to technical and financial aspects …" at bounding box center [281, 171] width 0 height 10
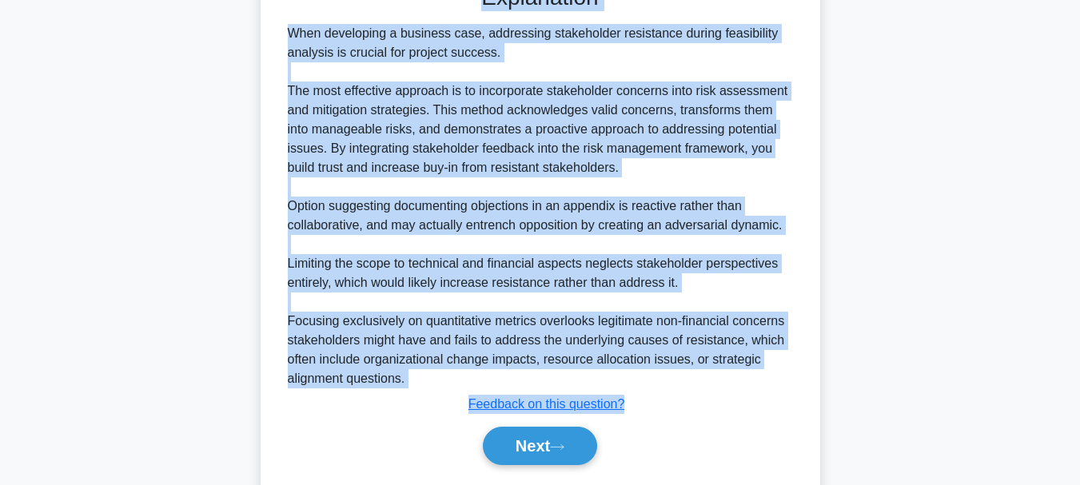
scroll to position [560, 0]
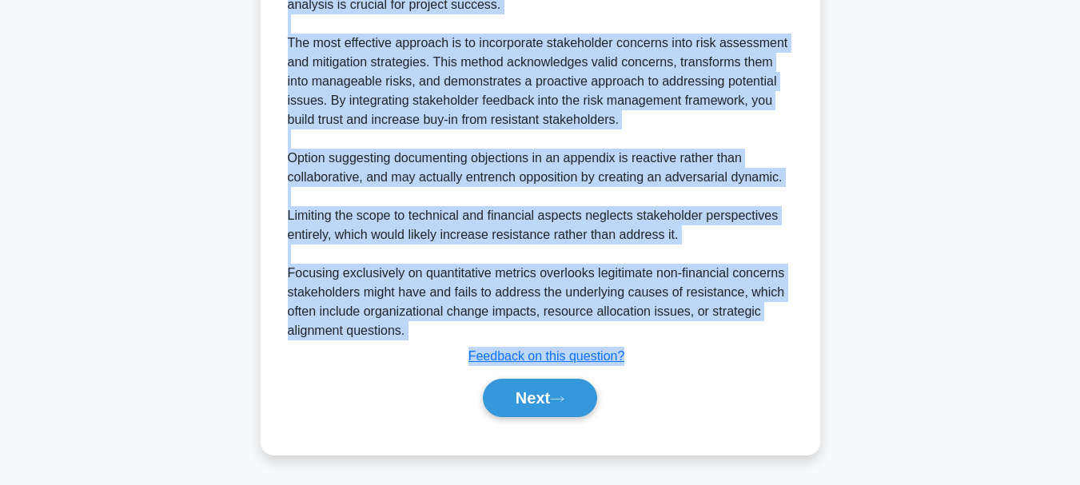
drag, startPoint x: 289, startPoint y: 122, endPoint x: 632, endPoint y: 361, distance: 417.6
click at [528, 387] on button "Next" at bounding box center [540, 398] width 114 height 38
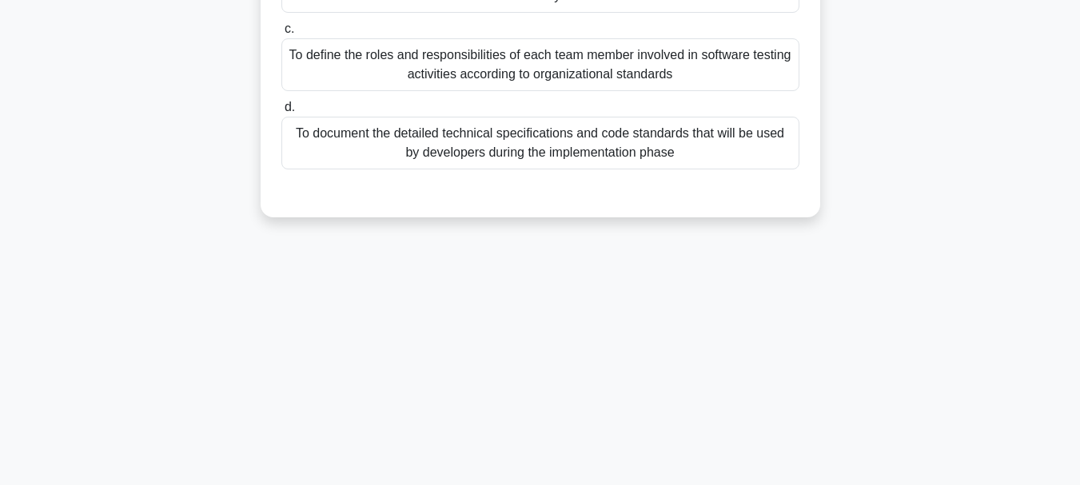
scroll to position [138, 0]
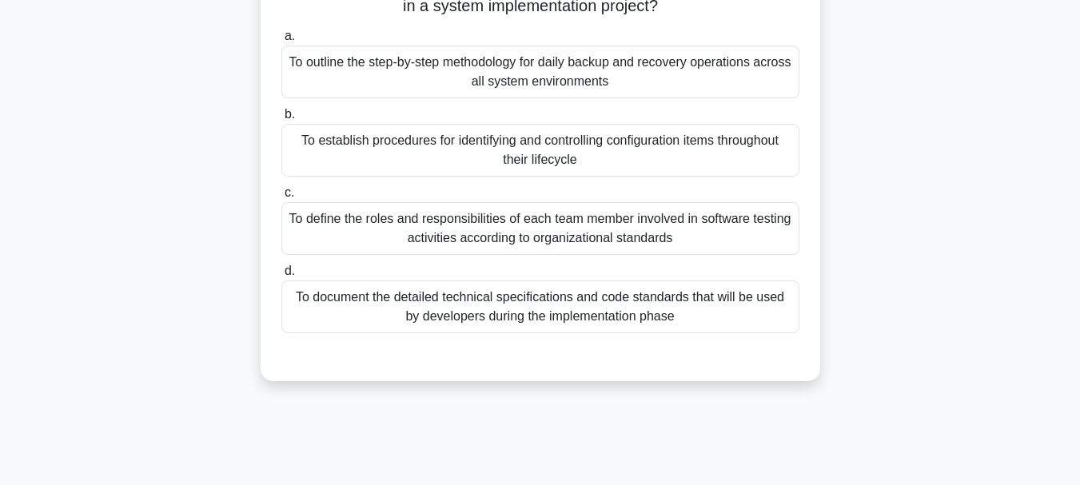
click at [473, 61] on div "To outline the step-by-step methodology for daily backup and recovery operation…" at bounding box center [540, 72] width 518 height 53
click at [281, 42] on input "a. To outline the step-by-step methodology for daily backup and recovery operat…" at bounding box center [281, 36] width 0 height 10
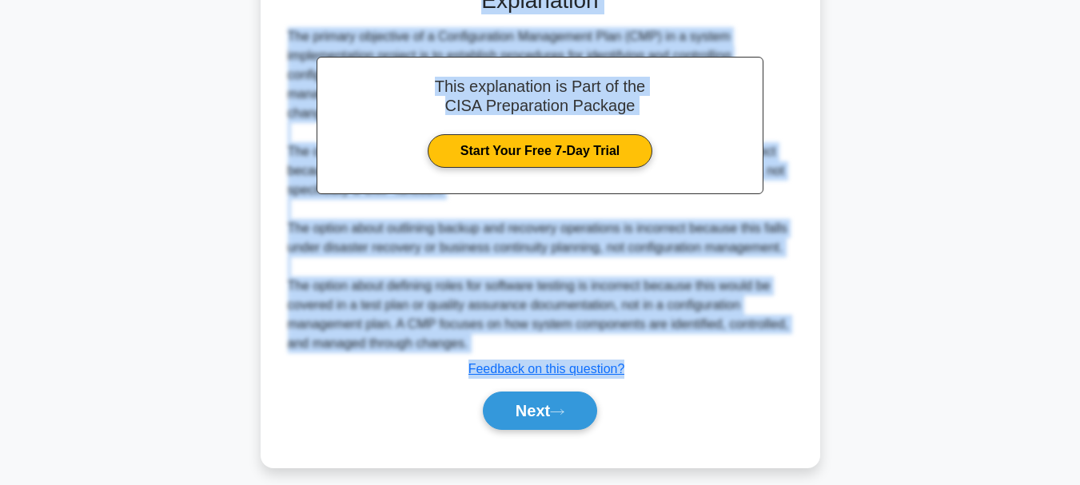
scroll to position [522, 0]
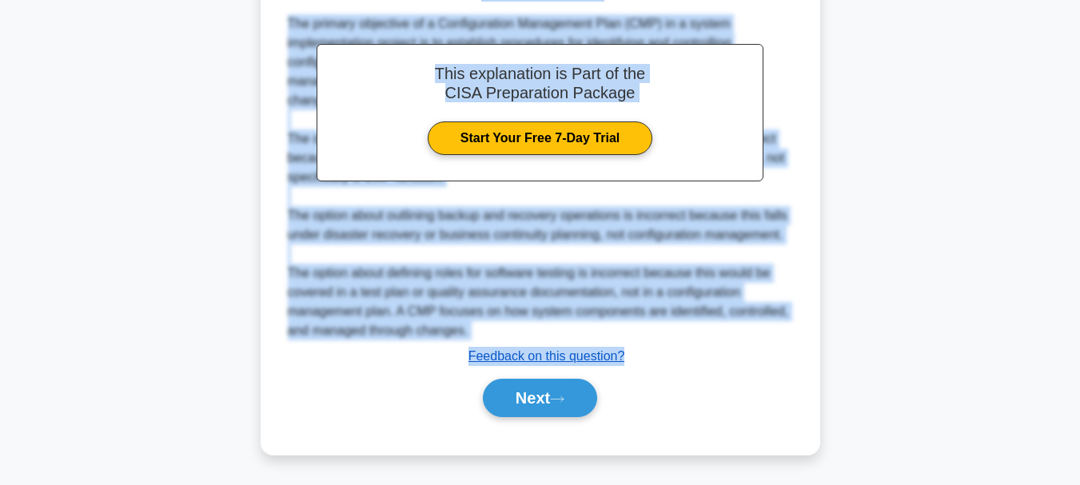
drag, startPoint x: 299, startPoint y: 123, endPoint x: 616, endPoint y: 350, distance: 390.3
click at [632, 357] on div "What is the primary objective of a Configuration Management Plan (CMP) in a sys…" at bounding box center [540, 12] width 547 height 874
click at [522, 399] on button "Next" at bounding box center [540, 398] width 114 height 38
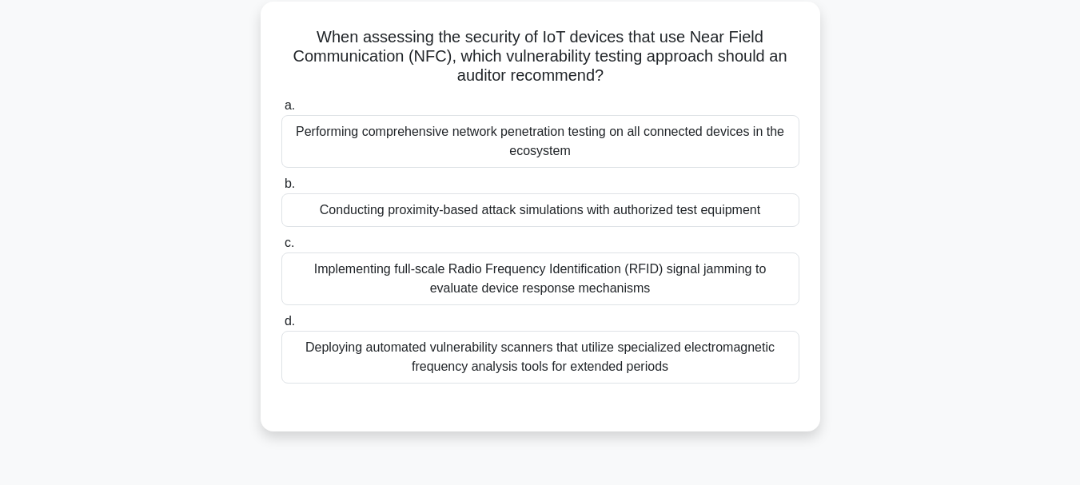
scroll to position [58, 0]
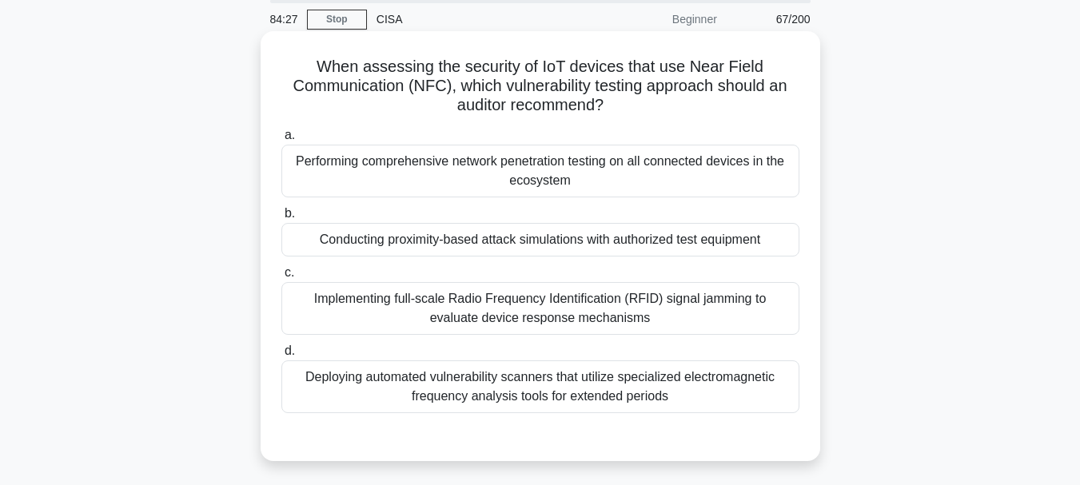
click at [457, 176] on div "Performing comprehensive network penetration testing on all connected devices i…" at bounding box center [540, 171] width 518 height 53
click at [281, 141] on input "a. Performing comprehensive network penetration testing on all connected device…" at bounding box center [281, 135] width 0 height 10
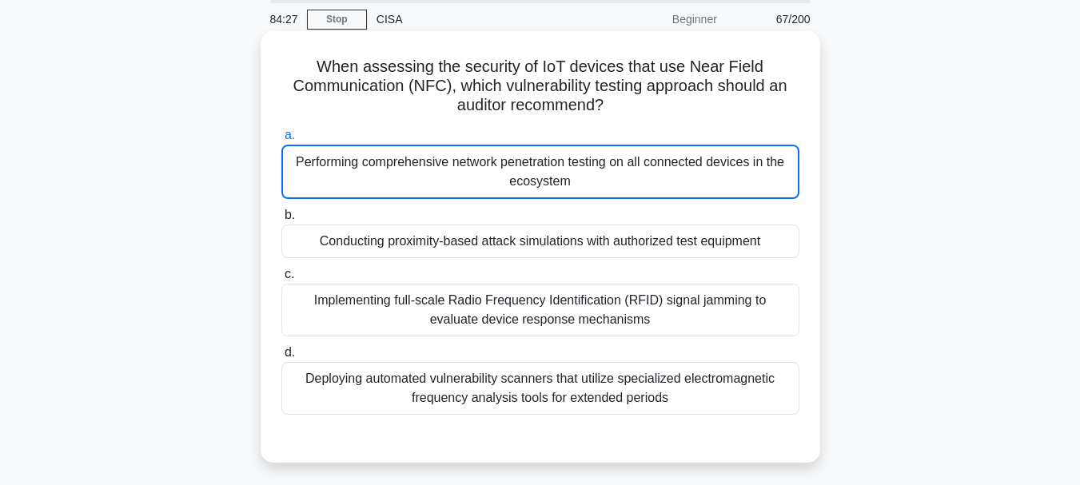
click at [457, 176] on div "Performing comprehensive network penetration testing on all connected devices i…" at bounding box center [540, 172] width 518 height 54
click at [281, 141] on input "a. Performing comprehensive network penetration testing on all connected device…" at bounding box center [281, 135] width 0 height 10
click at [457, 176] on div "Performing comprehensive network penetration testing on all connected devices i…" at bounding box center [540, 172] width 518 height 54
click at [281, 141] on input "a. Performing comprehensive network penetration testing on all connected device…" at bounding box center [281, 135] width 0 height 10
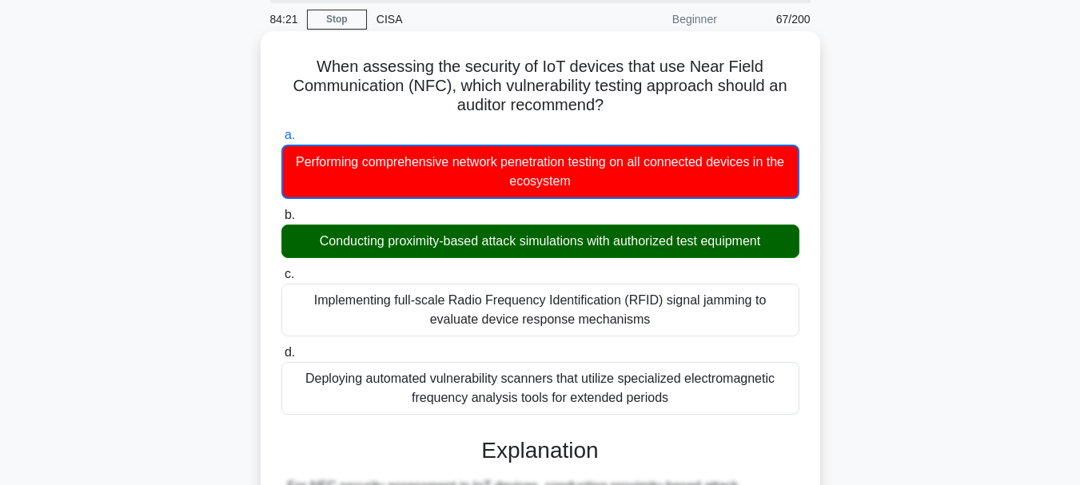
click at [317, 64] on h5 "When assessing the security of IoT devices that use Near Field Communication (N…" at bounding box center [540, 86] width 521 height 59
click at [343, 78] on h5 "When assessing the security of IoT devices that use Near Field Communication (N…" at bounding box center [540, 86] width 521 height 59
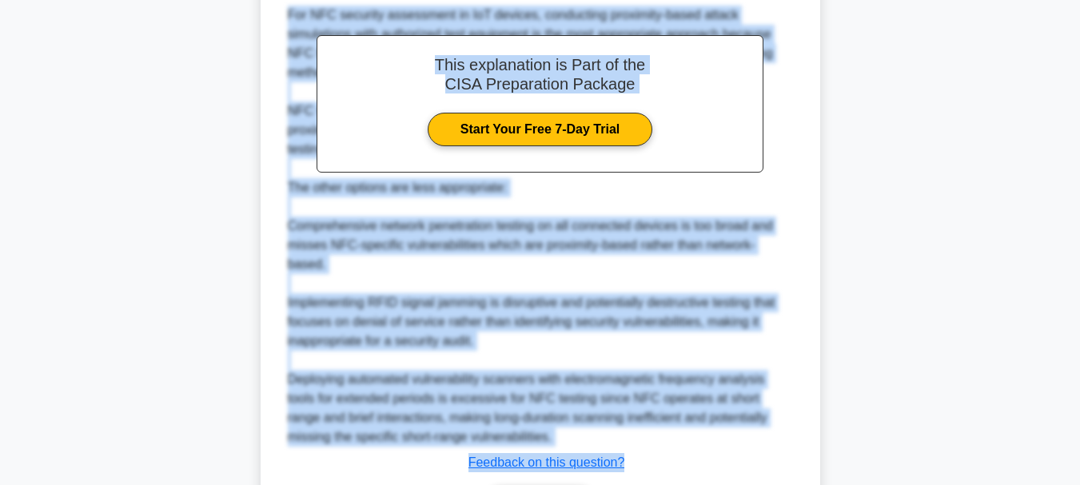
scroll to position [618, 0]
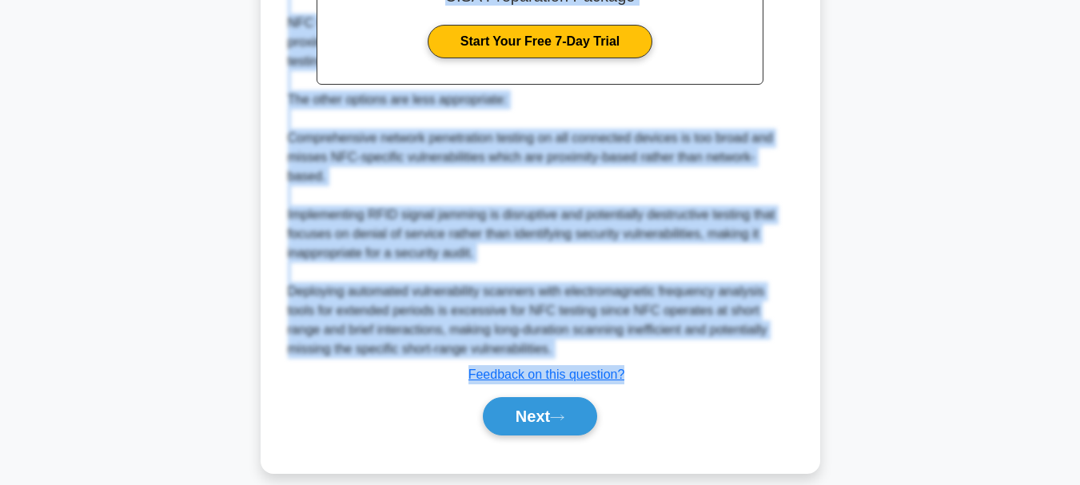
drag, startPoint x: 315, startPoint y: 60, endPoint x: 608, endPoint y: 314, distance: 388.3
click at [529, 404] on button "Next" at bounding box center [540, 416] width 114 height 38
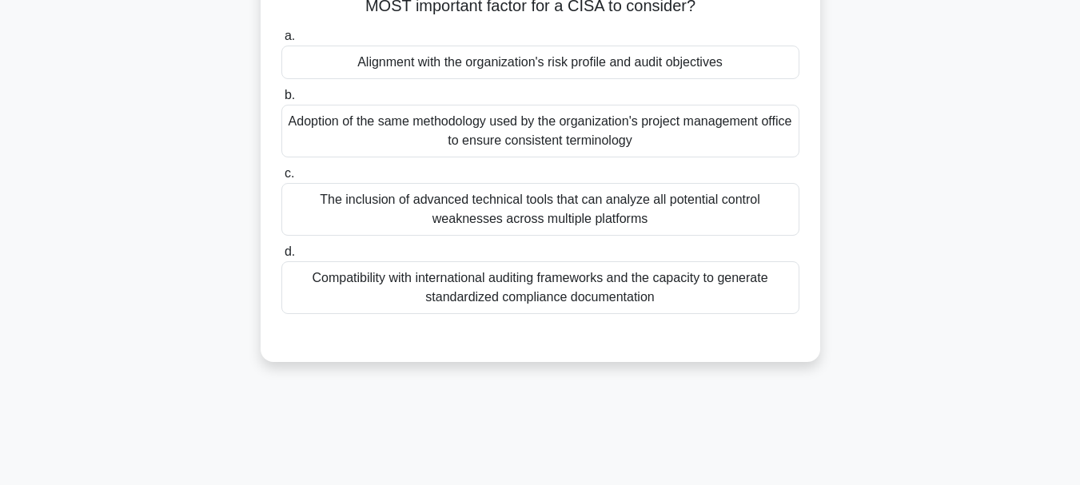
scroll to position [138, 0]
click at [484, 70] on div "Alignment with the organization's risk profile and audit objectives" at bounding box center [540, 63] width 518 height 34
click at [281, 42] on input "a. Alignment with the organization's risk profile and audit objectives" at bounding box center [281, 36] width 0 height 10
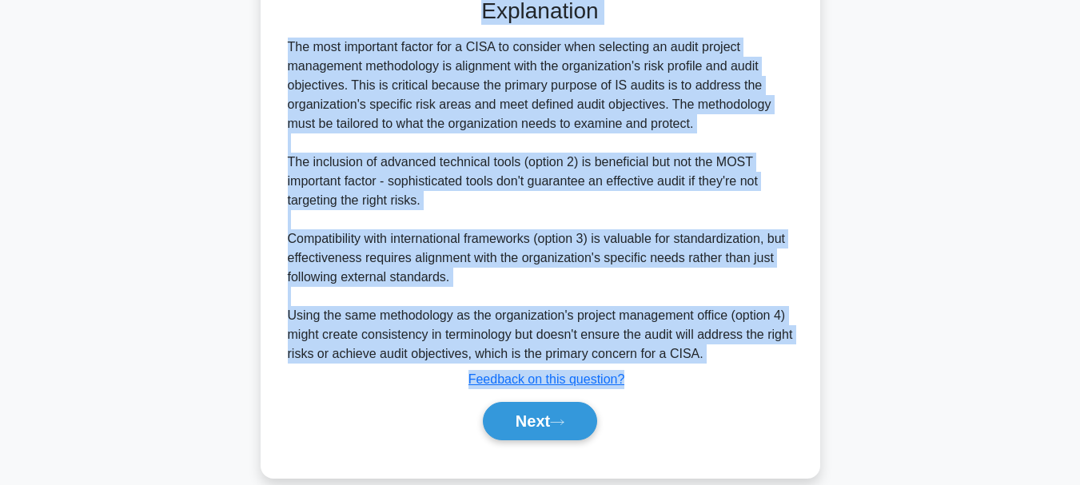
scroll to position [501, 0]
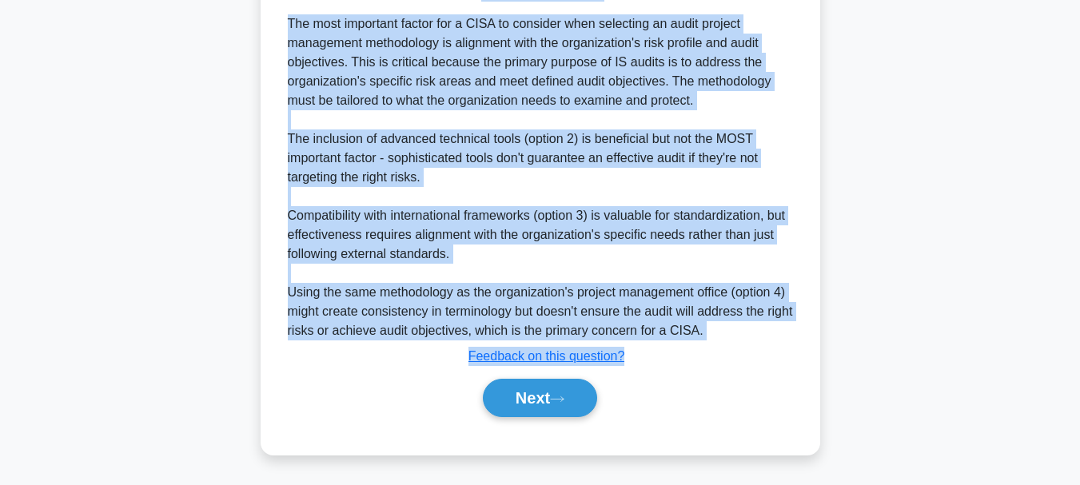
drag, startPoint x: 281, startPoint y: 126, endPoint x: 644, endPoint y: 358, distance: 431.2
click at [644, 358] on div "When selecting an audit project management methodology, what is the MOST import…" at bounding box center [540, 21] width 547 height 853
click at [535, 398] on button "Next" at bounding box center [540, 398] width 114 height 38
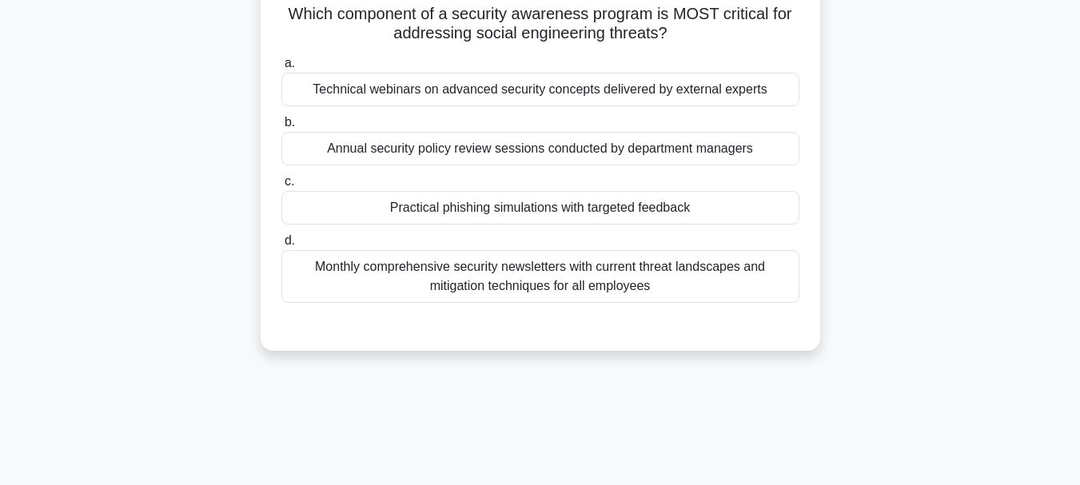
scroll to position [58, 0]
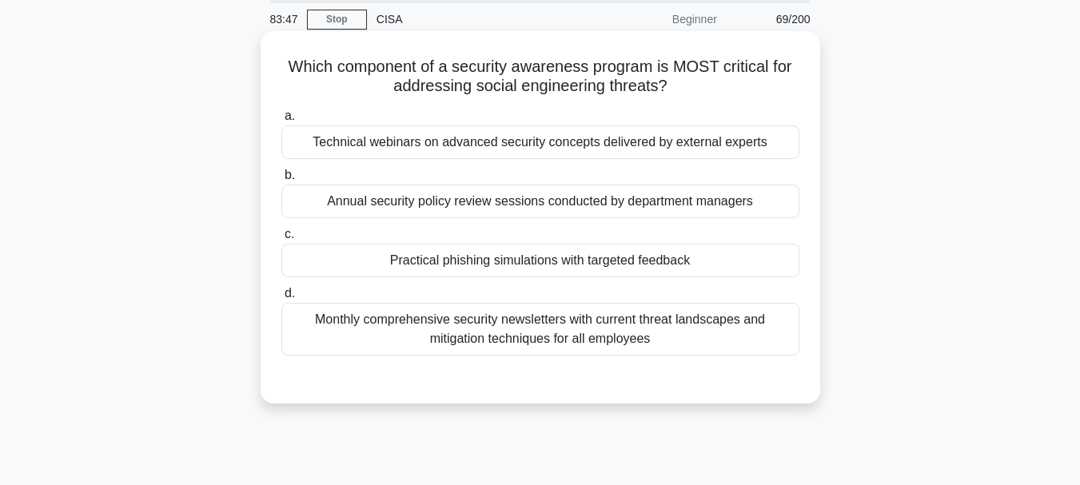
click at [479, 201] on div "Annual security policy review sessions conducted by department managers" at bounding box center [540, 202] width 518 height 34
click at [281, 181] on input "b. Annual security policy review sessions conducted by department managers" at bounding box center [281, 175] width 0 height 10
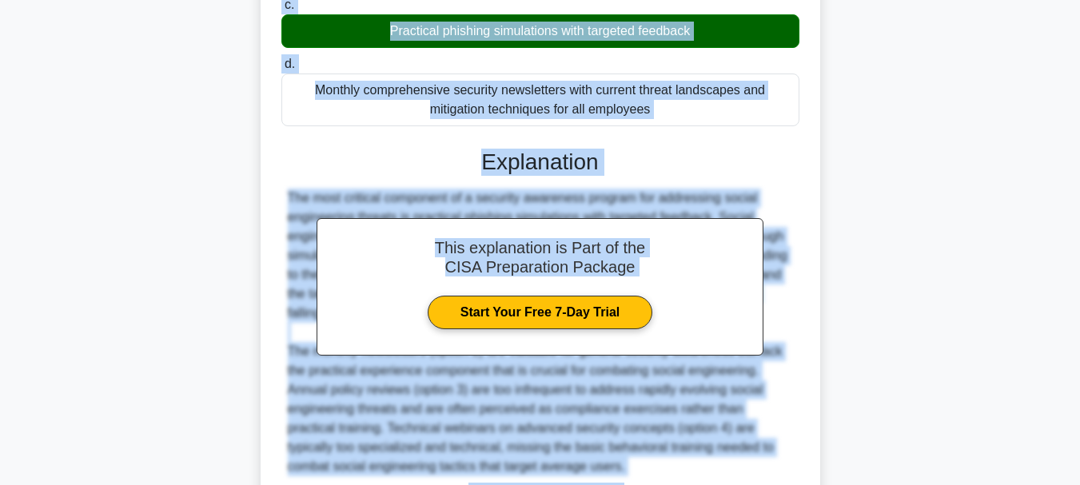
scroll to position [426, 0]
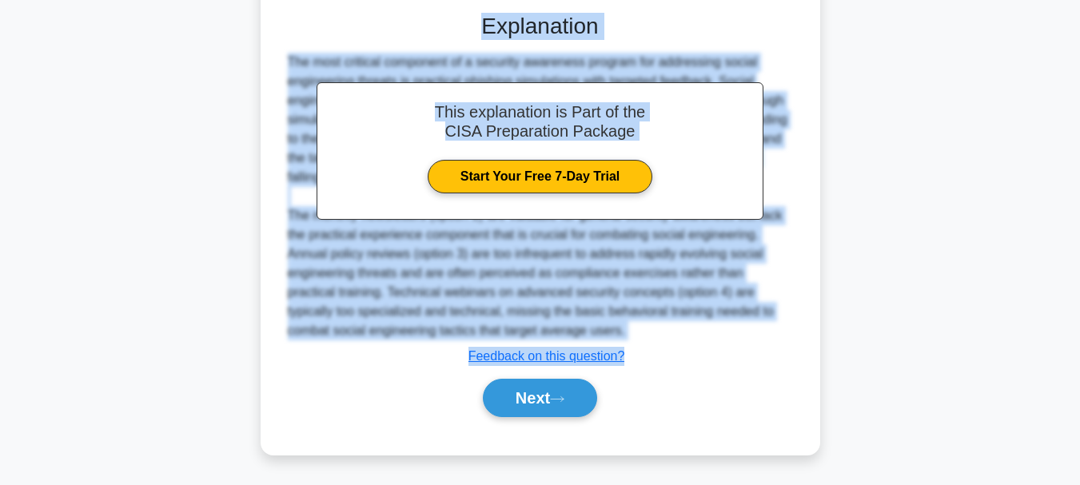
drag, startPoint x: 285, startPoint y: 67, endPoint x: 626, endPoint y: 355, distance: 445.9
click at [626, 355] on div "Which component of a security awareness program is MOST critical for addressing…" at bounding box center [540, 60] width 547 height 778
click at [526, 393] on button "Next" at bounding box center [540, 398] width 114 height 38
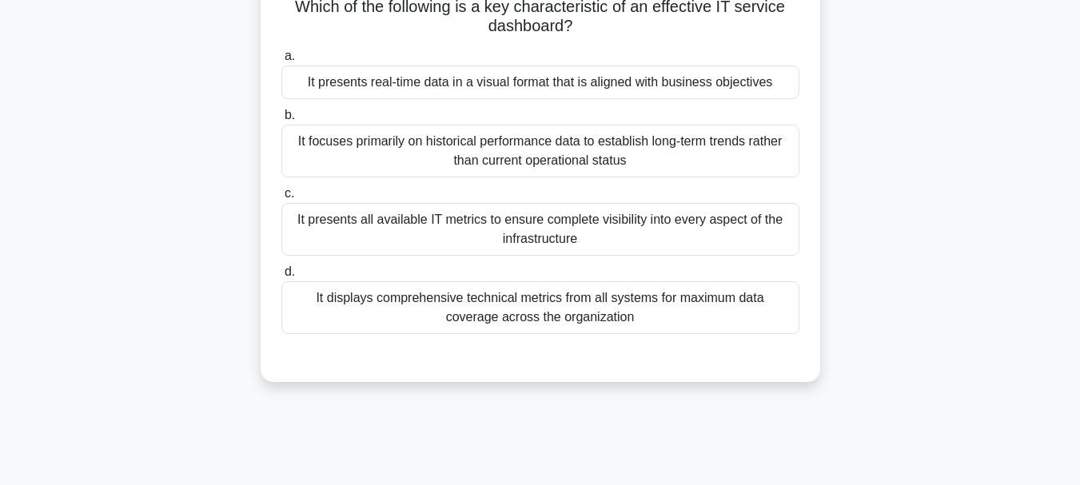
scroll to position [58, 0]
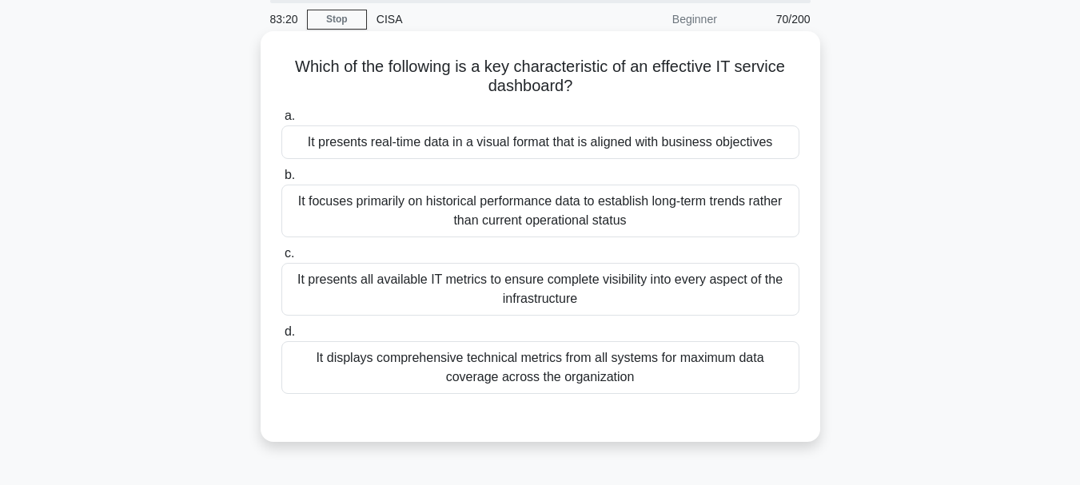
click at [514, 281] on div "It presents all available IT metrics to ensure complete visibility into every a…" at bounding box center [540, 289] width 518 height 53
click at [281, 259] on input "c. It presents all available IT metrics to ensure complete visibility into ever…" at bounding box center [281, 254] width 0 height 10
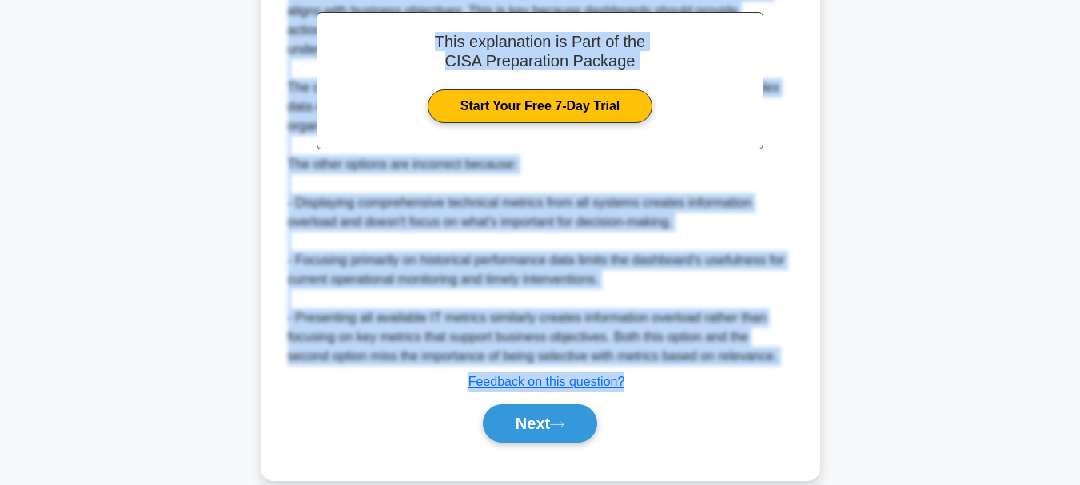
scroll to position [541, 0]
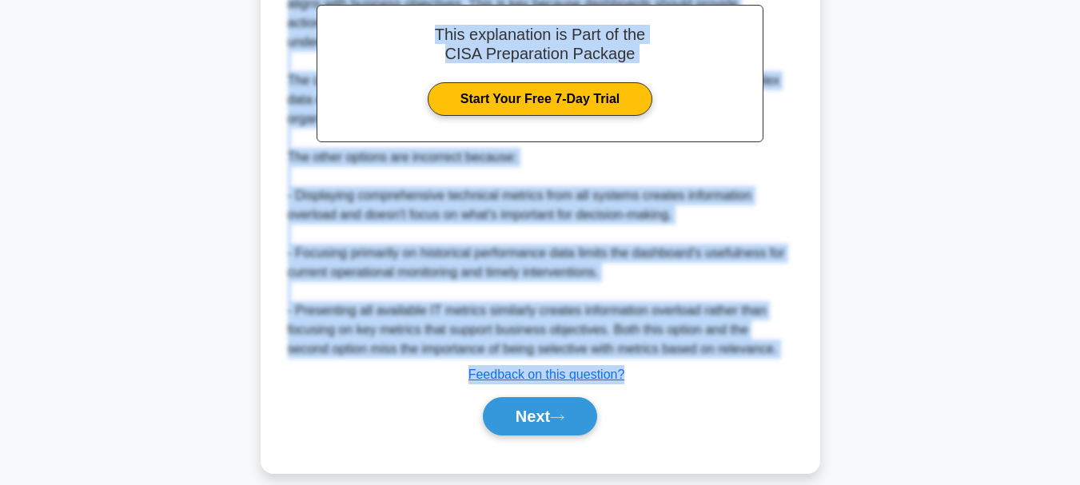
drag, startPoint x: 291, startPoint y: 66, endPoint x: 636, endPoint y: 353, distance: 448.5
click at [636, 353] on div "Which of the following is a key characteristic of an effective IT service dashb…" at bounding box center [540, 11] width 547 height 912
click at [521, 404] on button "Next" at bounding box center [540, 416] width 114 height 38
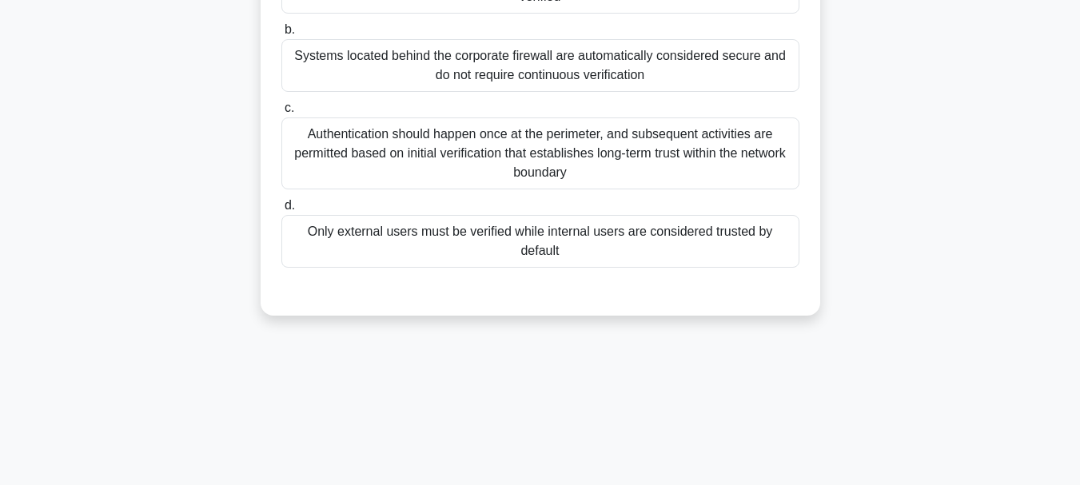
scroll to position [138, 0]
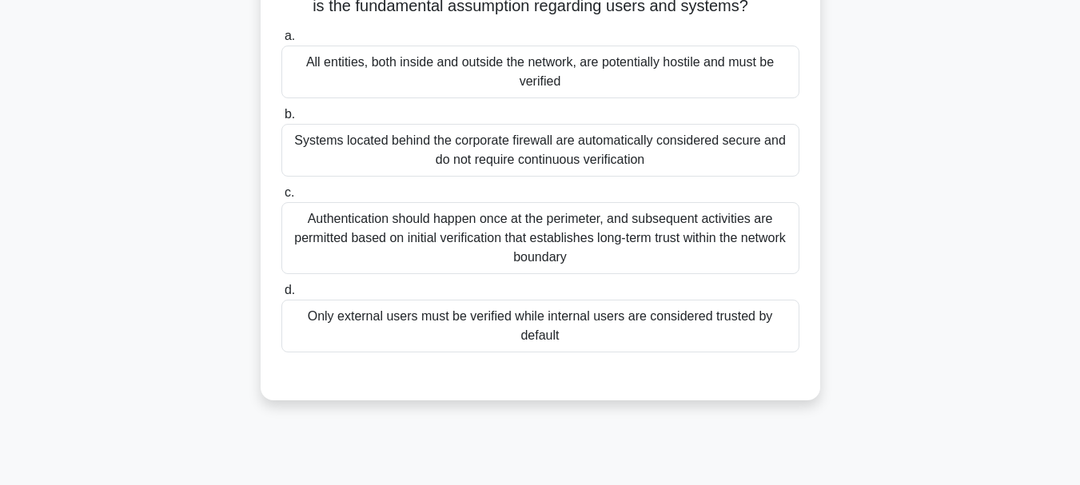
click at [452, 69] on div "All entities, both inside and outside the network, are potentially hostile and …" at bounding box center [540, 72] width 518 height 53
click at [281, 42] on input "a. All entities, both inside and outside the network, are potentially hostile a…" at bounding box center [281, 36] width 0 height 10
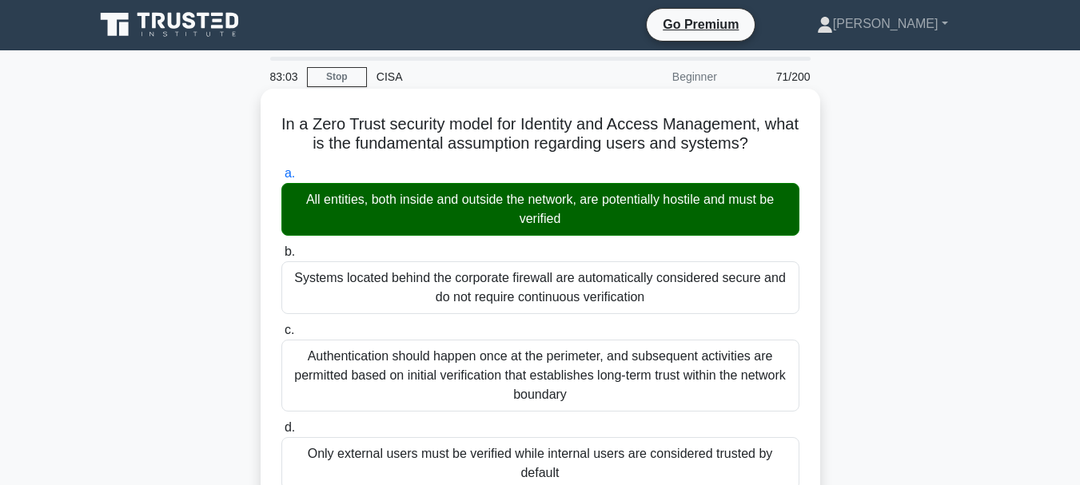
scroll to position [0, 0]
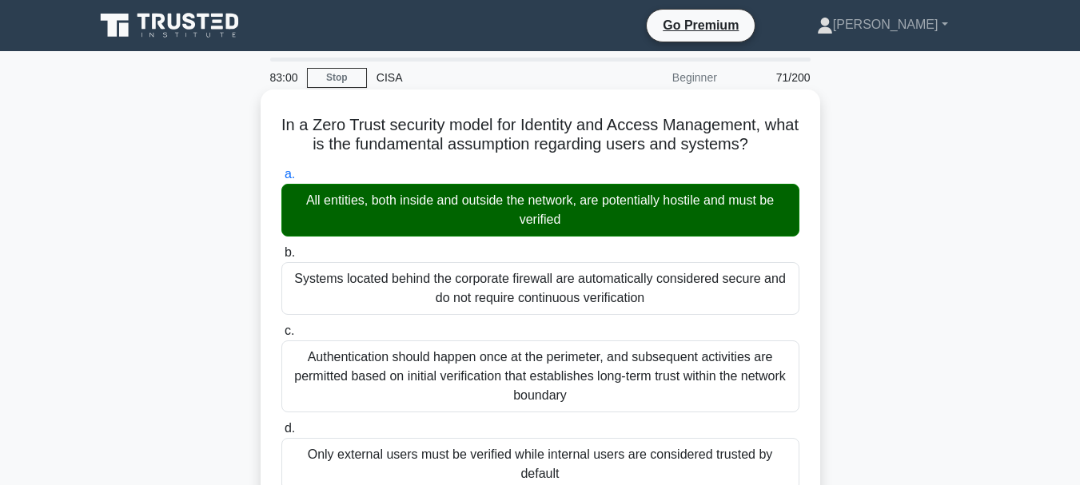
drag, startPoint x: 299, startPoint y: 124, endPoint x: 410, endPoint y: 190, distance: 129.4
click at [300, 122] on h5 "In a Zero Trust security model for Identity and Access Management, what is the …" at bounding box center [540, 135] width 521 height 40
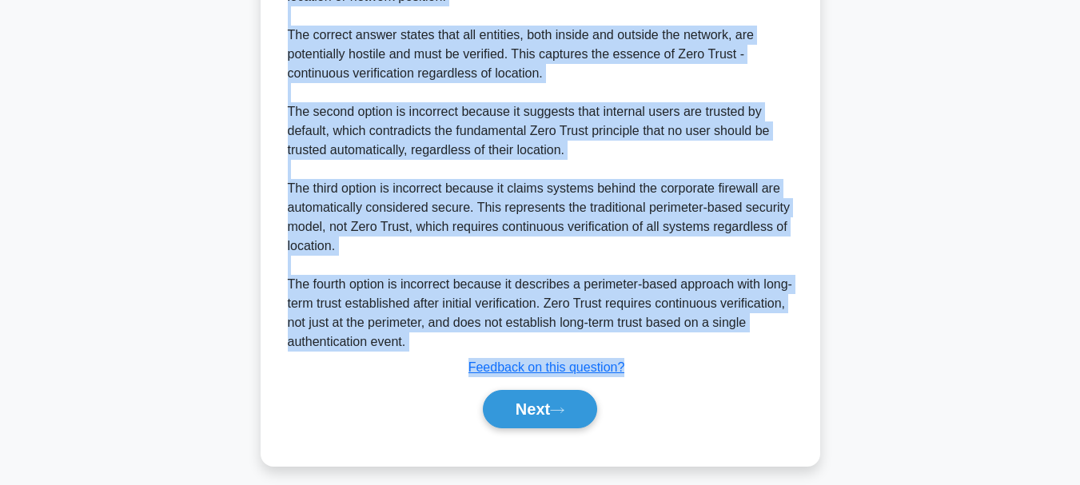
scroll to position [616, 0]
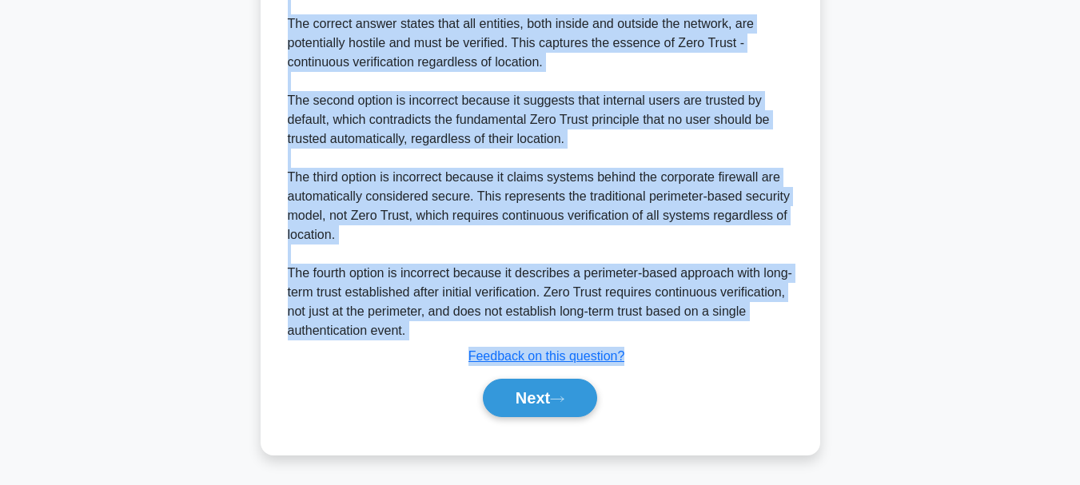
drag, startPoint x: 295, startPoint y: 123, endPoint x: 601, endPoint y: 335, distance: 372.4
click at [529, 399] on button "Next" at bounding box center [540, 398] width 114 height 38
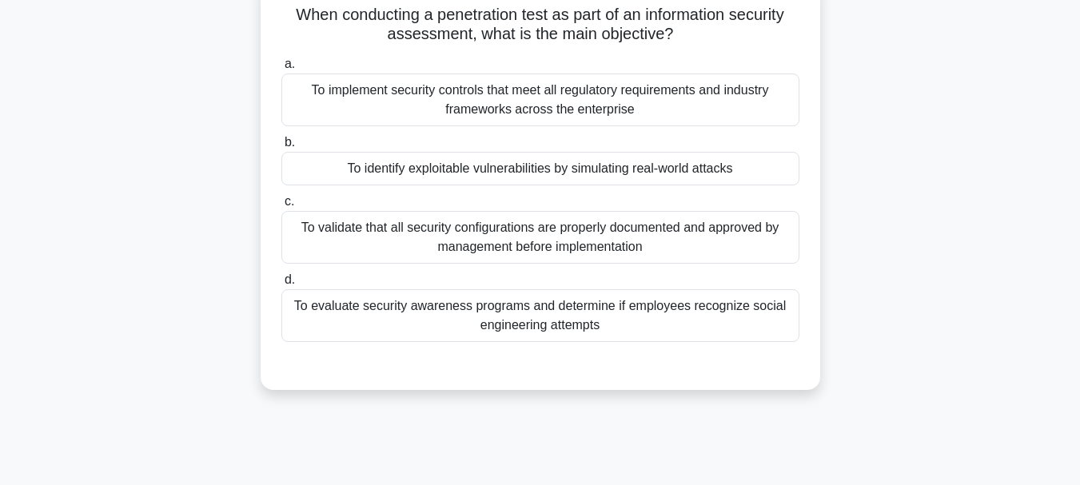
scroll to position [58, 0]
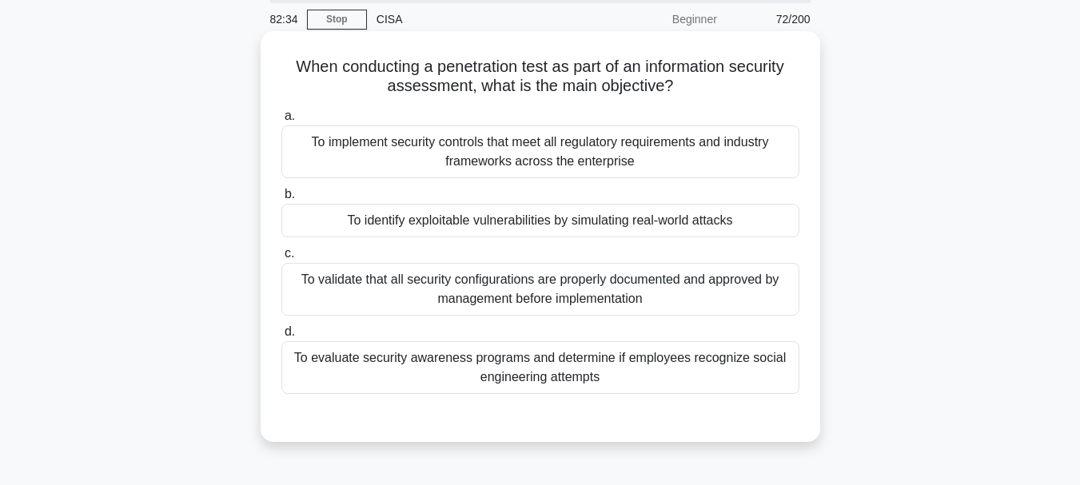
click at [494, 301] on div "To validate that all security configurations are properly documented and approv…" at bounding box center [540, 289] width 518 height 53
click at [281, 259] on input "c. To validate that all security configurations are properly documented and app…" at bounding box center [281, 254] width 0 height 10
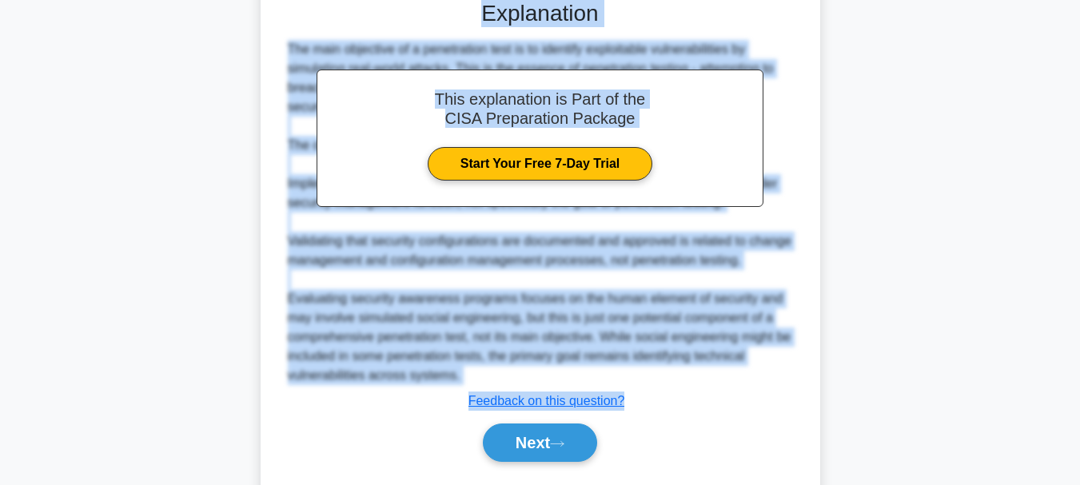
scroll to position [521, 0]
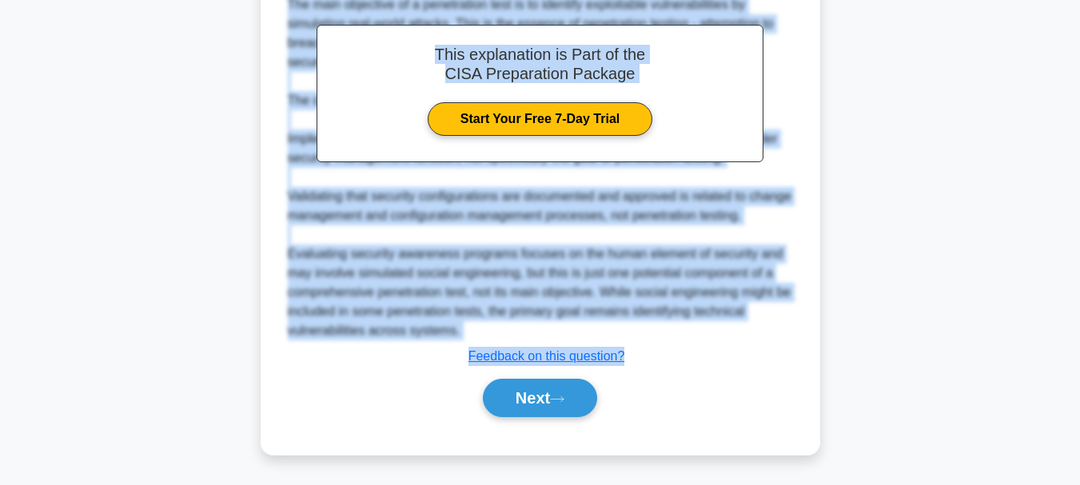
drag, startPoint x: 287, startPoint y: 67, endPoint x: 636, endPoint y: 374, distance: 464.5
click at [636, 374] on div "When conducting a penetration test as part of an information security assessmen…" at bounding box center [540, 12] width 547 height 874
click at [532, 394] on button "Next" at bounding box center [540, 398] width 114 height 38
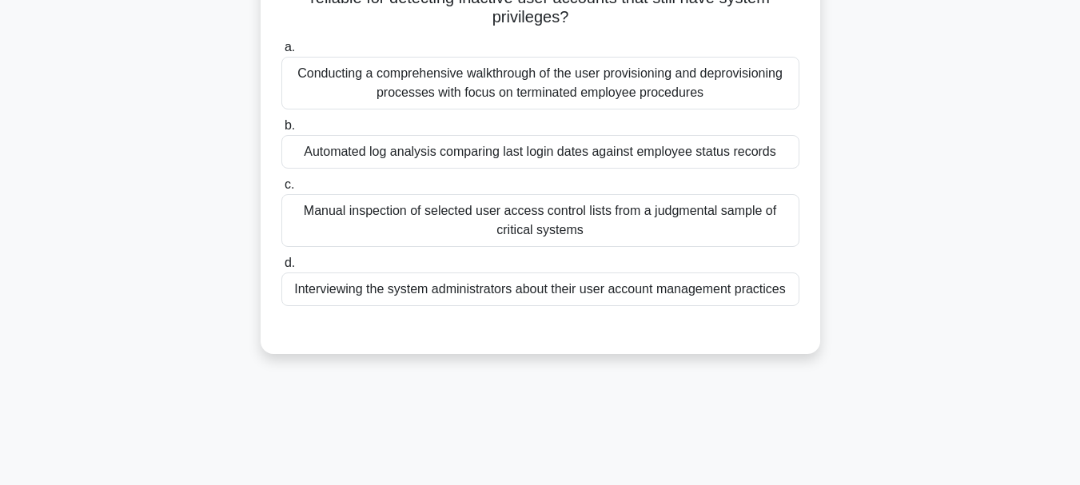
scroll to position [138, 0]
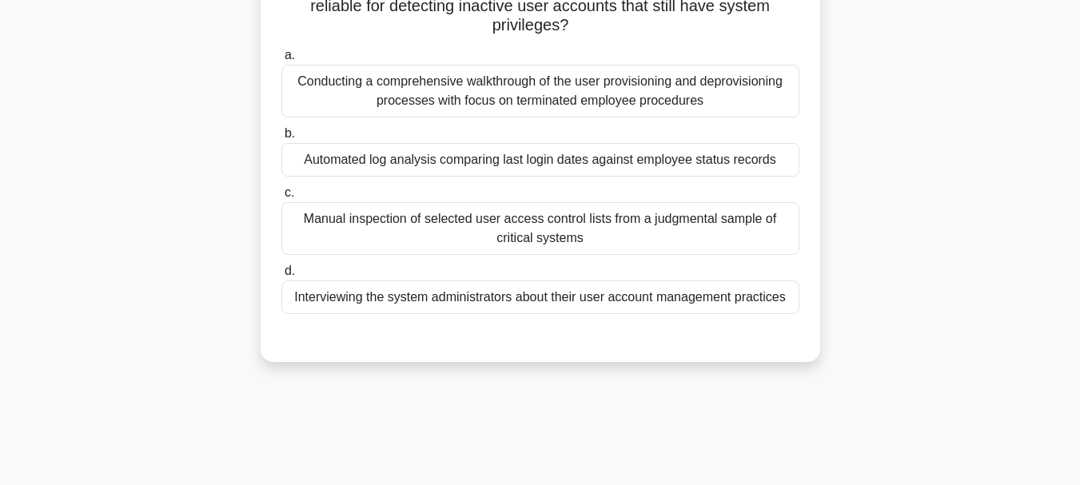
click at [469, 107] on div "Conducting a comprehensive walkthrough of the user provisioning and deprovision…" at bounding box center [540, 91] width 518 height 53
click at [281, 61] on input "a. Conducting a comprehensive walkthrough of the user provisioning and deprovis…" at bounding box center [281, 55] width 0 height 10
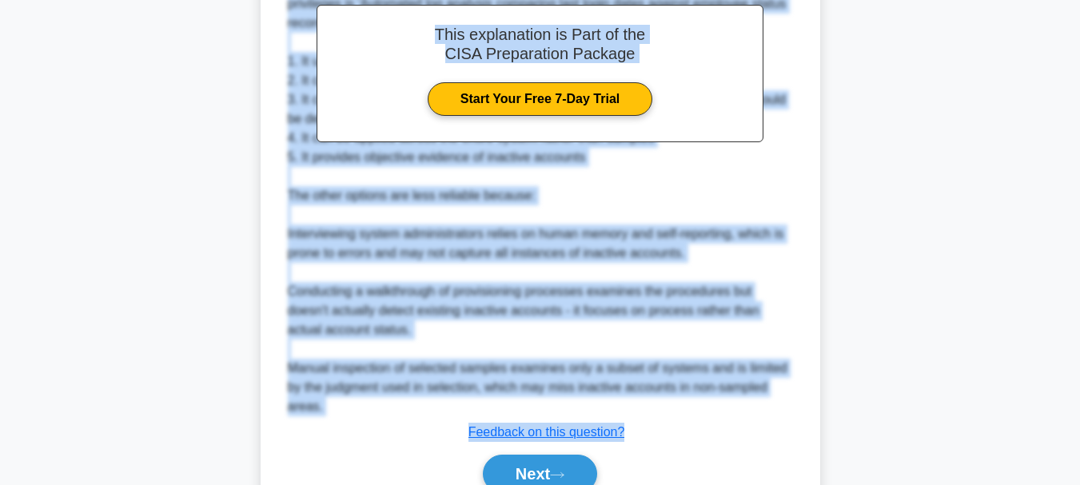
scroll to position [546, 0]
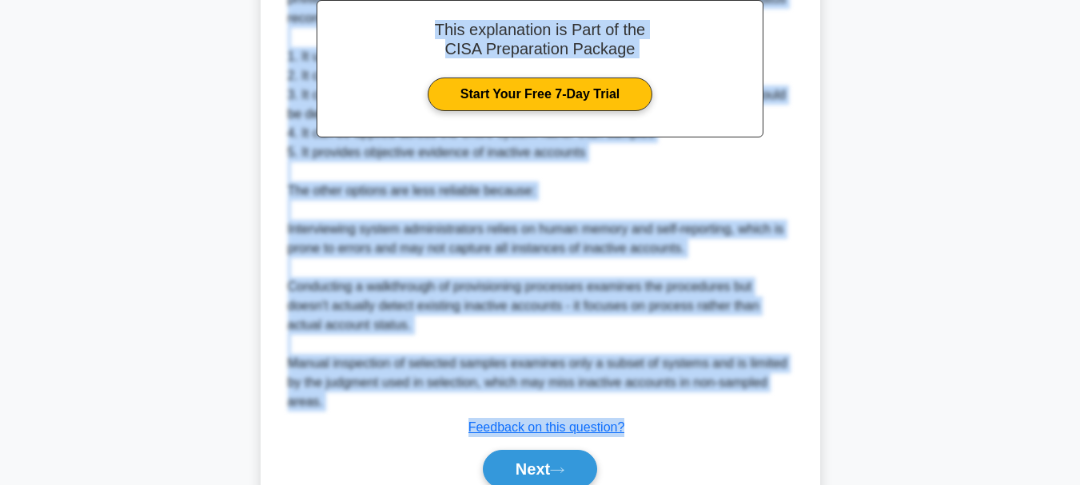
drag, startPoint x: 305, startPoint y: 126, endPoint x: 642, endPoint y: 418, distance: 446.6
click at [642, 418] on div "During a system access control review, which technique would be MOST reliable f…" at bounding box center [540, 35] width 547 height 970
click at [544, 461] on button "Next" at bounding box center [540, 469] width 114 height 38
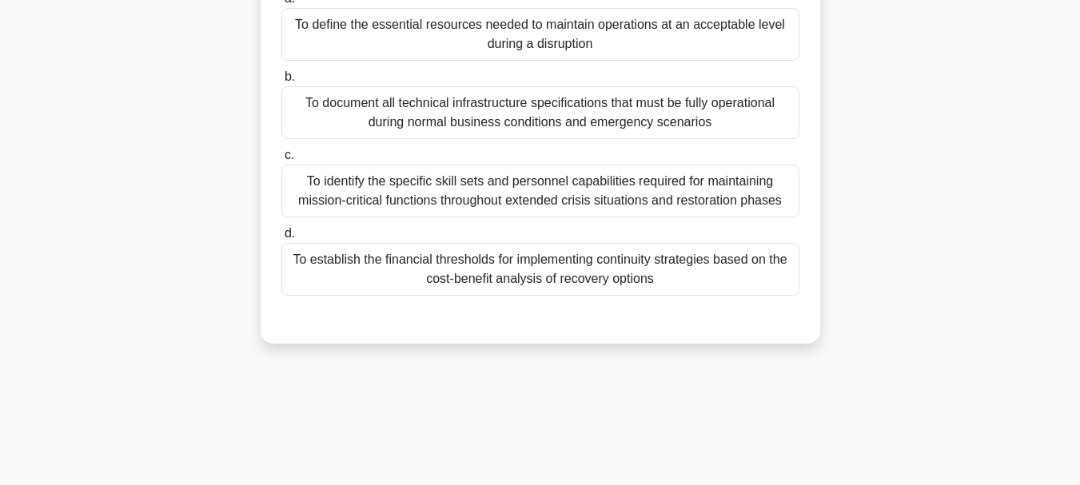
scroll to position [138, 0]
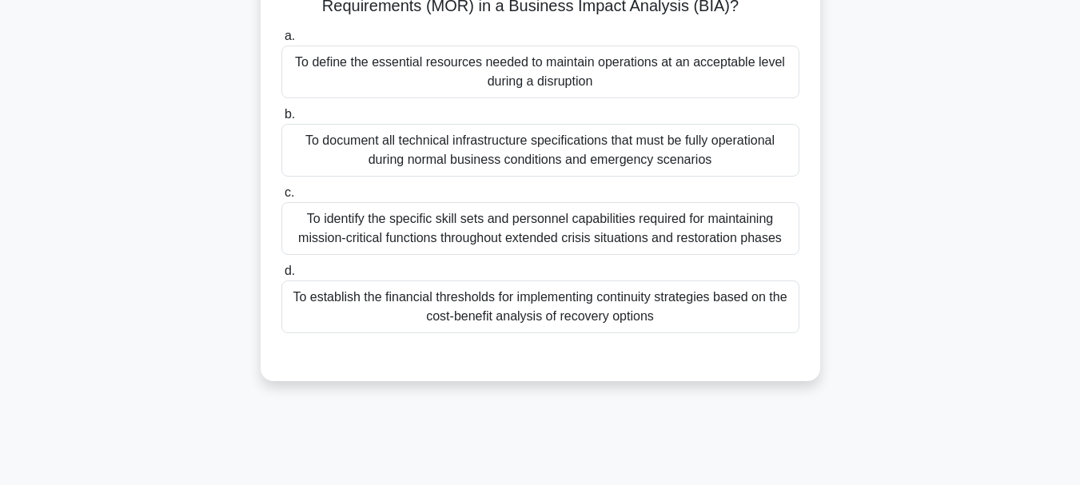
click at [540, 82] on div "To define the essential resources needed to maintain operations at an acceptabl…" at bounding box center [540, 72] width 518 height 53
click at [281, 42] on input "a. To define the essential resources needed to maintain operations at an accept…" at bounding box center [281, 36] width 0 height 10
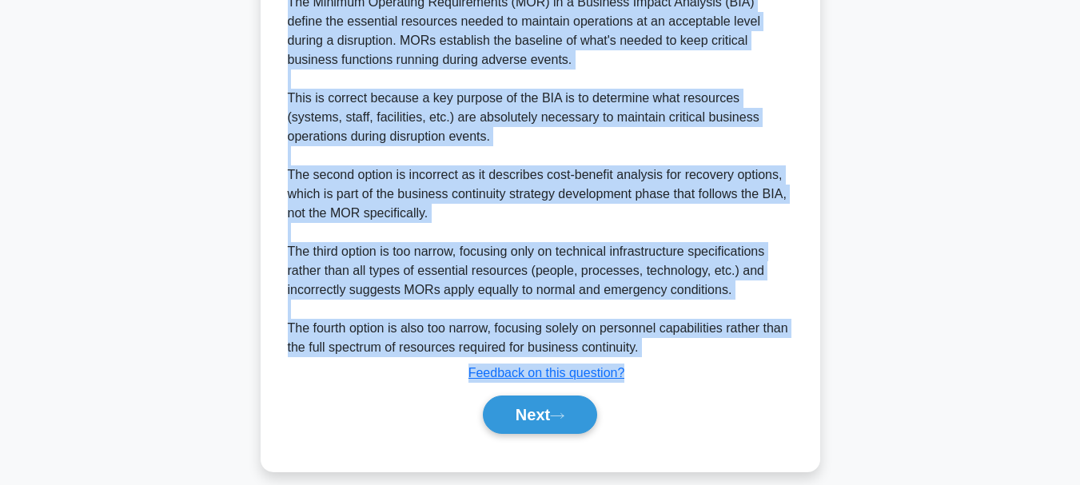
scroll to position [559, 0]
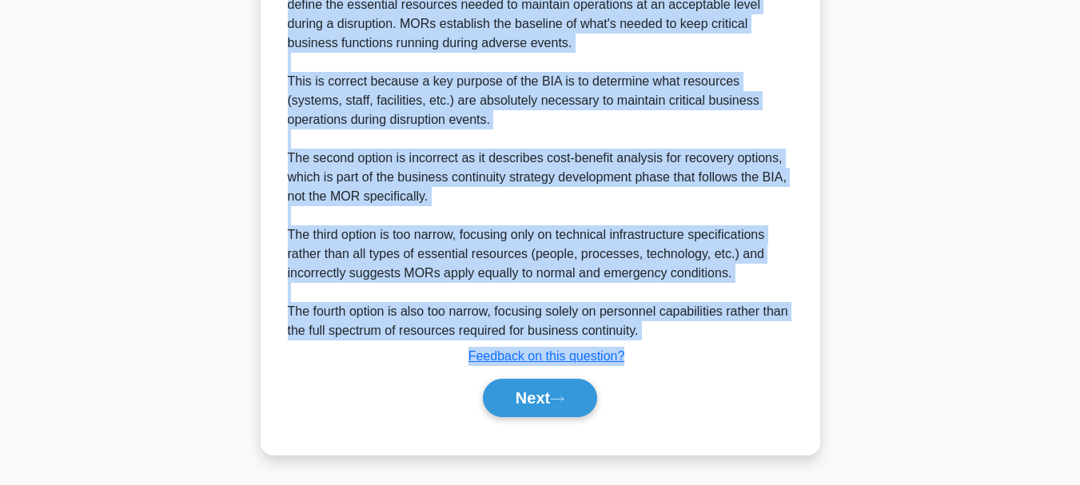
drag, startPoint x: 289, startPoint y: 124, endPoint x: 632, endPoint y: 352, distance: 412.5
click at [520, 389] on button "Next" at bounding box center [540, 398] width 114 height 38
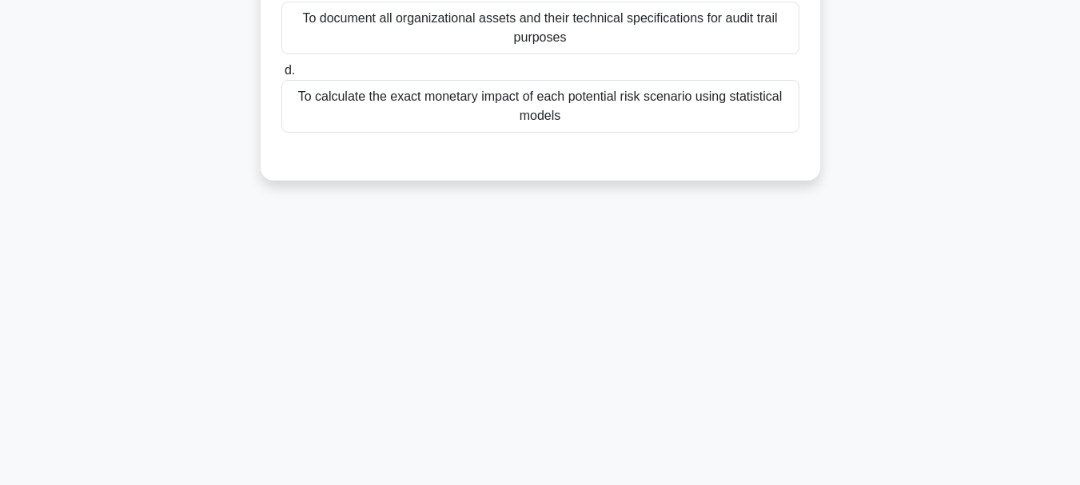
scroll to position [138, 0]
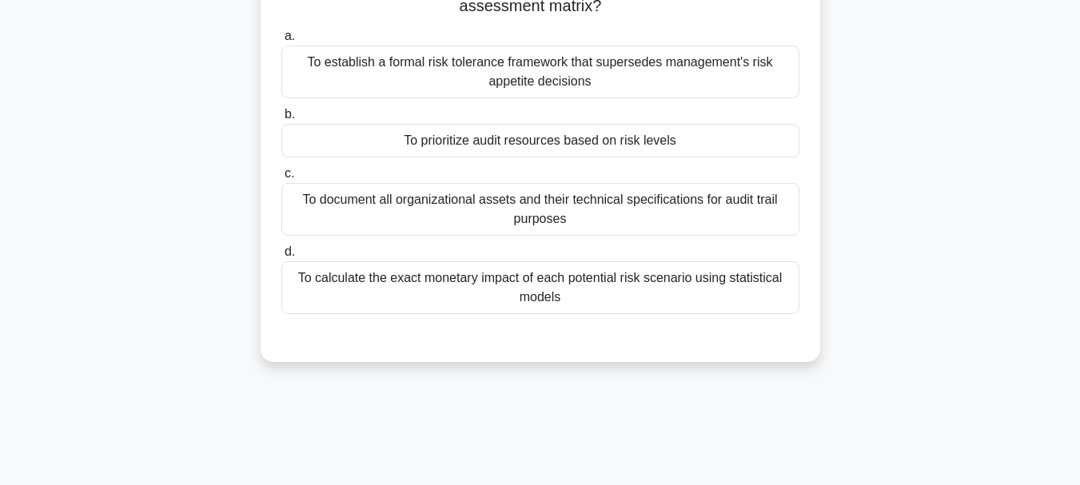
click at [539, 73] on div "To establish a formal risk tolerance framework that supersedes management's ris…" at bounding box center [540, 72] width 518 height 53
click at [281, 42] on input "a. To establish a formal risk tolerance framework that supersedes management's …" at bounding box center [281, 36] width 0 height 10
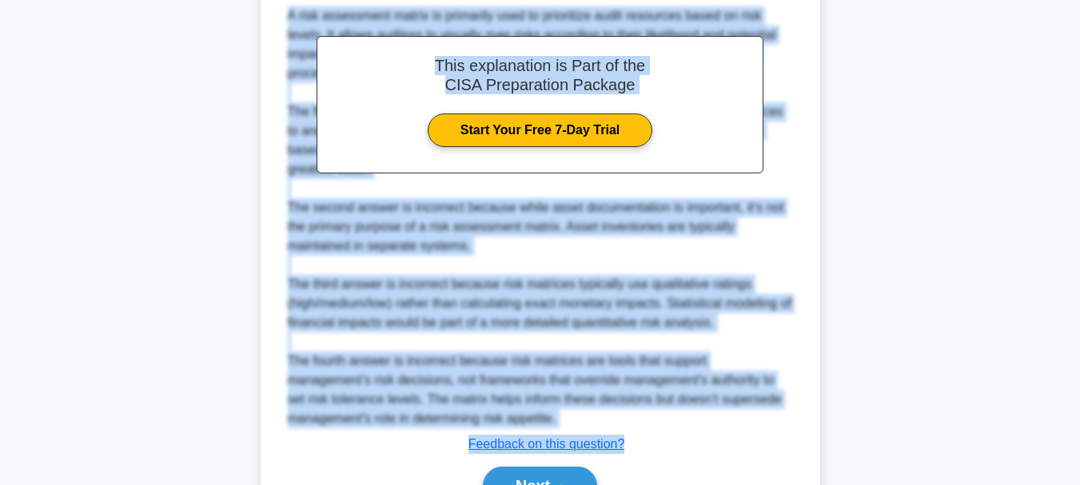
scroll to position [521, 0]
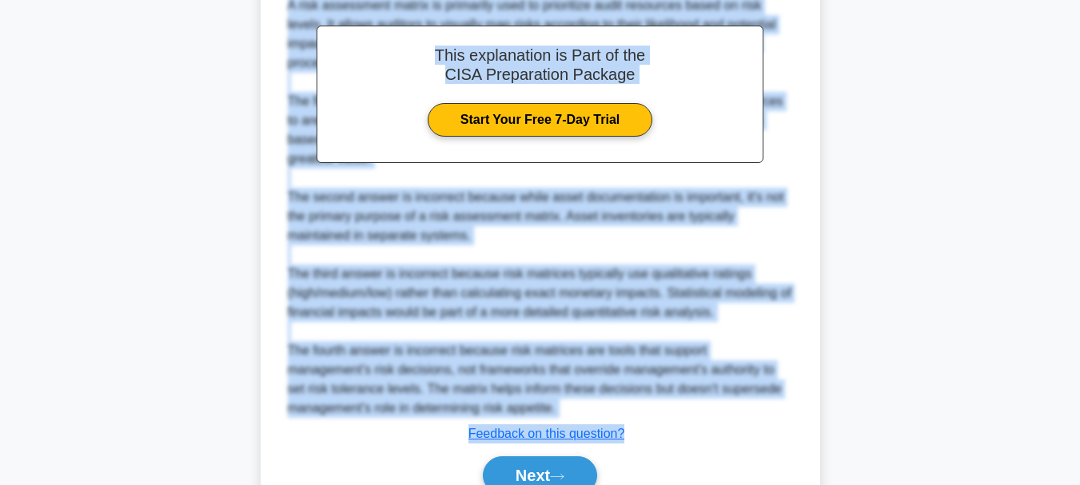
drag, startPoint x: 281, startPoint y: 128, endPoint x: 638, endPoint y: 435, distance: 470.6
click at [638, 435] on div "In risk-based audit planning, what is the primary purpose of using a risk asses…" at bounding box center [540, 50] width 547 height 951
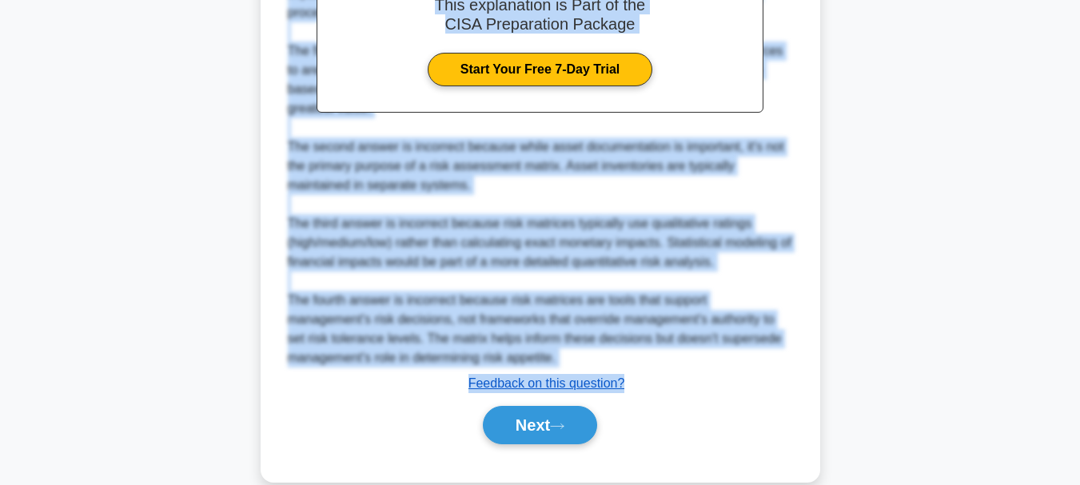
scroll to position [599, 0]
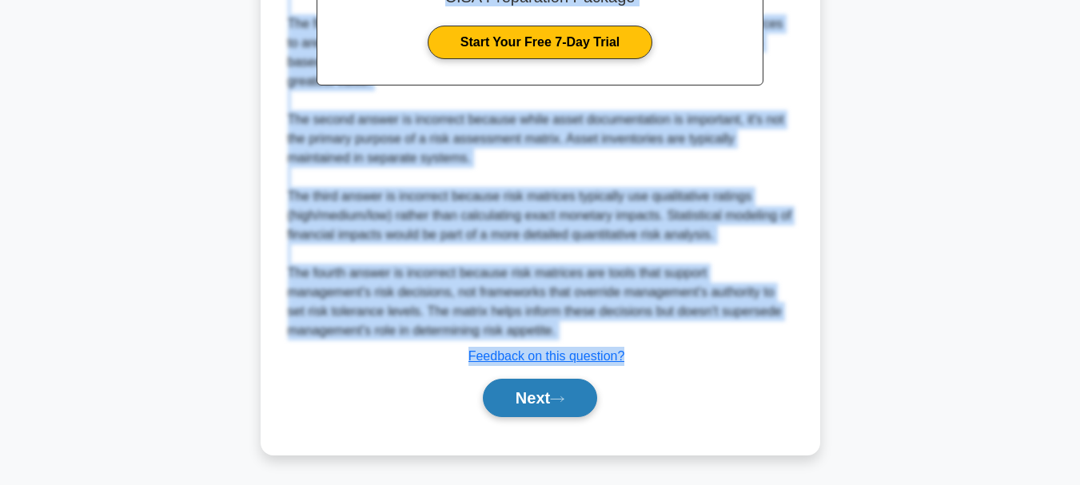
click at [523, 405] on button "Next" at bounding box center [540, 398] width 114 height 38
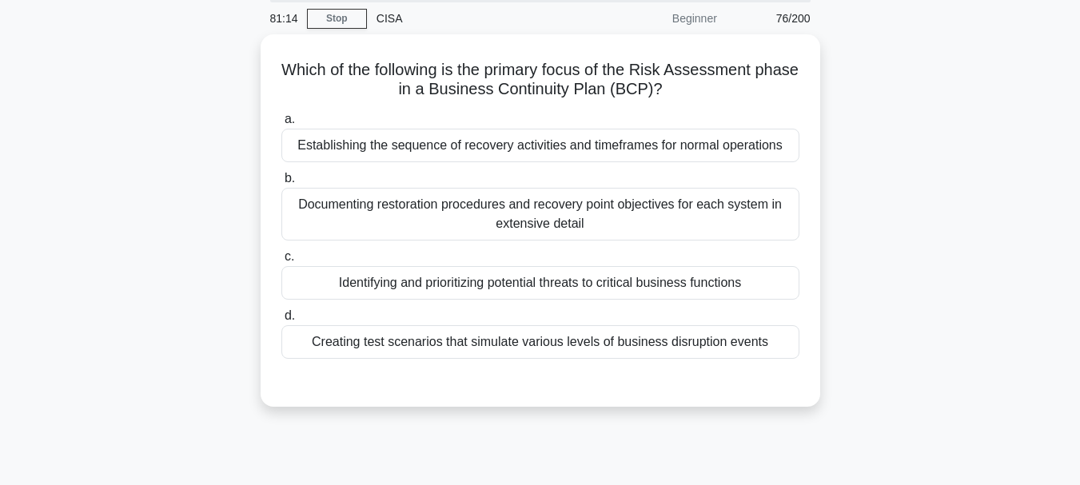
scroll to position [58, 0]
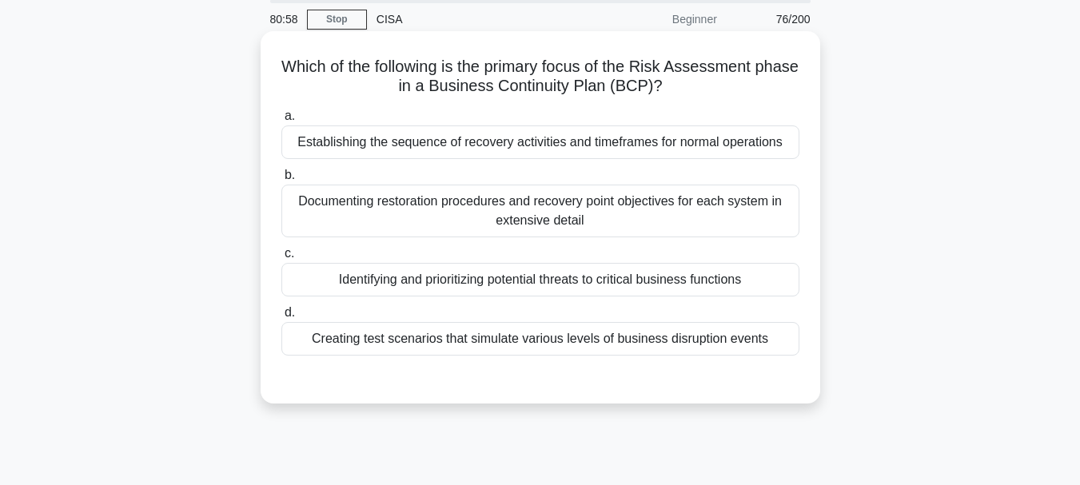
click at [521, 281] on div "Identifying and prioritizing potential threats to critical business functions" at bounding box center [540, 280] width 518 height 34
click at [281, 259] on input "c. Identifying and prioritizing potential threats to critical business functions" at bounding box center [281, 254] width 0 height 10
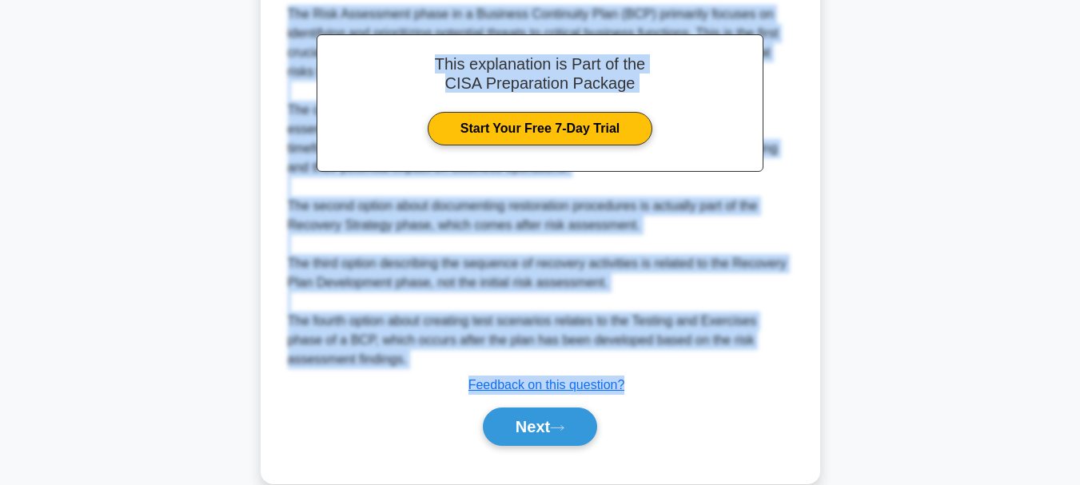
scroll to position [501, 0]
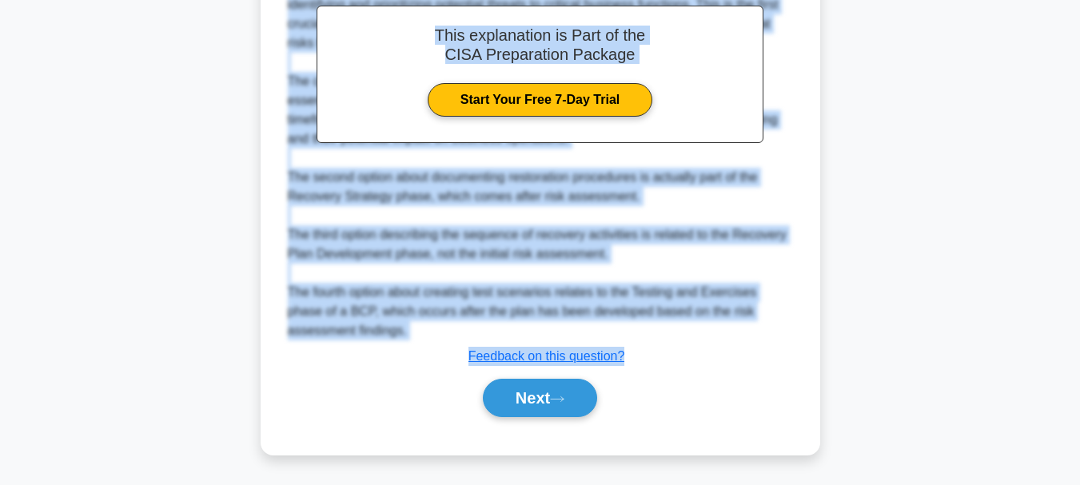
drag, startPoint x: 298, startPoint y: 66, endPoint x: 631, endPoint y: 357, distance: 442.5
click at [631, 357] on div "Which of the following is the primary focus of the Risk Assessment phase in a B…" at bounding box center [540, 21] width 547 height 853
click at [527, 391] on button "Next" at bounding box center [540, 398] width 114 height 38
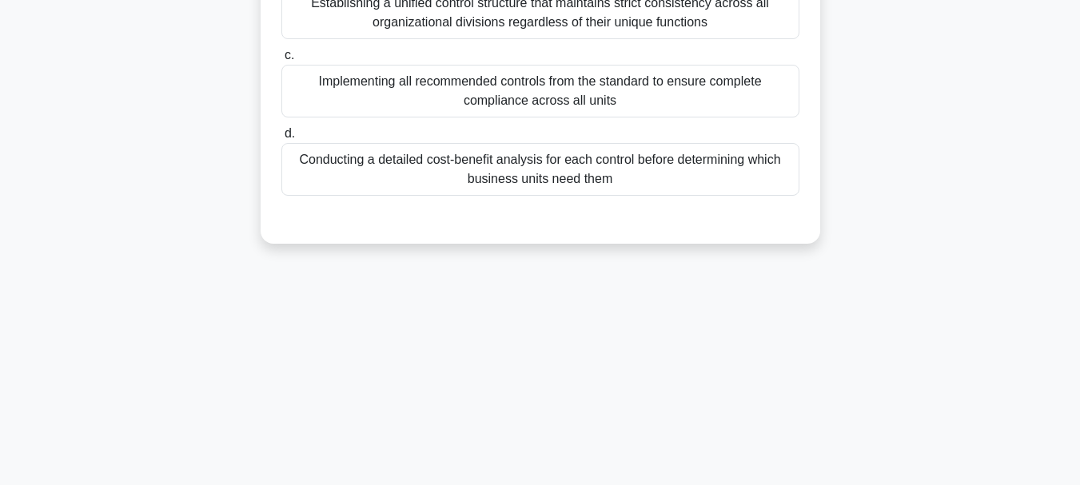
scroll to position [58, 0]
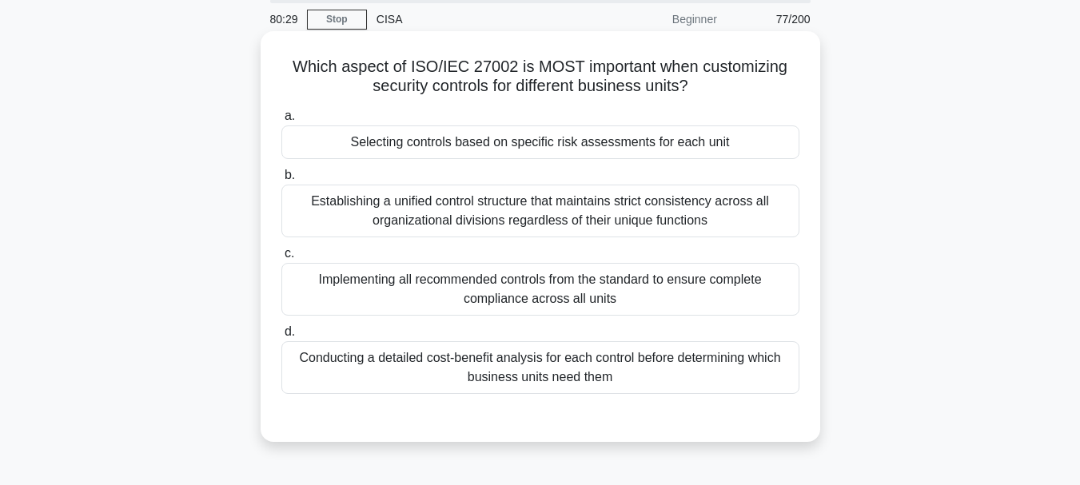
click at [533, 142] on div "Selecting controls based on specific risk assessments for each unit" at bounding box center [540, 143] width 518 height 34
click at [281, 122] on input "a. Selecting controls based on specific risk assessments for each unit" at bounding box center [281, 116] width 0 height 10
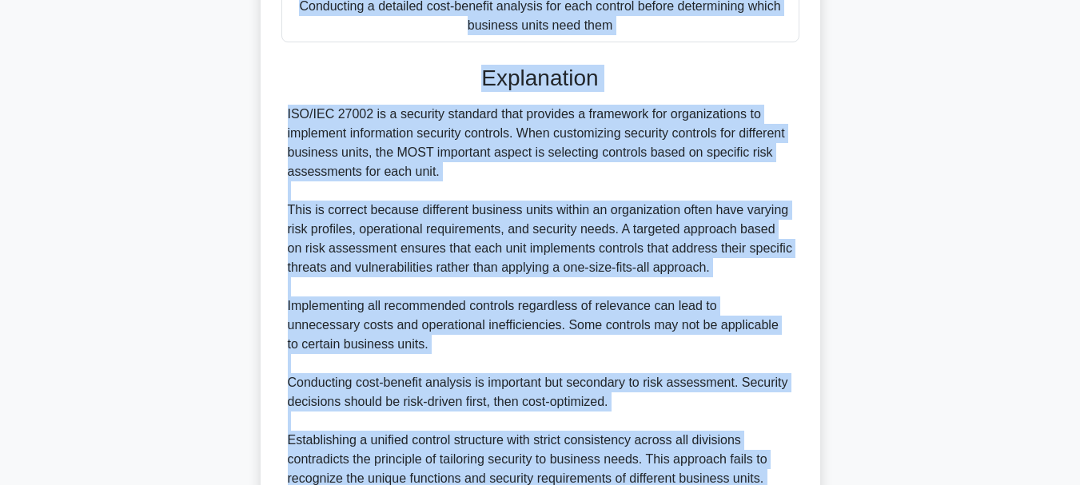
scroll to position [559, 0]
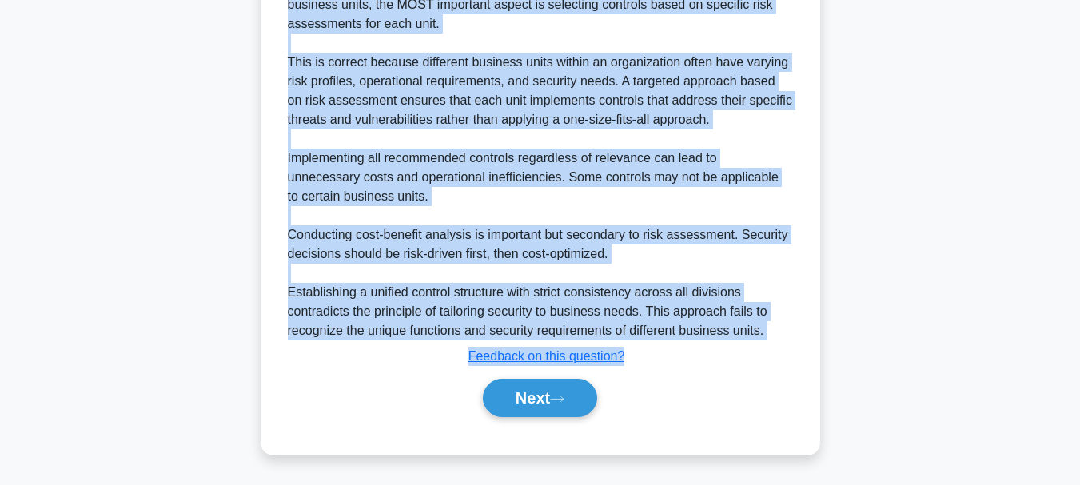
drag, startPoint x: 293, startPoint y: 67, endPoint x: 632, endPoint y: 359, distance: 447.3
click at [516, 395] on button "Next" at bounding box center [540, 398] width 114 height 38
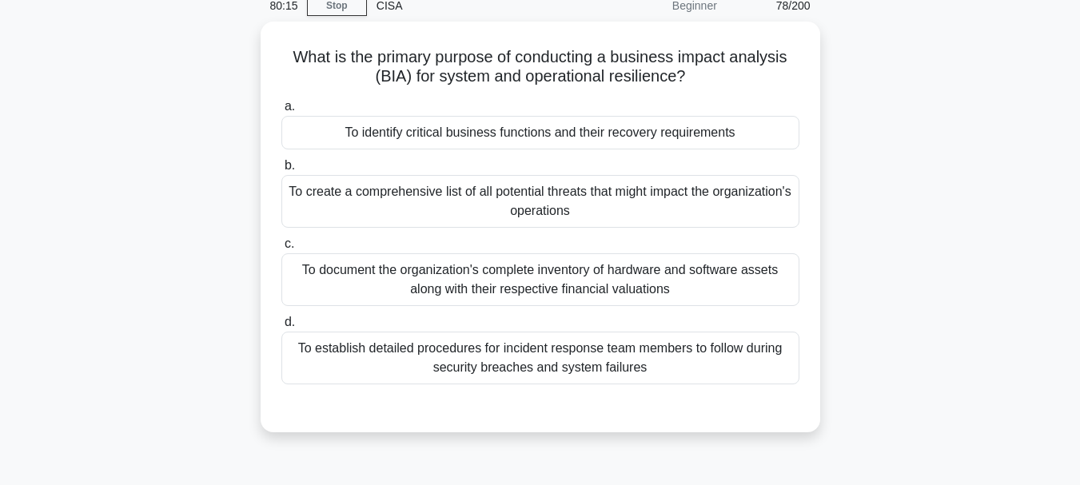
scroll to position [58, 0]
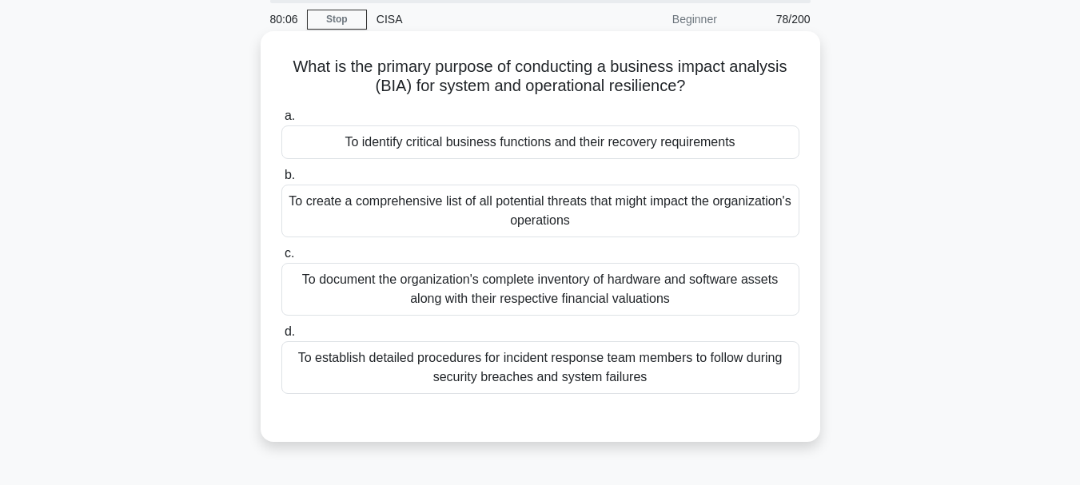
click at [505, 147] on div "To identify critical business functions and their recovery requirements" at bounding box center [540, 143] width 518 height 34
click at [281, 122] on input "a. To identify critical business functions and their recovery requirements" at bounding box center [281, 116] width 0 height 10
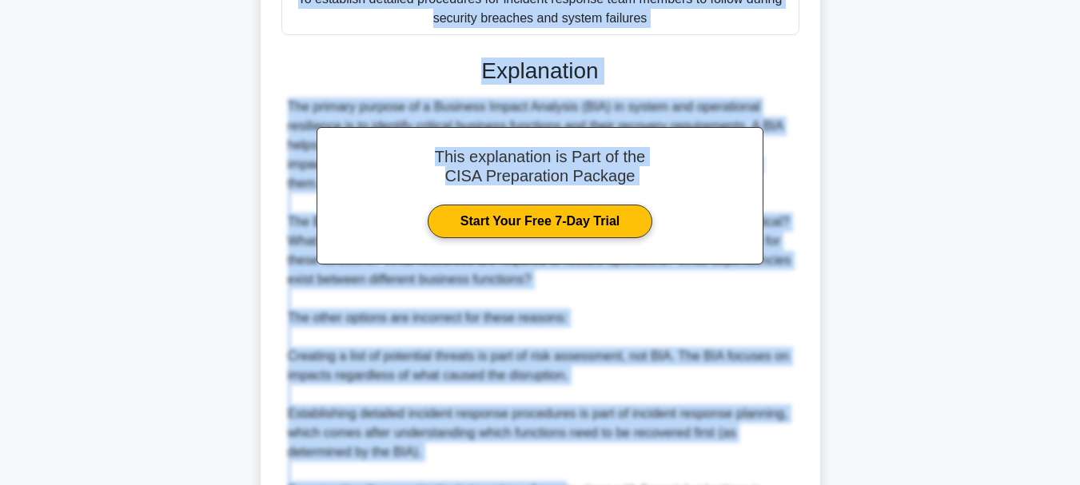
scroll to position [597, 0]
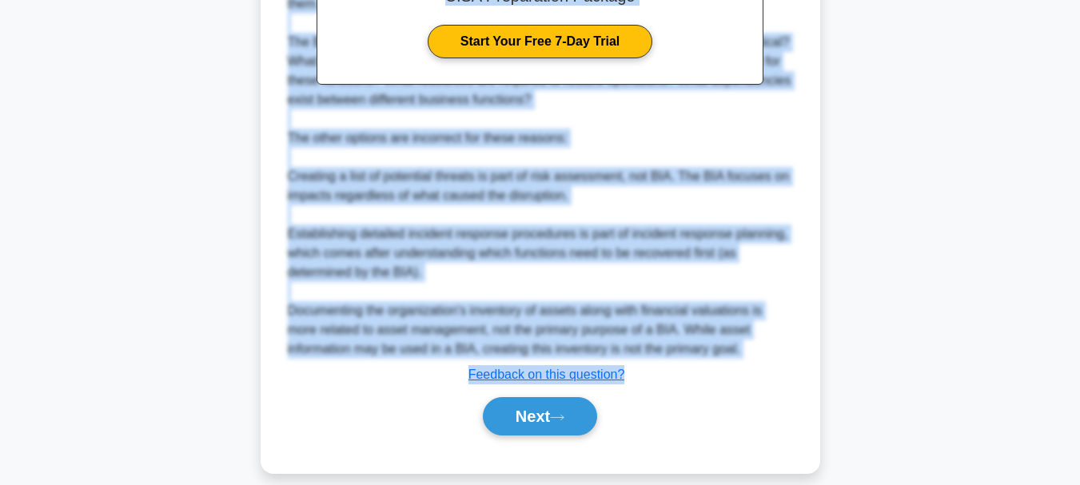
drag, startPoint x: 292, startPoint y: 66, endPoint x: 642, endPoint y: 358, distance: 456.4
click at [531, 399] on button "Next" at bounding box center [540, 416] width 114 height 38
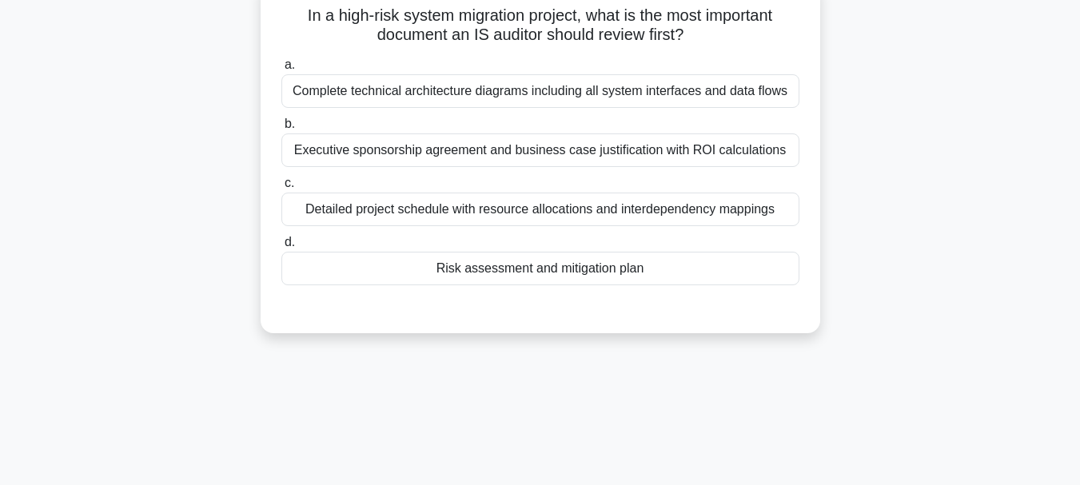
scroll to position [58, 0]
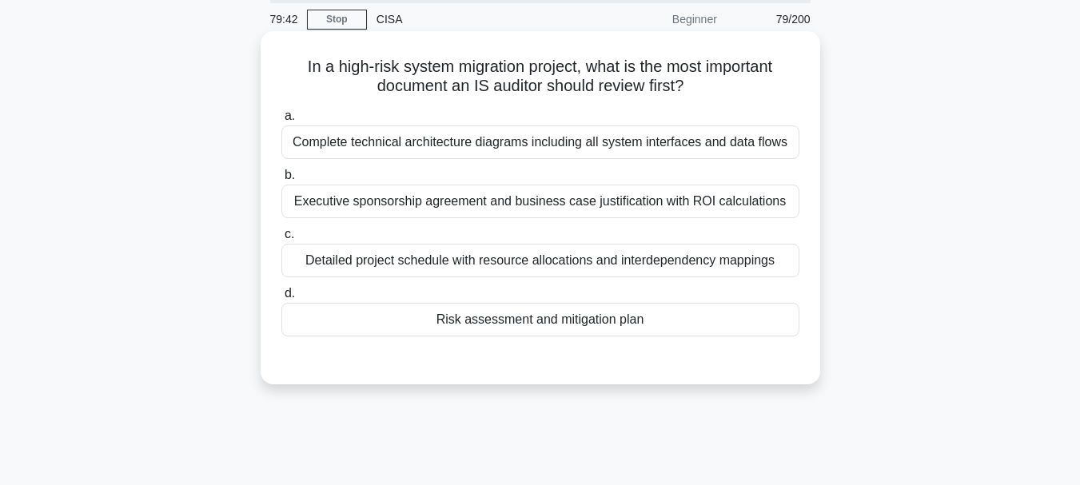
click at [558, 325] on div "Risk assessment and mitigation plan" at bounding box center [540, 320] width 518 height 34
click at [281, 299] on input "d. Risk assessment and mitigation plan" at bounding box center [281, 294] width 0 height 10
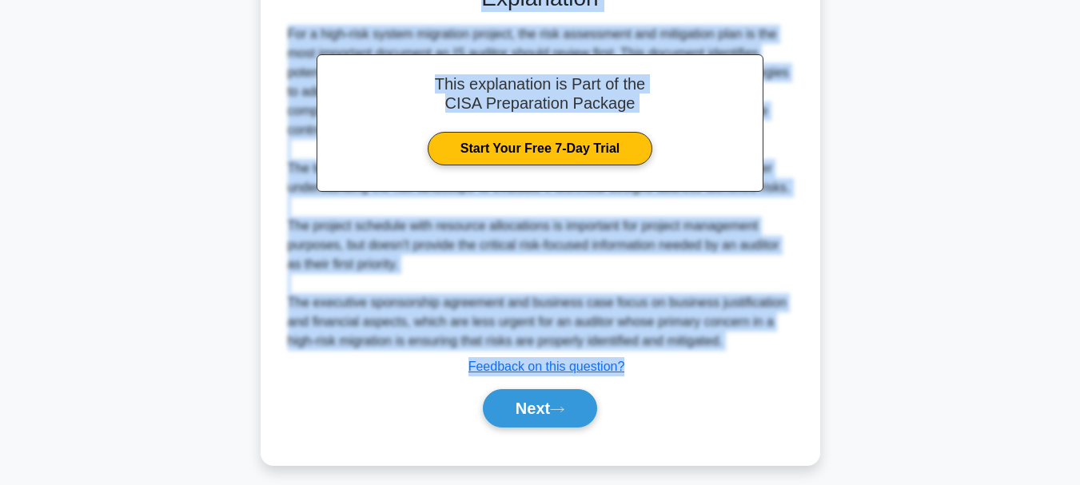
scroll to position [444, 0]
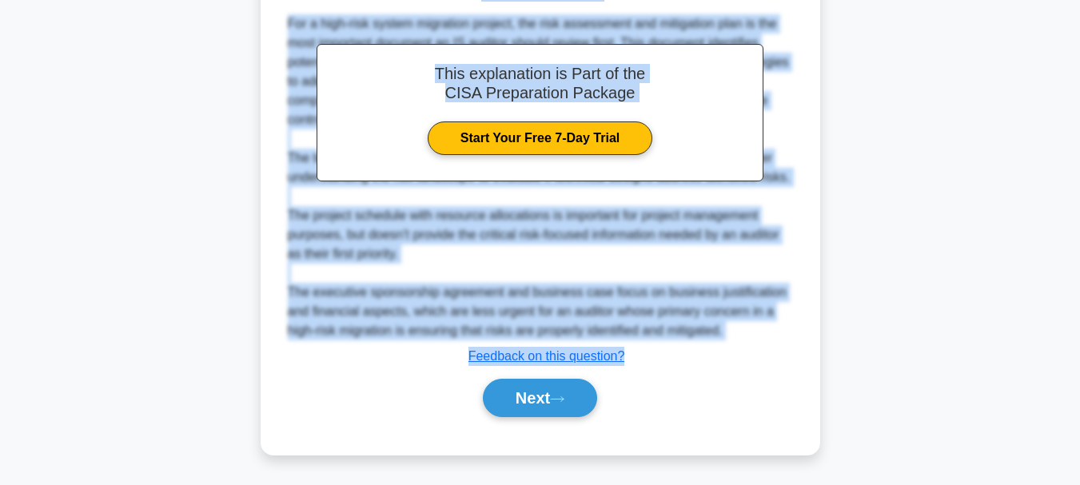
drag, startPoint x: 297, startPoint y: 62, endPoint x: 624, endPoint y: 356, distance: 440.0
click at [624, 356] on div "In a high-risk system migration project, what is the most important document an…" at bounding box center [540, 51] width 547 height 796
click at [536, 401] on button "Next" at bounding box center [540, 398] width 114 height 38
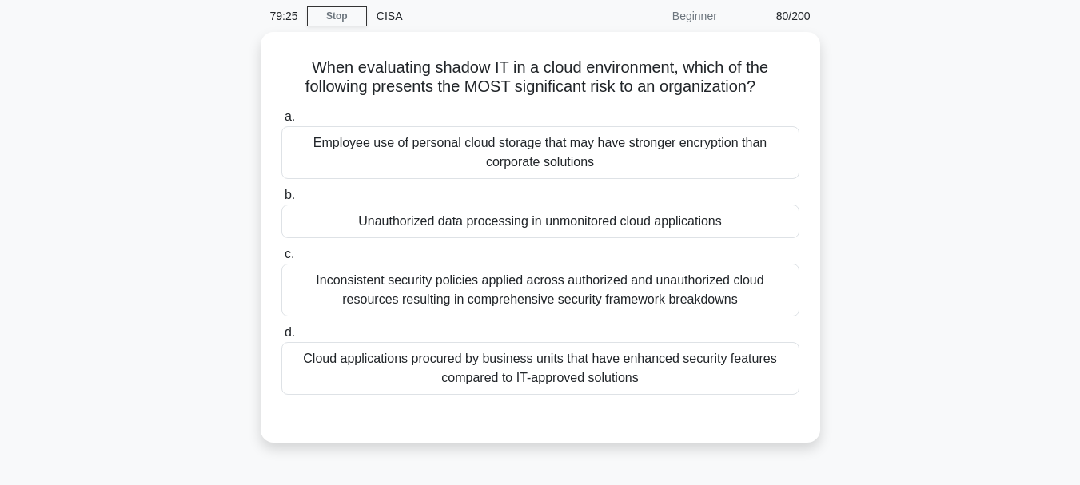
scroll to position [58, 0]
click at [564, 225] on div "Unauthorized data processing in unmonitored cloud applications" at bounding box center [540, 221] width 518 height 34
click at [281, 200] on input "b. Unauthorized data processing in unmonitored cloud applications" at bounding box center [281, 194] width 0 height 10
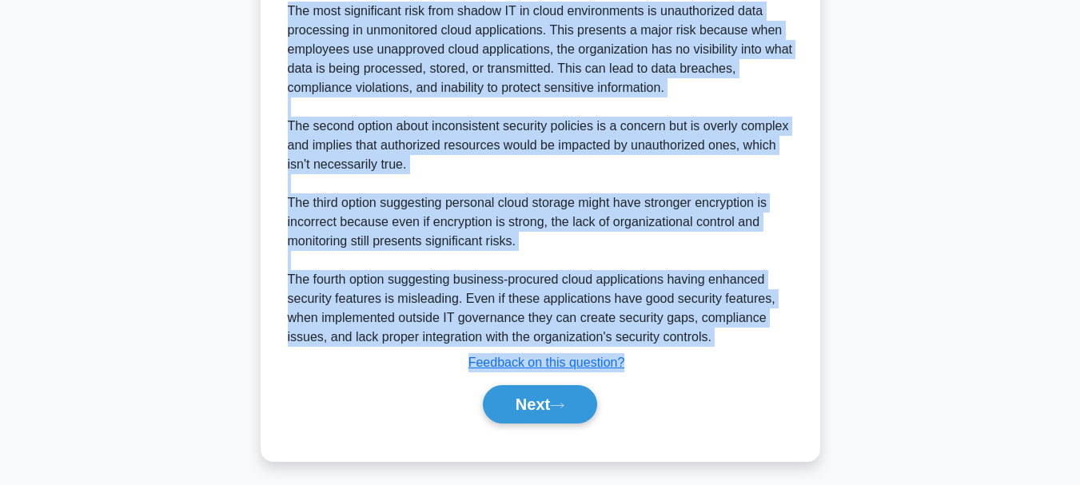
scroll to position [521, 0]
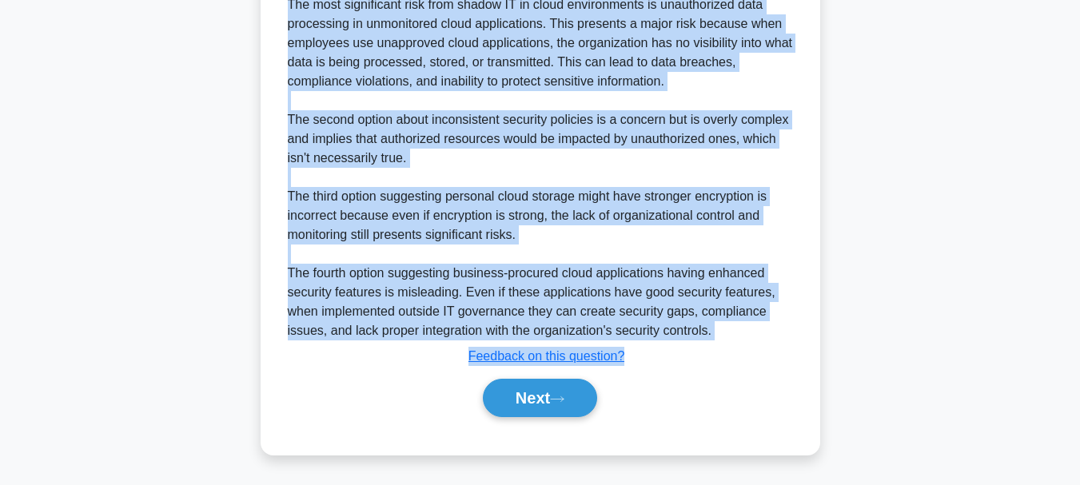
drag, startPoint x: 306, startPoint y: 62, endPoint x: 630, endPoint y: 359, distance: 439.7
click at [630, 359] on div "When evaluating shadow IT in a cloud environment, which of the following presen…" at bounding box center [540, 12] width 547 height 872
click at [527, 397] on button "Next" at bounding box center [540, 398] width 114 height 38
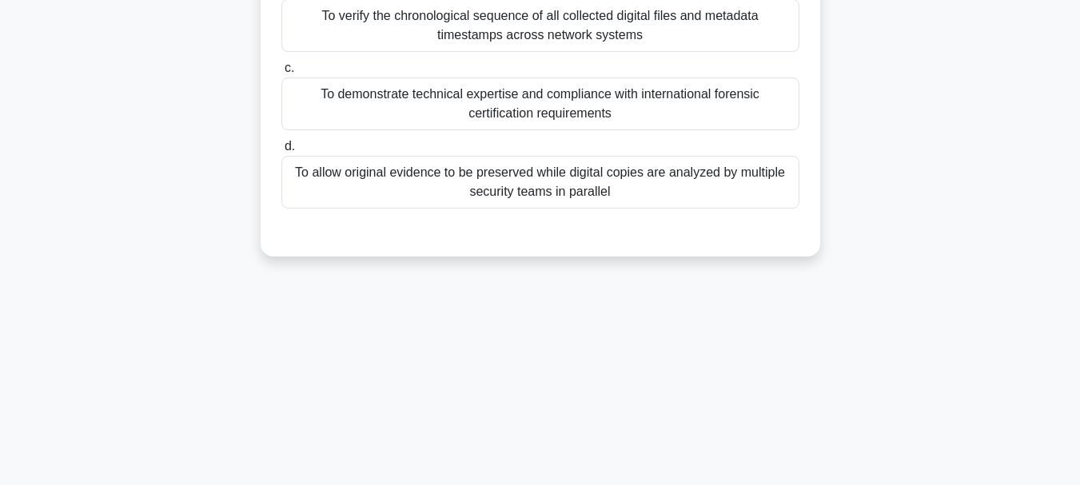
scroll to position [58, 0]
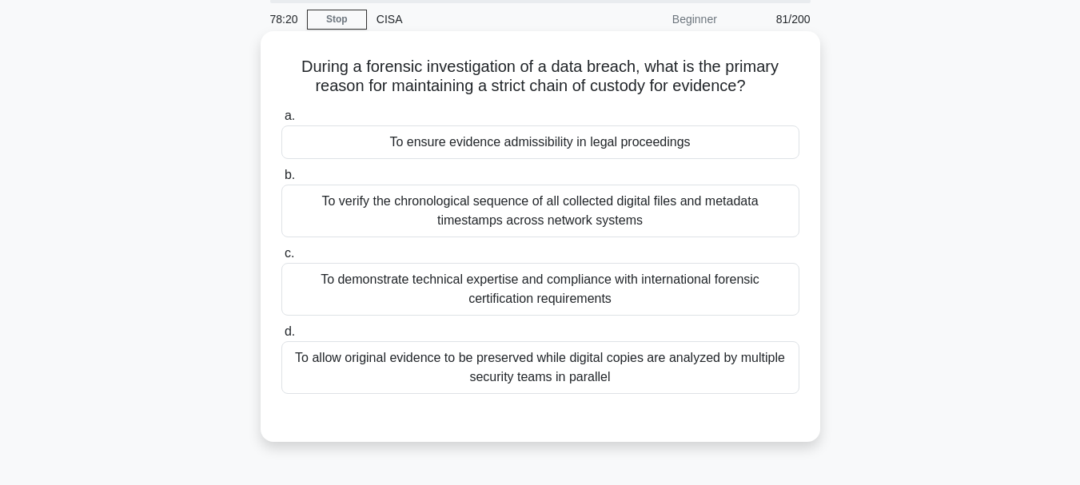
click at [544, 138] on div "To ensure evidence admissibility in legal proceedings" at bounding box center [540, 143] width 518 height 34
click at [281, 122] on input "a. To ensure evidence admissibility in legal proceedings" at bounding box center [281, 116] width 0 height 10
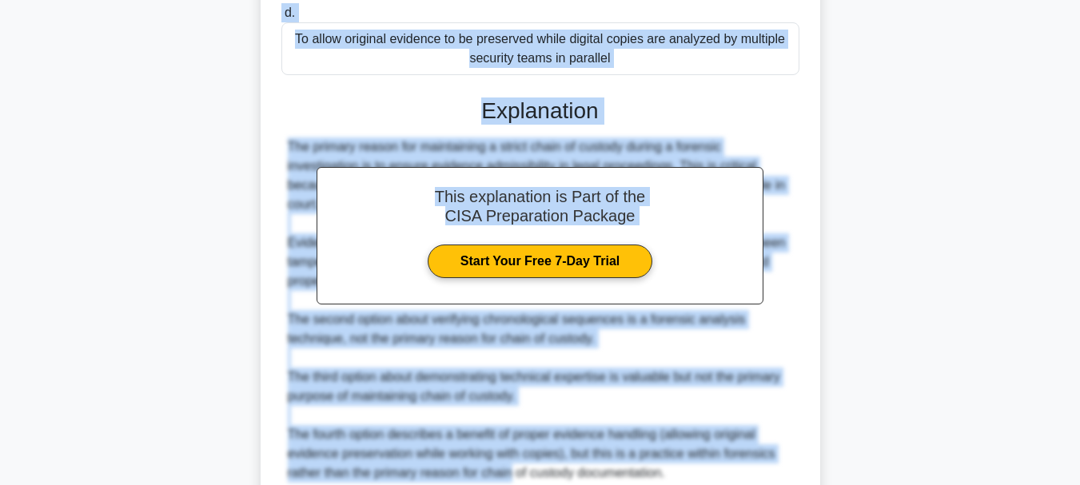
scroll to position [521, 0]
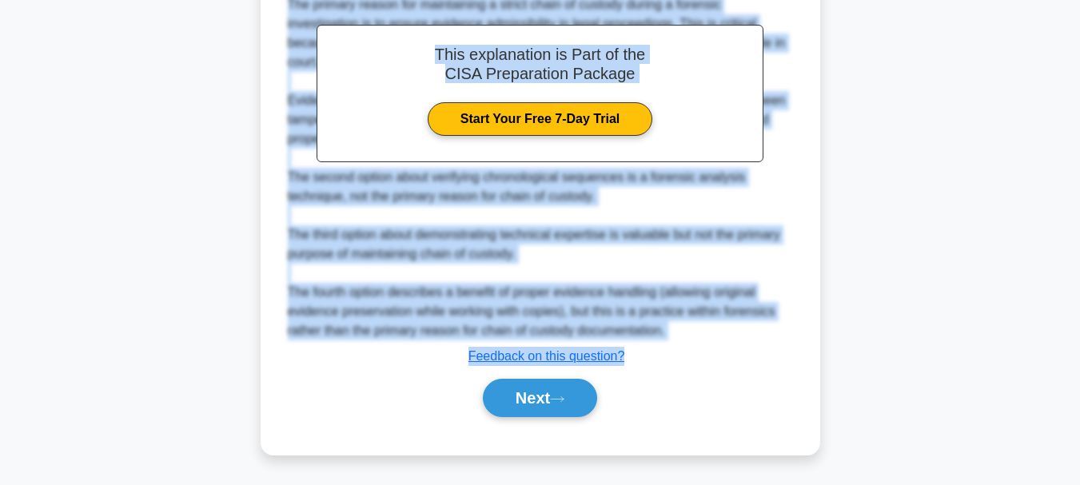
drag, startPoint x: 294, startPoint y: 69, endPoint x: 624, endPoint y: 356, distance: 436.9
click at [624, 356] on div "During a forensic investigation of a data breach, what is the primary reason fo…" at bounding box center [540, 12] width 547 height 872
click at [539, 399] on button "Next" at bounding box center [540, 398] width 114 height 38
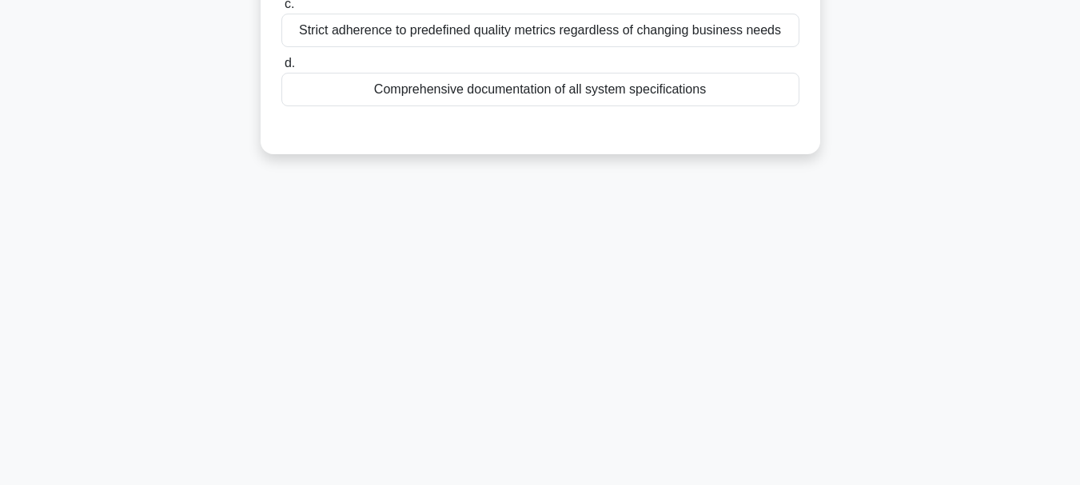
scroll to position [58, 0]
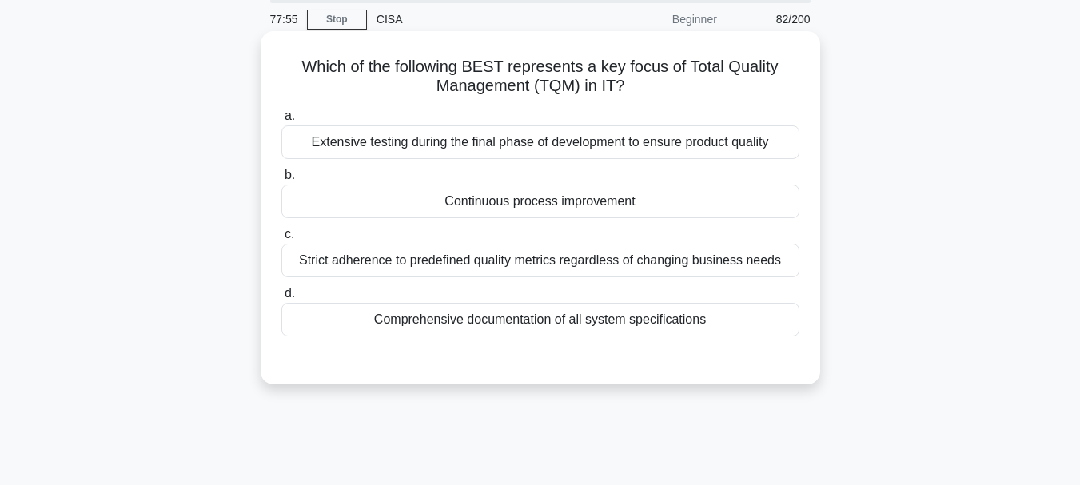
click at [515, 205] on div "Continuous process improvement" at bounding box center [540, 202] width 518 height 34
click at [281, 181] on input "b. Continuous process improvement" at bounding box center [281, 175] width 0 height 10
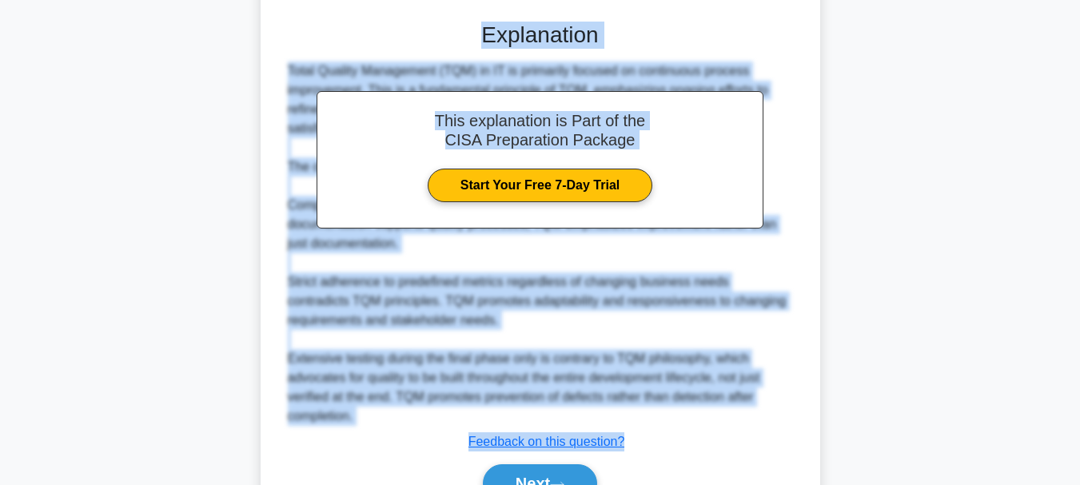
scroll to position [482, 0]
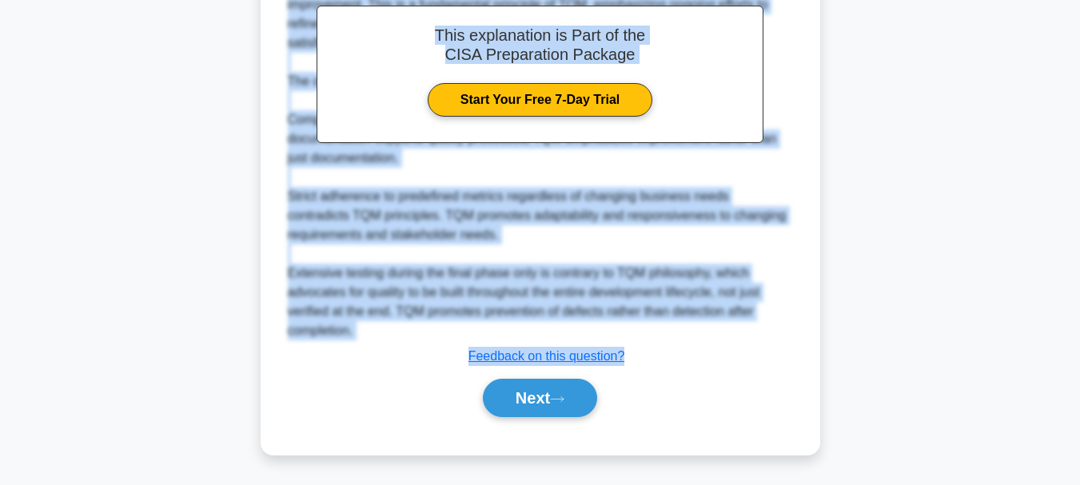
drag, startPoint x: 297, startPoint y: 68, endPoint x: 628, endPoint y: 349, distance: 434.0
click at [628, 349] on div "Which of the following BEST represents a key focus of Total Quality Management …" at bounding box center [540, 32] width 547 height 834
click at [521, 393] on button "Next" at bounding box center [540, 398] width 114 height 38
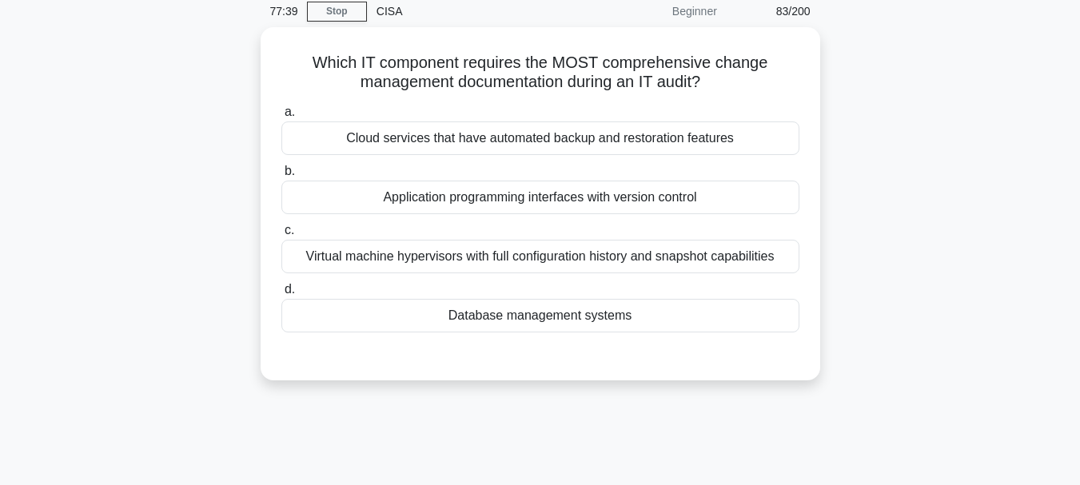
scroll to position [58, 0]
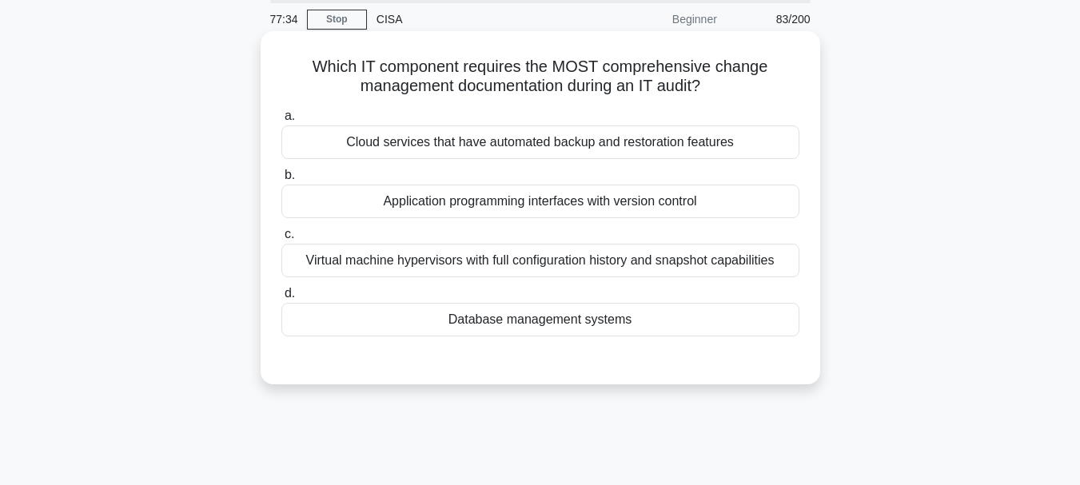
click at [546, 322] on div "Database management systems" at bounding box center [540, 320] width 518 height 34
click at [281, 299] on input "d. Database management systems" at bounding box center [281, 294] width 0 height 10
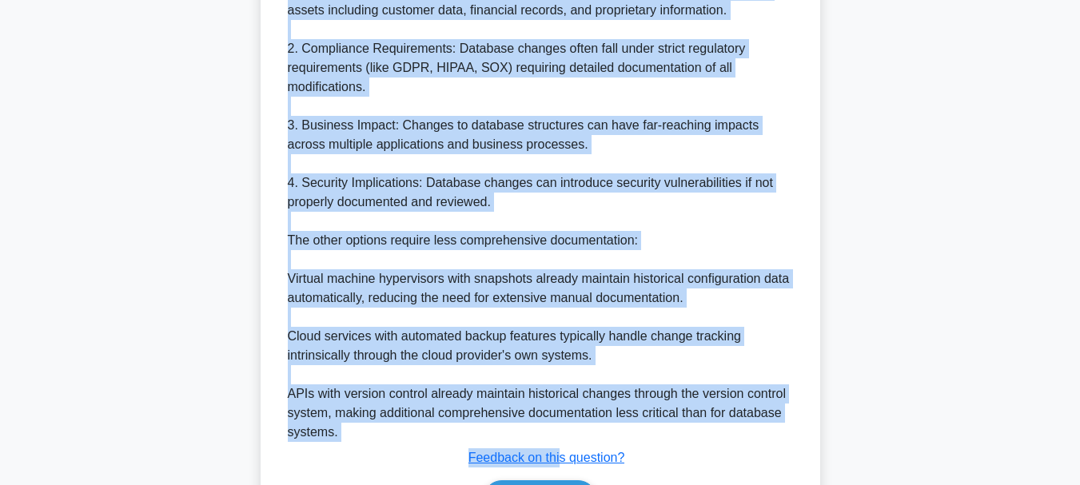
scroll to position [636, 0]
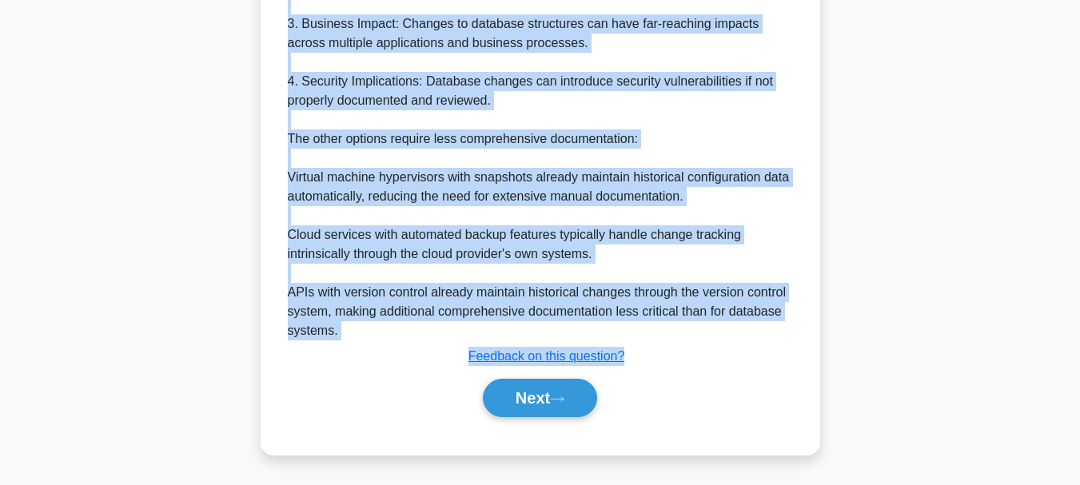
drag, startPoint x: 312, startPoint y: 66, endPoint x: 632, endPoint y: 346, distance: 425.6
click at [523, 408] on button "Next" at bounding box center [540, 398] width 114 height 38
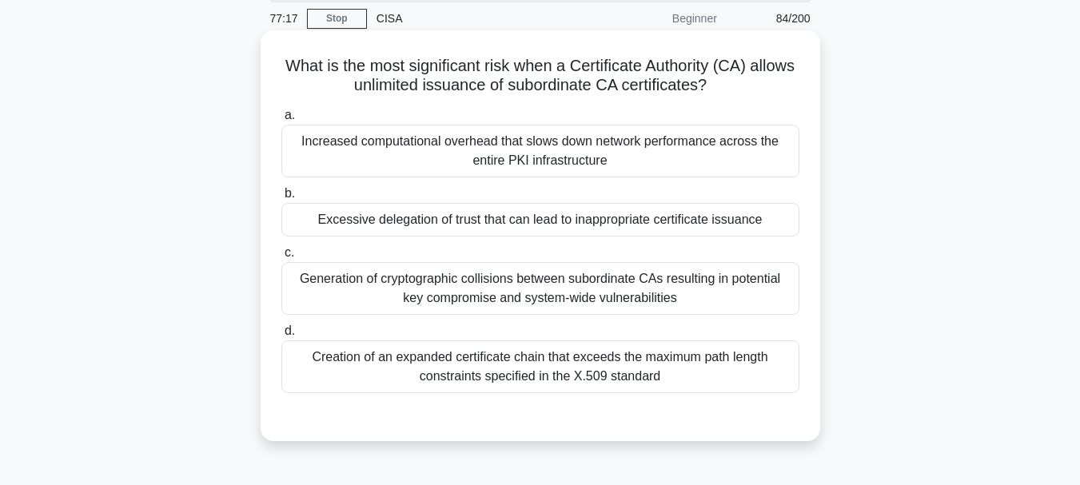
scroll to position [58, 0]
click at [512, 156] on div "Increased computational overhead that slows down network performance across the…" at bounding box center [540, 152] width 518 height 53
click at [281, 122] on input "a. Increased computational overhead that slows down network performance across …" at bounding box center [281, 116] width 0 height 10
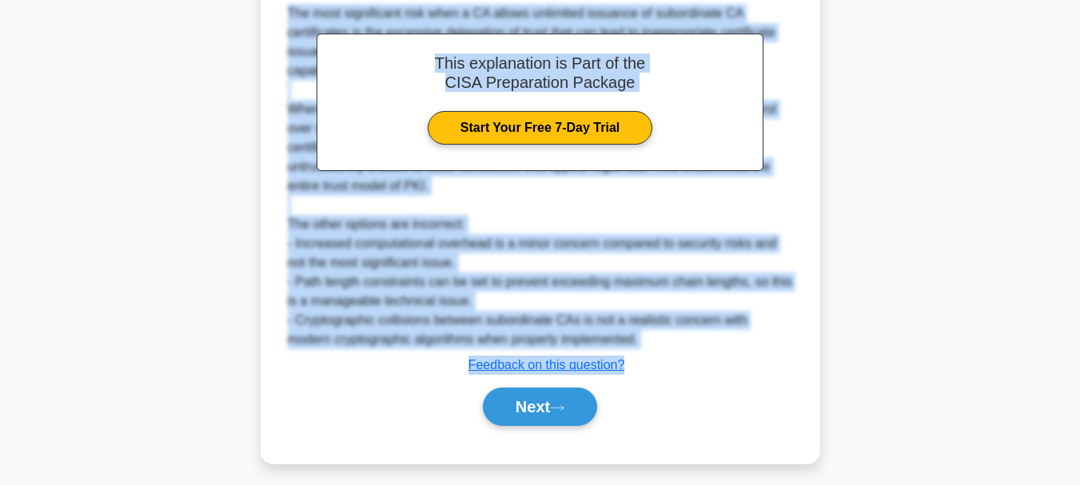
scroll to position [522, 0]
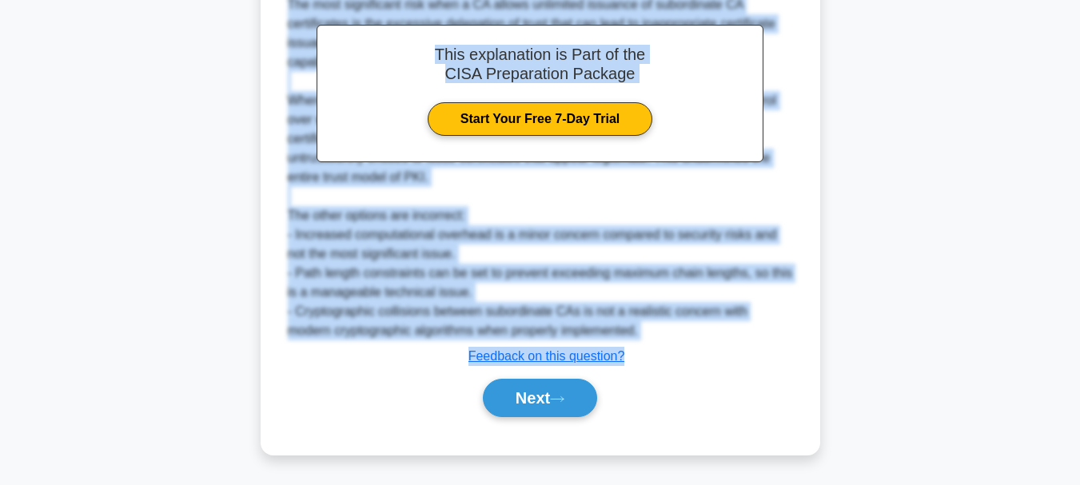
drag, startPoint x: 305, startPoint y: 66, endPoint x: 643, endPoint y: 347, distance: 440.0
click at [643, 347] on div "What is the most significant risk when a Certificate Authority (CA) allows unli…" at bounding box center [540, 12] width 547 height 874
click at [531, 401] on button "Next" at bounding box center [540, 398] width 114 height 38
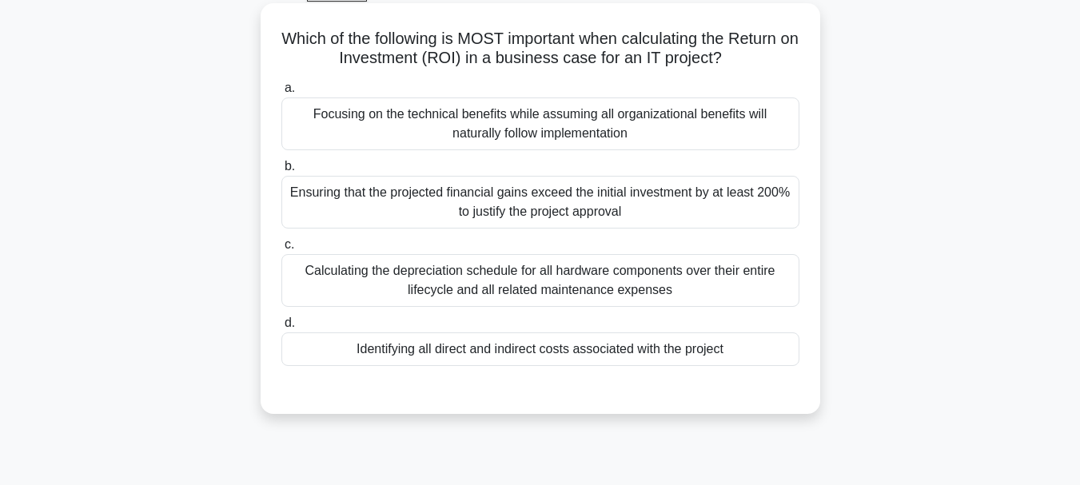
scroll to position [58, 0]
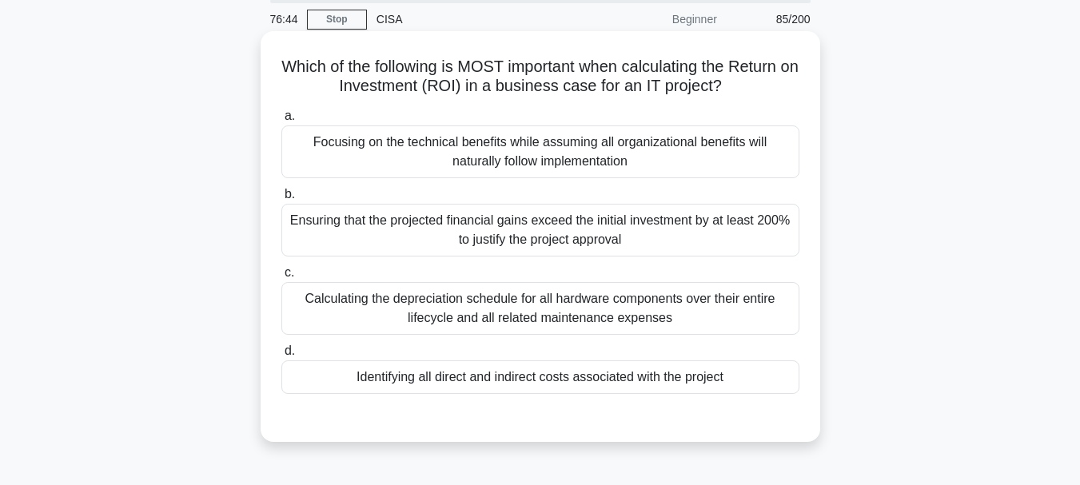
click at [540, 382] on div "Identifying all direct and indirect costs associated with the project" at bounding box center [540, 378] width 518 height 34
click at [281, 357] on input "d. Identifying all direct and indirect costs associated with the project" at bounding box center [281, 351] width 0 height 10
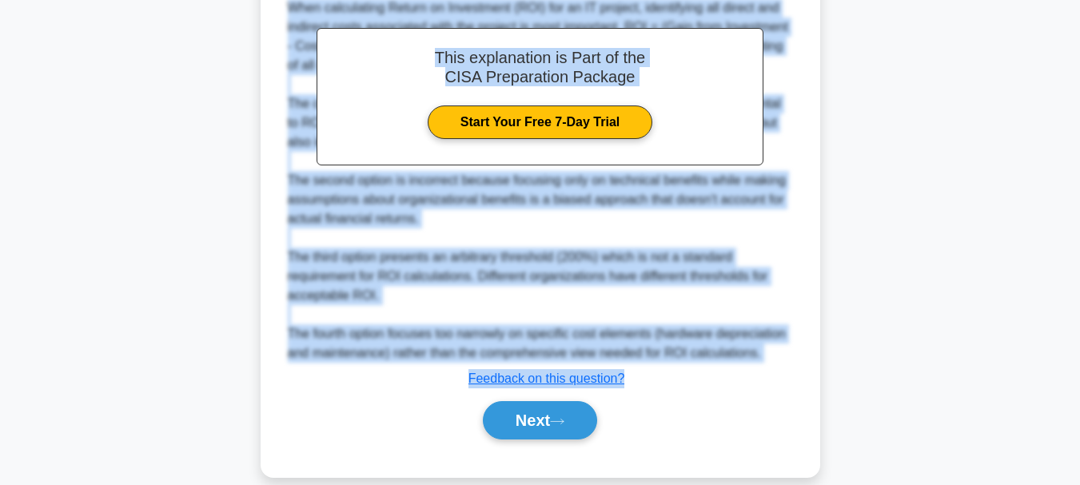
scroll to position [540, 0]
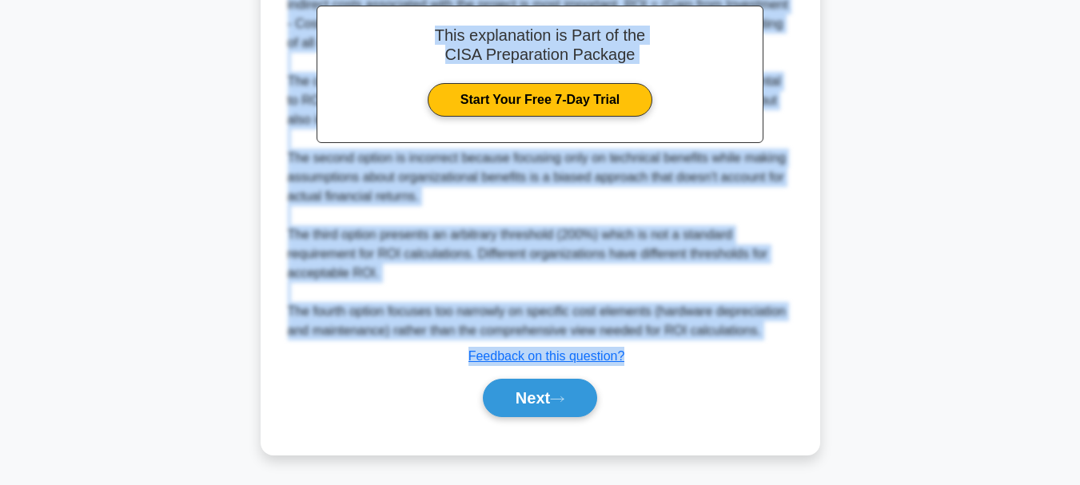
drag, startPoint x: 287, startPoint y: 67, endPoint x: 629, endPoint y: 352, distance: 445.1
click at [629, 352] on div "Which of the following is MOST important when calculating the Return on Investm…" at bounding box center [540, 2] width 547 height 891
click at [525, 391] on button "Next" at bounding box center [540, 398] width 114 height 38
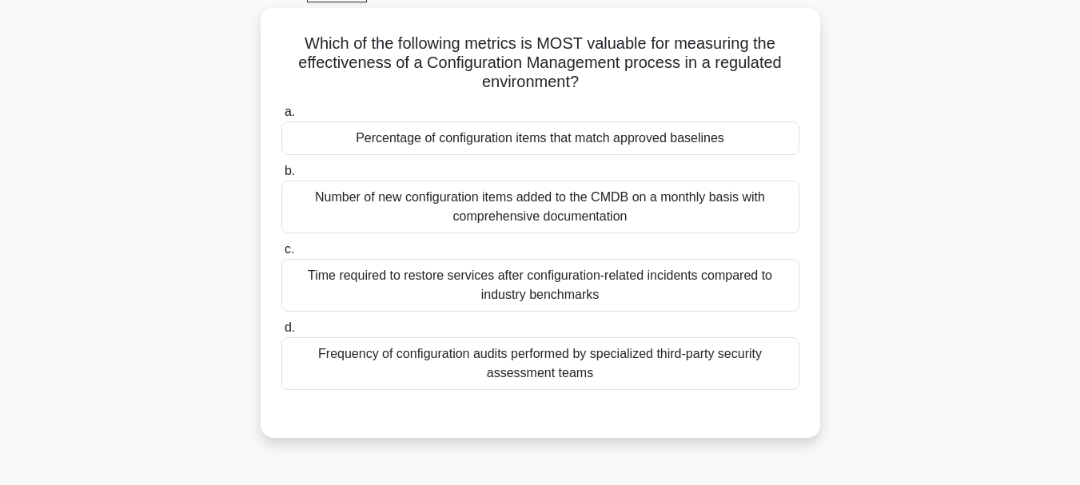
scroll to position [58, 0]
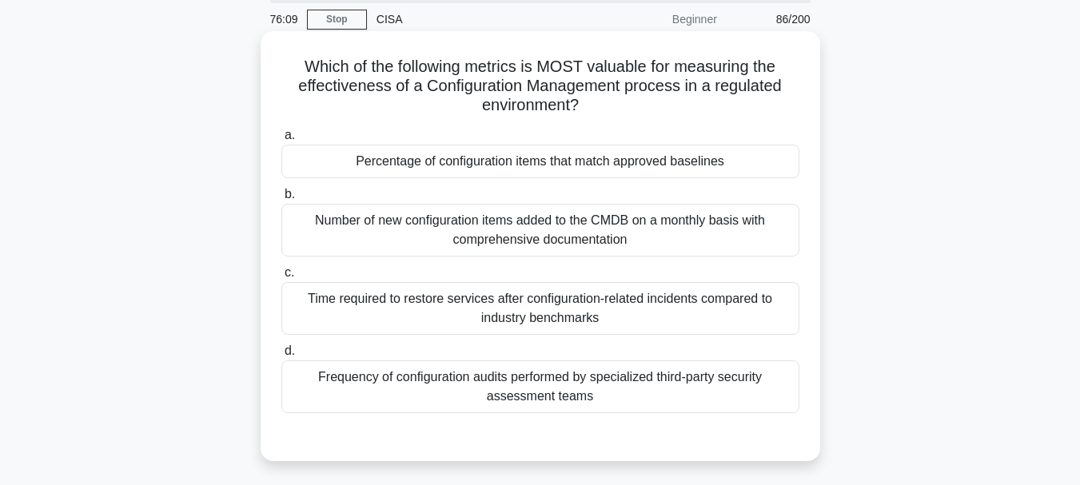
click at [537, 387] on div "Frequency of configuration audits performed by specialized third-party security…" at bounding box center [540, 387] width 518 height 53
click at [453, 377] on div "Frequency of configuration audits performed by specialized third-party security…" at bounding box center [540, 387] width 518 height 53
click at [281, 357] on input "d. Frequency of configuration audits performed by specialized third-party secur…" at bounding box center [281, 351] width 0 height 10
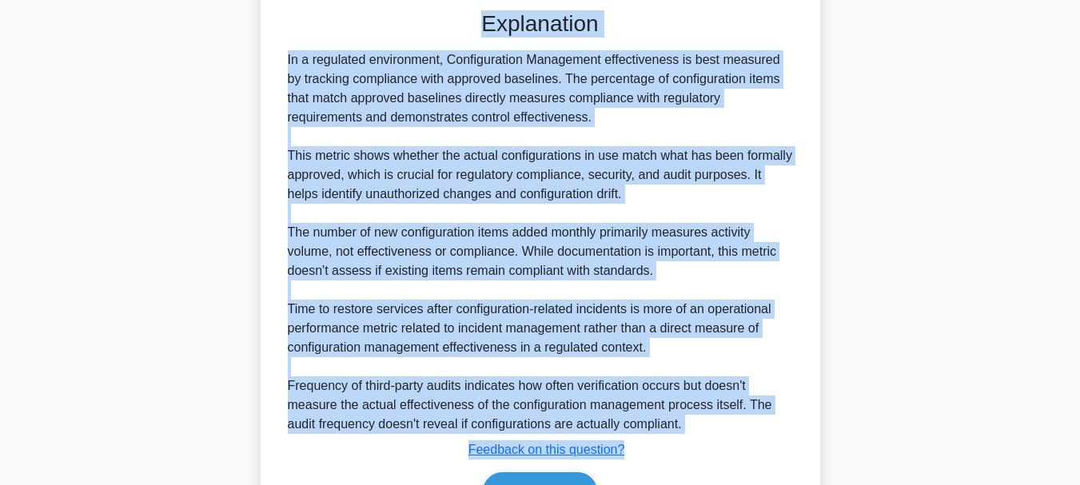
scroll to position [548, 0]
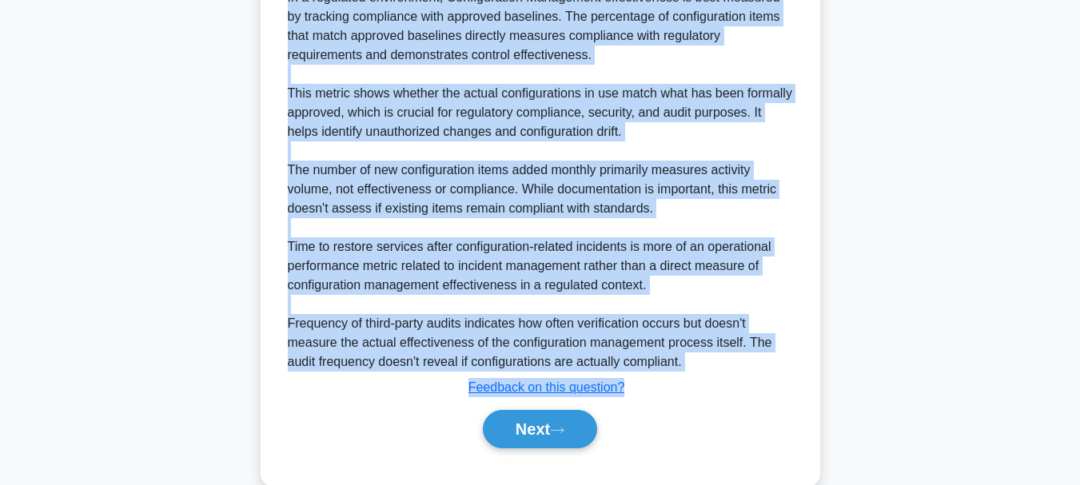
drag, startPoint x: 297, startPoint y: 63, endPoint x: 625, endPoint y: 386, distance: 460.8
click at [625, 386] on div "Which of the following metrics is MOST valuable for measuring the effectiveness…" at bounding box center [540, 13] width 547 height 931
click at [528, 430] on button "Next" at bounding box center [540, 429] width 114 height 38
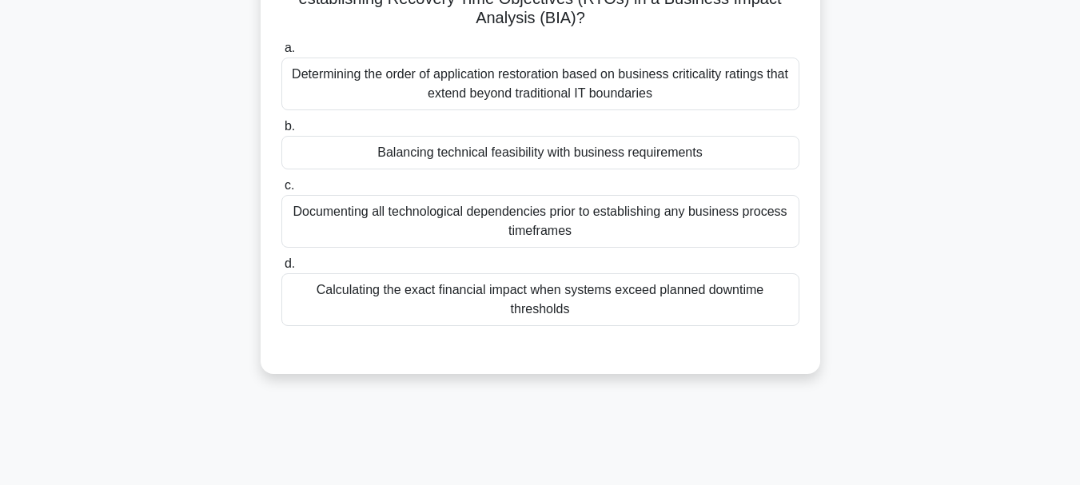
scroll to position [138, 0]
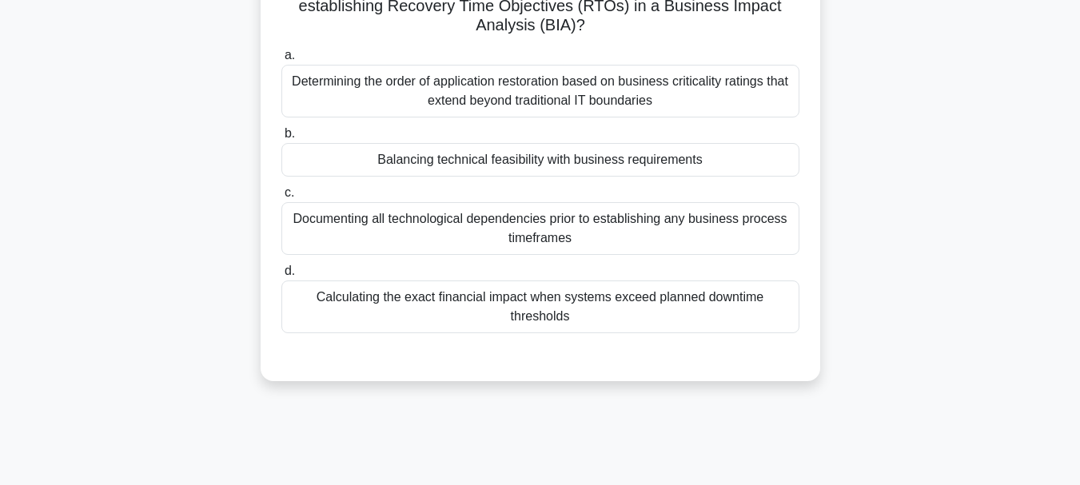
click at [489, 105] on div "Determining the order of application restoration based on business criticality …" at bounding box center [540, 91] width 518 height 53
click at [281, 61] on input "a. Determining the order of application restoration based on business criticali…" at bounding box center [281, 55] width 0 height 10
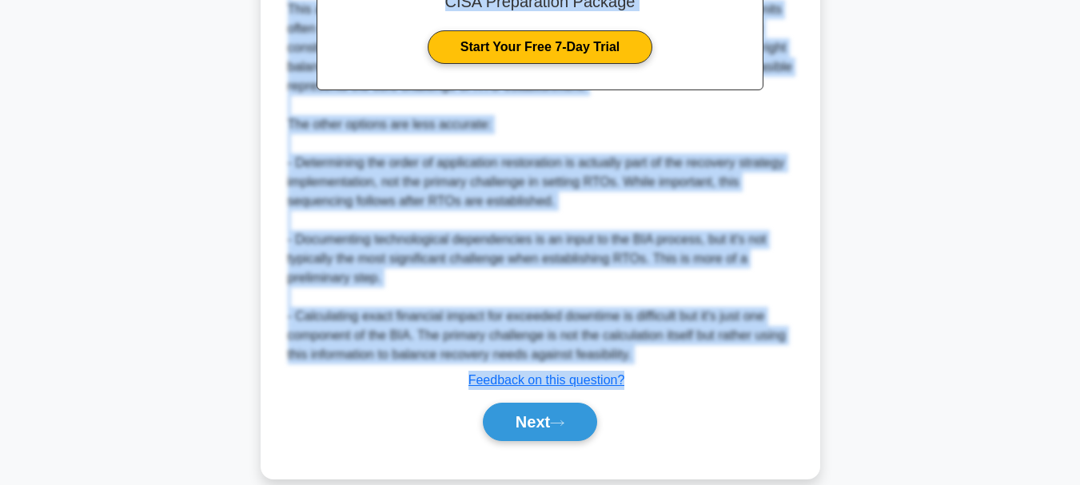
scroll to position [637, 0]
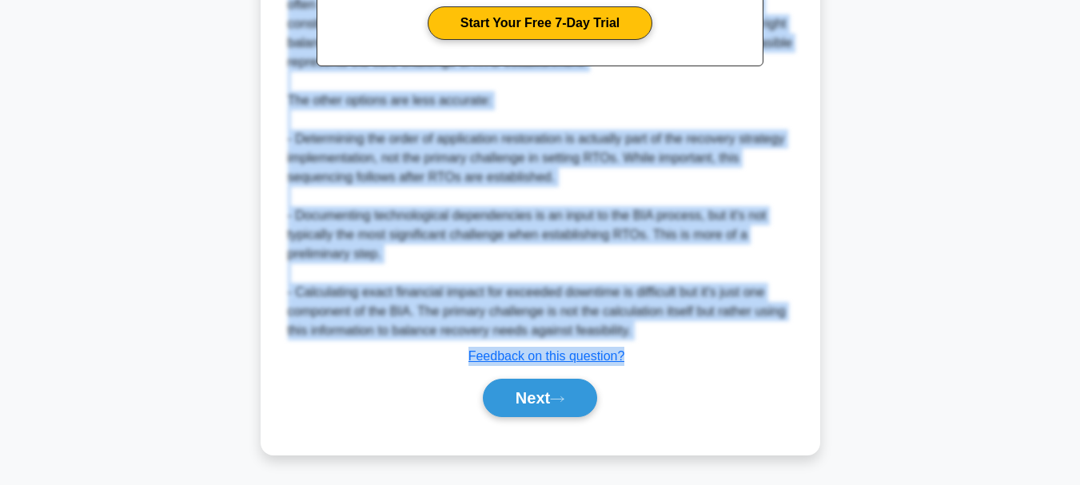
drag, startPoint x: 315, startPoint y: 126, endPoint x: 612, endPoint y: 331, distance: 360.8
click at [532, 398] on button "Next" at bounding box center [540, 398] width 114 height 38
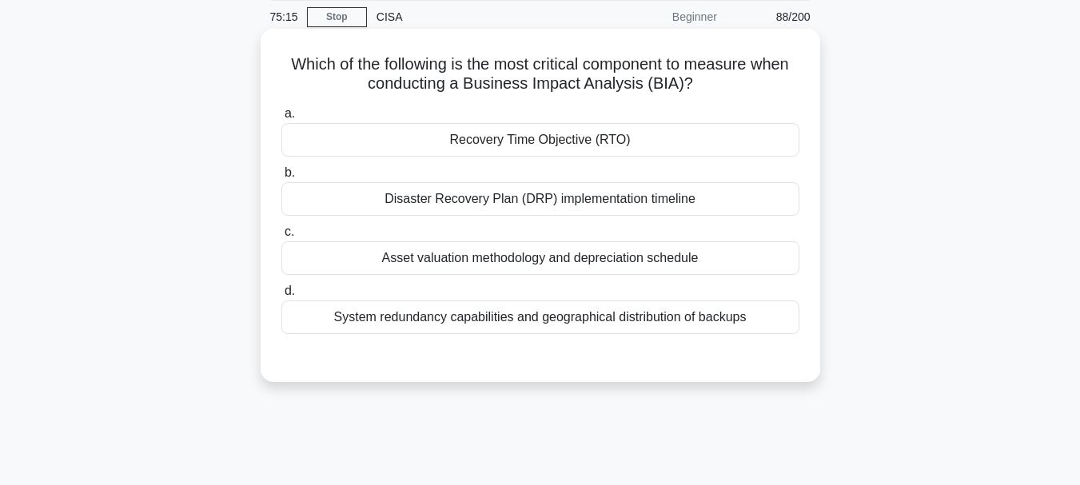
scroll to position [58, 0]
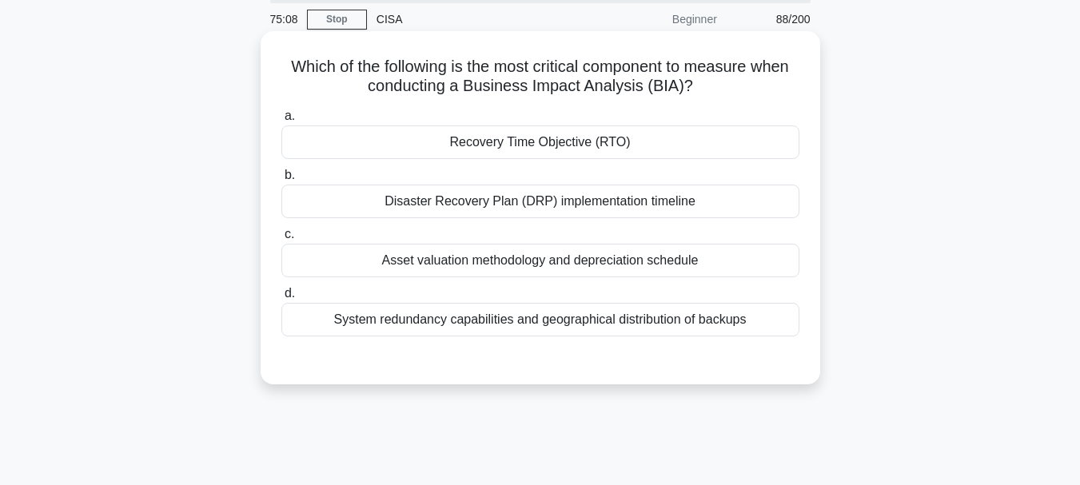
click at [562, 149] on div "Recovery Time Objective (RTO)" at bounding box center [540, 143] width 518 height 34
click at [281, 122] on input "a. Recovery Time Objective (RTO)" at bounding box center [281, 116] width 0 height 10
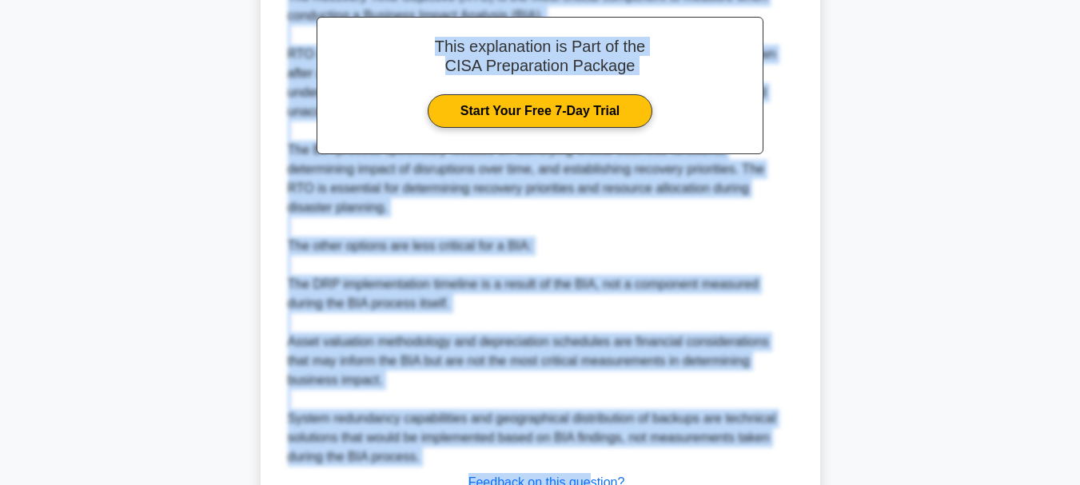
scroll to position [544, 0]
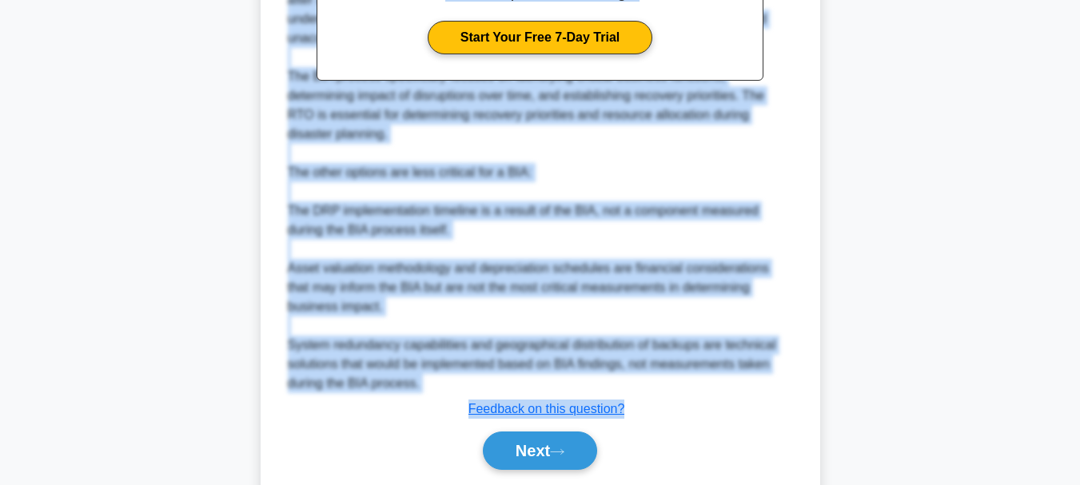
drag, startPoint x: 283, startPoint y: 68, endPoint x: 635, endPoint y: 388, distance: 475.4
click at [635, 388] on div "Which of the following is the most critical component to measure when conductin…" at bounding box center [540, 26] width 547 height 949
click at [528, 435] on button "Next" at bounding box center [540, 451] width 114 height 38
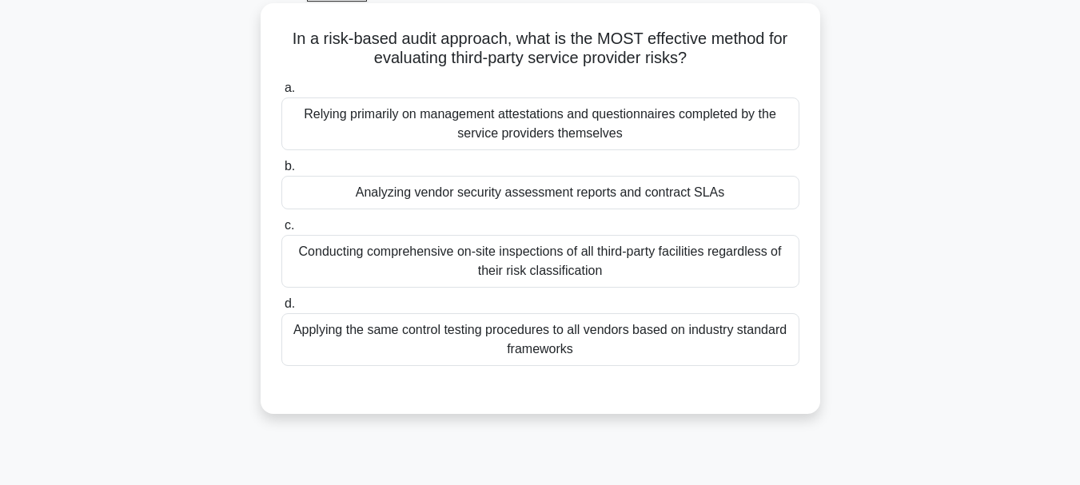
scroll to position [58, 0]
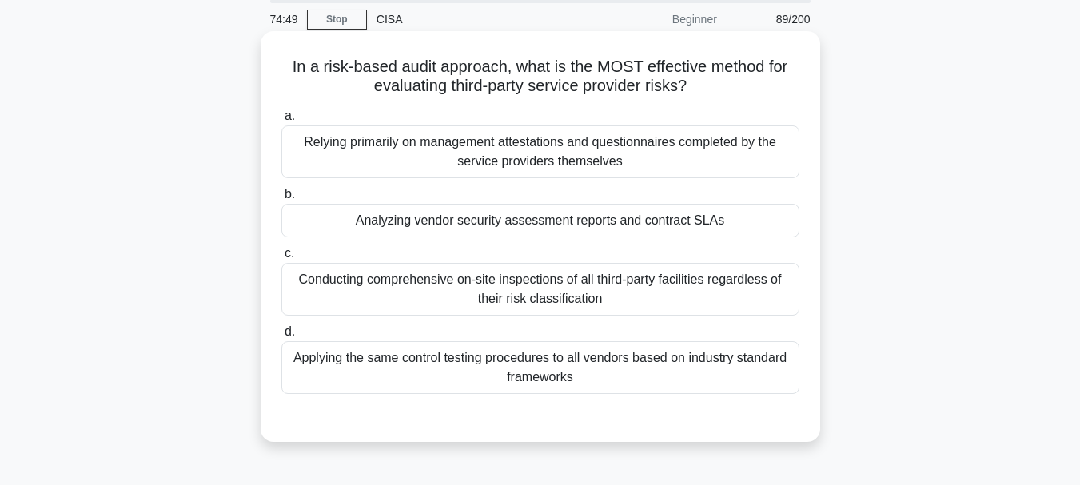
click at [559, 225] on div "Analyzing vendor security assessment reports and contract SLAs" at bounding box center [540, 221] width 518 height 34
click at [281, 200] on input "b. Analyzing vendor security assessment reports and contract SLAs" at bounding box center [281, 194] width 0 height 10
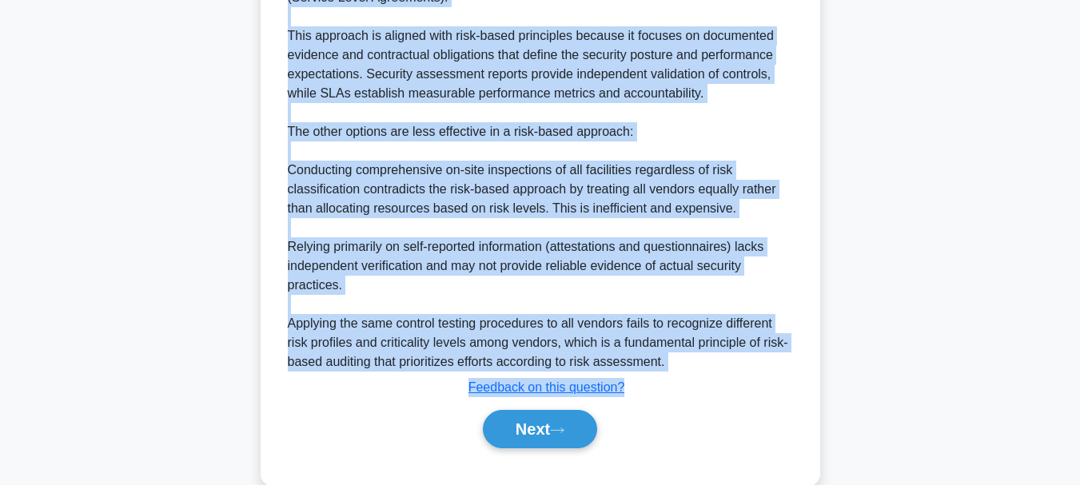
scroll to position [567, 0]
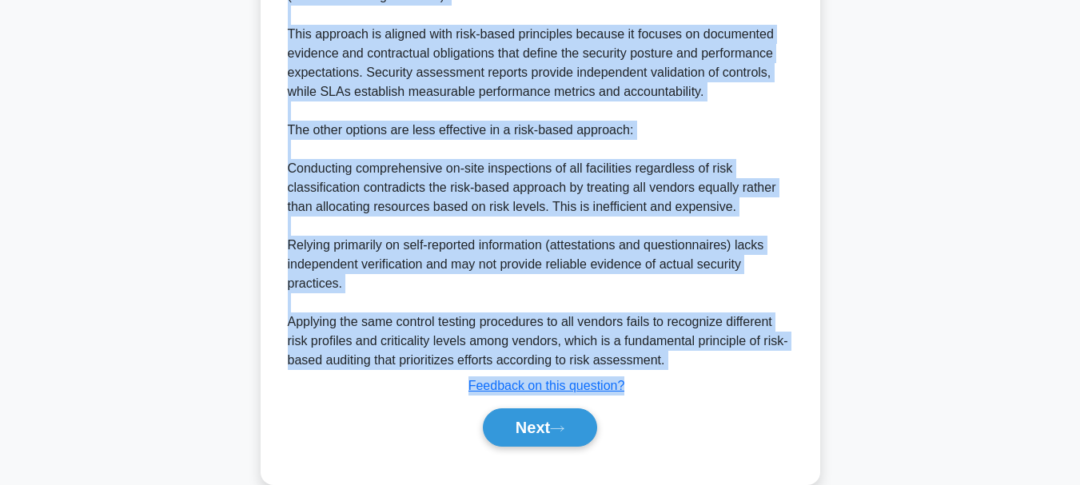
drag, startPoint x: 286, startPoint y: 68, endPoint x: 638, endPoint y: 385, distance: 473.3
click at [638, 385] on div "In a risk-based audit approach, what is the MOST effective method for evaluatin…" at bounding box center [540, 3] width 547 height 949
click at [540, 423] on button "Next" at bounding box center [540, 428] width 114 height 38
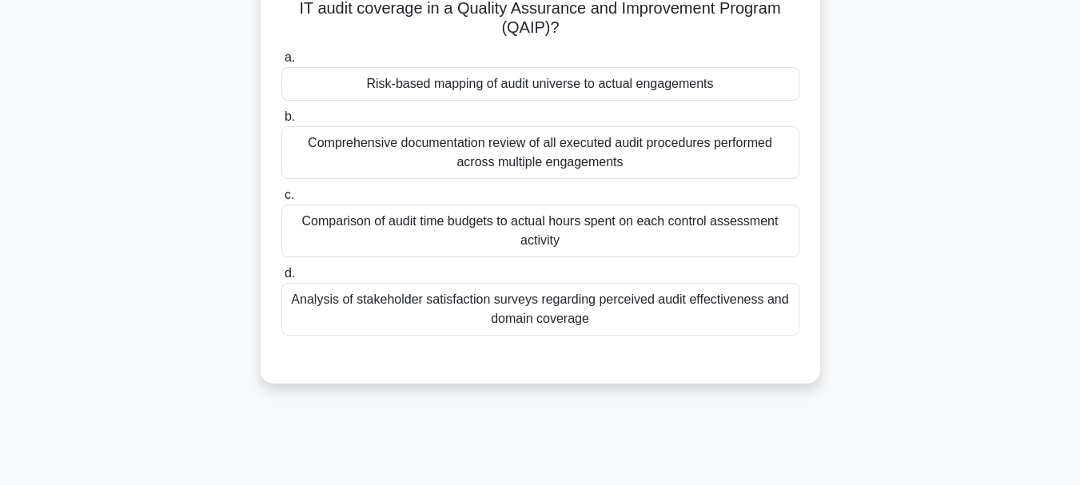
scroll to position [138, 0]
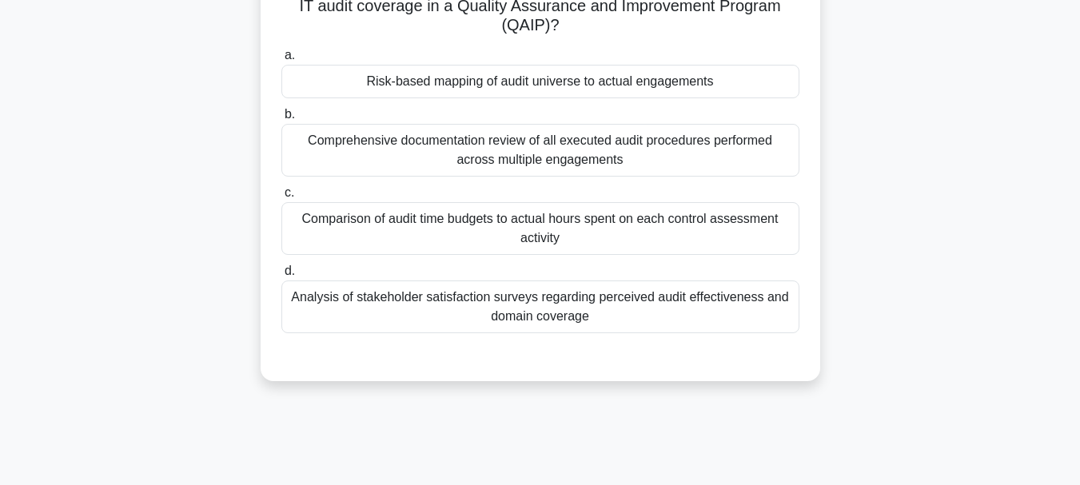
click at [532, 78] on div "Risk-based mapping of audit universe to actual engagements" at bounding box center [540, 82] width 518 height 34
click at [281, 61] on input "a. Risk-based mapping of audit universe to actual engagements" at bounding box center [281, 55] width 0 height 10
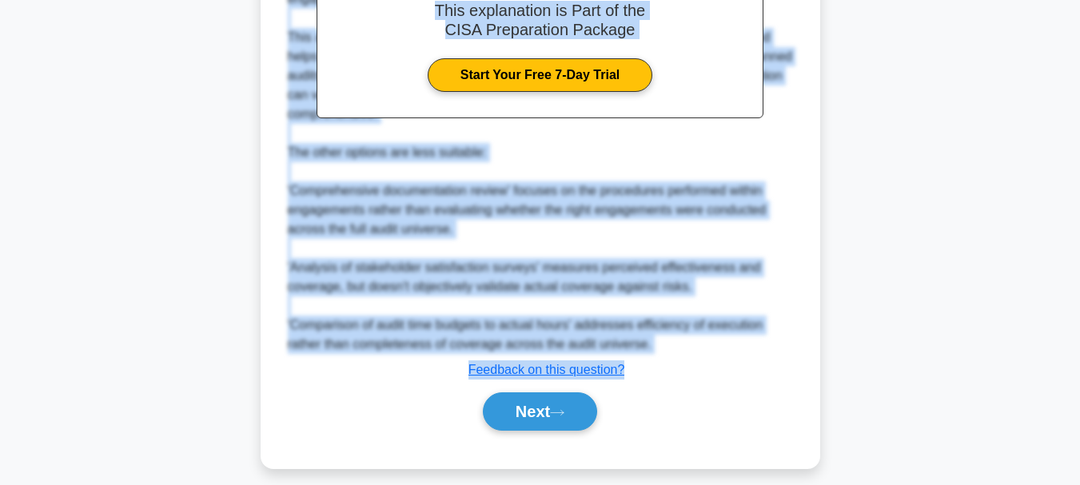
scroll to position [584, 0]
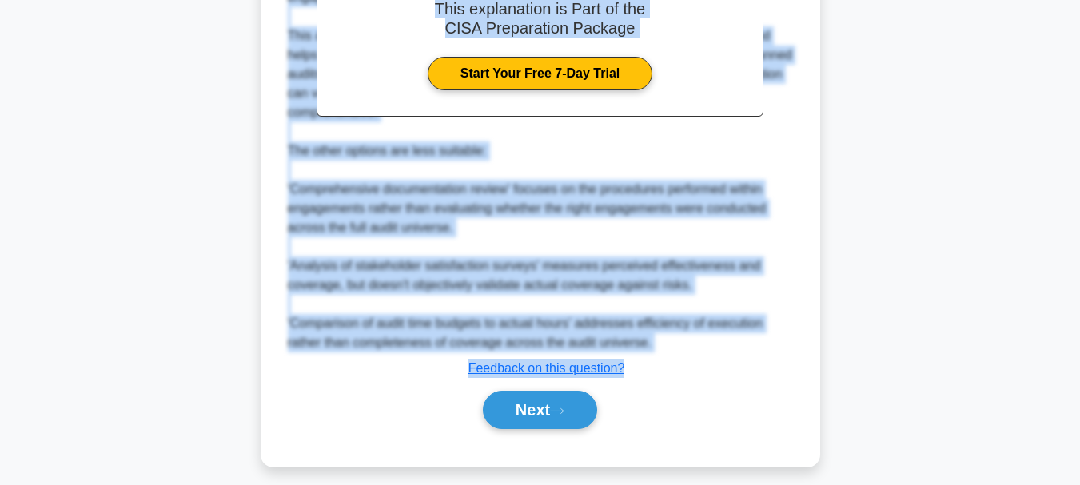
drag, startPoint x: 286, startPoint y: 123, endPoint x: 642, endPoint y: 364, distance: 429.5
click at [525, 407] on button "Next" at bounding box center [540, 410] width 114 height 38
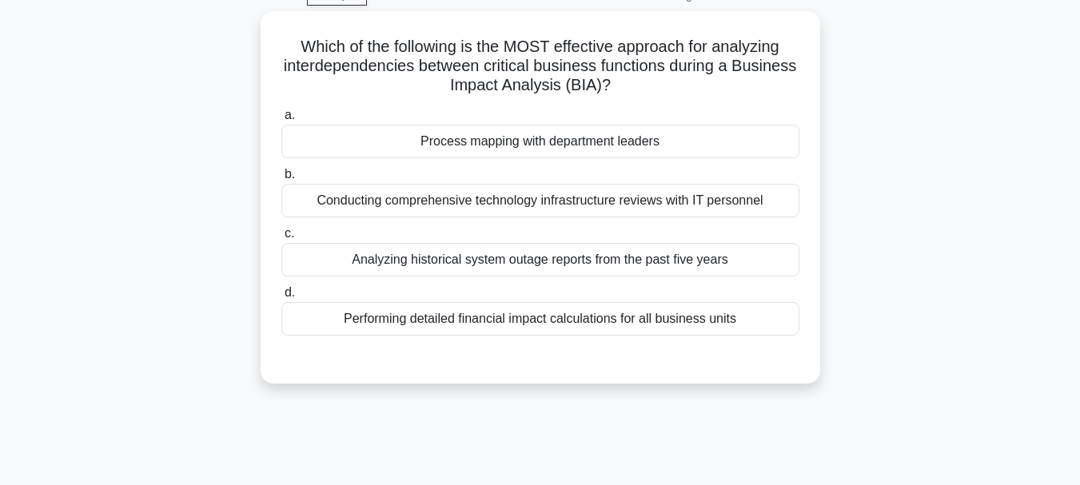
scroll to position [58, 0]
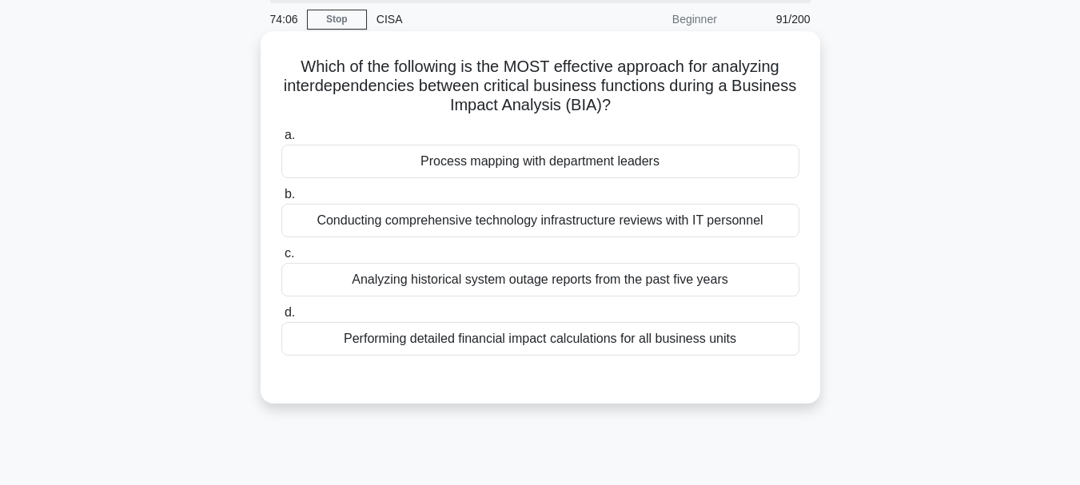
click at [457, 221] on div "Conducting comprehensive technology infrastructure reviews with IT personnel" at bounding box center [540, 221] width 518 height 34
click at [281, 200] on input "b. Conducting comprehensive technology infrastructure reviews with IT personnel" at bounding box center [281, 194] width 0 height 10
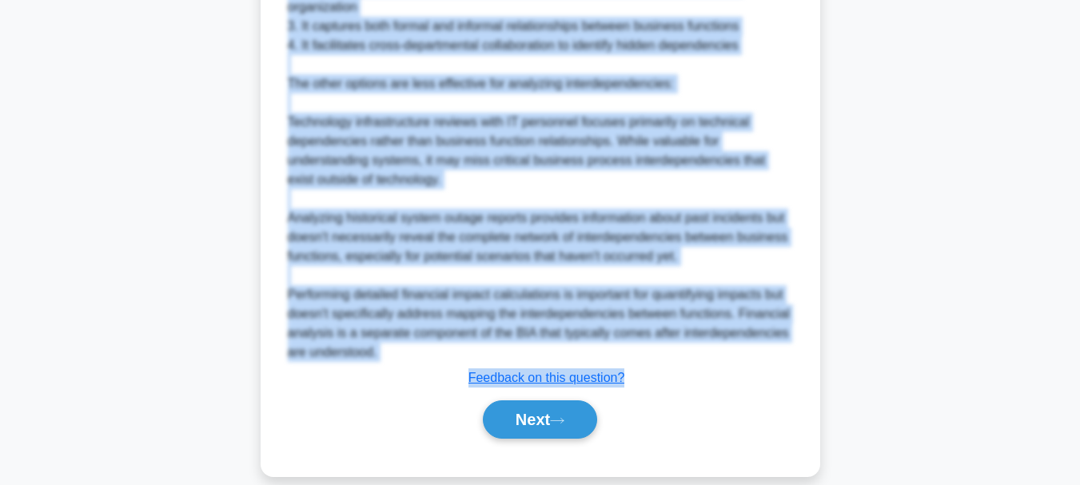
scroll to position [676, 0]
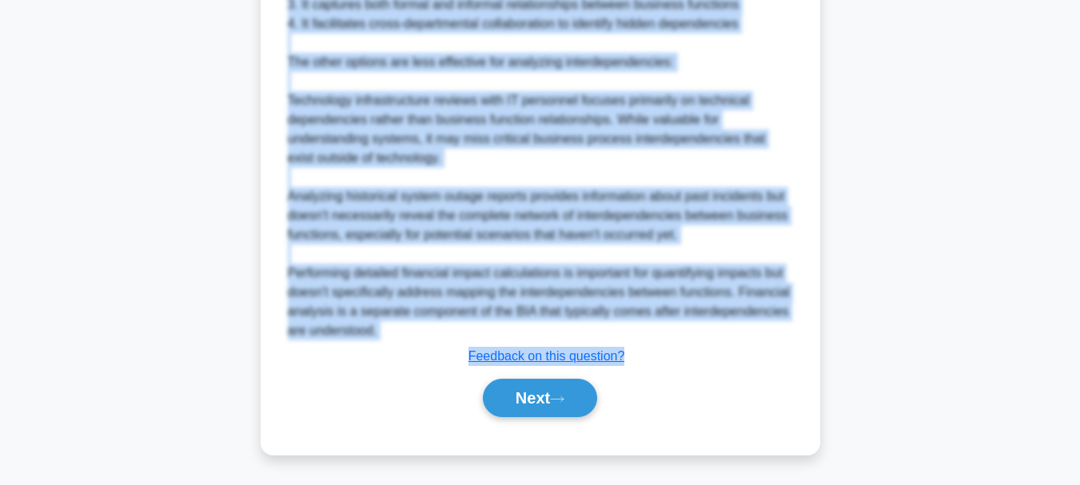
drag, startPoint x: 294, startPoint y: 58, endPoint x: 670, endPoint y: 358, distance: 480.7
click at [519, 398] on button "Next" at bounding box center [540, 398] width 114 height 38
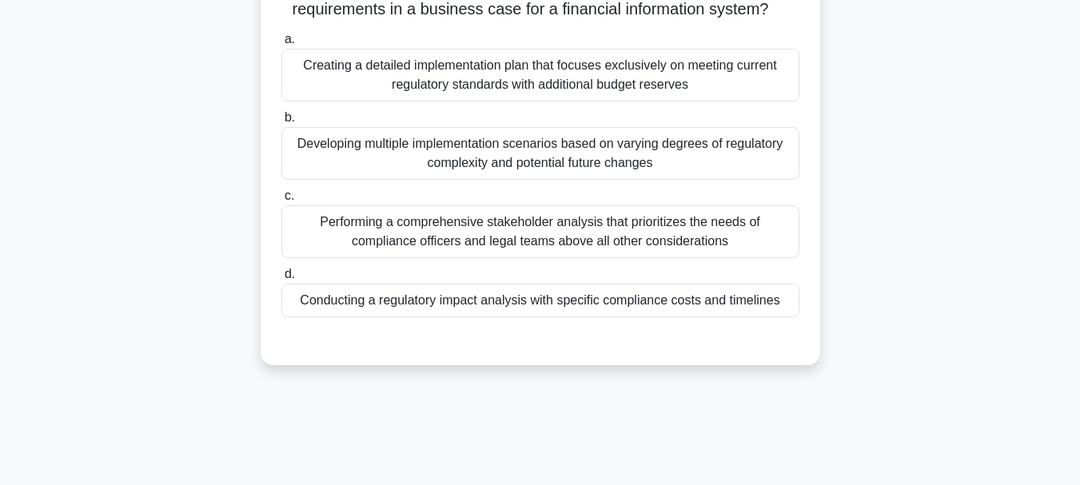
scroll to position [138, 0]
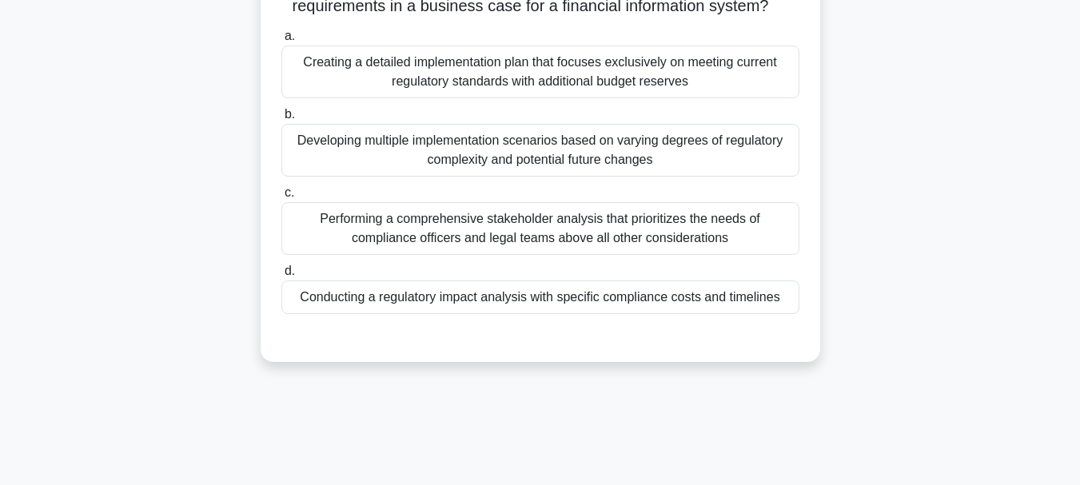
click at [505, 314] on div "Conducting a regulatory impact analysis with specific compliance costs and time…" at bounding box center [540, 298] width 518 height 34
click at [281, 277] on input "d. Conducting a regulatory impact analysis with specific compliance costs and t…" at bounding box center [281, 271] width 0 height 10
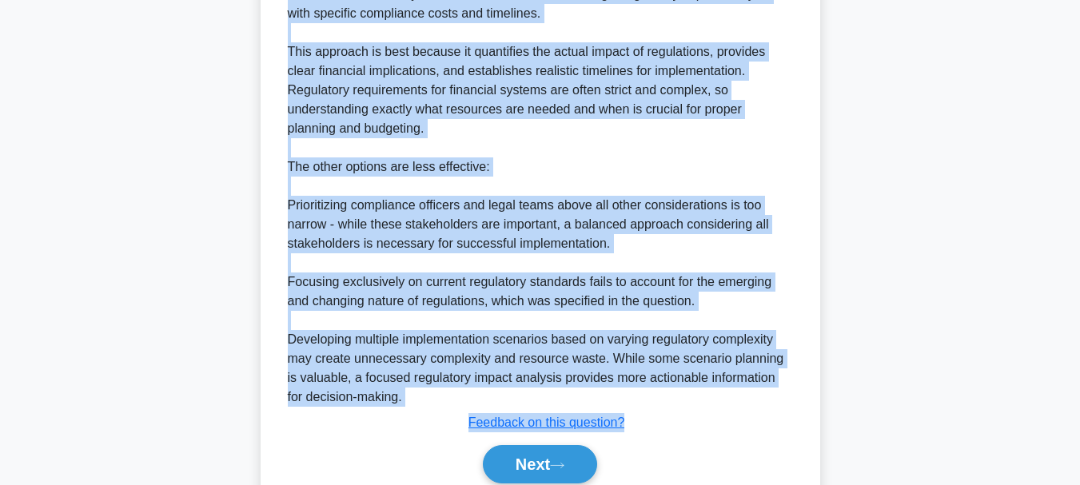
scroll to position [616, 0]
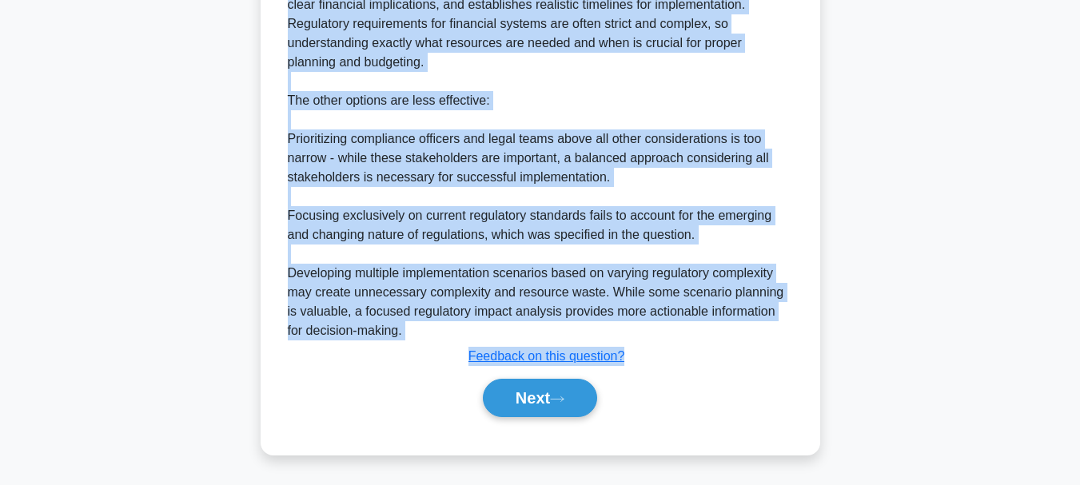
drag, startPoint x: 315, startPoint y: 67, endPoint x: 633, endPoint y: 349, distance: 424.8
click at [533, 404] on button "Next" at bounding box center [540, 398] width 114 height 38
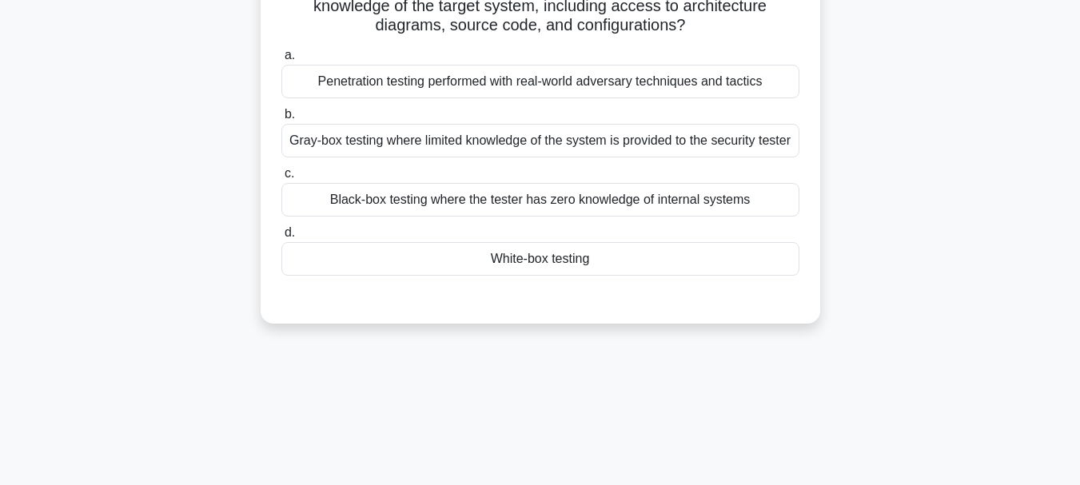
scroll to position [58, 0]
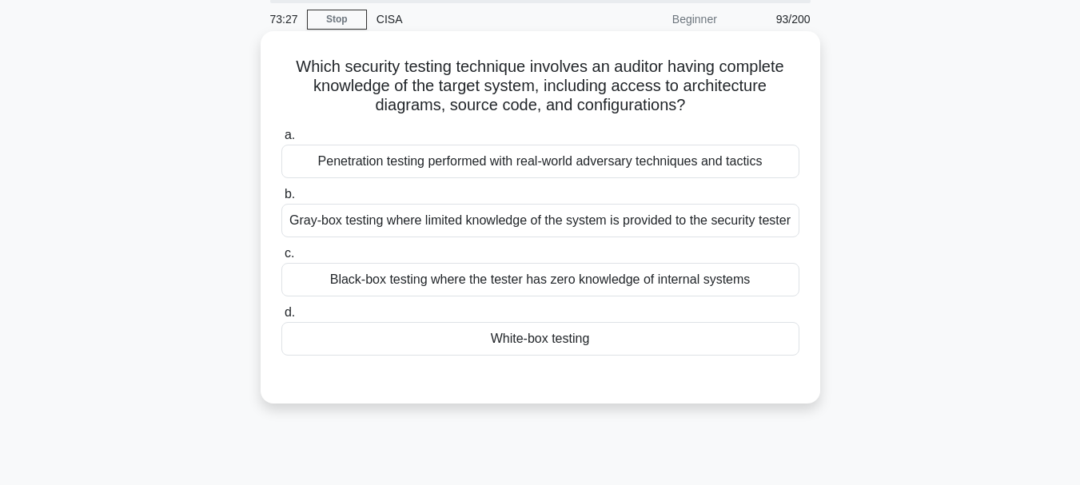
click at [454, 162] on div "Penetration testing performed with real-world adversary techniques and tactics" at bounding box center [540, 162] width 518 height 34
click at [281, 141] on input "a. Penetration testing performed with real-world adversary techniques and tacti…" at bounding box center [281, 135] width 0 height 10
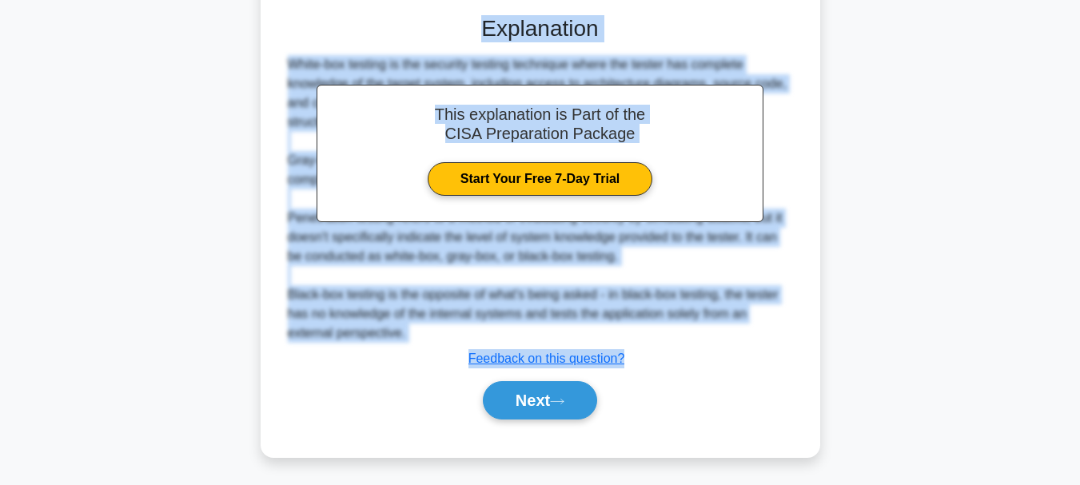
scroll to position [445, 0]
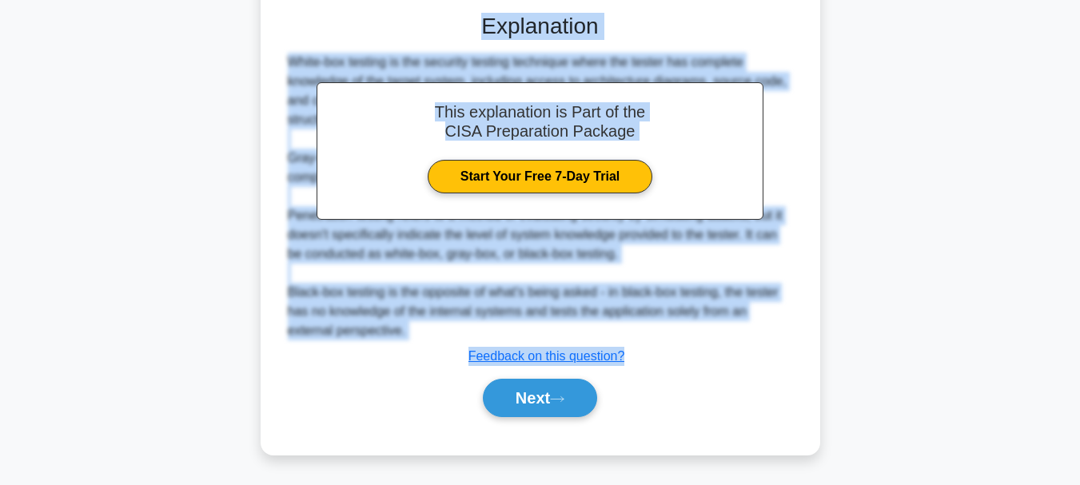
drag, startPoint x: 293, startPoint y: 71, endPoint x: 632, endPoint y: 351, distance: 439.6
click at [632, 351] on div "Which security testing technique involves an auditor having complete knowledge …" at bounding box center [540, 60] width 547 height 778
click at [531, 395] on button "Next" at bounding box center [540, 398] width 114 height 38
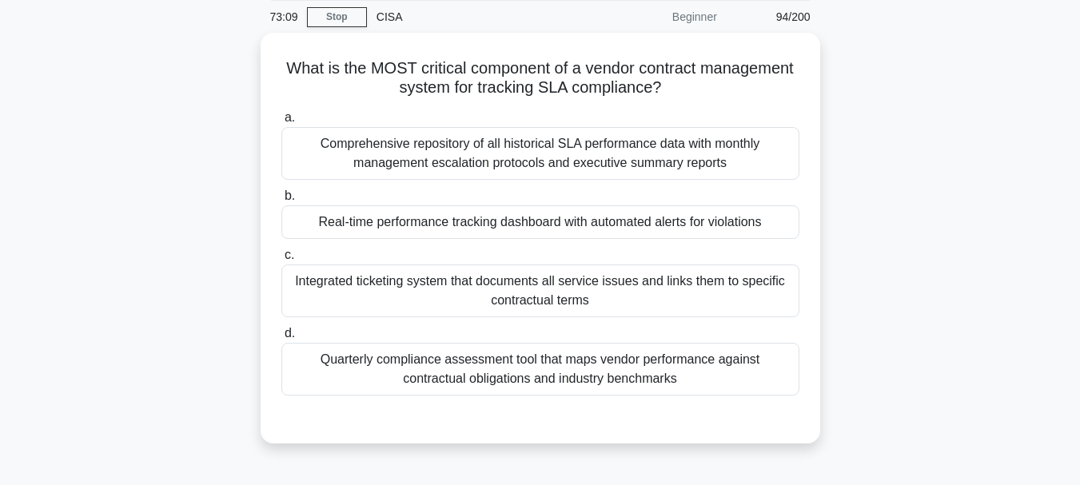
scroll to position [58, 0]
click at [500, 380] on div "Quarterly compliance assessment tool that maps vendor performance against contr…" at bounding box center [540, 367] width 518 height 53
click at [281, 337] on input "d. Quarterly compliance assessment tool that maps vendor performance against co…" at bounding box center [281, 332] width 0 height 10
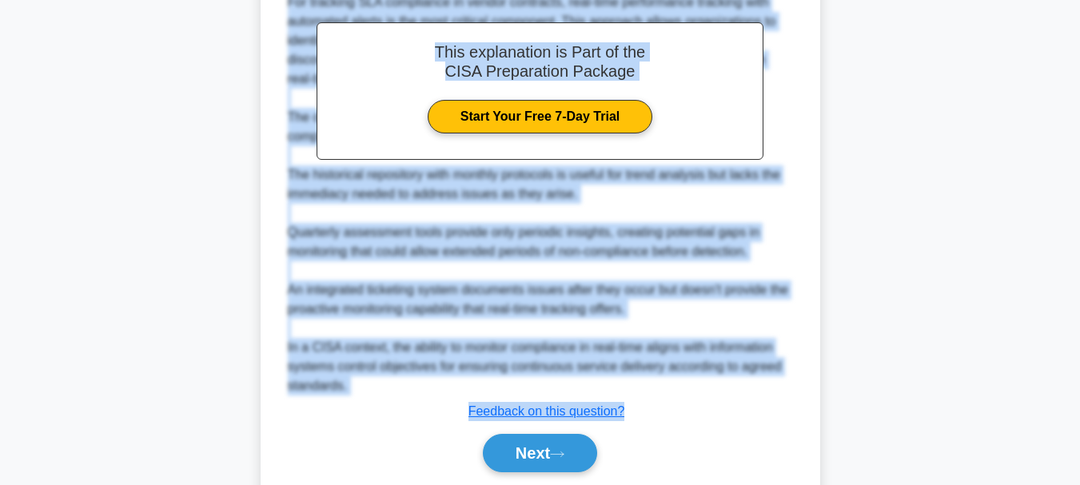
scroll to position [549, 0]
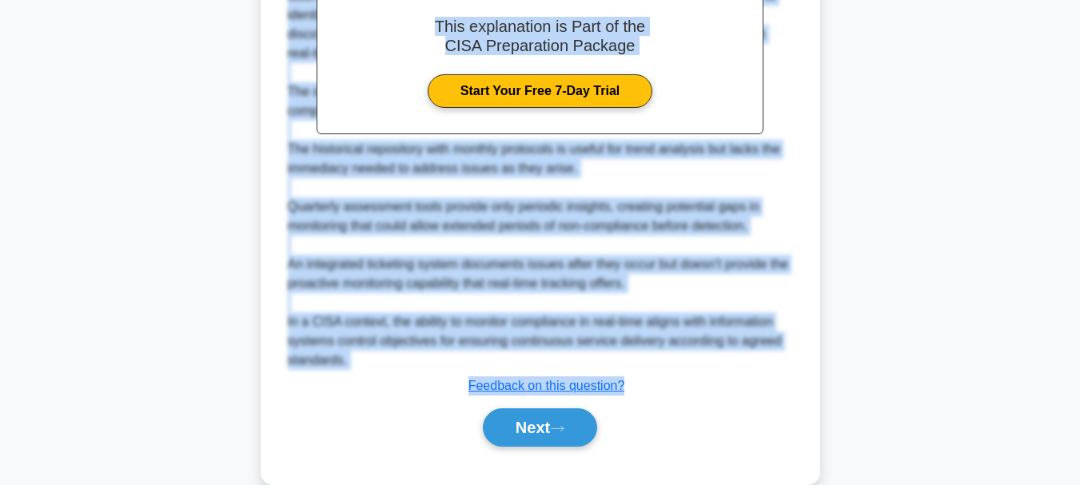
drag, startPoint x: 329, startPoint y: 66, endPoint x: 634, endPoint y: 381, distance: 439.3
click at [634, 381] on div "What is the MOST critical component of a vendor contract management system for …" at bounding box center [540, 12] width 547 height 931
click at [542, 432] on button "Next" at bounding box center [540, 428] width 114 height 38
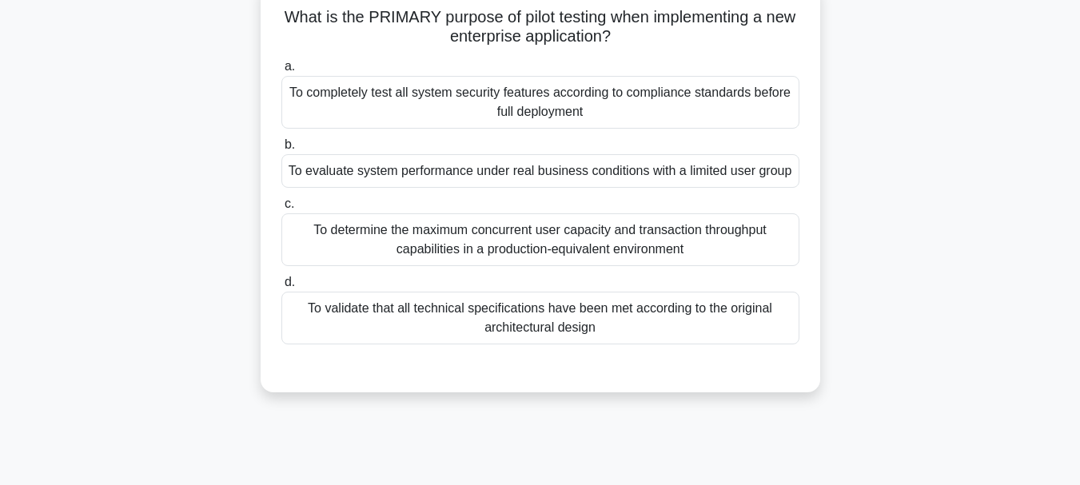
scroll to position [0, 0]
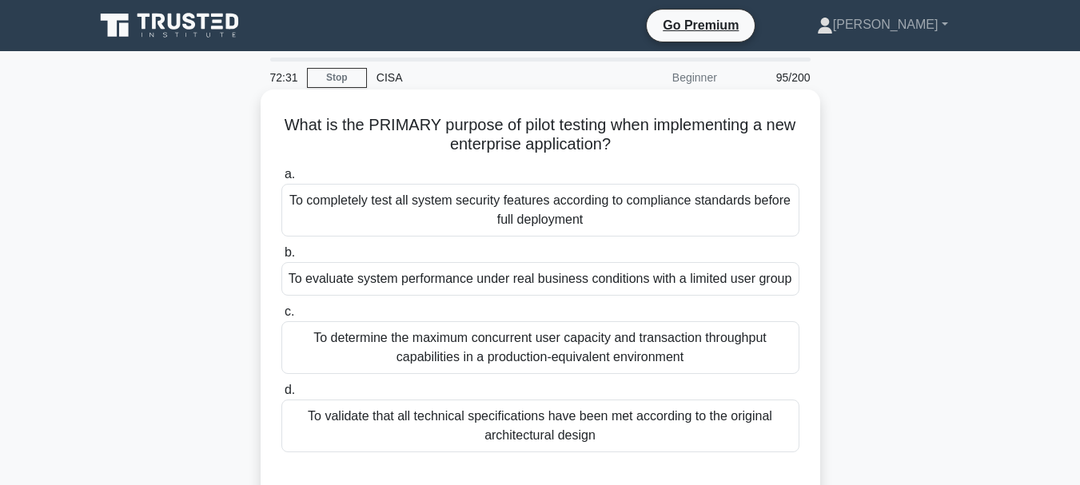
click at [540, 419] on div "To validate that all technical specifications have been met according to the or…" at bounding box center [540, 426] width 518 height 53
click at [281, 396] on input "d. To validate that all technical specifications have been met according to the…" at bounding box center [281, 390] width 0 height 10
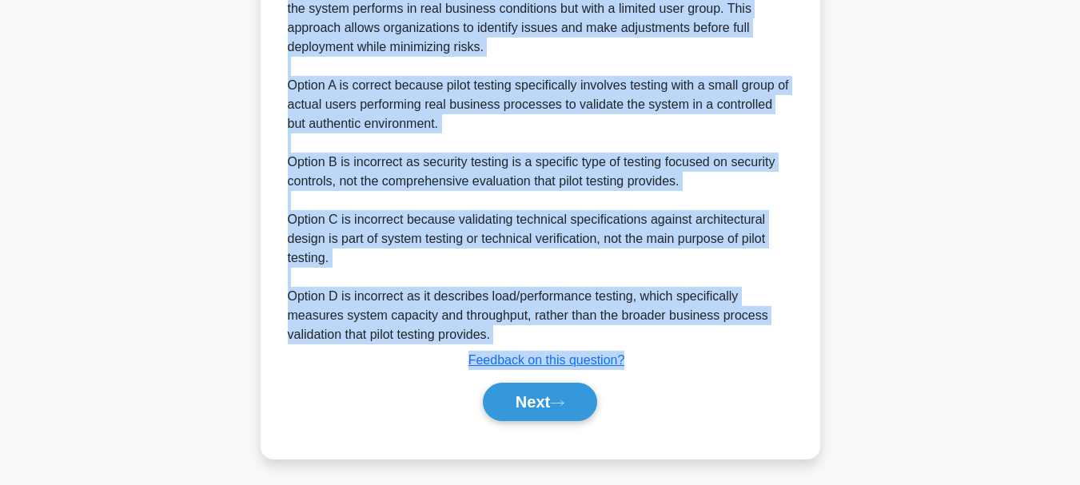
scroll to position [560, 0]
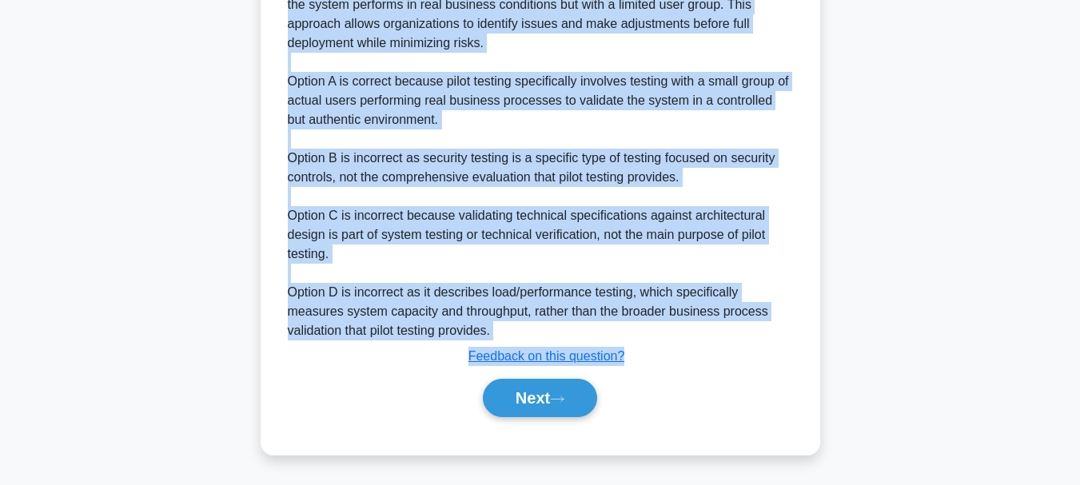
drag, startPoint x: 295, startPoint y: 120, endPoint x: 616, endPoint y: 327, distance: 381.7
click at [644, 357] on div "What is the PRIMARY purpose of pilot testing when implementing a new enterprise…" at bounding box center [540, 1] width 547 height 893
click at [527, 401] on button "Next" at bounding box center [540, 398] width 114 height 38
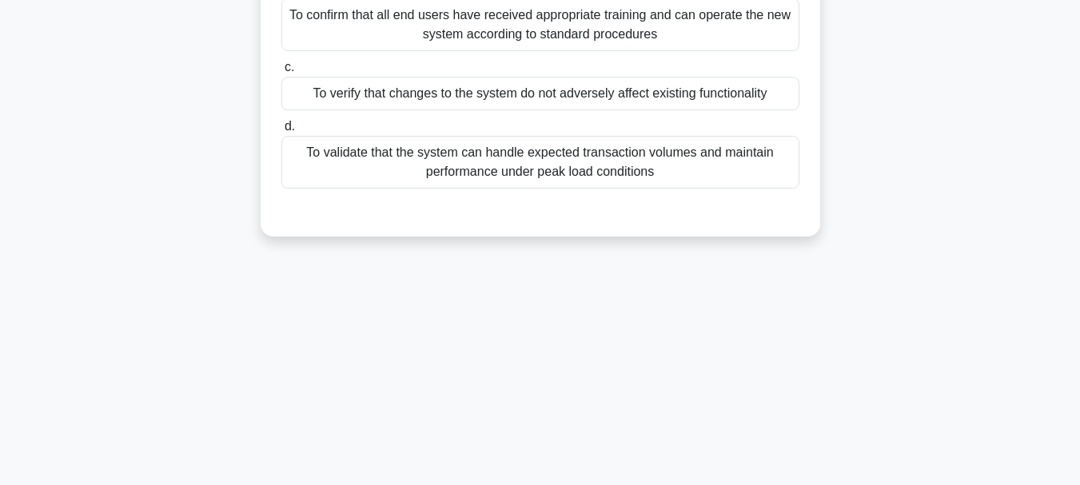
scroll to position [138, 0]
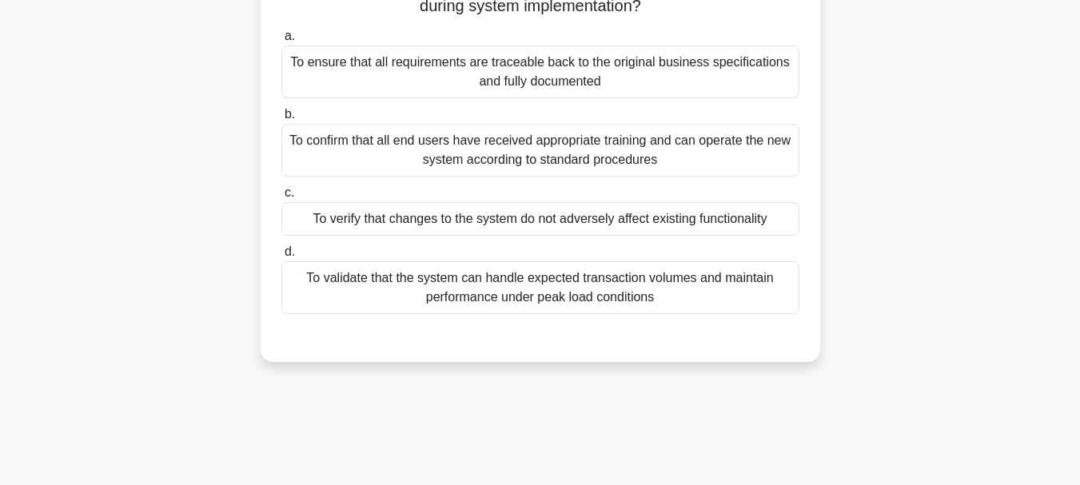
click at [514, 229] on div "To verify that changes to the system do not adversely affect existing functiona…" at bounding box center [540, 219] width 518 height 34
click at [281, 198] on input "c. To verify that changes to the system do not adversely affect existing functi…" at bounding box center [281, 193] width 0 height 10
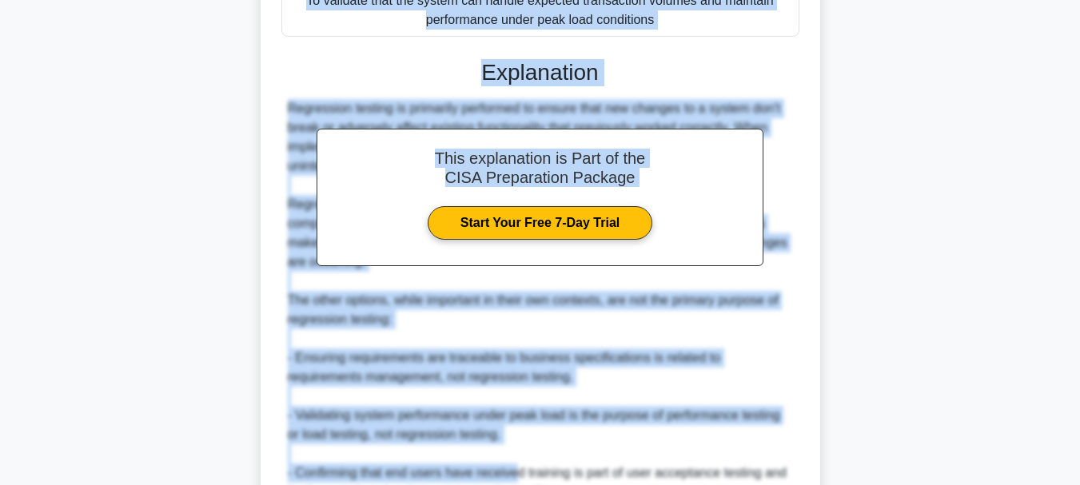
scroll to position [481, 0]
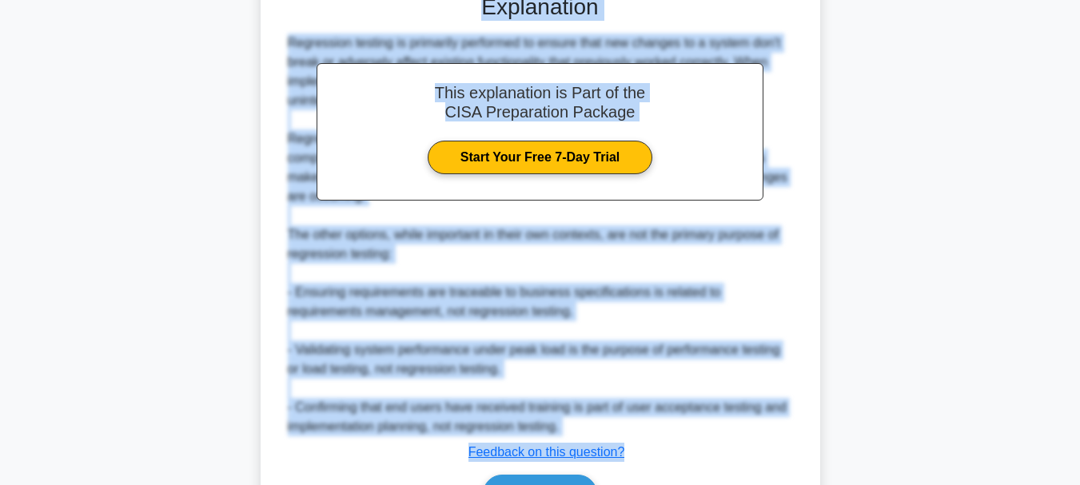
drag, startPoint x: 288, startPoint y: 129, endPoint x: 627, endPoint y: 453, distance: 469.4
click at [631, 457] on div "What is the MOST important reason for conducting regression testing during syst…" at bounding box center [540, 80] width 547 height 930
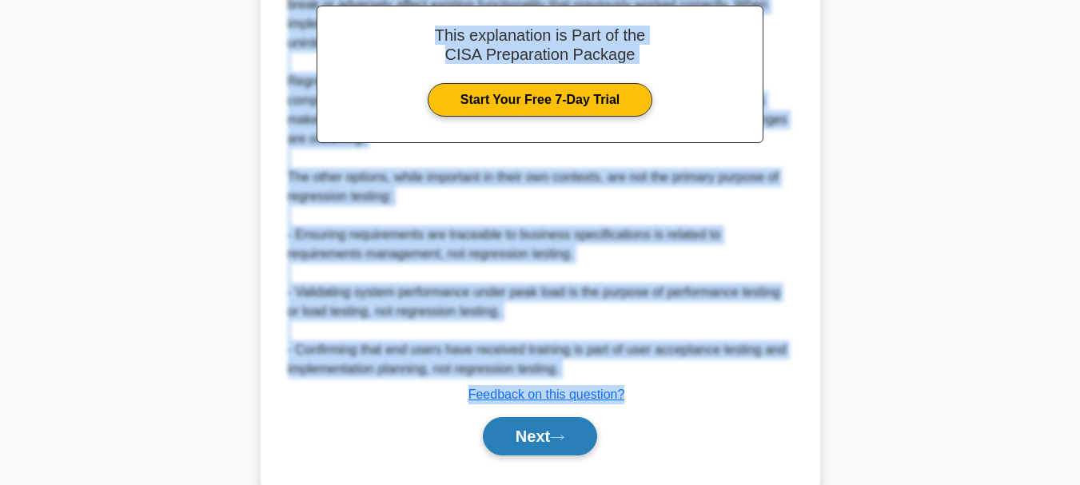
scroll to position [578, 0]
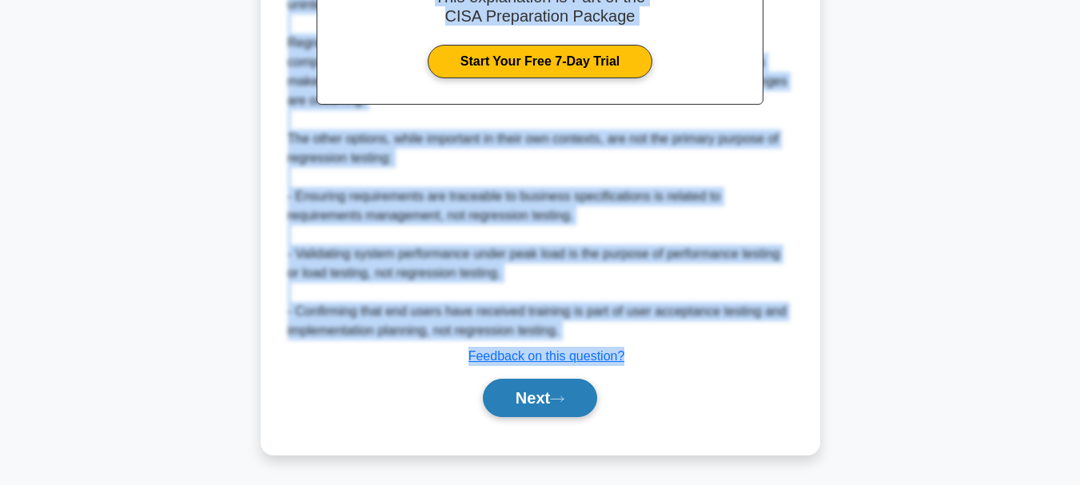
click at [513, 395] on button "Next" at bounding box center [540, 398] width 114 height 38
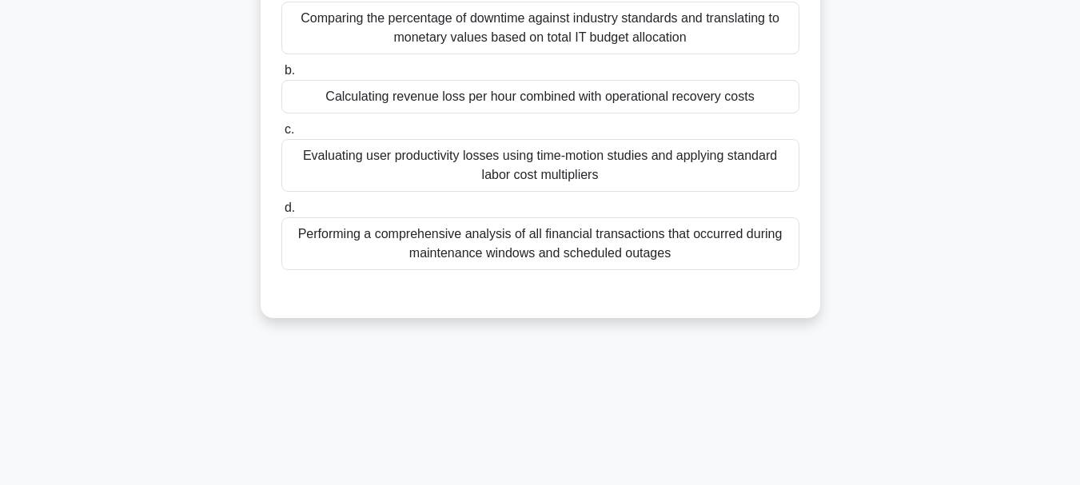
scroll to position [138, 0]
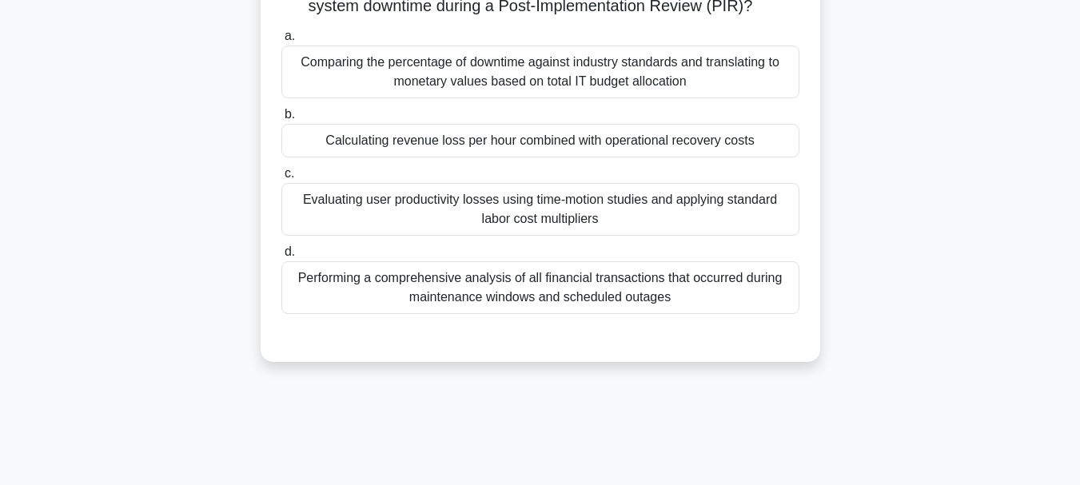
click at [498, 292] on div "Performing a comprehensive analysis of all financial transactions that occurred…" at bounding box center [540, 287] width 518 height 53
click at [281, 257] on input "d. Performing a comprehensive analysis of all financial transactions that occur…" at bounding box center [281, 252] width 0 height 10
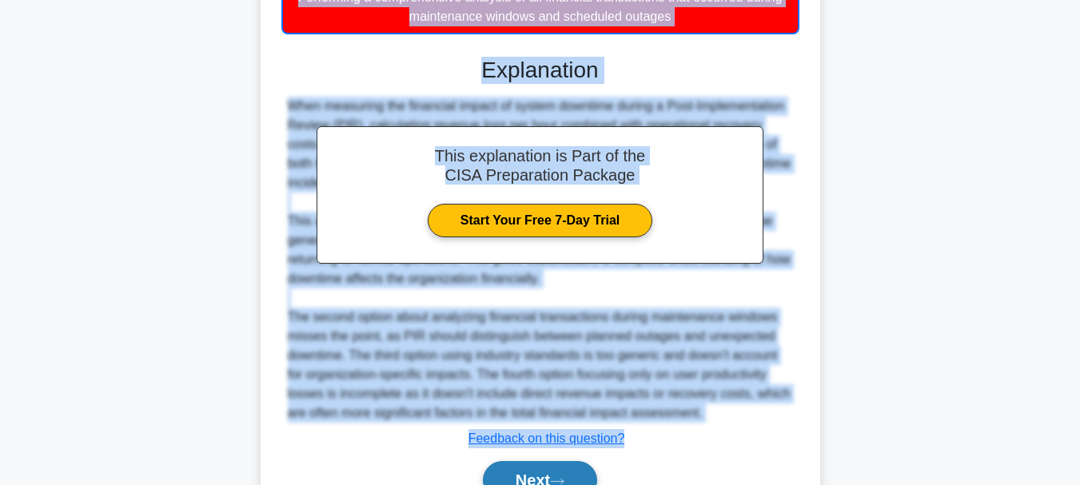
scroll to position [503, 0]
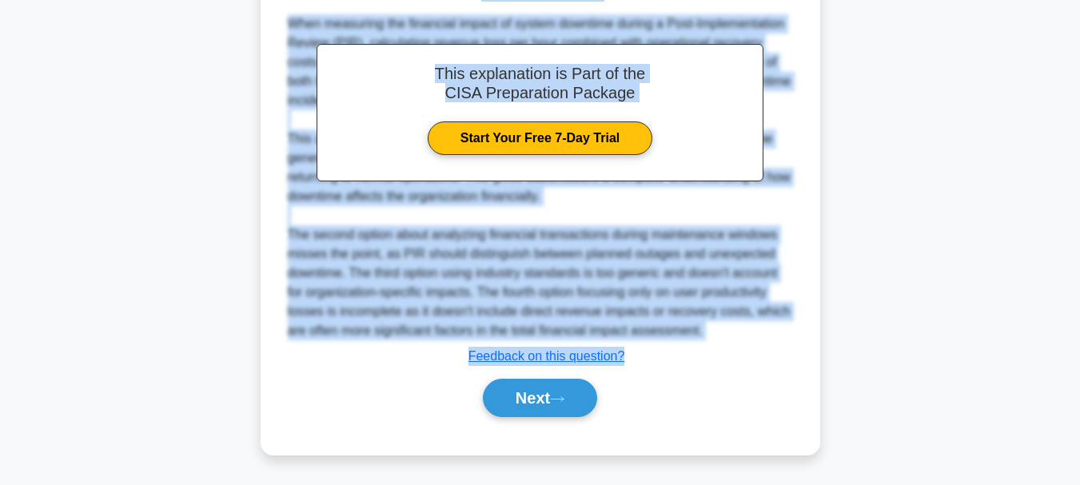
drag, startPoint x: 284, startPoint y: 126, endPoint x: 639, endPoint y: 357, distance: 423.1
click at [639, 357] on div "What is the most effective approach for measuring the financial impact of syste…" at bounding box center [540, 21] width 547 height 855
click at [513, 397] on button "Next" at bounding box center [540, 398] width 114 height 38
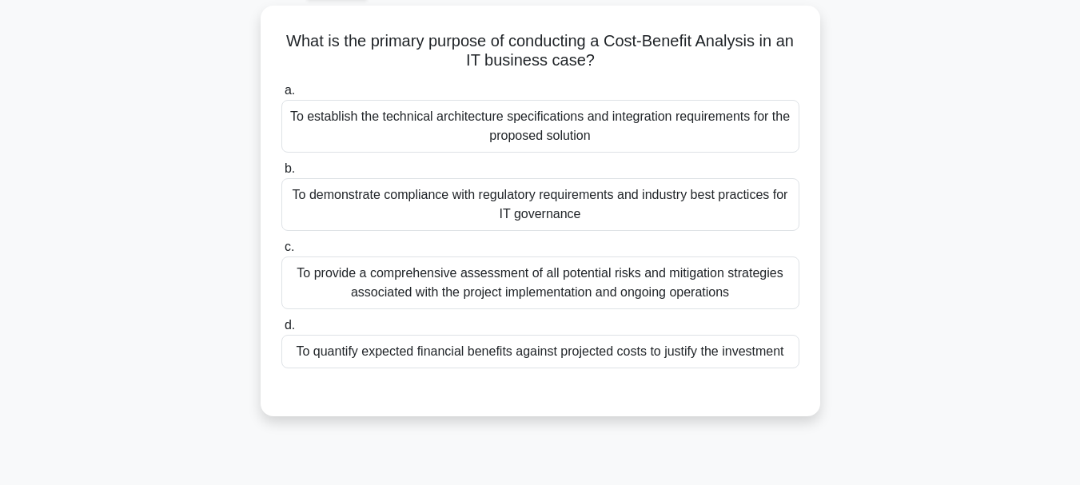
scroll to position [58, 0]
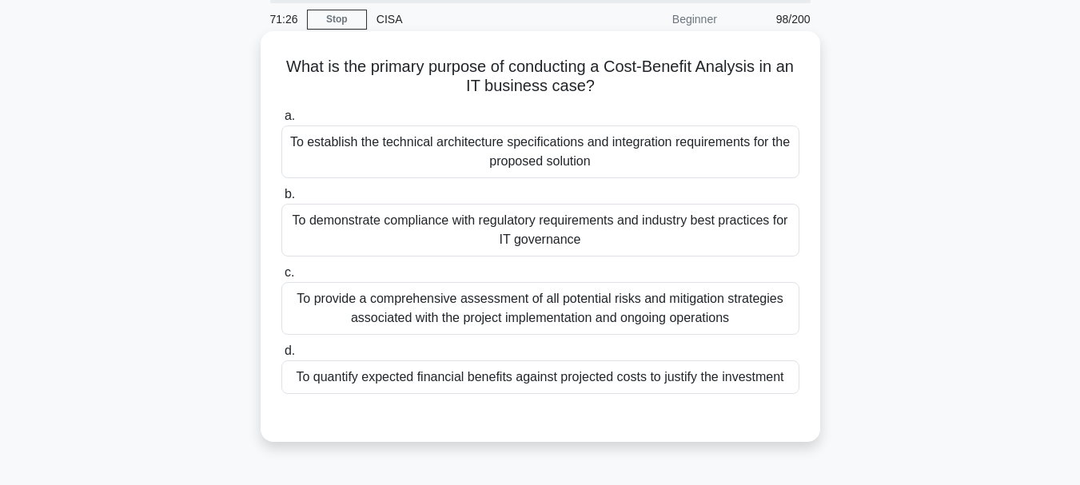
click at [492, 221] on div "To demonstrate compliance with regulatory requirements and industry best practi…" at bounding box center [540, 230] width 518 height 53
click at [281, 200] on input "b. To demonstrate compliance with regulatory requirements and industry best pra…" at bounding box center [281, 194] width 0 height 10
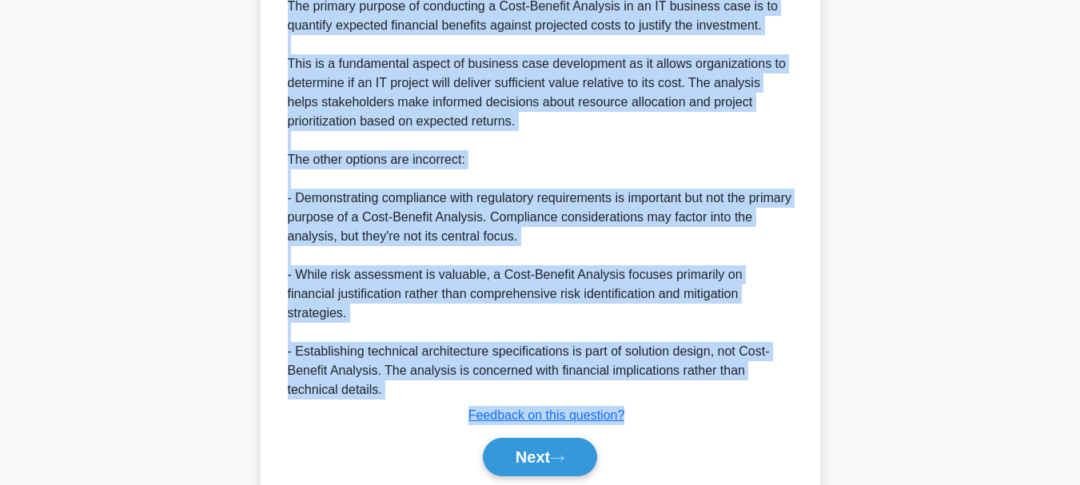
scroll to position [561, 0]
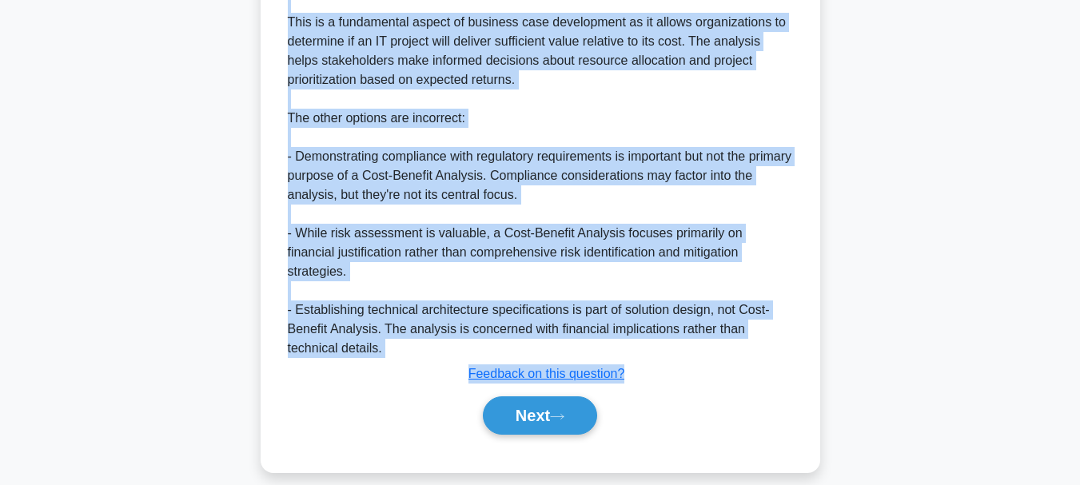
drag, startPoint x: 293, startPoint y: 66, endPoint x: 632, endPoint y: 385, distance: 466.1
click at [632, 385] on div "What is the primary purpose of conducting a Cost-Benefit Analysis in an IT busi…" at bounding box center [540, 0] width 547 height 931
click at [537, 416] on button "Next" at bounding box center [540, 416] width 114 height 38
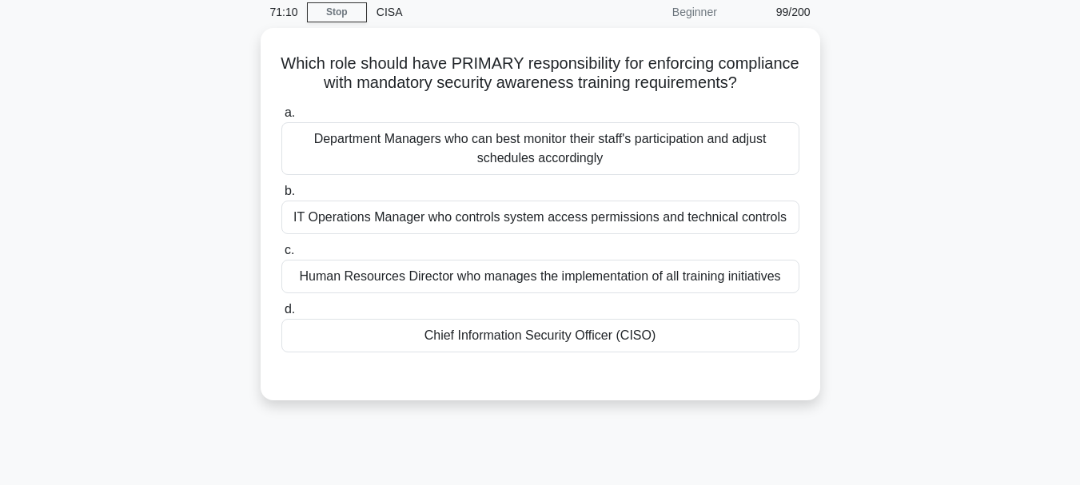
scroll to position [58, 0]
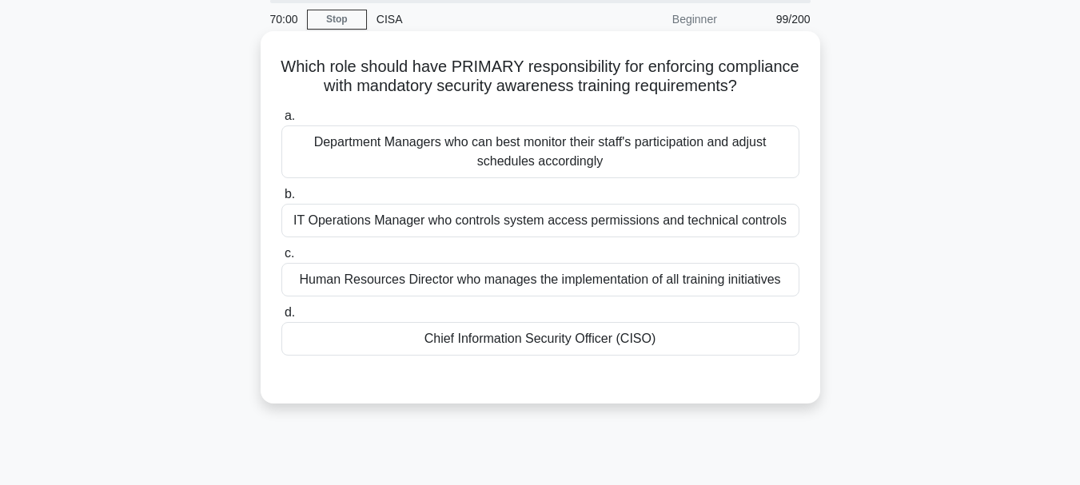
click at [506, 178] on div "Department Managers who can best monitor their staff's participation and adjust…" at bounding box center [540, 152] width 518 height 53
click at [281, 122] on input "a. Department Managers who can best monitor their staff's participation and adj…" at bounding box center [281, 116] width 0 height 10
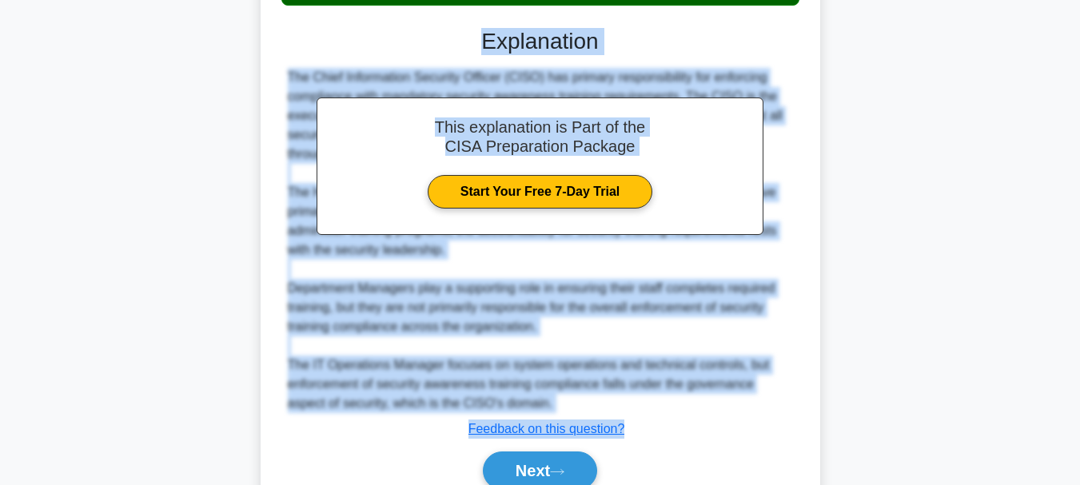
scroll to position [503, 0]
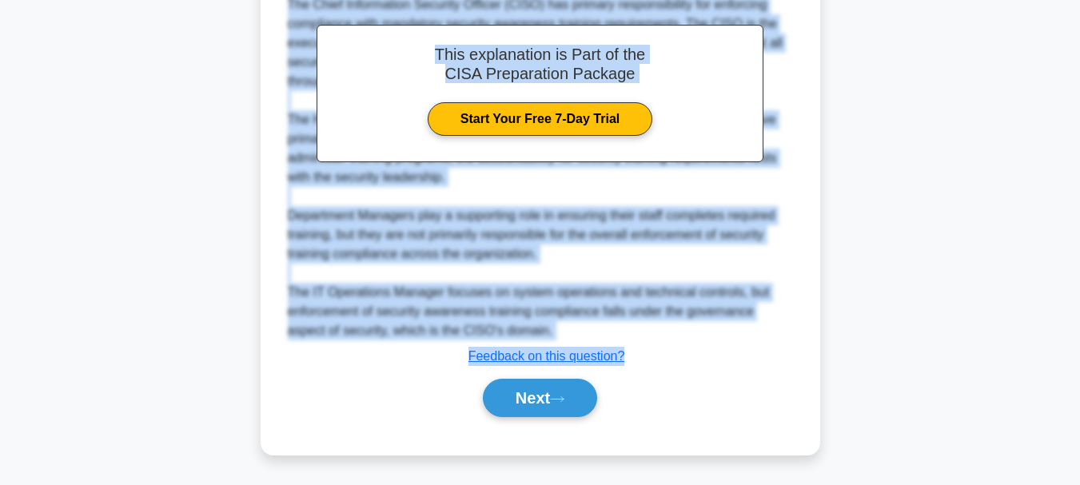
drag, startPoint x: 320, startPoint y: 66, endPoint x: 635, endPoint y: 347, distance: 421.9
click at [635, 347] on div "Which role should have PRIMARY responsibility for enforcing compliance with man…" at bounding box center [540, 31] width 547 height 836
click at [522, 402] on button "Next" at bounding box center [540, 398] width 114 height 38
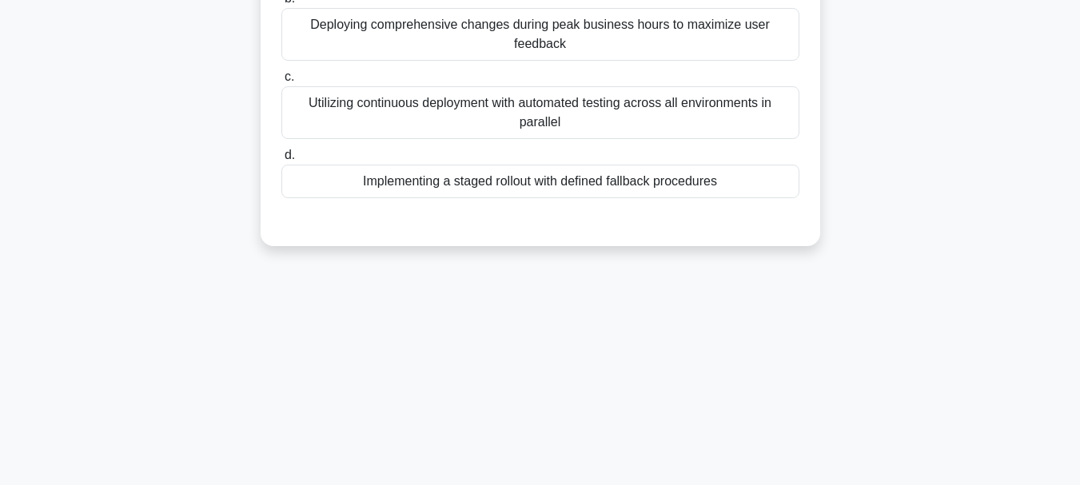
scroll to position [138, 0]
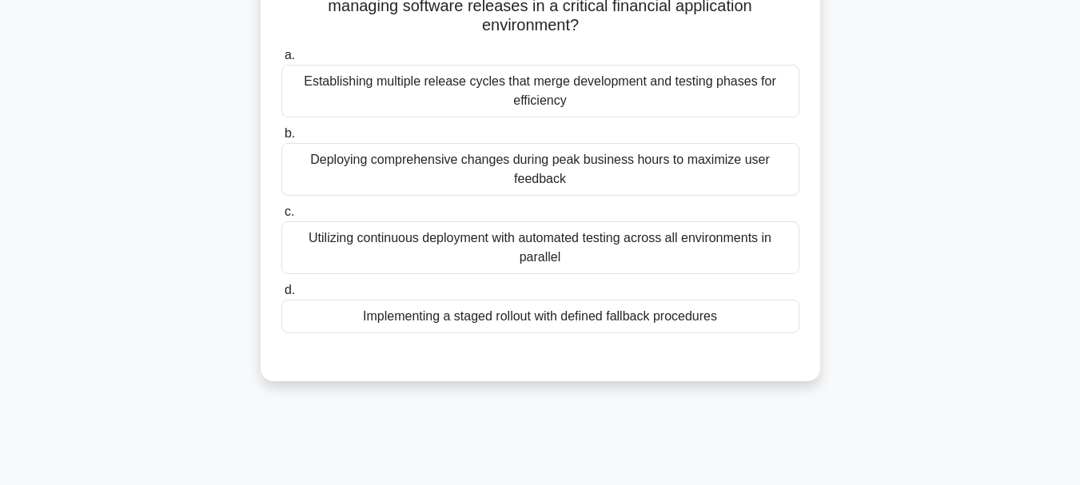
click at [442, 242] on div "Utilizing continuous deployment with automated testing across all environments …" at bounding box center [540, 247] width 518 height 53
click at [281, 217] on input "c. Utilizing continuous deployment with automated testing across all environmen…" at bounding box center [281, 212] width 0 height 10
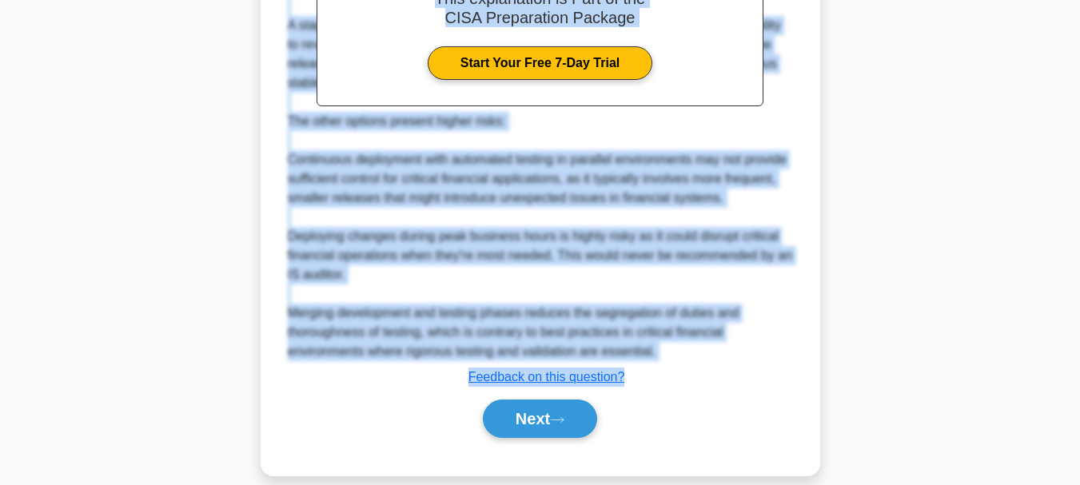
scroll to position [618, 0]
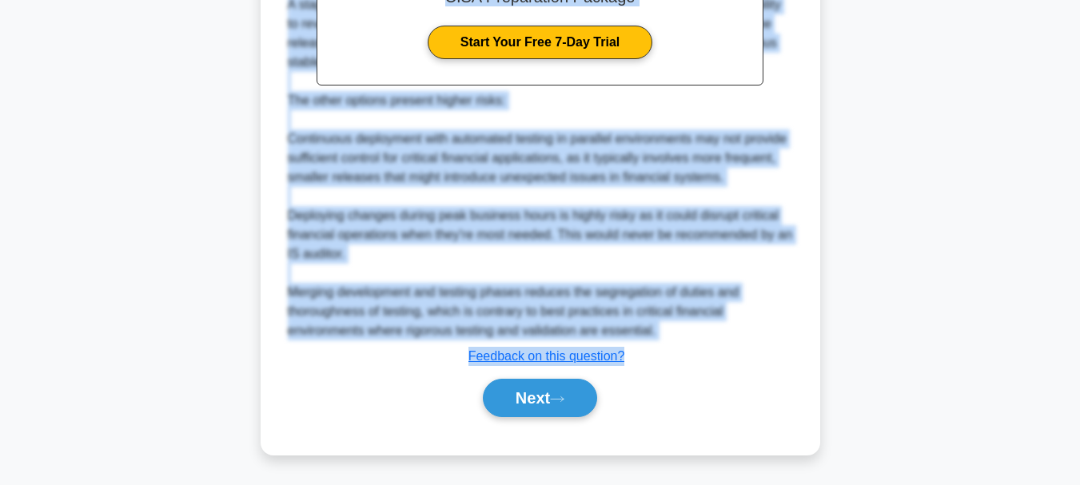
drag, startPoint x: 305, startPoint y: 121, endPoint x: 638, endPoint y: 357, distance: 408.9
click at [521, 394] on button "Next" at bounding box center [540, 398] width 114 height 38
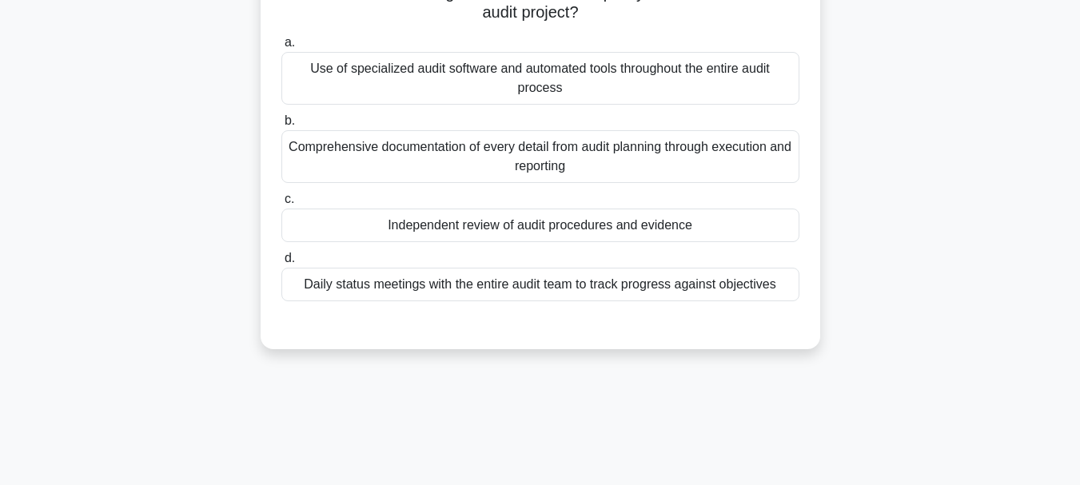
scroll to position [58, 0]
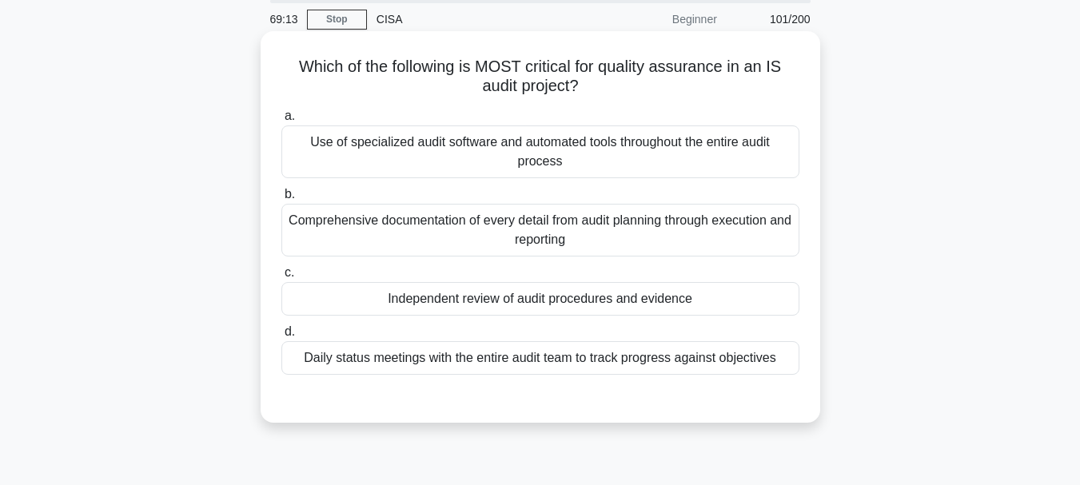
click at [521, 314] on div "Independent review of audit procedures and evidence" at bounding box center [540, 299] width 518 height 34
click at [281, 278] on input "c. Independent review of audit procedures and evidence" at bounding box center [281, 273] width 0 height 10
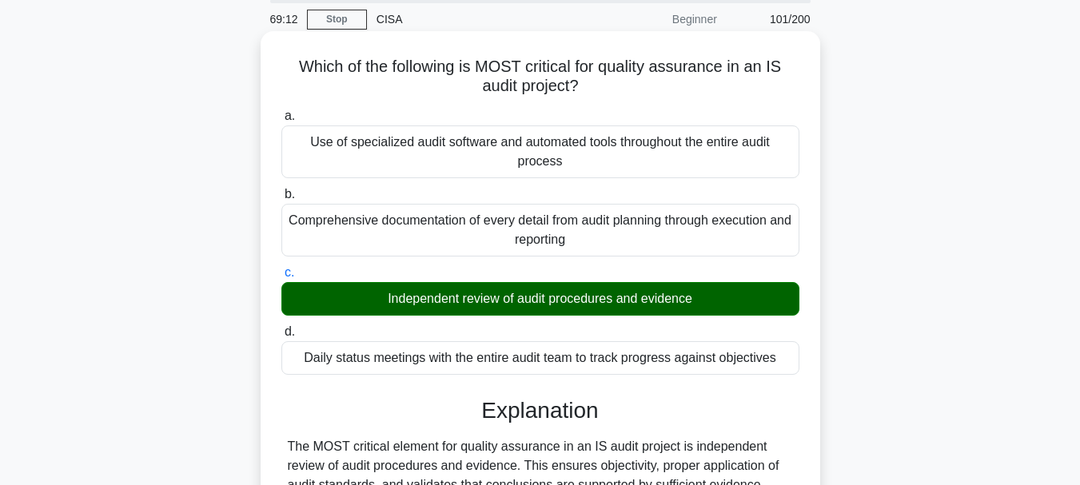
click at [291, 60] on h5 "Which of the following is MOST critical for quality assurance in an IS audit pr…" at bounding box center [540, 77] width 521 height 40
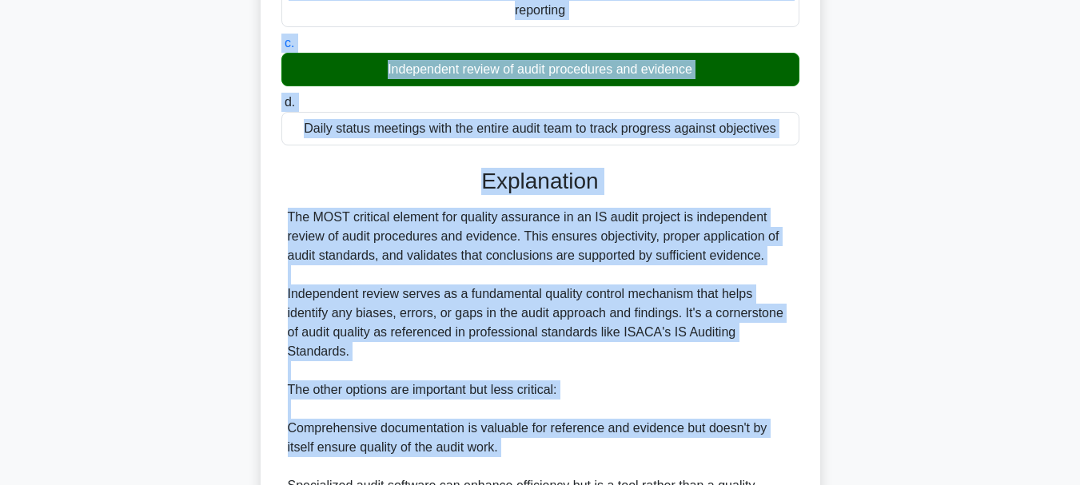
scroll to position [521, 0]
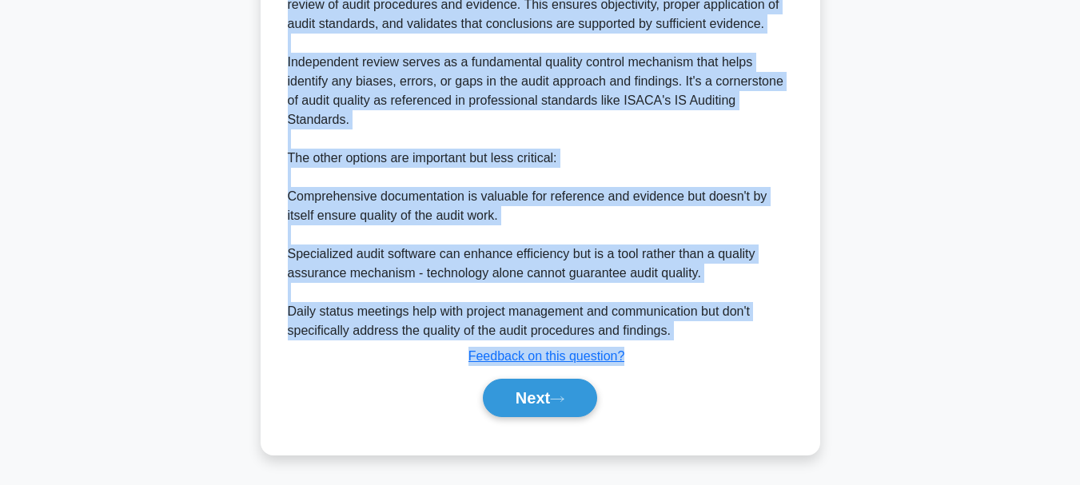
drag, startPoint x: 294, startPoint y: 67, endPoint x: 632, endPoint y: 352, distance: 441.4
click at [632, 352] on div "Which of the following is MOST critical for quality assurance in an IS audit pr…" at bounding box center [540, 12] width 547 height 872
click at [523, 392] on button "Next" at bounding box center [540, 398] width 114 height 38
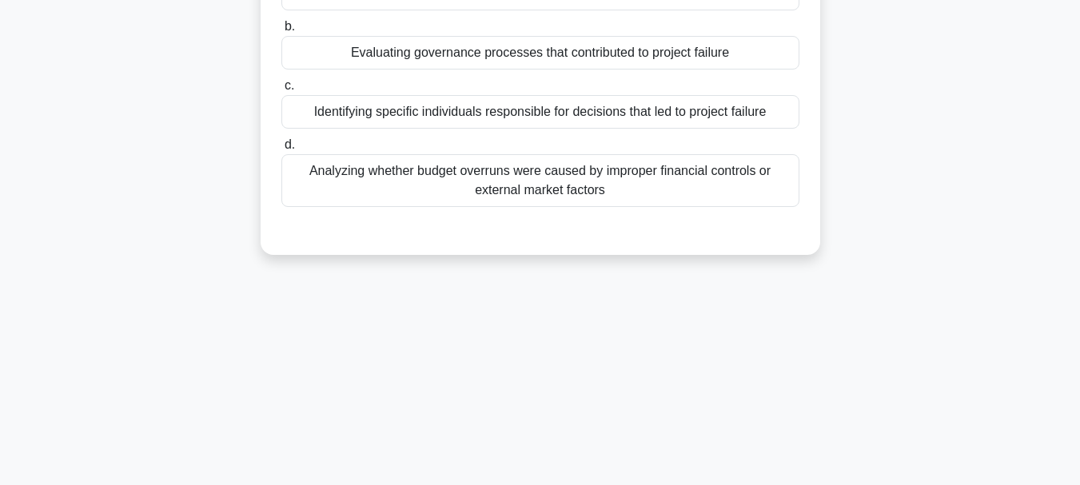
scroll to position [0, 0]
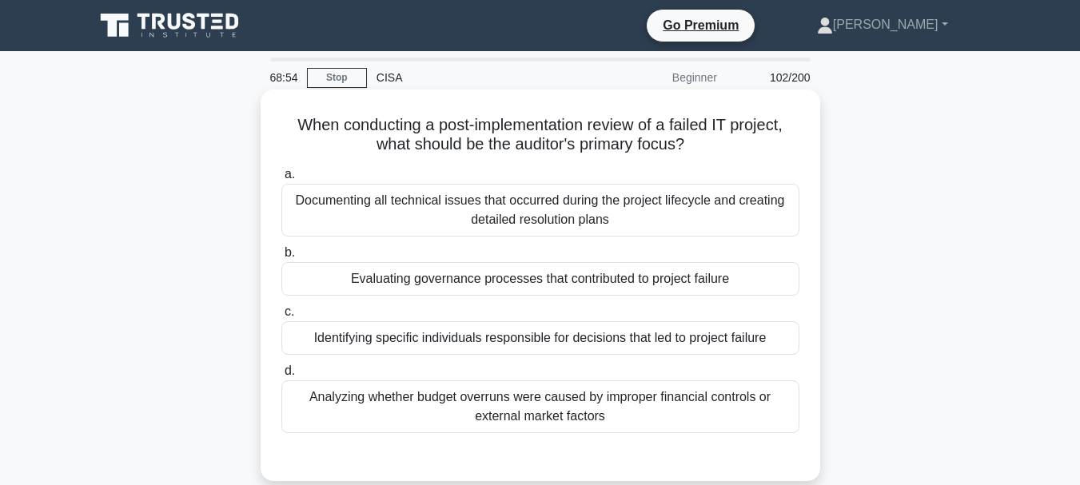
click at [516, 293] on div "Evaluating governance processes that contributed to project failure" at bounding box center [540, 279] width 518 height 34
click at [281, 258] on input "b. Evaluating governance processes that contributed to project failure" at bounding box center [281, 253] width 0 height 10
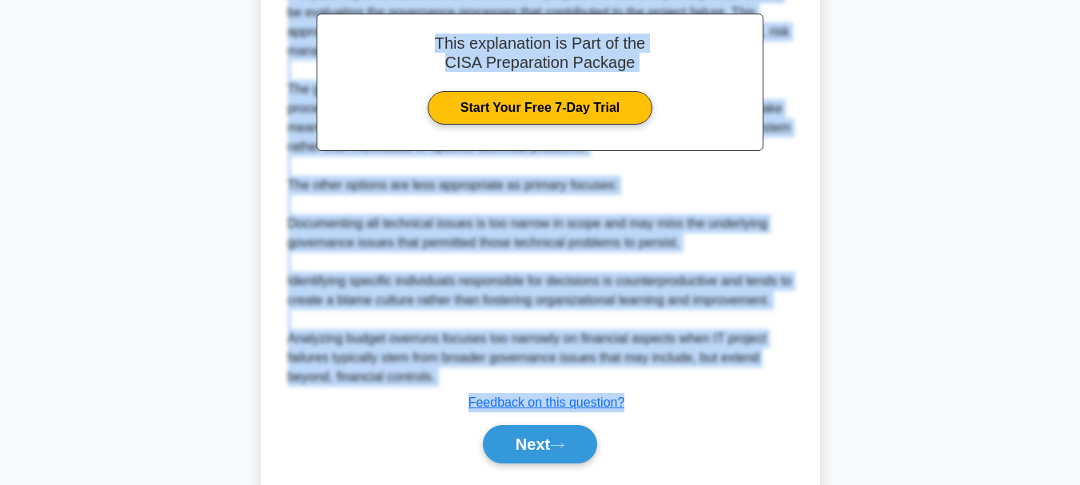
scroll to position [559, 0]
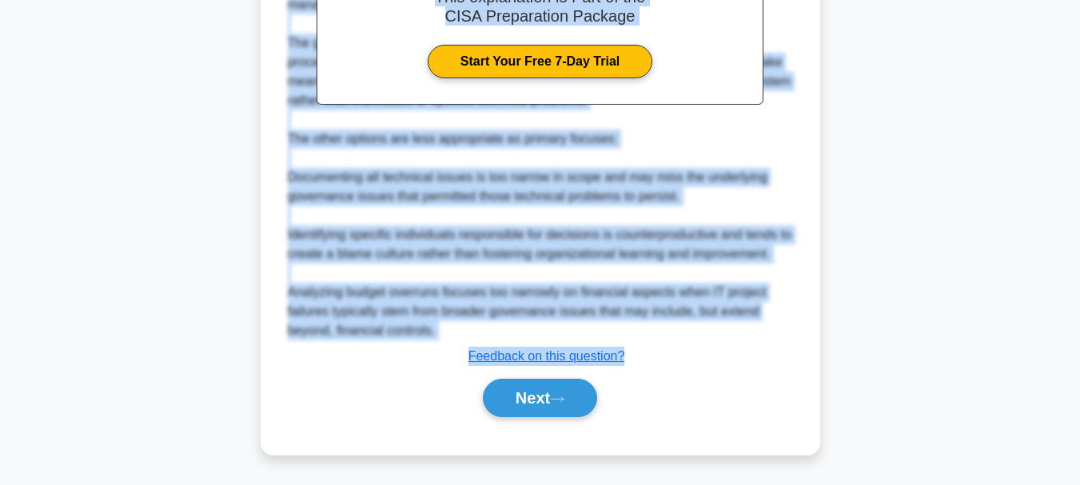
drag, startPoint x: 293, startPoint y: 122, endPoint x: 632, endPoint y: 349, distance: 408.2
click at [528, 408] on button "Next" at bounding box center [540, 398] width 114 height 38
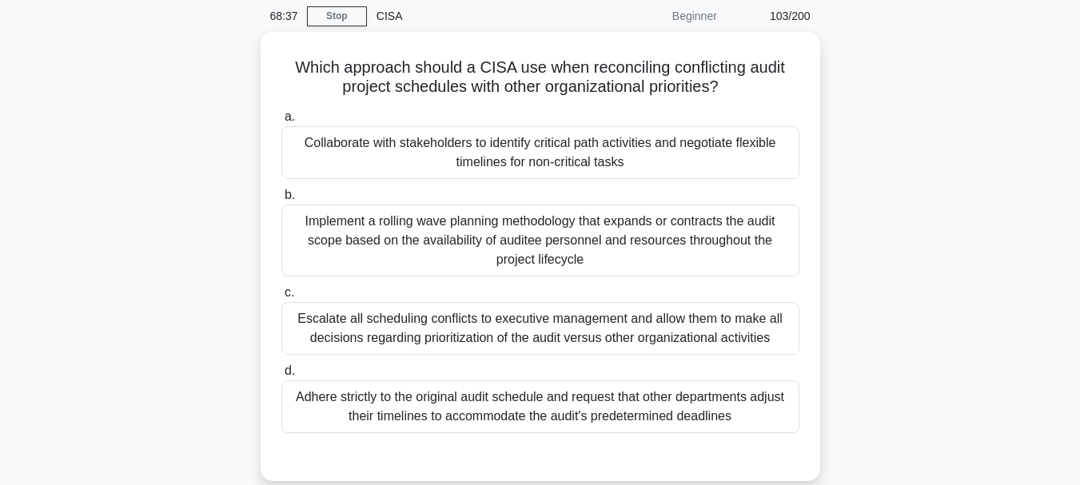
scroll to position [58, 0]
click at [499, 168] on div "Collaborate with stakeholders to identify critical path activities and negotiat…" at bounding box center [540, 152] width 518 height 53
click at [281, 122] on input "a. Collaborate with stakeholders to identify critical path activities and negot…" at bounding box center [281, 116] width 0 height 10
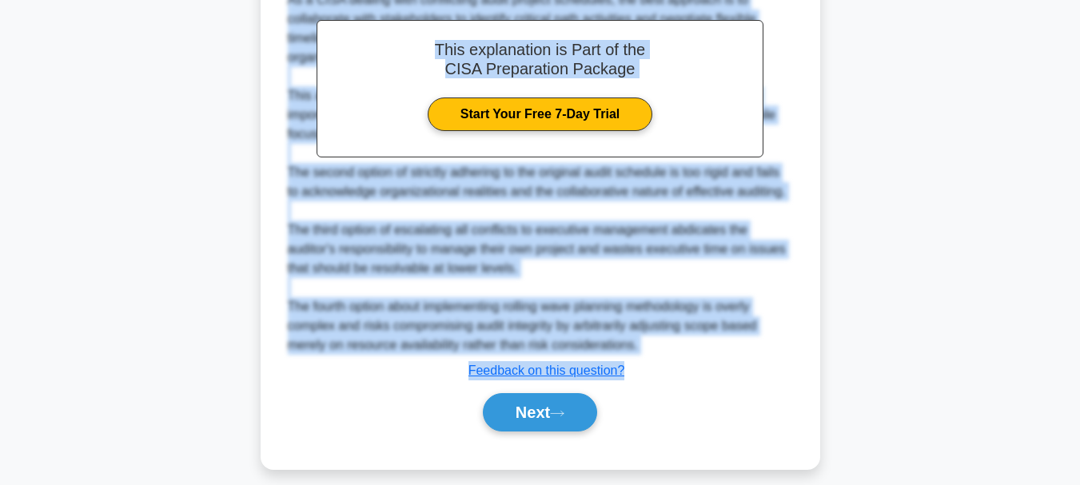
scroll to position [578, 0]
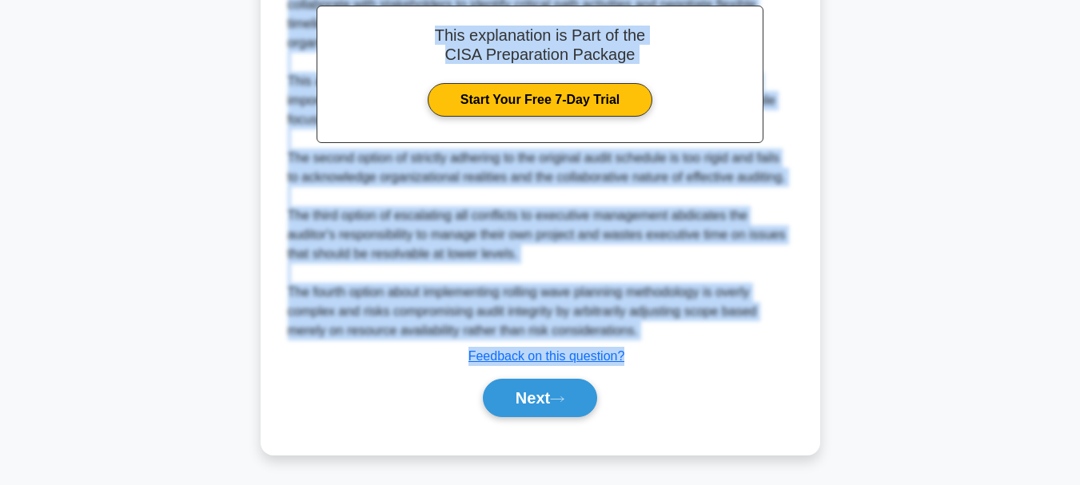
drag, startPoint x: 292, startPoint y: 63, endPoint x: 627, endPoint y: 360, distance: 447.5
click at [530, 397] on button "Next" at bounding box center [540, 398] width 114 height 38
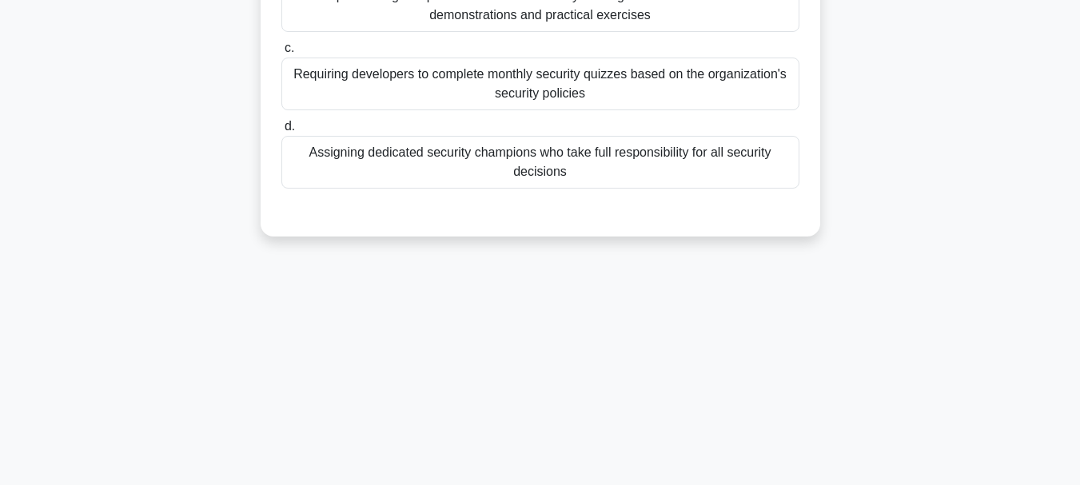
scroll to position [58, 0]
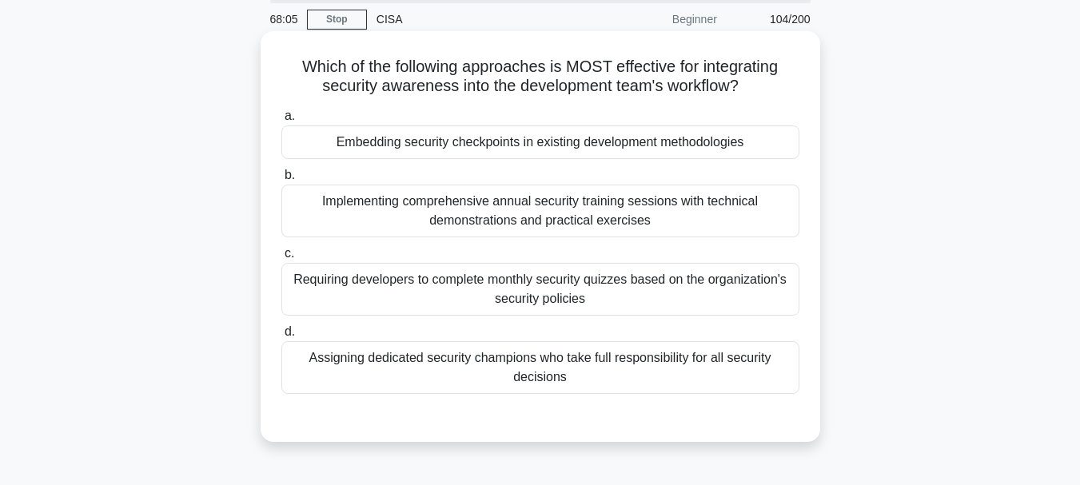
click at [535, 373] on div "Assigning dedicated security champions who take full responsibility for all sec…" at bounding box center [540, 367] width 518 height 53
click at [281, 337] on input "d. Assigning dedicated security champions who take full responsibility for all …" at bounding box center [281, 332] width 0 height 10
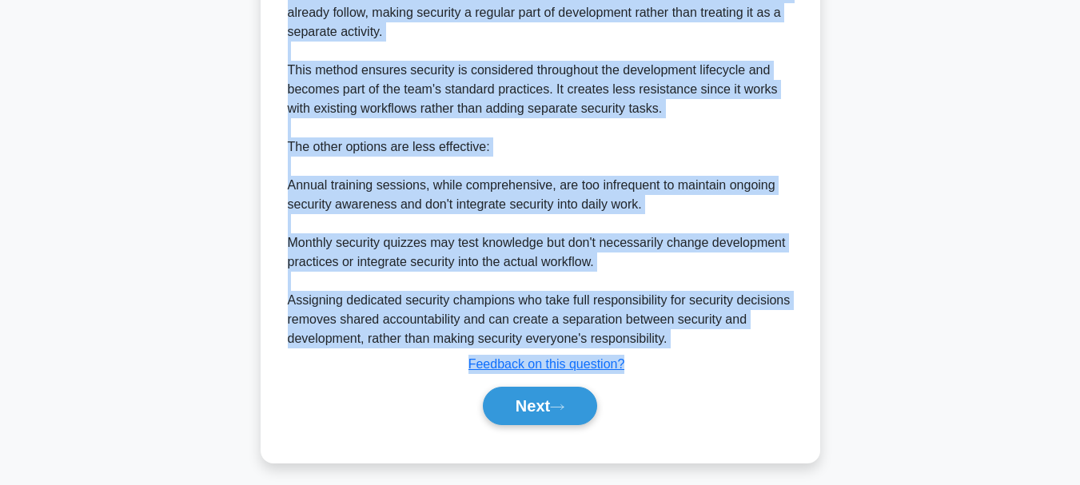
scroll to position [580, 0]
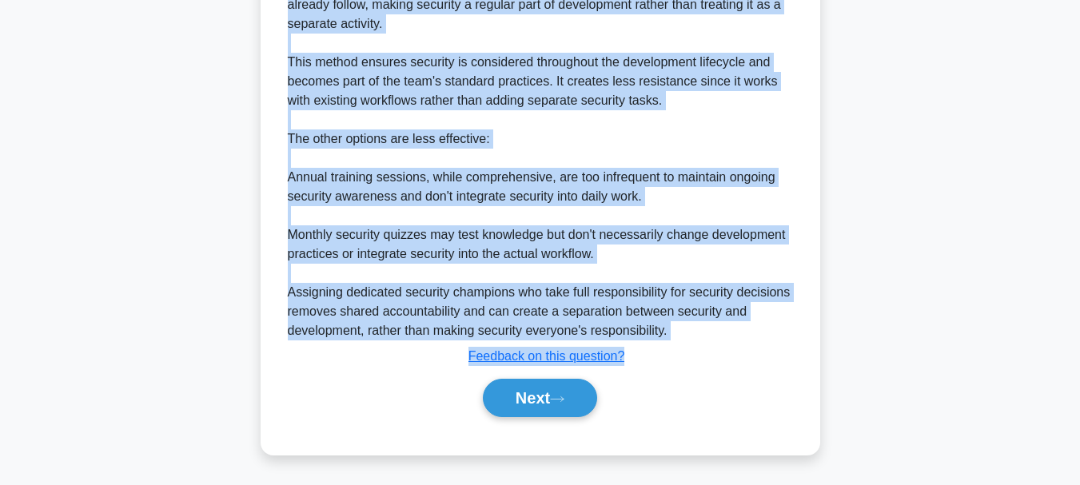
drag, startPoint x: 295, startPoint y: 66, endPoint x: 632, endPoint y: 358, distance: 446.1
click at [505, 402] on button "Next" at bounding box center [540, 398] width 114 height 38
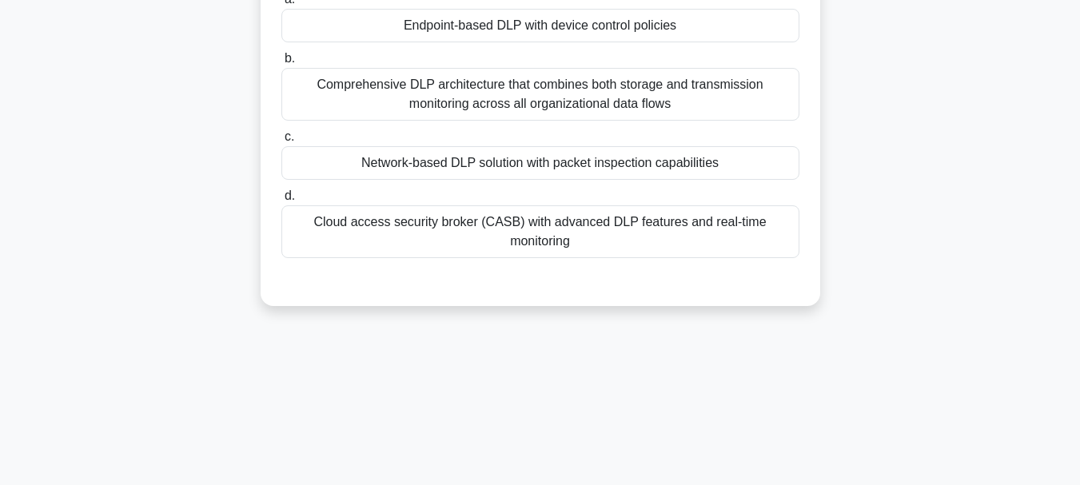
scroll to position [138, 0]
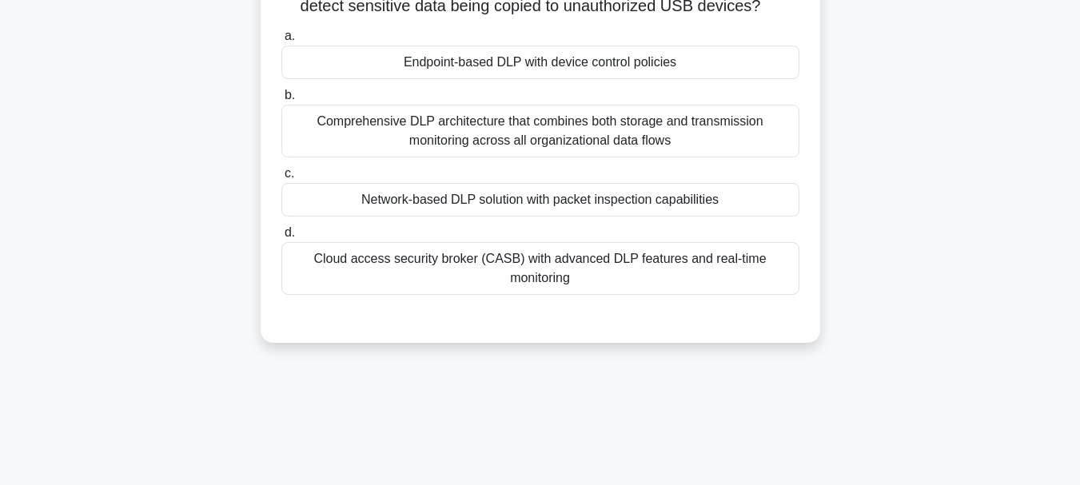
click at [445, 283] on div "Cloud access security broker (CASB) with advanced DLP features and real-time mo…" at bounding box center [540, 268] width 518 height 53
click at [281, 238] on input "d. Cloud access security broker (CASB) with advanced DLP features and real-time…" at bounding box center [281, 233] width 0 height 10
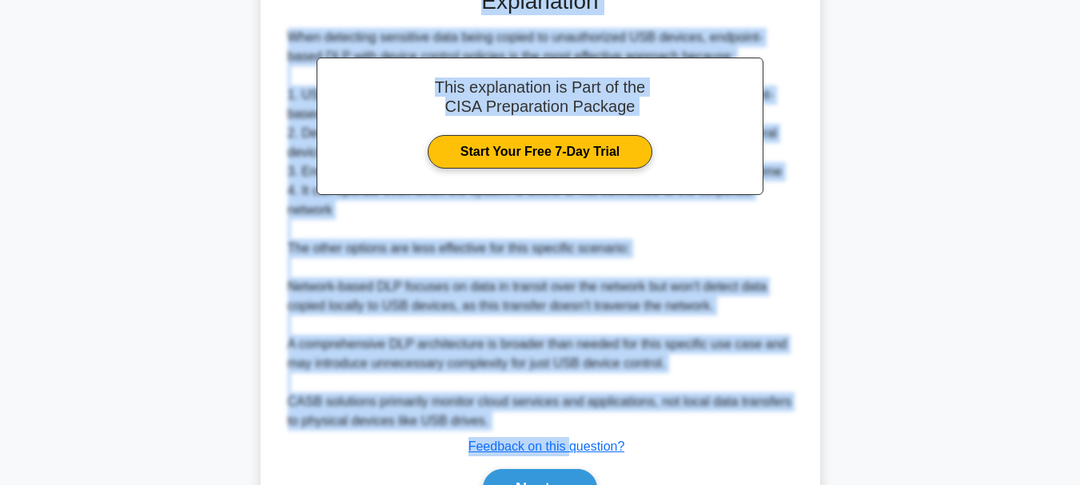
scroll to position [493, 0]
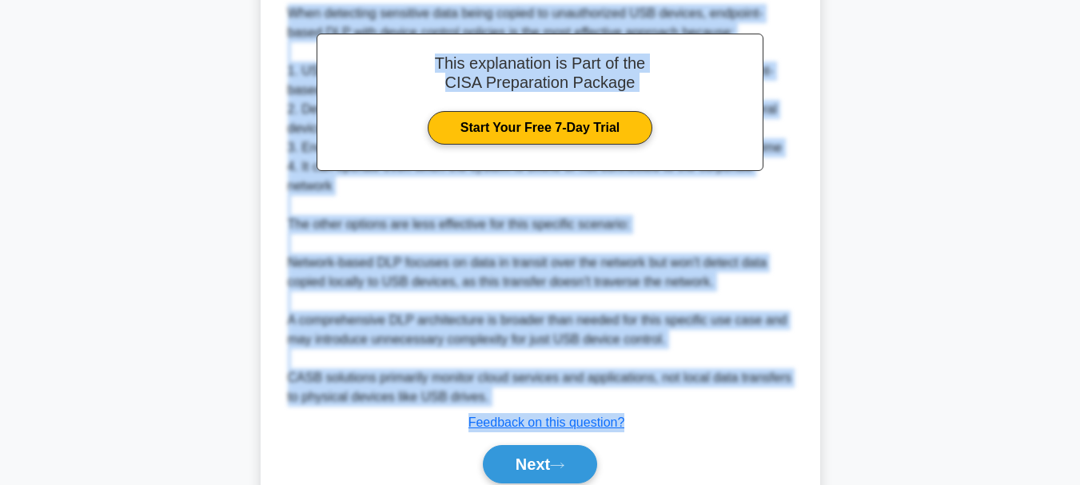
drag, startPoint x: 313, startPoint y: 126, endPoint x: 632, endPoint y: 431, distance: 440.5
click at [632, 431] on div "Which of the following is the most effective approach for a DLP solution to det…" at bounding box center [540, 59] width 547 height 912
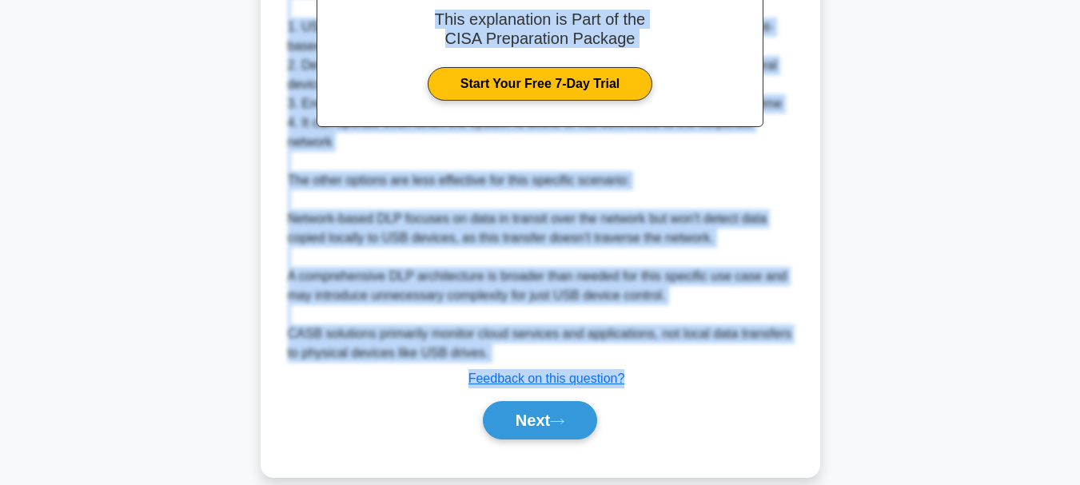
scroll to position [580, 0]
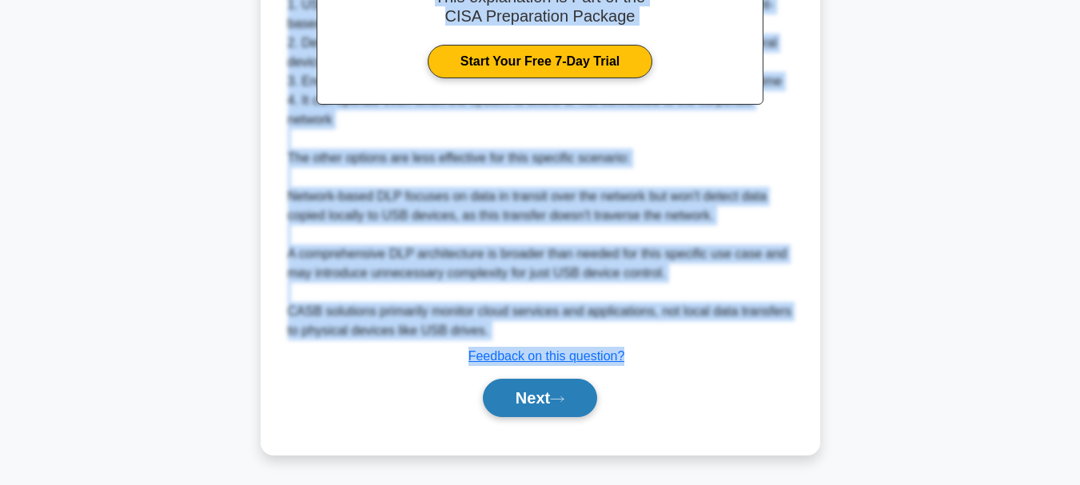
click at [526, 401] on button "Next" at bounding box center [540, 398] width 114 height 38
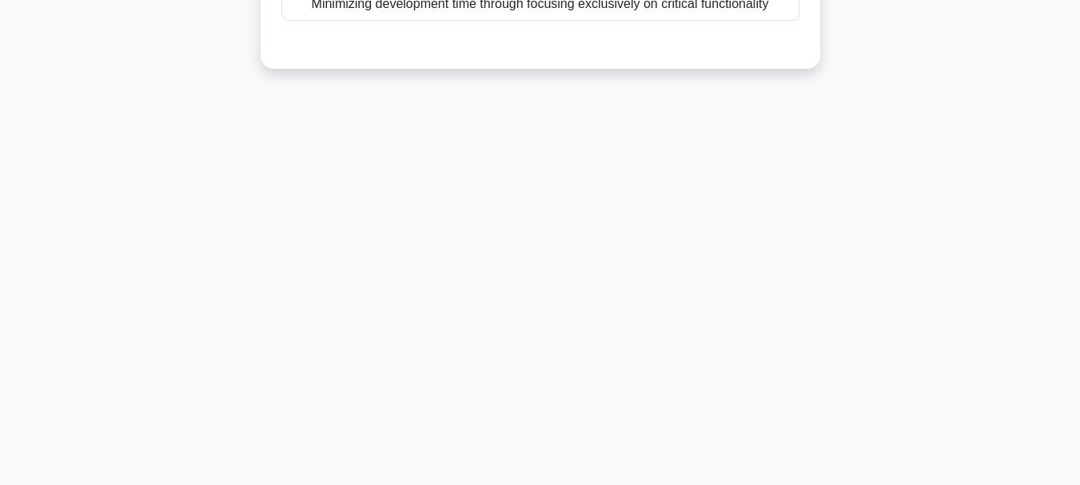
scroll to position [138, 0]
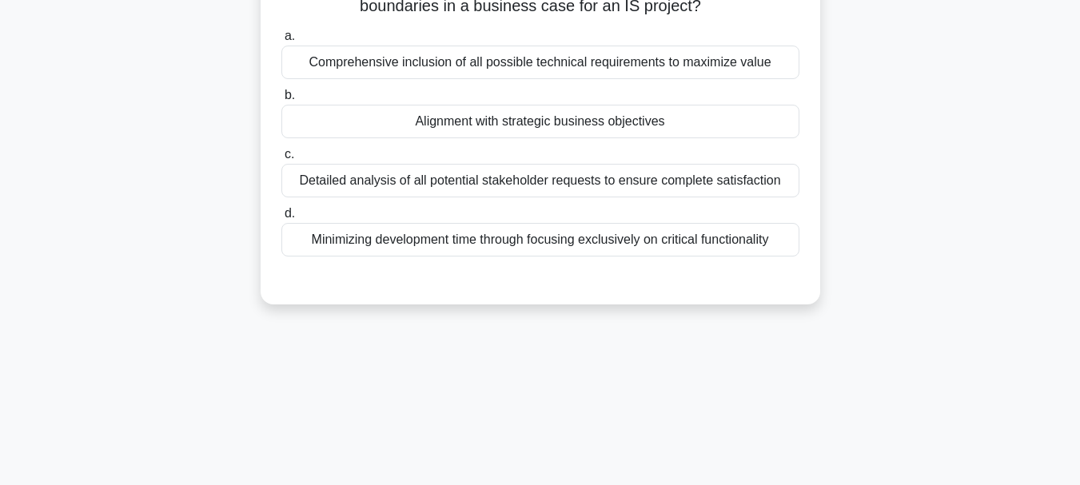
click at [505, 119] on div "Alignment with strategic business objectives" at bounding box center [540, 122] width 518 height 34
click at [281, 101] on input "b. Alignment with strategic business objectives" at bounding box center [281, 95] width 0 height 10
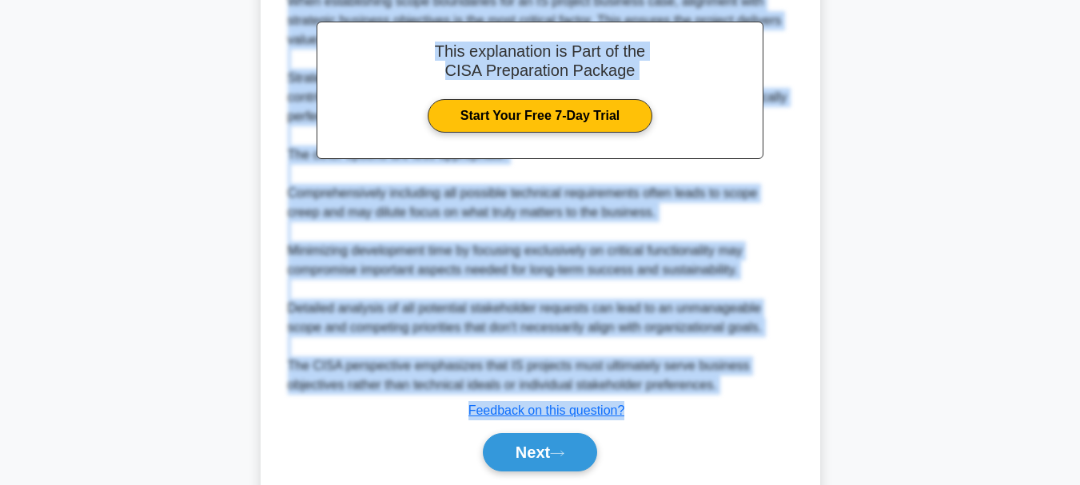
scroll to position [521, 0]
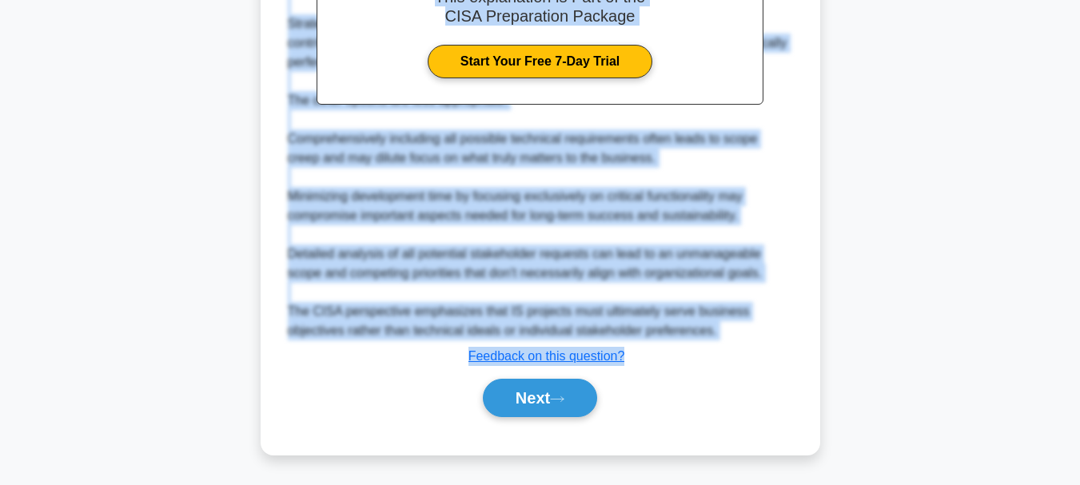
drag, startPoint x: 301, startPoint y: 123, endPoint x: 629, endPoint y: 364, distance: 406.7
click at [629, 364] on div "What is the MOST critical factor to consider when establishing the scope bounda…" at bounding box center [540, 12] width 547 height 872
click at [525, 397] on button "Next" at bounding box center [540, 398] width 114 height 38
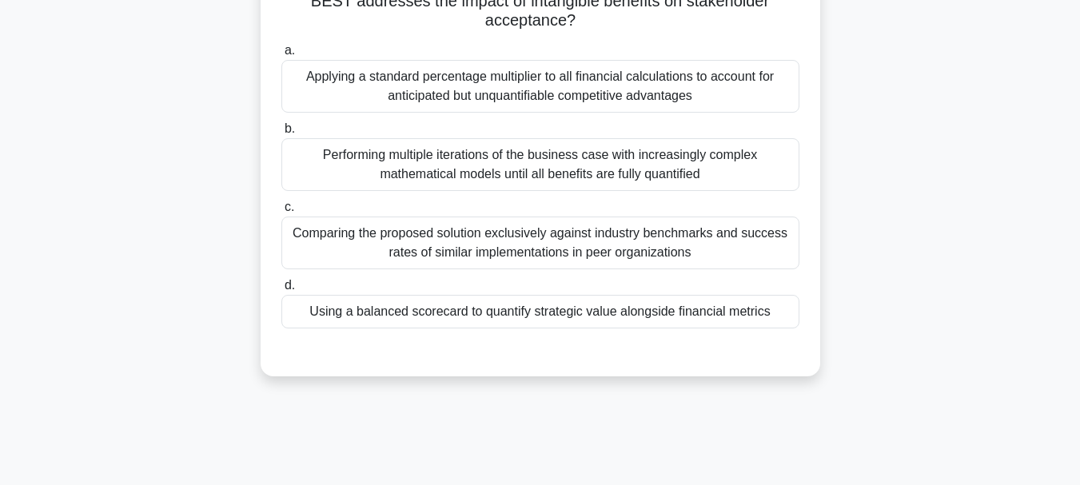
scroll to position [138, 0]
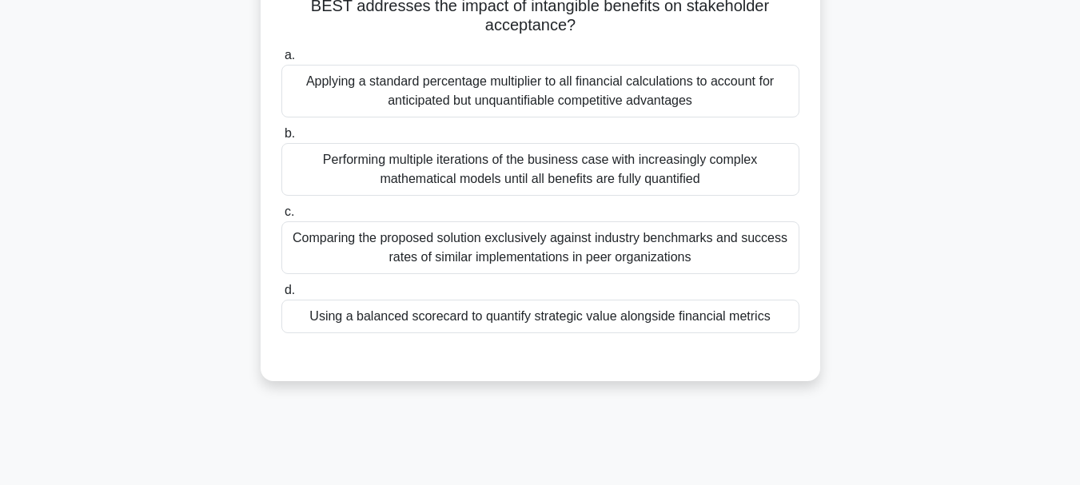
click at [544, 322] on div "Using a balanced scorecard to quantify strategic value alongside financial metr…" at bounding box center [540, 317] width 518 height 34
click at [281, 296] on input "d. Using a balanced scorecard to quantify strategic value alongside financial m…" at bounding box center [281, 290] width 0 height 10
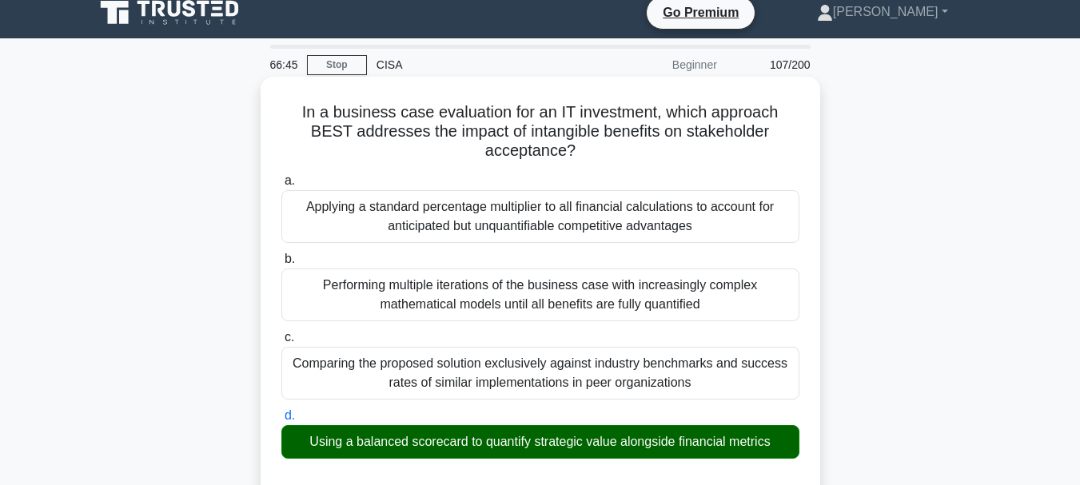
scroll to position [0, 0]
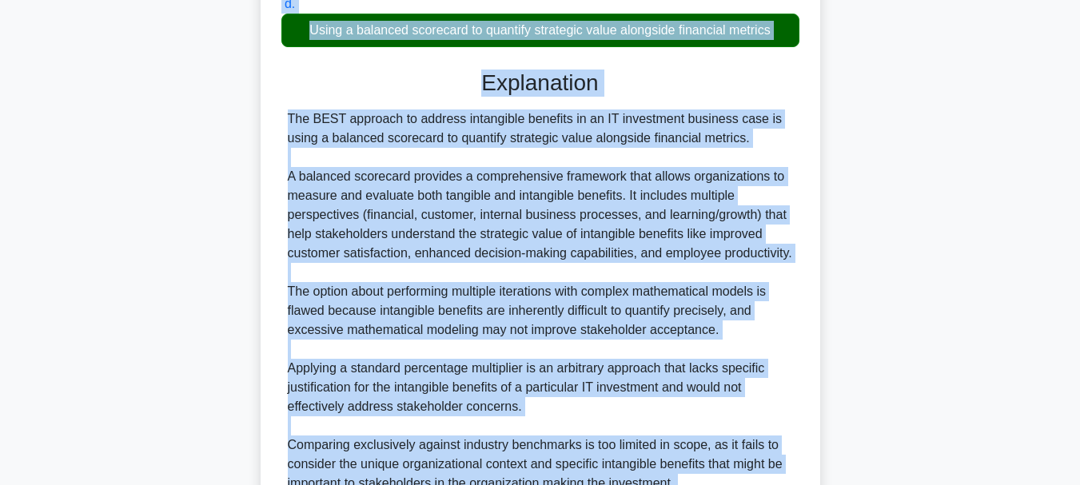
scroll to position [578, 0]
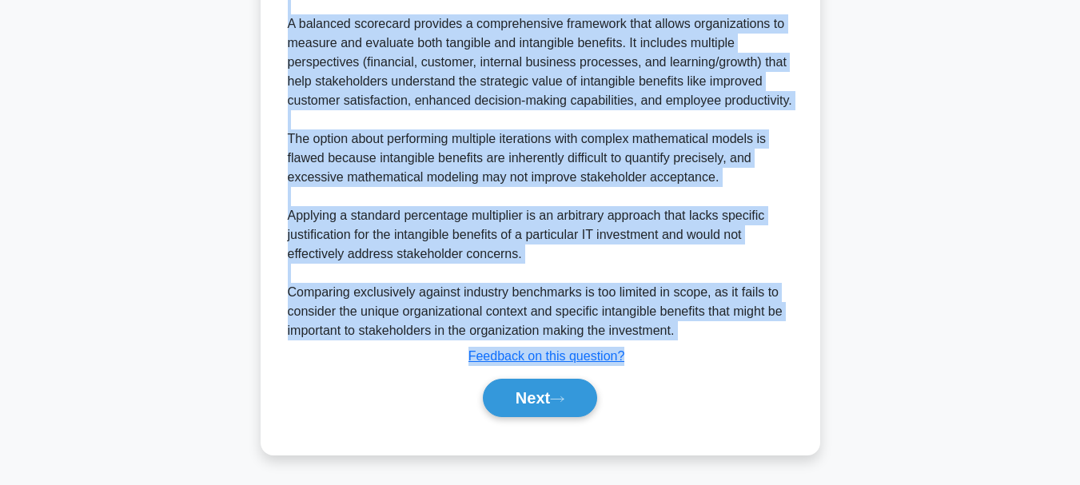
drag, startPoint x: 281, startPoint y: 126, endPoint x: 643, endPoint y: 346, distance: 423.7
click at [517, 396] on button "Next" at bounding box center [540, 398] width 114 height 38
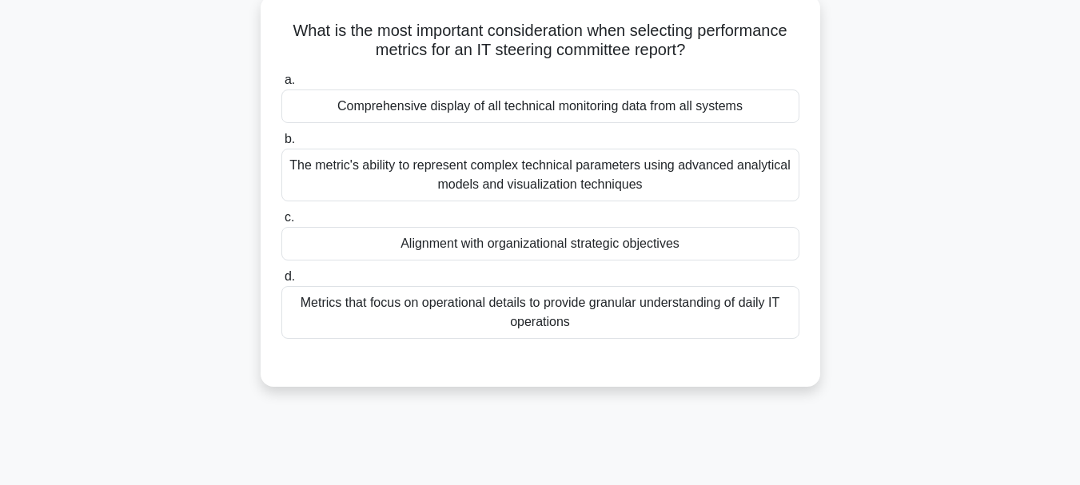
scroll to position [58, 0]
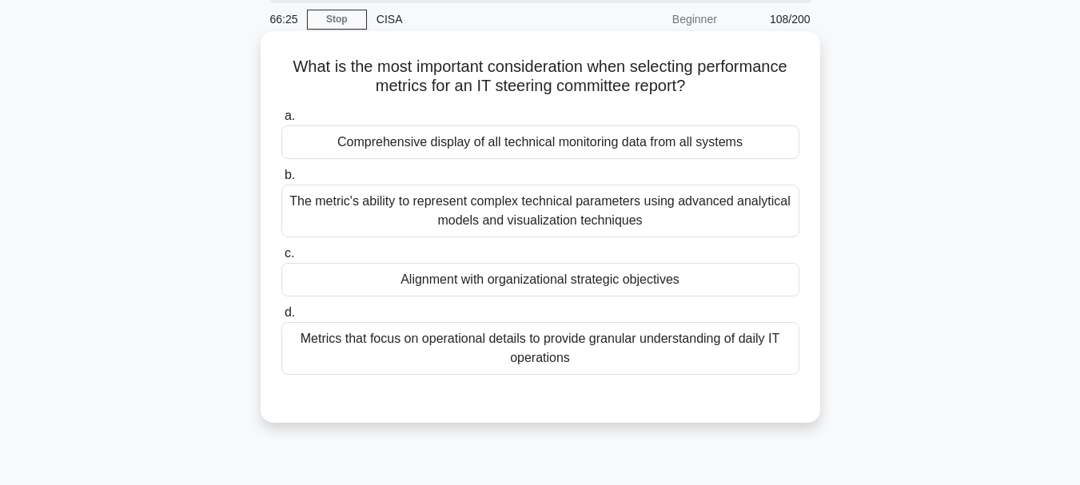
click at [540, 285] on div "Alignment with organizational strategic objectives" at bounding box center [540, 280] width 518 height 34
click at [281, 259] on input "c. Alignment with organizational strategic objectives" at bounding box center [281, 254] width 0 height 10
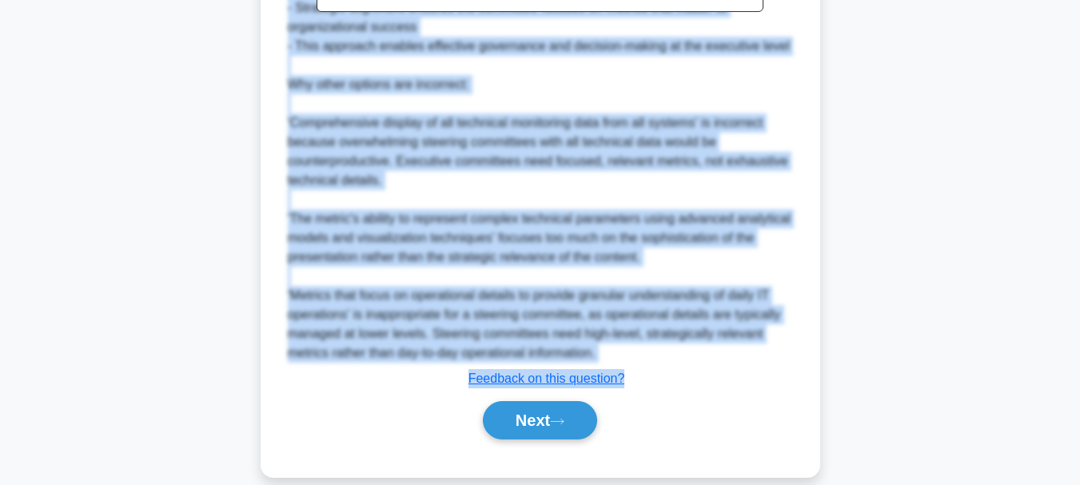
scroll to position [660, 0]
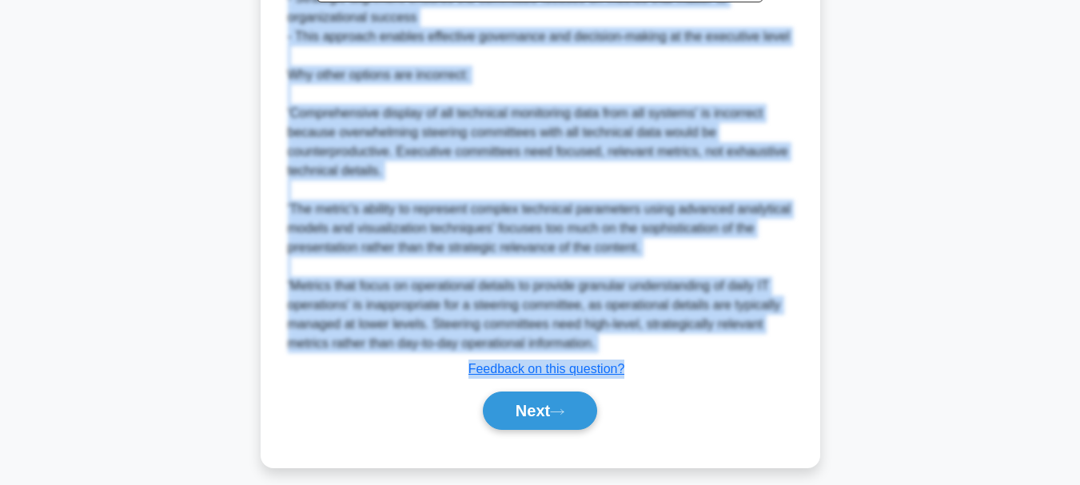
drag, startPoint x: 285, startPoint y: 63, endPoint x: 641, endPoint y: 361, distance: 464.9
click at [526, 409] on button "Next" at bounding box center [540, 411] width 114 height 38
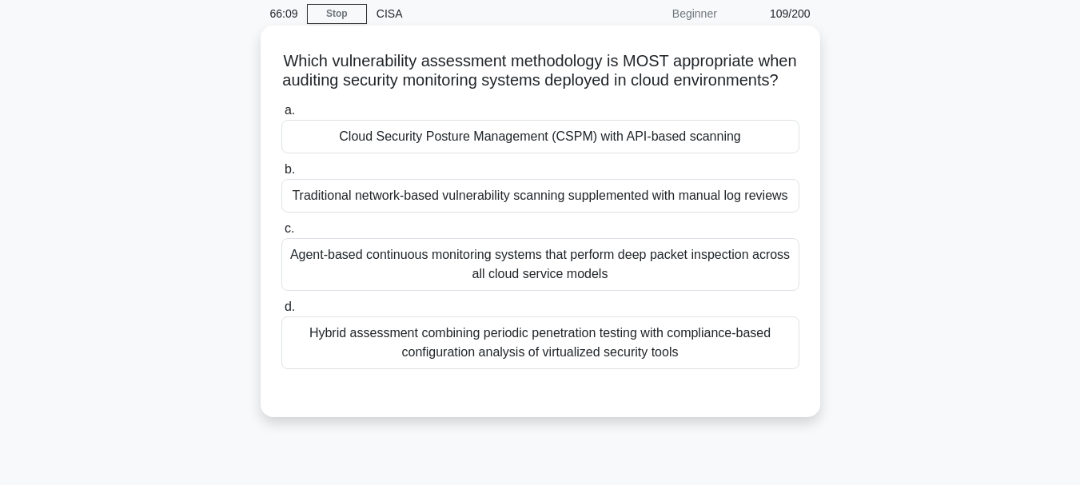
scroll to position [58, 0]
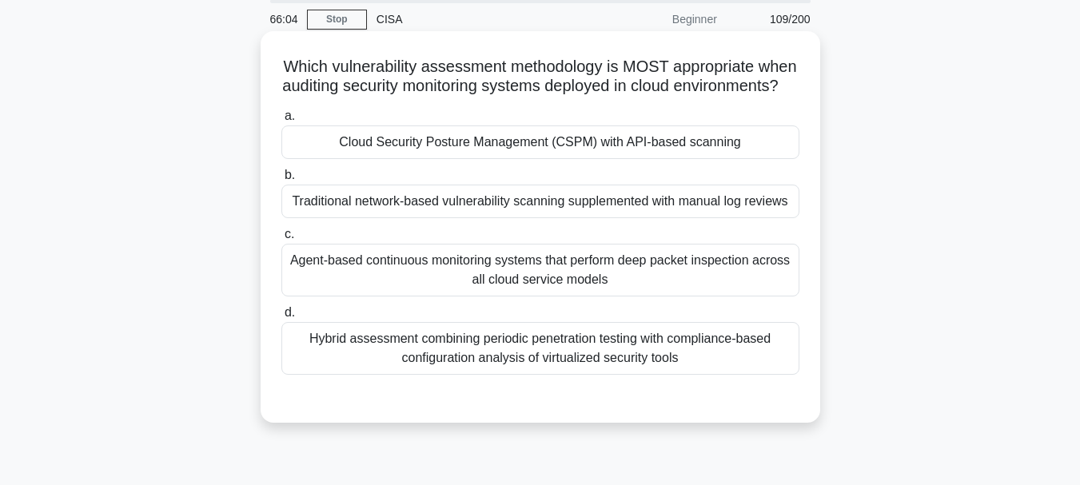
click at [514, 368] on div "Hybrid assessment combining periodic penetration testing with compliance-based …" at bounding box center [540, 348] width 518 height 53
click at [281, 318] on input "d. Hybrid assessment combining periodic penetration testing with compliance-bas…" at bounding box center [281, 313] width 0 height 10
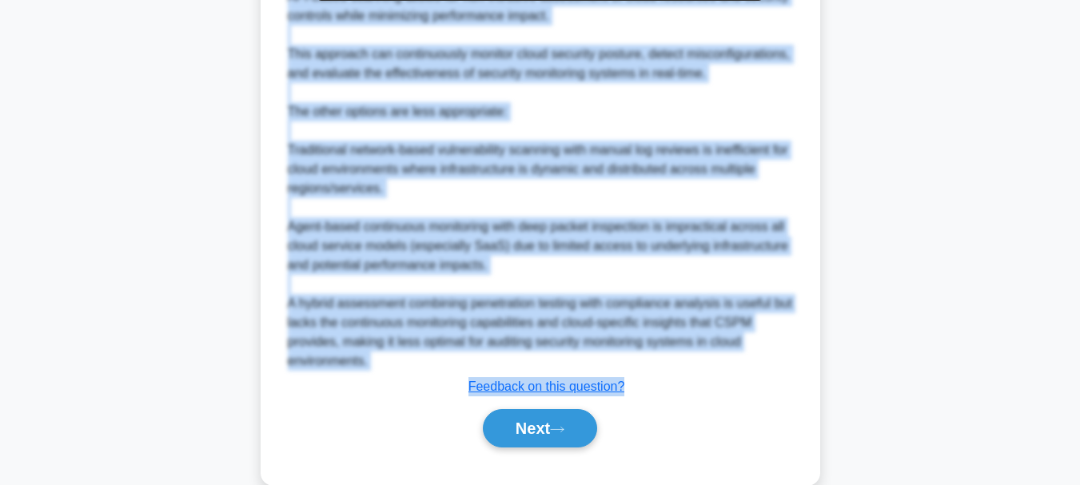
scroll to position [695, 0]
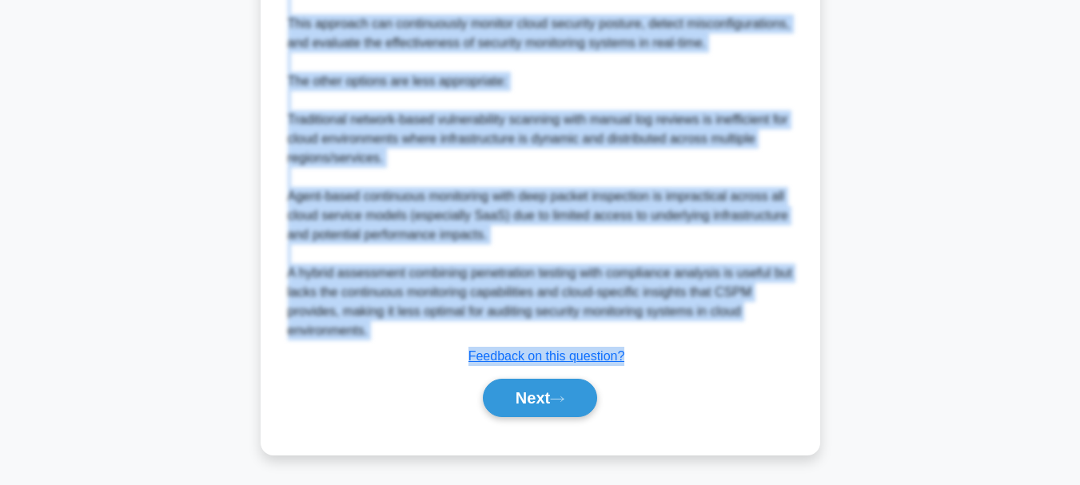
drag, startPoint x: 299, startPoint y: 67, endPoint x: 653, endPoint y: 385, distance: 475.6
click at [521, 397] on button "Next" at bounding box center [540, 398] width 114 height 38
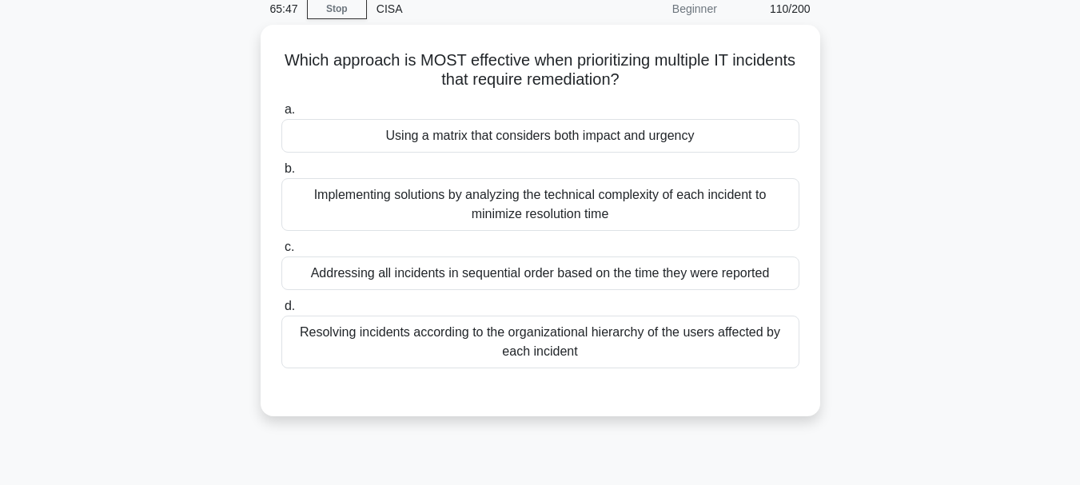
scroll to position [58, 0]
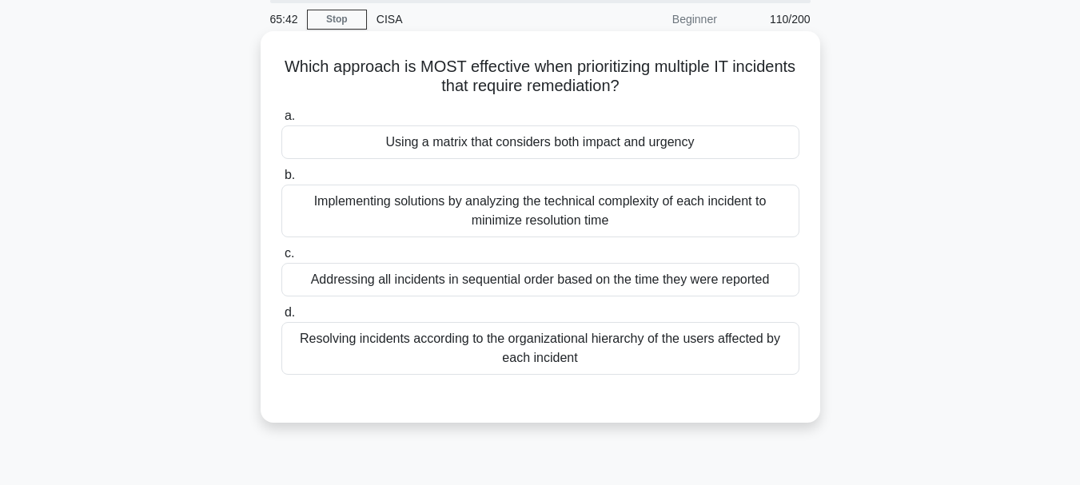
click at [516, 151] on div "Using a matrix that considers both impact and urgency" at bounding box center [540, 143] width 518 height 34
click at [281, 122] on input "a. Using a matrix that considers both impact and urgency" at bounding box center [281, 116] width 0 height 10
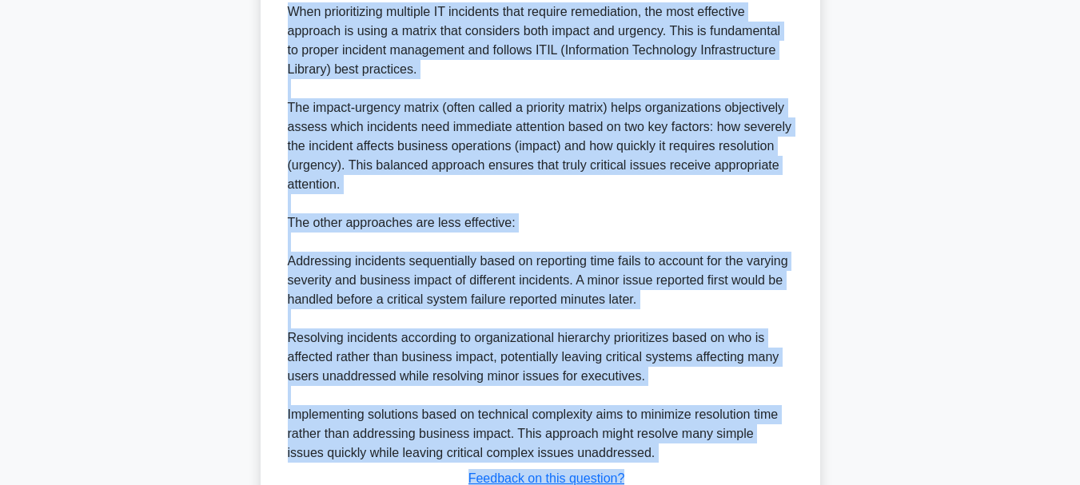
scroll to position [514, 0]
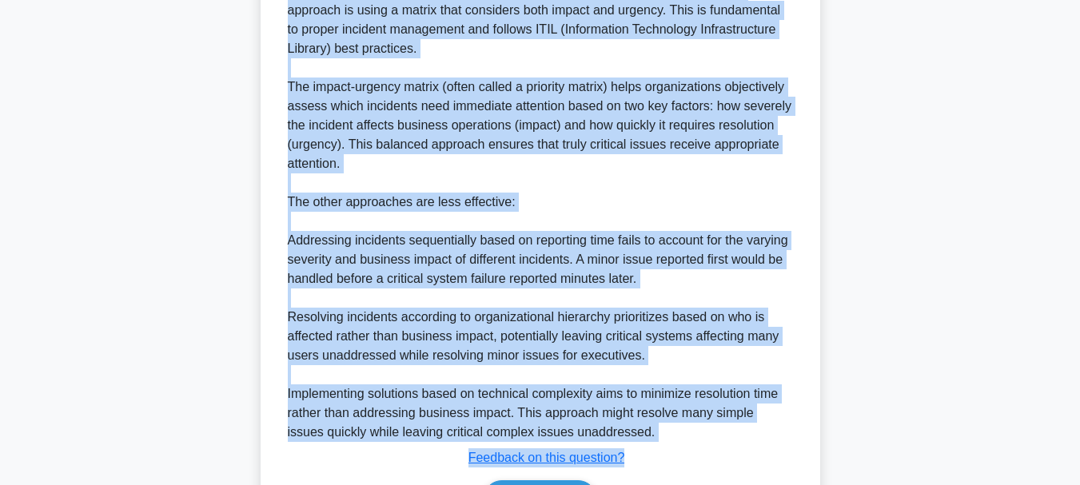
drag, startPoint x: 311, startPoint y: 66, endPoint x: 636, endPoint y: 460, distance: 511.1
click at [636, 460] on div "Which approach is MOST effective when prioritizing multiple IT incidents that r…" at bounding box center [540, 66] width 547 height 968
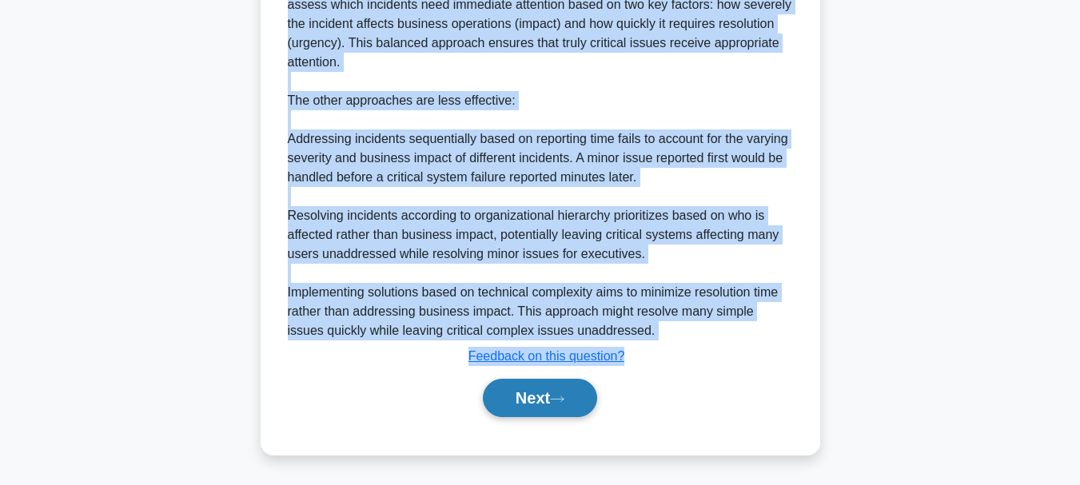
click at [521, 392] on button "Next" at bounding box center [540, 398] width 114 height 38
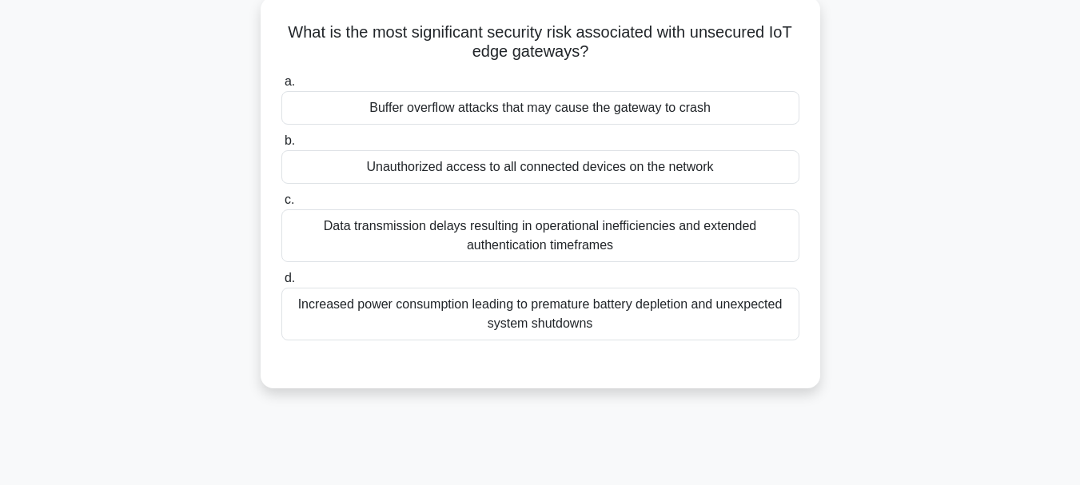
scroll to position [58, 0]
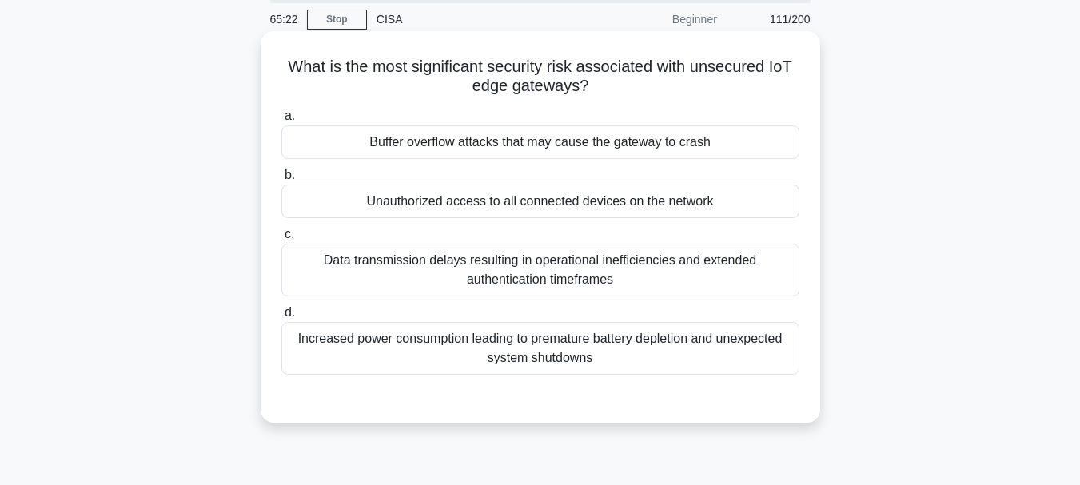
click at [516, 204] on div "Unauthorized access to all connected devices on the network" at bounding box center [540, 202] width 518 height 34
click at [281, 181] on input "b. Unauthorized access to all connected devices on the network" at bounding box center [281, 175] width 0 height 10
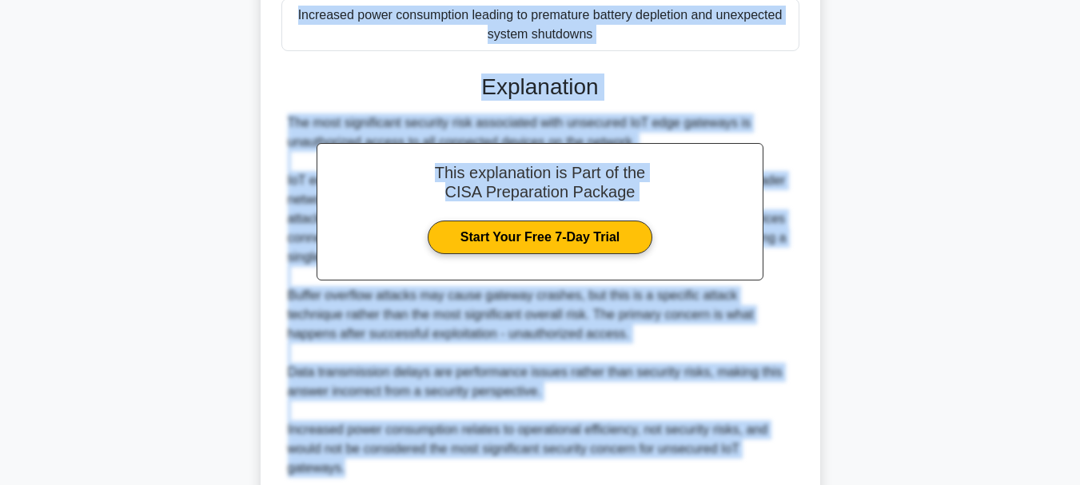
scroll to position [443, 0]
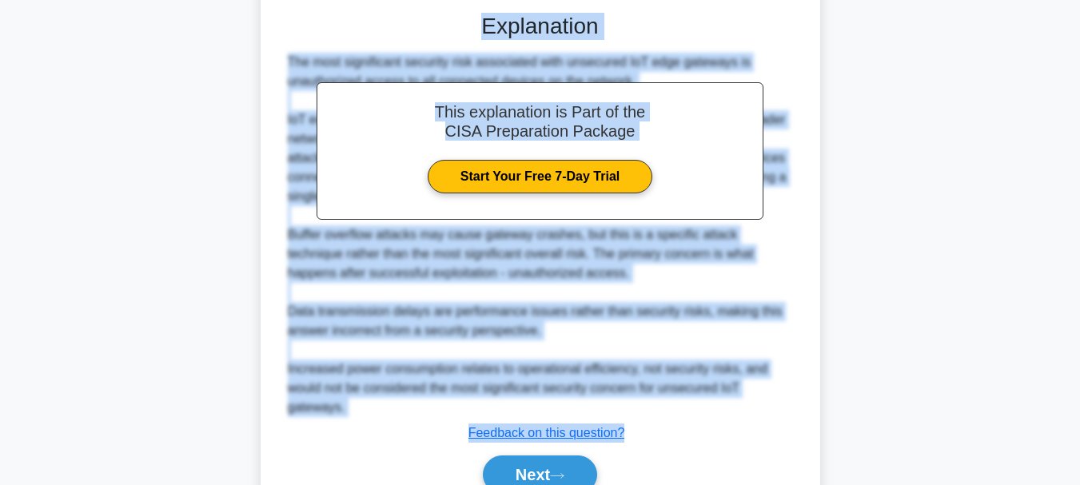
drag, startPoint x: 286, startPoint y: 62, endPoint x: 629, endPoint y: 441, distance: 511.2
click at [629, 441] on div "What is the most significant security risk associated with unsecured IoT edge g…" at bounding box center [540, 89] width 547 height 872
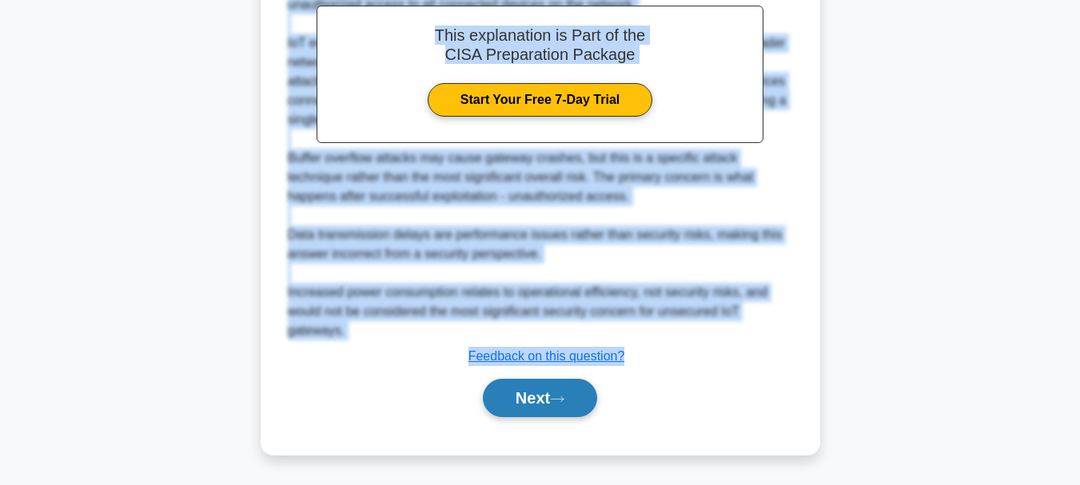
click at [536, 398] on button "Next" at bounding box center [540, 398] width 114 height 38
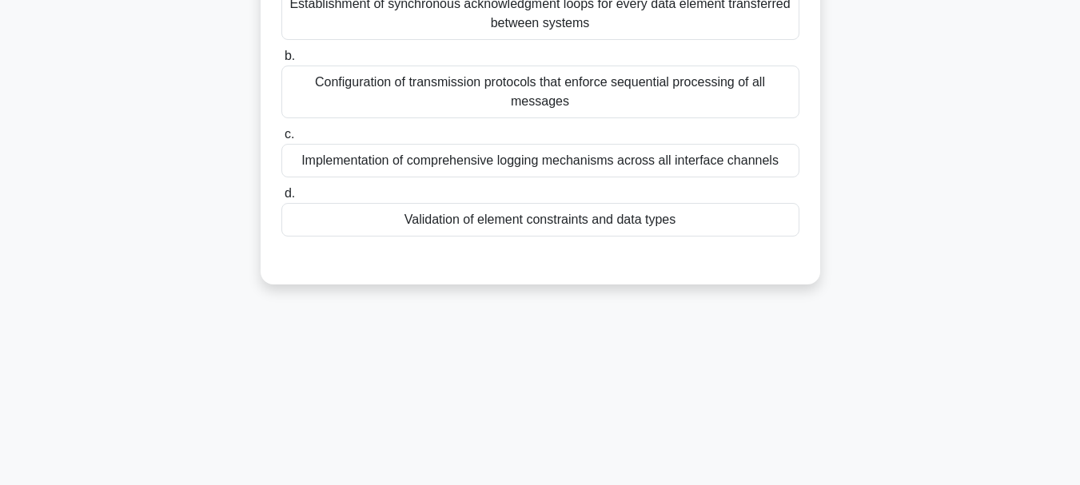
scroll to position [138, 0]
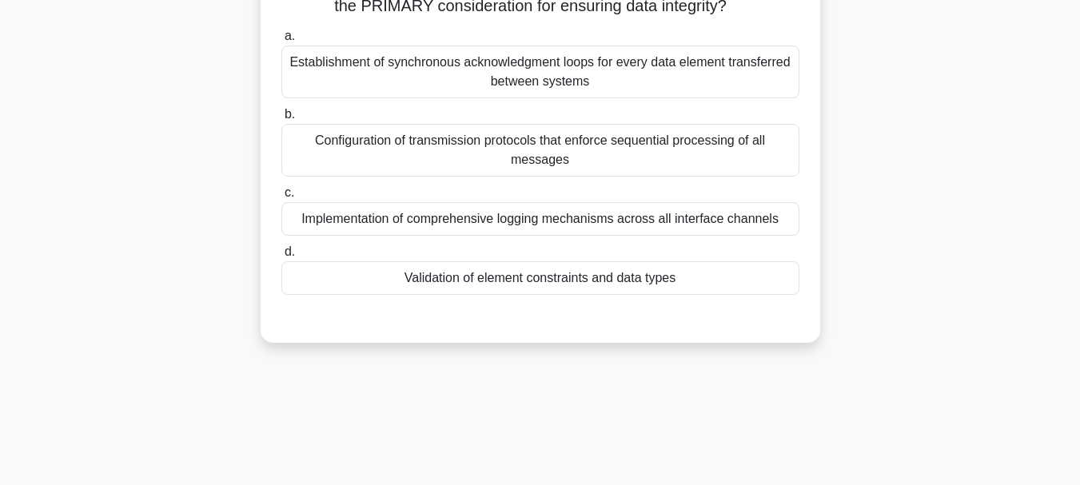
click at [556, 88] on div "Establishment of synchronous acknowledgment loops for every data element transf…" at bounding box center [540, 72] width 518 height 53
click at [281, 42] on input "a. Establishment of synchronous acknowledgment loops for every data element tra…" at bounding box center [281, 36] width 0 height 10
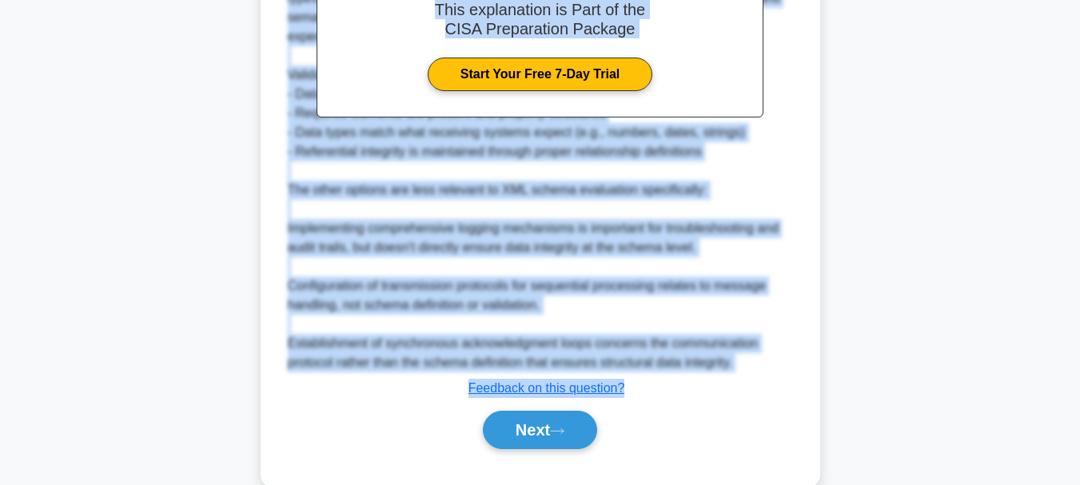
scroll to position [580, 0]
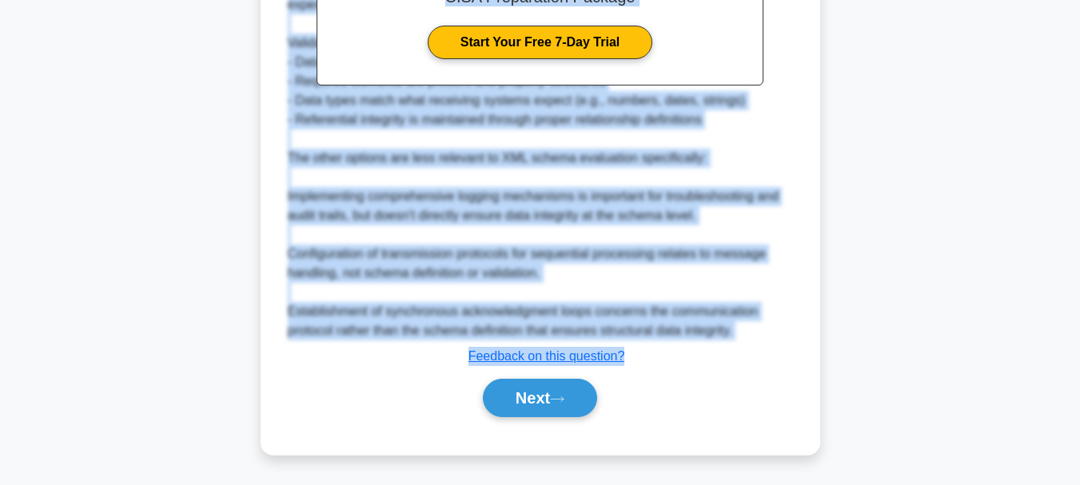
drag, startPoint x: 285, startPoint y: 131, endPoint x: 633, endPoint y: 352, distance: 412.6
click at [521, 397] on button "Next" at bounding box center [540, 398] width 114 height 38
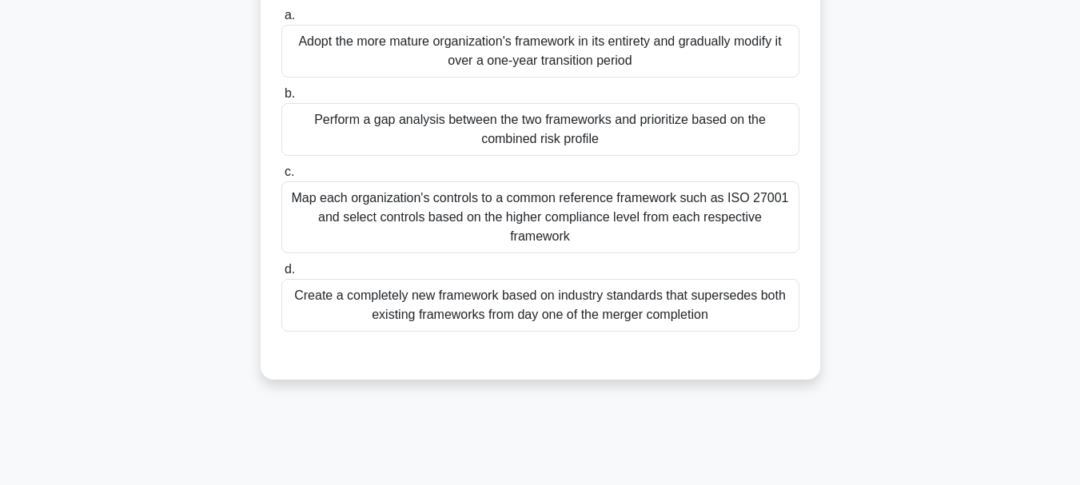
scroll to position [138, 0]
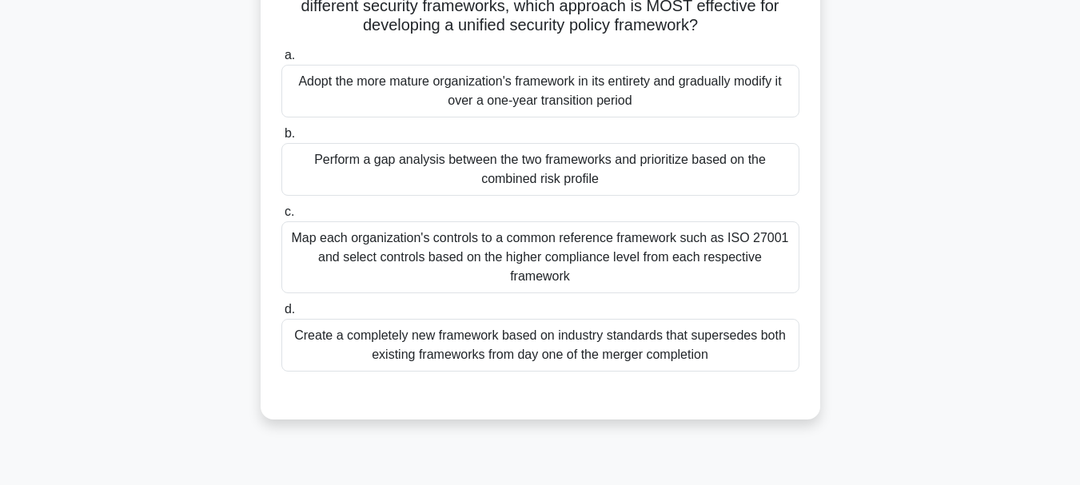
click at [528, 181] on div "Perform a gap analysis between the two frameworks and prioritize based on the c…" at bounding box center [540, 169] width 518 height 53
click at [281, 139] on input "b. Perform a gap analysis between the two frameworks and prioritize based on th…" at bounding box center [281, 134] width 0 height 10
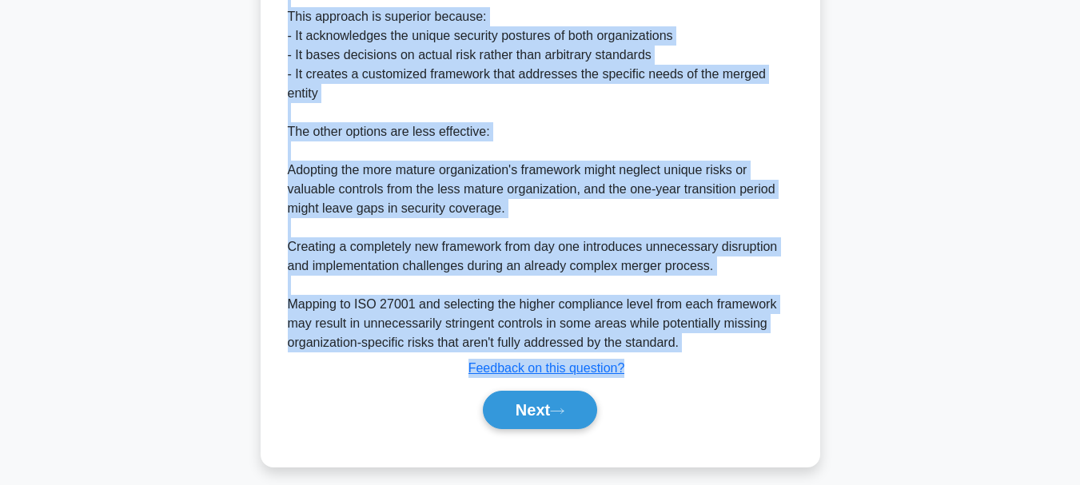
scroll to position [693, 0]
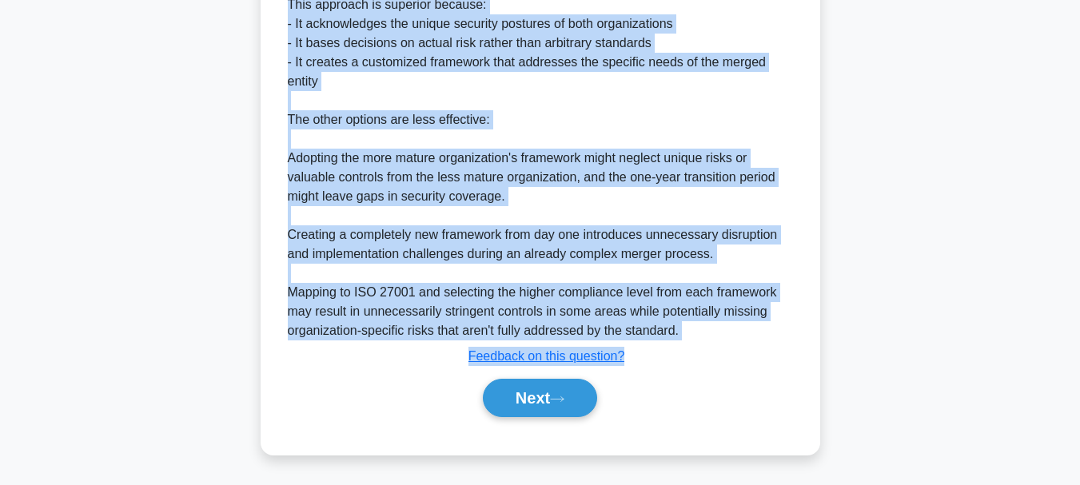
drag, startPoint x: 282, startPoint y: 69, endPoint x: 600, endPoint y: 337, distance: 415.3
click at [532, 397] on button "Next" at bounding box center [540, 398] width 114 height 38
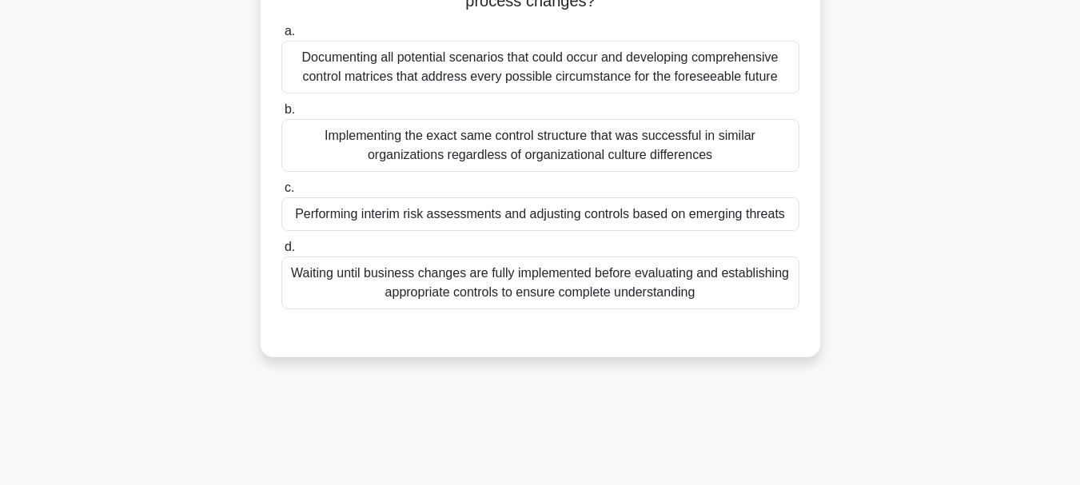
scroll to position [138, 0]
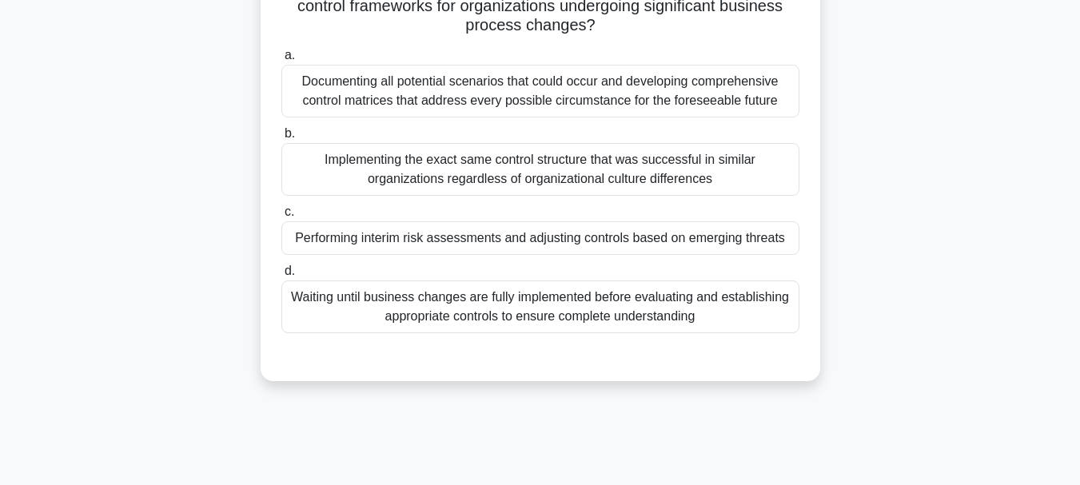
click at [473, 240] on div "Performing interim risk assessments and adjusting controls based on emerging th…" at bounding box center [540, 238] width 518 height 34
click at [281, 217] on input "c. Performing interim risk assessments and adjusting controls based on emerging…" at bounding box center [281, 212] width 0 height 10
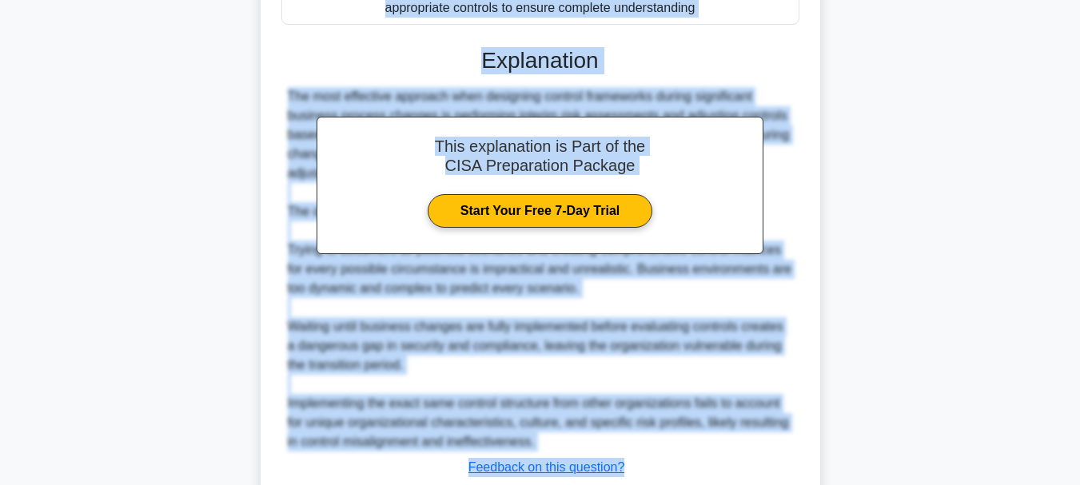
scroll to position [559, 0]
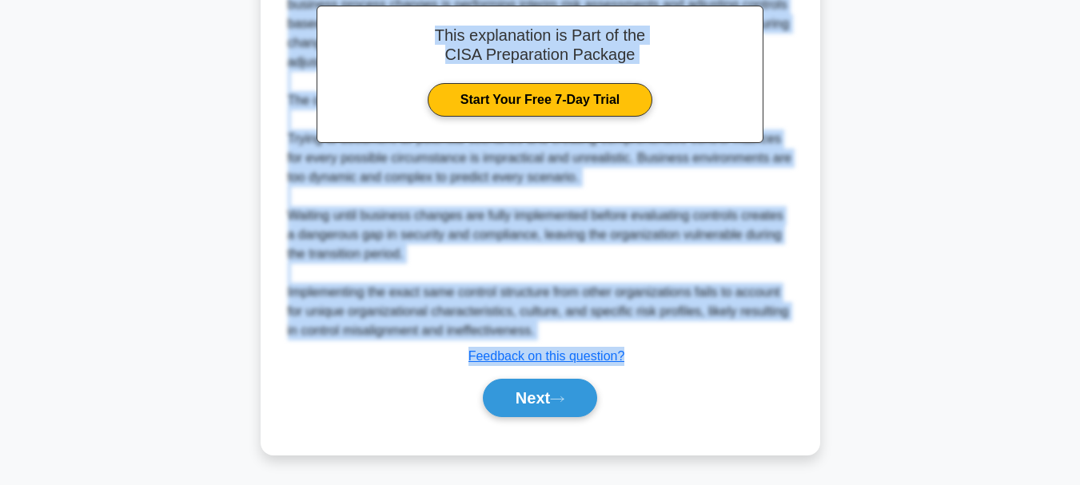
drag, startPoint x: 291, startPoint y: 64, endPoint x: 640, endPoint y: 349, distance: 450.7
click at [533, 403] on button "Next" at bounding box center [540, 398] width 114 height 38
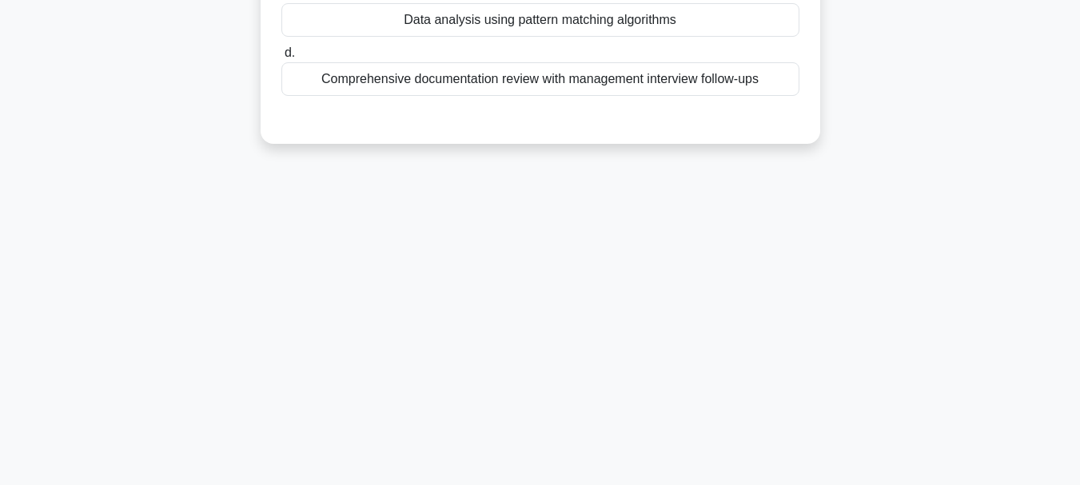
scroll to position [58, 0]
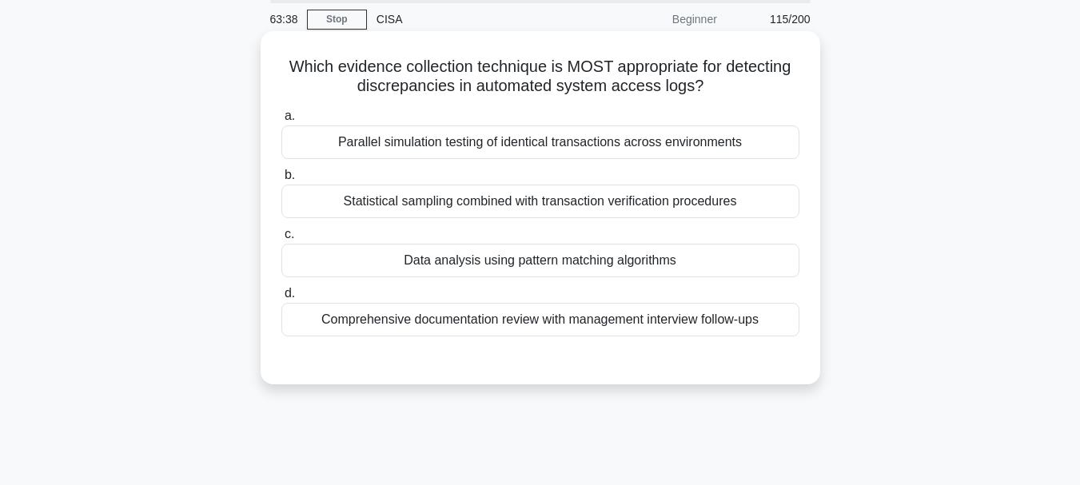
click at [485, 266] on div "Data analysis using pattern matching algorithms" at bounding box center [540, 261] width 518 height 34
click at [281, 240] on input "c. Data analysis using pattern matching algorithms" at bounding box center [281, 234] width 0 height 10
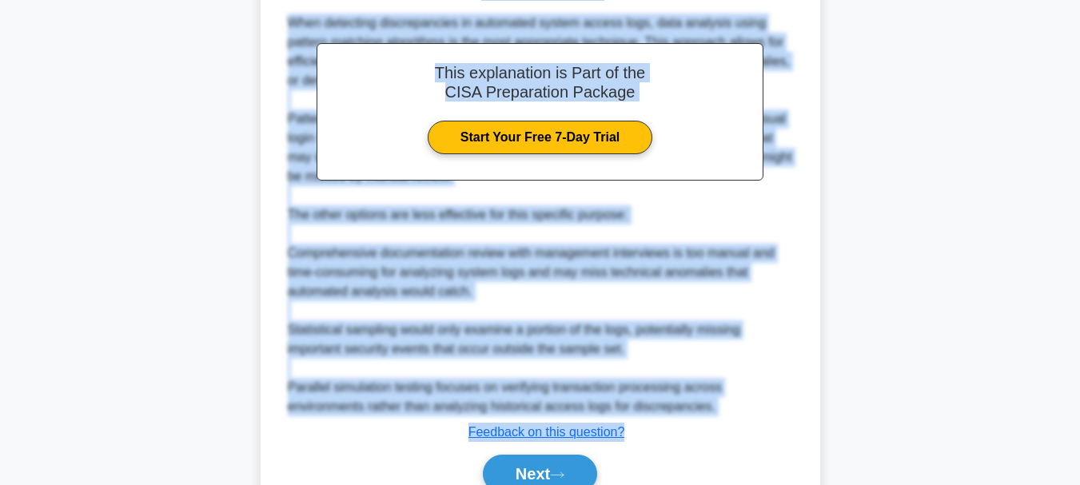
scroll to position [521, 0]
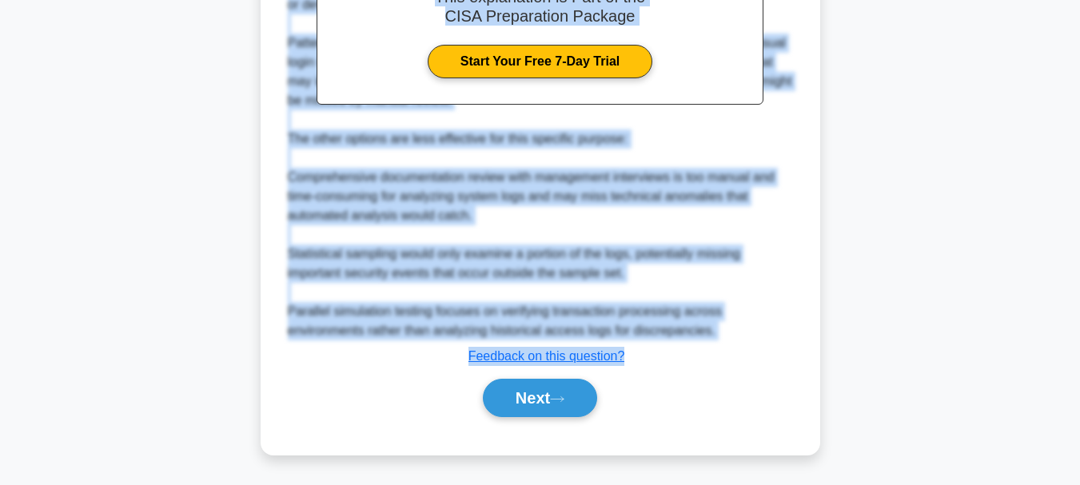
drag, startPoint x: 283, startPoint y: 66, endPoint x: 626, endPoint y: 353, distance: 447.8
click at [626, 353] on div "Which evidence collection technique is MOST appropriate for detecting discrepan…" at bounding box center [540, 12] width 547 height 872
click at [524, 398] on button "Next" at bounding box center [540, 398] width 114 height 38
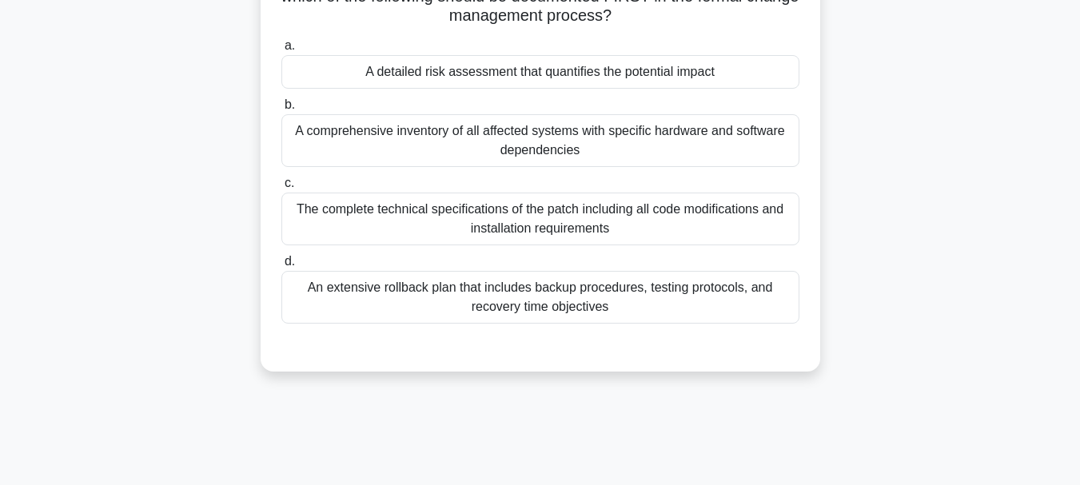
scroll to position [138, 0]
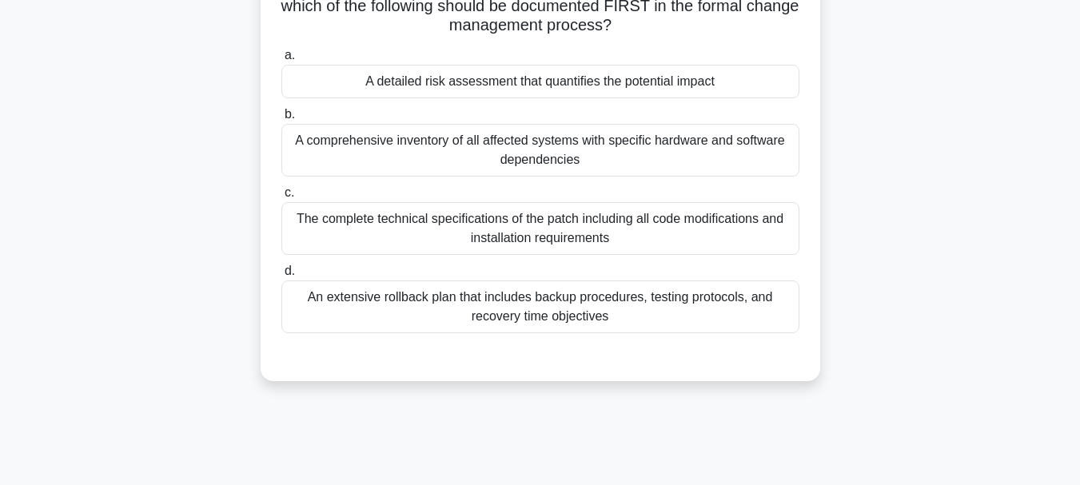
click at [472, 85] on div "A detailed risk assessment that quantifies the potential impact" at bounding box center [540, 82] width 518 height 34
click at [281, 61] on input "a. A detailed risk assessment that quantifies the potential impact" at bounding box center [281, 55] width 0 height 10
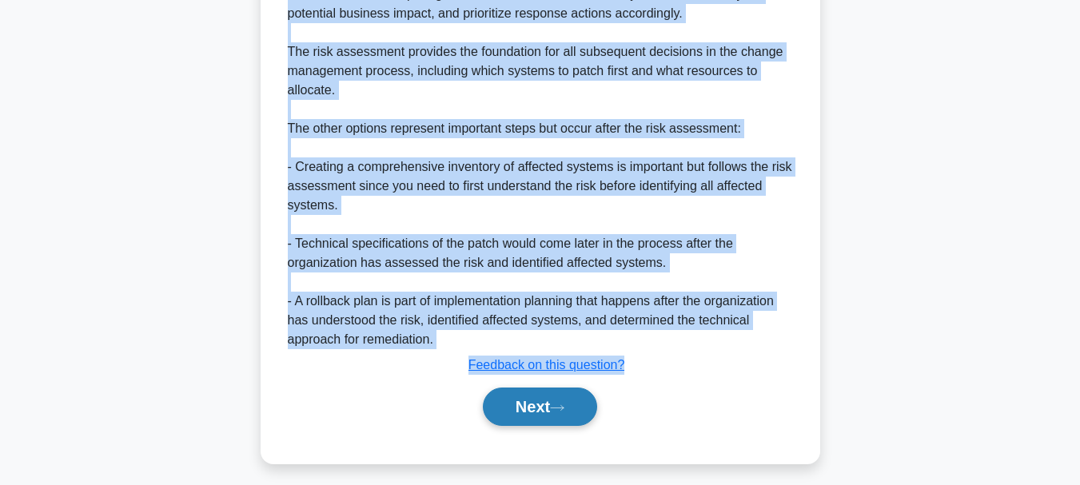
scroll to position [597, 0]
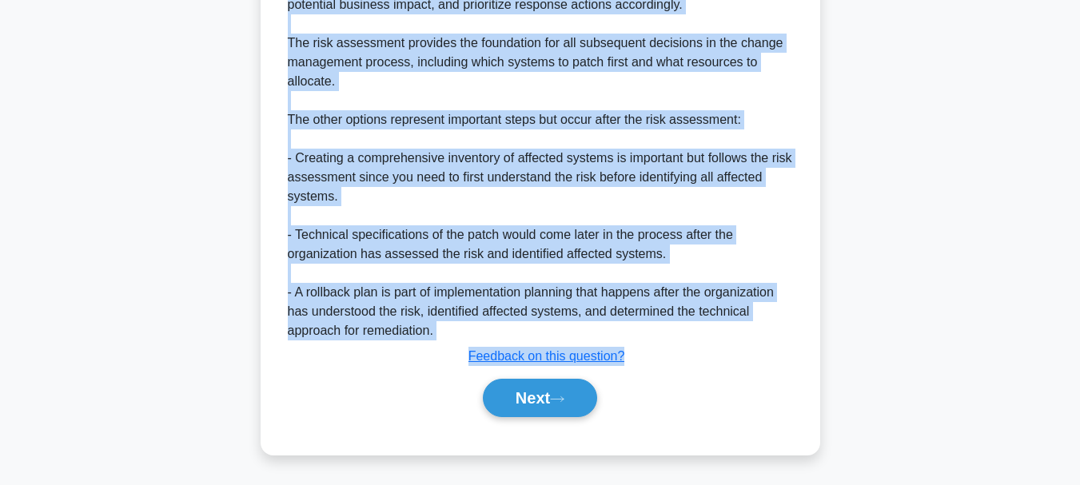
drag, startPoint x: 309, startPoint y: 125, endPoint x: 630, endPoint y: 356, distance: 395.9
click at [525, 394] on button "Next" at bounding box center [540, 398] width 114 height 38
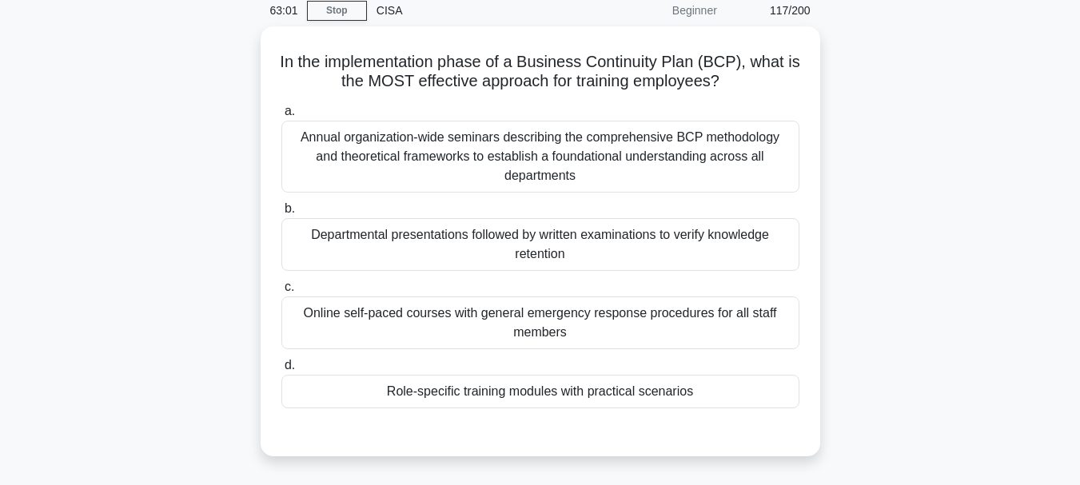
scroll to position [58, 0]
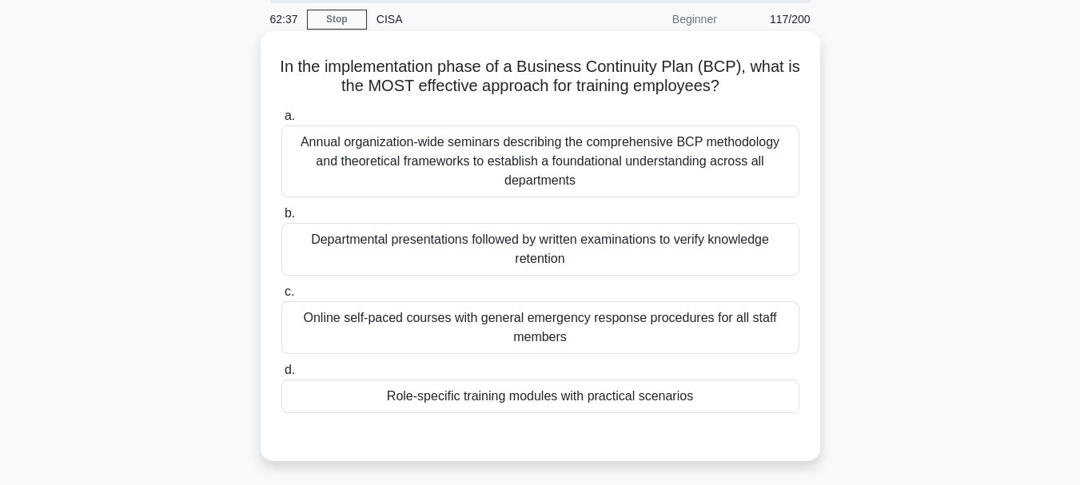
click at [556, 380] on div "Role-specific training modules with practical scenarios" at bounding box center [540, 397] width 518 height 34
click at [281, 376] on input "d. Role-specific training modules with practical scenarios" at bounding box center [281, 370] width 0 height 10
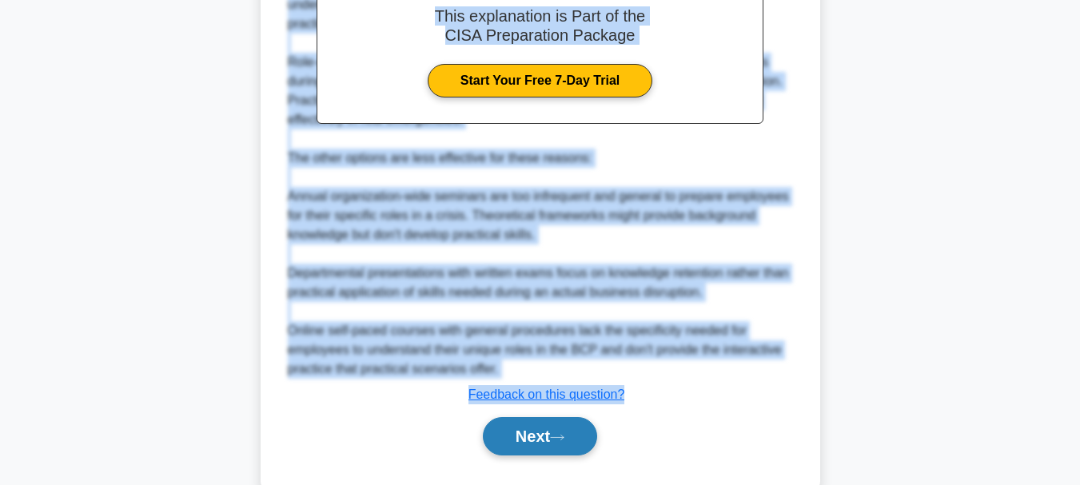
scroll to position [588, 0]
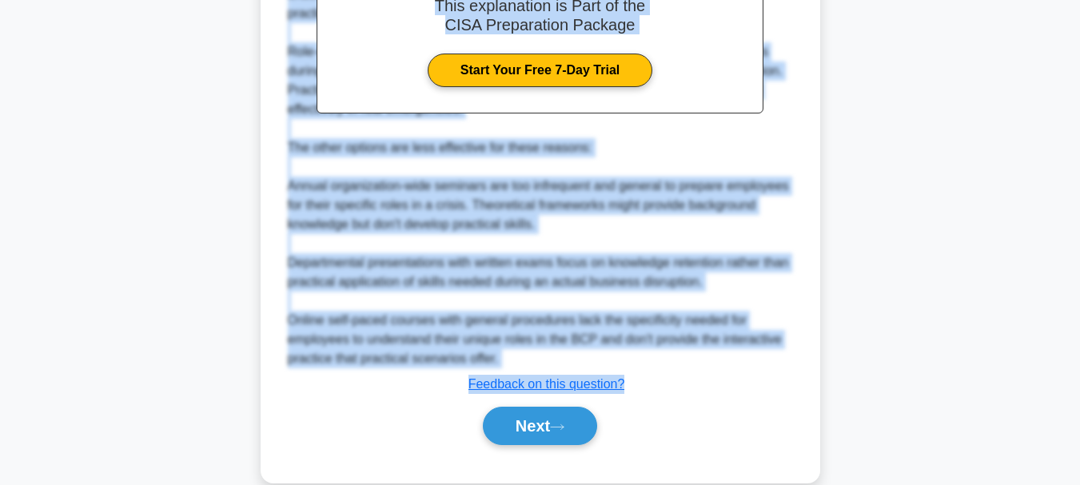
drag, startPoint x: 287, startPoint y: 65, endPoint x: 628, endPoint y: 369, distance: 457.0
click at [525, 407] on button "Next" at bounding box center [540, 426] width 114 height 38
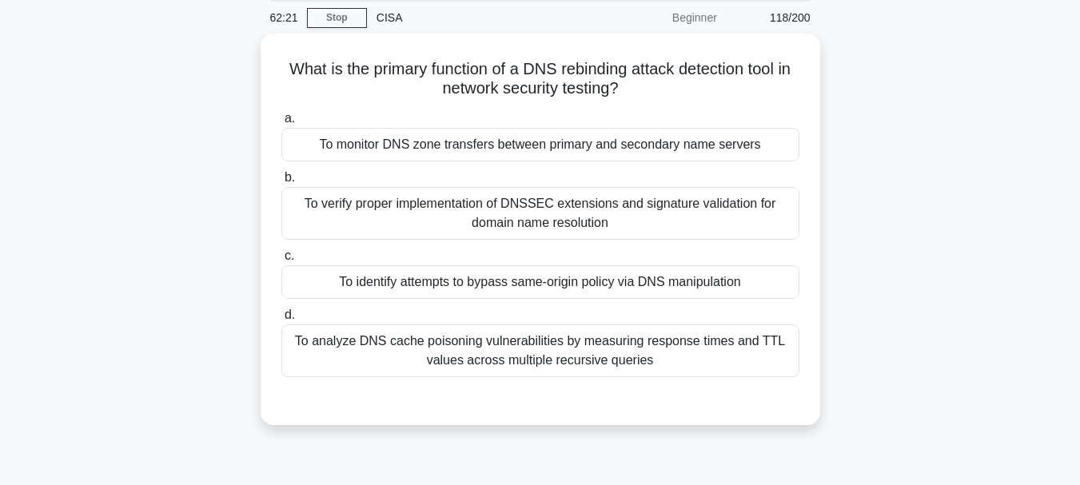
scroll to position [58, 0]
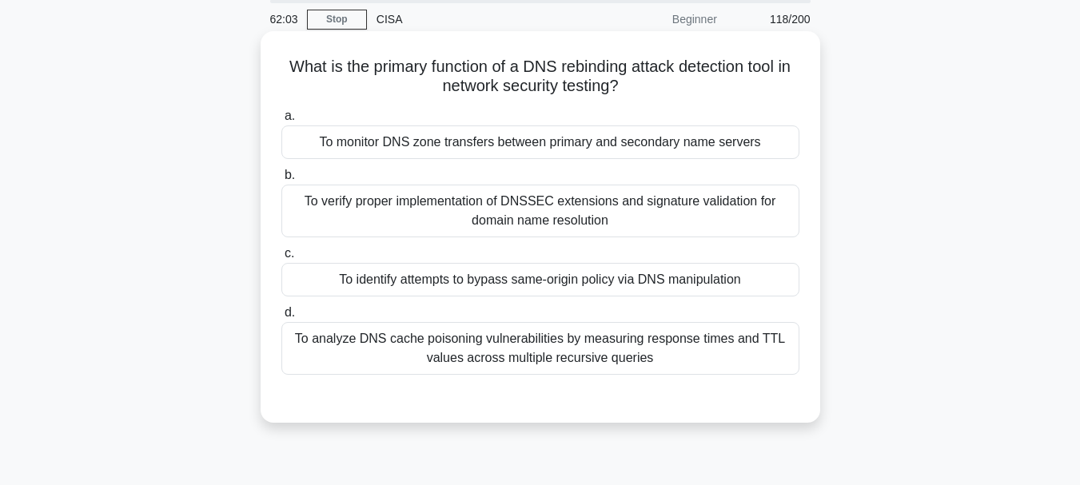
click at [500, 148] on div "To monitor DNS zone transfers between primary and secondary name servers" at bounding box center [540, 143] width 518 height 34
click at [281, 122] on input "a. To monitor DNS zone transfers between primary and secondary name servers" at bounding box center [281, 116] width 0 height 10
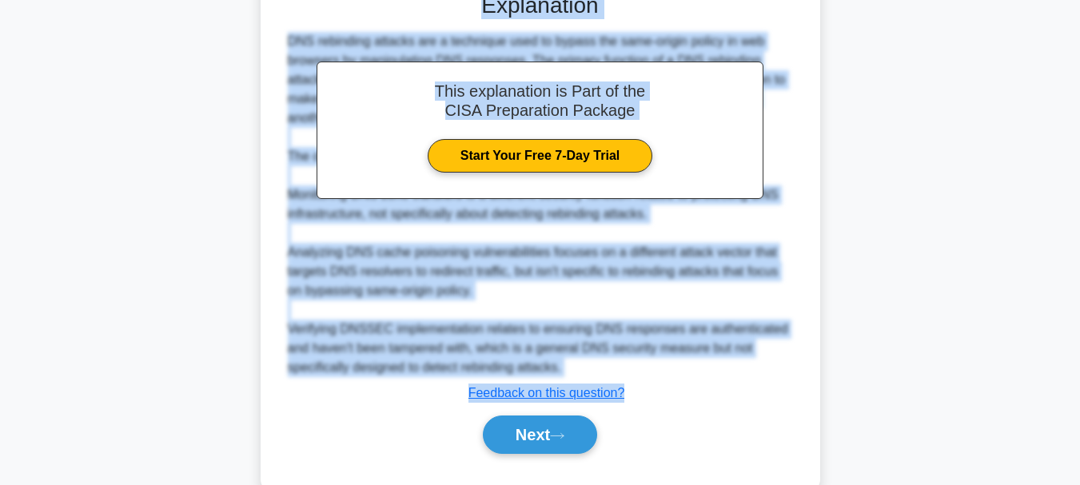
scroll to position [503, 0]
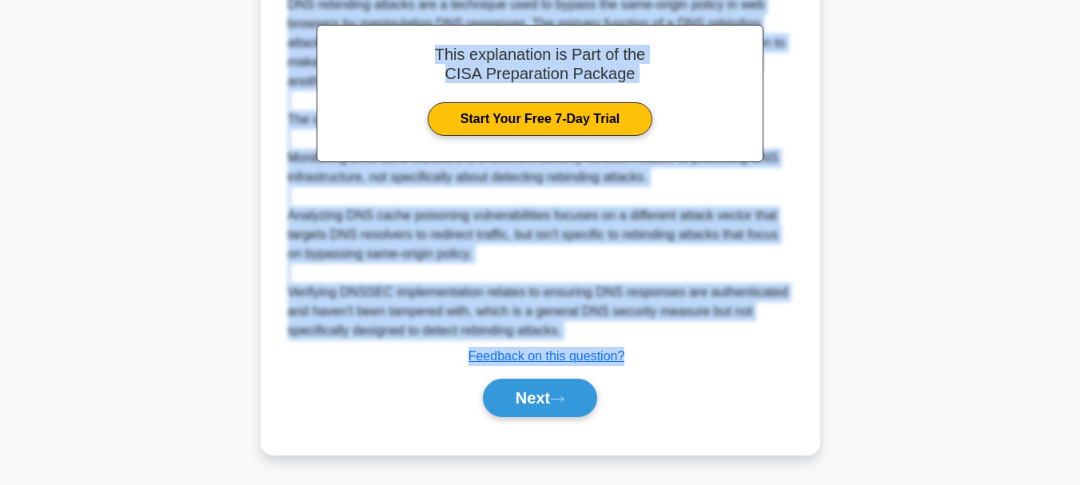
drag, startPoint x: 289, startPoint y: 69, endPoint x: 636, endPoint y: 352, distance: 447.8
click at [636, 352] on div "What is the primary function of a DNS rebinding attack detection tool in networ…" at bounding box center [540, 21] width 547 height 855
click at [534, 403] on button "Next" at bounding box center [540, 398] width 114 height 38
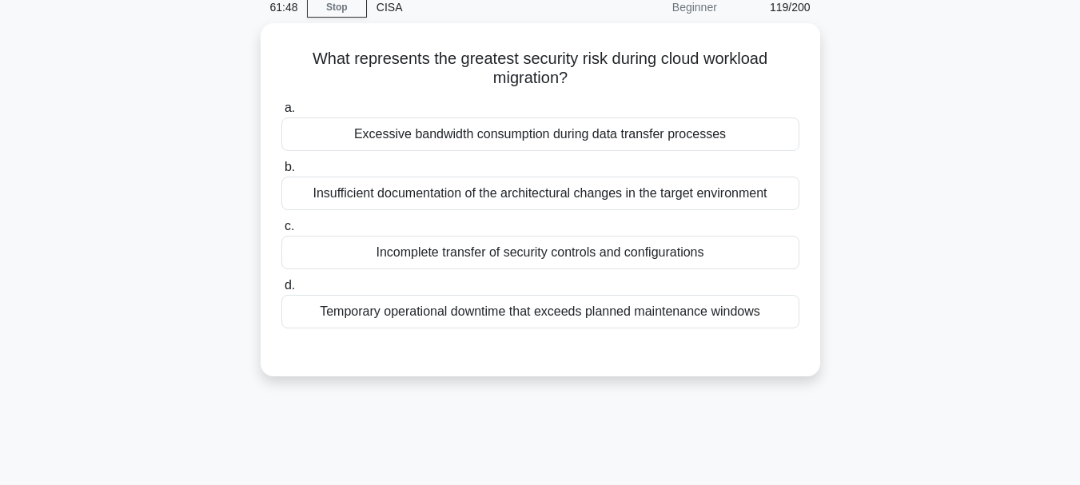
scroll to position [58, 0]
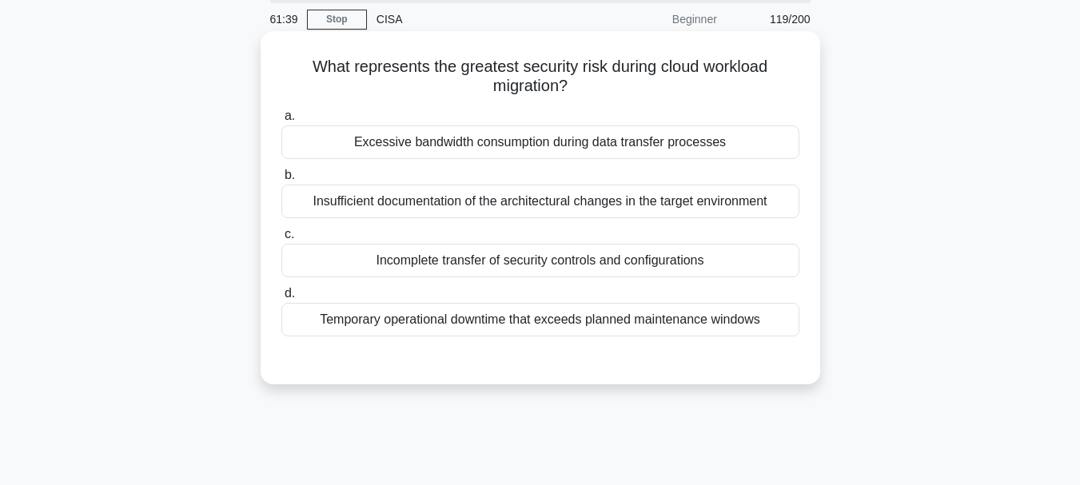
click at [477, 142] on div "Excessive bandwidth consumption during data transfer processes" at bounding box center [540, 143] width 518 height 34
click at [281, 122] on input "a. Excessive bandwidth consumption during data transfer processes" at bounding box center [281, 116] width 0 height 10
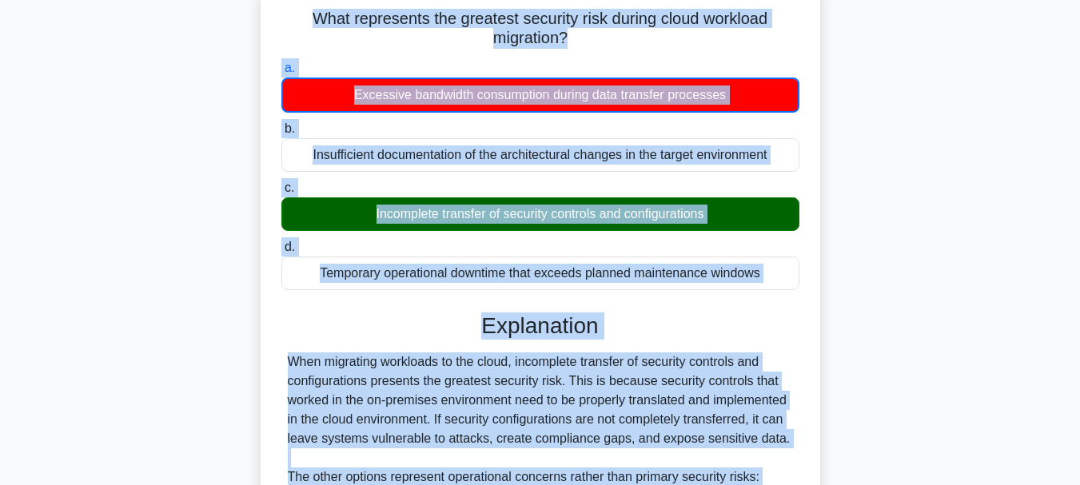
scroll to position [445, 0]
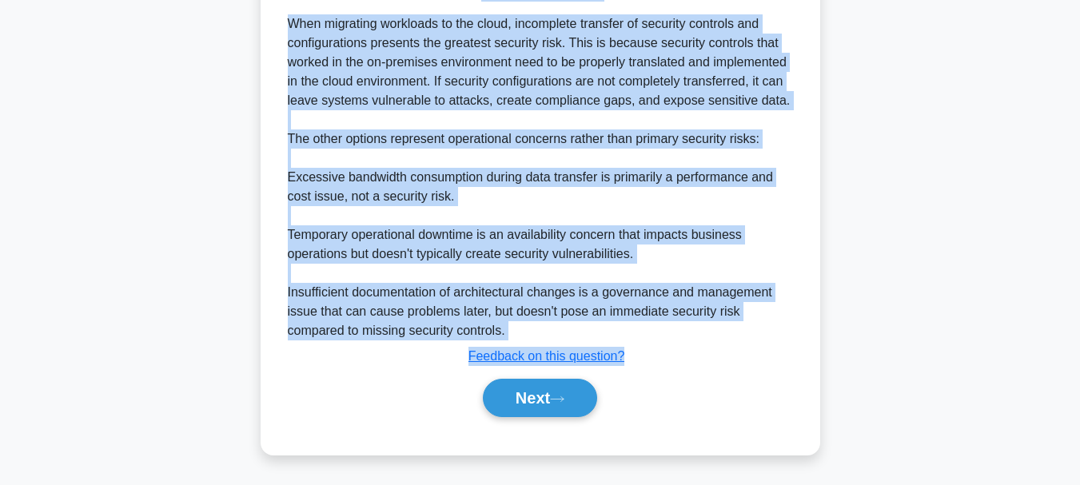
drag, startPoint x: 305, startPoint y: 62, endPoint x: 632, endPoint y: 357, distance: 439.8
click at [632, 357] on div "What represents the greatest security risk during cloud workload migration? .sp…" at bounding box center [540, 49] width 547 height 797
click at [535, 401] on button "Next" at bounding box center [540, 398] width 114 height 38
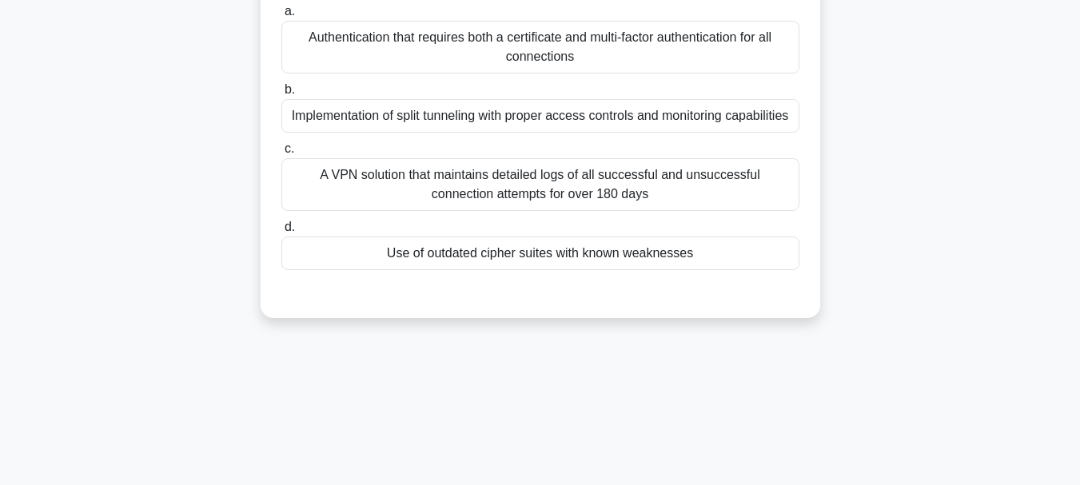
scroll to position [58, 0]
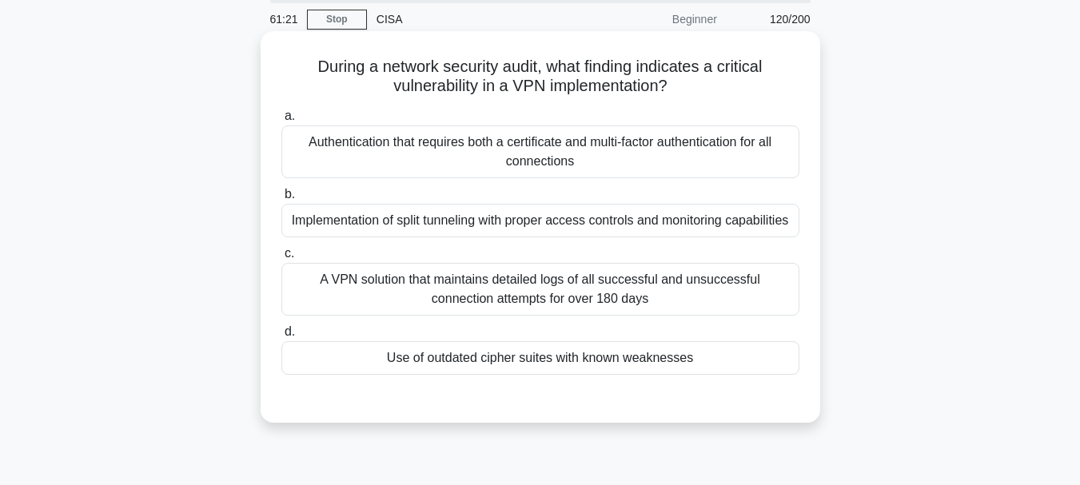
click at [457, 153] on div "Authentication that requires both a certificate and multi-factor authentication…" at bounding box center [540, 152] width 518 height 53
click at [281, 122] on input "a. Authentication that requires both a certificate and multi-factor authenticat…" at bounding box center [281, 116] width 0 height 10
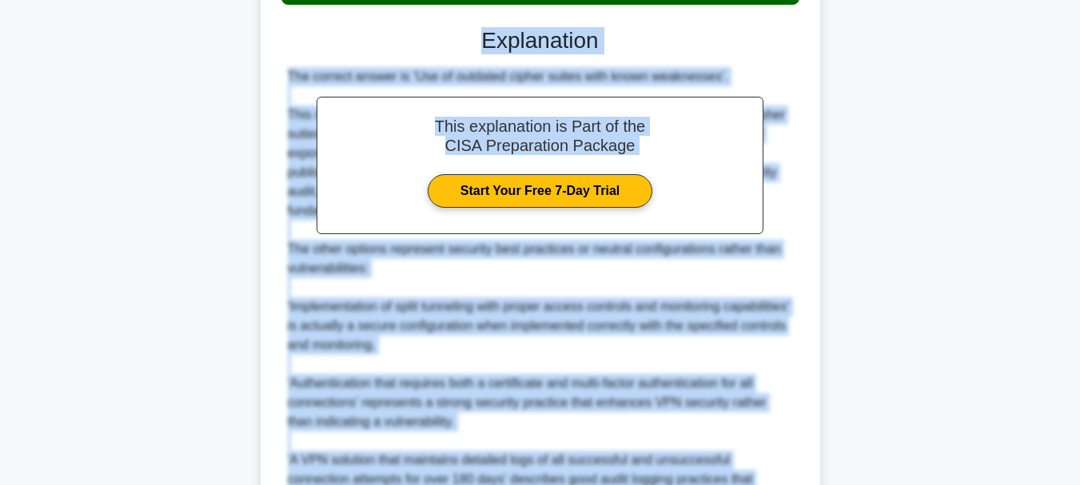
scroll to position [590, 0]
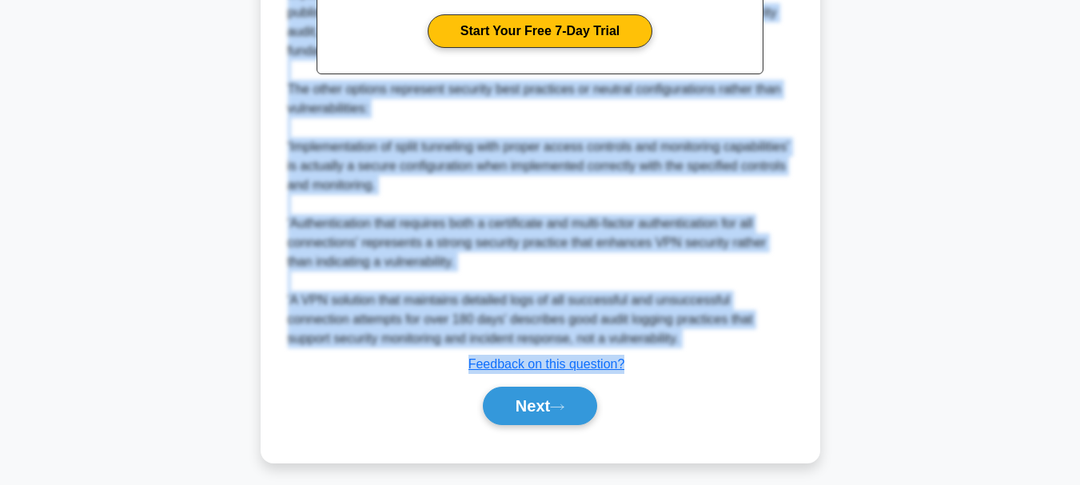
drag, startPoint x: 313, startPoint y: 66, endPoint x: 596, endPoint y: 333, distance: 389.7
click at [537, 425] on button "Next" at bounding box center [540, 406] width 114 height 38
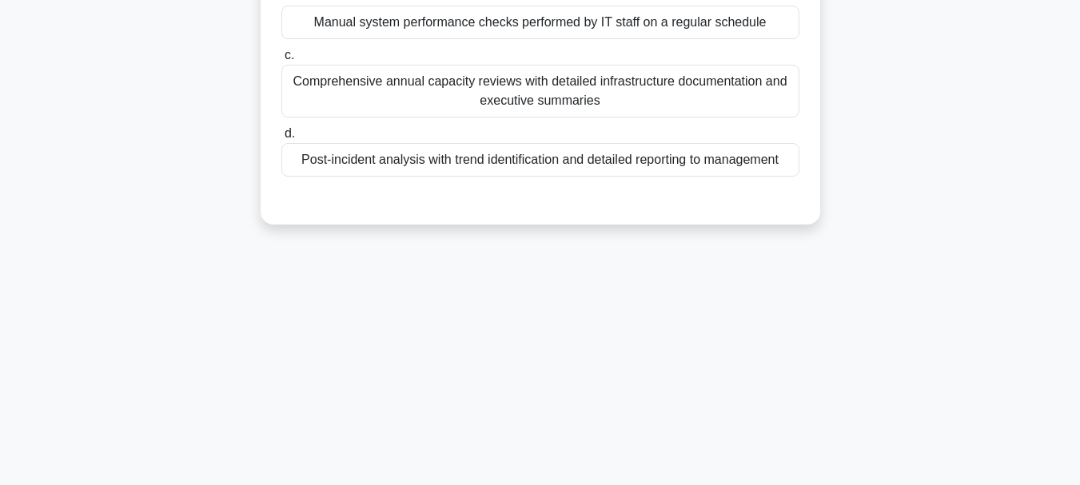
scroll to position [58, 0]
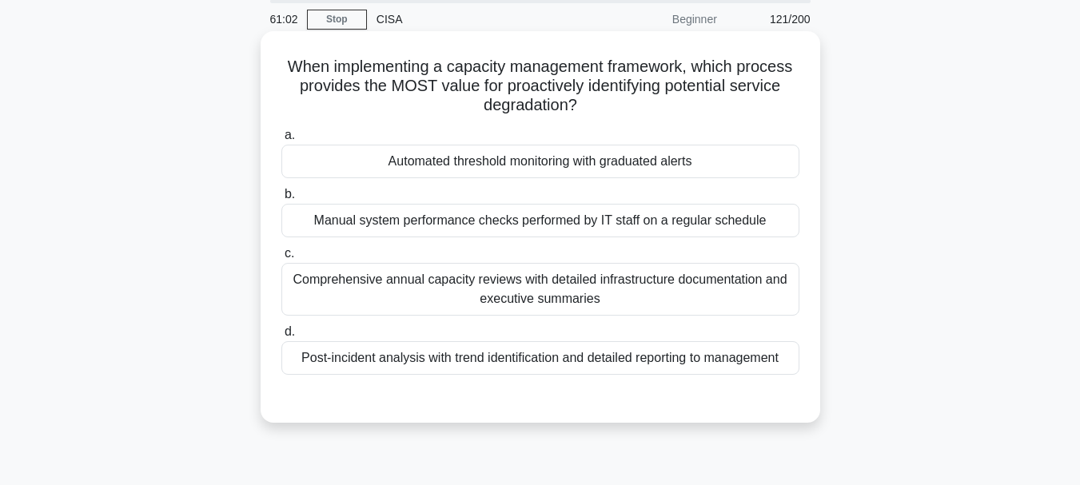
click at [528, 363] on div "Post-incident analysis with trend identification and detailed reporting to mana…" at bounding box center [540, 358] width 518 height 34
click at [281, 337] on input "d. Post-incident analysis with trend identification and detailed reporting to m…" at bounding box center [281, 332] width 0 height 10
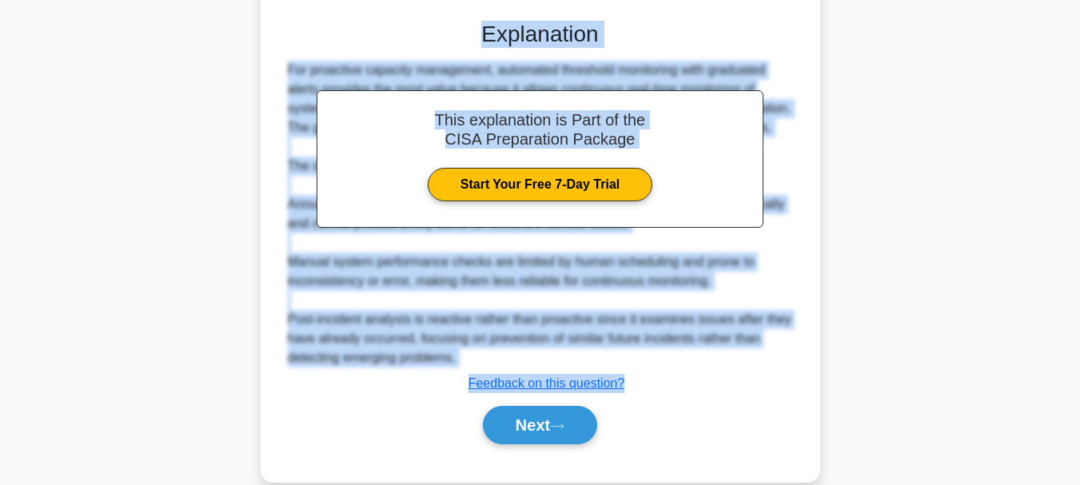
scroll to position [465, 0]
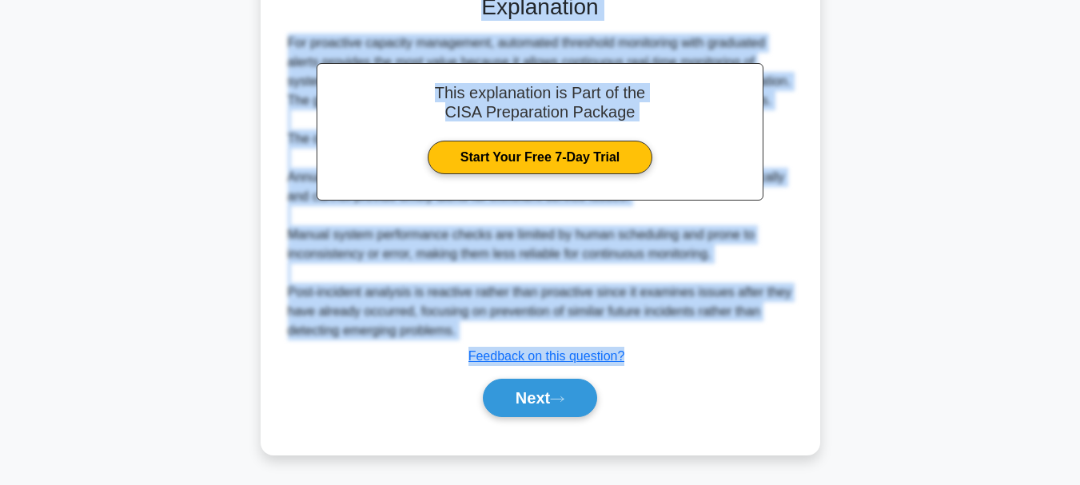
drag, startPoint x: 284, startPoint y: 67, endPoint x: 637, endPoint y: 354, distance: 455.3
click at [637, 354] on div "When implementing a capacity management framework, which process provides the M…" at bounding box center [540, 40] width 547 height 816
click at [516, 397] on button "Next" at bounding box center [540, 398] width 114 height 38
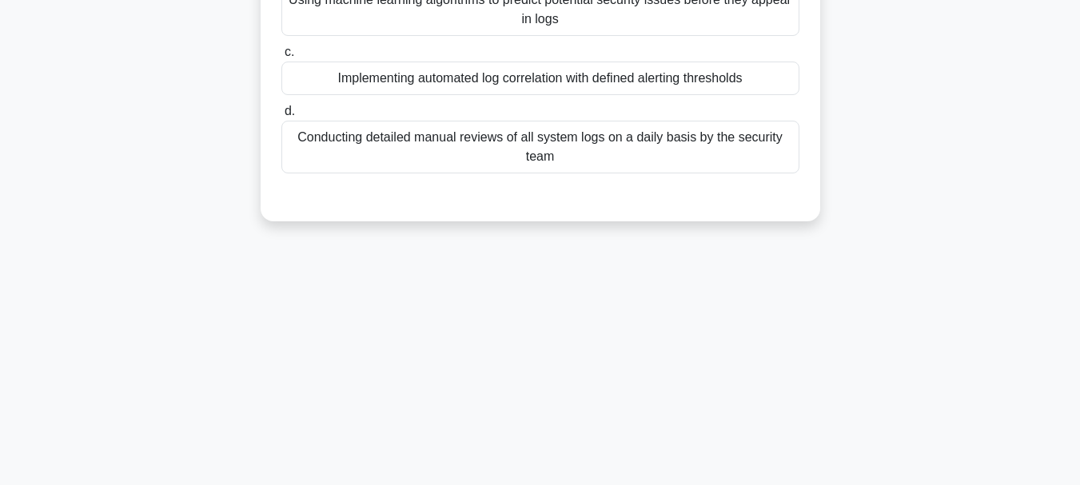
scroll to position [138, 0]
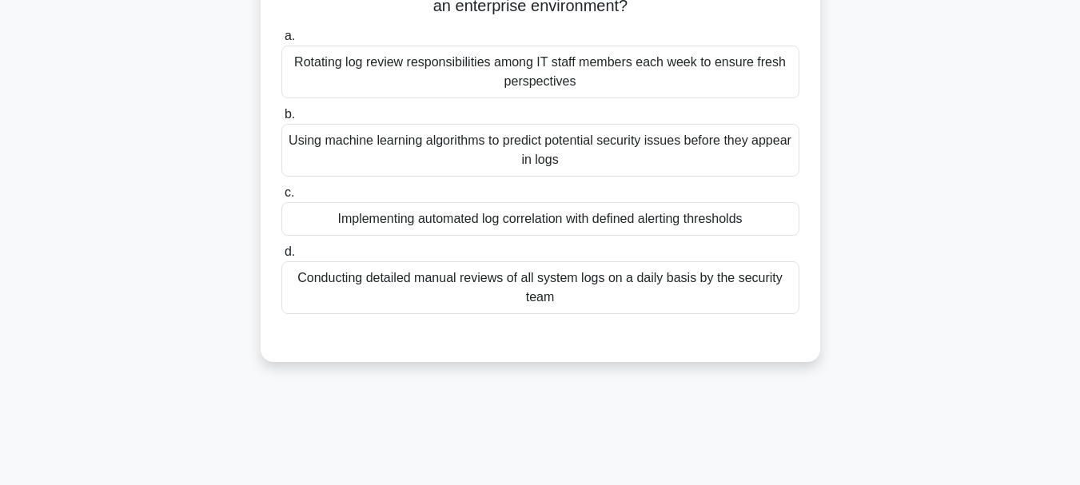
click at [410, 75] on div "Rotating log review responsibilities among IT staff members each week to ensure…" at bounding box center [540, 72] width 518 height 53
click at [281, 42] on input "a. Rotating log review responsibilities among IT staff members each week to ens…" at bounding box center [281, 36] width 0 height 10
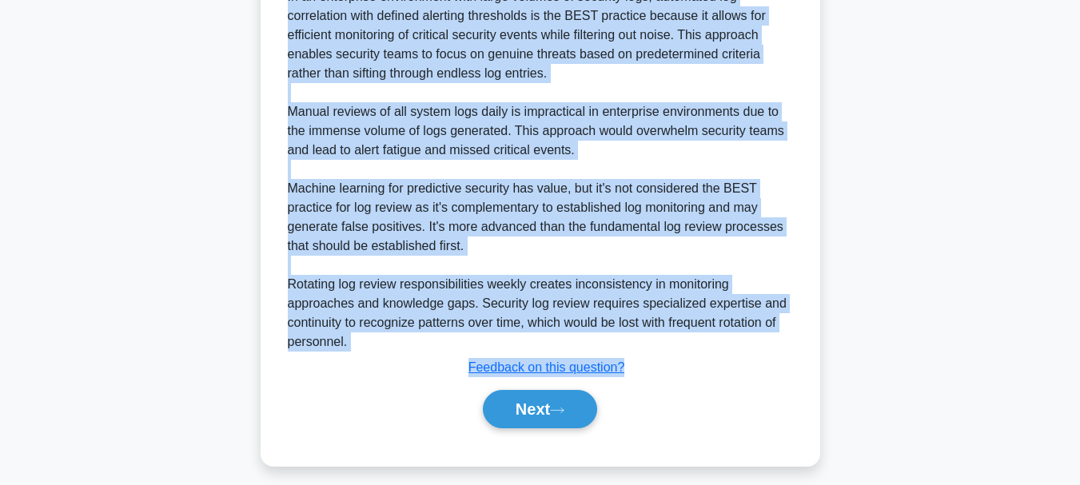
scroll to position [532, 0]
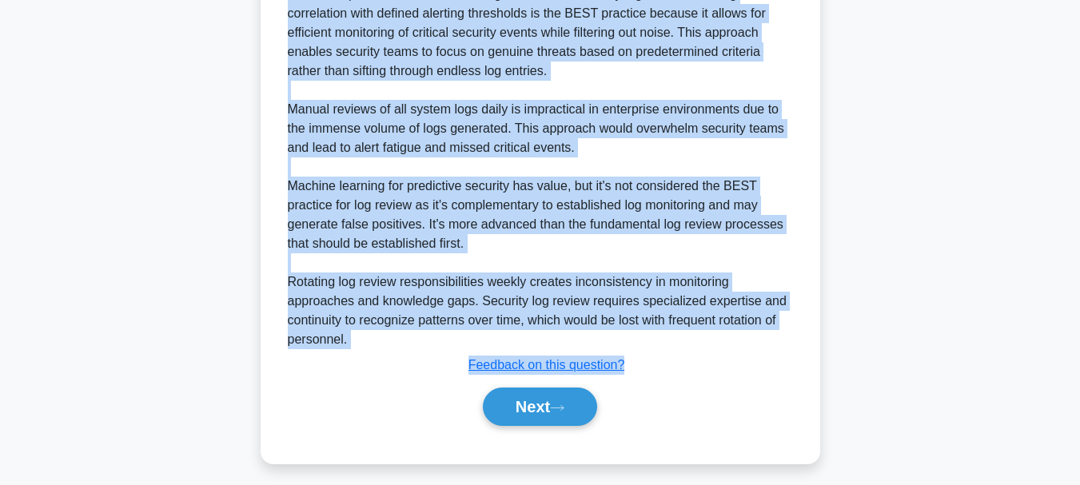
drag, startPoint x: 287, startPoint y: 127, endPoint x: 626, endPoint y: 345, distance: 403.2
click at [638, 359] on div "Which of the following is the BEST practice for reviewing security logs in an e…" at bounding box center [540, 10] width 547 height 893
click at [540, 416] on button "Next" at bounding box center [540, 407] width 114 height 38
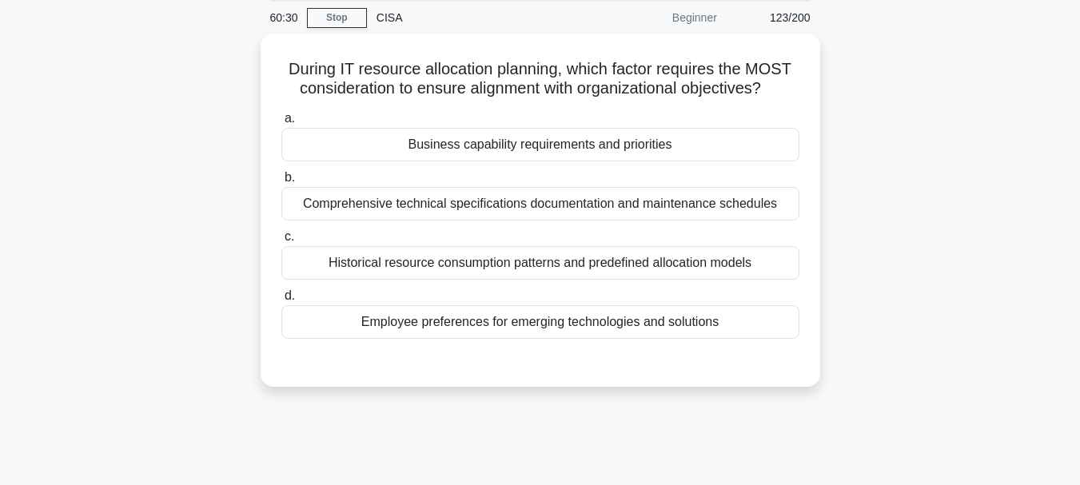
scroll to position [58, 0]
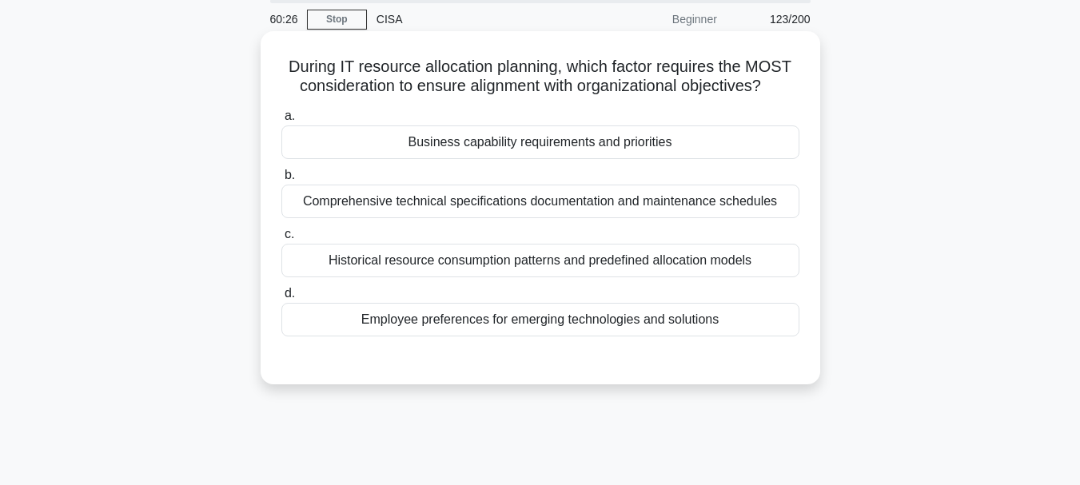
click at [486, 142] on div "Business capability requirements and priorities" at bounding box center [540, 143] width 518 height 34
click at [281, 122] on input "a. Business capability requirements and priorities" at bounding box center [281, 116] width 0 height 10
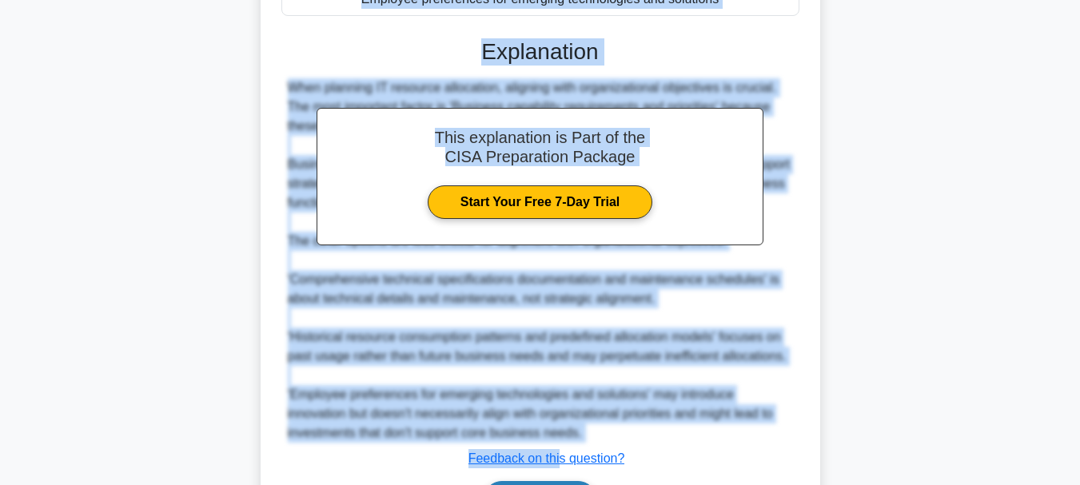
scroll to position [402, 0]
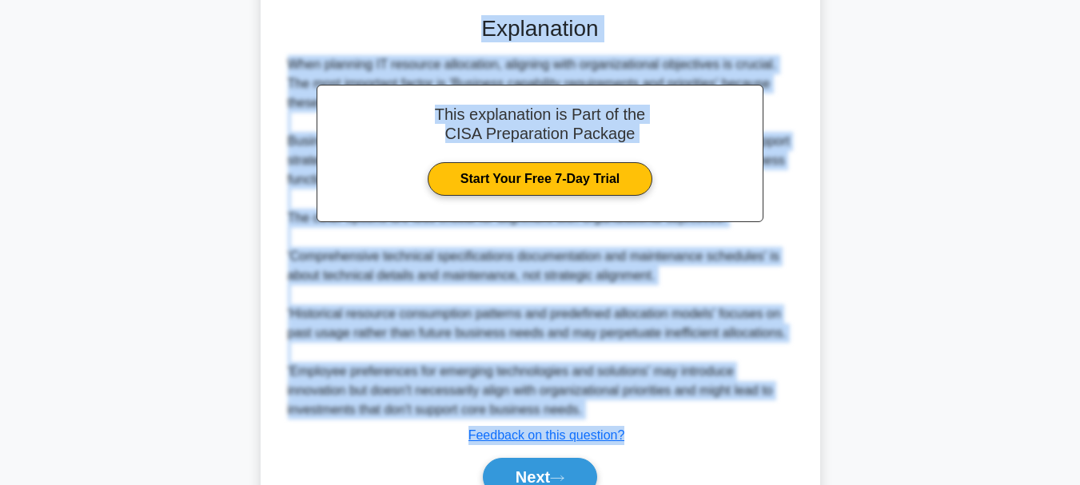
drag, startPoint x: 282, startPoint y: 63, endPoint x: 630, endPoint y: 439, distance: 512.0
click at [630, 439] on div "During IT resource allocation planning, which factor requires the MOST consider…" at bounding box center [540, 111] width 547 height 834
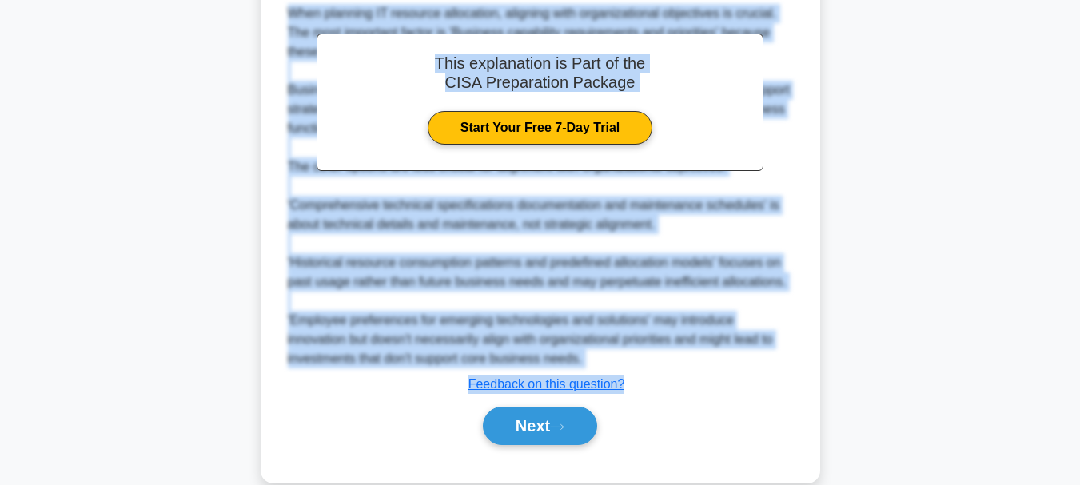
scroll to position [482, 0]
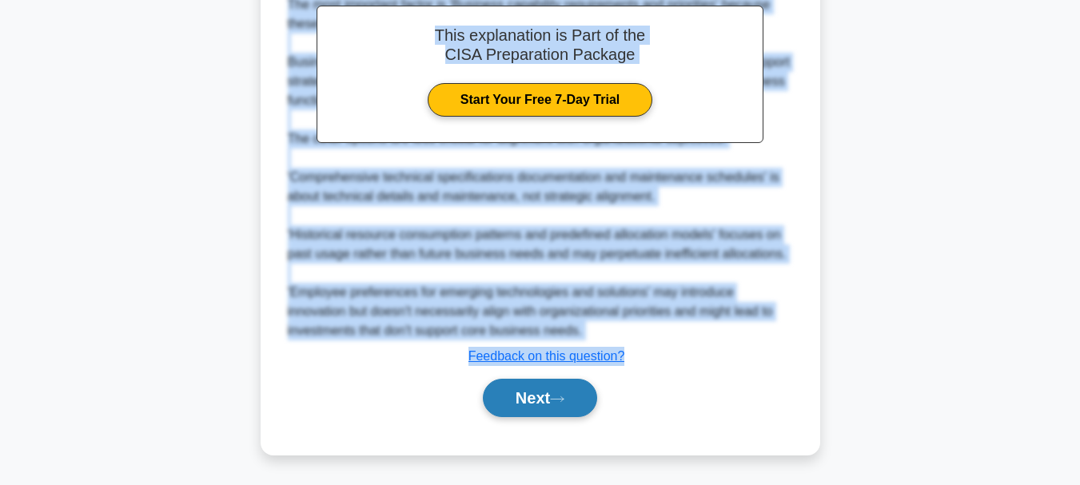
click at [529, 395] on button "Next" at bounding box center [540, 398] width 114 height 38
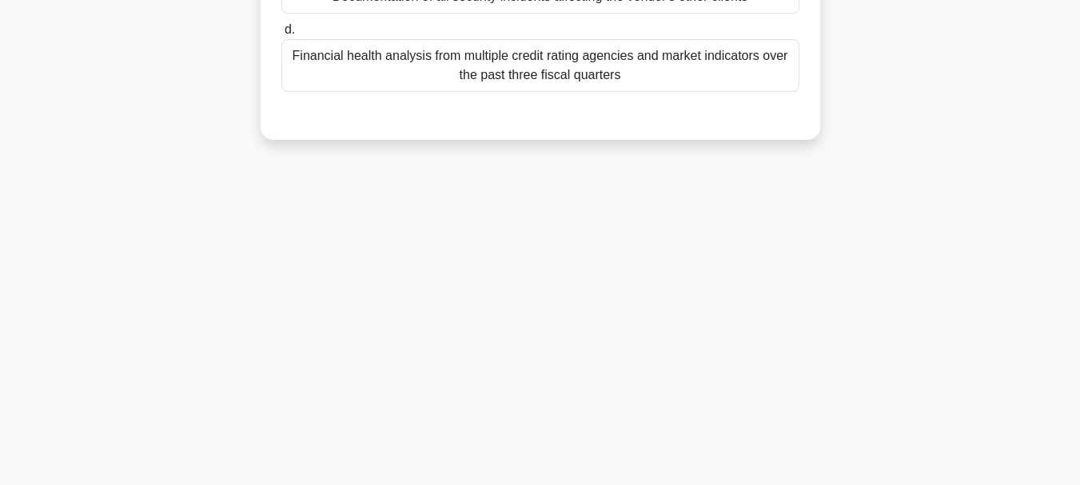
scroll to position [58, 0]
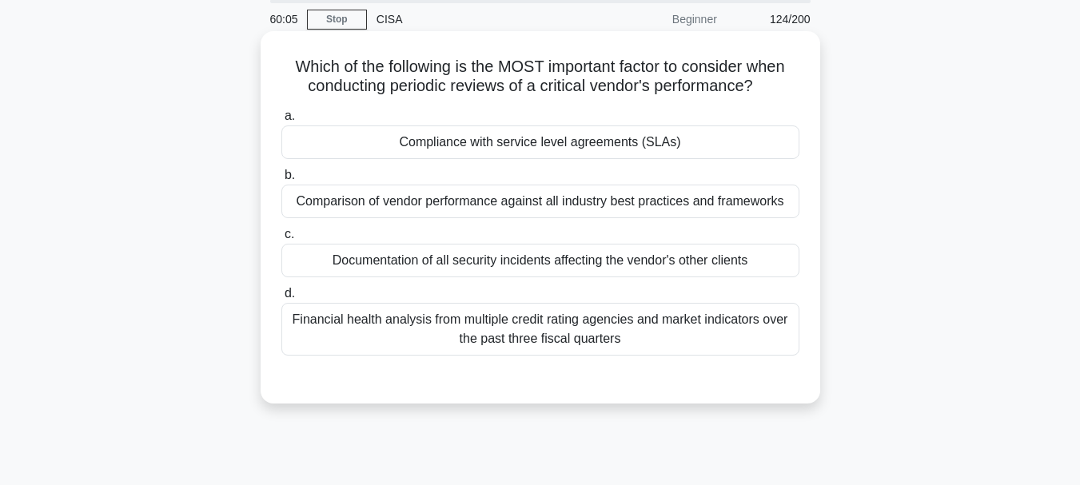
click at [477, 148] on div "Compliance with service level agreements (SLAs)" at bounding box center [540, 143] width 518 height 34
click at [281, 122] on input "a. Compliance with service level agreements (SLAs)" at bounding box center [281, 116] width 0 height 10
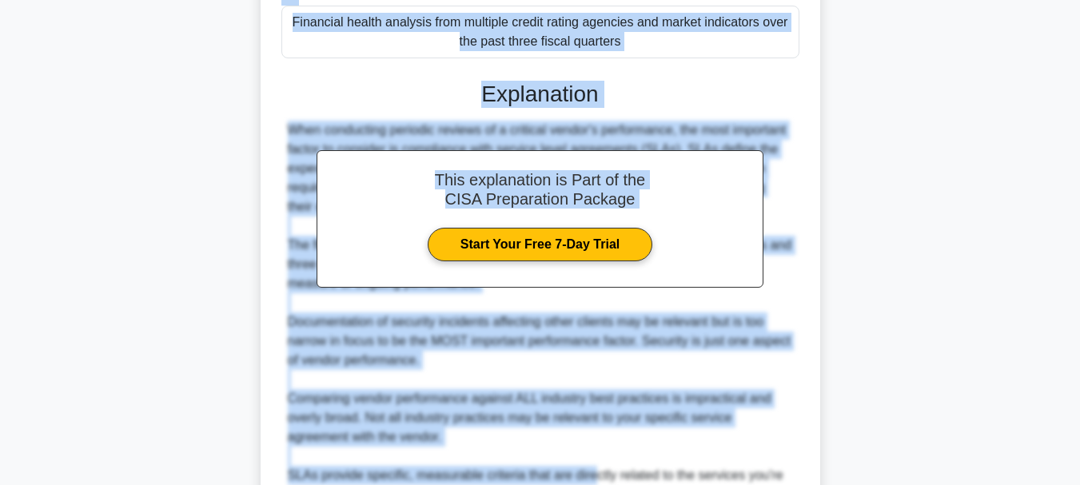
scroll to position [521, 0]
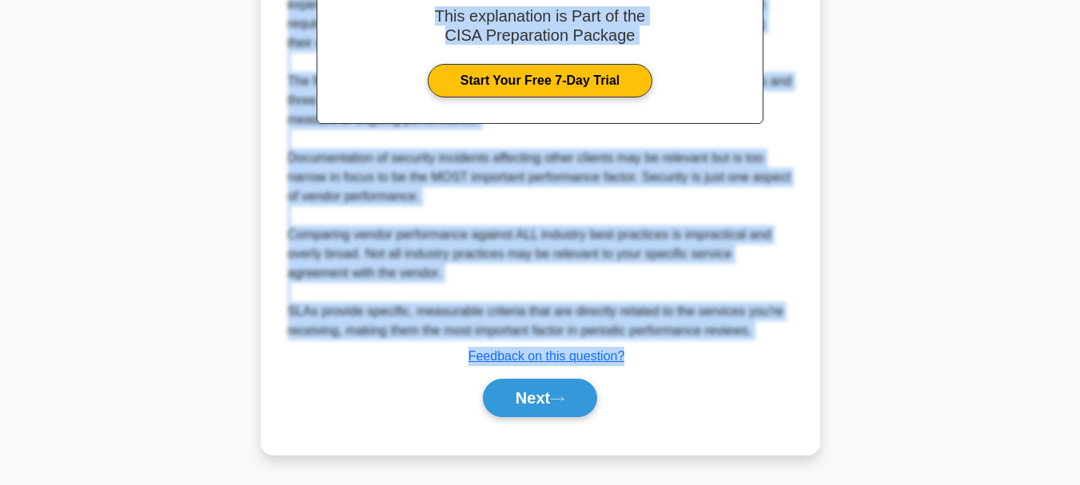
drag, startPoint x: 288, startPoint y: 68, endPoint x: 634, endPoint y: 357, distance: 451.3
click at [634, 357] on div "Which of the following is the MOST important factor to consider when conducting…" at bounding box center [540, 12] width 547 height 872
click at [531, 396] on button "Next" at bounding box center [540, 398] width 114 height 38
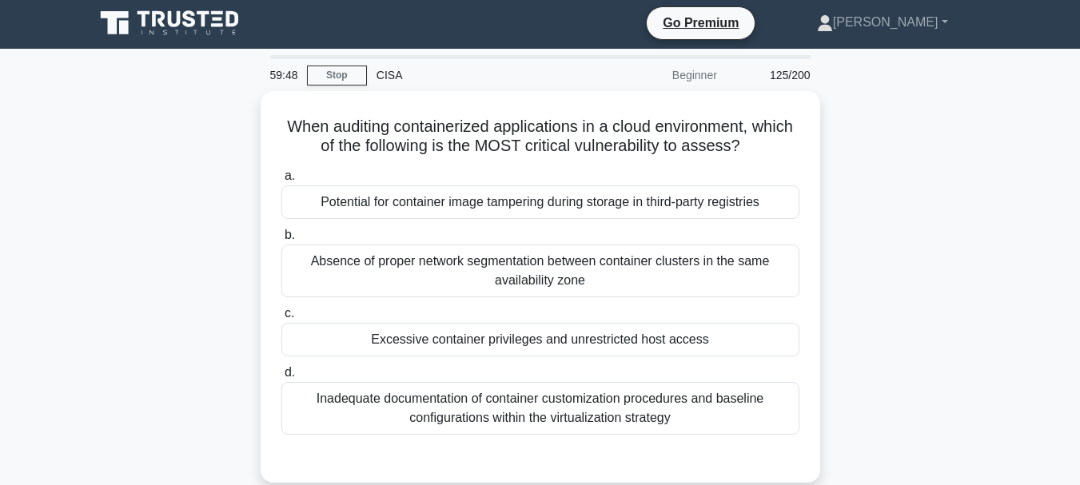
scroll to position [0, 0]
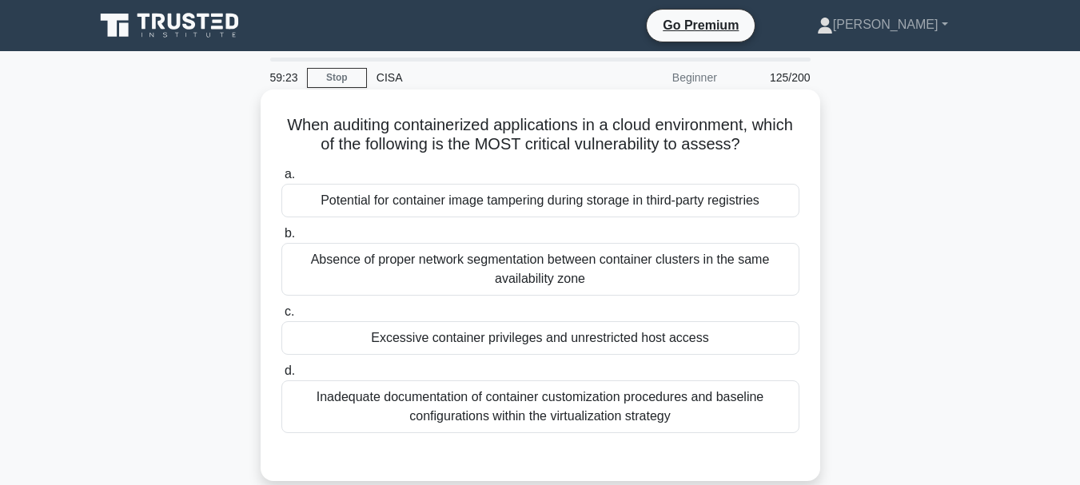
click at [540, 260] on div "Absence of proper network segmentation between container clusters in the same a…" at bounding box center [540, 269] width 518 height 53
click at [281, 239] on input "b. Absence of proper network segmentation between container clusters in the sam…" at bounding box center [281, 234] width 0 height 10
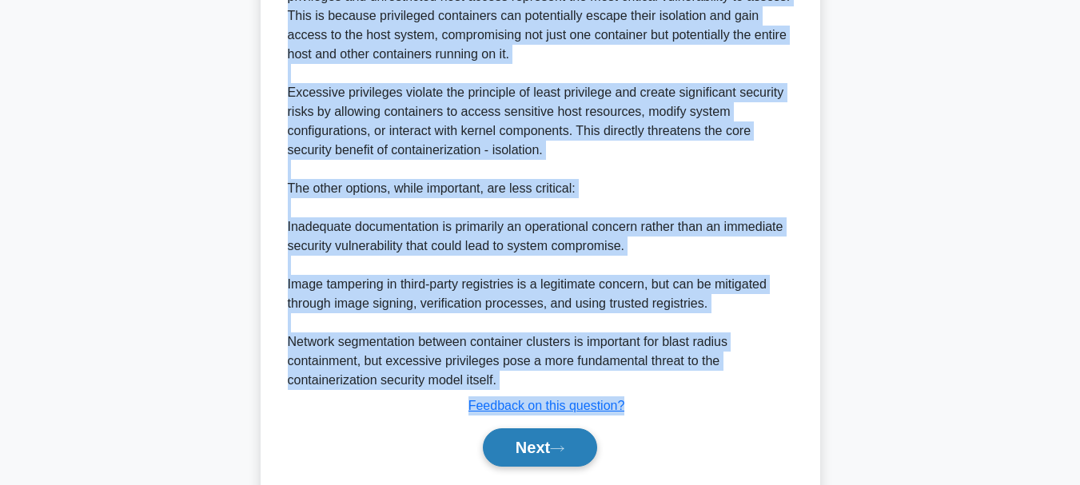
scroll to position [534, 0]
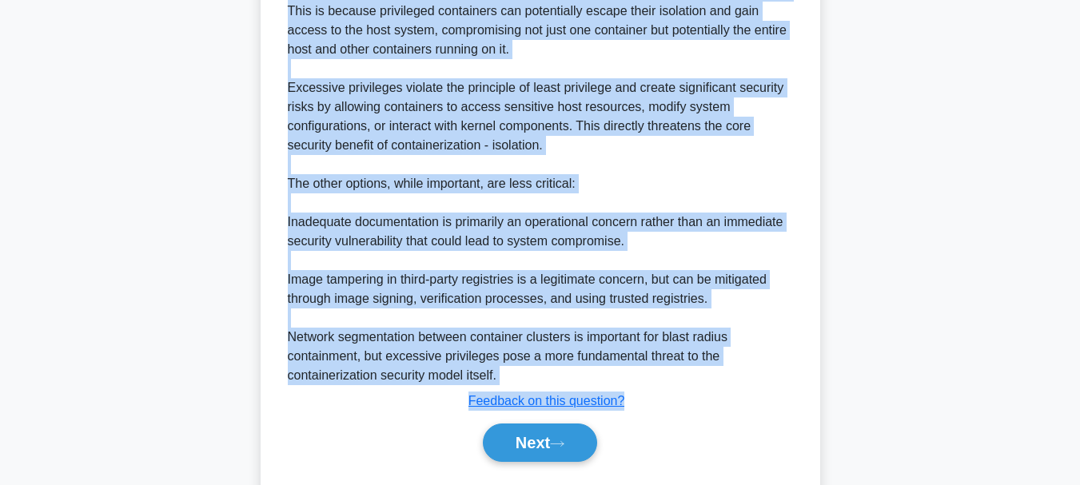
drag, startPoint x: 304, startPoint y: 118, endPoint x: 627, endPoint y: 400, distance: 428.9
click at [627, 400] on div "When auditing containerized applications in a cloud environment, which of the f…" at bounding box center [540, 27] width 547 height 931
click at [532, 443] on button "Next" at bounding box center [540, 443] width 114 height 38
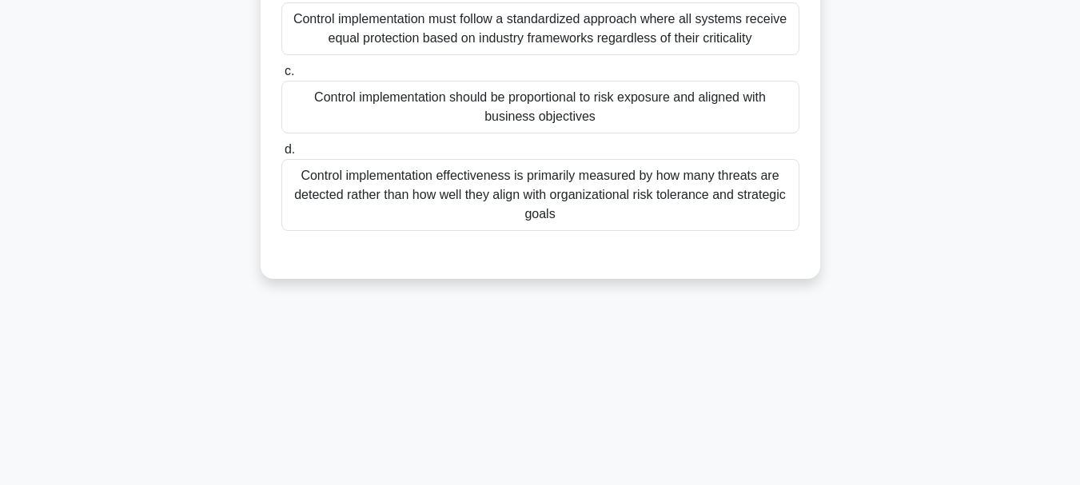
scroll to position [138, 0]
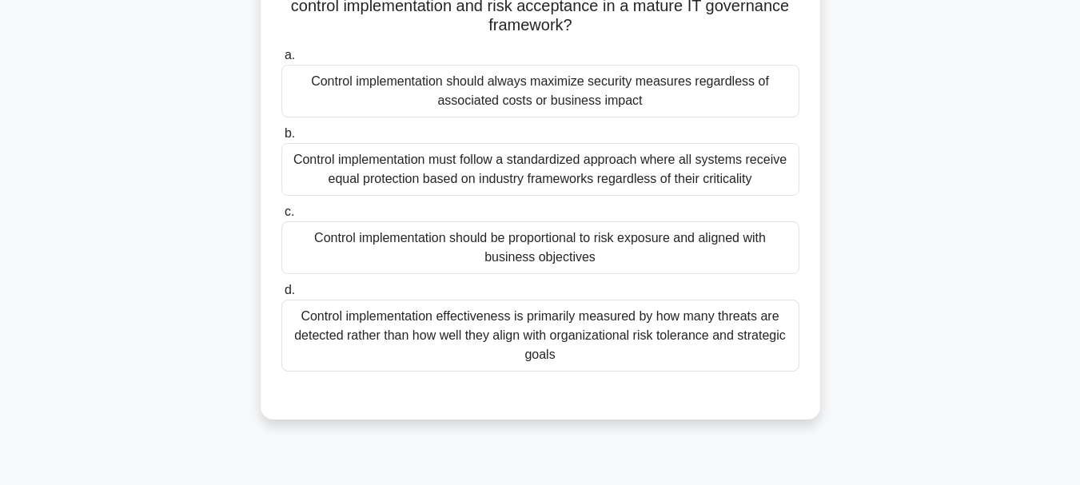
click at [457, 330] on div "Control implementation effectiveness is primarily measured by how many threats …" at bounding box center [540, 336] width 518 height 72
click at [281, 296] on input "d. Control implementation effectiveness is primarily measured by how many threa…" at bounding box center [281, 290] width 0 height 10
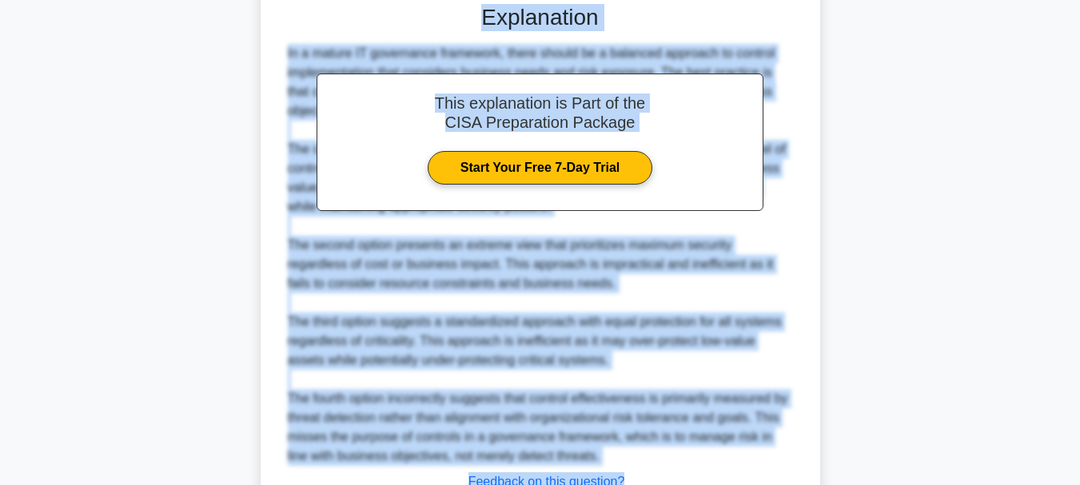
scroll to position [614, 0]
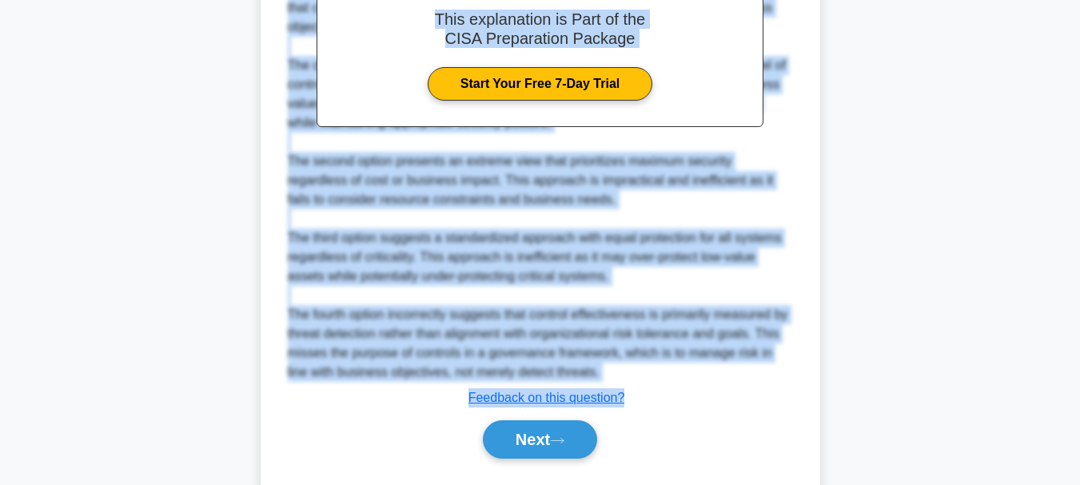
drag, startPoint x: 301, startPoint y: 124, endPoint x: 617, endPoint y: 384, distance: 409.6
click at [516, 441] on button "Next" at bounding box center [540, 440] width 114 height 38
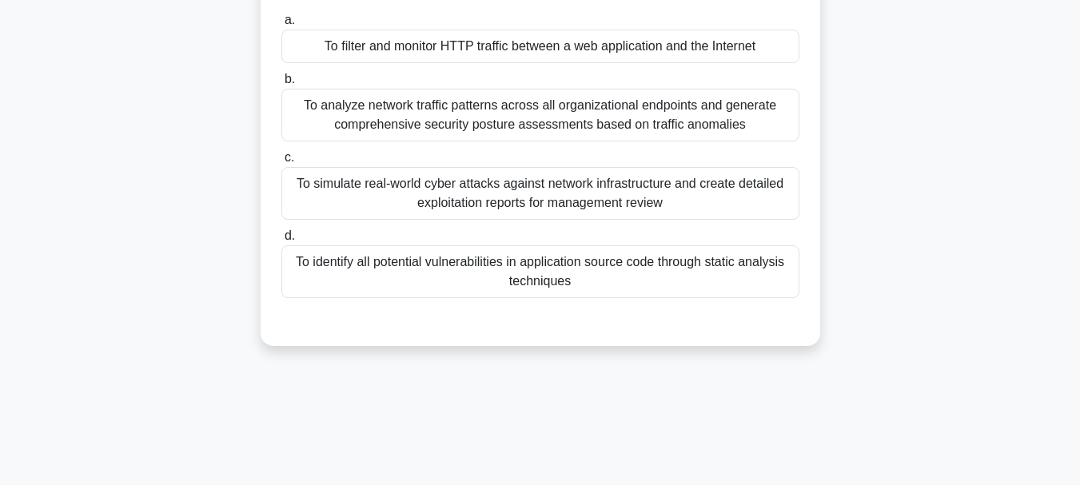
scroll to position [138, 0]
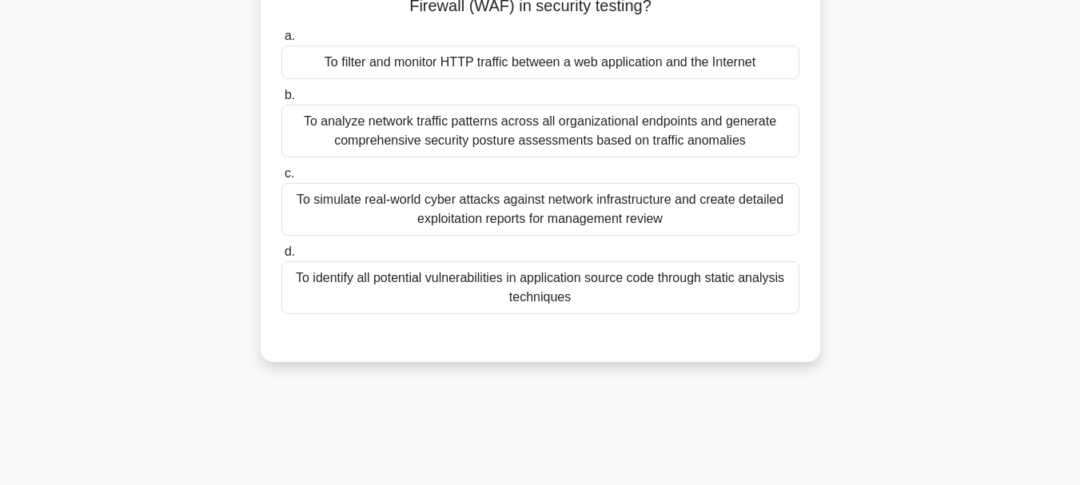
click at [536, 283] on div "To identify all potential vulnerabilities in application source code through st…" at bounding box center [540, 287] width 518 height 53
click at [281, 257] on input "d. To identify all potential vulnerabilities in application source code through…" at bounding box center [281, 252] width 0 height 10
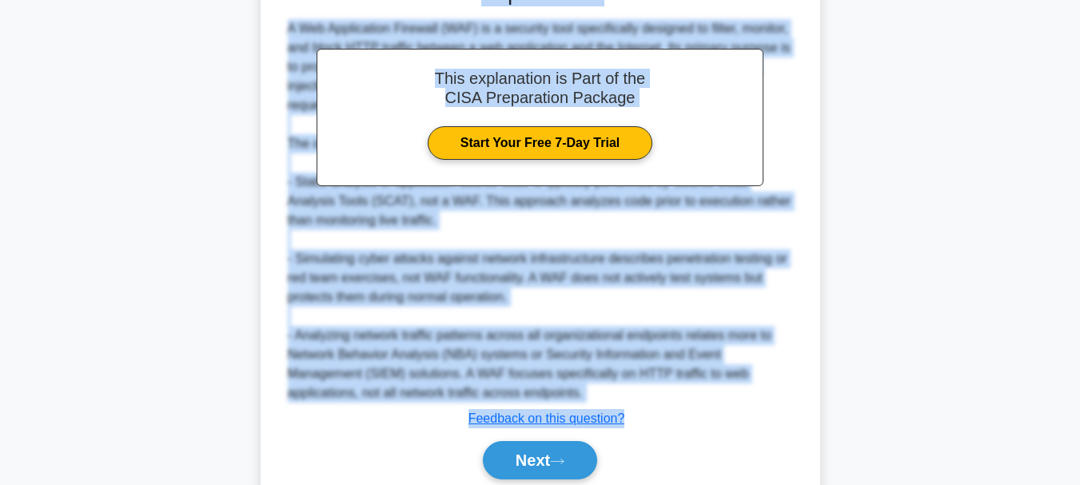
scroll to position [560, 0]
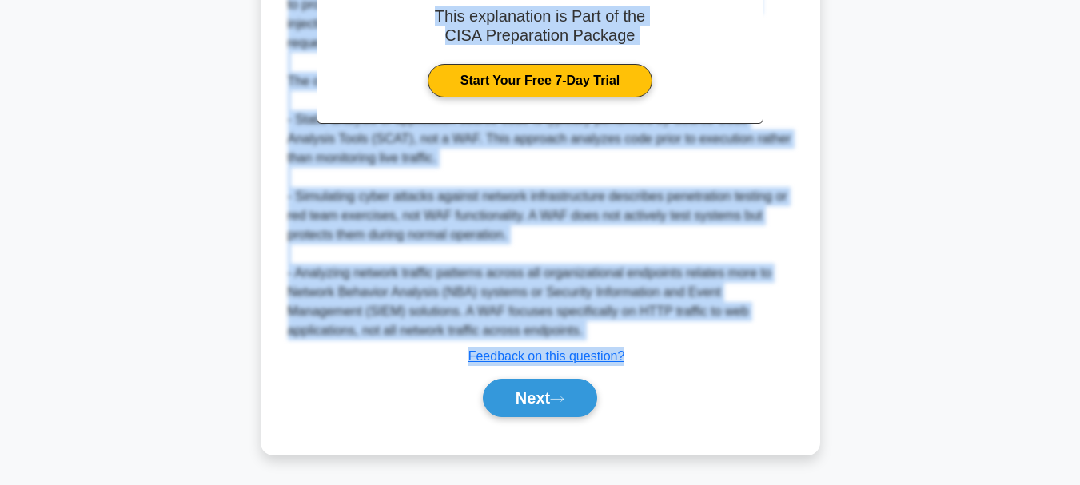
drag, startPoint x: 326, startPoint y: 123, endPoint x: 640, endPoint y: 358, distance: 391.8
click at [528, 405] on button "Next" at bounding box center [540, 398] width 114 height 38
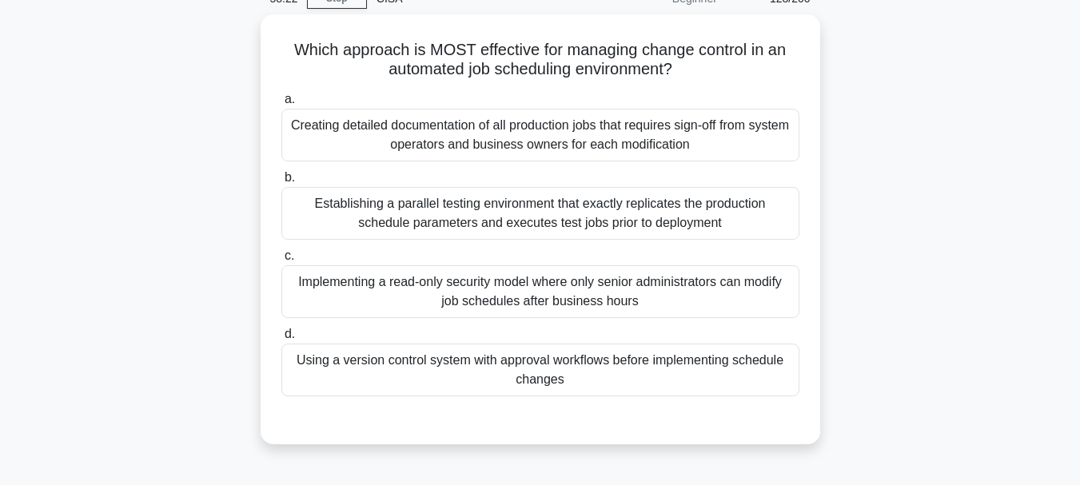
scroll to position [58, 0]
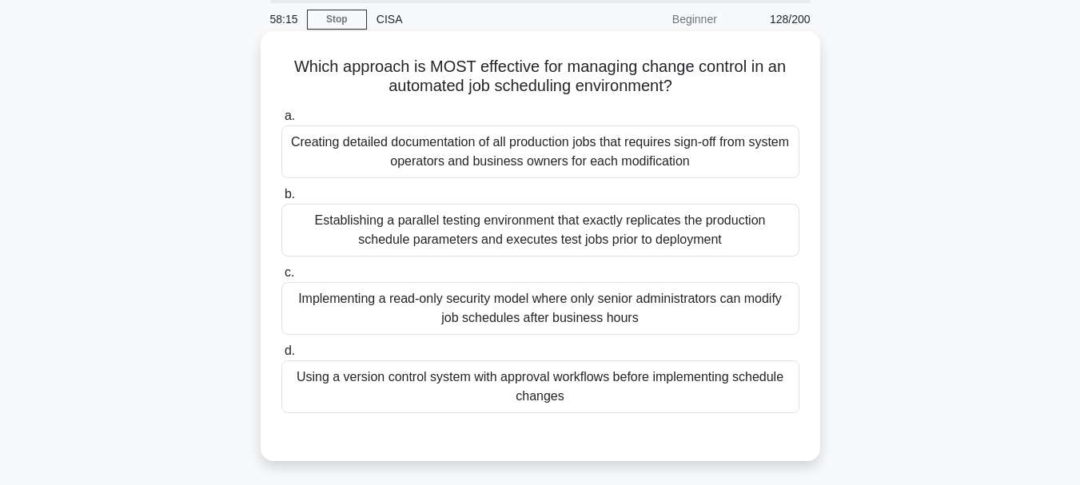
click at [501, 170] on div "Creating detailed documentation of all production jobs that requires sign-off f…" at bounding box center [540, 152] width 518 height 53
click at [281, 122] on input "a. Creating detailed documentation of all production jobs that requires sign-of…" at bounding box center [281, 116] width 0 height 10
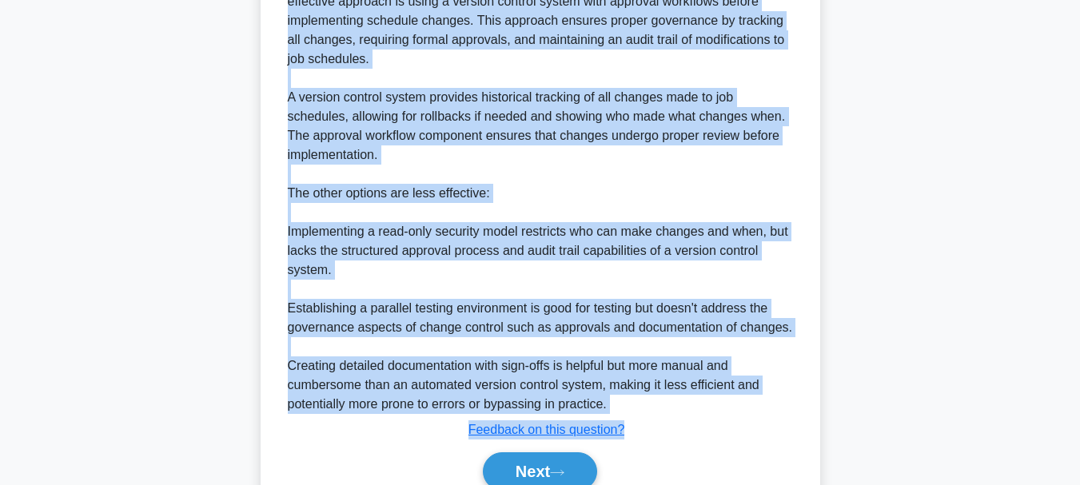
scroll to position [637, 0]
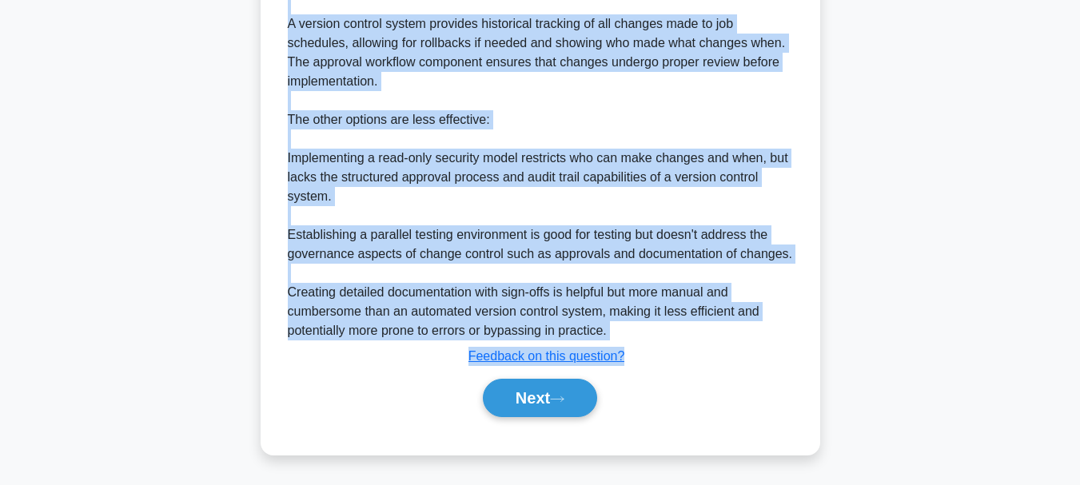
drag, startPoint x: 287, startPoint y: 62, endPoint x: 640, endPoint y: 353, distance: 456.7
click at [534, 403] on button "Next" at bounding box center [540, 398] width 114 height 38
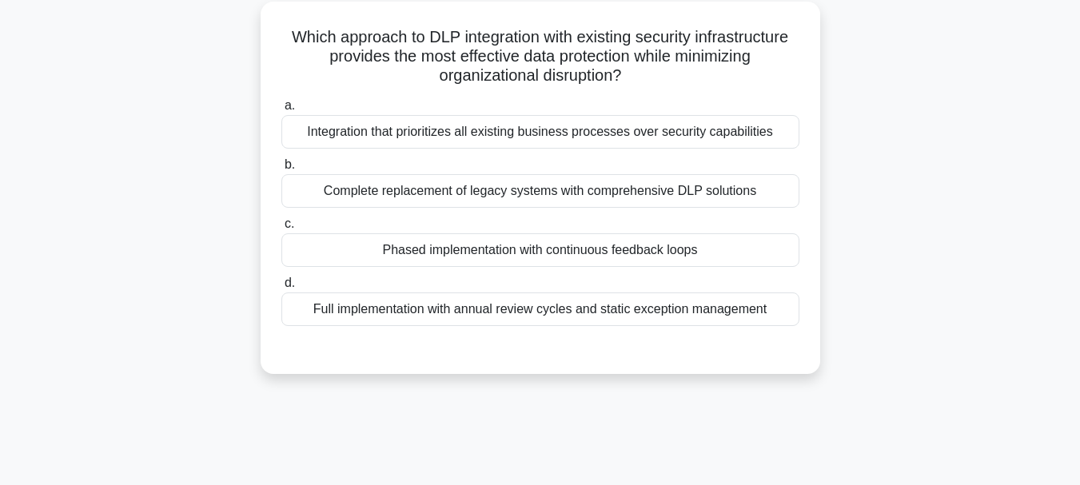
scroll to position [58, 0]
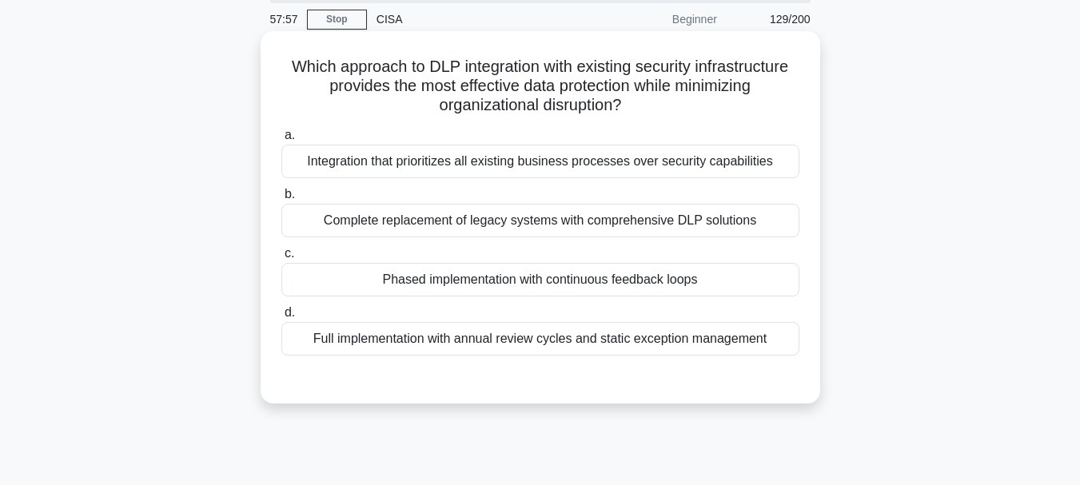
click at [514, 169] on div "Integration that prioritizes all existing business processes over security capa…" at bounding box center [540, 162] width 518 height 34
click at [281, 141] on input "a. Integration that prioritizes all existing business processes over security c…" at bounding box center [281, 135] width 0 height 10
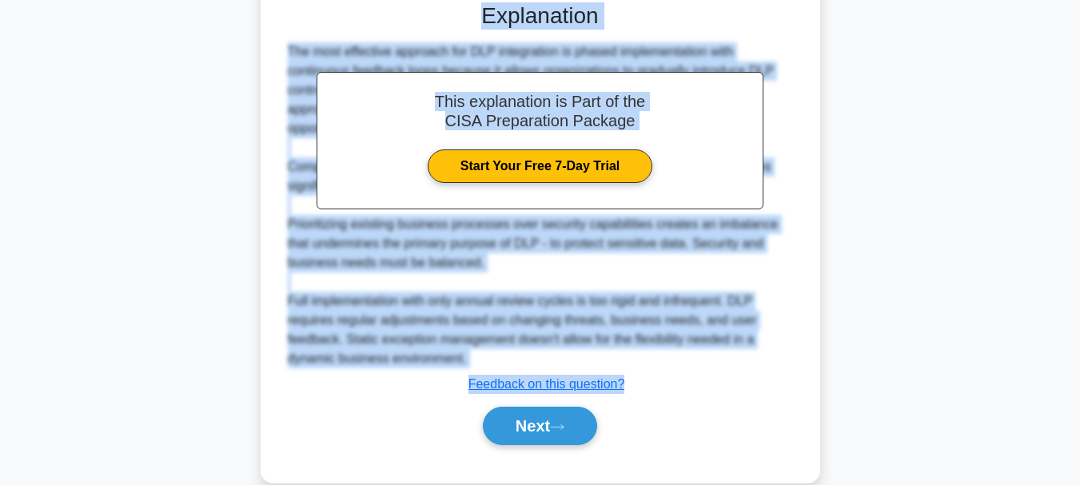
scroll to position [465, 0]
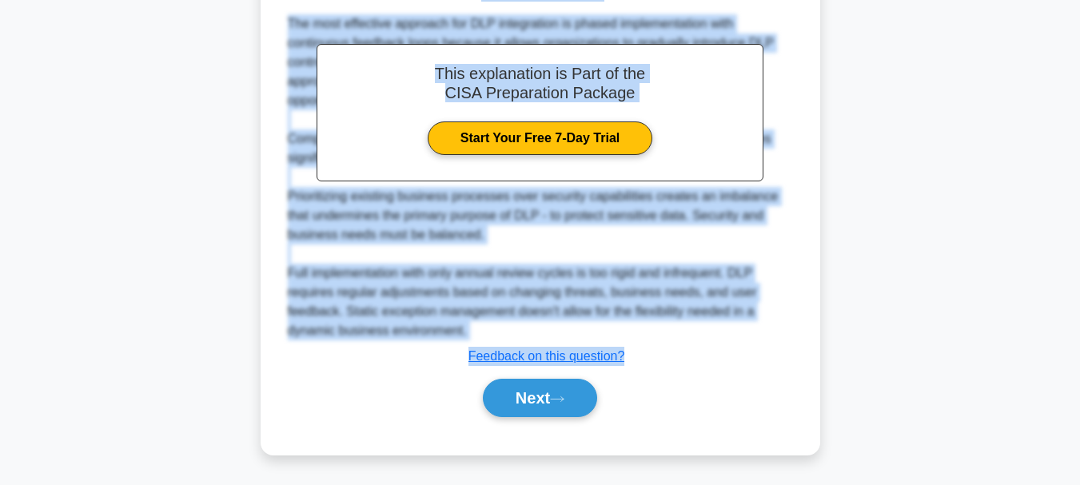
drag, startPoint x: 288, startPoint y: 69, endPoint x: 637, endPoint y: 361, distance: 455.2
click at [637, 361] on div "Which approach to DLP integration with existing security infrastructure provide…" at bounding box center [540, 40] width 547 height 816
click at [525, 401] on button "Next" at bounding box center [540, 398] width 114 height 38
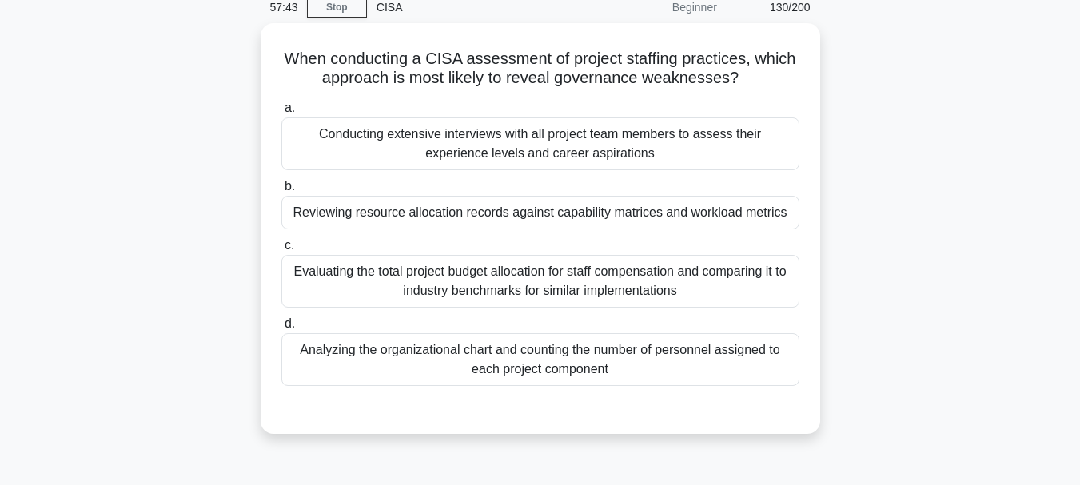
scroll to position [58, 0]
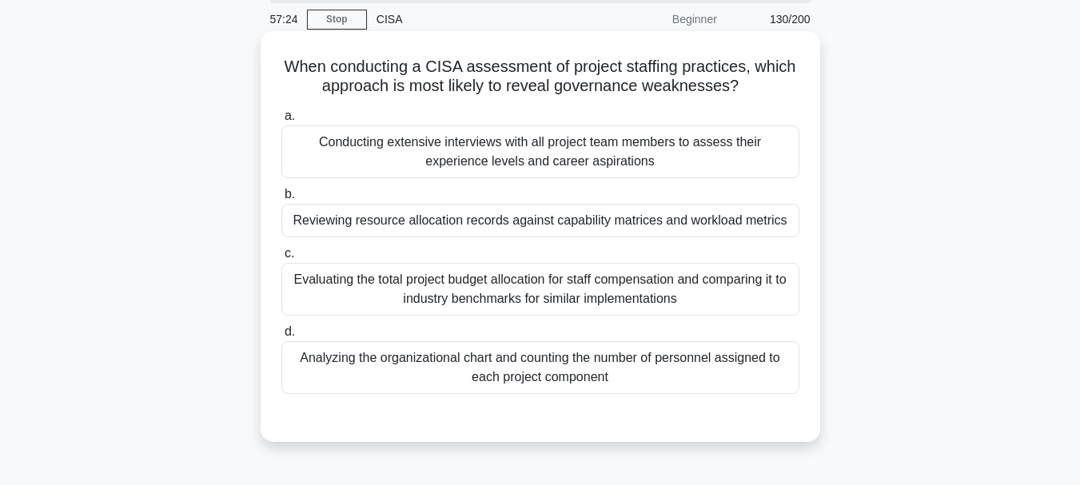
click at [556, 356] on div "Analyzing the organizational chart and counting the number of personnel assigne…" at bounding box center [540, 367] width 518 height 53
click at [281, 337] on input "d. Analyzing the organizational chart and counting the number of personnel assi…" at bounding box center [281, 332] width 0 height 10
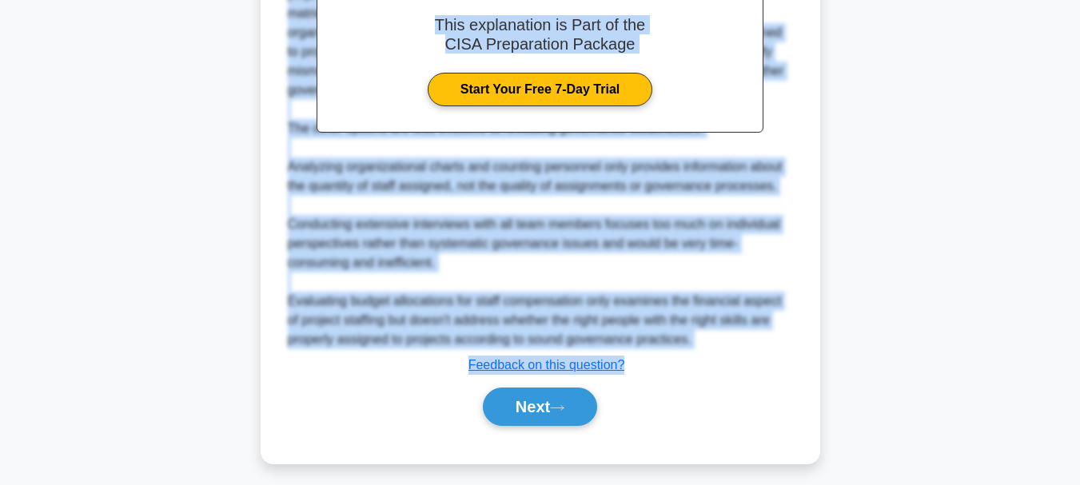
scroll to position [564, 0]
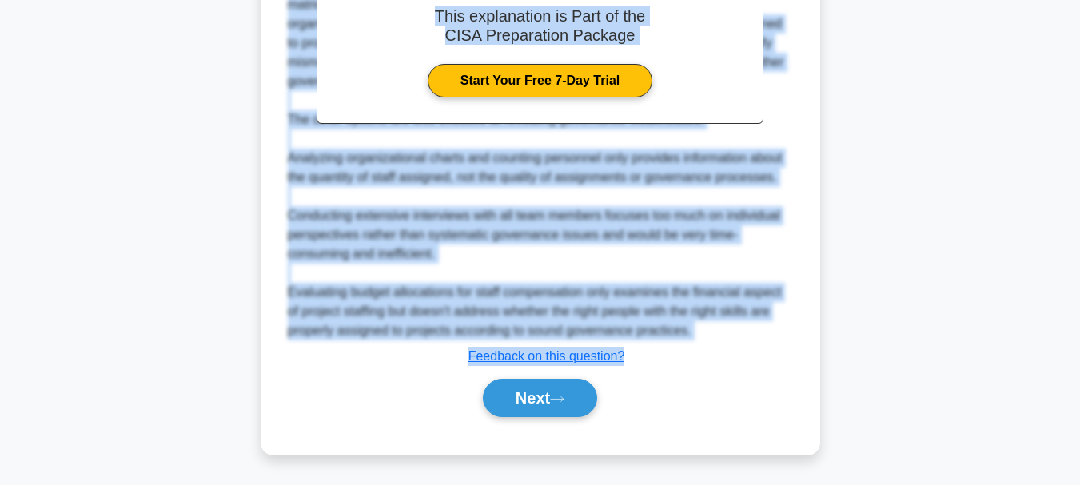
drag, startPoint x: 281, startPoint y: 66, endPoint x: 653, endPoint y: 360, distance: 473.6
click at [530, 413] on button "Next" at bounding box center [540, 398] width 114 height 38
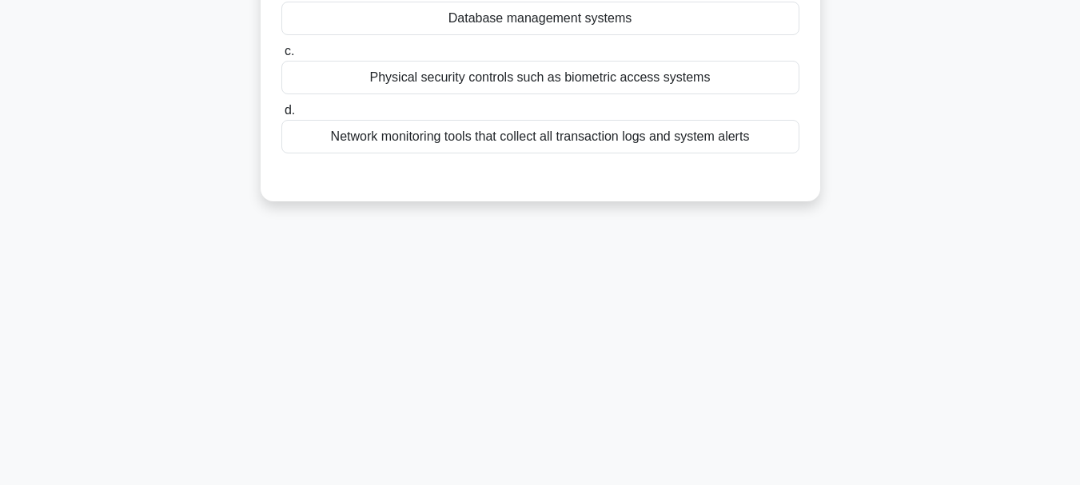
scroll to position [58, 0]
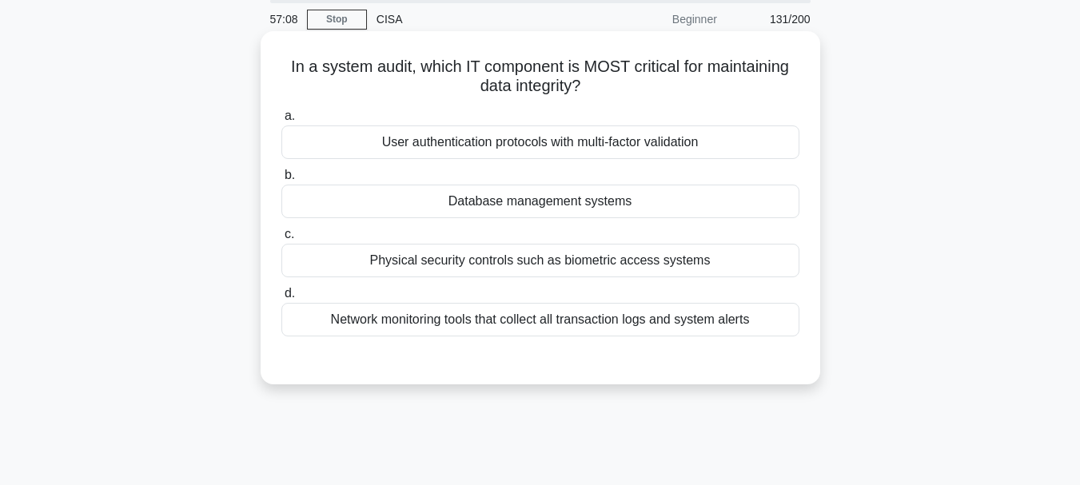
click at [510, 204] on div "Database management systems" at bounding box center [540, 202] width 518 height 34
click at [281, 181] on input "b. Database management systems" at bounding box center [281, 175] width 0 height 10
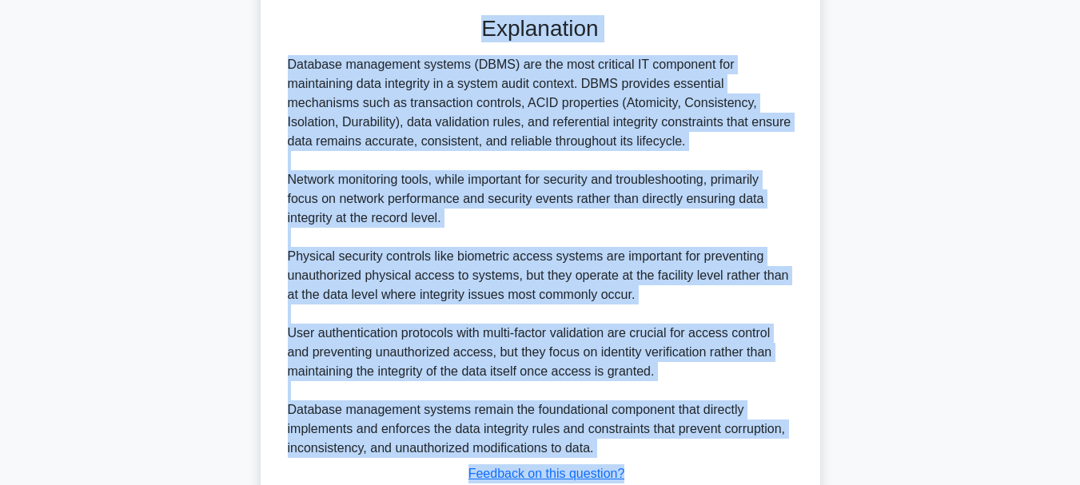
scroll to position [521, 0]
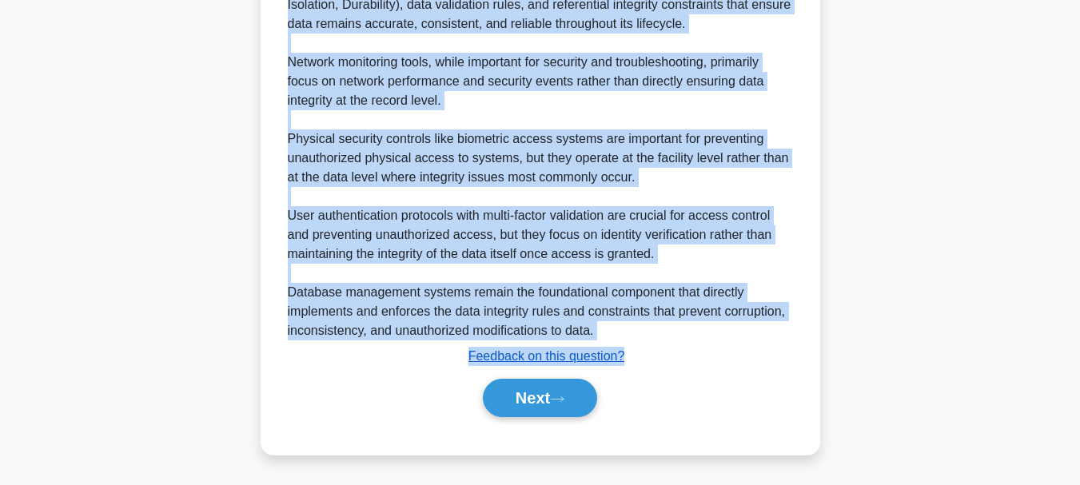
drag, startPoint x: 285, startPoint y: 66, endPoint x: 618, endPoint y: 351, distance: 438.9
click at [636, 357] on div "In a system audit, which IT component is MOST critical for maintaining data int…" at bounding box center [540, 12] width 547 height 872
click at [515, 401] on button "Next" at bounding box center [540, 398] width 114 height 38
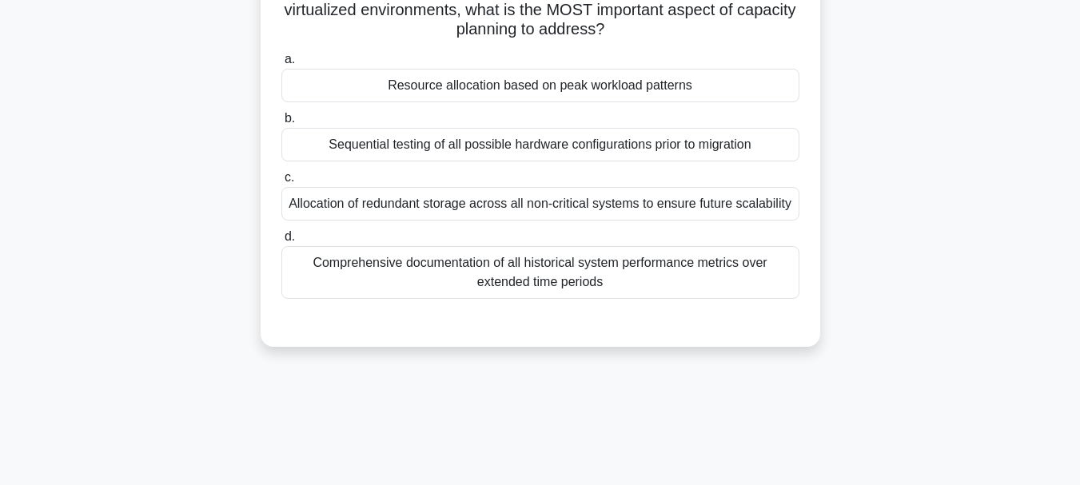
scroll to position [58, 0]
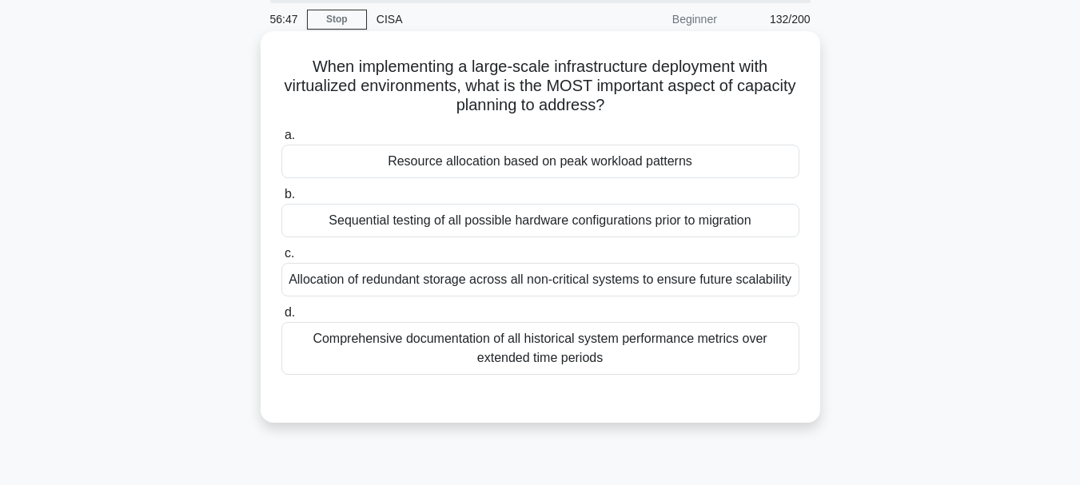
click at [507, 170] on div "Resource allocation based on peak workload patterns" at bounding box center [540, 162] width 518 height 34
click at [281, 141] on input "a. Resource allocation based on peak workload patterns" at bounding box center [281, 135] width 0 height 10
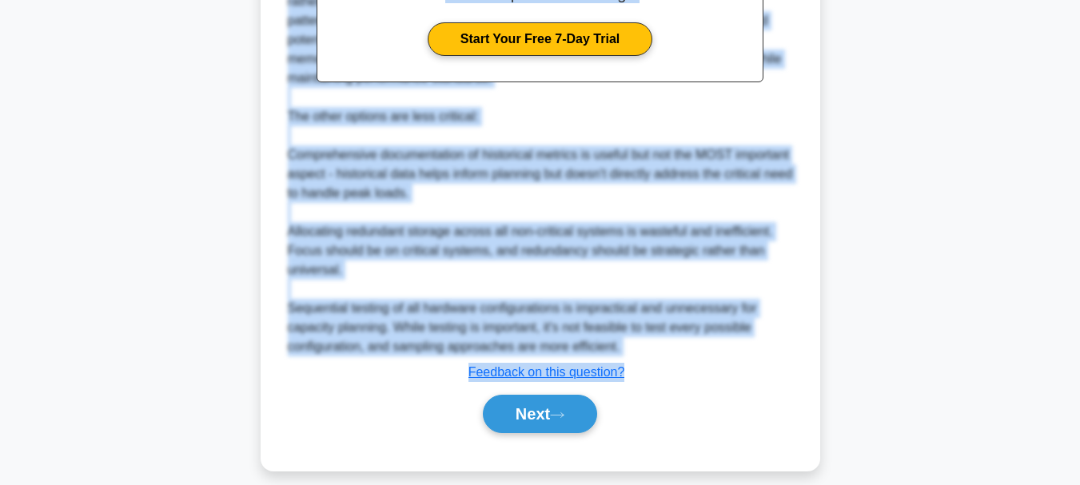
scroll to position [583, 0]
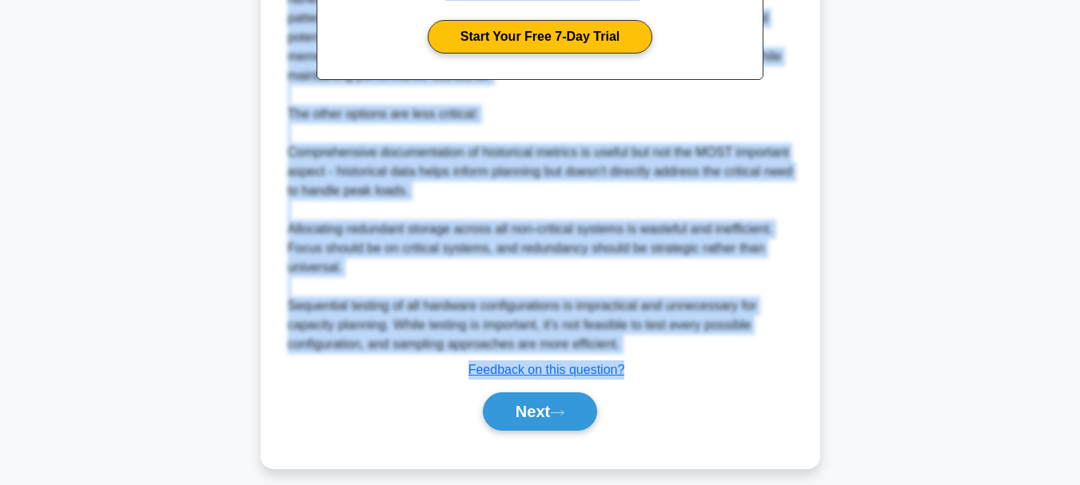
drag, startPoint x: 306, startPoint y: 65, endPoint x: 624, endPoint y: 382, distance: 448.9
click at [529, 405] on button "Next" at bounding box center [540, 412] width 114 height 38
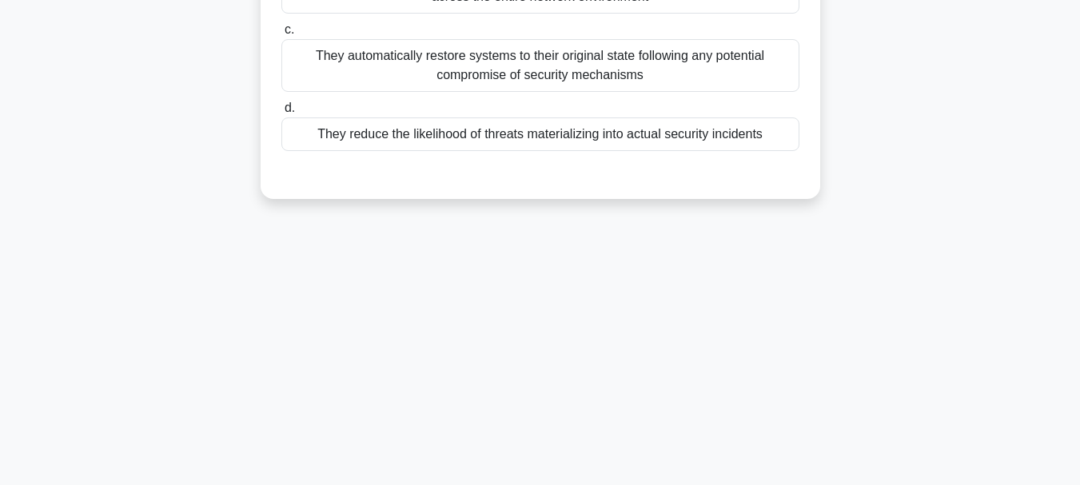
scroll to position [58, 0]
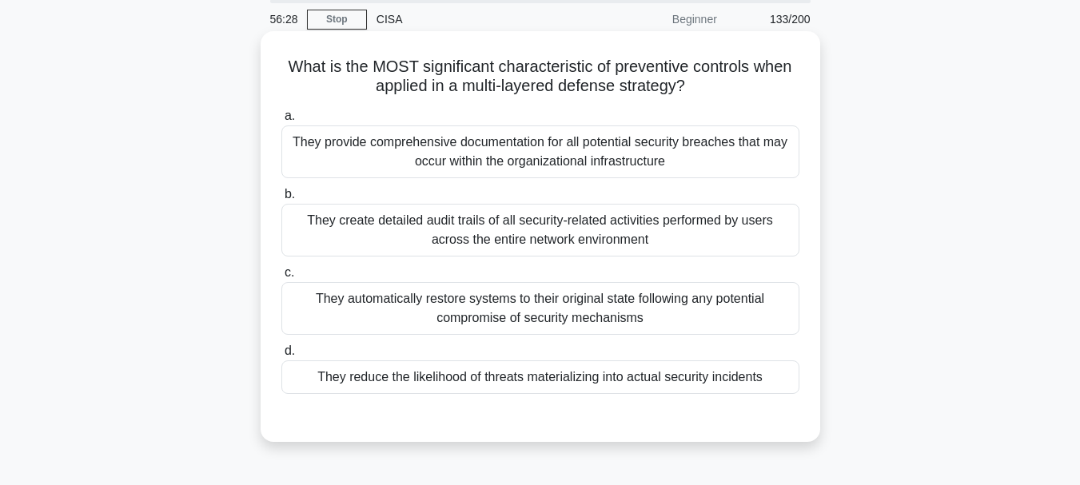
click at [497, 383] on div "They reduce the likelihood of threats materializing into actual security incide…" at bounding box center [540, 378] width 518 height 34
click at [281, 357] on input "d. They reduce the likelihood of threats materializing into actual security inc…" at bounding box center [281, 351] width 0 height 10
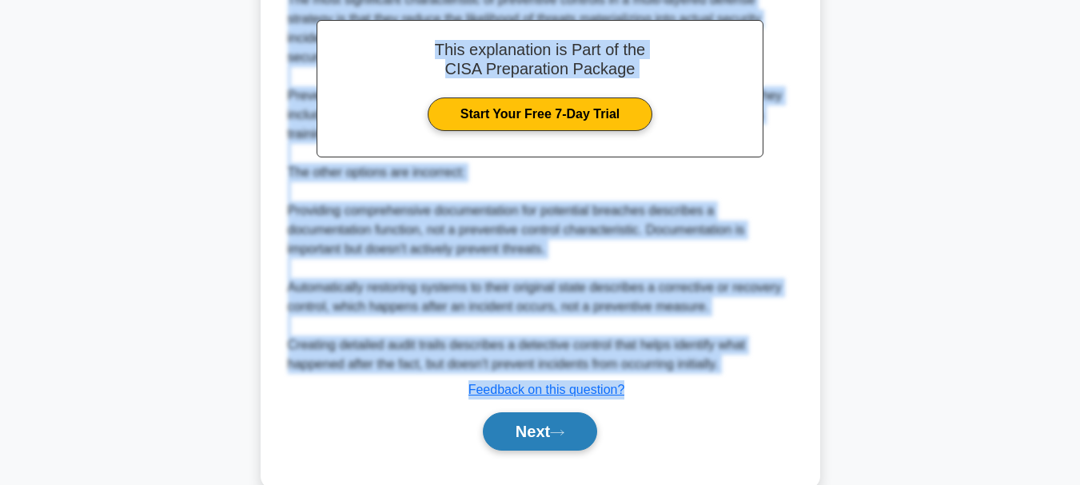
scroll to position [559, 0]
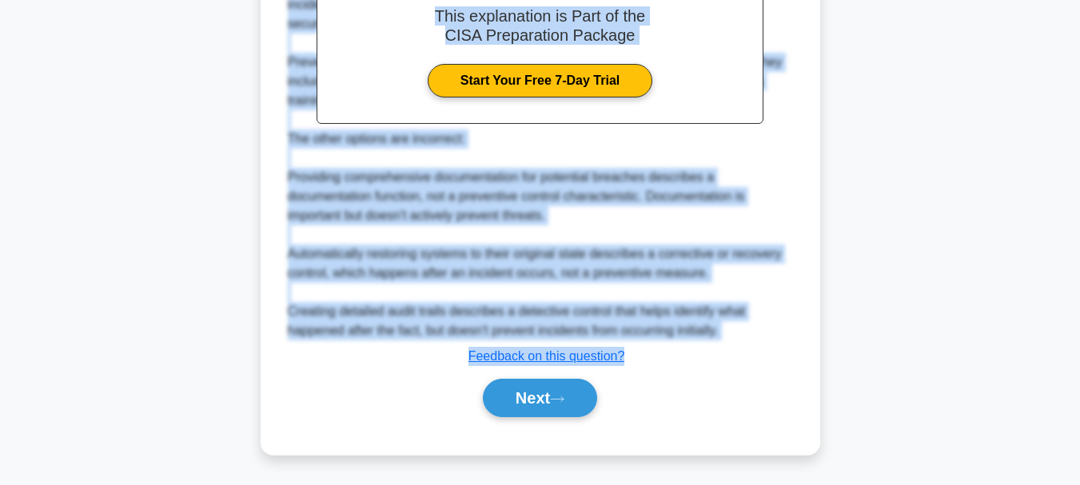
drag, startPoint x: 285, startPoint y: 68, endPoint x: 635, endPoint y: 357, distance: 453.2
click at [527, 401] on button "Next" at bounding box center [540, 398] width 114 height 38
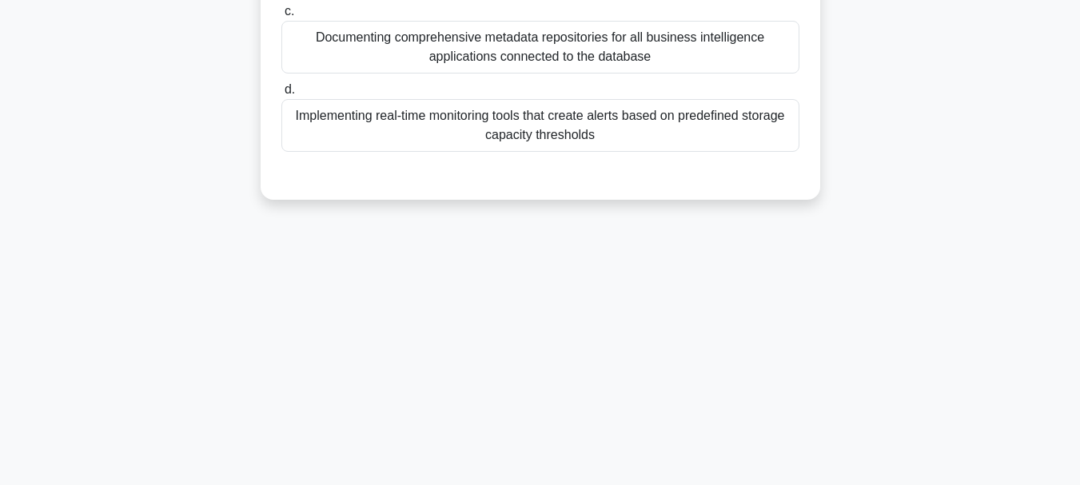
scroll to position [58, 0]
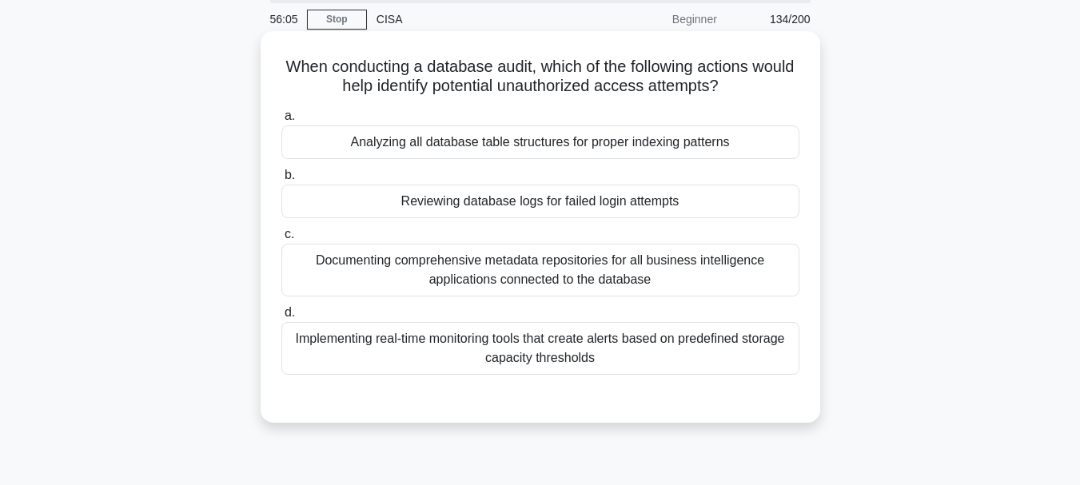
click at [502, 201] on div "Reviewing database logs for failed login attempts" at bounding box center [540, 202] width 518 height 34
click at [281, 181] on input "b. Reviewing database logs for failed login attempts" at bounding box center [281, 175] width 0 height 10
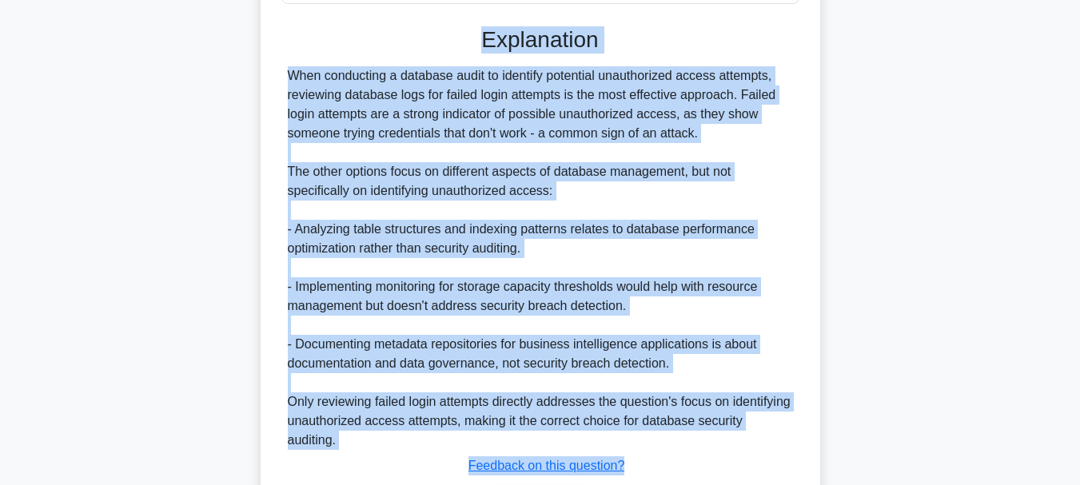
scroll to position [515, 0]
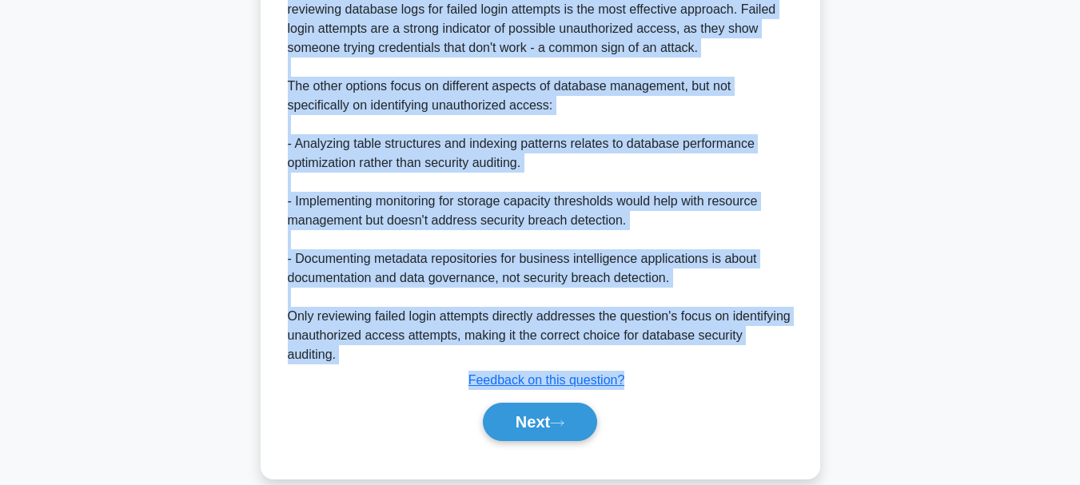
drag, startPoint x: 300, startPoint y: 61, endPoint x: 626, endPoint y: 377, distance: 454.6
click at [626, 377] on div "When conducting a database audit, which of the following actions would help ide…" at bounding box center [540, 26] width 547 height 891
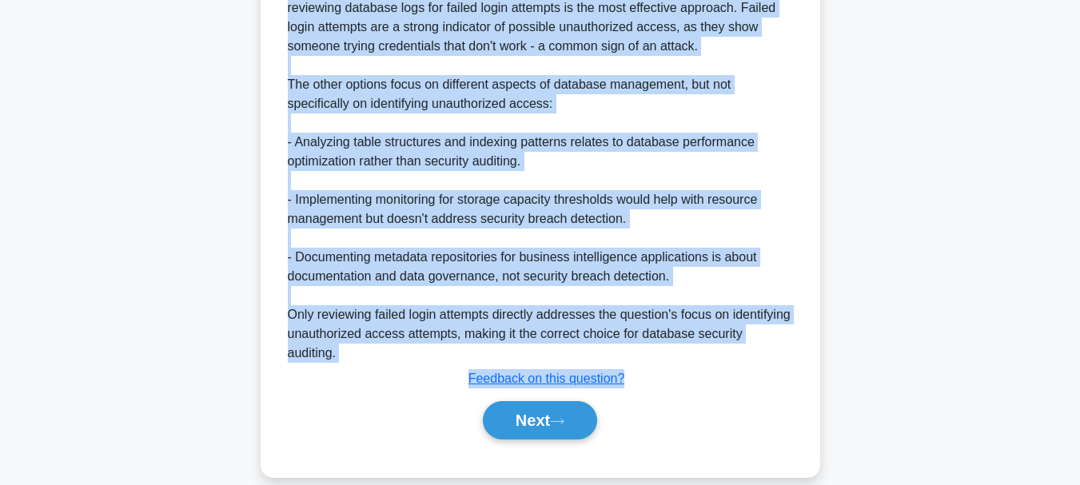
scroll to position [540, 0]
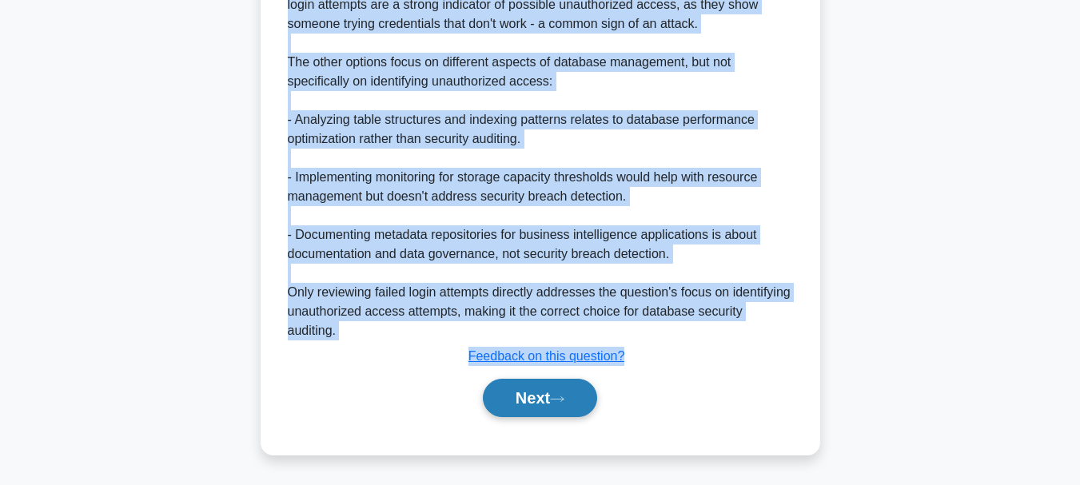
click at [517, 394] on button "Next" at bounding box center [540, 398] width 114 height 38
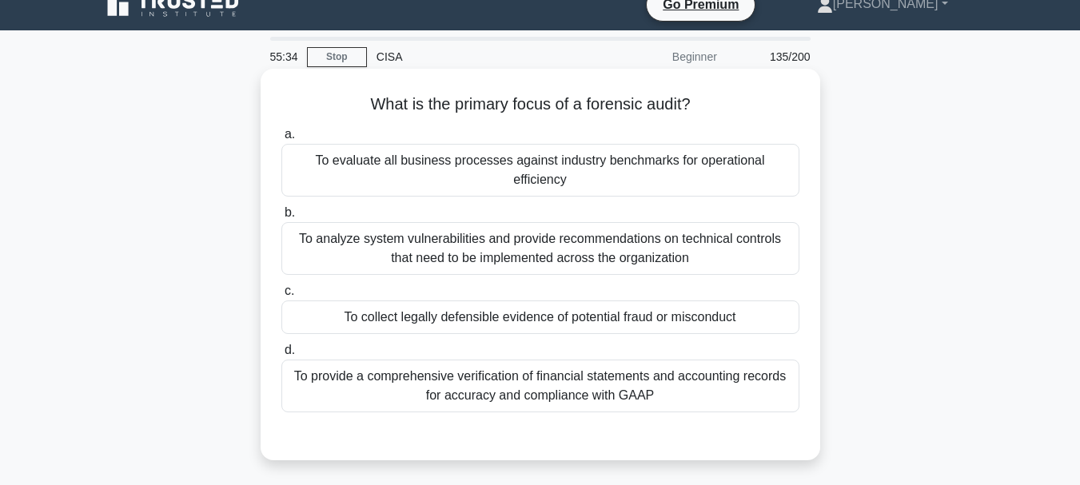
scroll to position [0, 0]
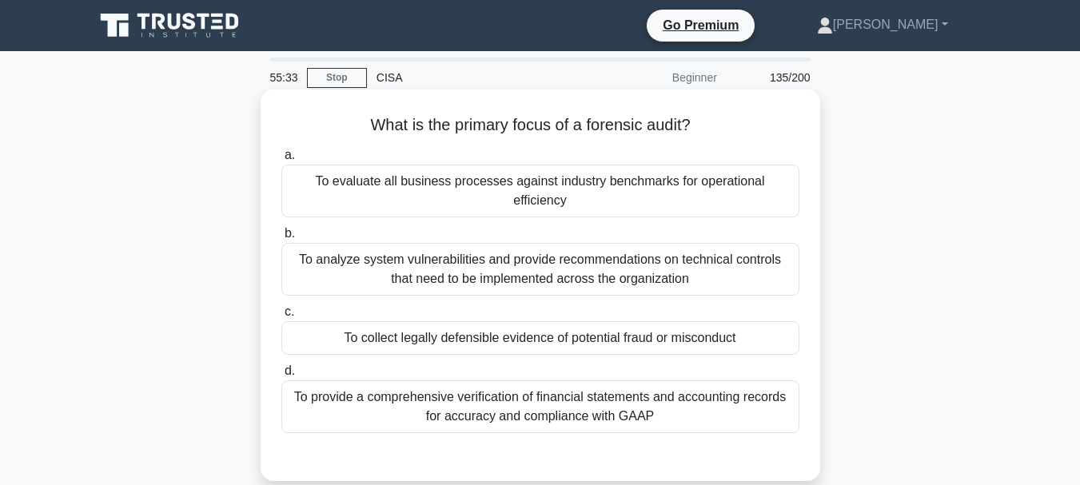
click at [457, 265] on div "To analyze system vulnerabilities and provide recommendations on technical cont…" at bounding box center [540, 269] width 518 height 53
click at [281, 239] on input "b. To analyze system vulnerabilities and provide recommendations on technical c…" at bounding box center [281, 234] width 0 height 10
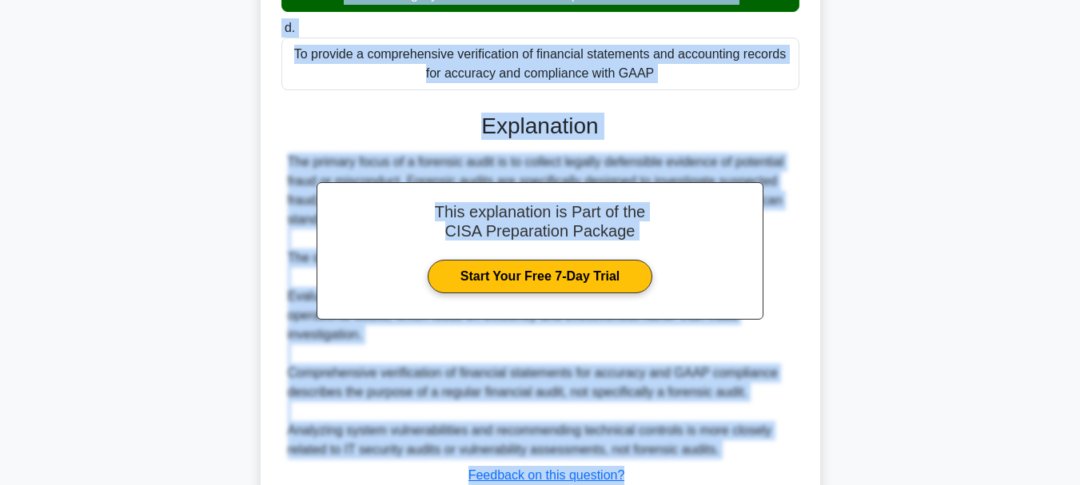
scroll to position [445, 0]
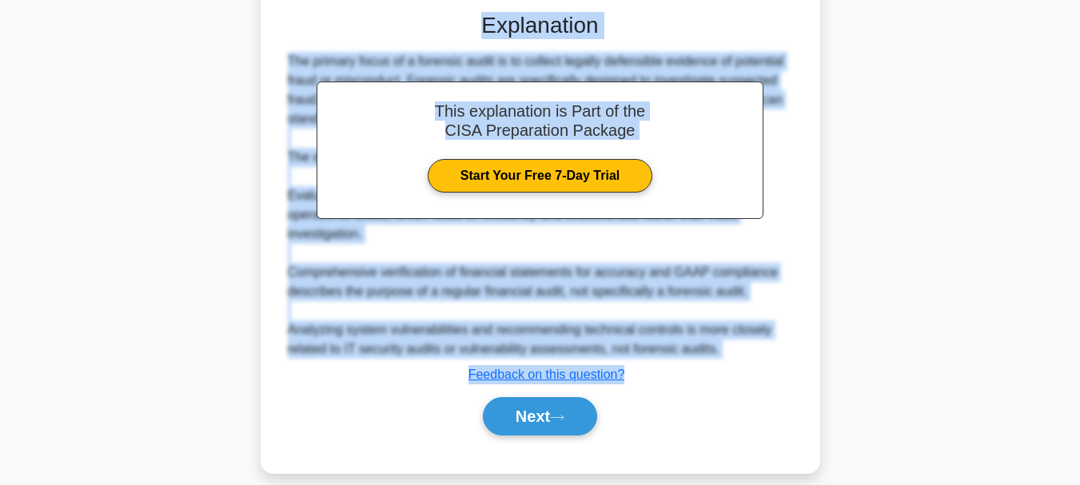
drag, startPoint x: 369, startPoint y: 126, endPoint x: 624, endPoint y: 363, distance: 348.5
click at [624, 363] on div "What is the primary focus of a forensic audit? .spinner_0XTQ{transform-origin:c…" at bounding box center [540, 59] width 547 height 816
click at [544, 399] on button "Next" at bounding box center [540, 416] width 114 height 38
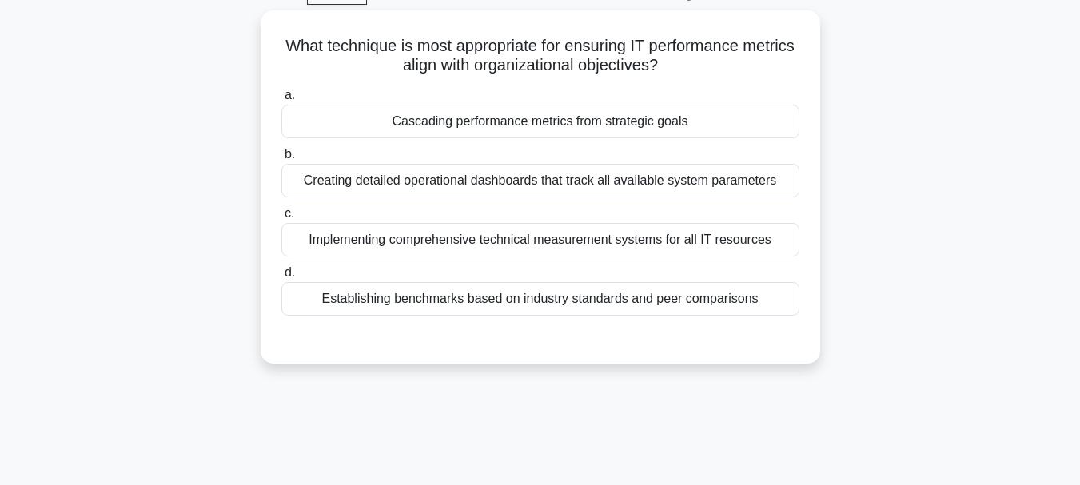
scroll to position [58, 0]
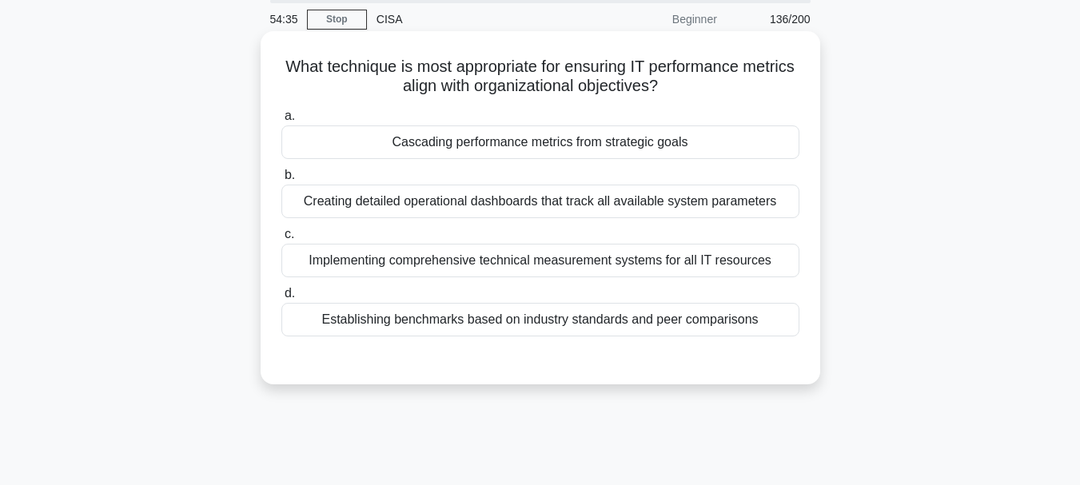
click at [557, 154] on div "Cascading performance metrics from strategic goals" at bounding box center [540, 143] width 518 height 34
click at [281, 122] on input "a. Cascading performance metrics from strategic goals" at bounding box center [281, 116] width 0 height 10
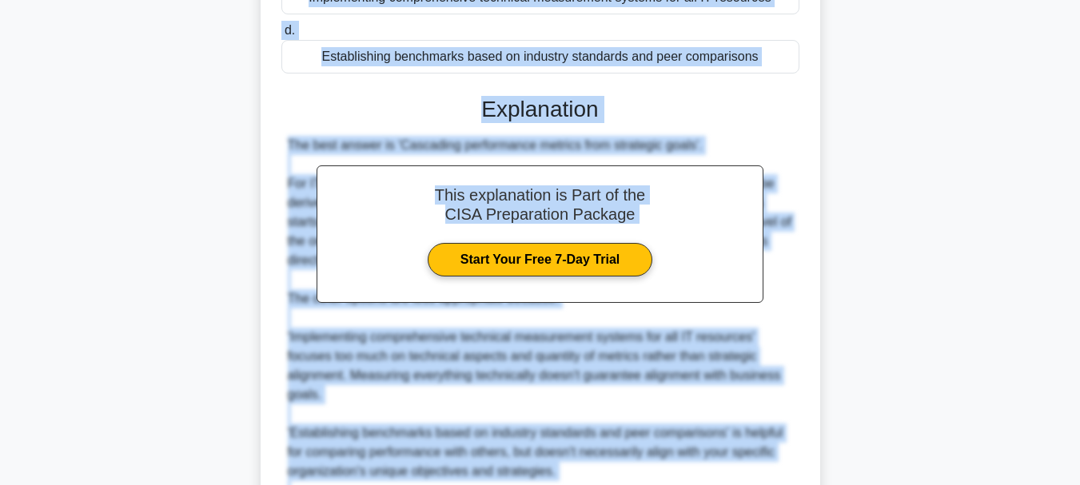
scroll to position [540, 0]
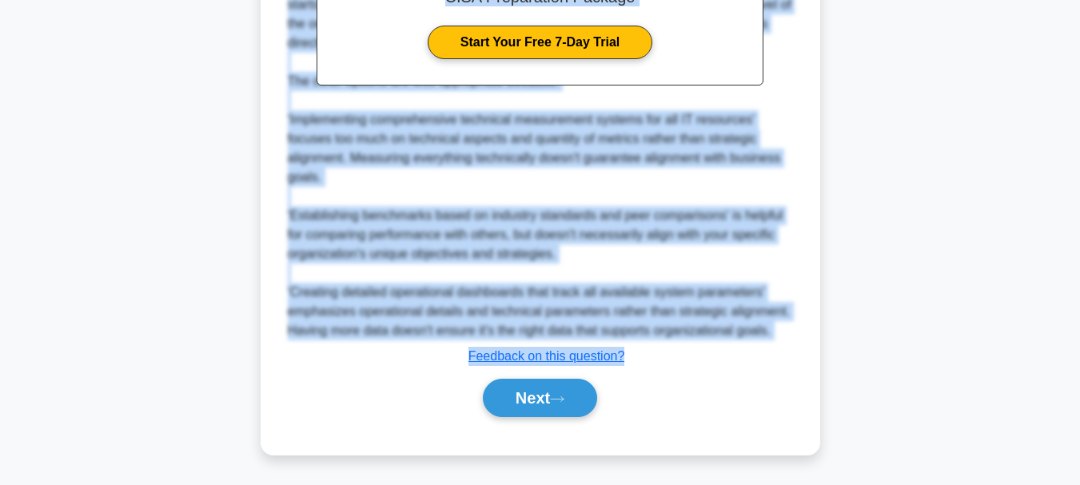
drag, startPoint x: 305, startPoint y: 62, endPoint x: 634, endPoint y: 368, distance: 449.2
click at [634, 368] on div "What technique is most appropriate for ensuring IT performance metrics align wi…" at bounding box center [540, 2] width 547 height 891
click at [512, 404] on button "Next" at bounding box center [540, 398] width 114 height 38
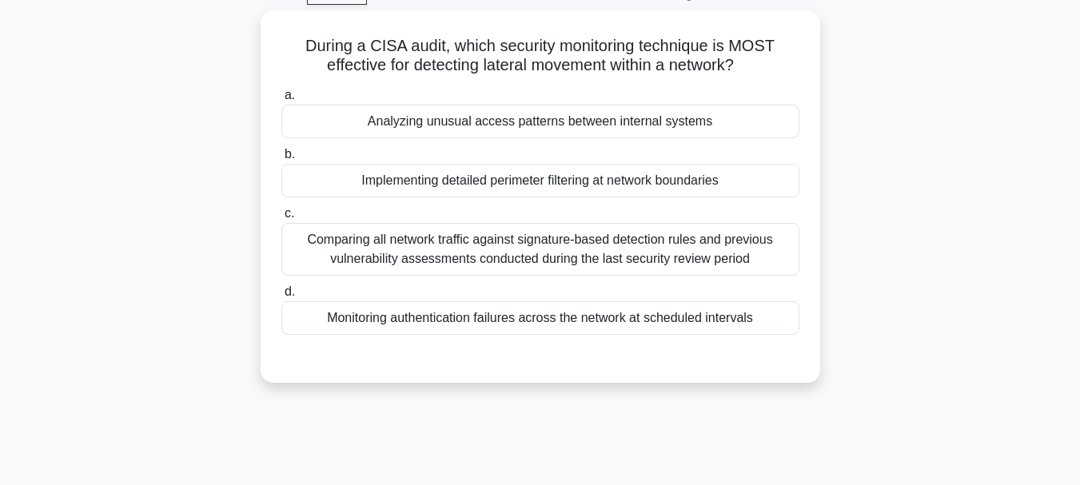
scroll to position [58, 0]
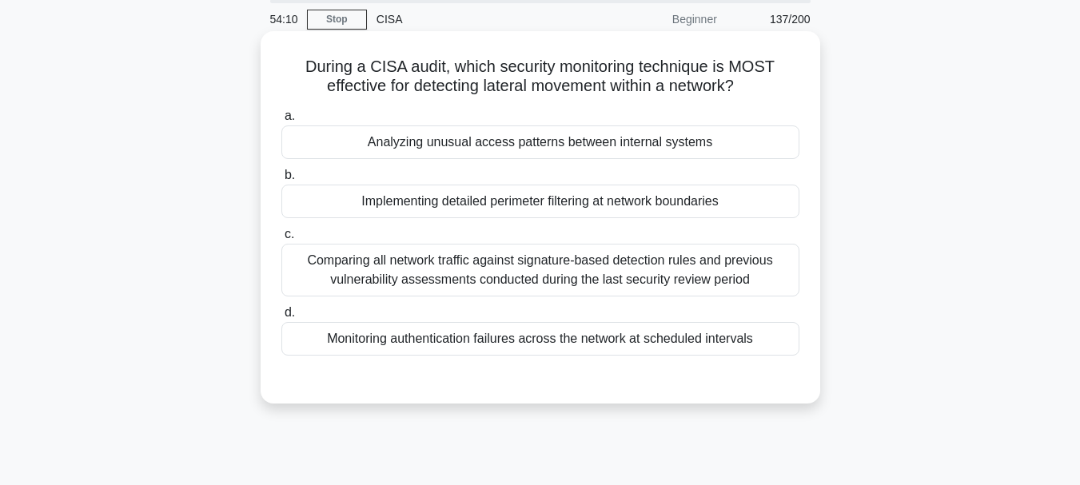
click at [477, 332] on div "Monitoring authentication failures across the network at scheduled intervals" at bounding box center [540, 339] width 518 height 34
click at [281, 318] on input "d. Monitoring authentication failures across the network at scheduled intervals" at bounding box center [281, 313] width 0 height 10
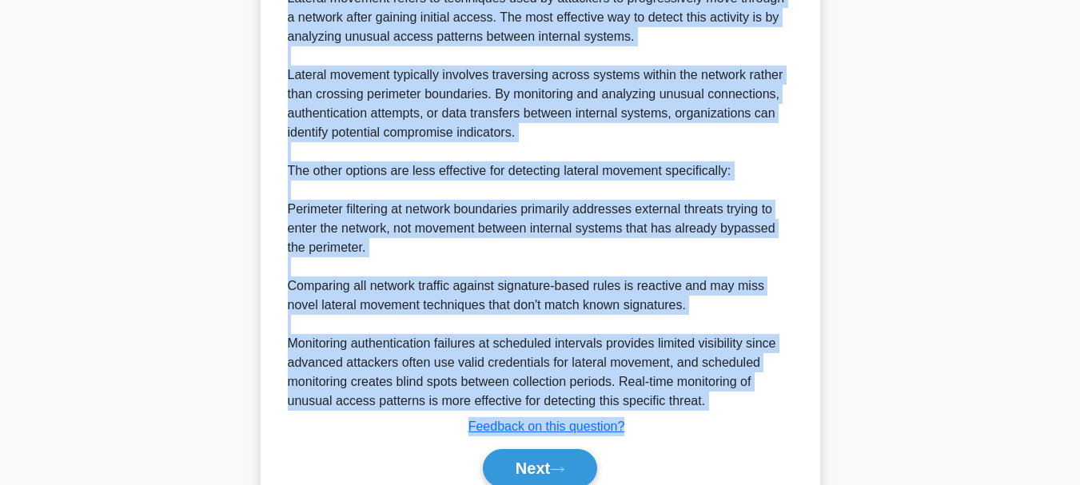
scroll to position [560, 0]
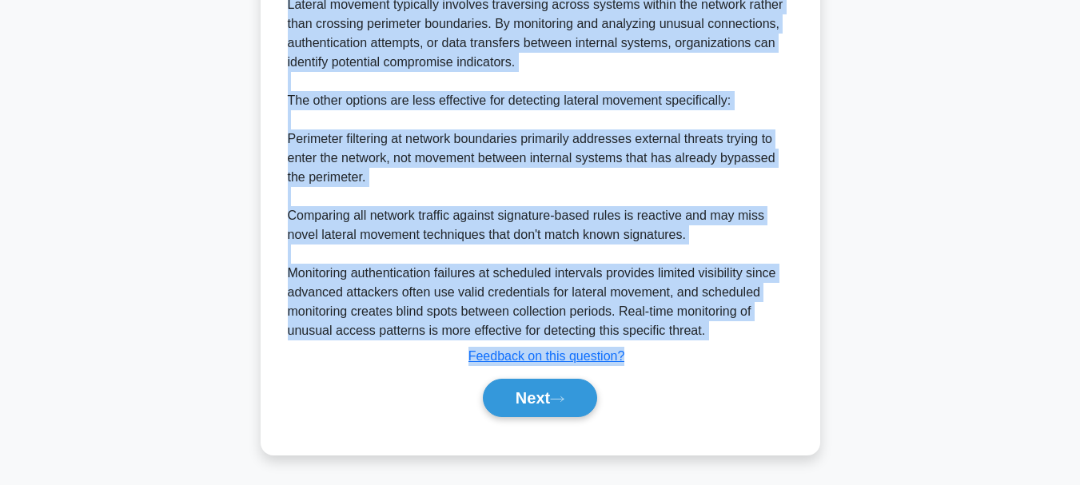
drag, startPoint x: 302, startPoint y: 62, endPoint x: 634, endPoint y: 346, distance: 437.2
click at [536, 398] on button "Next" at bounding box center [540, 398] width 114 height 38
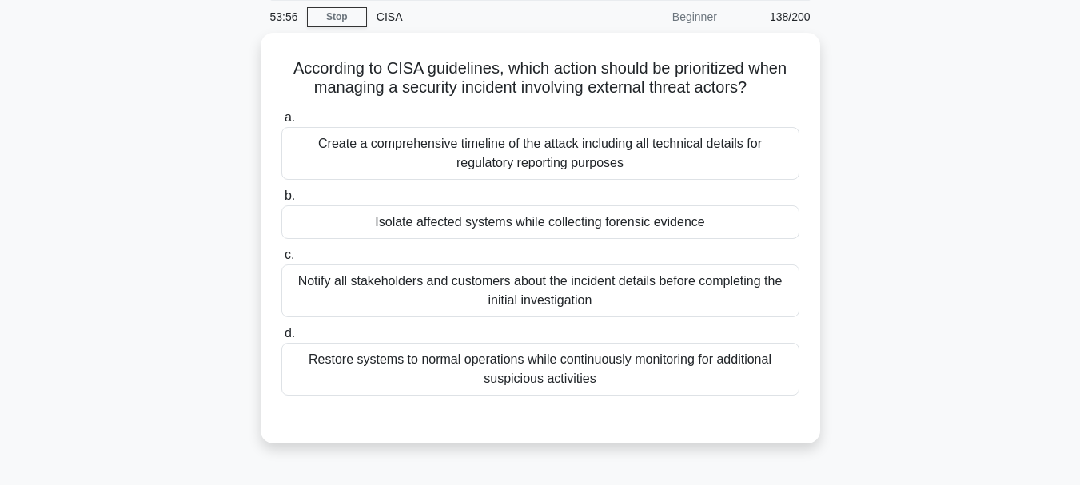
scroll to position [58, 0]
click at [447, 356] on div "Restore systems to normal operations while continuously monitoring for addition…" at bounding box center [540, 367] width 518 height 53
click at [281, 337] on input "d. Restore systems to normal operations while continuously monitoring for addit…" at bounding box center [281, 332] width 0 height 10
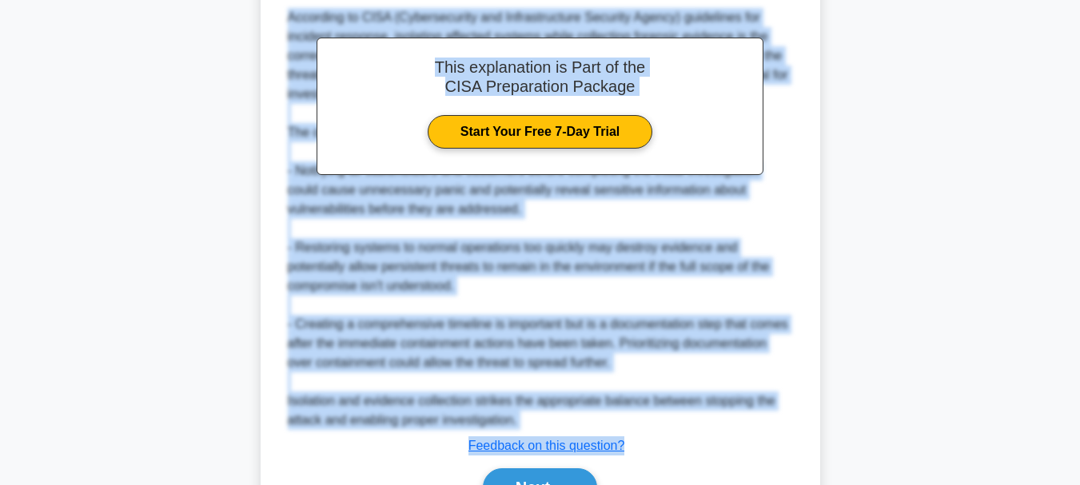
scroll to position [599, 0]
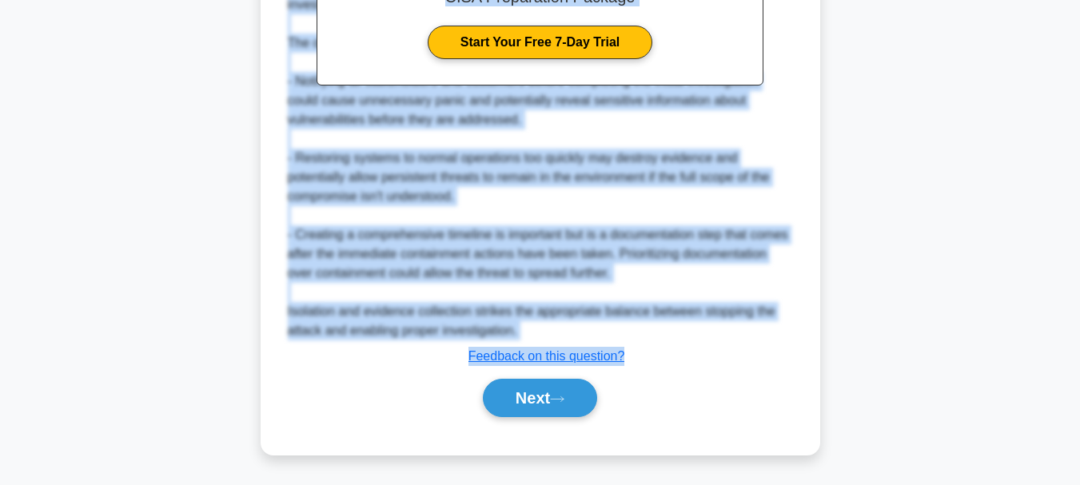
drag, startPoint x: 290, startPoint y: 62, endPoint x: 638, endPoint y: 349, distance: 450.4
click at [528, 397] on button "Next" at bounding box center [540, 398] width 114 height 38
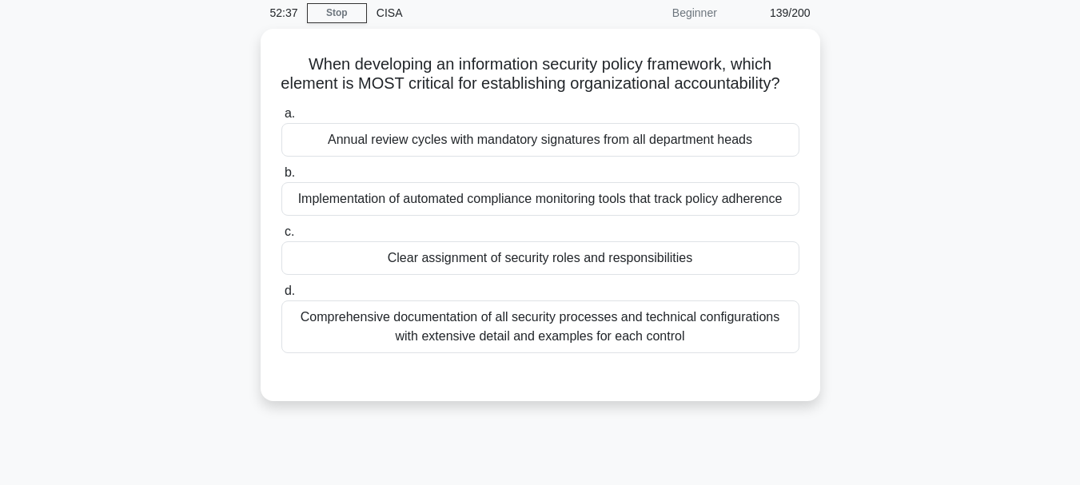
scroll to position [58, 0]
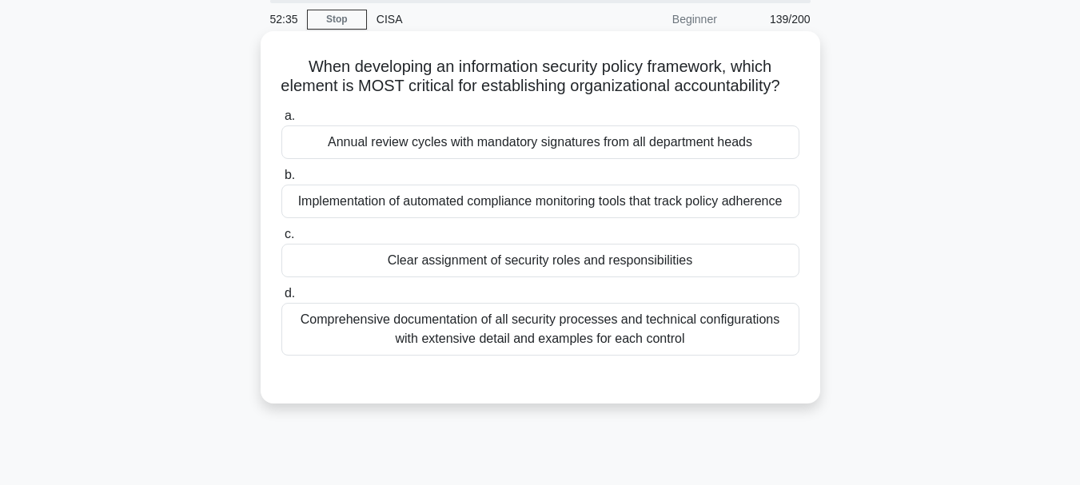
click at [499, 277] on div "Clear assignment of security roles and responsibilities" at bounding box center [540, 261] width 518 height 34
click at [281, 240] on input "c. Clear assignment of security roles and responsibilities" at bounding box center [281, 234] width 0 height 10
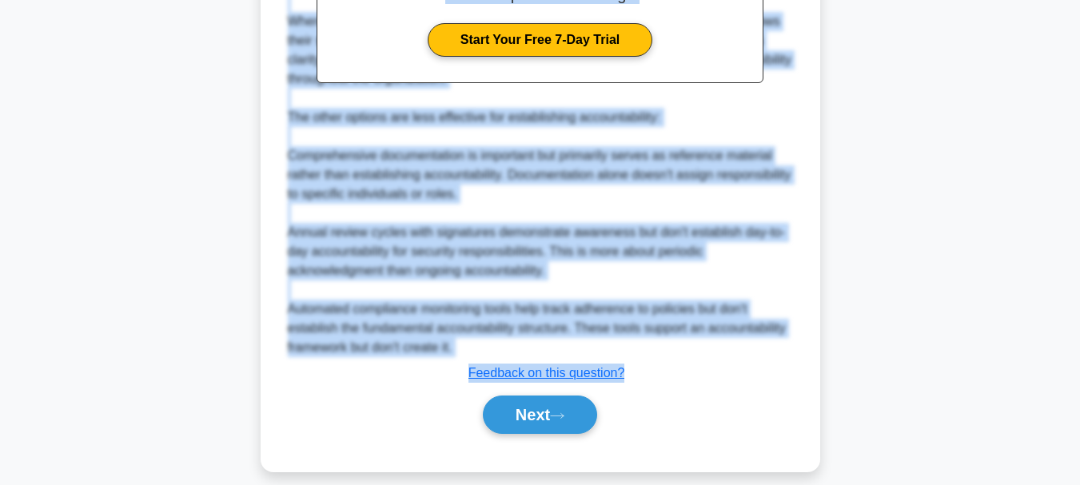
scroll to position [597, 0]
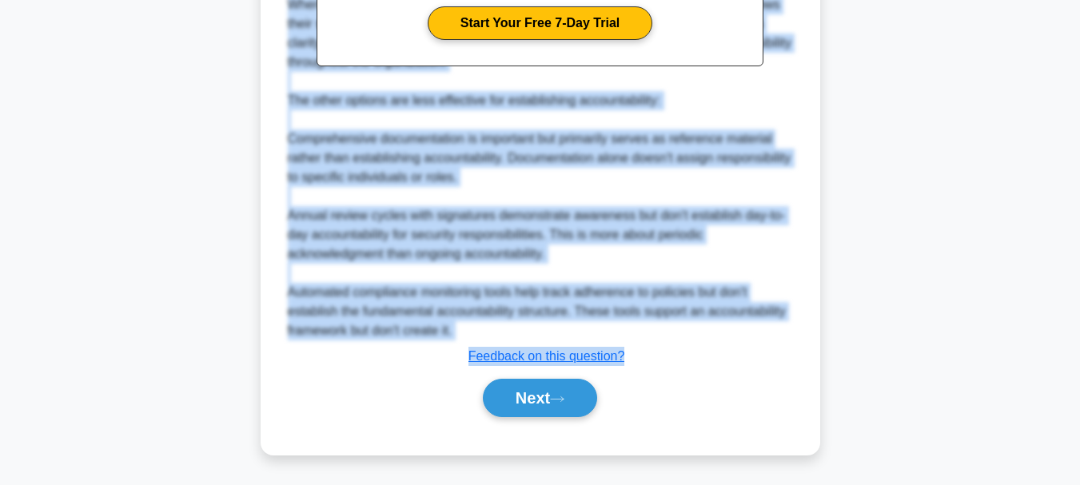
drag, startPoint x: 301, startPoint y: 66, endPoint x: 603, endPoint y: 335, distance: 404.9
click at [527, 393] on button "Next" at bounding box center [540, 398] width 114 height 38
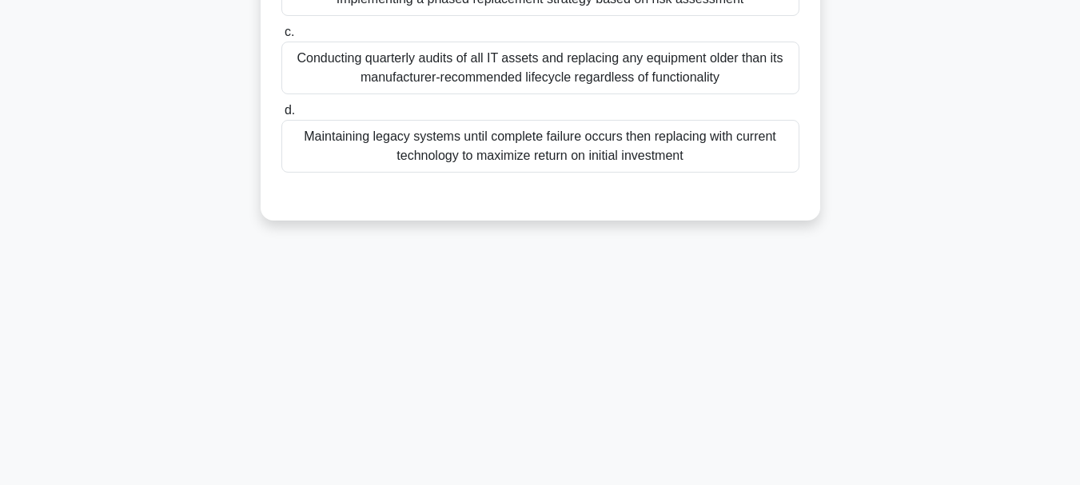
scroll to position [138, 0]
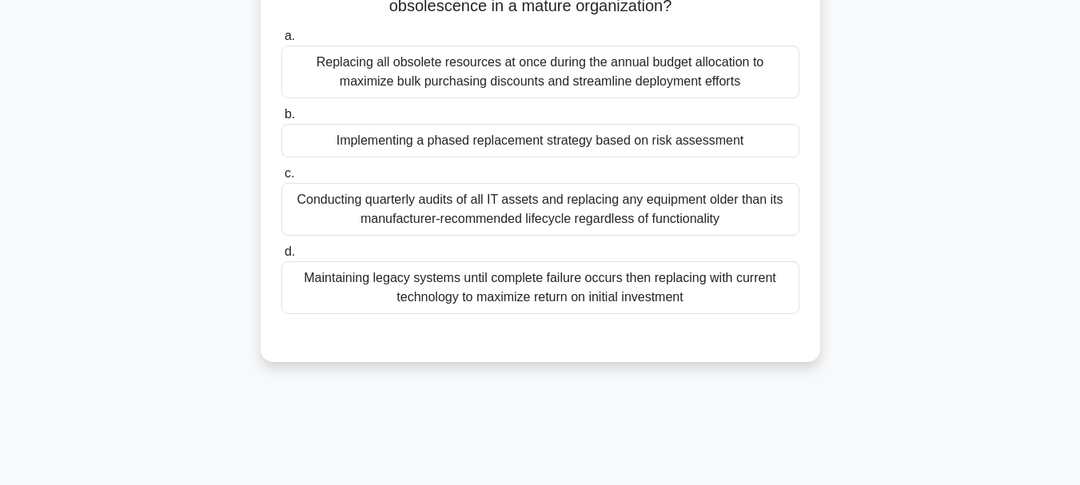
click at [498, 134] on div "Implementing a phased replacement strategy based on risk assessment" at bounding box center [540, 141] width 518 height 34
click at [281, 120] on input "b. Implementing a phased replacement strategy based on risk assessment" at bounding box center [281, 115] width 0 height 10
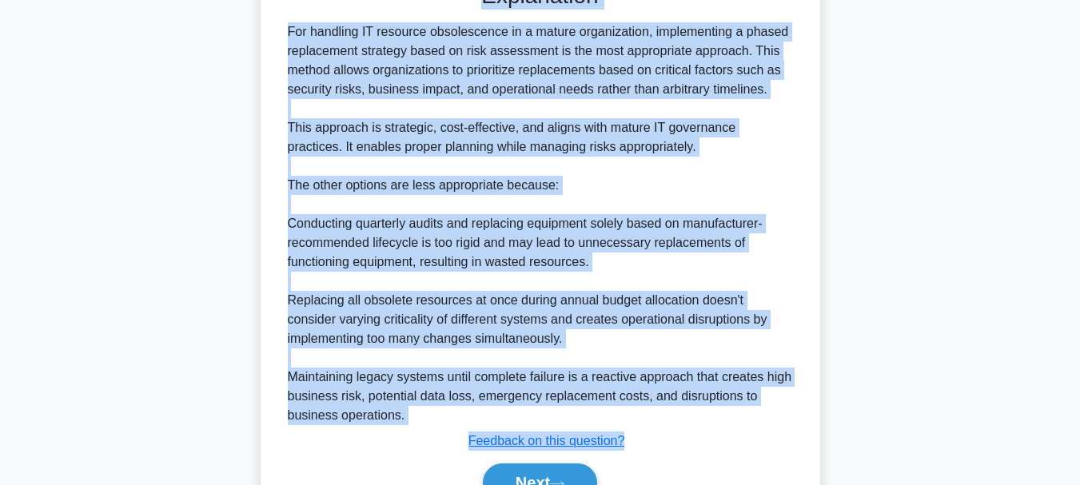
scroll to position [578, 0]
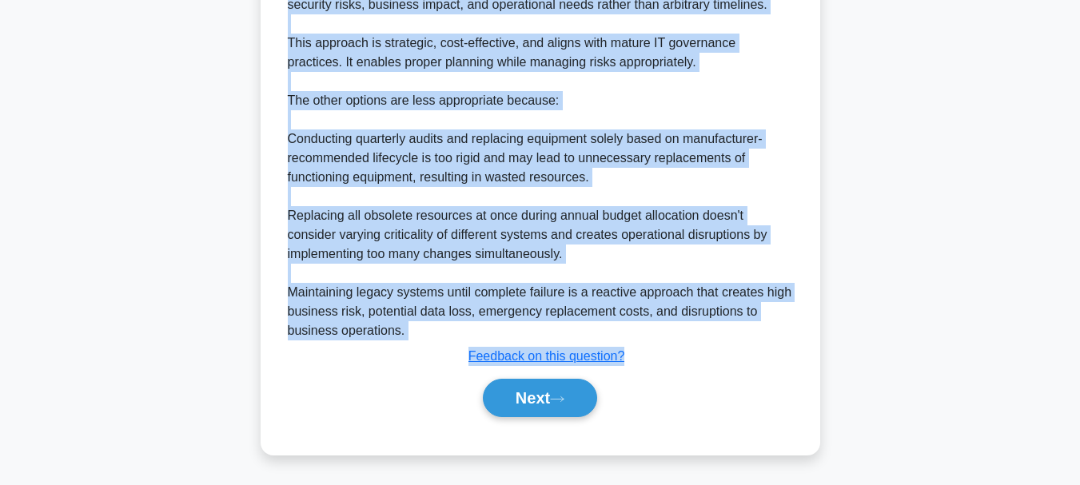
drag, startPoint x: 317, startPoint y: 129, endPoint x: 637, endPoint y: 359, distance: 394.1
click at [516, 396] on button "Next" at bounding box center [540, 398] width 114 height 38
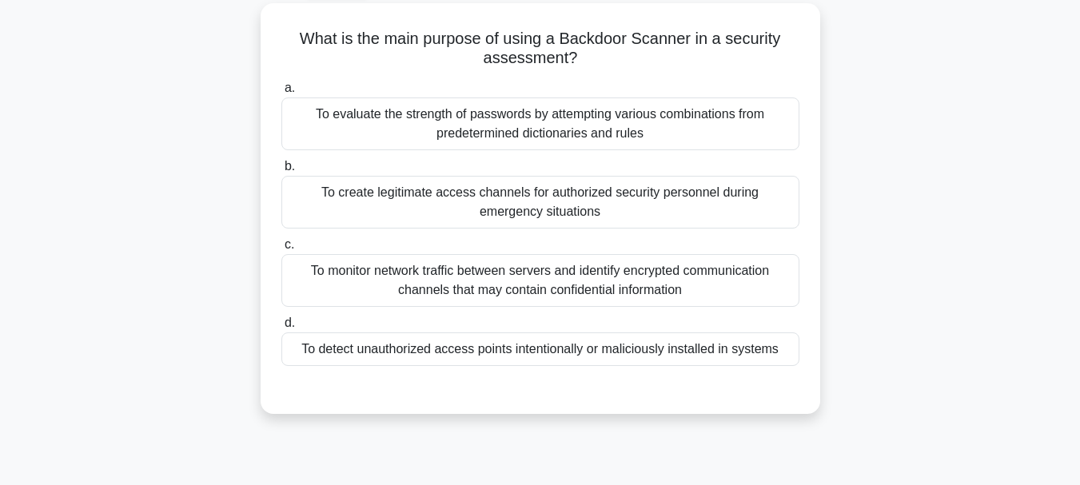
scroll to position [58, 0]
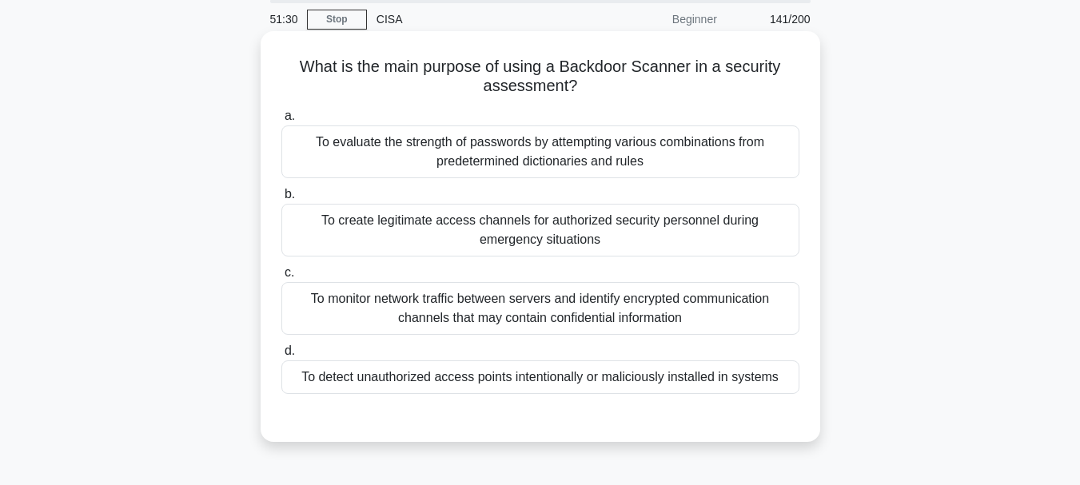
click at [541, 317] on div "To monitor network traffic between servers and identify encrypted communication…" at bounding box center [540, 308] width 518 height 53
click at [281, 278] on input "c. To monitor network traffic between servers and identify encrypted communicat…" at bounding box center [281, 273] width 0 height 10
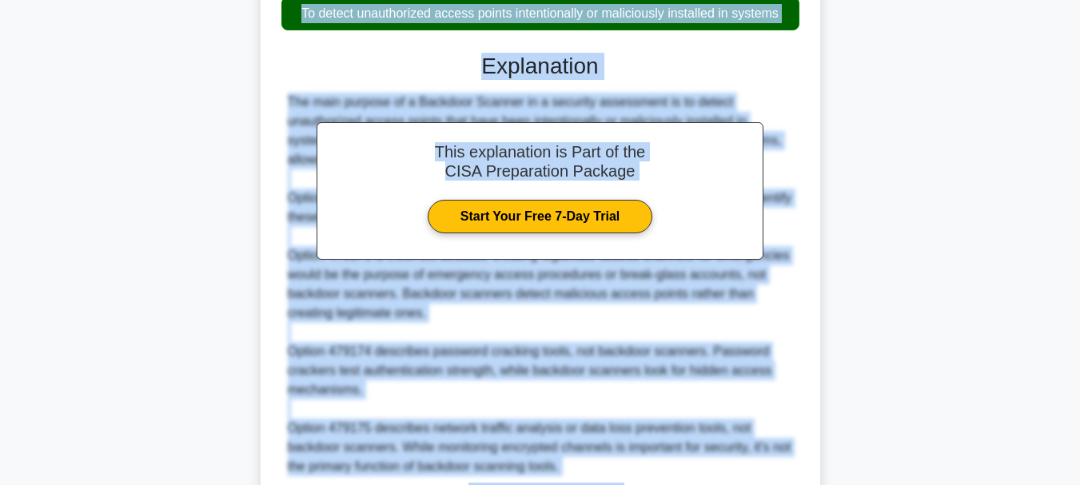
scroll to position [560, 0]
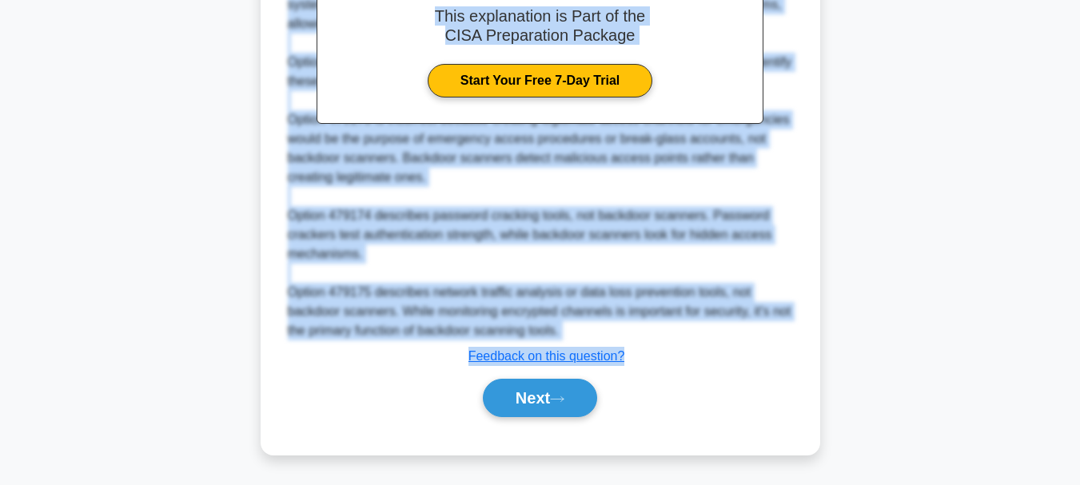
drag, startPoint x: 297, startPoint y: 67, endPoint x: 644, endPoint y: 365, distance: 457.5
click at [531, 399] on button "Next" at bounding box center [540, 398] width 114 height 38
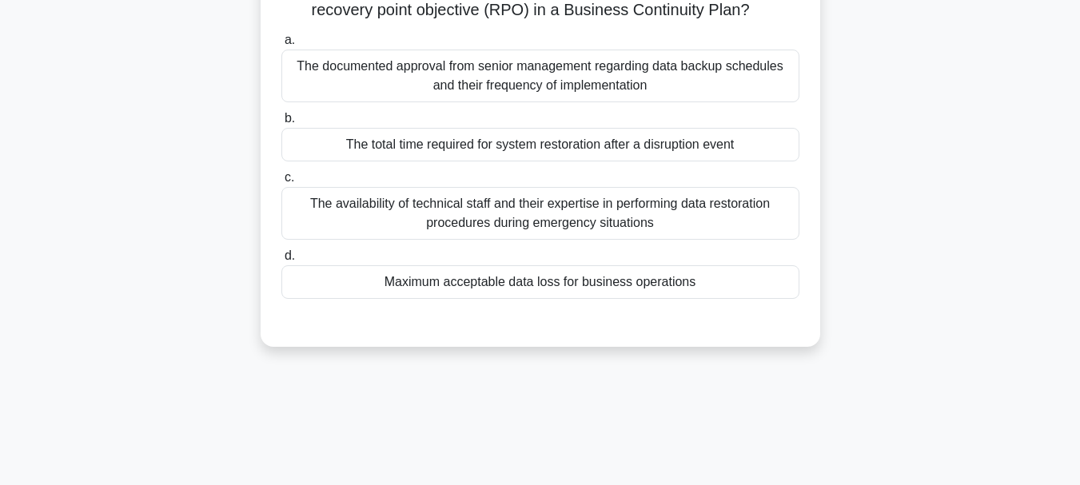
scroll to position [58, 0]
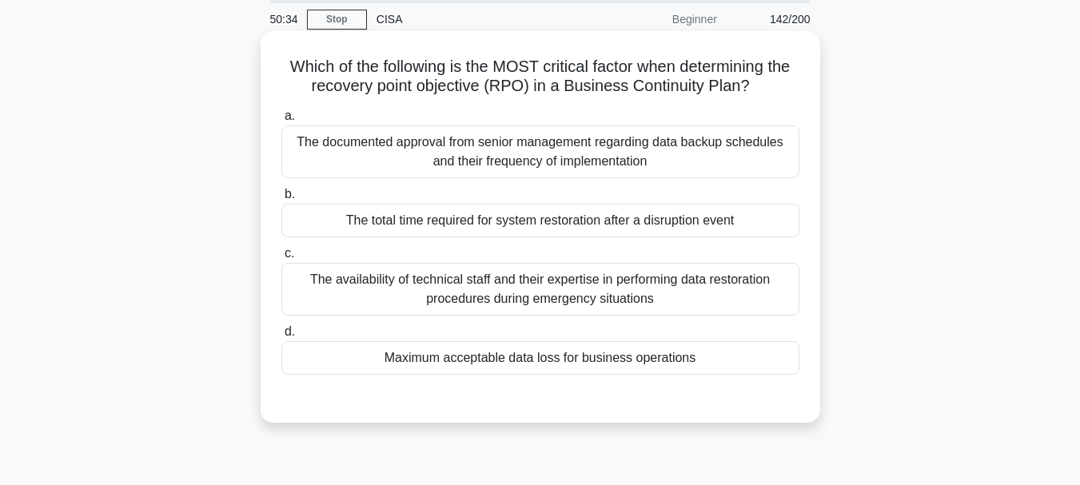
click at [493, 166] on div "The documented approval from senior management regarding data backup schedules …" at bounding box center [540, 152] width 518 height 53
click at [281, 122] on input "a. The documented approval from senior management regarding data backup schedul…" at bounding box center [281, 116] width 0 height 10
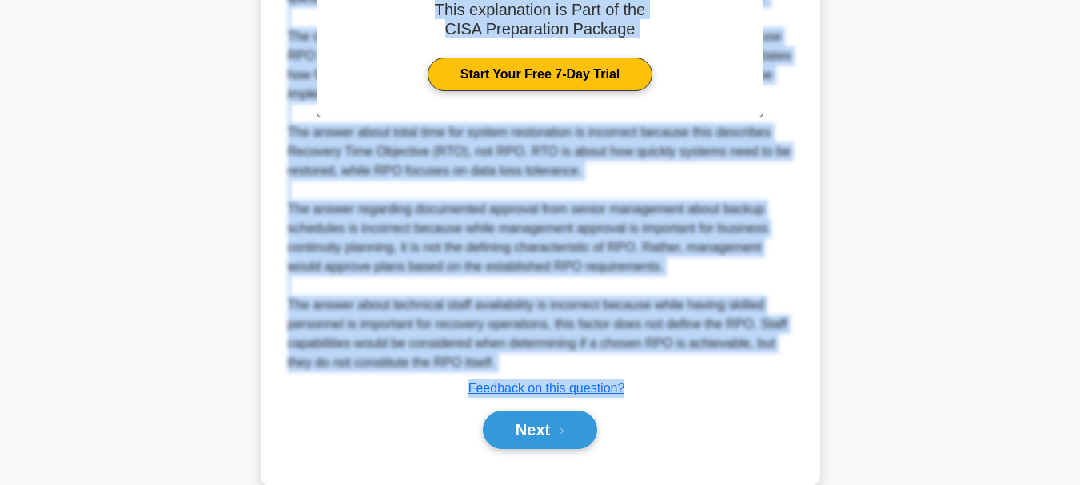
scroll to position [562, 0]
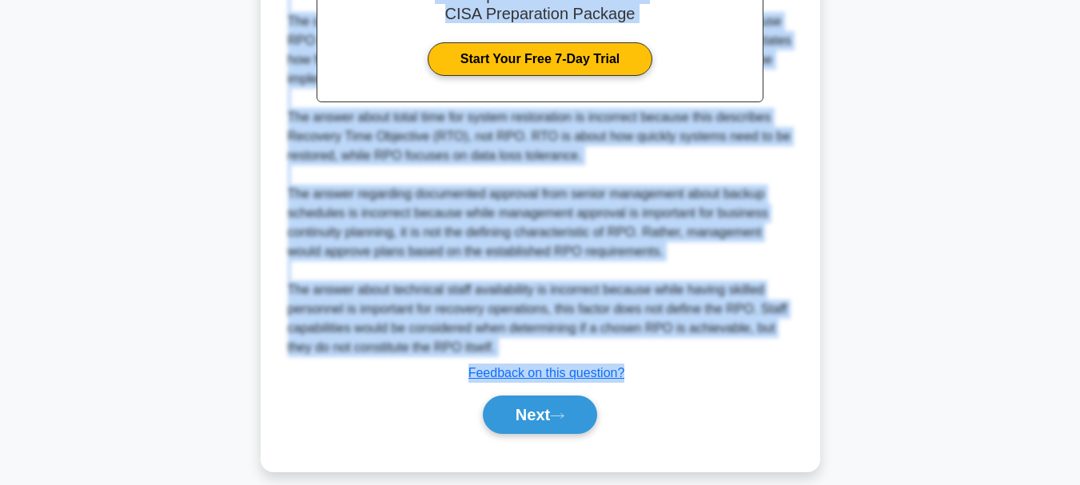
drag, startPoint x: 297, startPoint y: 70, endPoint x: 628, endPoint y: 378, distance: 452.6
click at [628, 378] on div "Which of the following is the MOST critical factor when determining the recover…" at bounding box center [540, -1] width 547 height 931
click at [532, 416] on button "Next" at bounding box center [540, 415] width 114 height 38
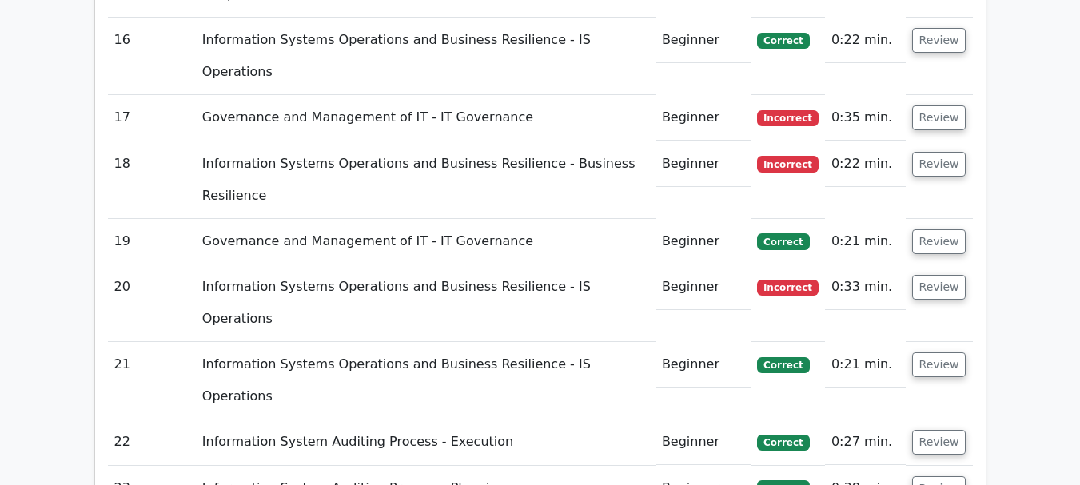
scroll to position [3278, 0]
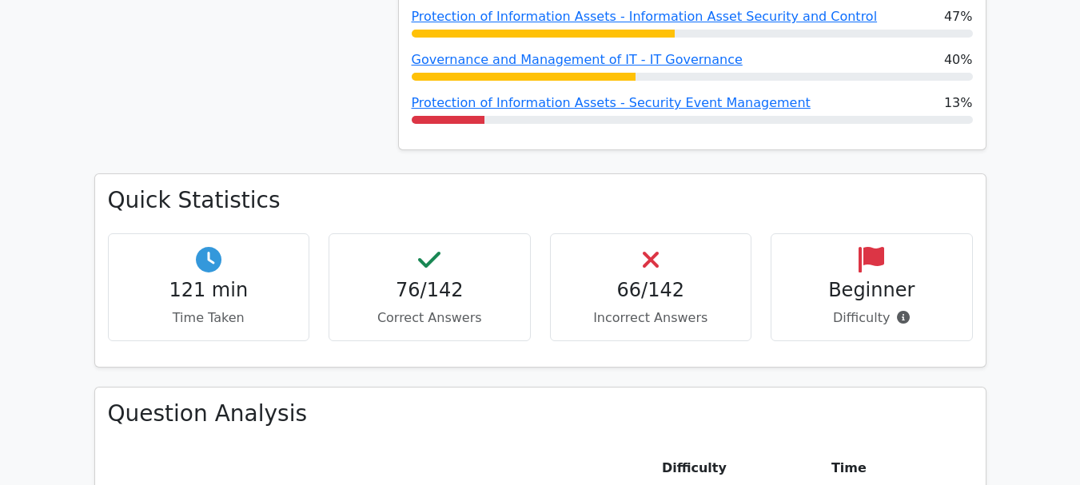
scroll to position [1199, 0]
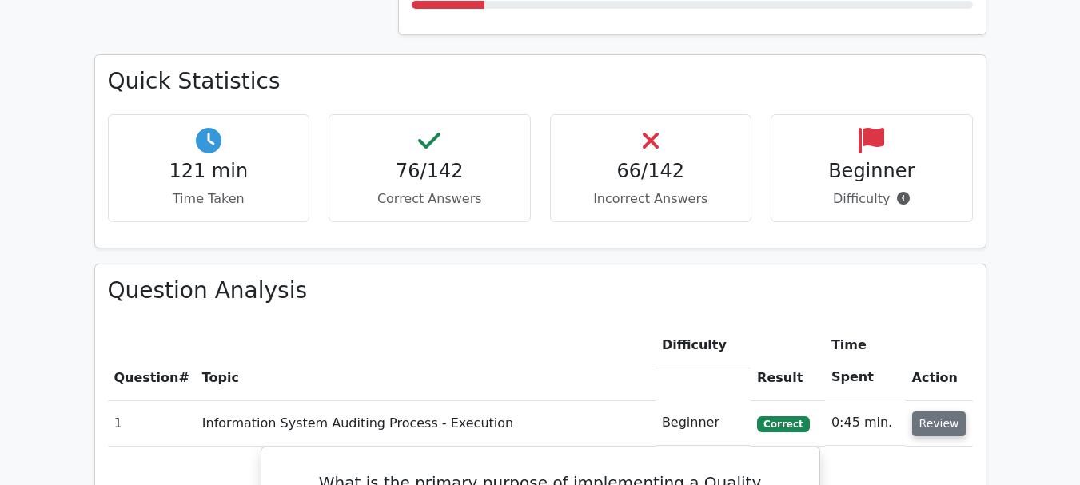
click at [941, 412] on button "Review" at bounding box center [939, 424] width 54 height 25
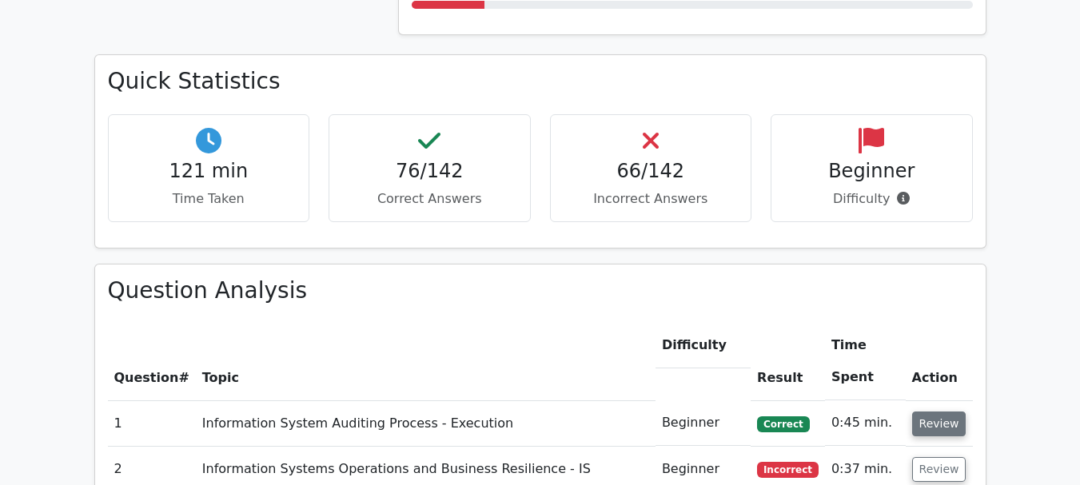
click at [941, 412] on button "Review" at bounding box center [939, 424] width 54 height 25
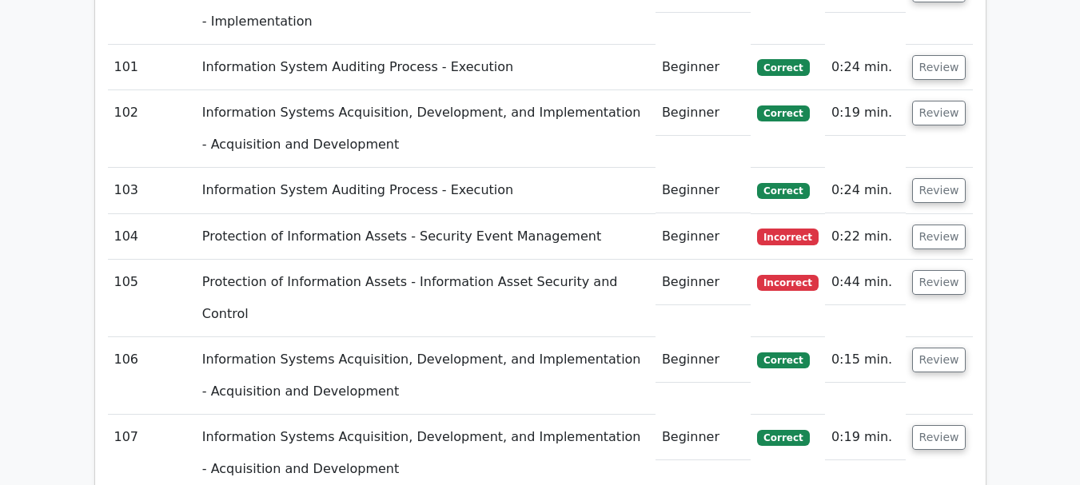
scroll to position [9115, 0]
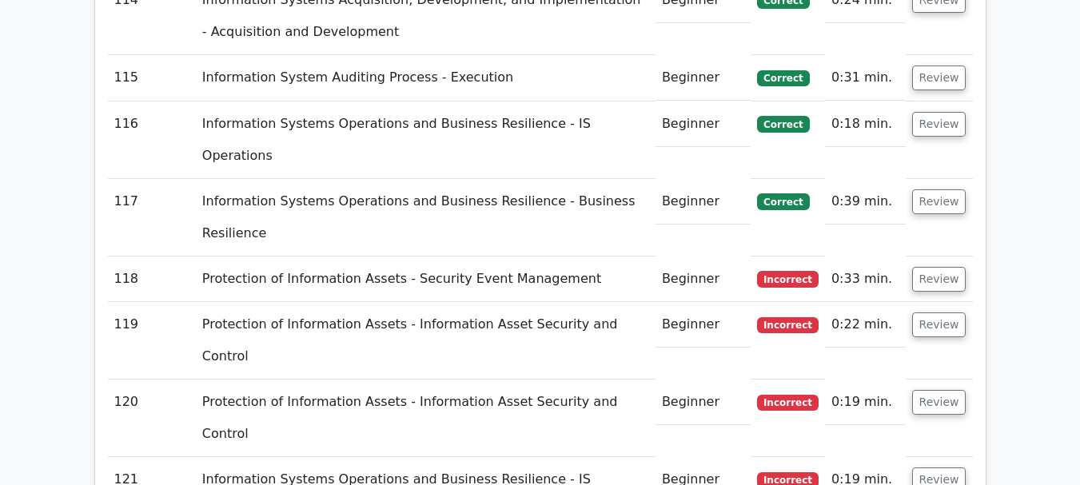
scroll to position [10074, 0]
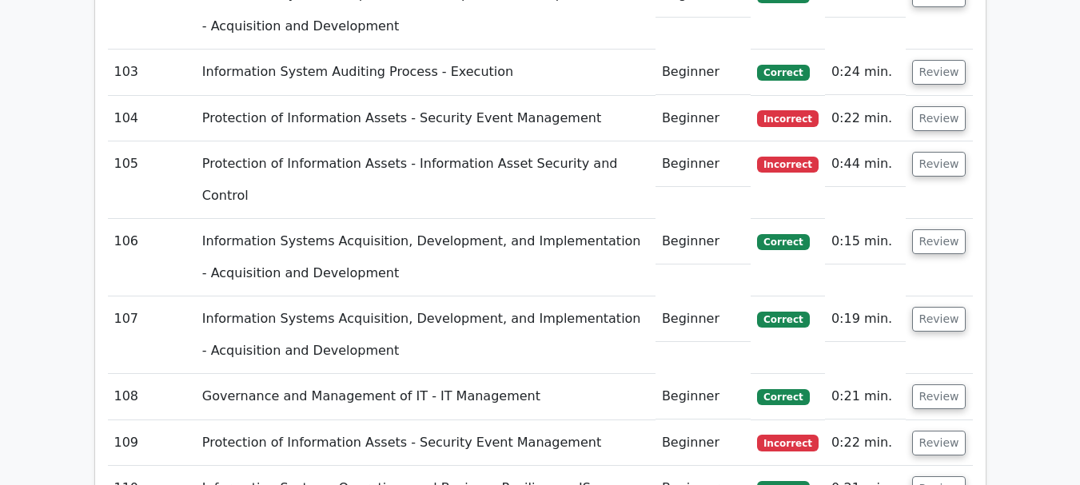
scroll to position [9195, 0]
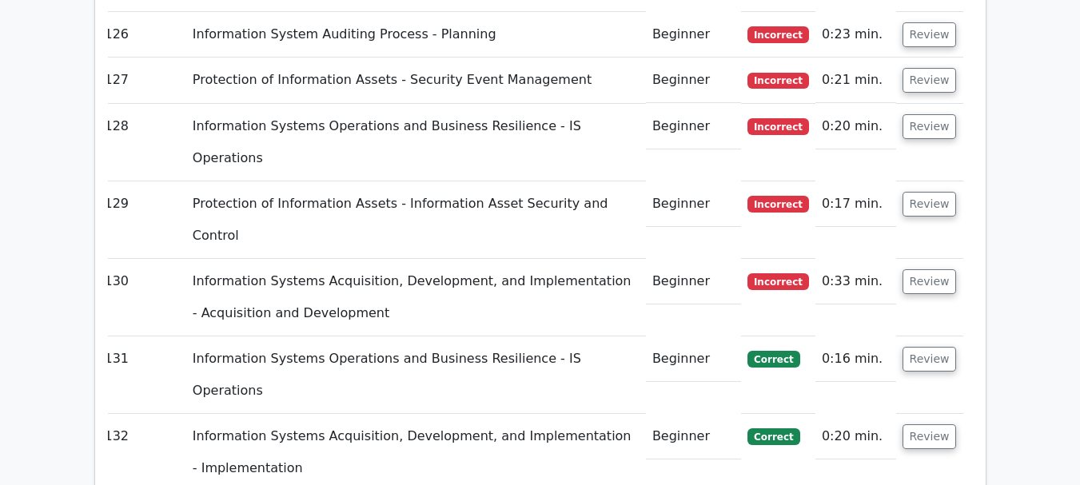
scroll to position [10752, 0]
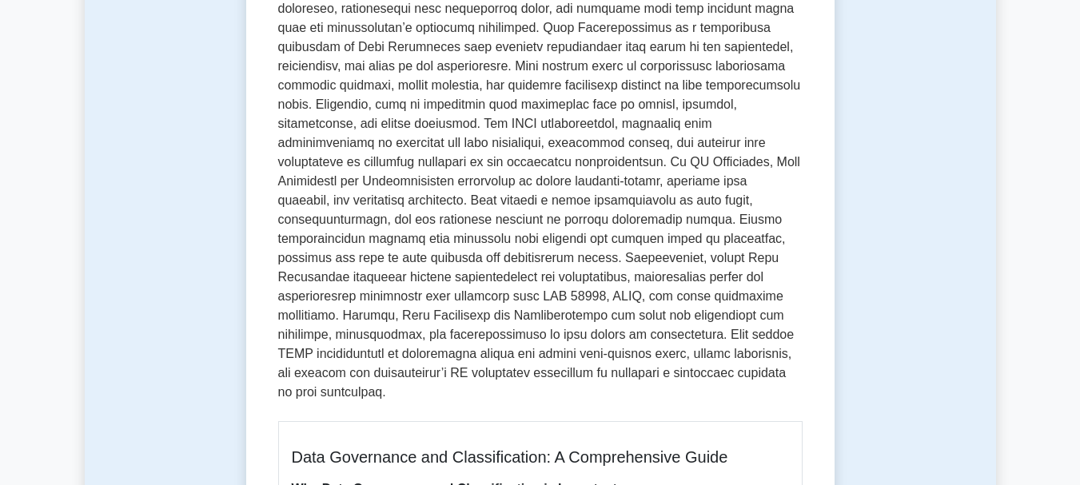
scroll to position [720, 0]
